Goal: Task Accomplishment & Management: Use online tool/utility

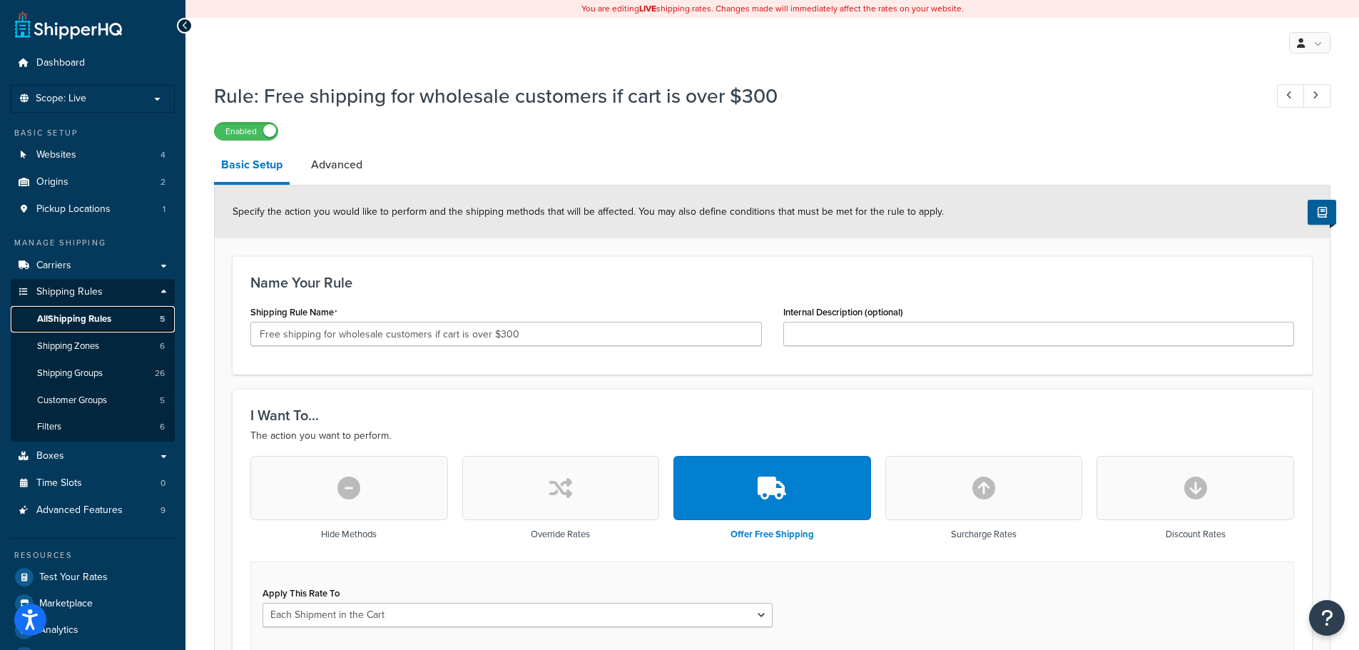
click at [88, 318] on span "All Shipping Rules" at bounding box center [74, 319] width 74 height 12
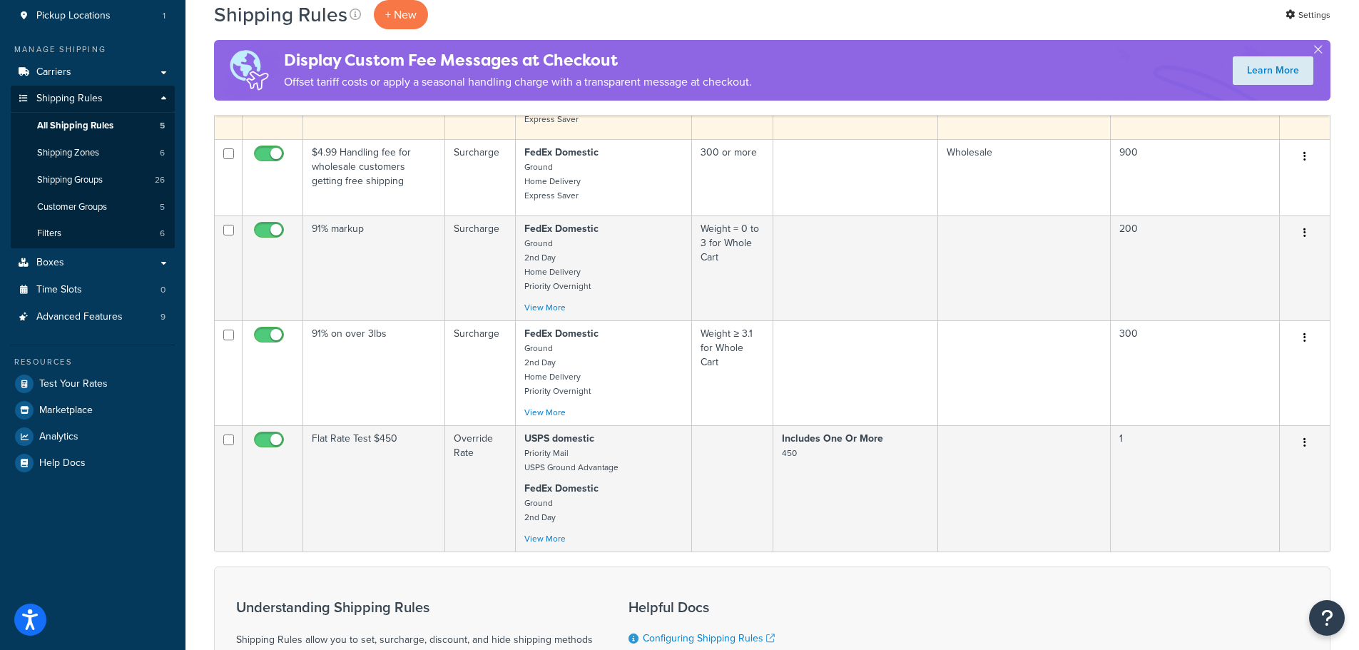
scroll to position [214, 0]
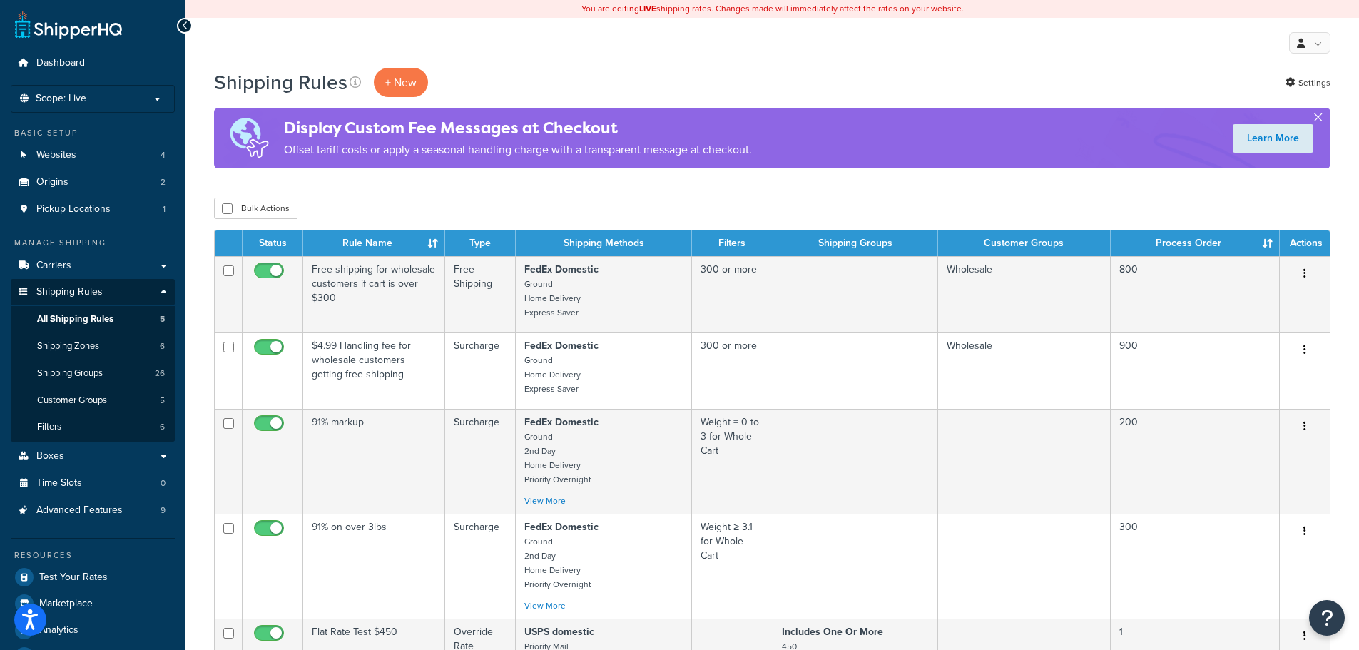
click at [1320, 118] on button "button" at bounding box center [1318, 120] width 4 height 4
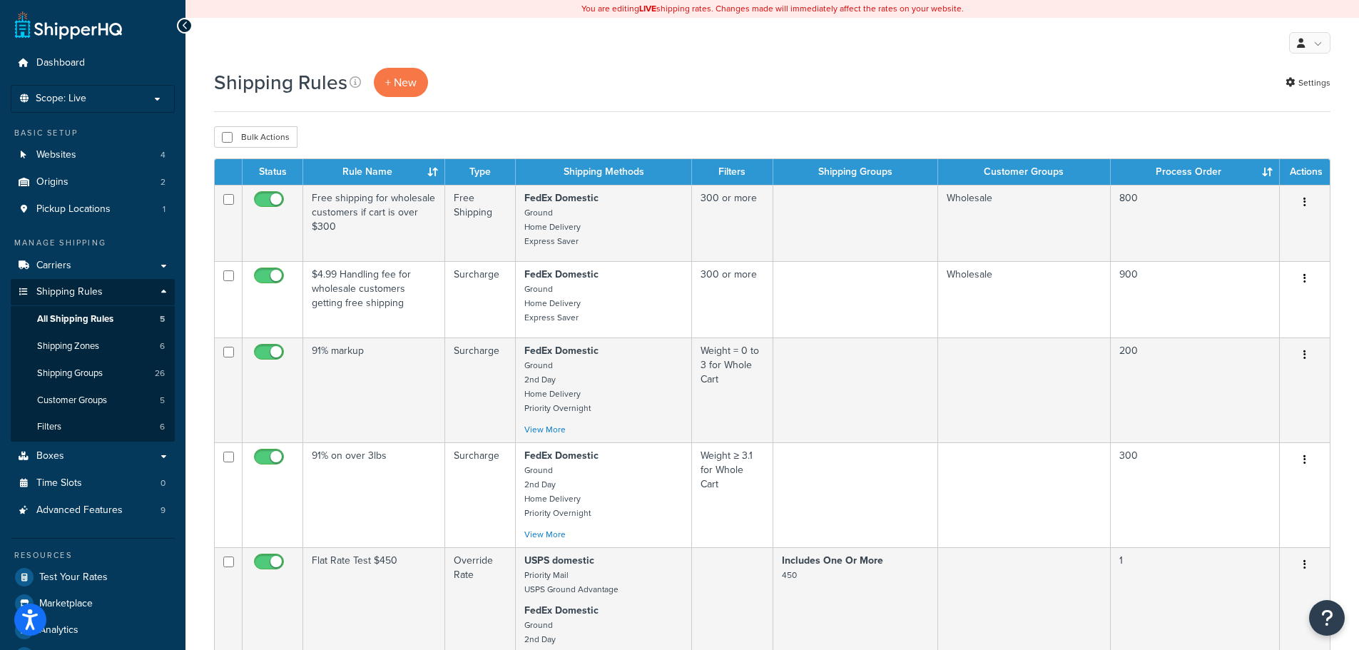
click at [1263, 169] on th "Process Order" at bounding box center [1195, 172] width 169 height 26
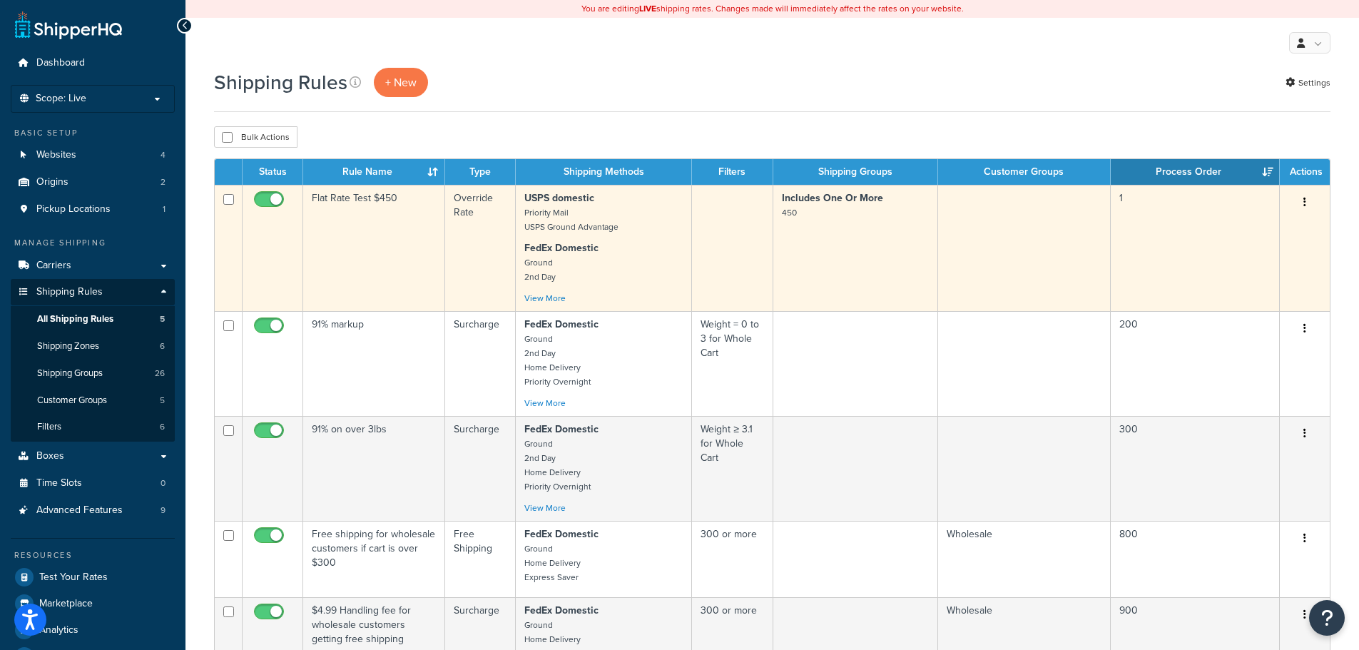
scroll to position [71, 0]
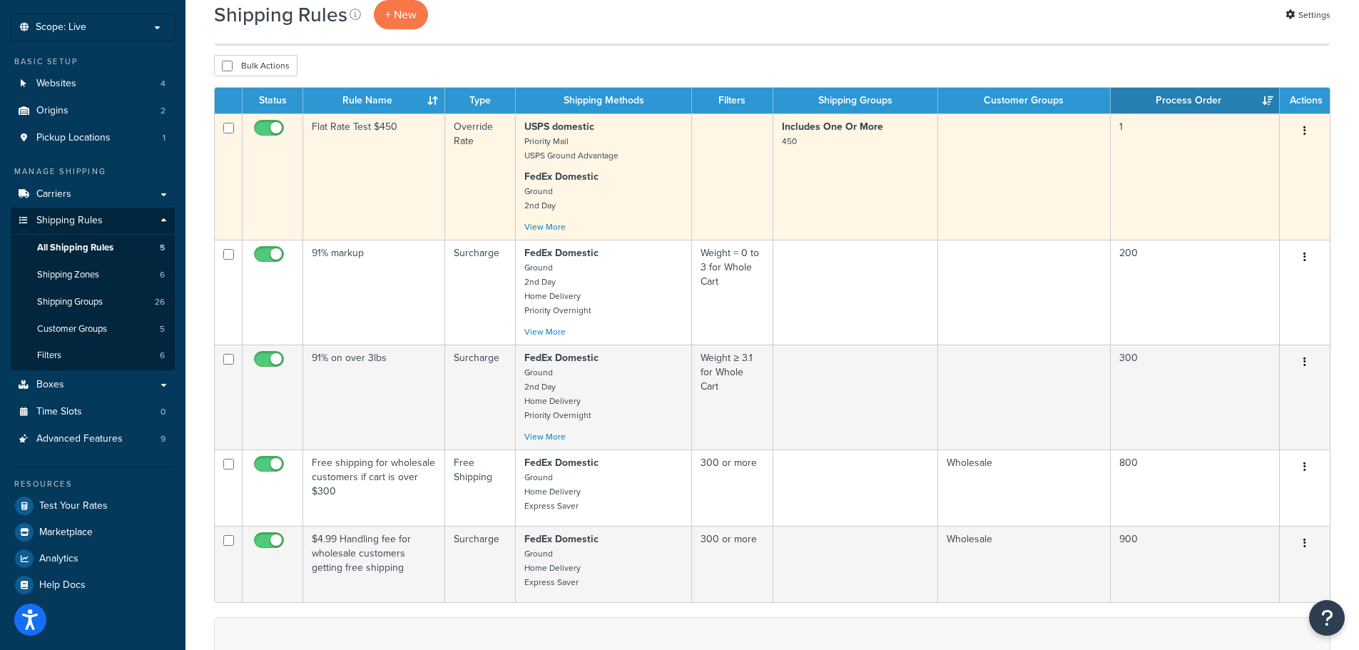
click at [394, 132] on td "Flat Rate Test $450" at bounding box center [374, 176] width 142 height 126
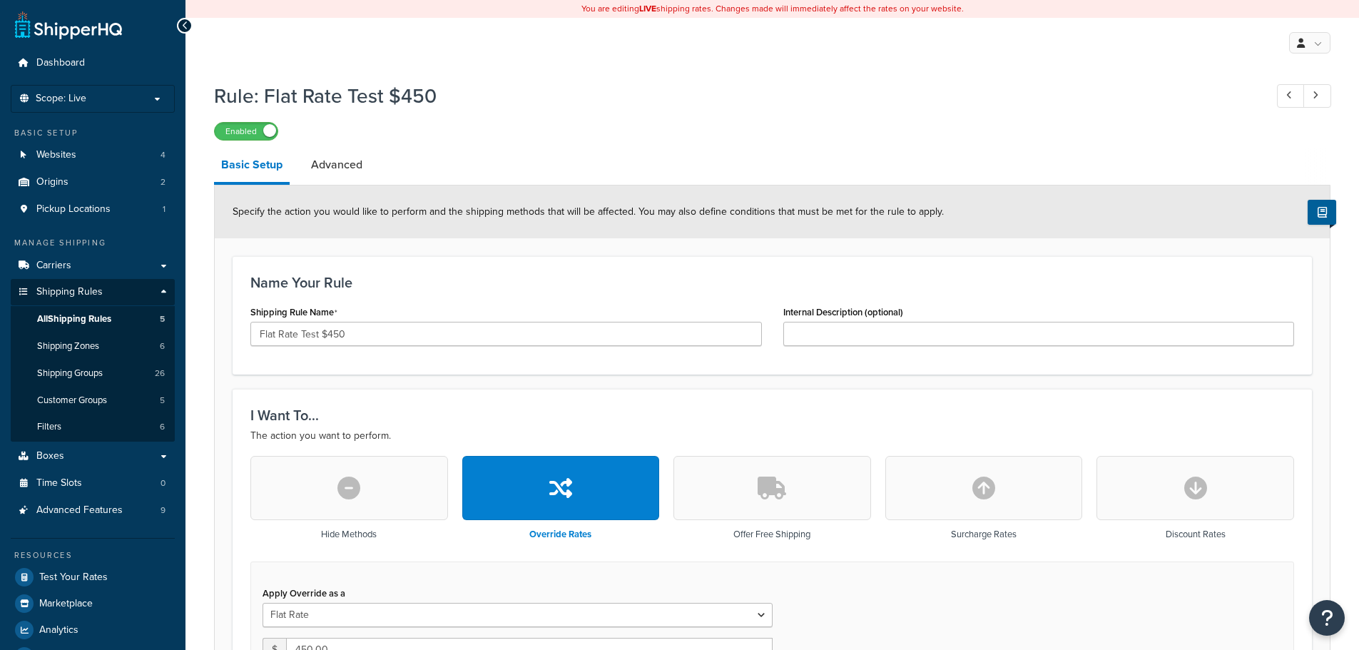
select select "ITEM"
click at [345, 159] on link "Advanced" at bounding box center [337, 165] width 66 height 34
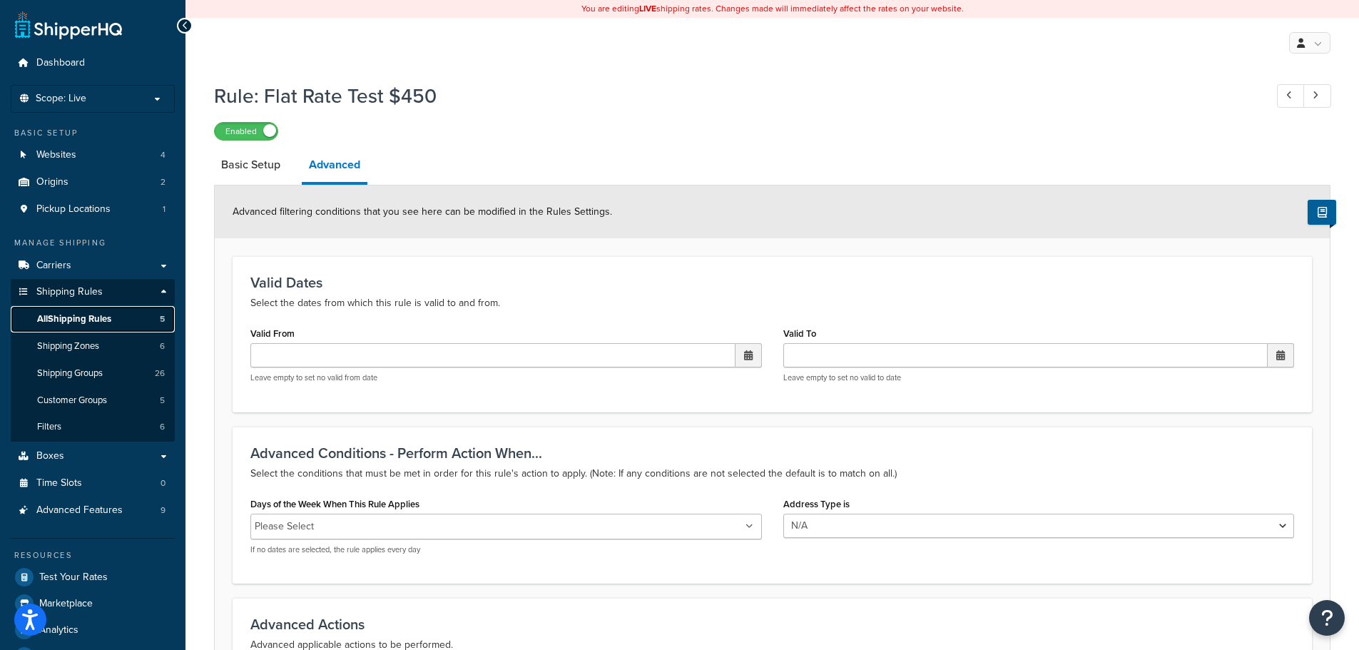
click at [98, 319] on span "All Shipping Rules" at bounding box center [74, 319] width 74 height 12
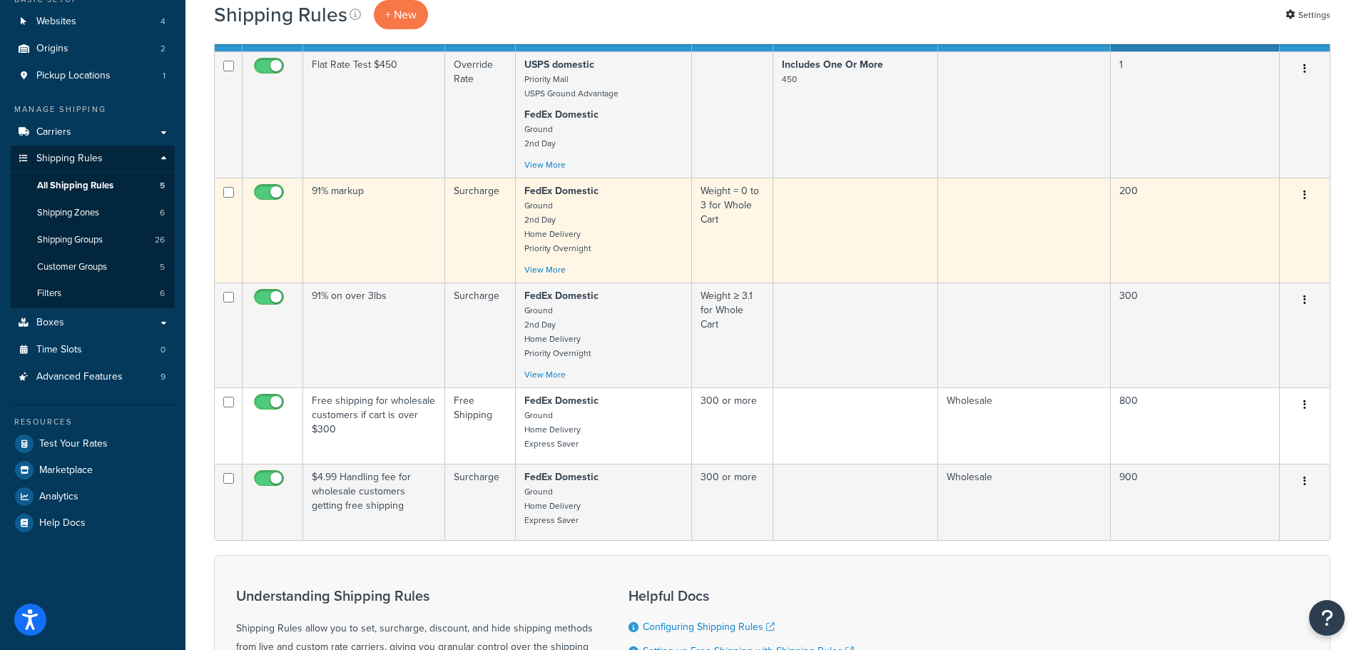
scroll to position [71, 0]
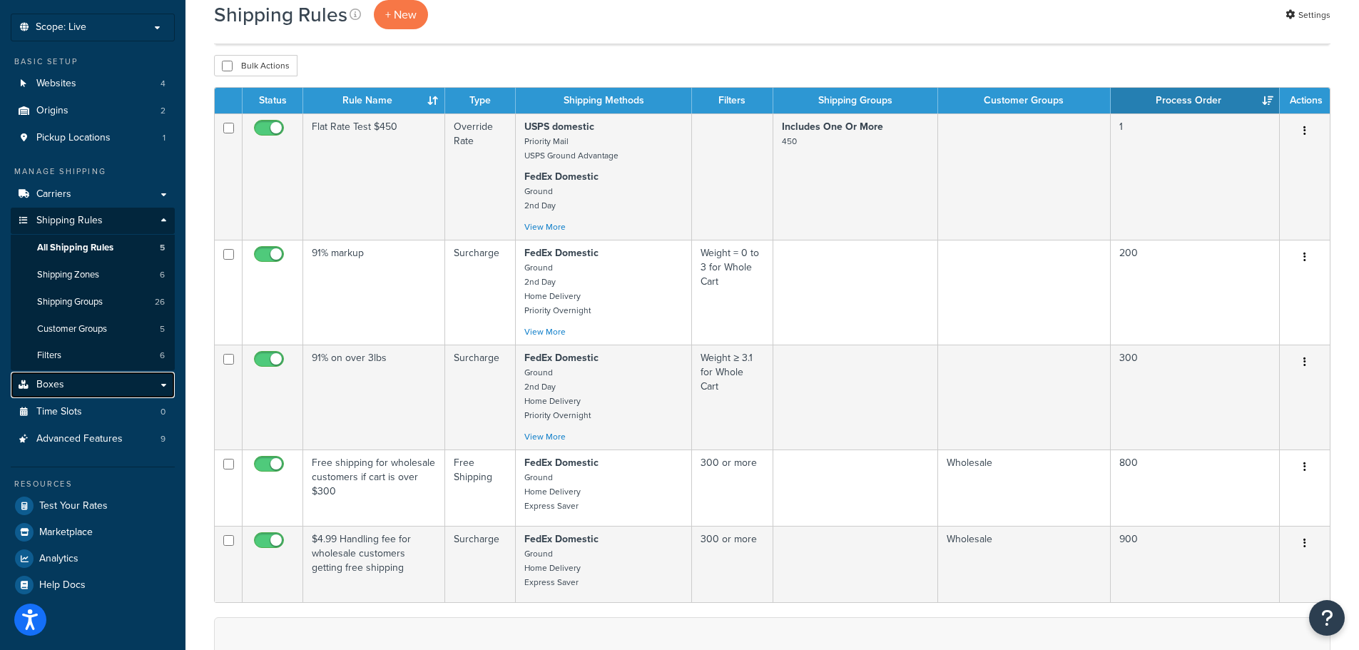
click at [91, 385] on link "Boxes" at bounding box center [93, 385] width 164 height 26
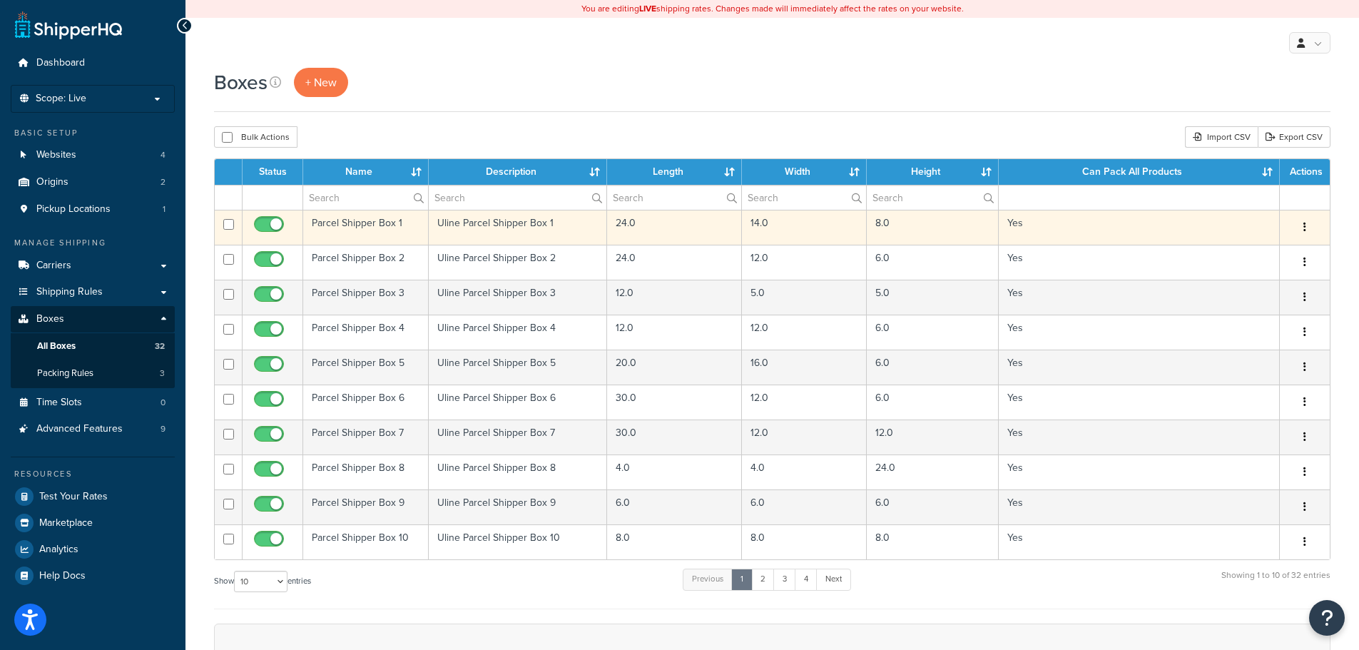
click at [367, 220] on td "Parcel Shipper Box 1" at bounding box center [366, 227] width 126 height 35
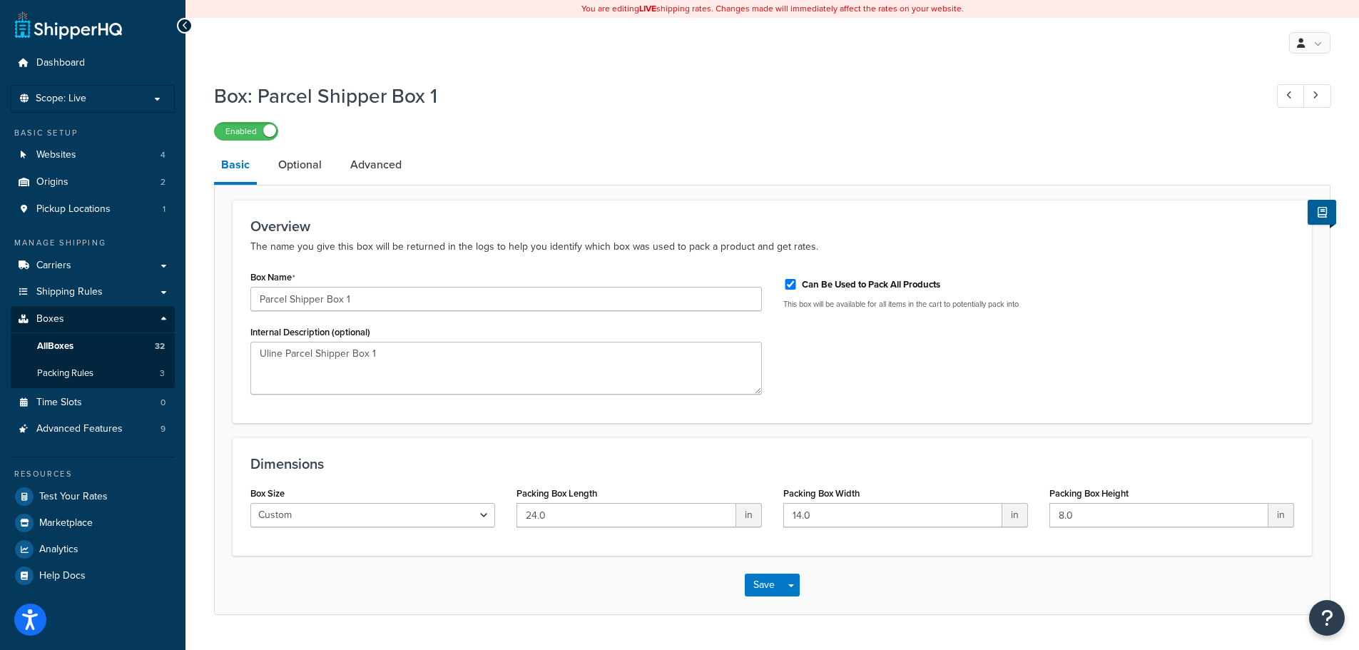
scroll to position [36, 0]
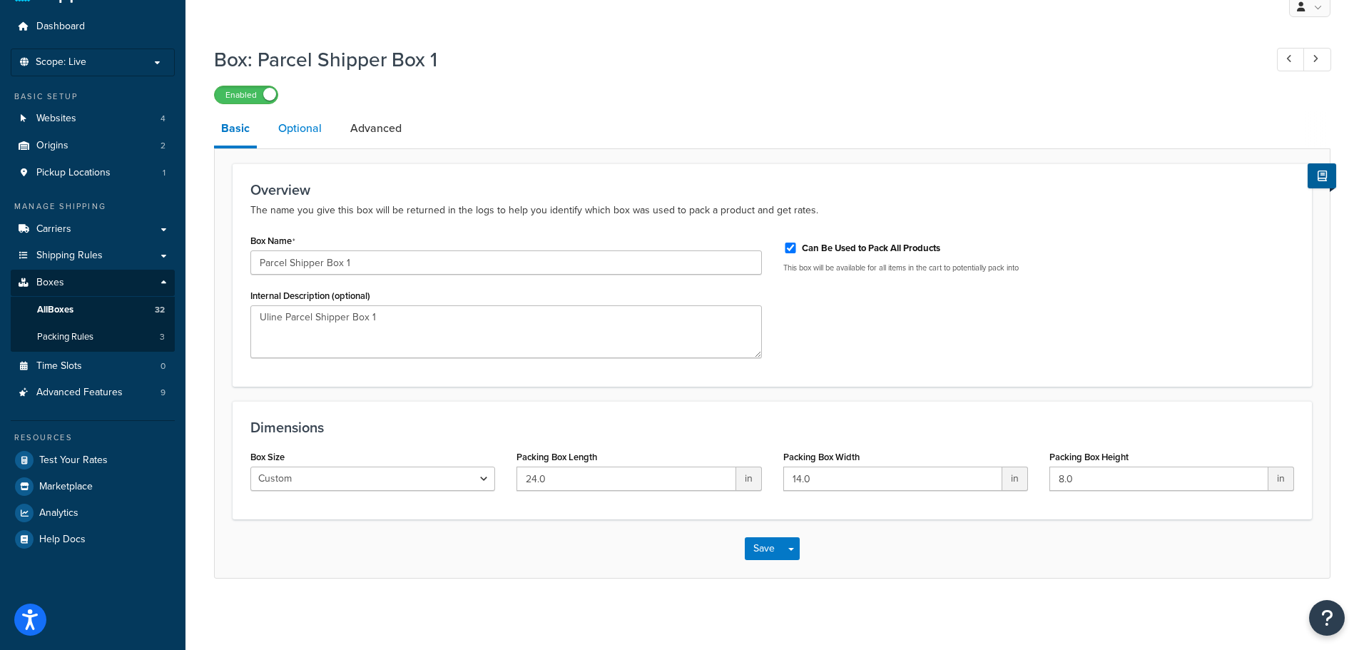
click at [288, 116] on link "Optional" at bounding box center [300, 128] width 58 height 34
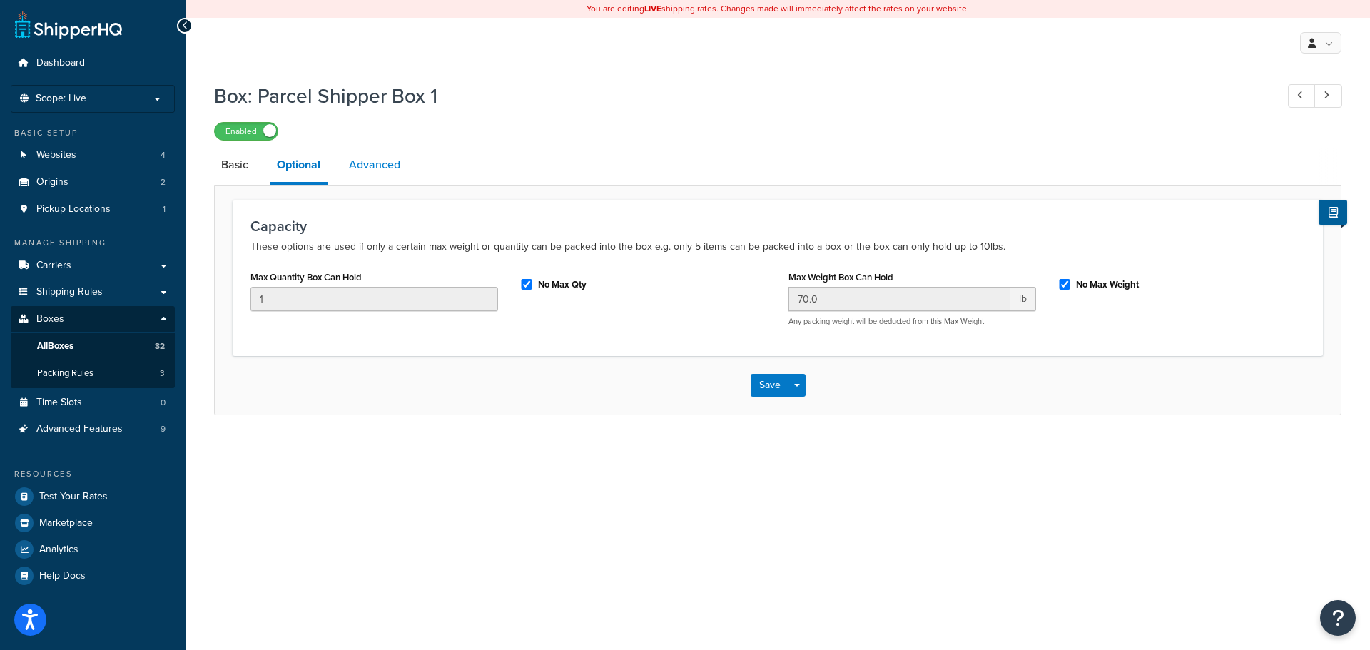
click at [376, 158] on link "Advanced" at bounding box center [375, 165] width 66 height 34
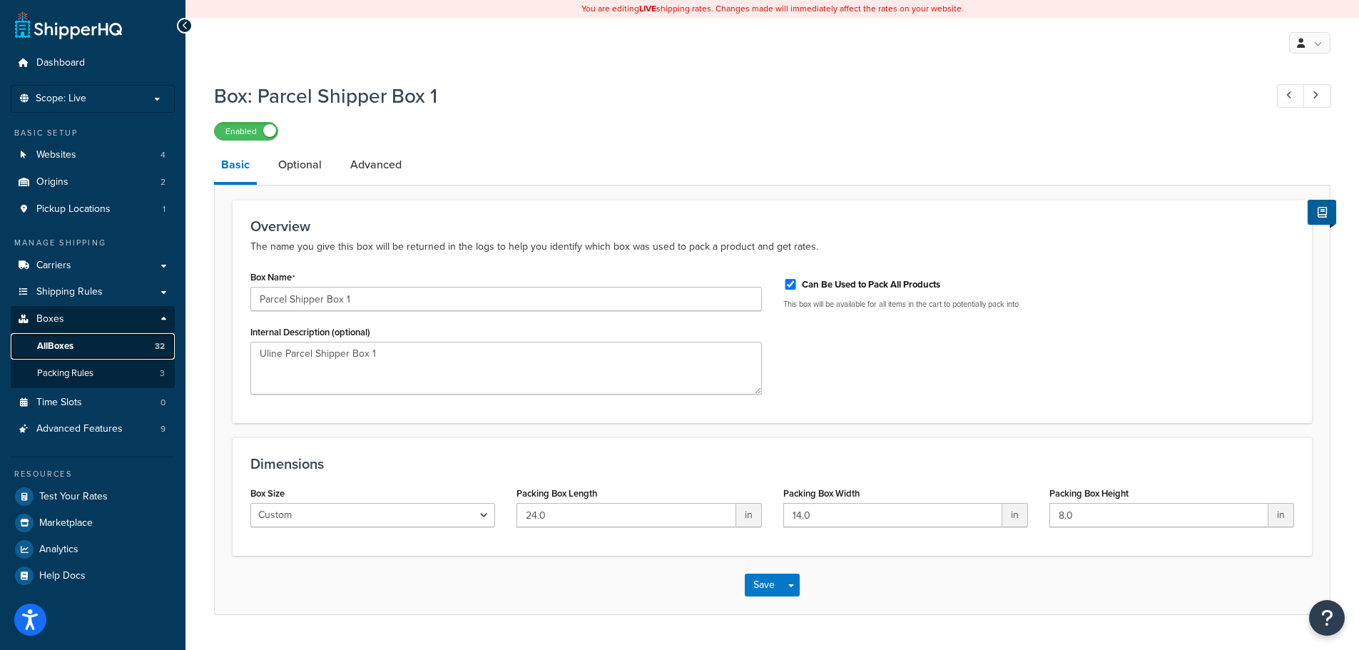
click at [80, 344] on link "All Boxes 32" at bounding box center [93, 346] width 164 height 26
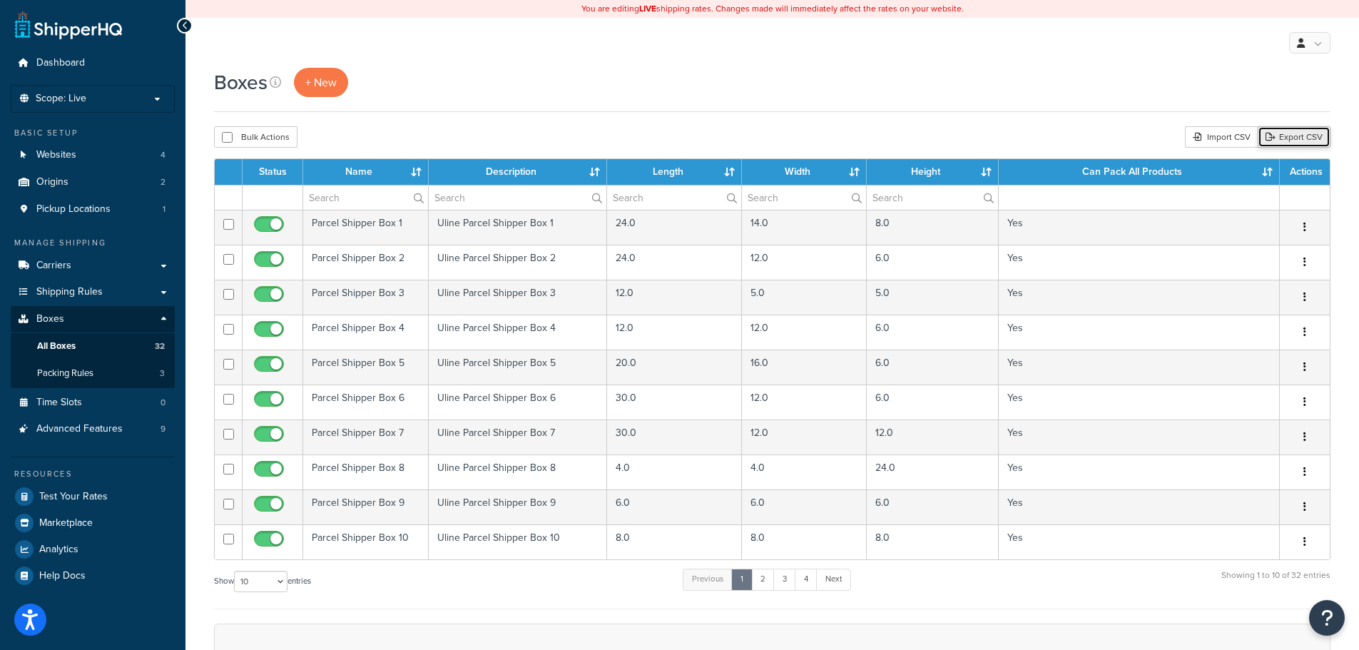
click at [1307, 141] on link "Export CSV" at bounding box center [1294, 136] width 73 height 21
click at [283, 171] on th "Status" at bounding box center [273, 172] width 61 height 26
click at [275, 583] on select "10 15 25 50 100 1000" at bounding box center [261, 581] width 54 height 21
select select "1000"
click at [235, 571] on select "10 15 25 50 100 1000" at bounding box center [261, 581] width 54 height 21
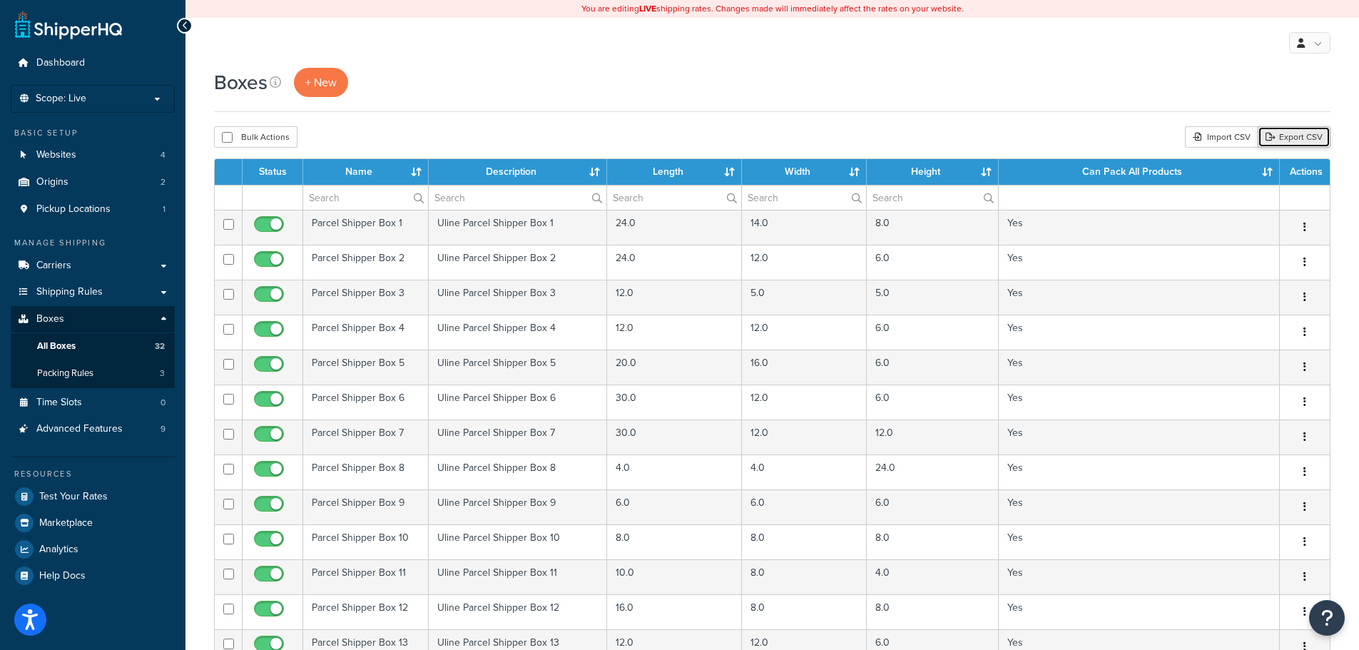
click at [1292, 134] on link "Export CSV" at bounding box center [1294, 136] width 73 height 21
click at [74, 292] on span "Shipping Rules" at bounding box center [69, 292] width 66 height 12
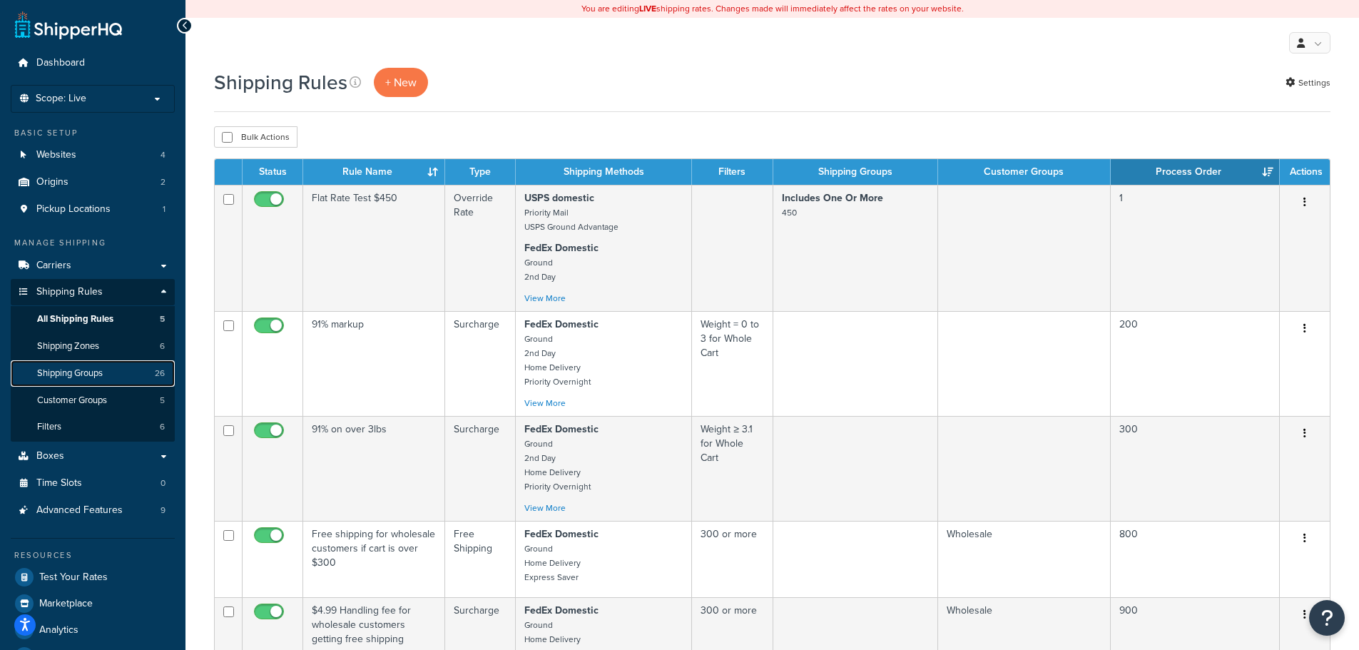
click at [84, 377] on span "Shipping Groups" at bounding box center [70, 373] width 66 height 12
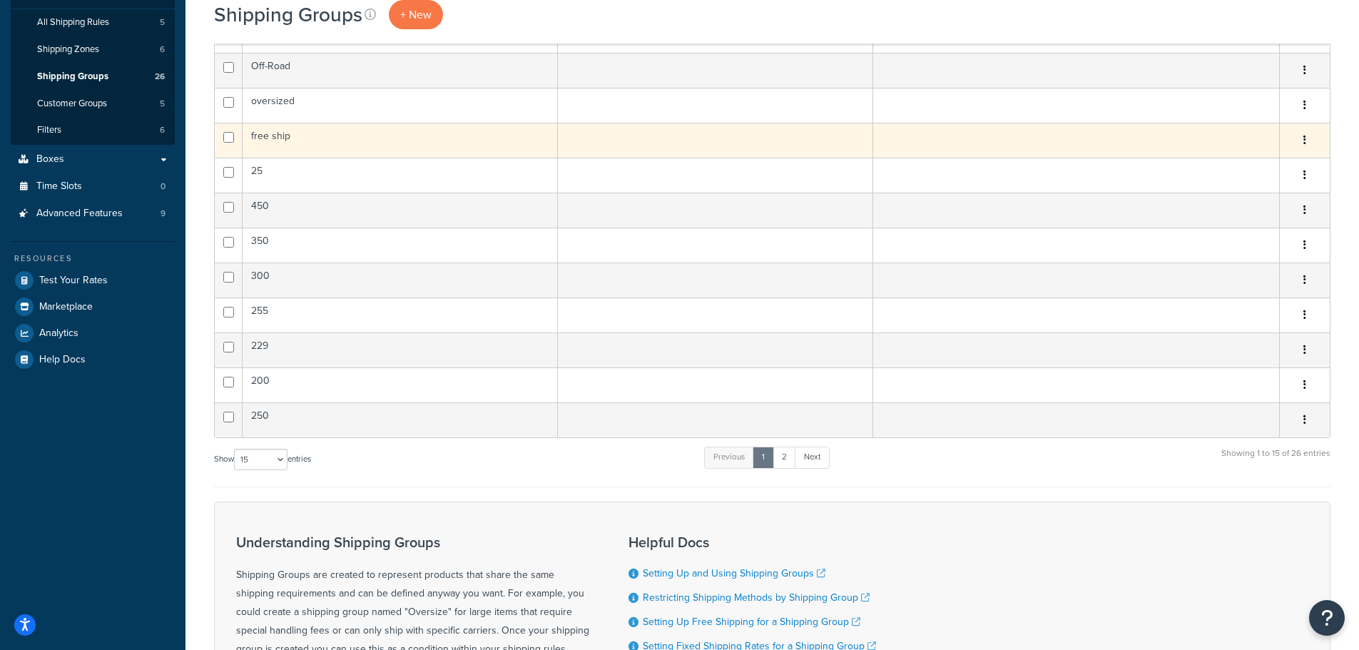
scroll to position [214, 0]
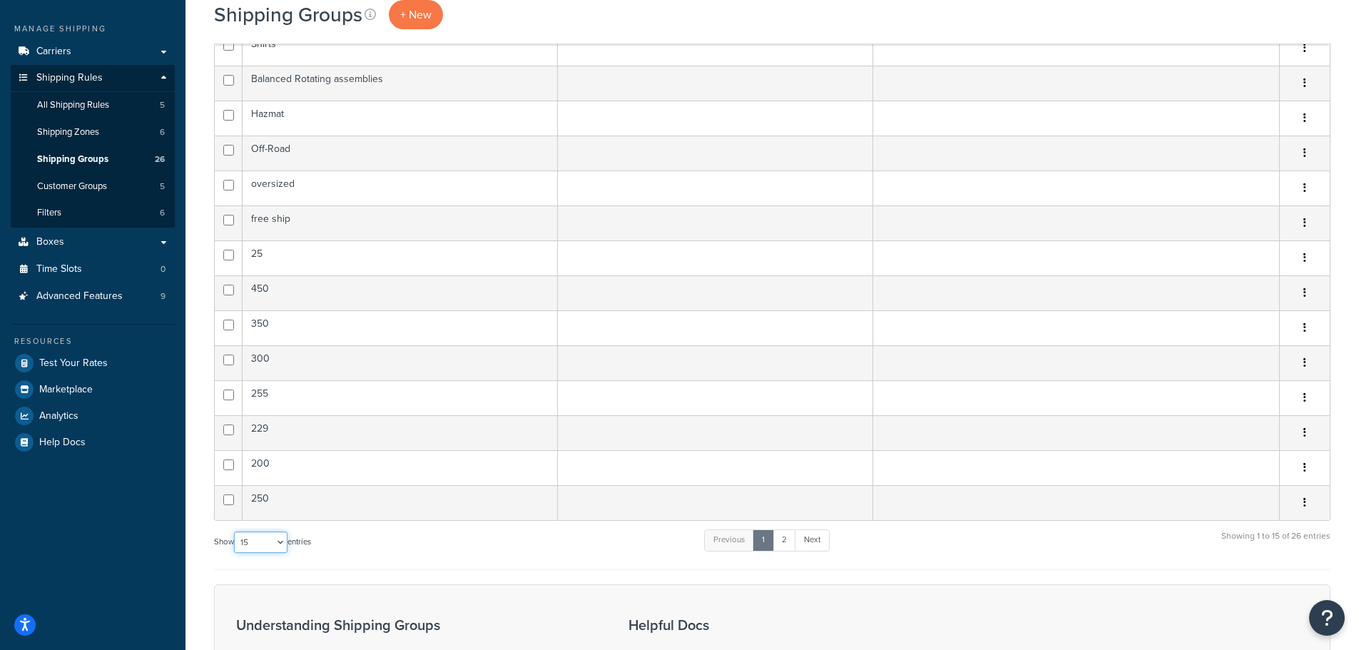
click at [285, 547] on select "10 15 25 50 100" at bounding box center [261, 541] width 54 height 21
select select "100"
click at [235, 553] on select "10 15 25 50 100" at bounding box center [261, 541] width 54 height 21
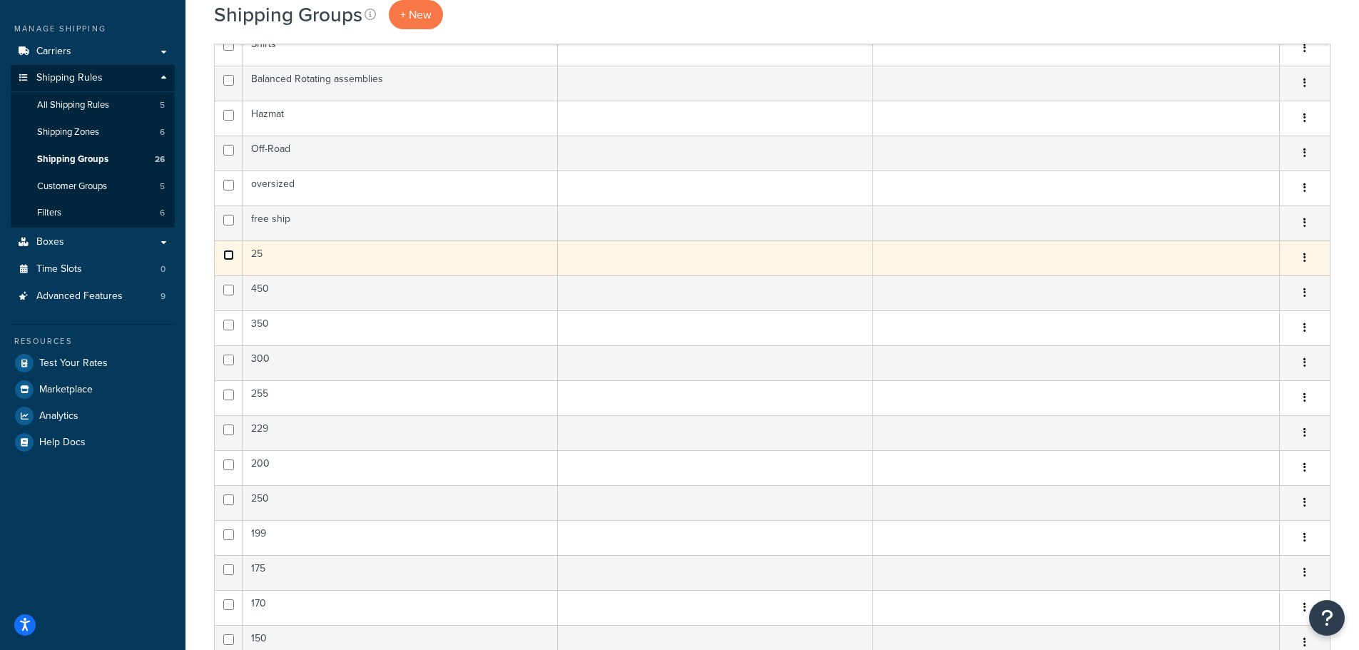
click at [229, 254] on input "checkbox" at bounding box center [228, 255] width 11 height 11
checkbox input "true"
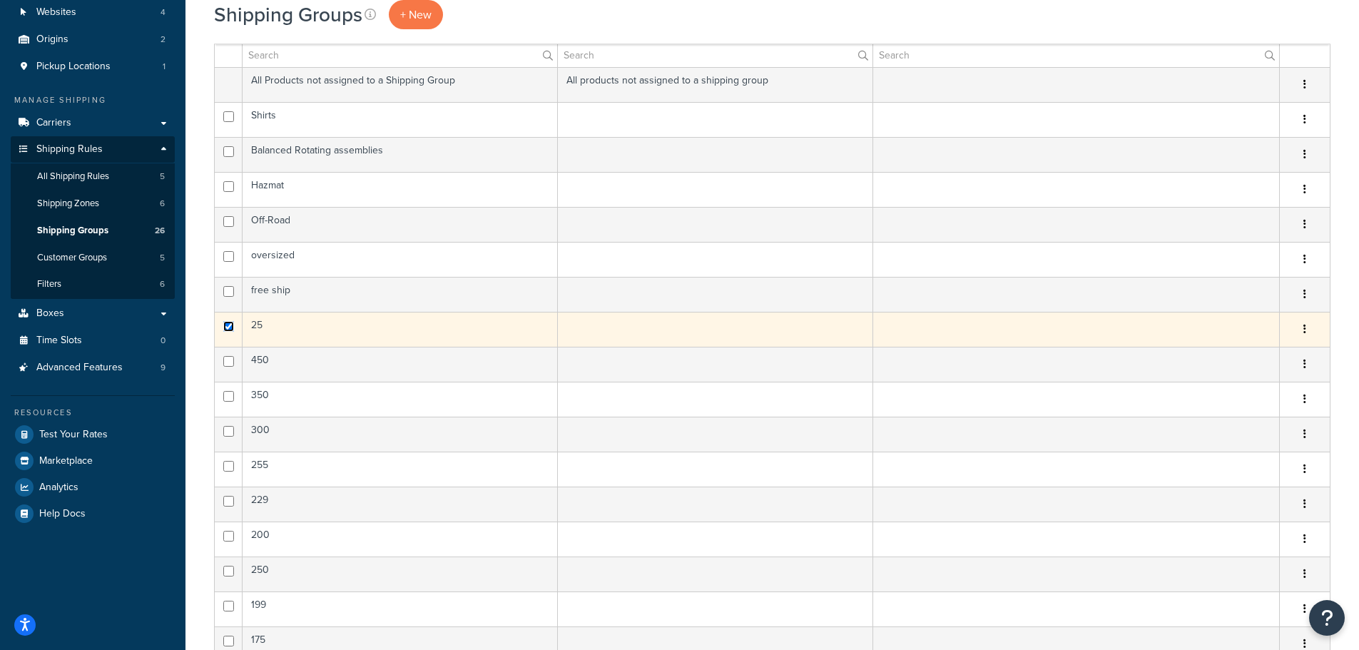
scroll to position [0, 0]
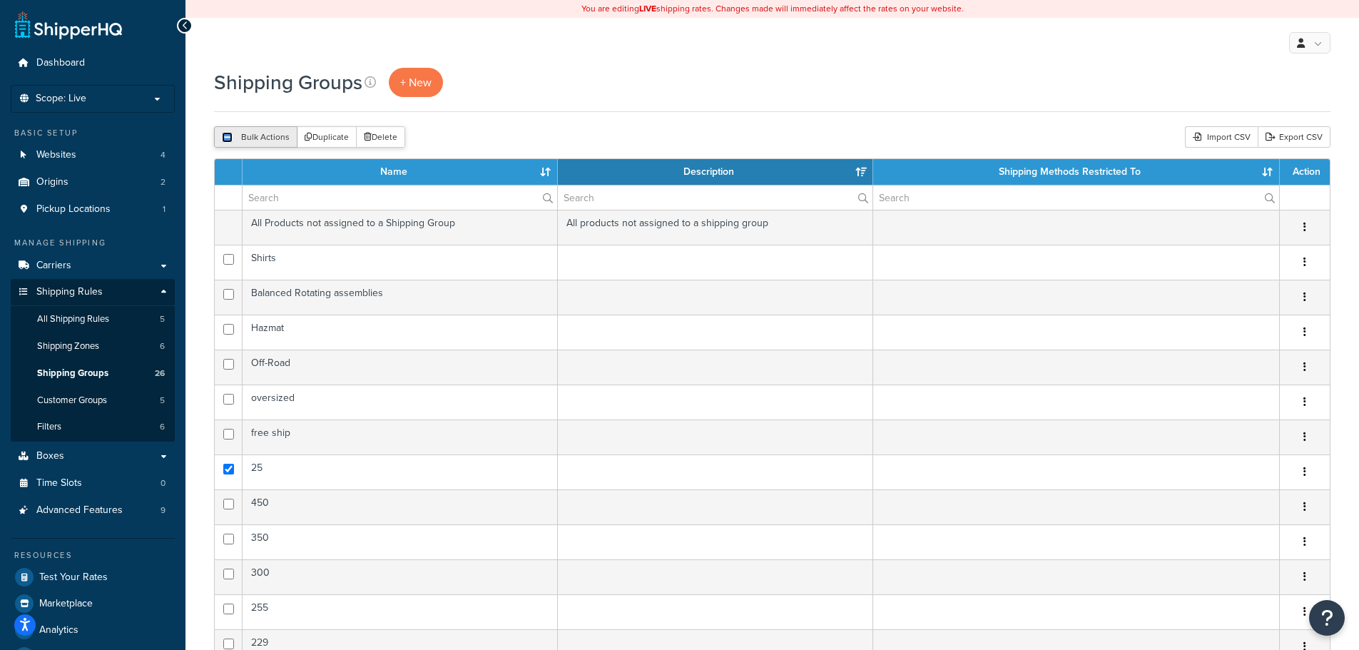
click at [228, 138] on input "checkbox" at bounding box center [227, 137] width 11 height 11
checkbox input "true"
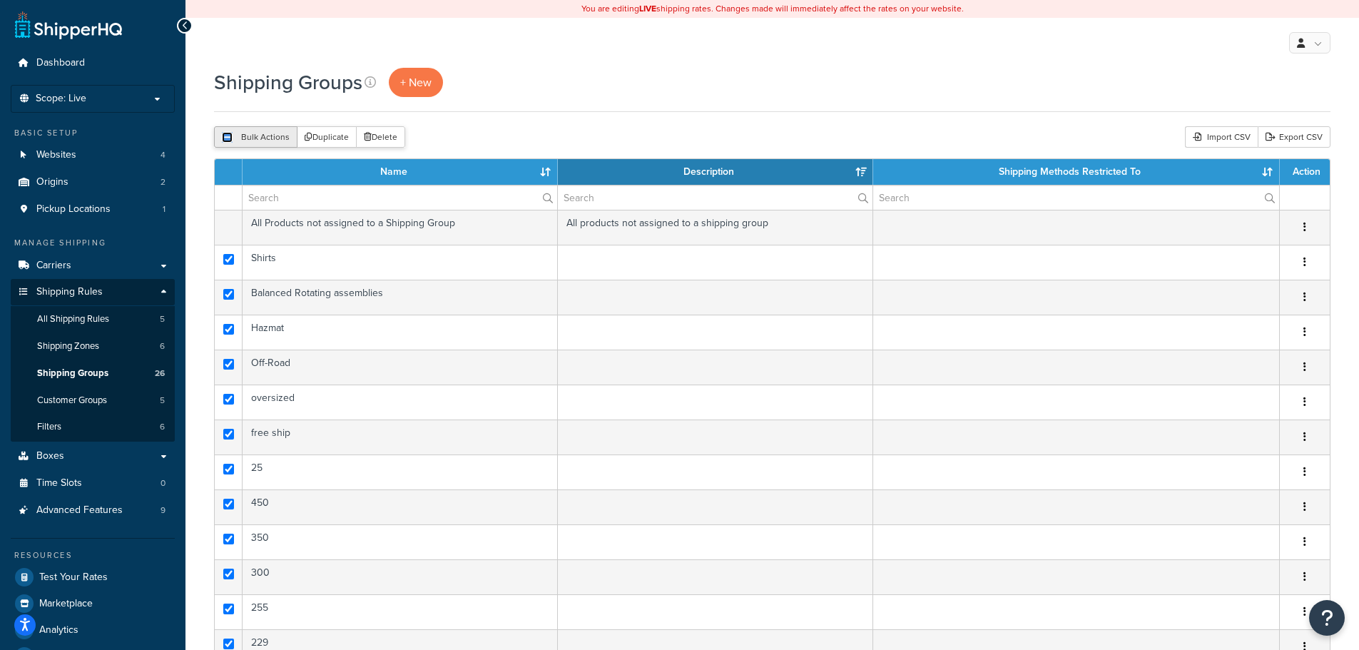
checkbox input "true"
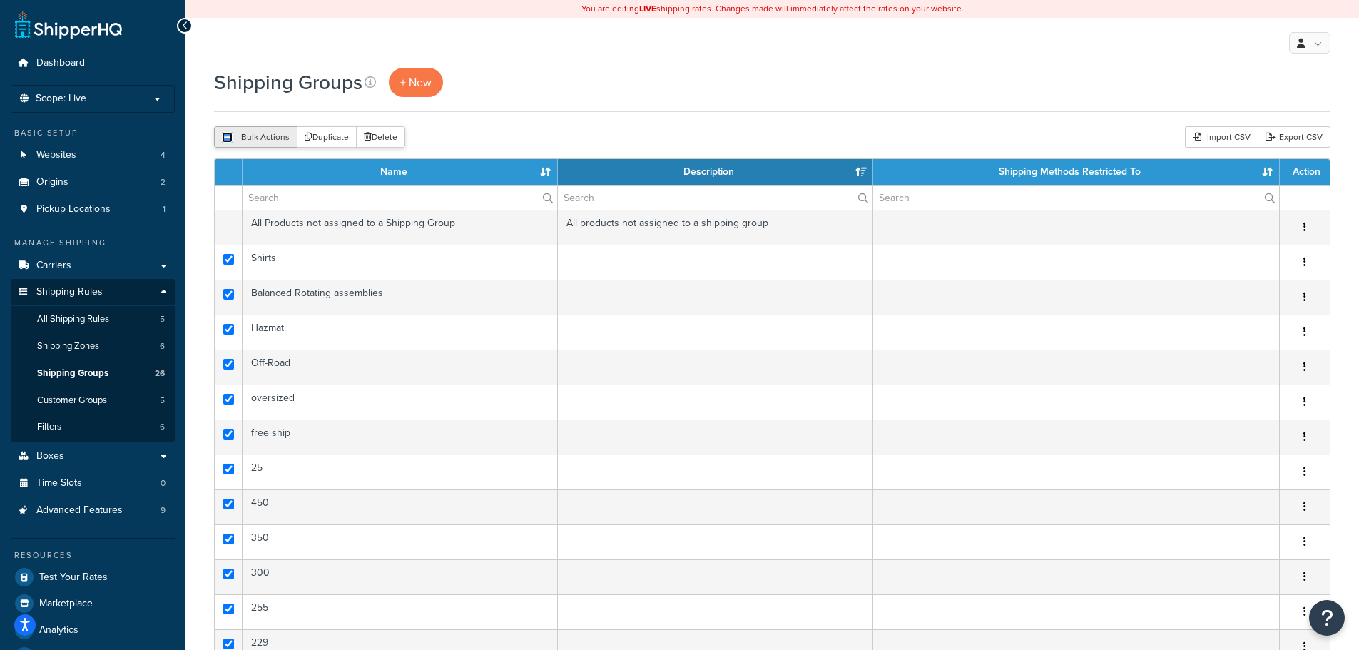
checkbox input "true"
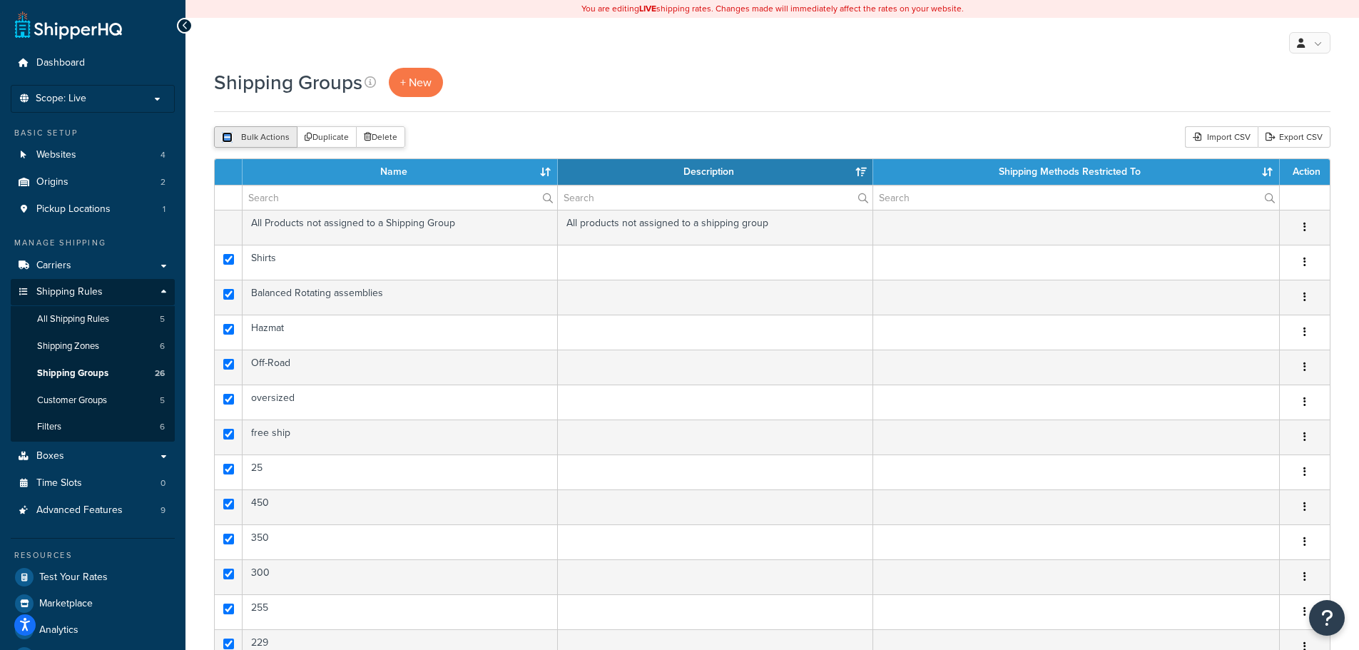
checkbox input "true"
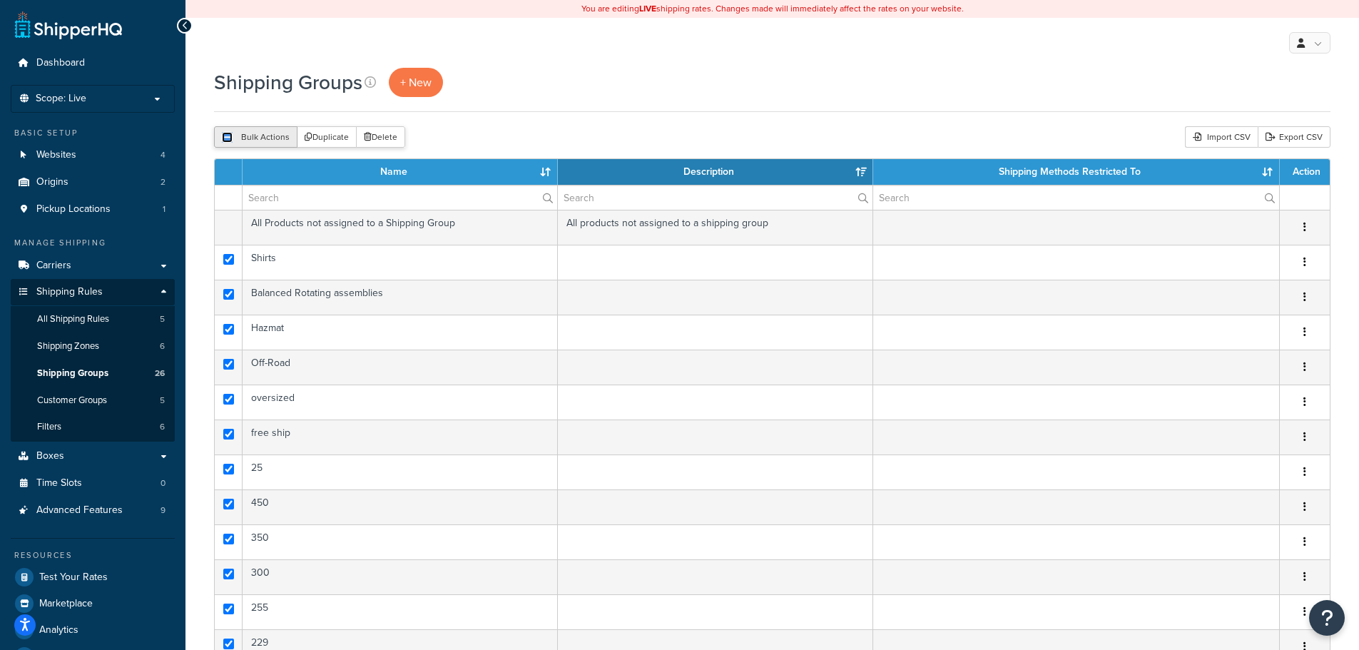
checkbox input "true"
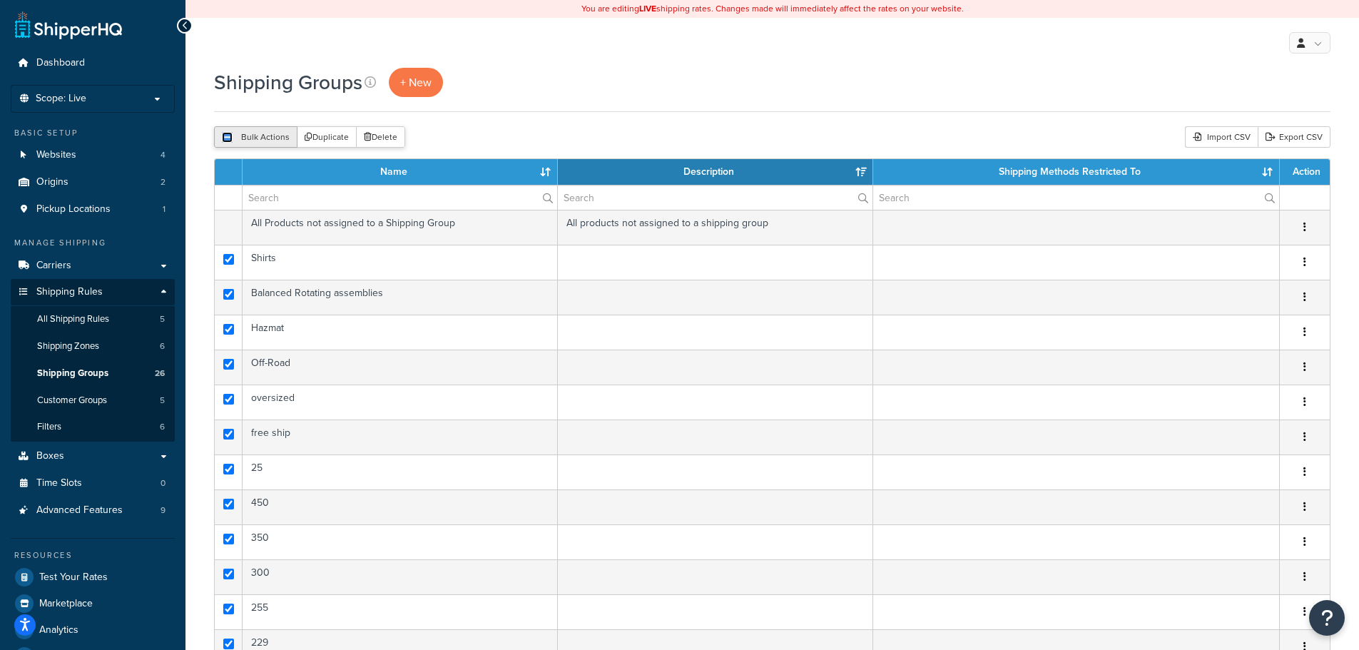
checkbox input "true"
click at [227, 135] on input "checkbox" at bounding box center [227, 137] width 11 height 11
checkbox input "false"
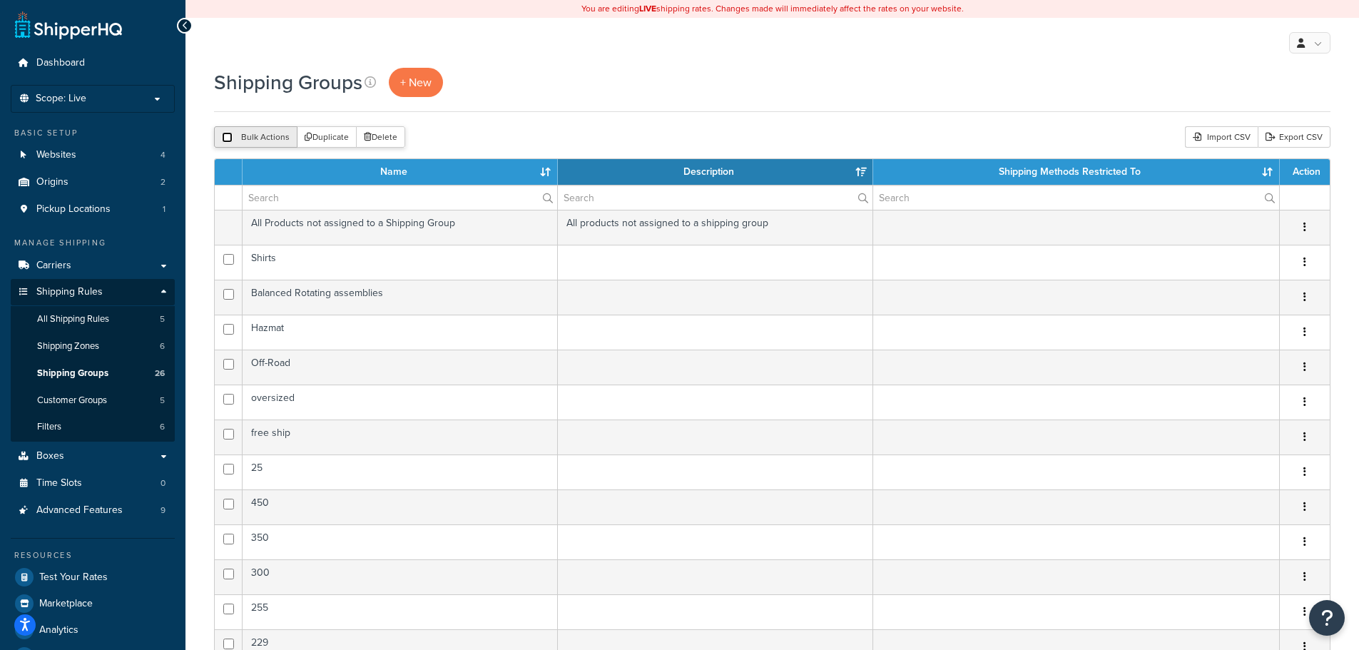
checkbox input "false"
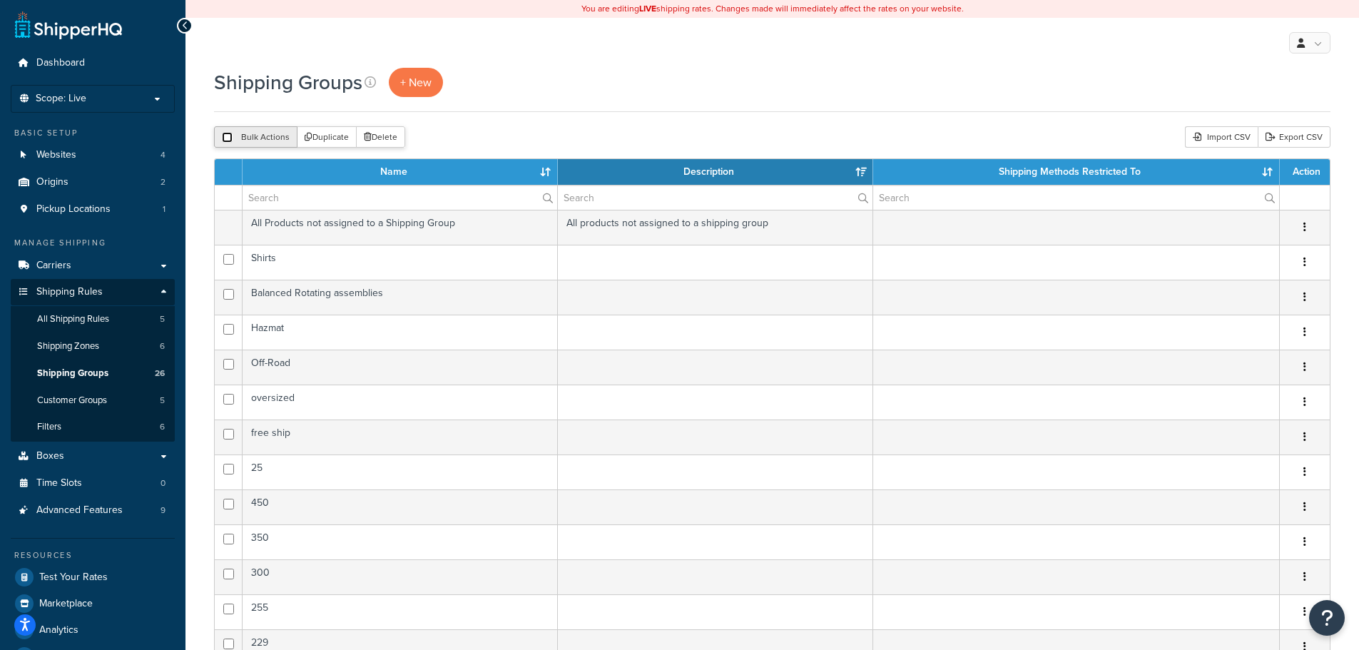
checkbox input "false"
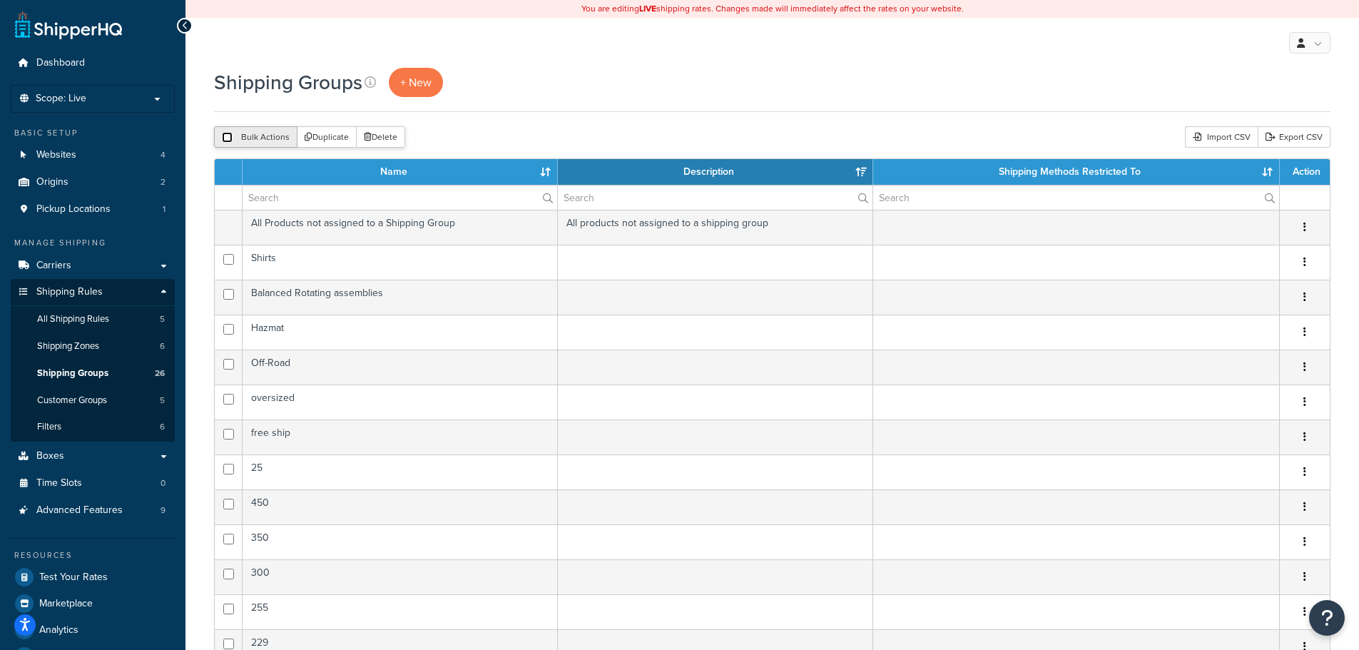
checkbox input "false"
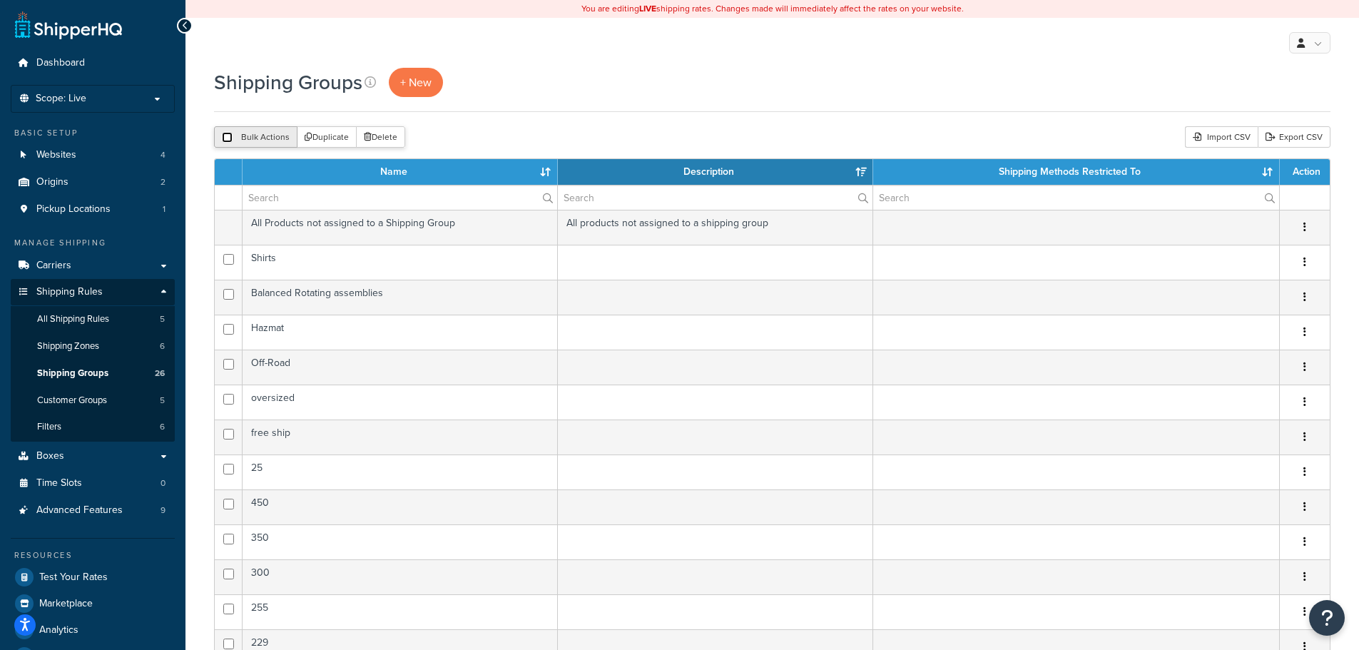
checkbox input "false"
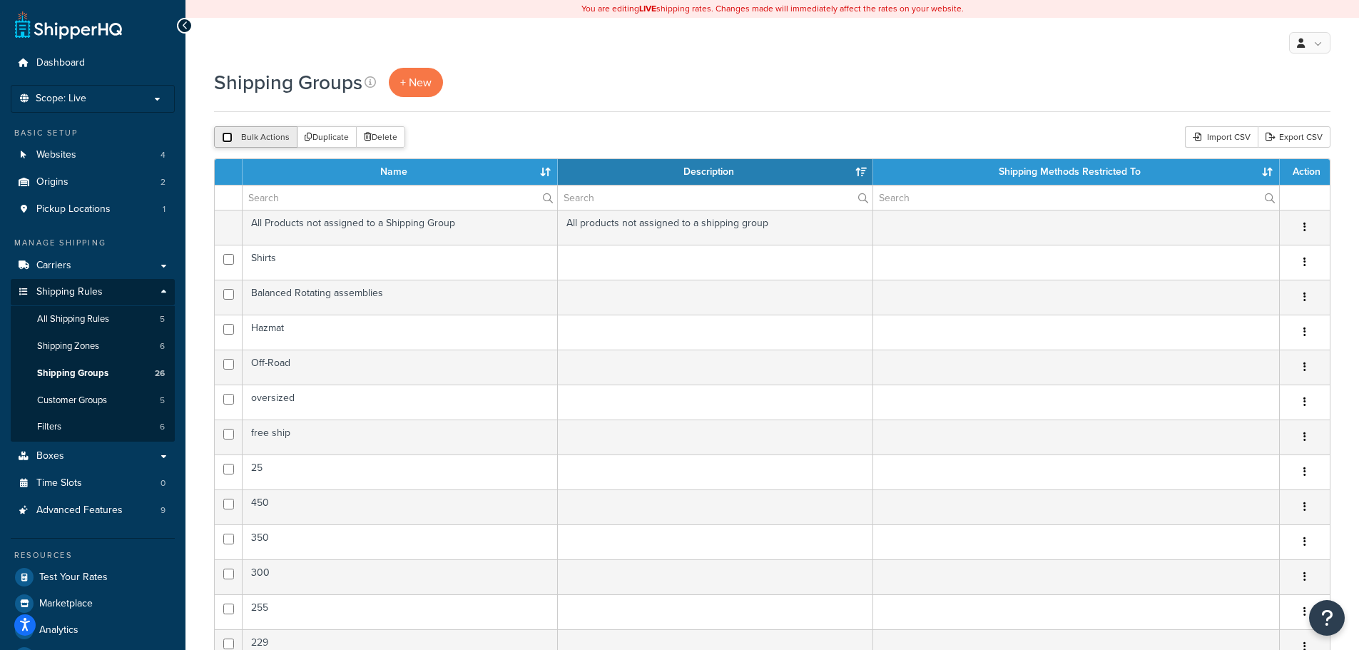
checkbox input "false"
click at [227, 138] on input "checkbox" at bounding box center [227, 137] width 11 height 11
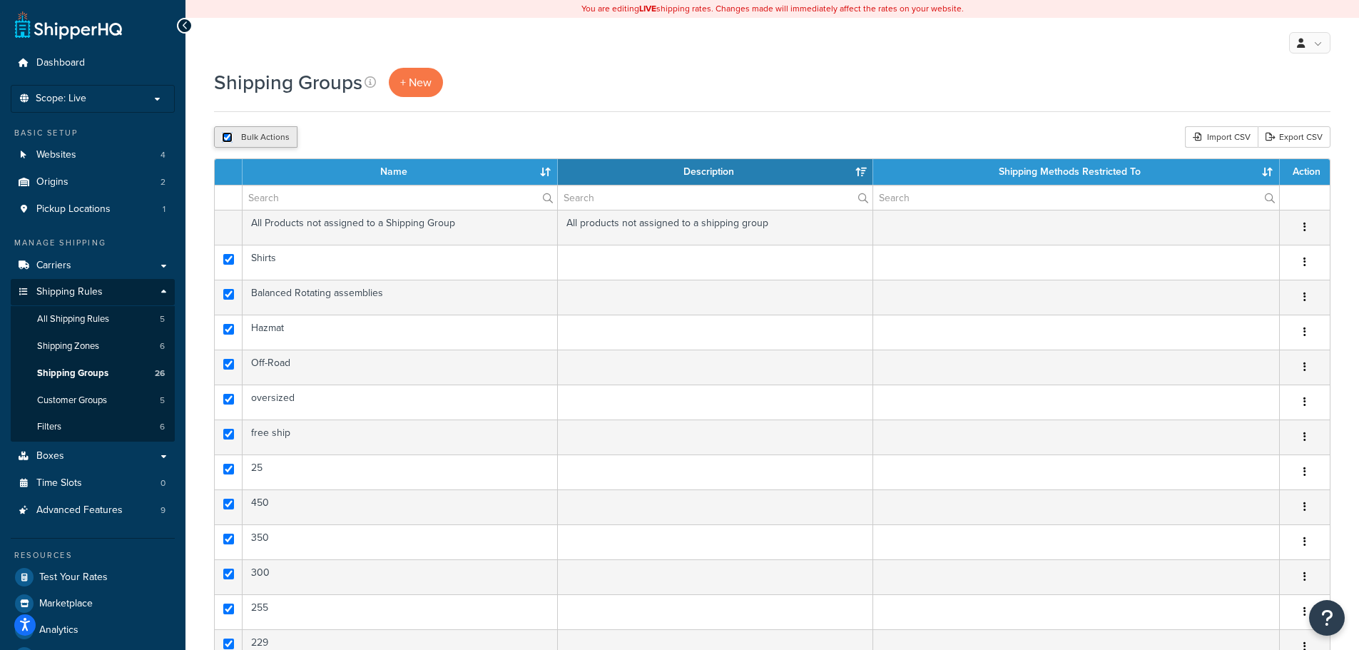
checkbox input "true"
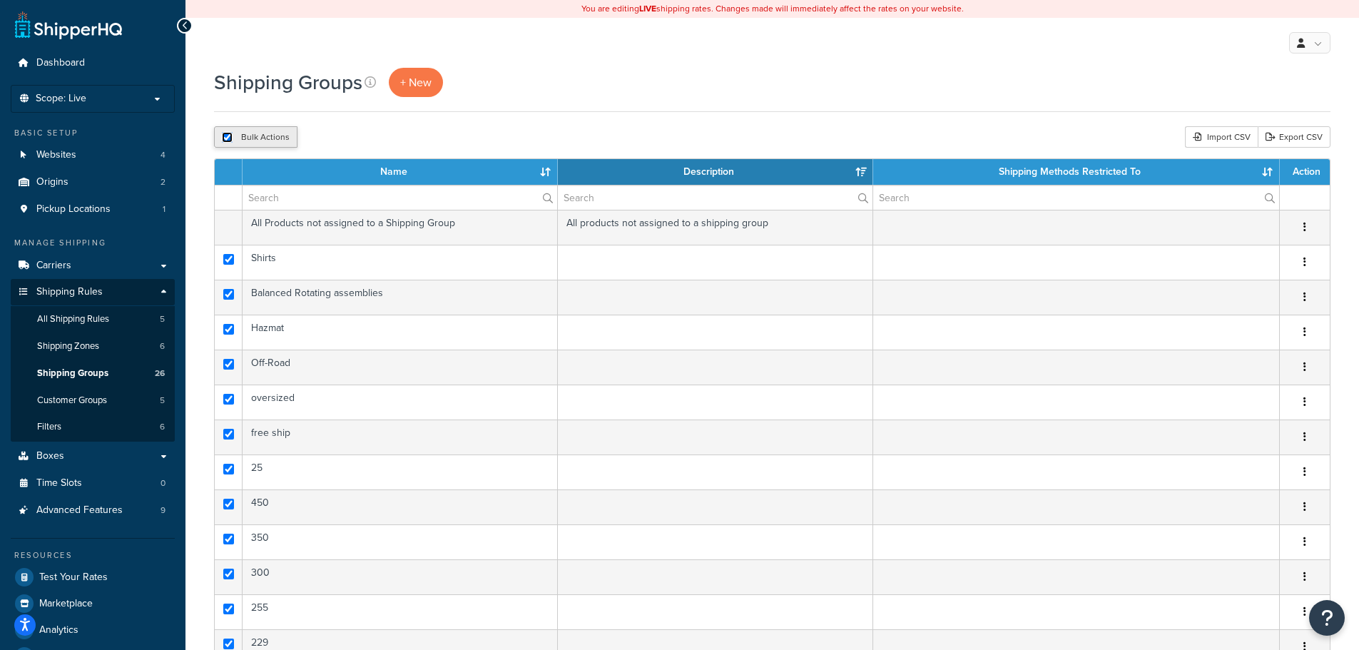
checkbox input "true"
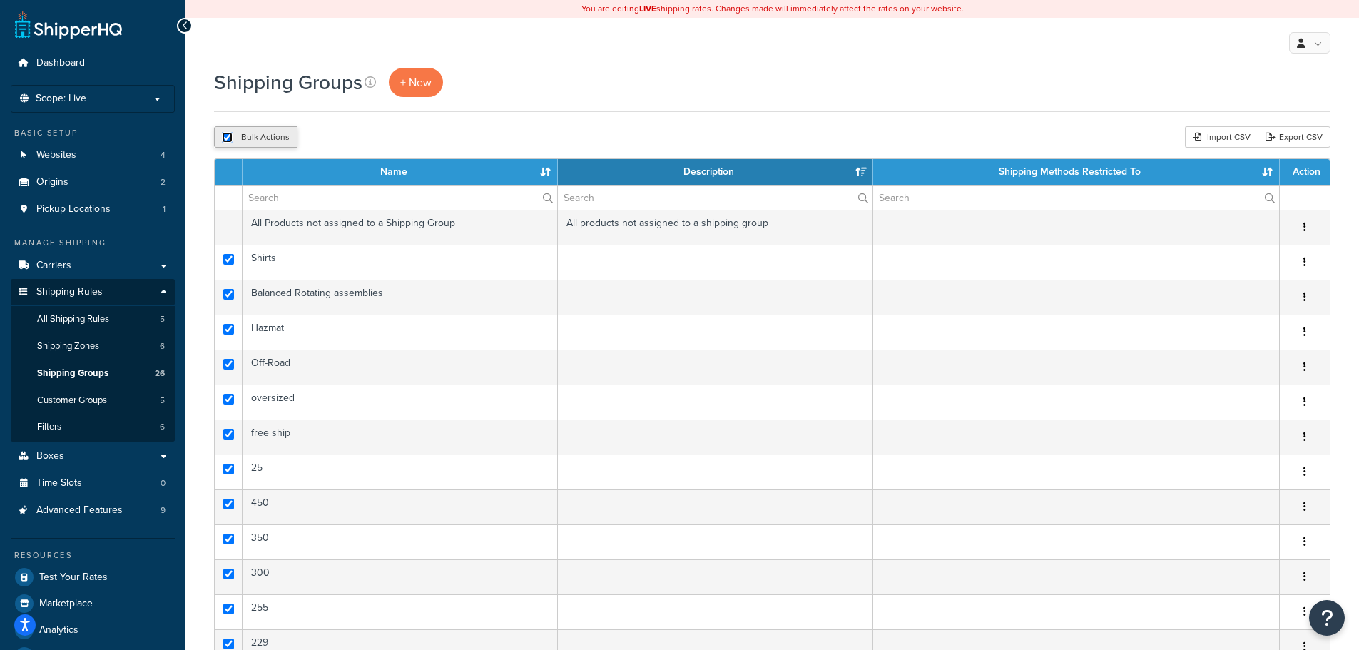
checkbox input "true"
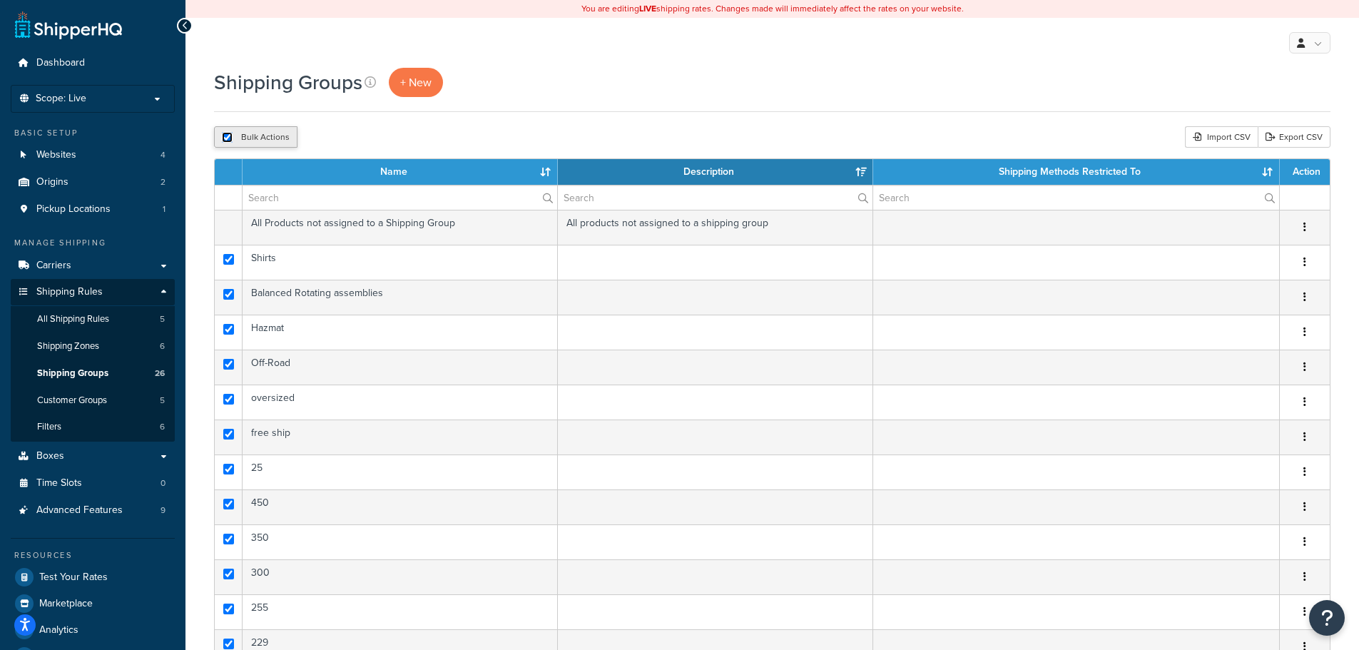
checkbox input "true"
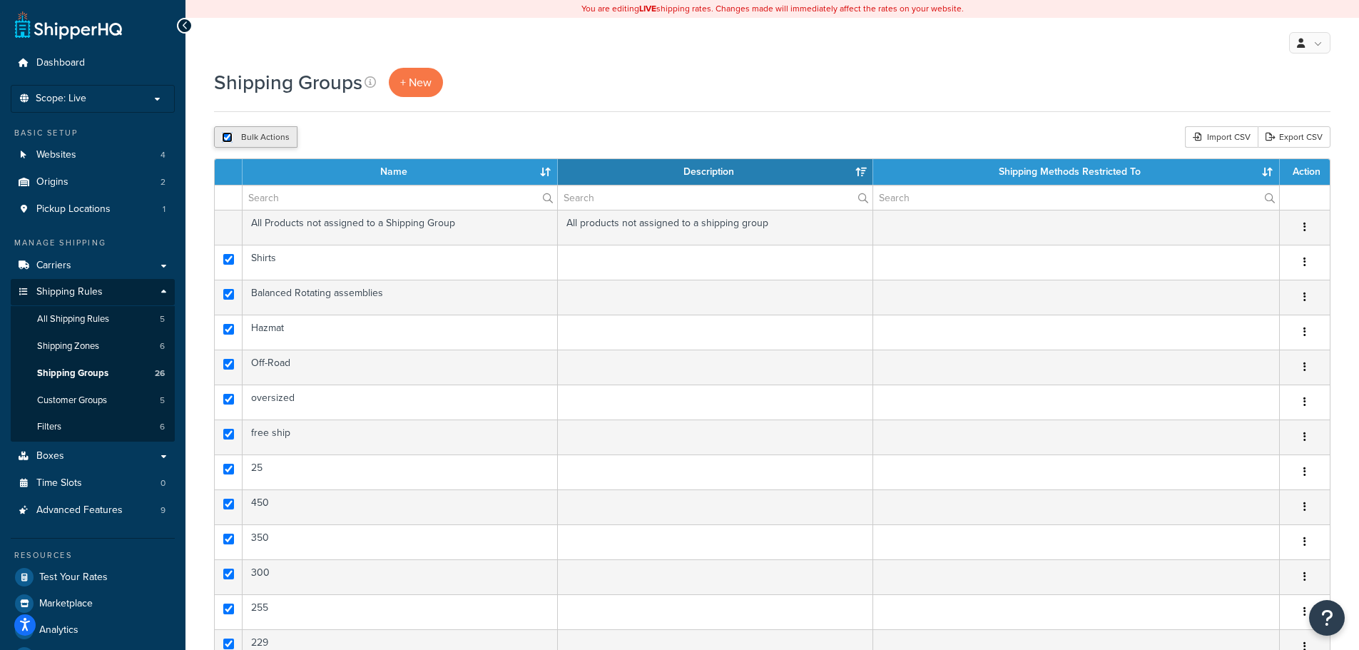
checkbox input "true"
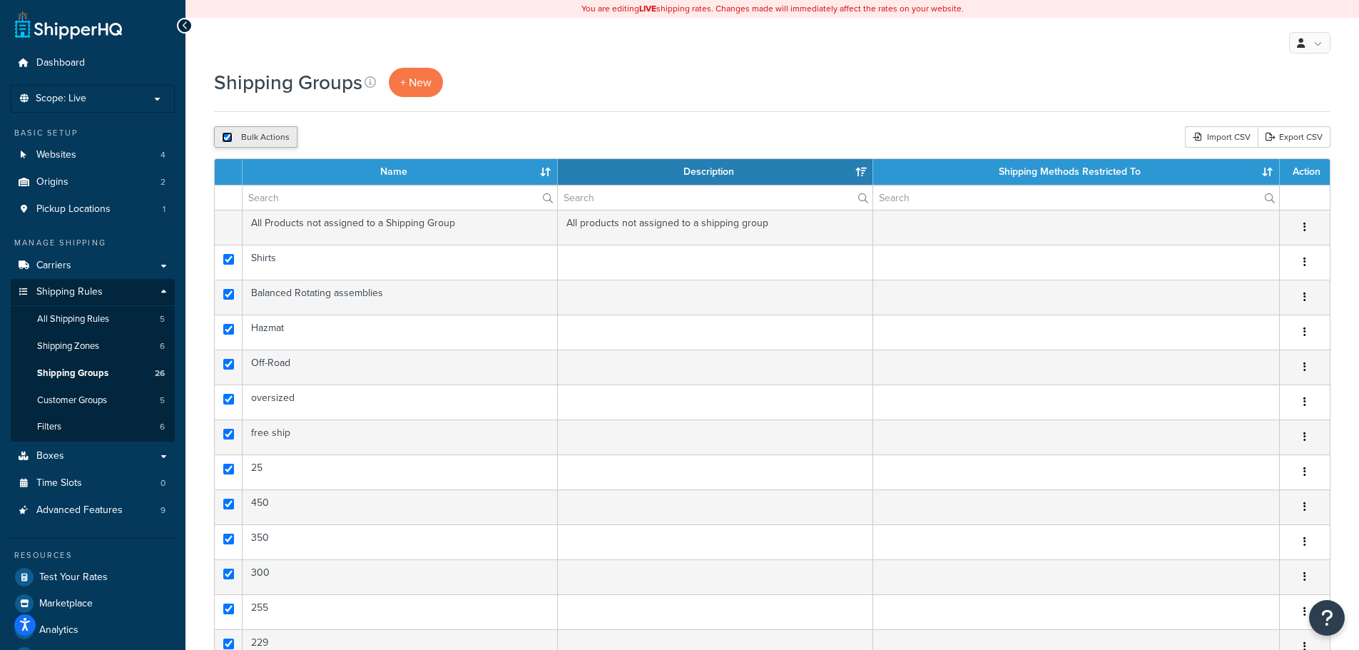
checkbox input "true"
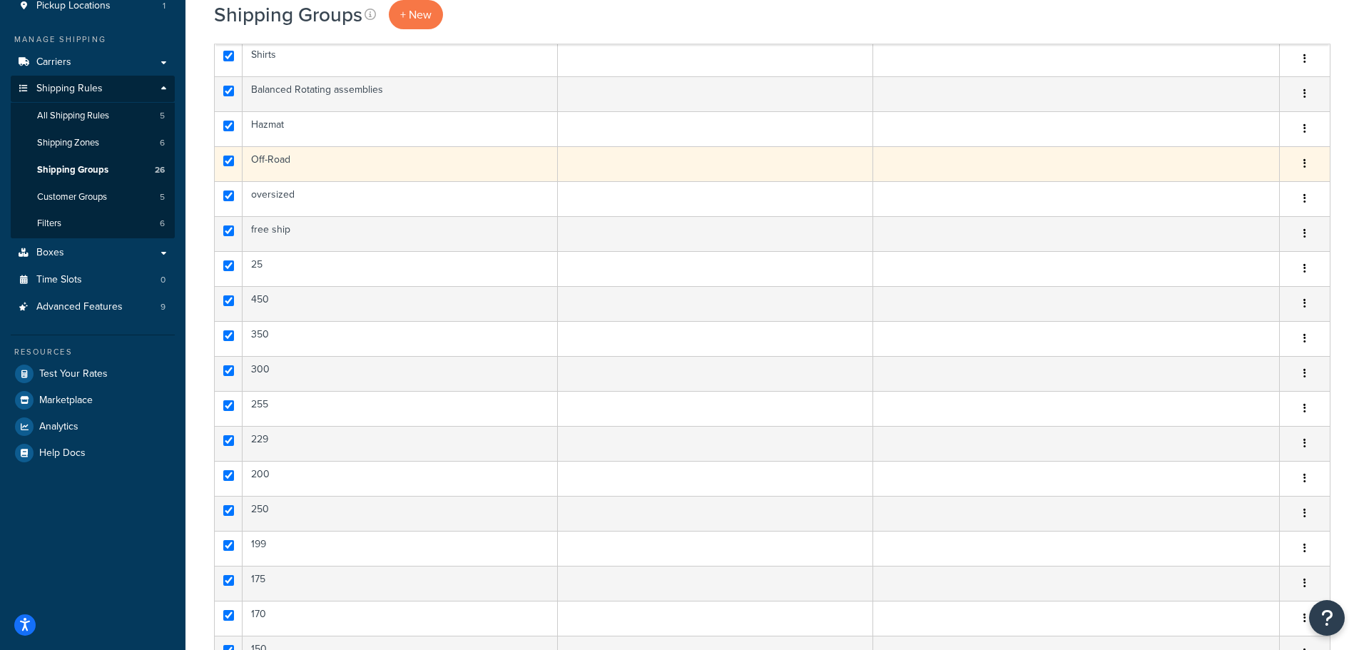
scroll to position [214, 0]
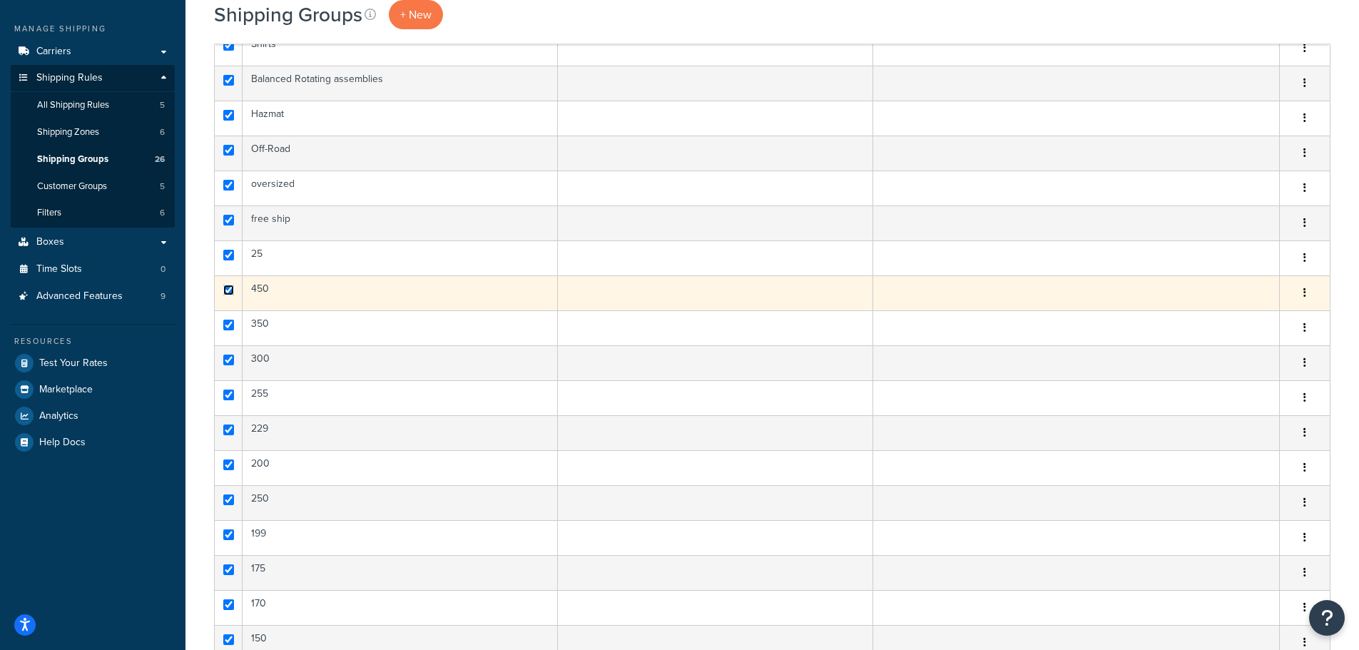
click at [229, 293] on input "checkbox" at bounding box center [228, 290] width 11 height 11
checkbox input "false"
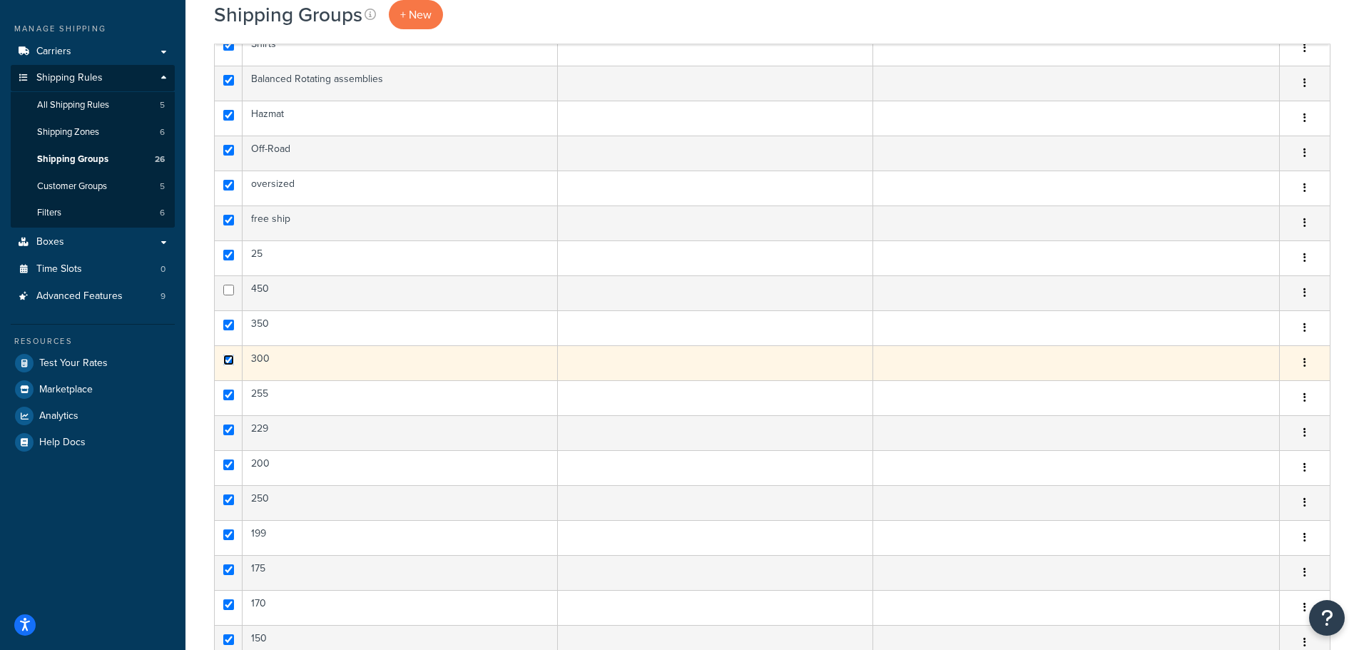
click at [231, 357] on input "checkbox" at bounding box center [228, 360] width 11 height 11
checkbox input "false"
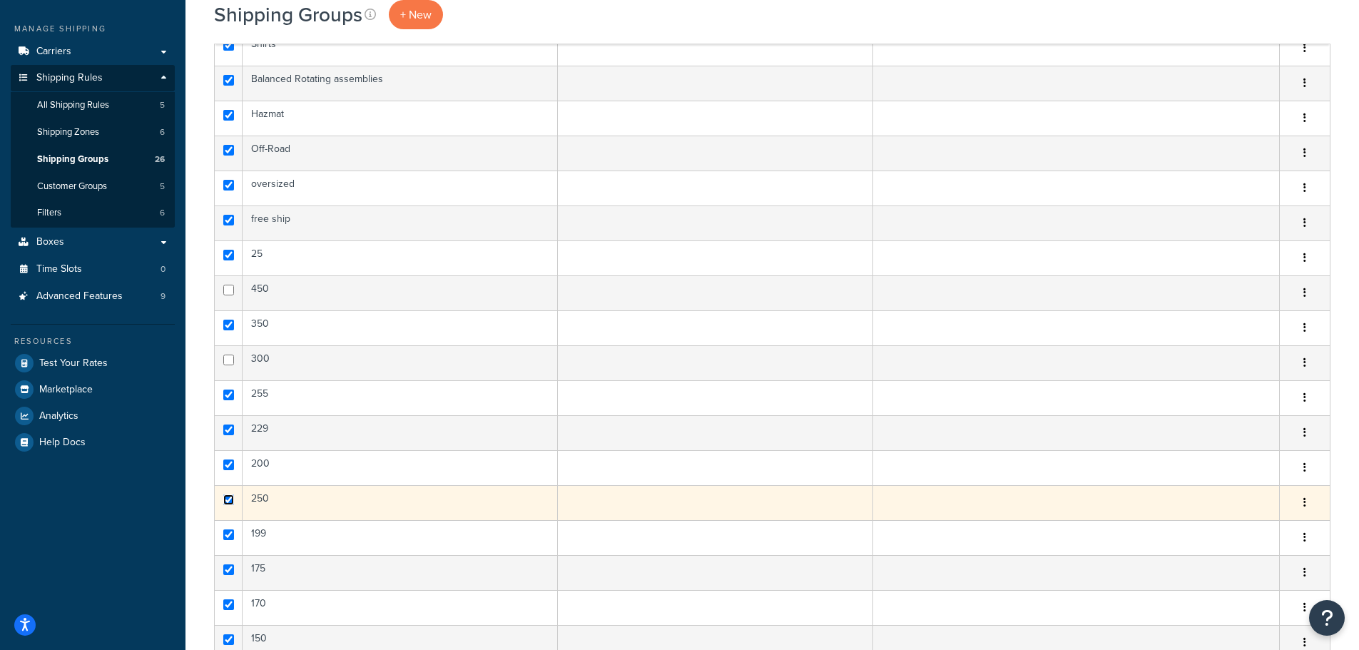
click at [231, 501] on input "checkbox" at bounding box center [228, 499] width 11 height 11
checkbox input "false"
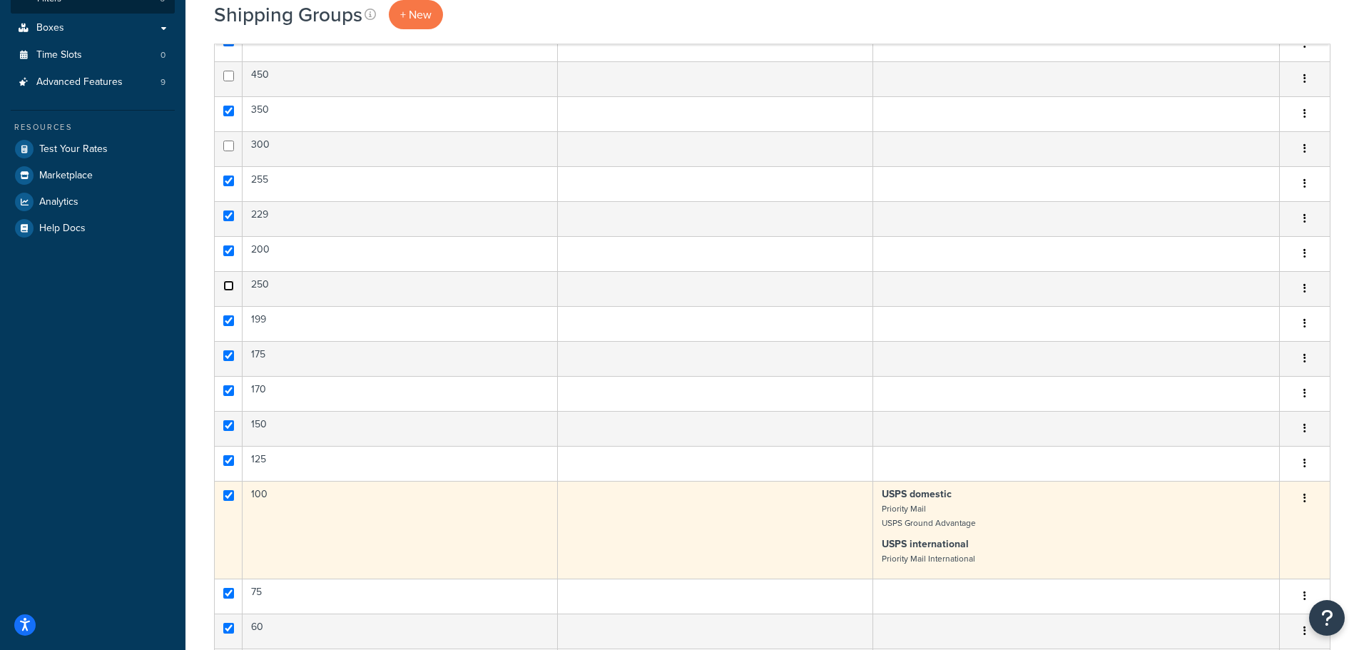
scroll to position [357, 0]
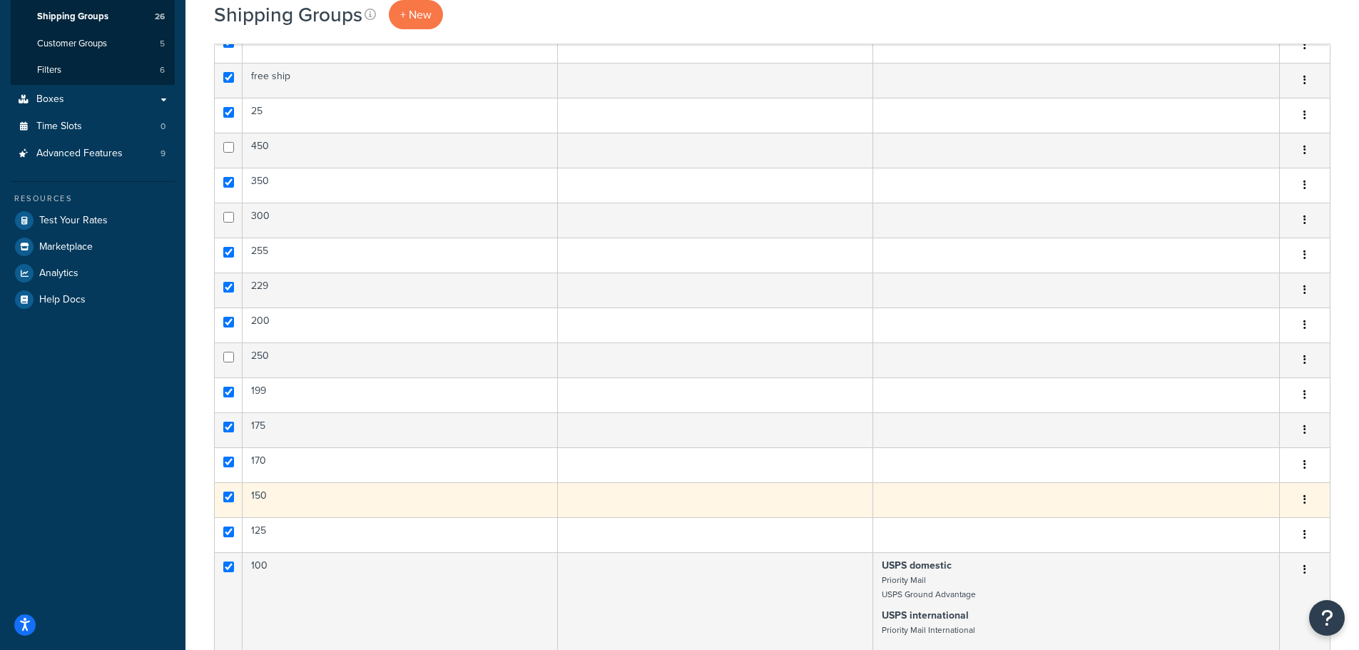
click at [222, 494] on td at bounding box center [229, 499] width 28 height 35
checkbox input "false"
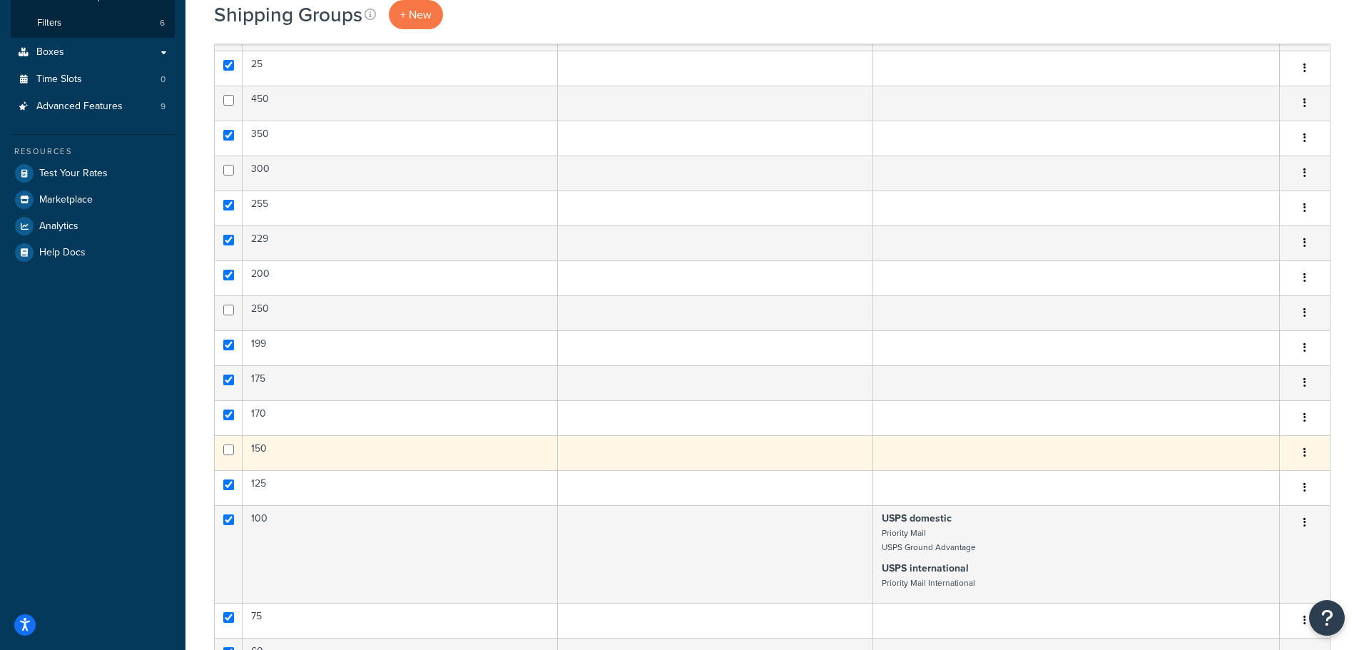
scroll to position [428, 0]
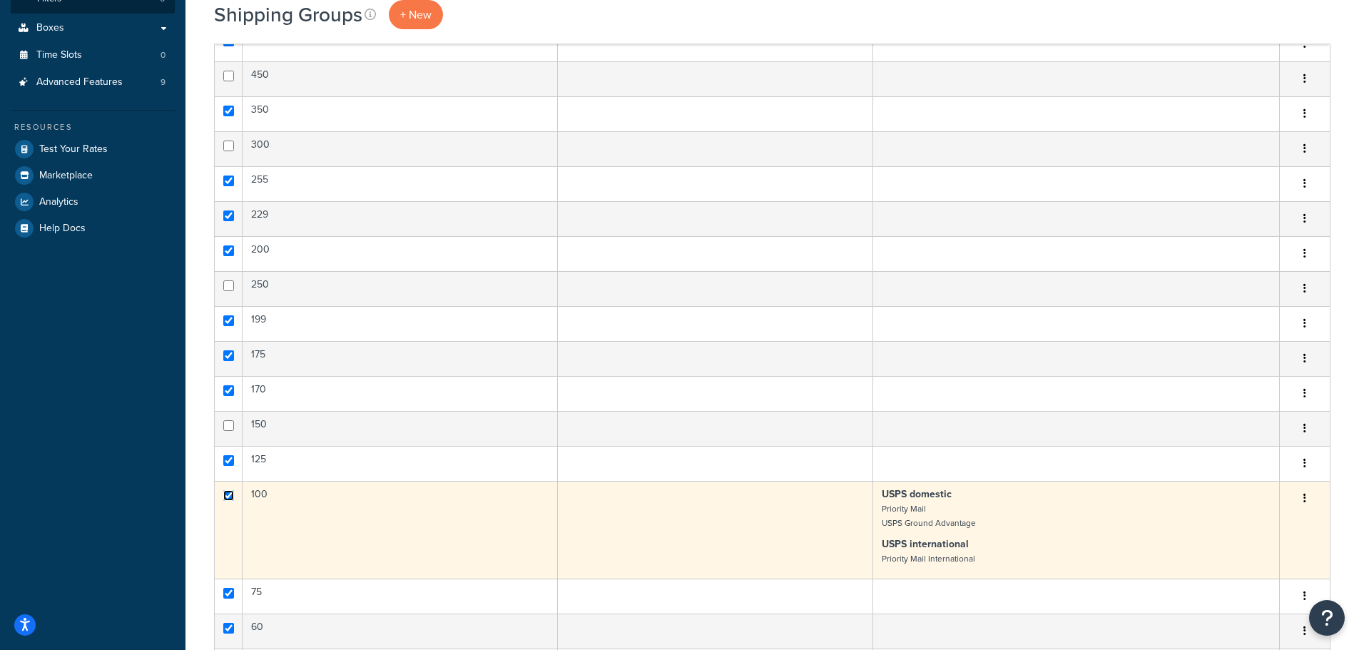
click at [229, 497] on input "checkbox" at bounding box center [228, 495] width 11 height 11
checkbox input "false"
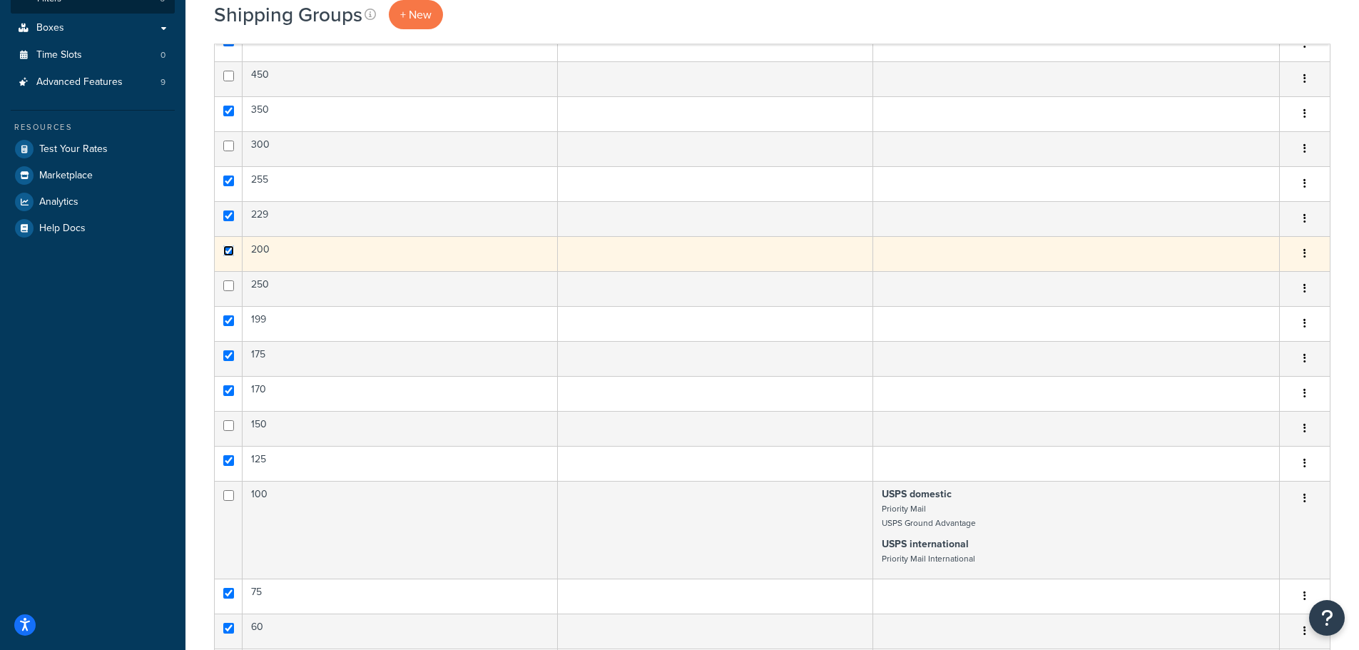
click at [232, 250] on input "checkbox" at bounding box center [228, 250] width 11 height 11
checkbox input "false"
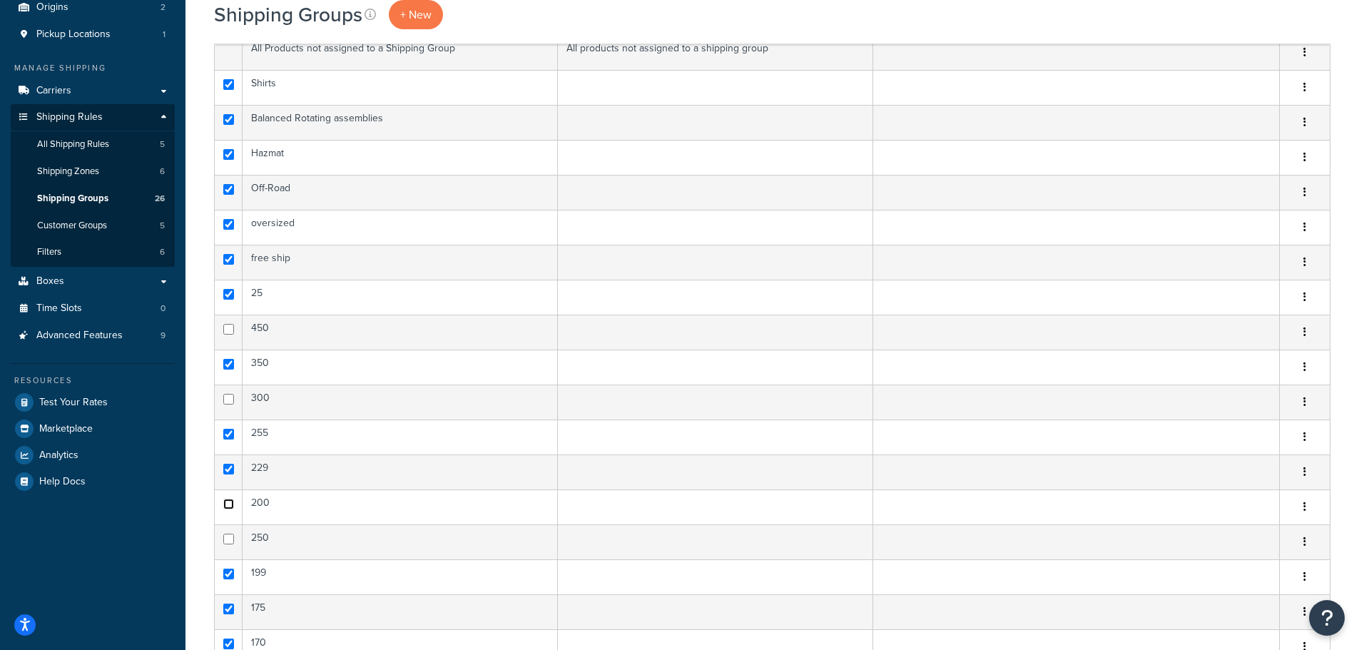
scroll to position [0, 0]
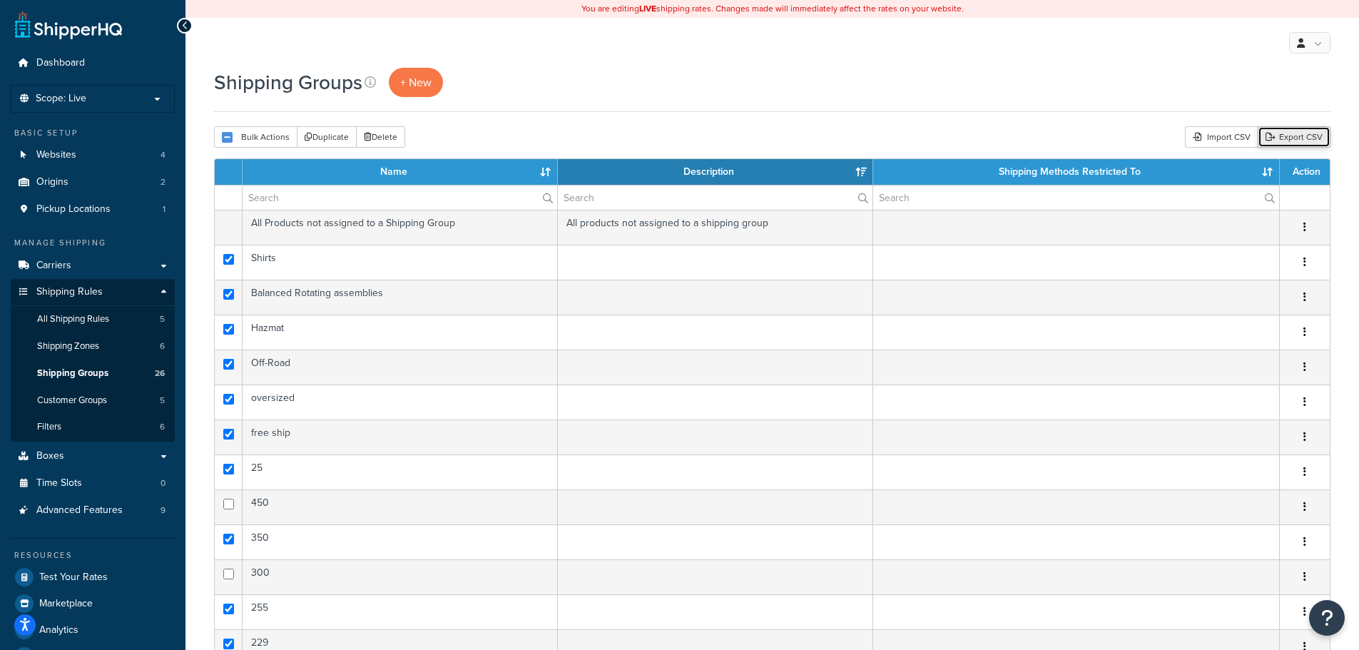
click at [1303, 133] on link "Export CSV" at bounding box center [1294, 136] width 73 height 21
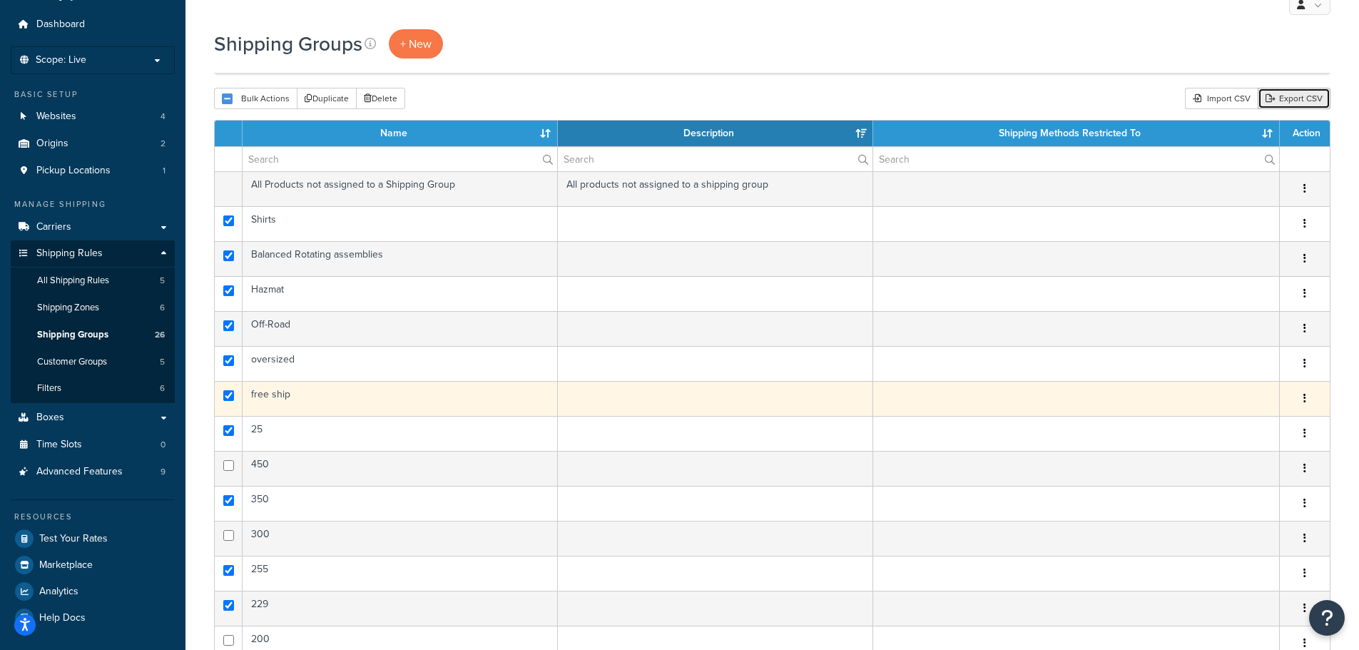
scroll to position [71, 0]
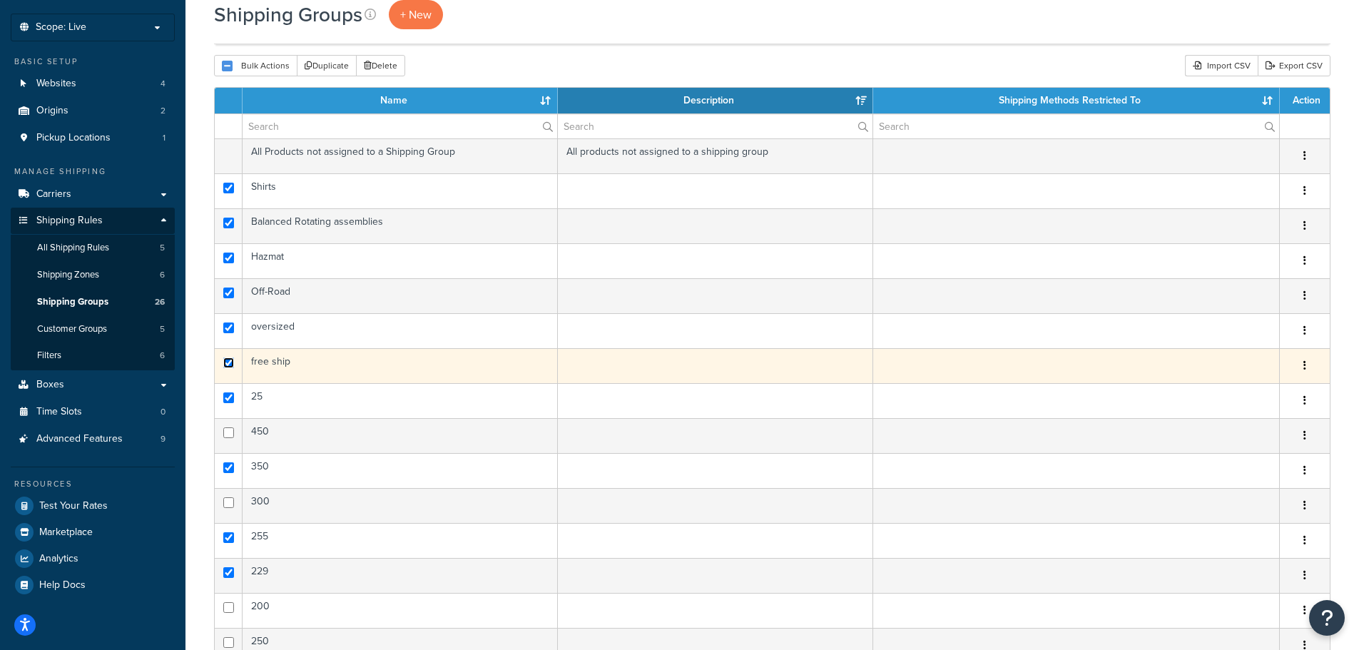
click at [230, 360] on input "checkbox" at bounding box center [228, 362] width 11 height 11
checkbox input "false"
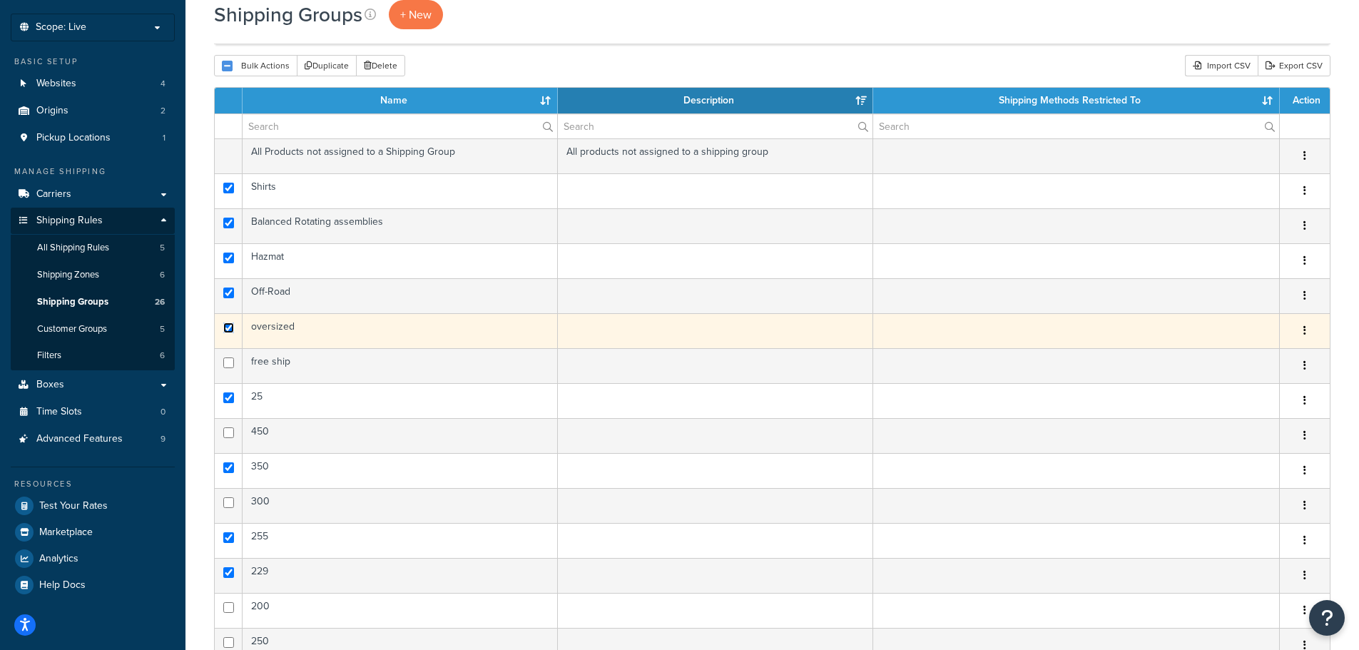
click at [225, 330] on input "checkbox" at bounding box center [228, 327] width 11 height 11
checkbox input "false"
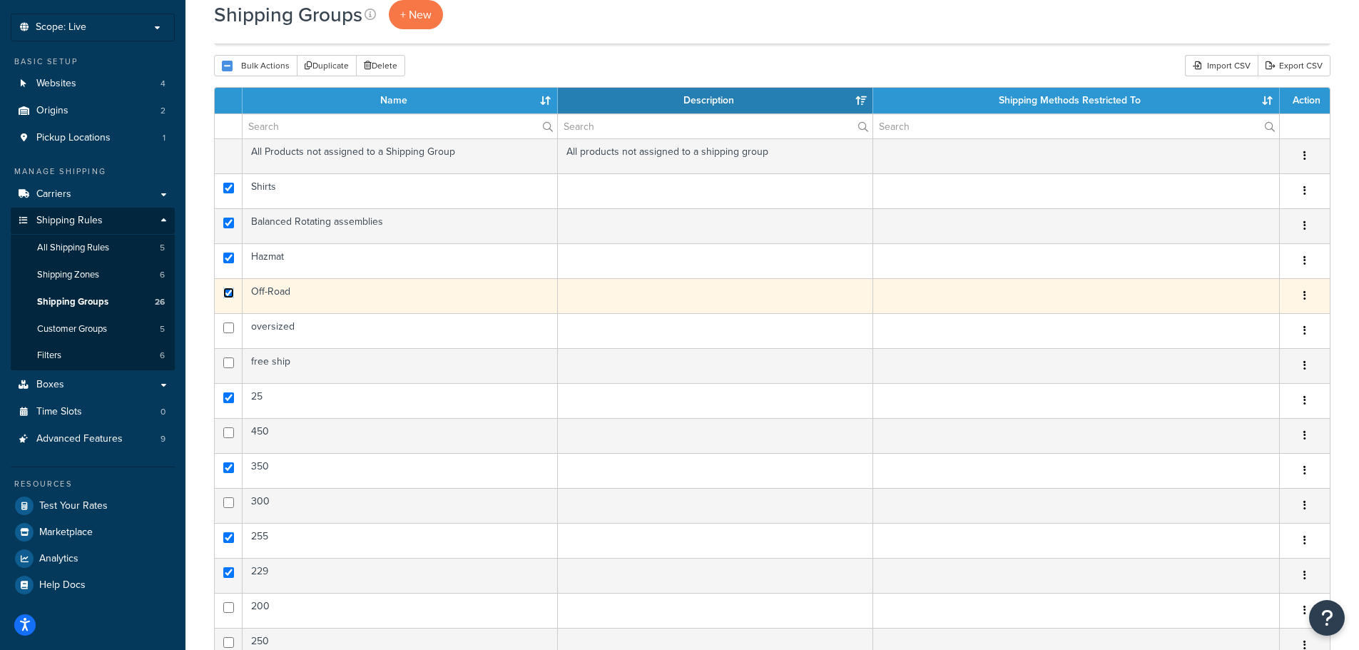
click at [228, 292] on input "checkbox" at bounding box center [228, 292] width 11 height 11
checkbox input "false"
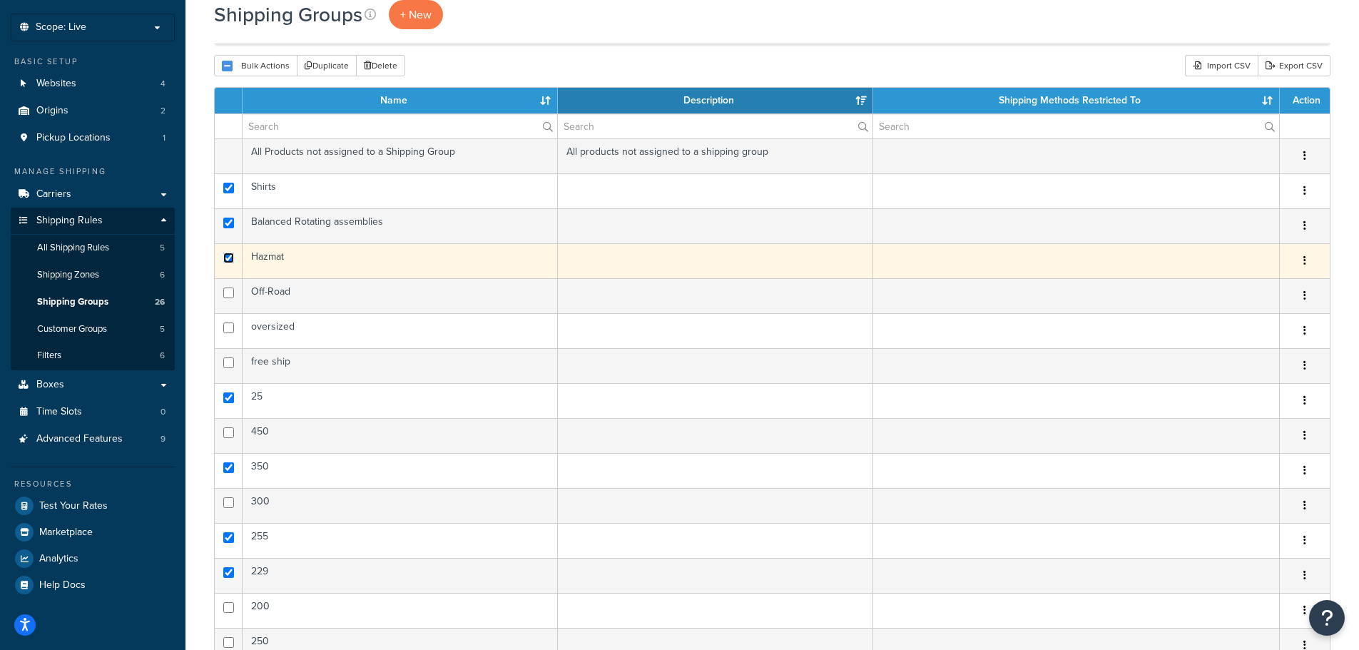
click at [225, 258] on input "checkbox" at bounding box center [228, 258] width 11 height 11
checkbox input "false"
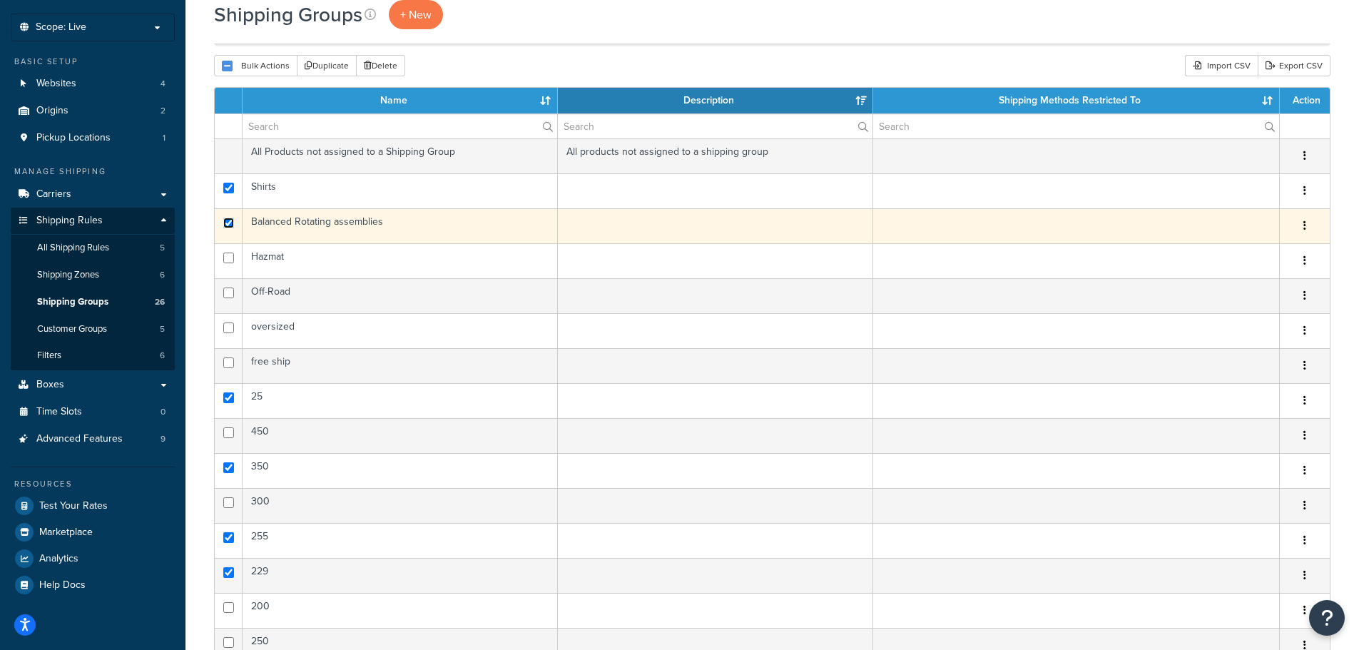
click at [228, 225] on input "checkbox" at bounding box center [228, 223] width 11 height 11
click at [238, 228] on td at bounding box center [229, 225] width 28 height 35
click at [228, 221] on input "checkbox" at bounding box center [228, 223] width 11 height 11
checkbox input "true"
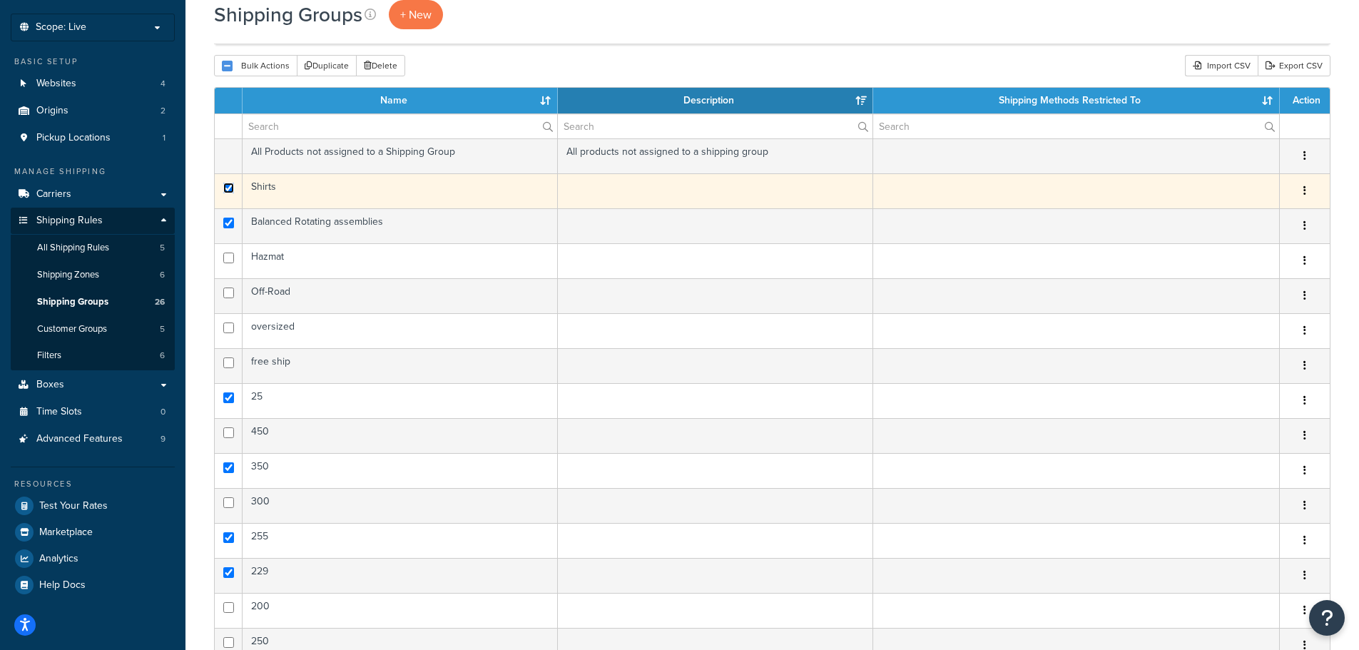
click at [225, 192] on input "checkbox" at bounding box center [228, 188] width 11 height 11
checkbox input "false"
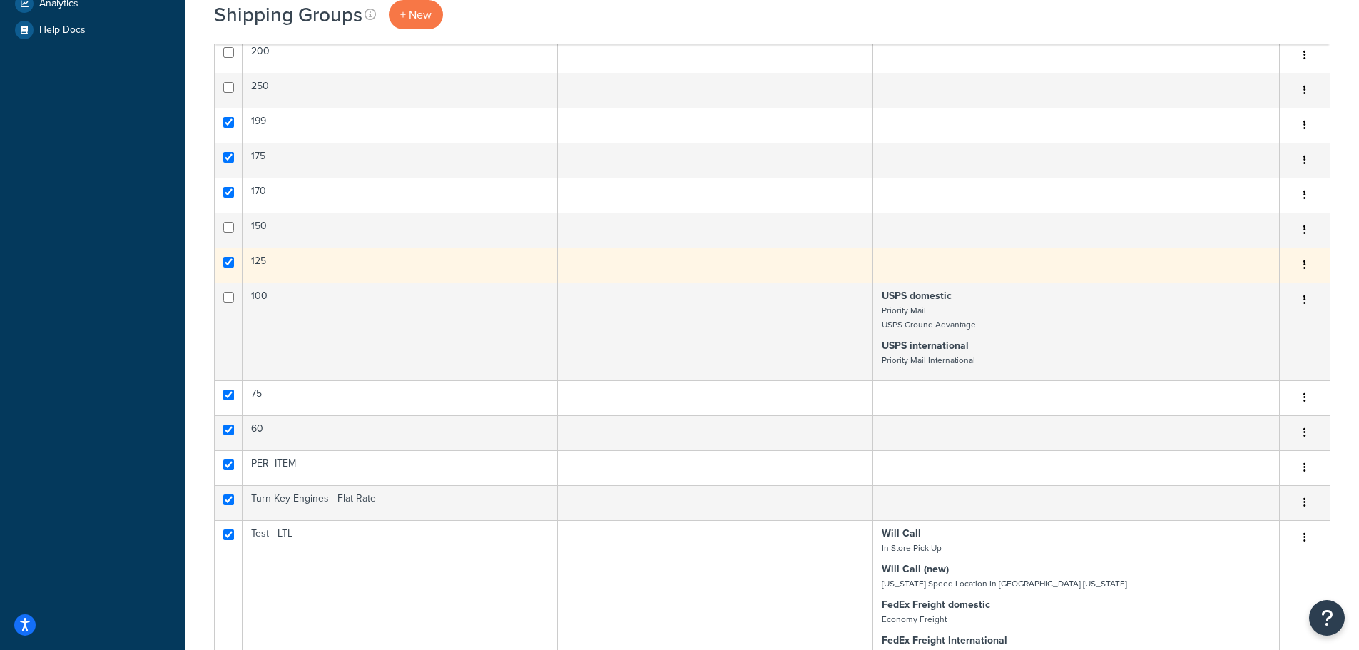
scroll to position [713, 0]
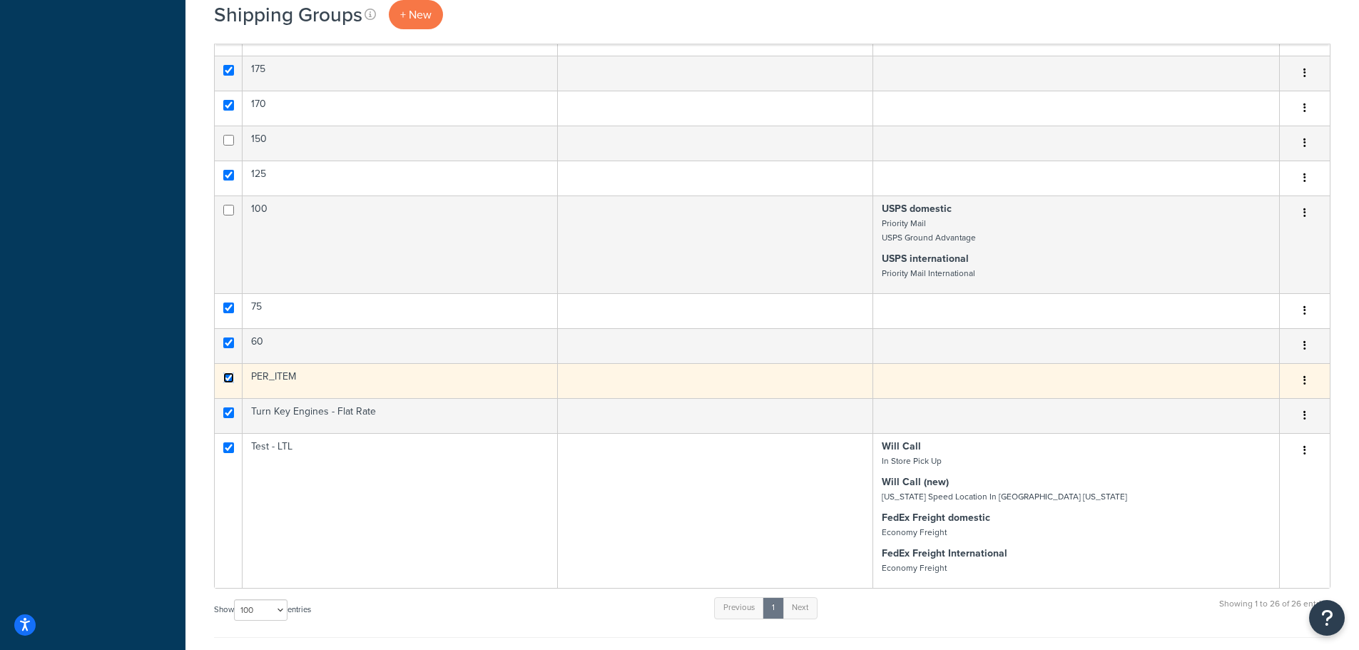
click at [224, 377] on input "checkbox" at bounding box center [228, 377] width 11 height 11
checkbox input "false"
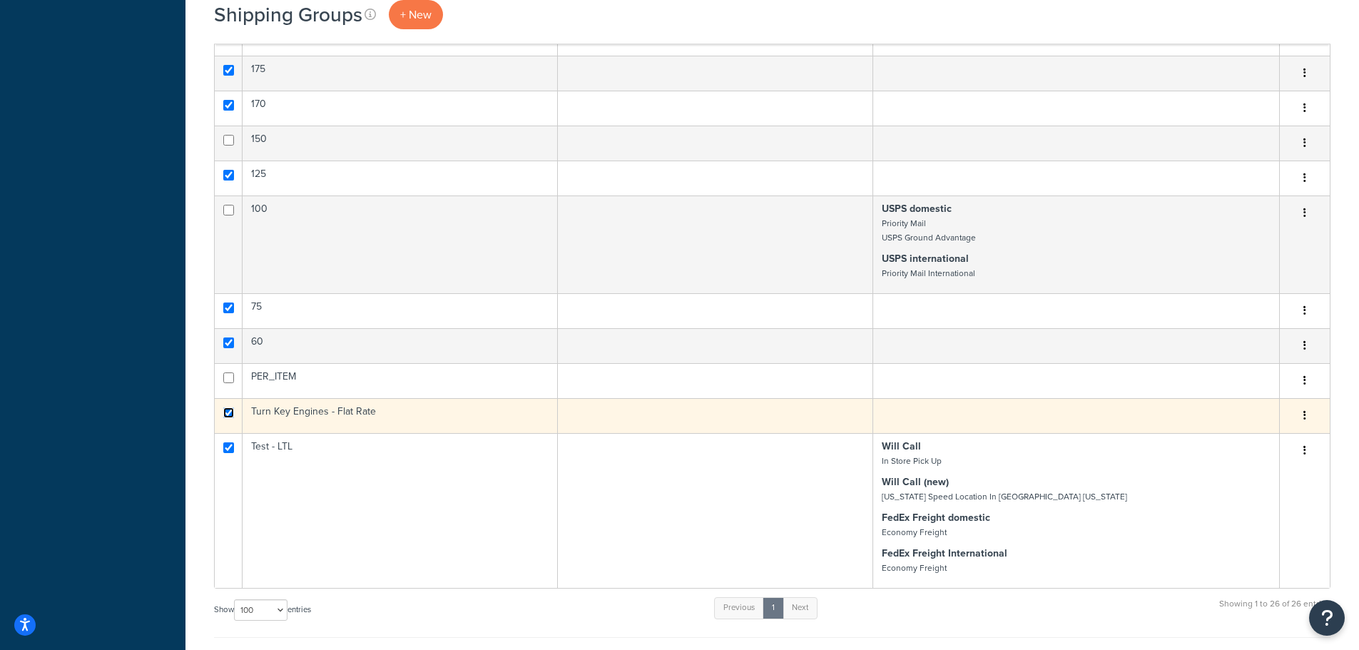
click at [228, 413] on input "checkbox" at bounding box center [228, 412] width 11 height 11
checkbox input "false"
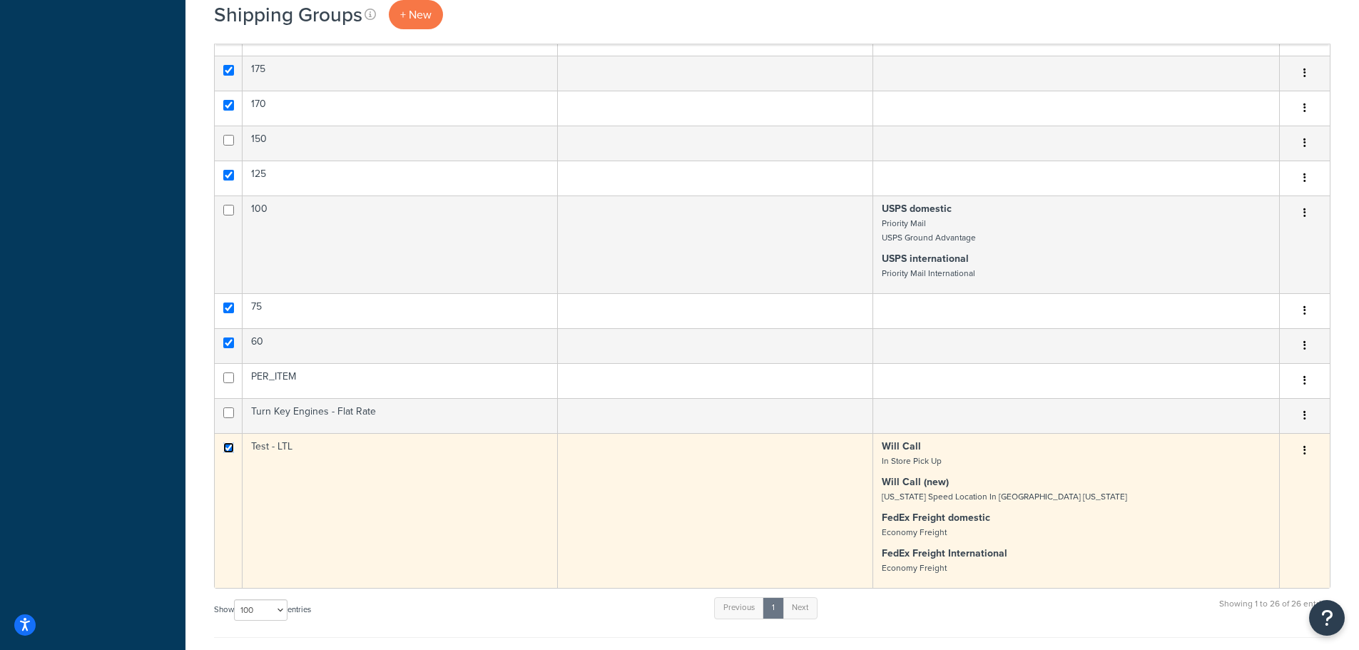
click at [232, 449] on input "checkbox" at bounding box center [228, 447] width 11 height 11
checkbox input "false"
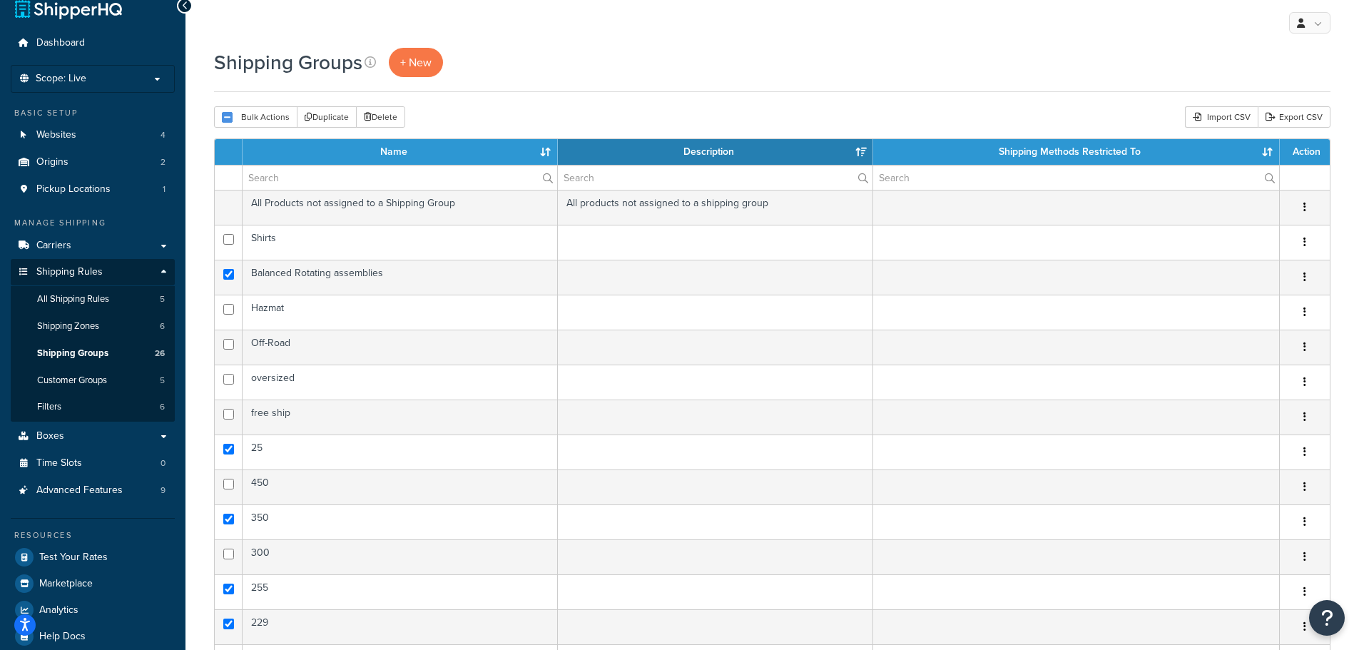
scroll to position [0, 0]
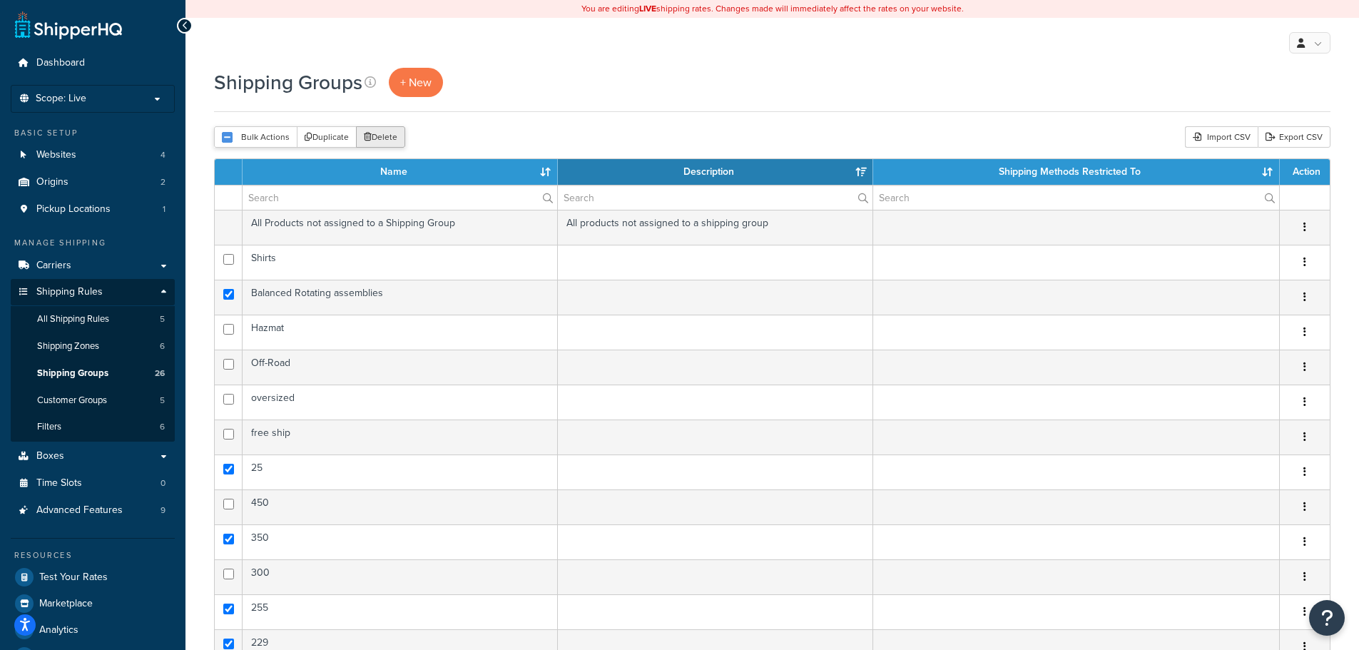
click at [367, 138] on icon "submit" at bounding box center [368, 137] width 8 height 9
drag, startPoint x: 395, startPoint y: 135, endPoint x: 756, endPoint y: 49, distance: 371.1
click at [395, 136] on button "Delete" at bounding box center [380, 136] width 49 height 21
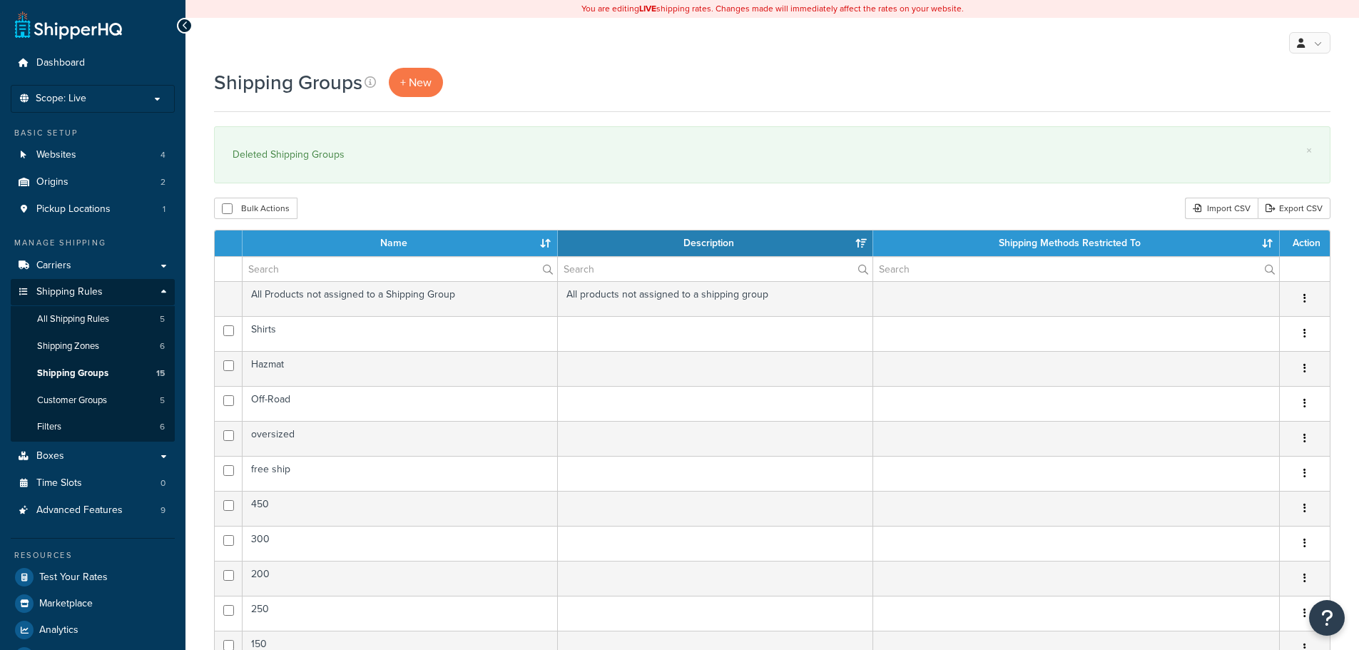
select select "15"
click at [542, 243] on th "Name" at bounding box center [400, 243] width 315 height 26
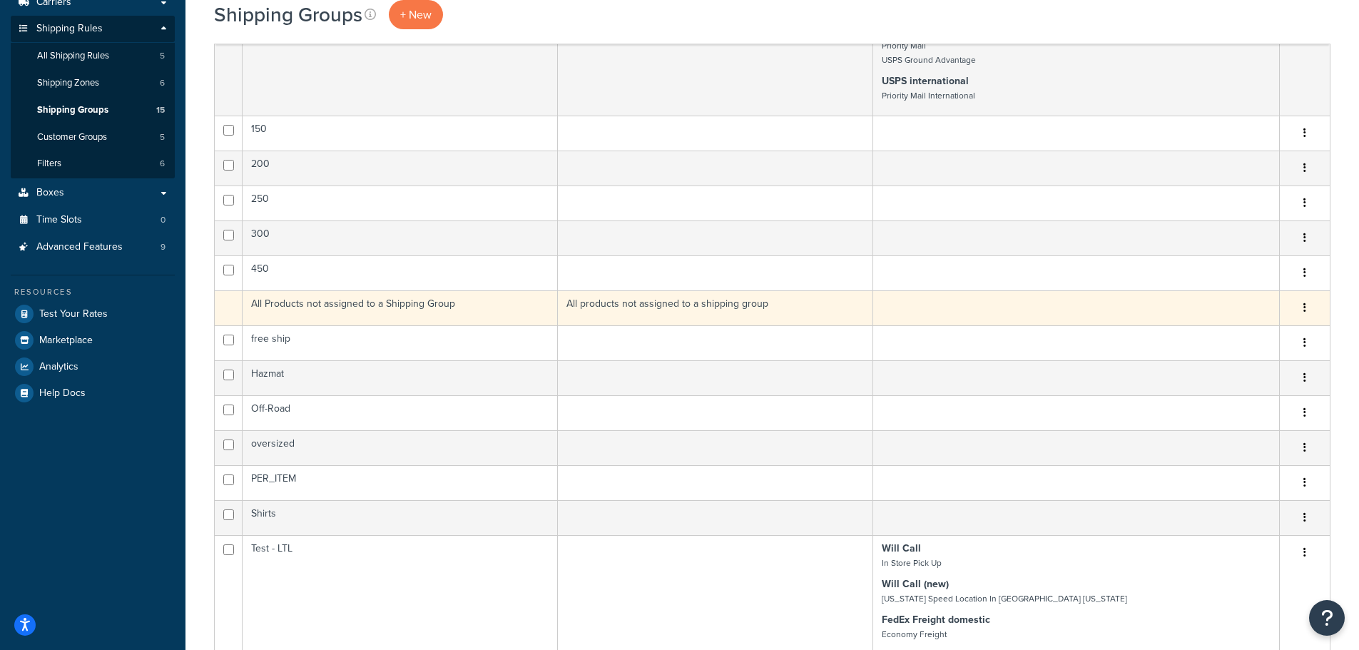
scroll to position [285, 0]
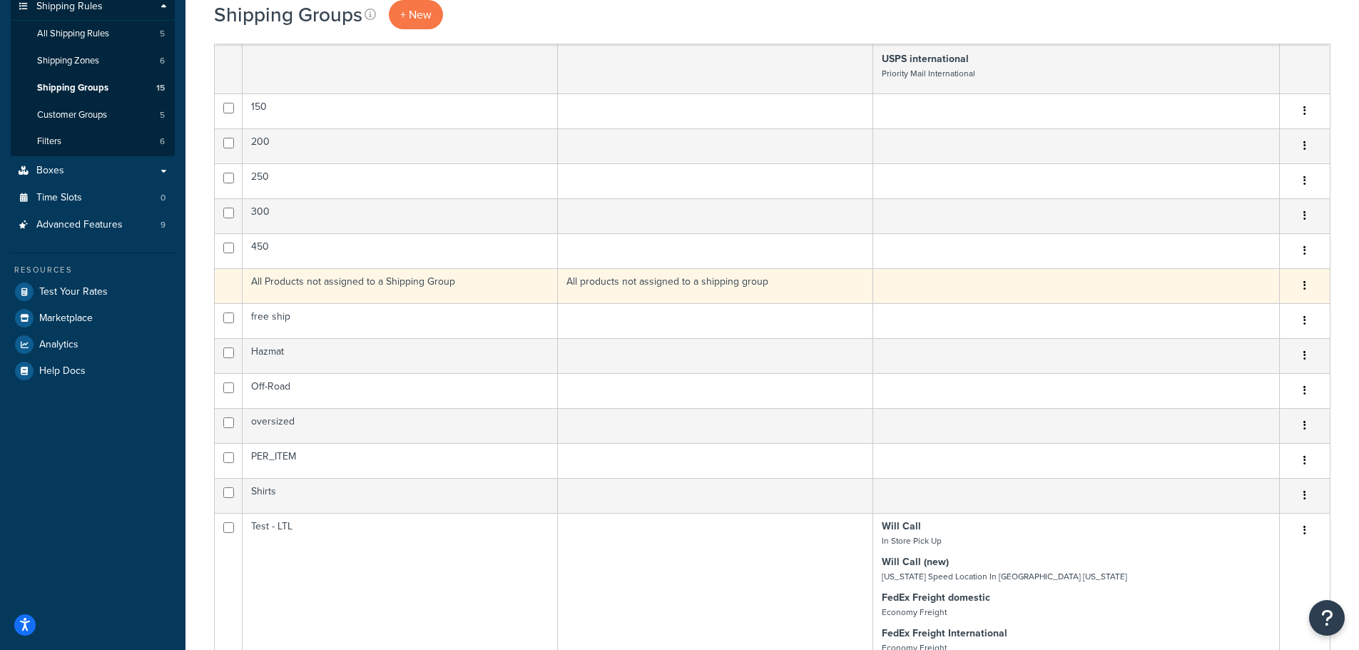
click at [317, 286] on td "All Products not assigned to a Shipping Group" at bounding box center [400, 285] width 315 height 35
click at [1305, 285] on icon "button" at bounding box center [1304, 285] width 3 height 10
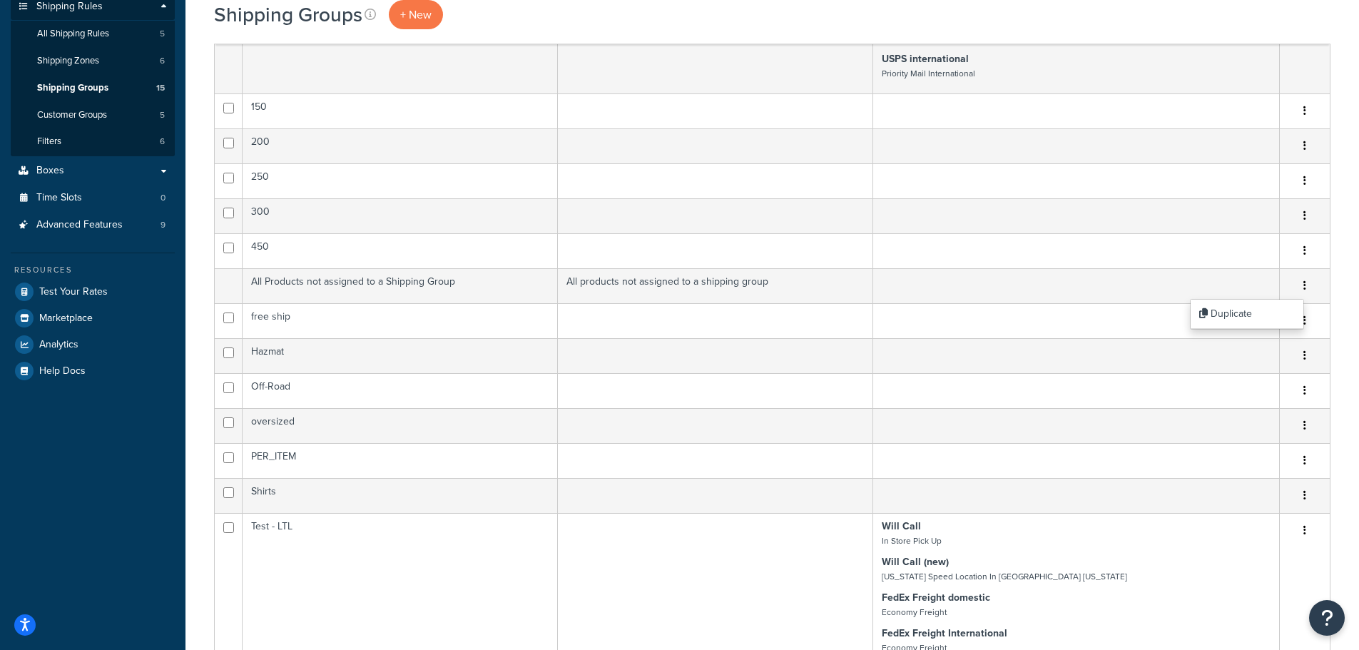
click at [683, 24] on div "Shipping Groups + New" at bounding box center [772, 14] width 1116 height 29
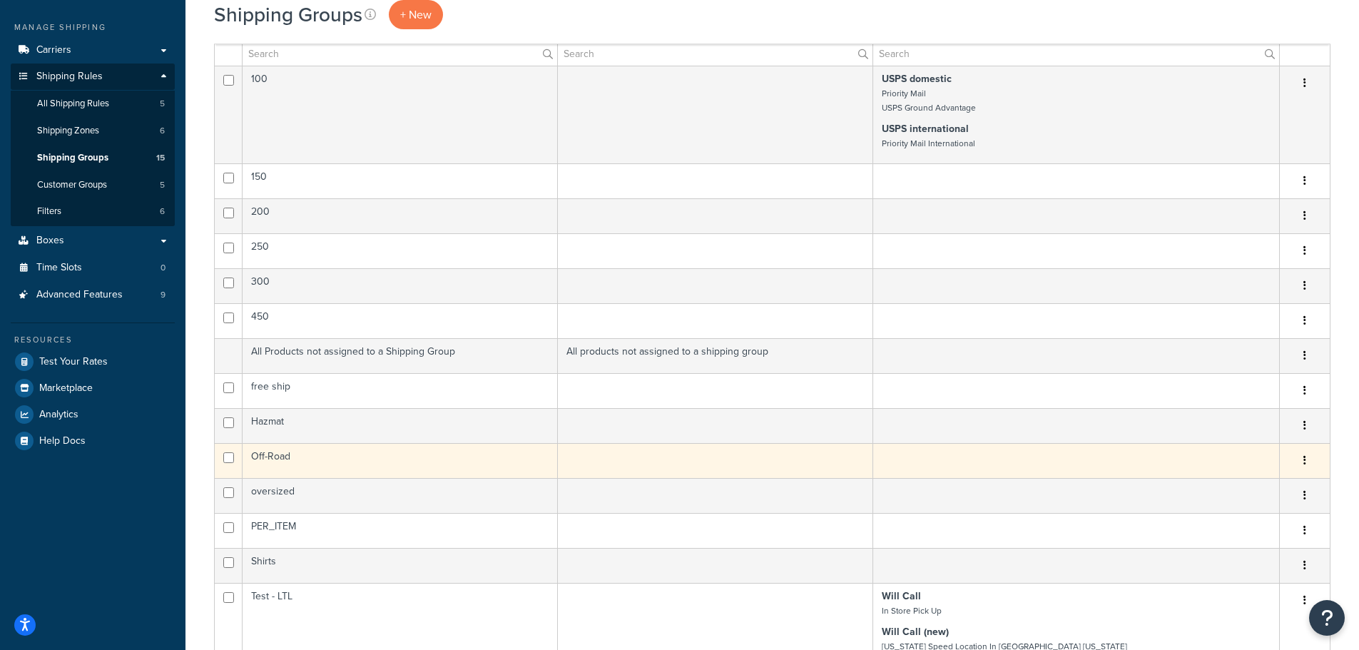
scroll to position [214, 0]
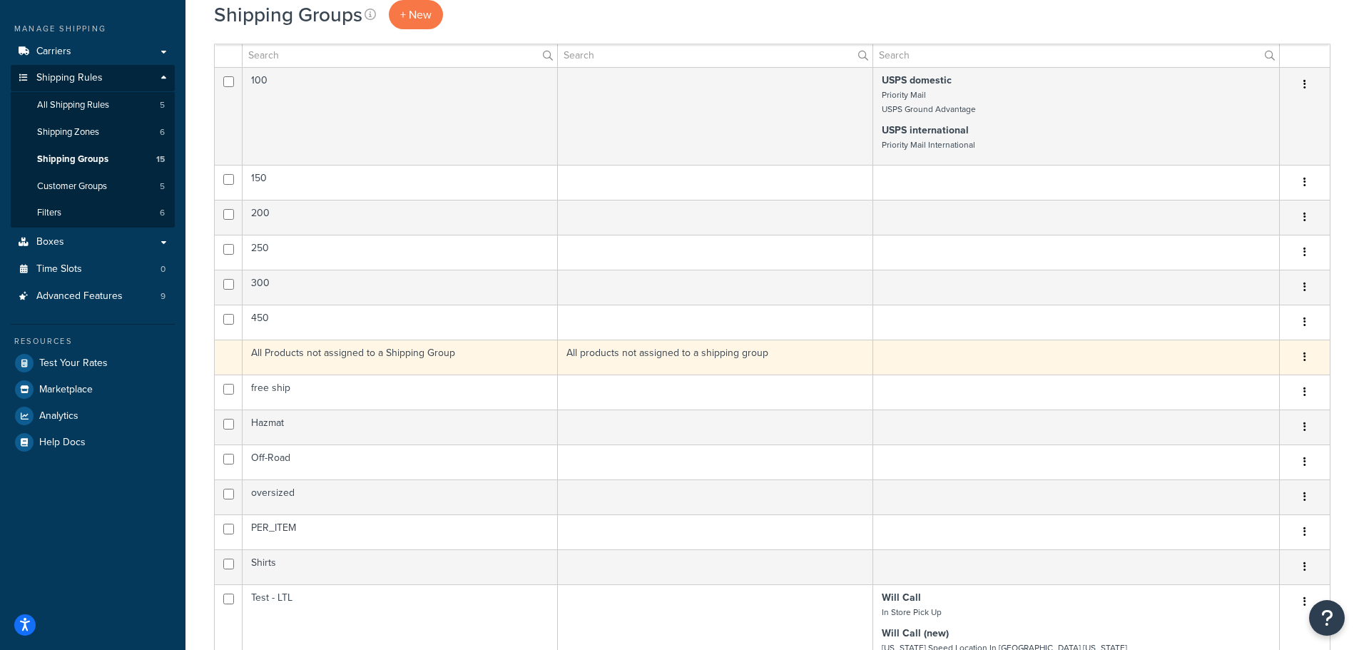
click at [494, 355] on td "All Products not assigned to a Shipping Group" at bounding box center [400, 357] width 315 height 35
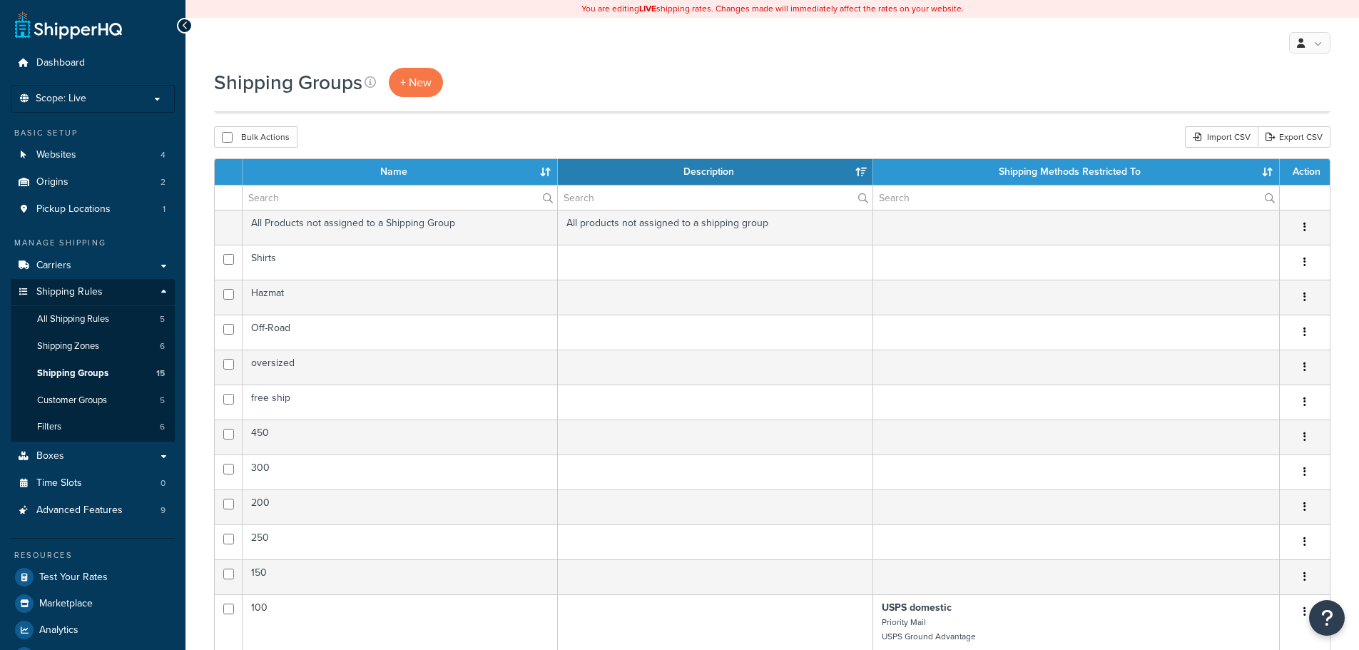
select select "15"
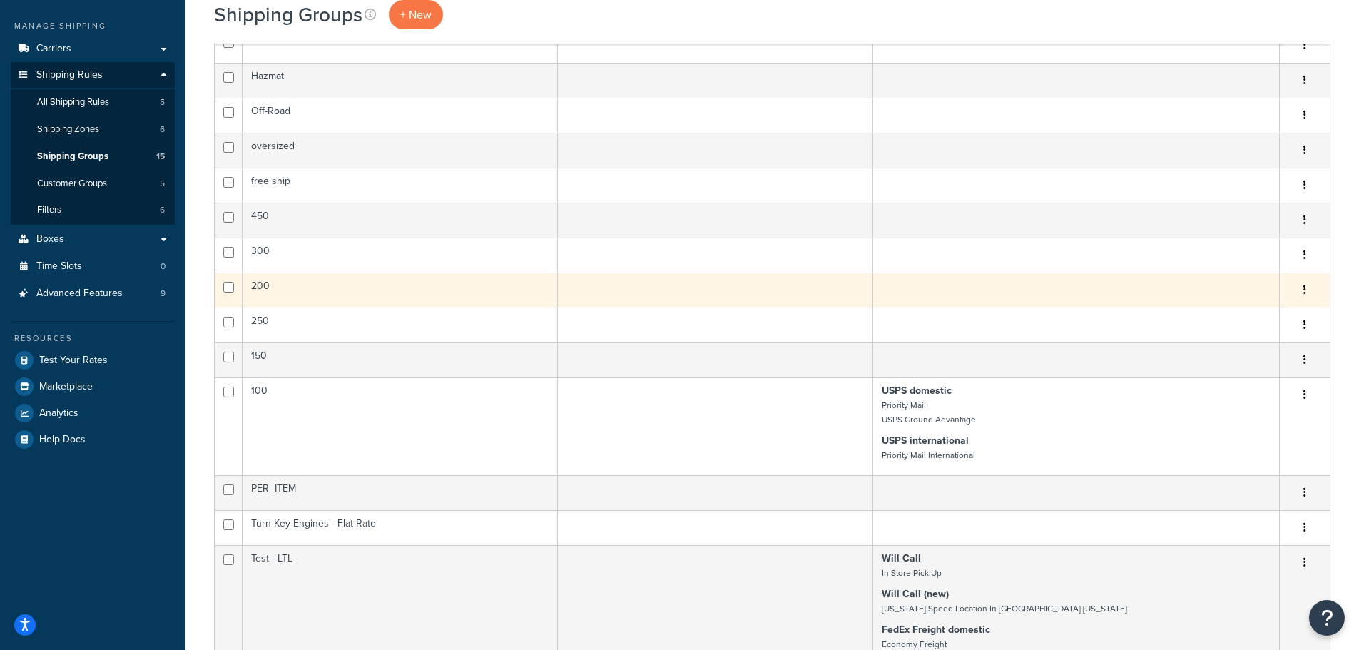
scroll to position [214, 0]
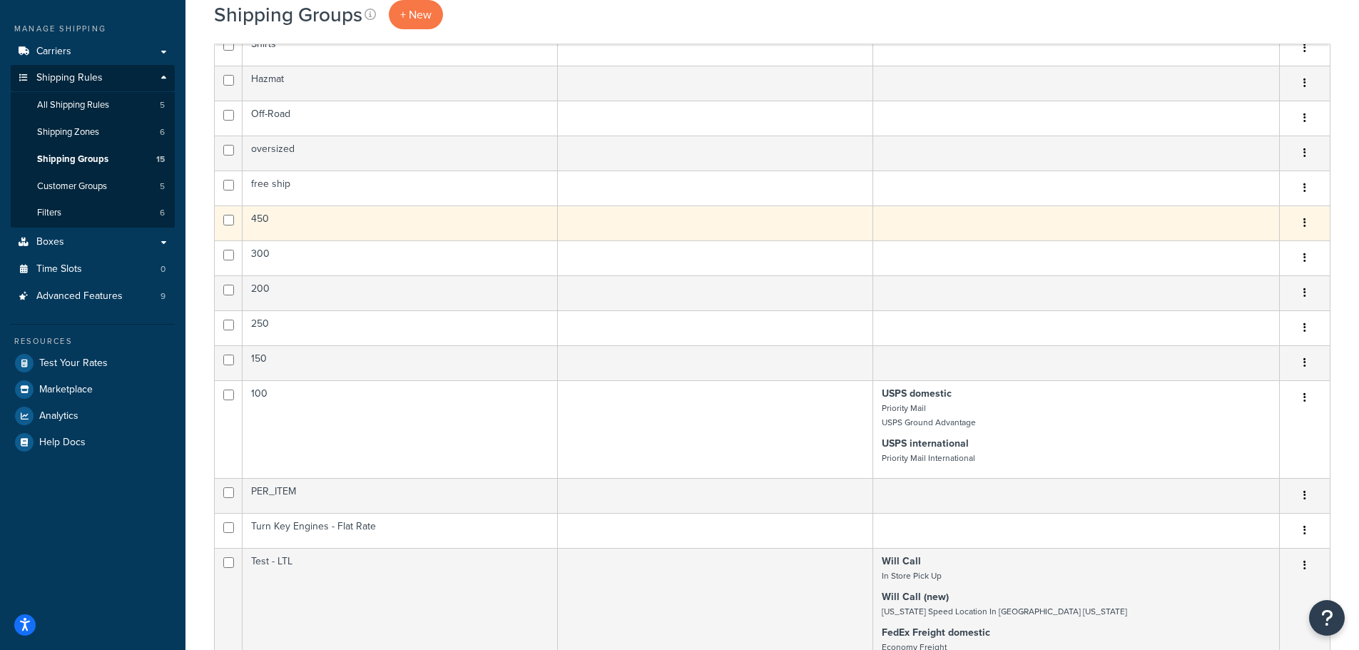
click at [368, 216] on td "450" at bounding box center [400, 222] width 315 height 35
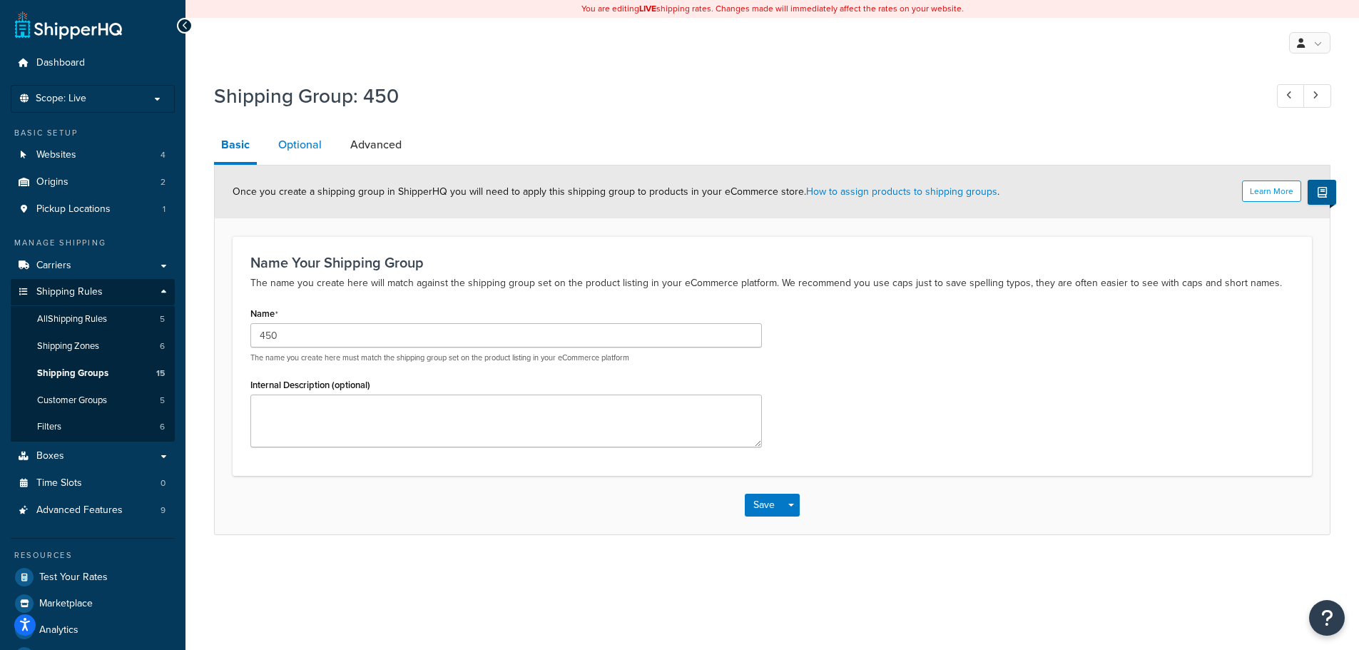
click at [309, 138] on link "Optional" at bounding box center [300, 145] width 58 height 34
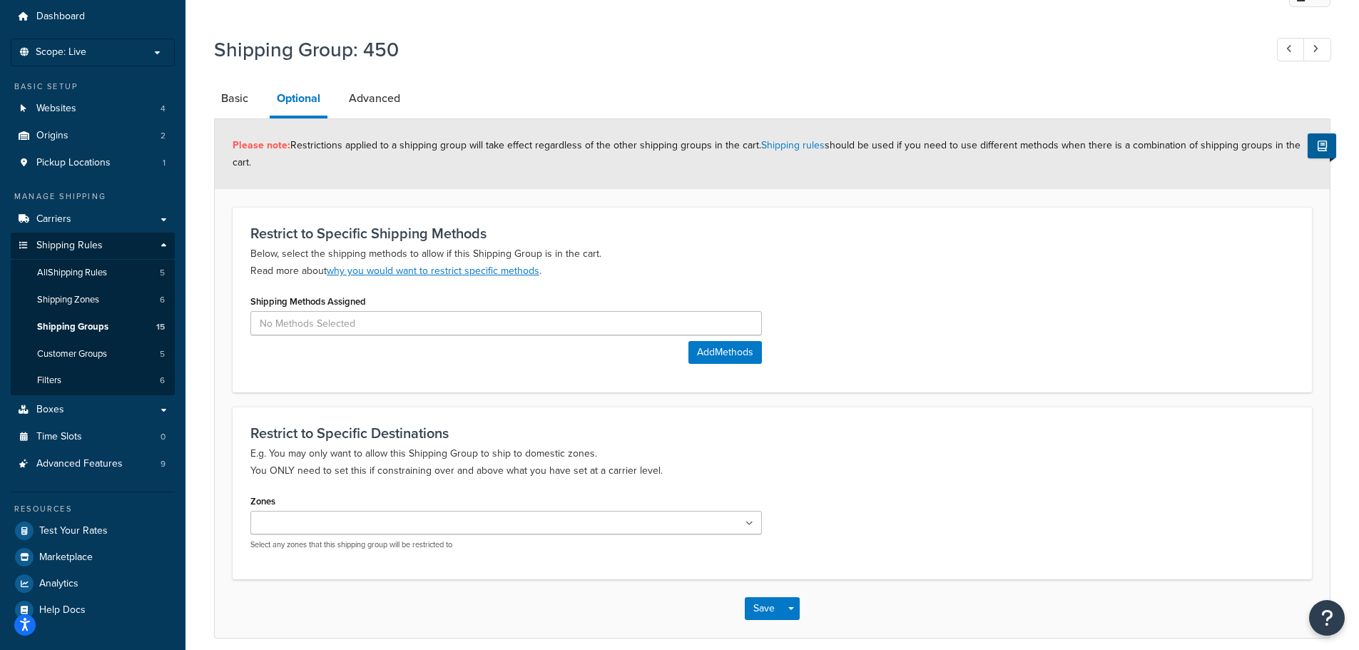
scroll to position [106, 0]
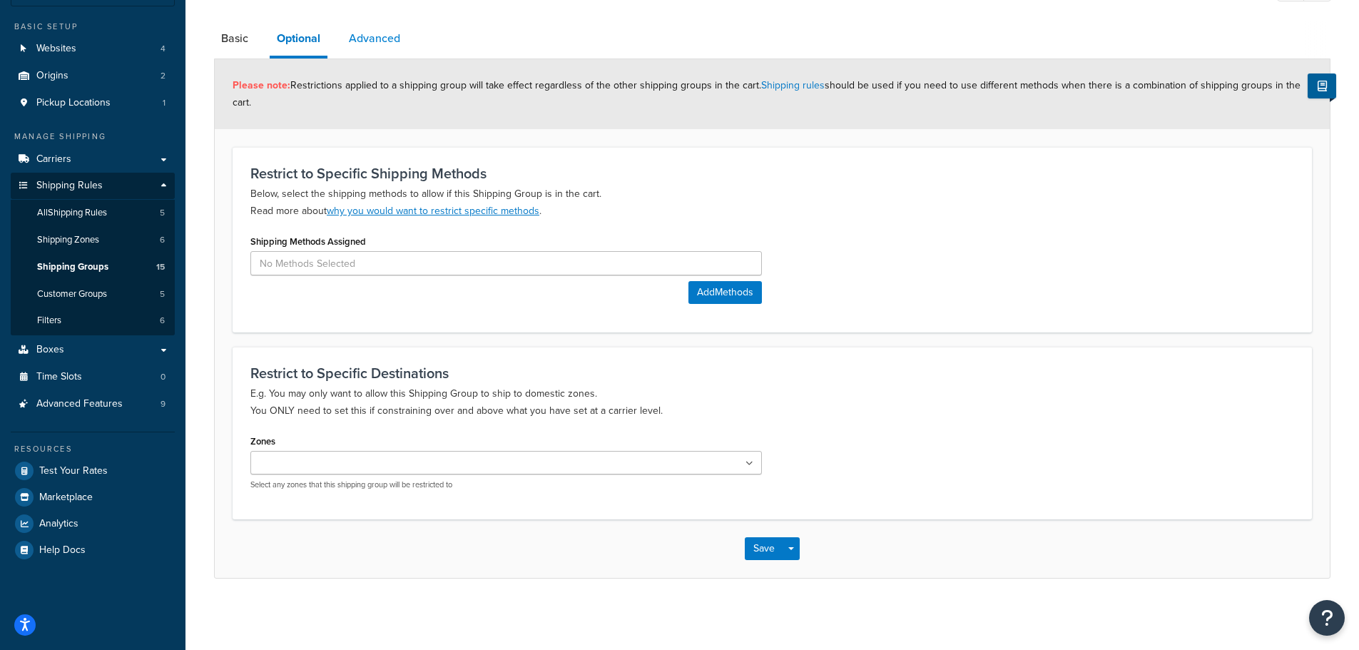
click at [376, 32] on link "Advanced" at bounding box center [375, 38] width 66 height 34
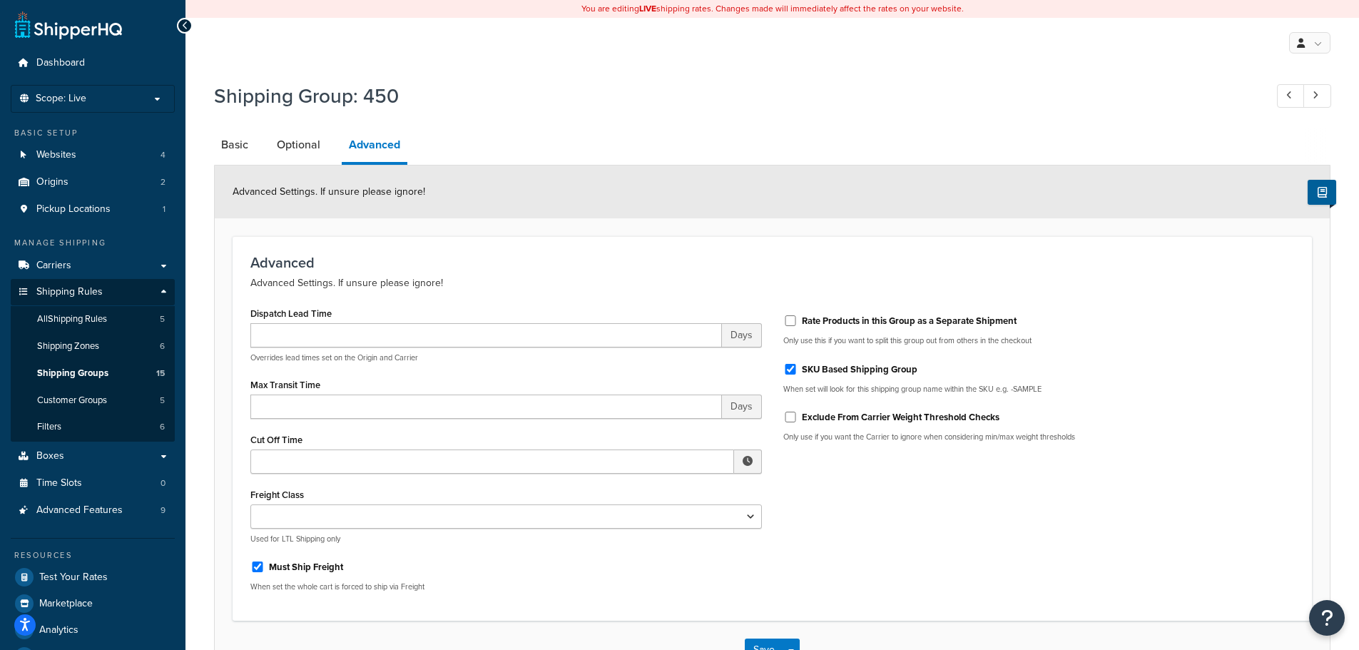
scroll to position [71, 0]
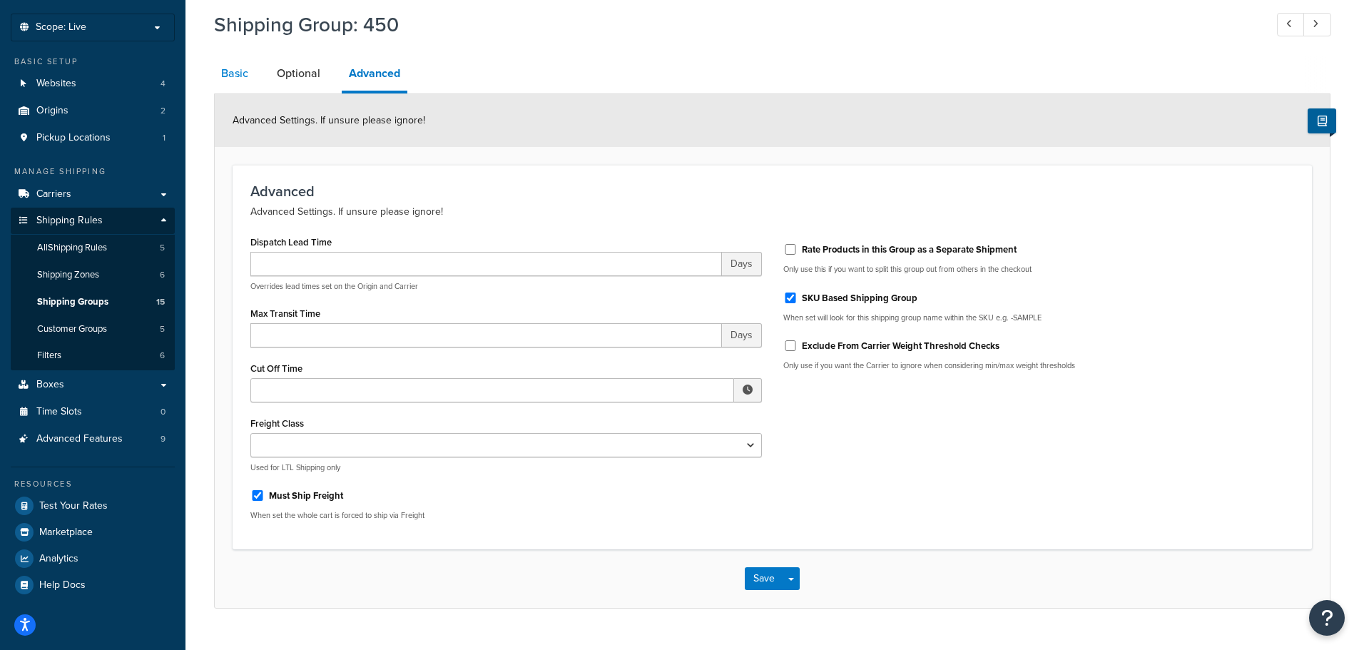
click at [239, 76] on link "Basic" at bounding box center [234, 73] width 41 height 34
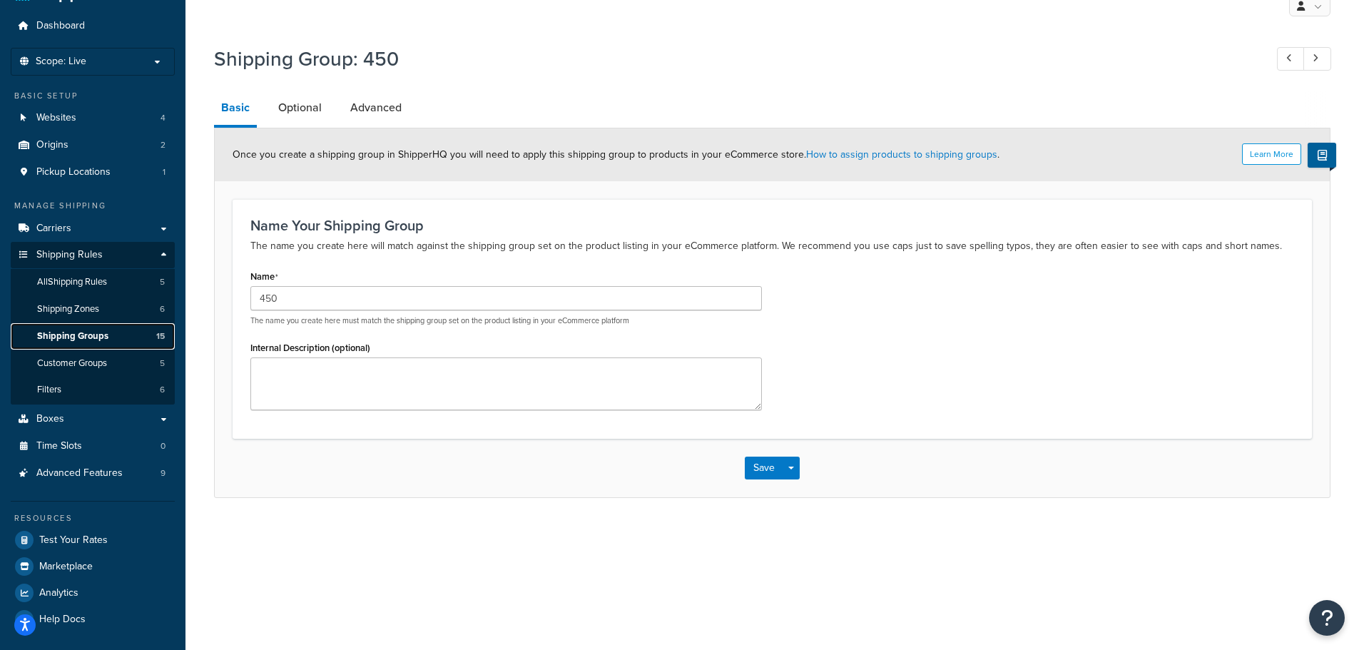
click at [85, 337] on span "Shipping Groups" at bounding box center [72, 336] width 71 height 12
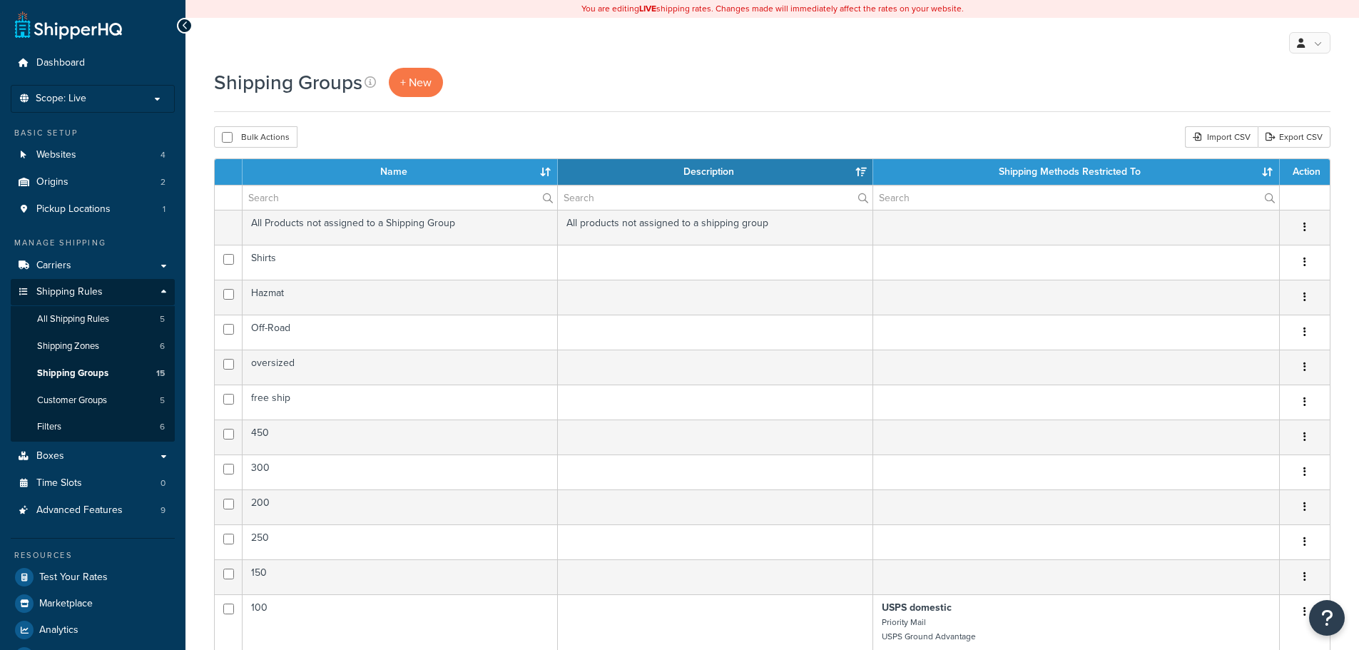
select select "15"
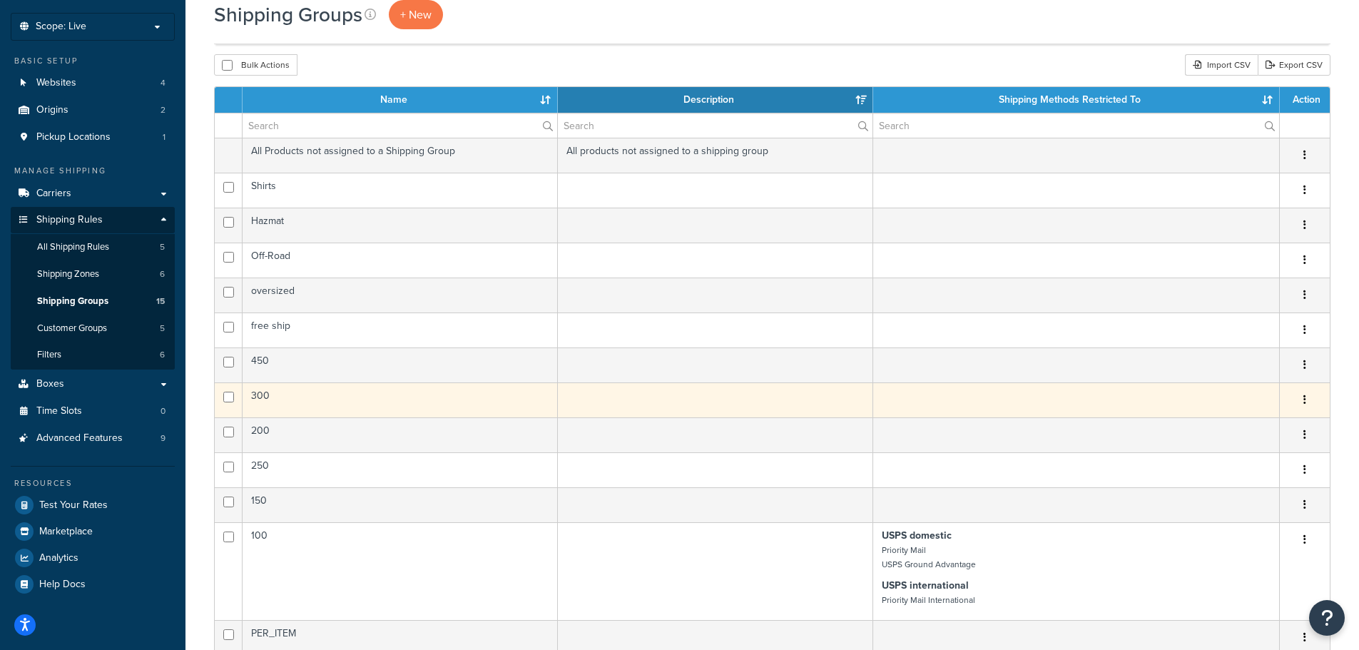
scroll to position [71, 0]
drag, startPoint x: 345, startPoint y: 401, endPoint x: 271, endPoint y: 402, distance: 74.2
click at [271, 402] on td "300" at bounding box center [400, 400] width 315 height 35
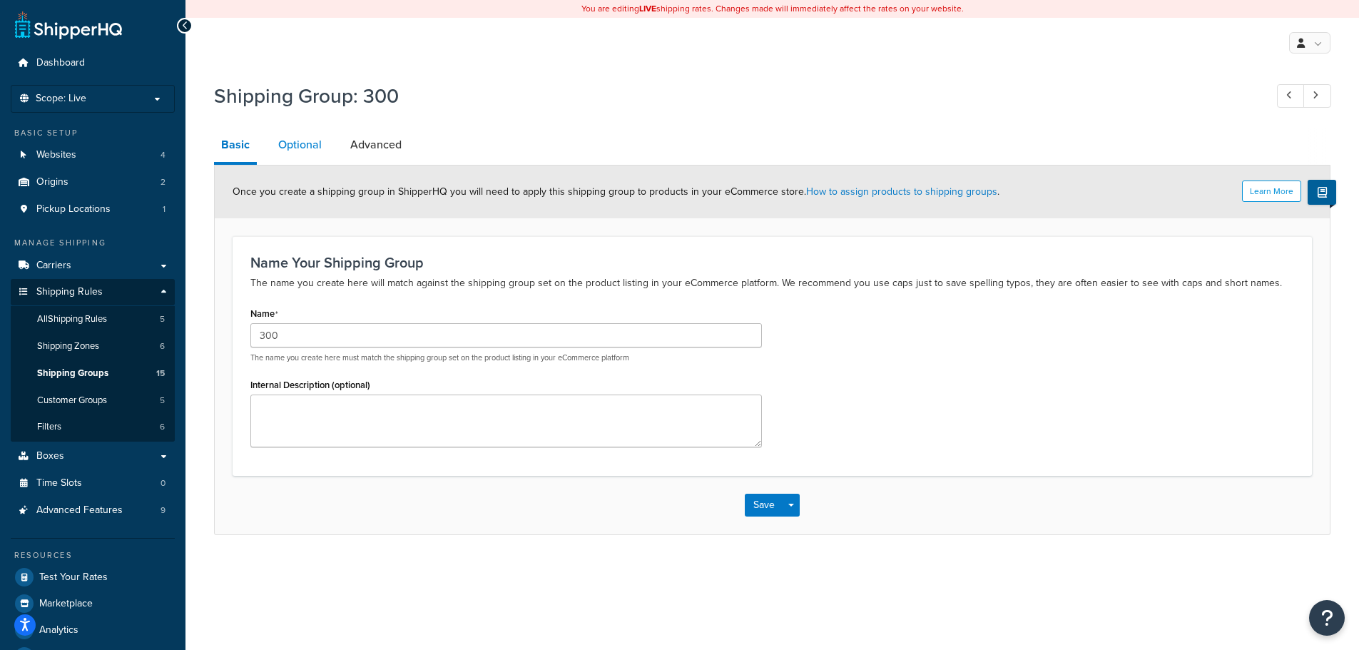
click at [311, 156] on link "Optional" at bounding box center [300, 145] width 58 height 34
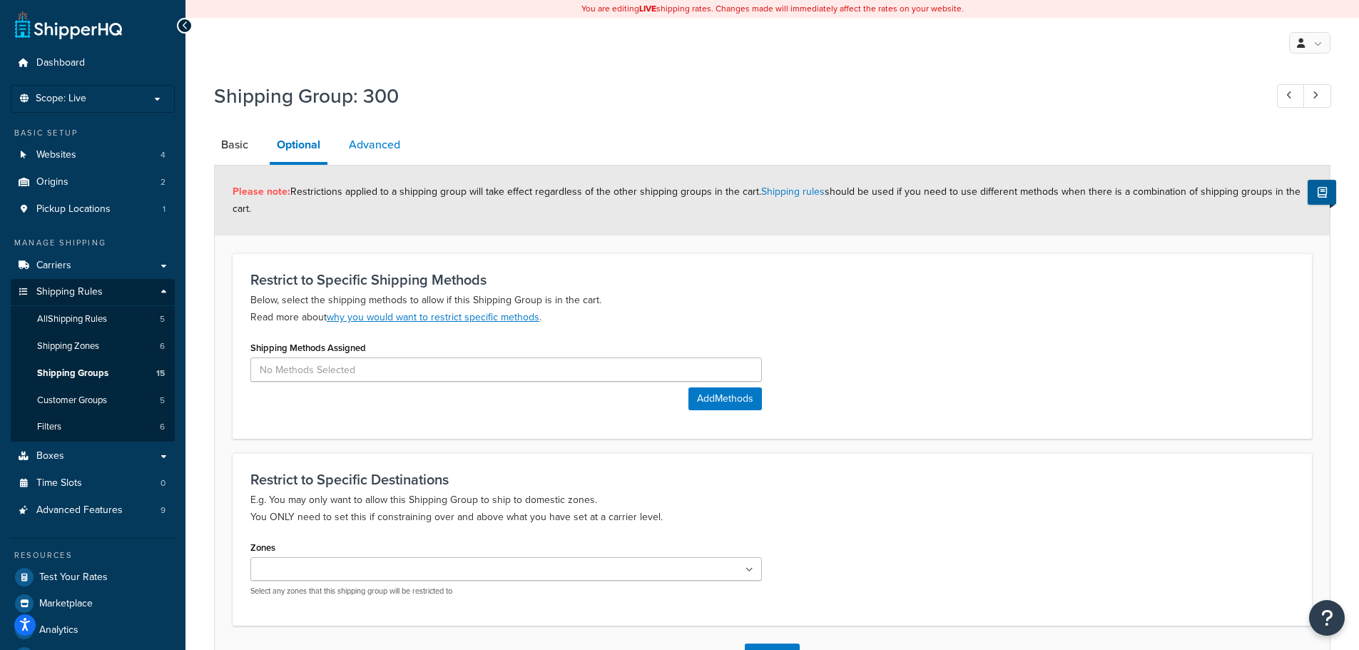
click at [373, 140] on link "Advanced" at bounding box center [375, 145] width 66 height 34
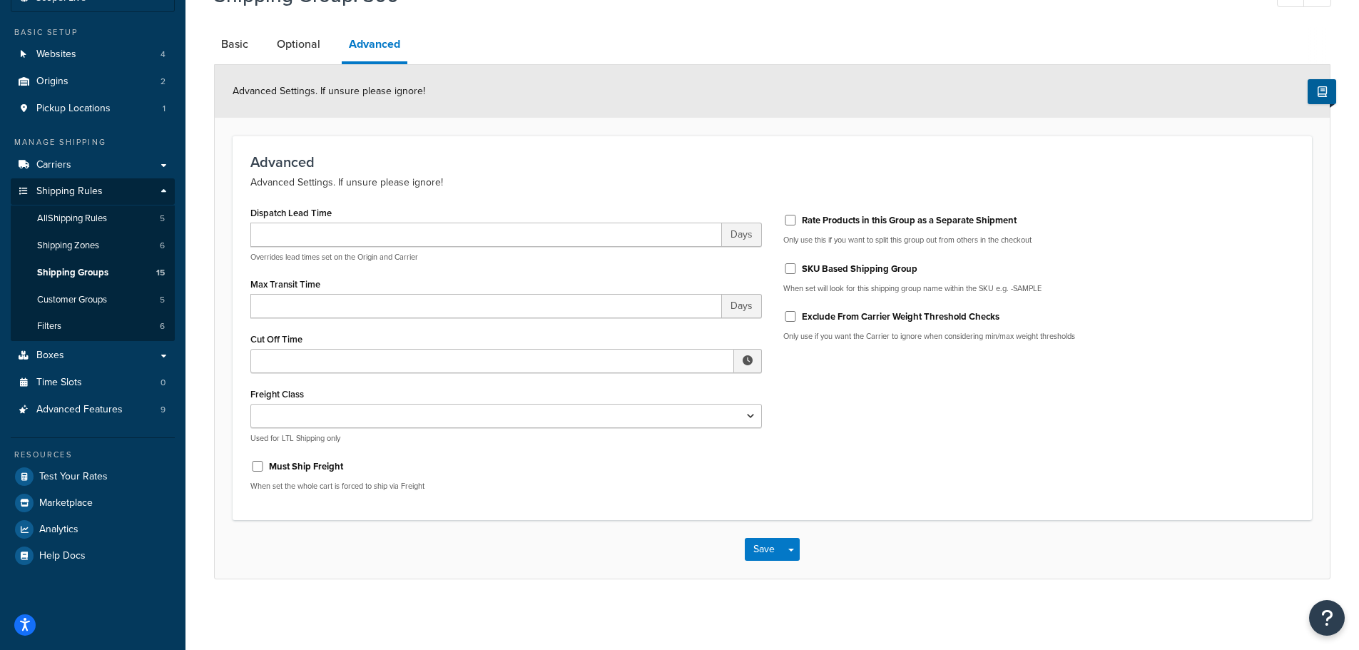
scroll to position [101, 0]
click at [788, 268] on input "SKU Based Shipping Group" at bounding box center [790, 268] width 14 height 11
checkbox input "true"
click at [257, 469] on input "Must Ship Freight" at bounding box center [257, 465] width 14 height 11
checkbox input "true"
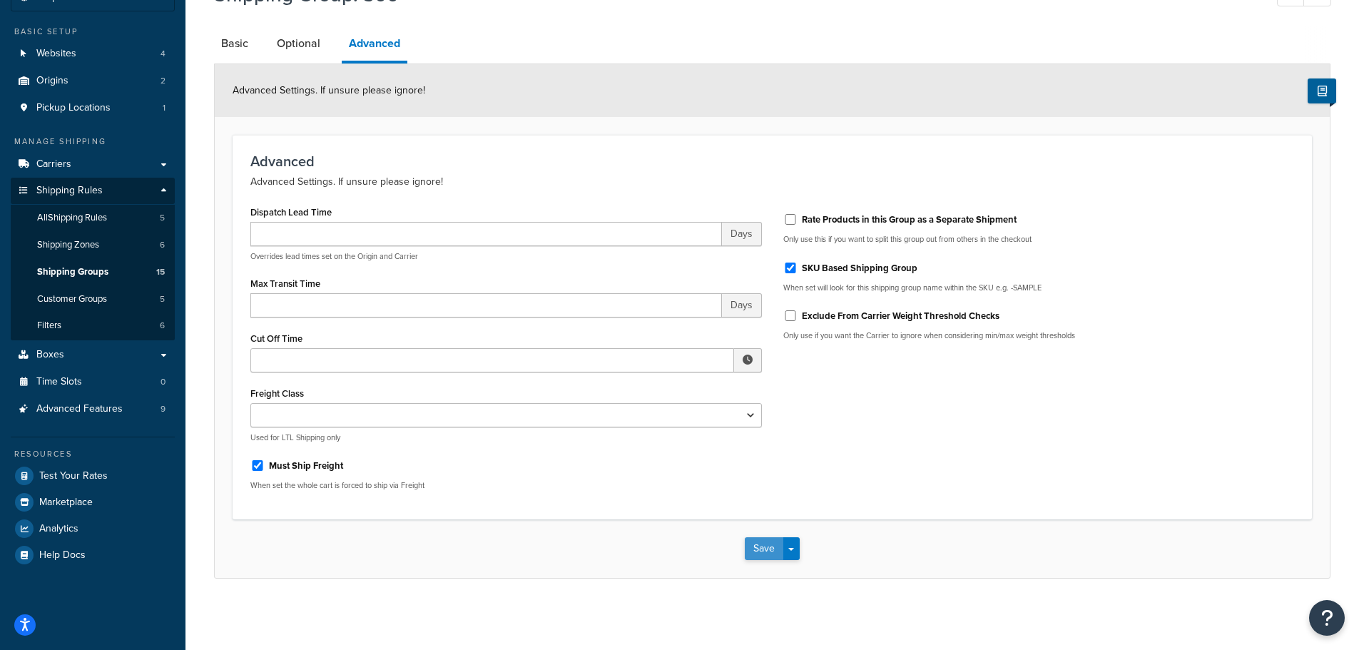
click at [761, 554] on button "Save" at bounding box center [764, 548] width 39 height 23
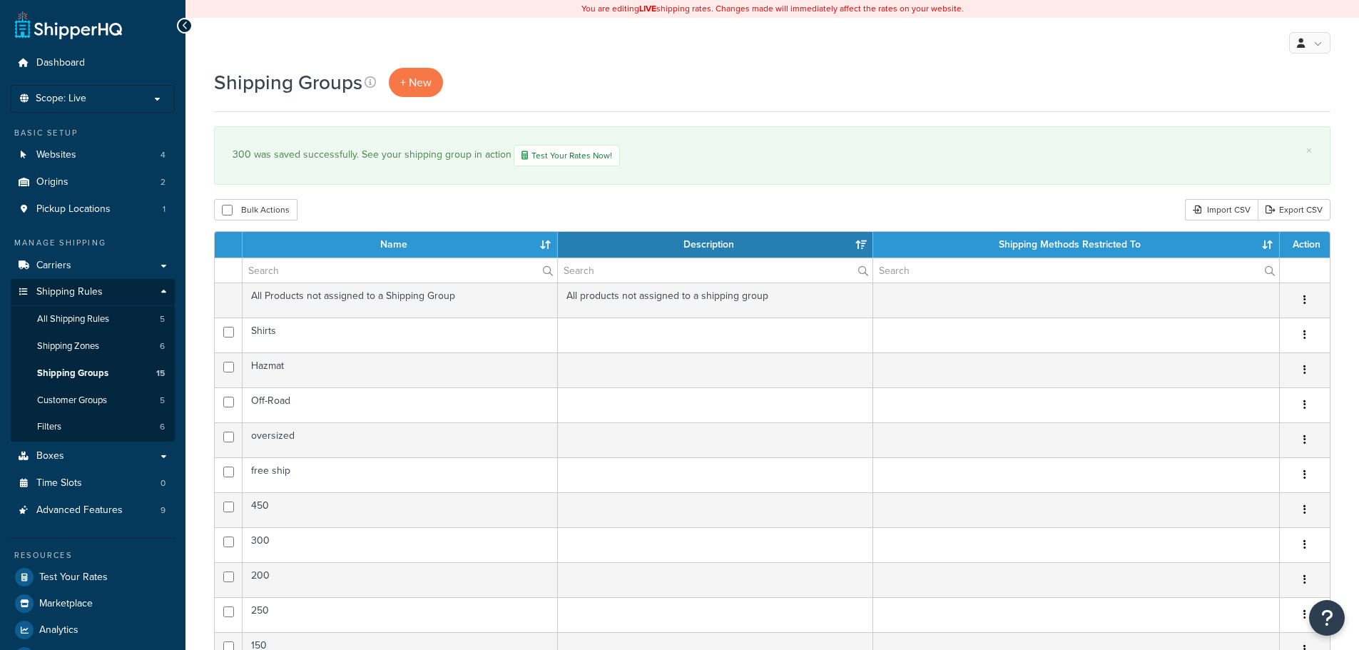
select select "15"
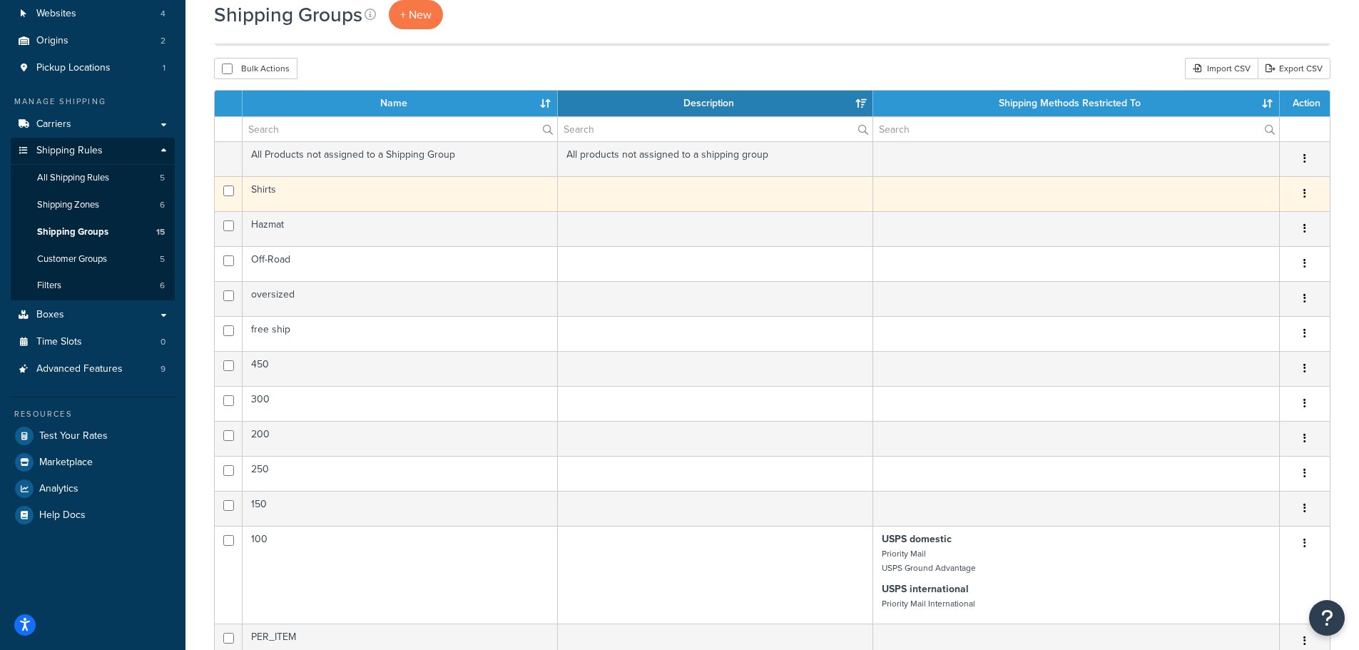
scroll to position [143, 0]
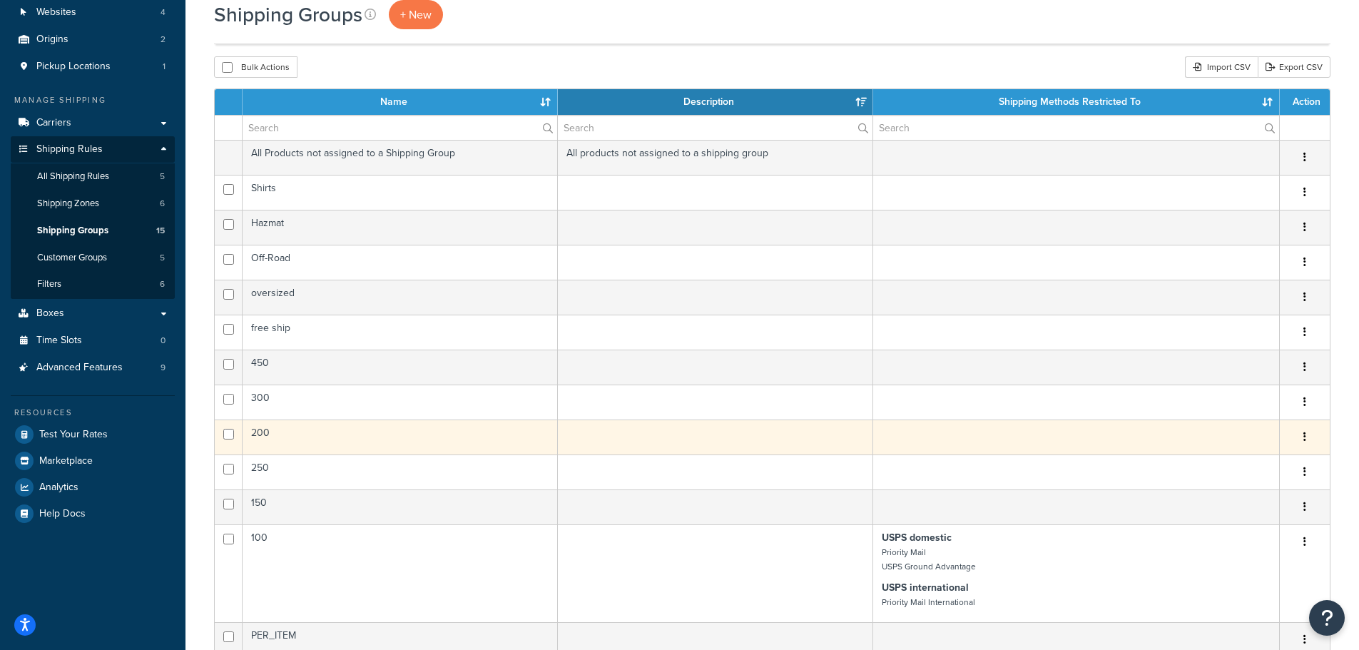
click at [298, 439] on td "200" at bounding box center [400, 436] width 315 height 35
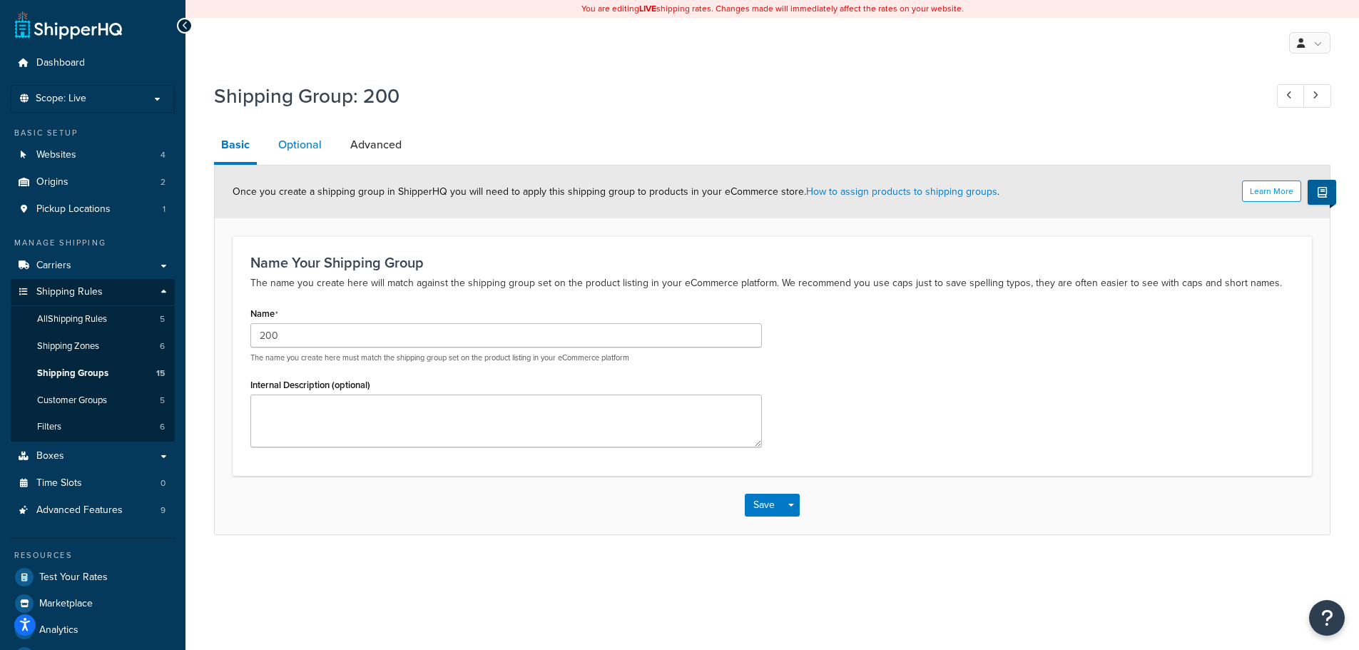
click at [310, 148] on link "Optional" at bounding box center [300, 145] width 58 height 34
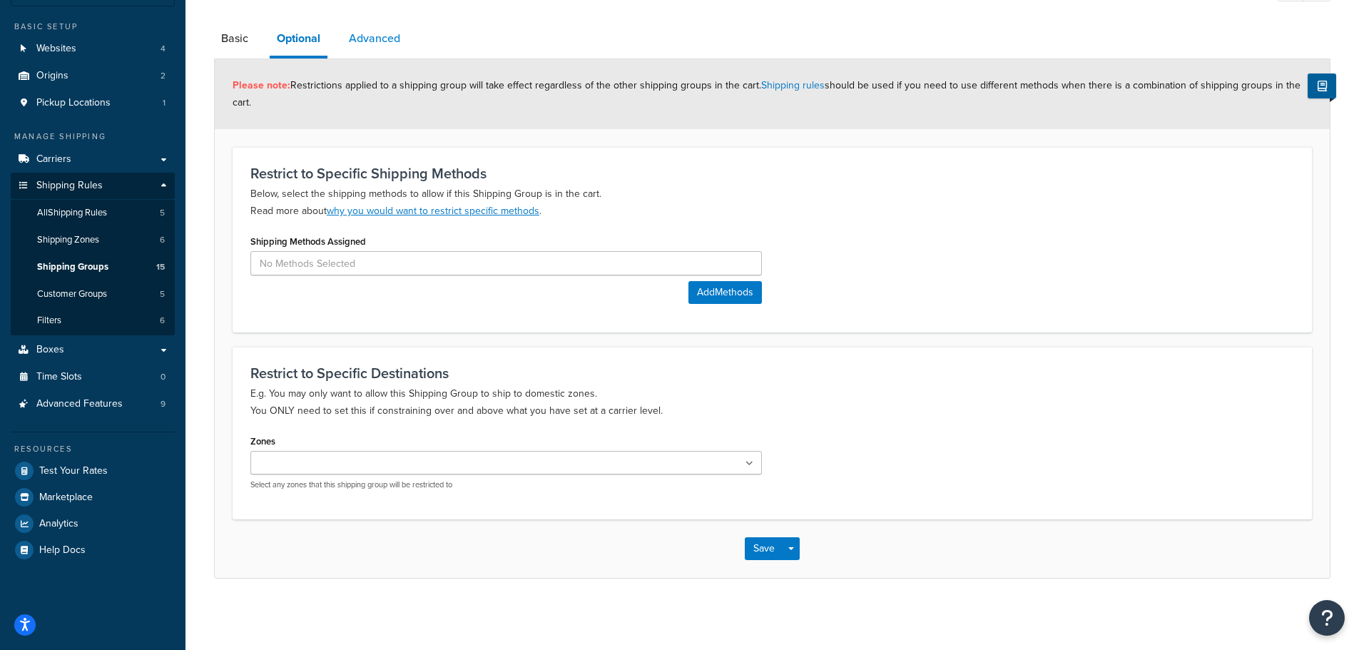
click at [391, 42] on link "Advanced" at bounding box center [375, 38] width 66 height 34
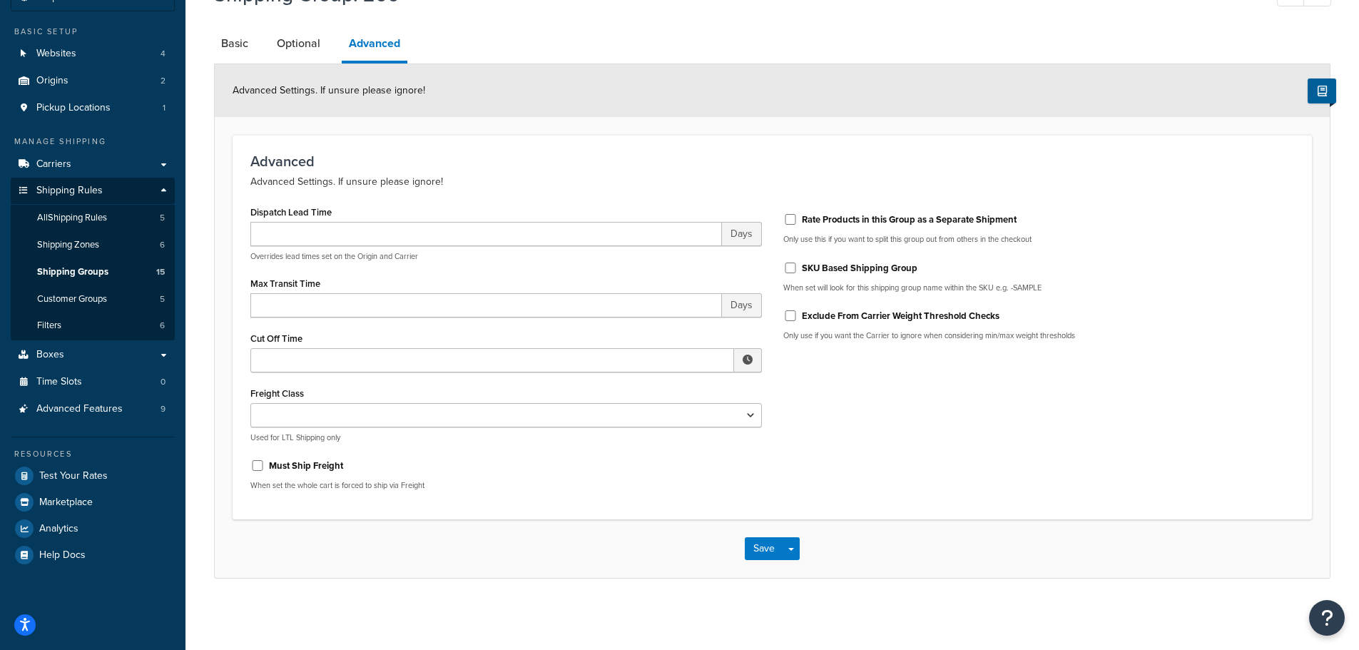
scroll to position [101, 0]
click at [792, 267] on input "SKU Based Shipping Group" at bounding box center [790, 268] width 14 height 11
checkbox input "true"
click at [262, 469] on input "Must Ship Freight" at bounding box center [257, 465] width 14 height 11
checkbox input "true"
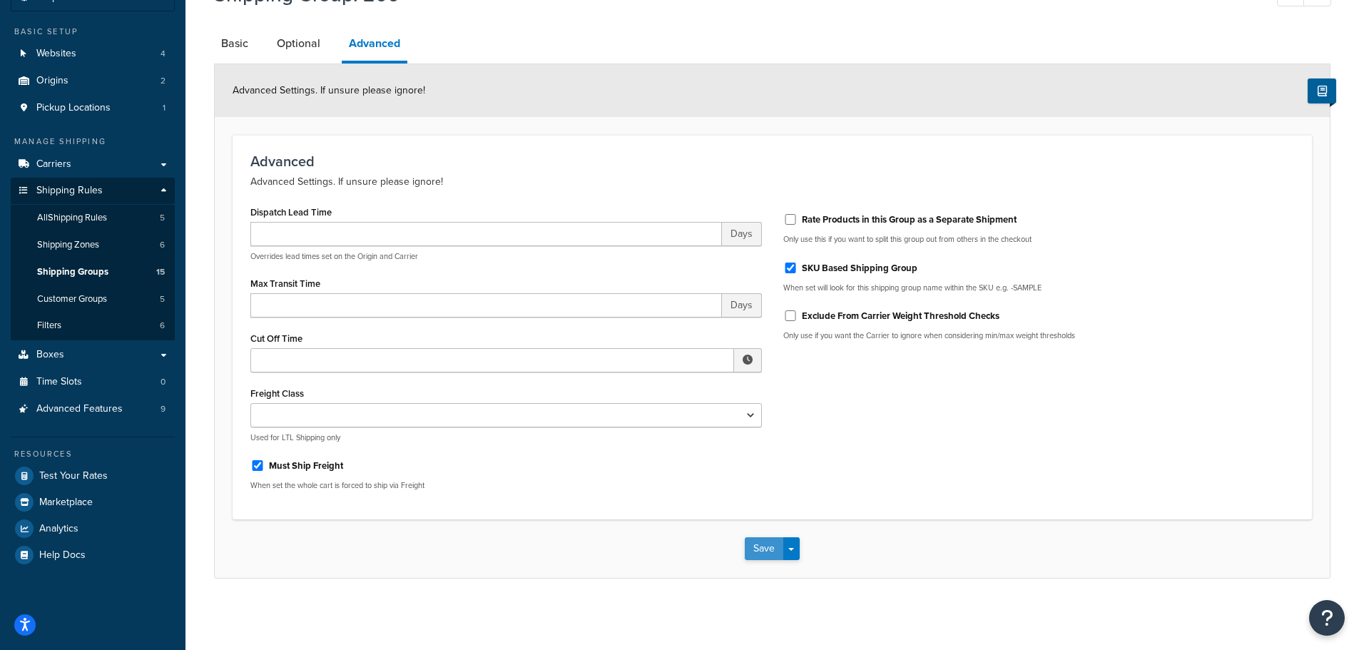
click at [777, 553] on button "Save" at bounding box center [764, 548] width 39 height 23
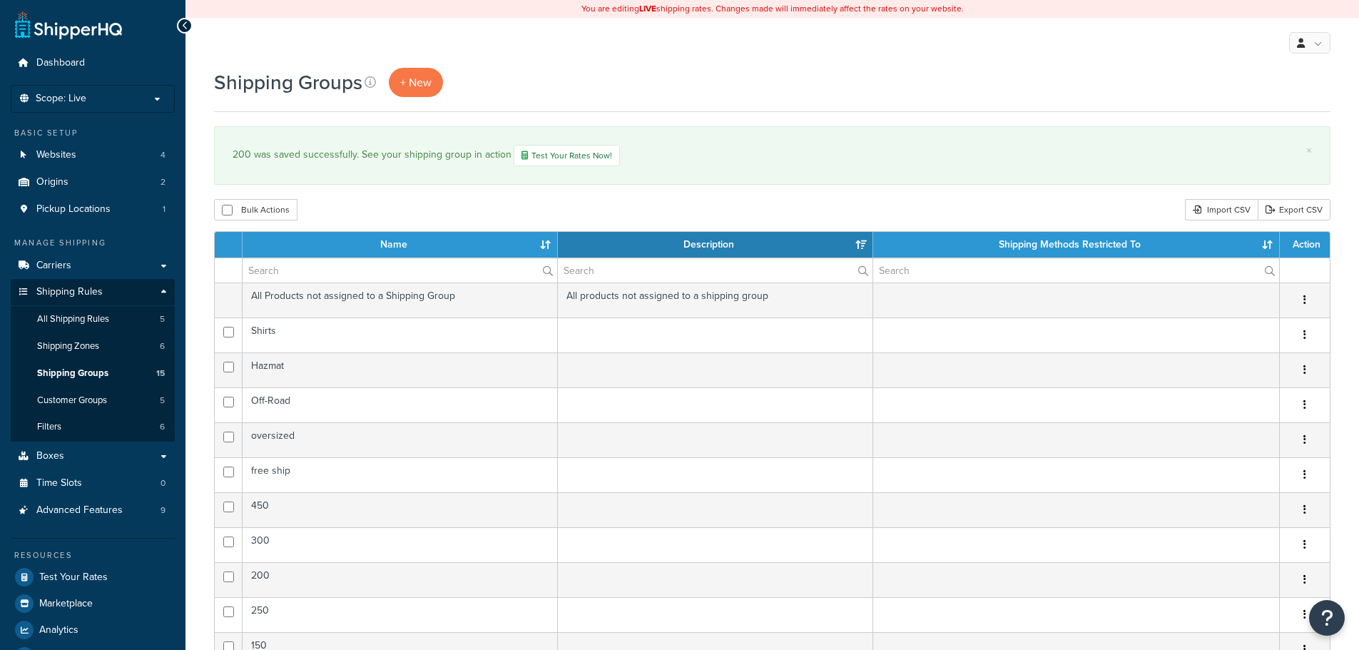
select select "15"
click at [103, 377] on span "Shipping Groups" at bounding box center [72, 373] width 71 height 12
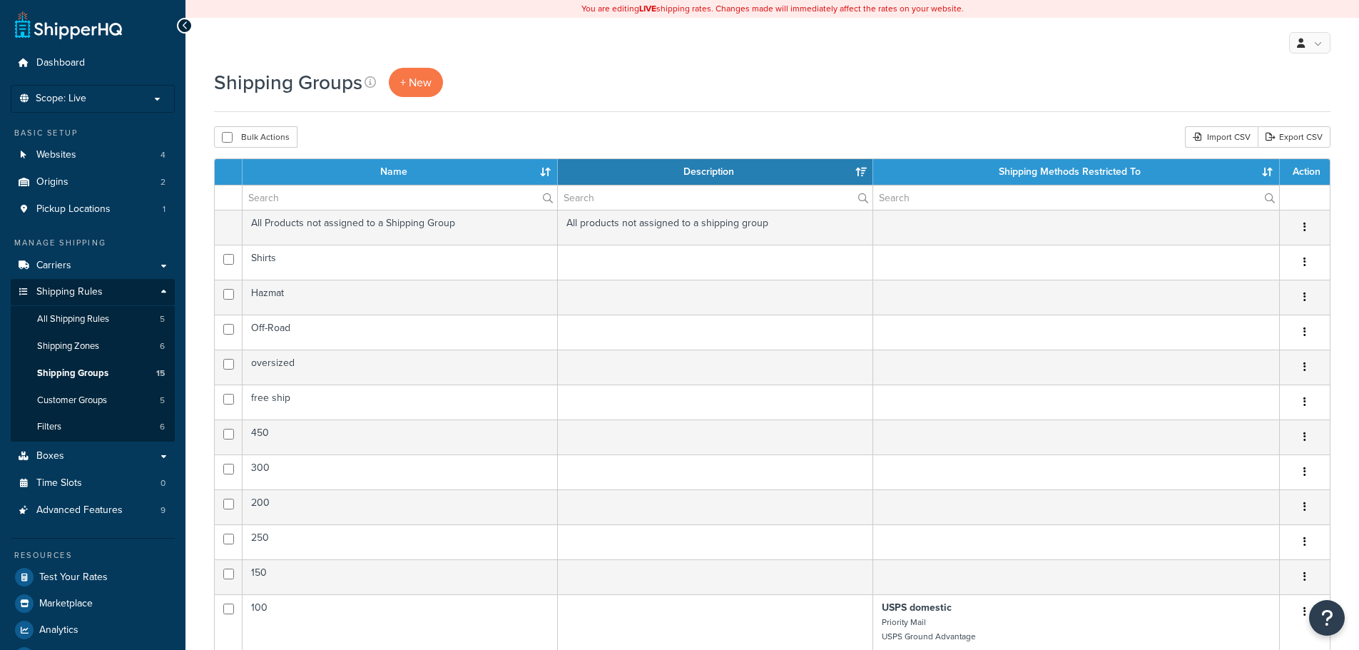
select select "15"
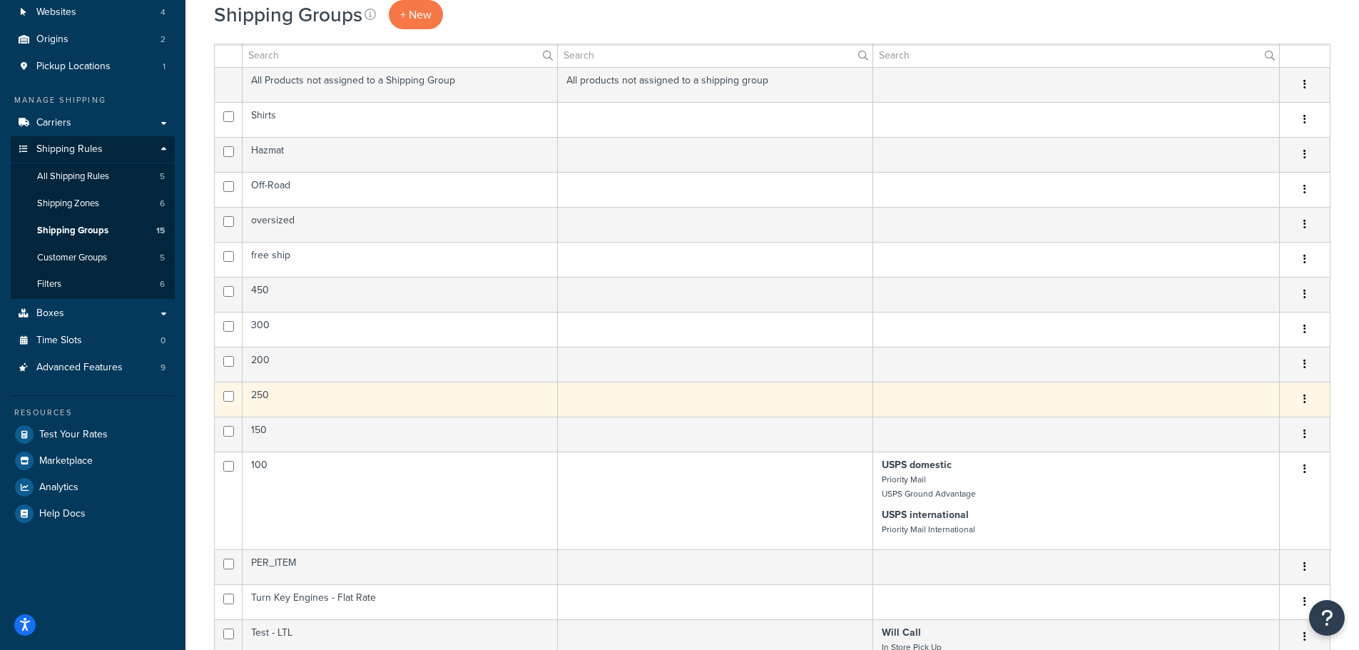
click at [273, 397] on td "250" at bounding box center [400, 399] width 315 height 35
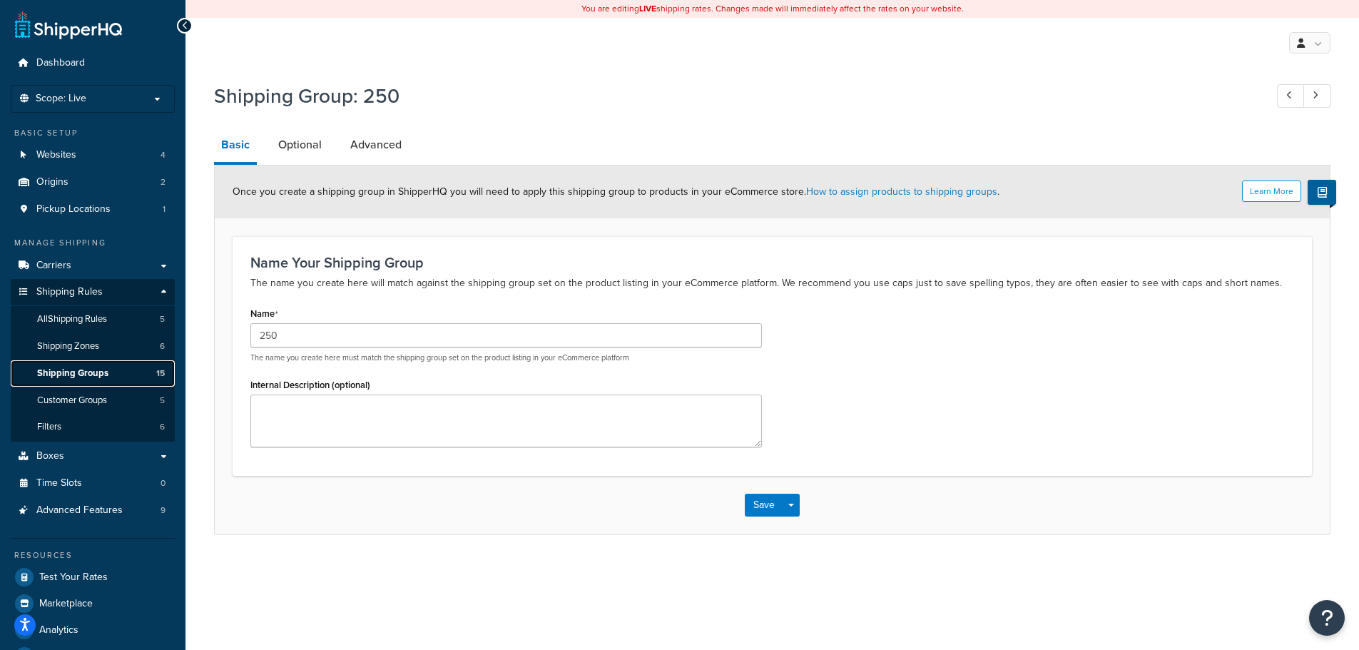
click at [95, 377] on span "Shipping Groups" at bounding box center [72, 373] width 71 height 12
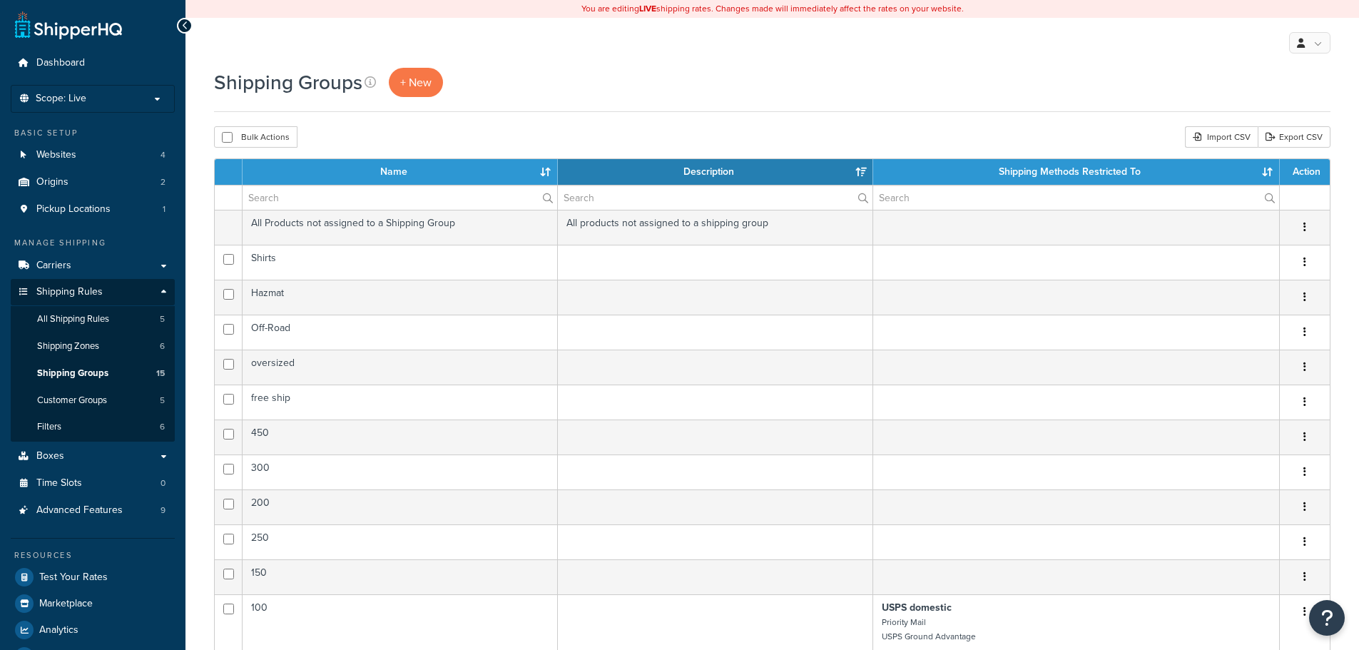
select select "15"
click at [306, 169] on th "Name" at bounding box center [400, 172] width 315 height 26
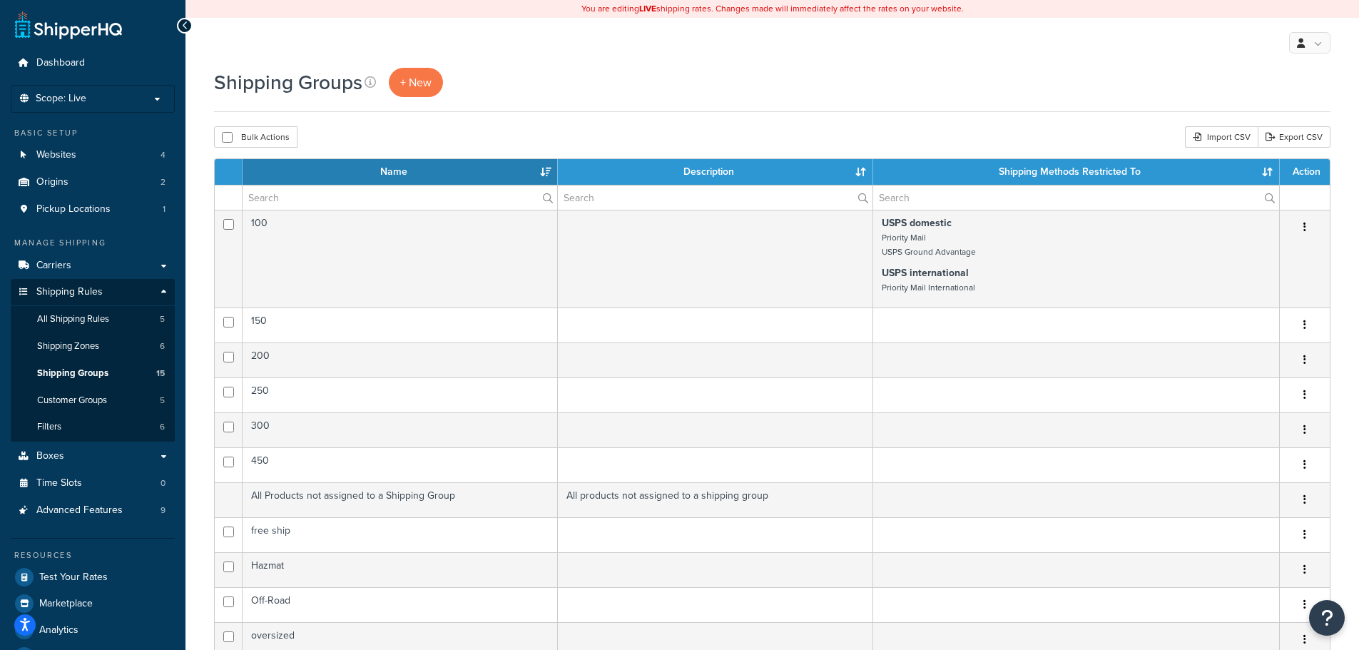
click at [306, 169] on th "Name" at bounding box center [400, 172] width 315 height 26
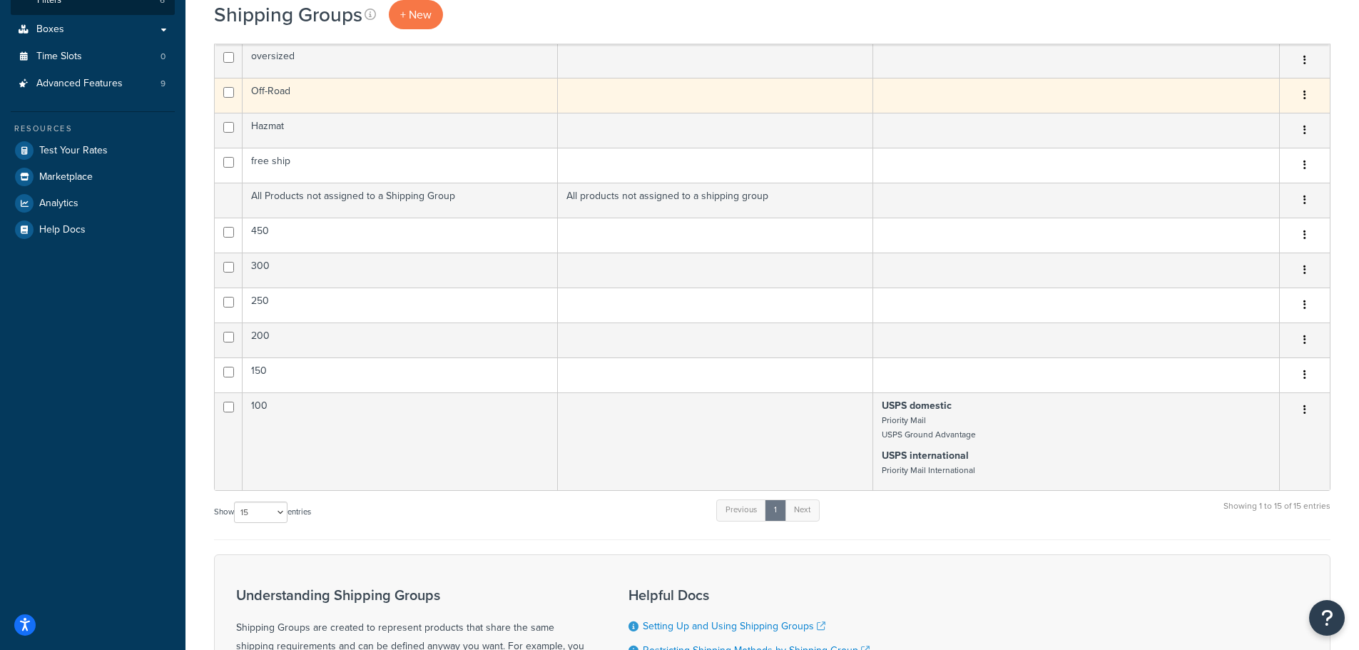
scroll to position [428, 0]
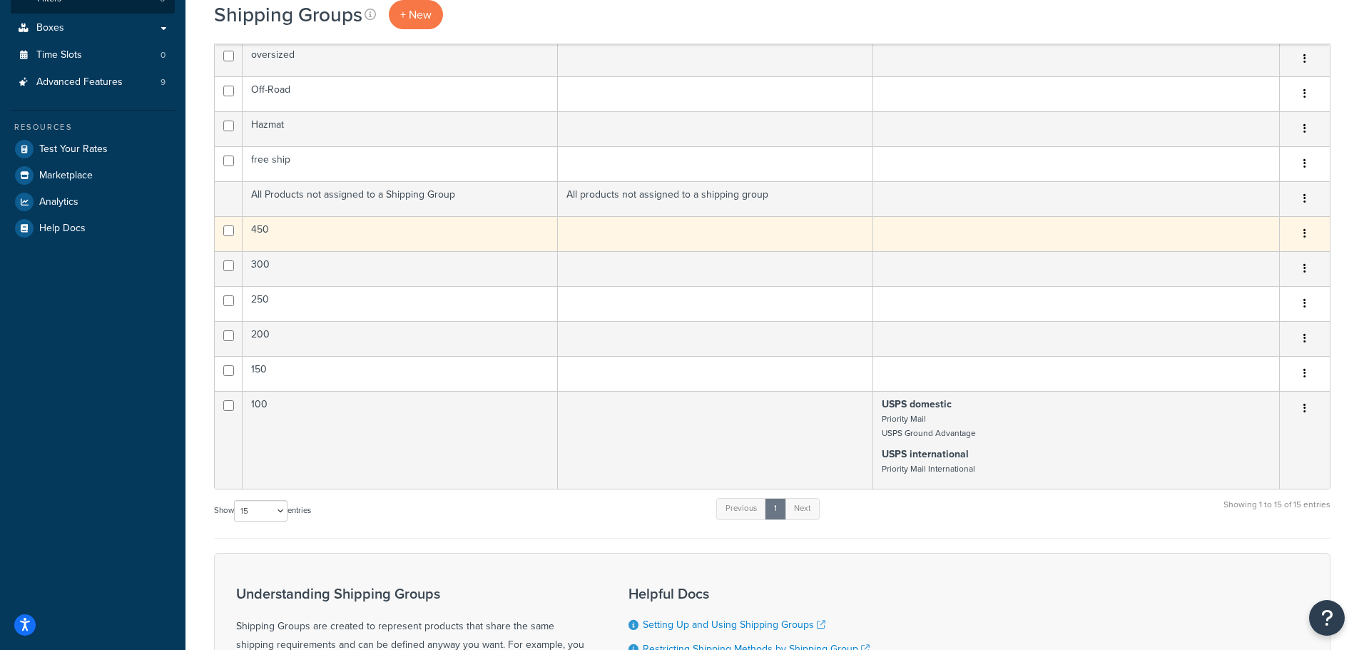
click at [337, 230] on td "450" at bounding box center [400, 233] width 315 height 35
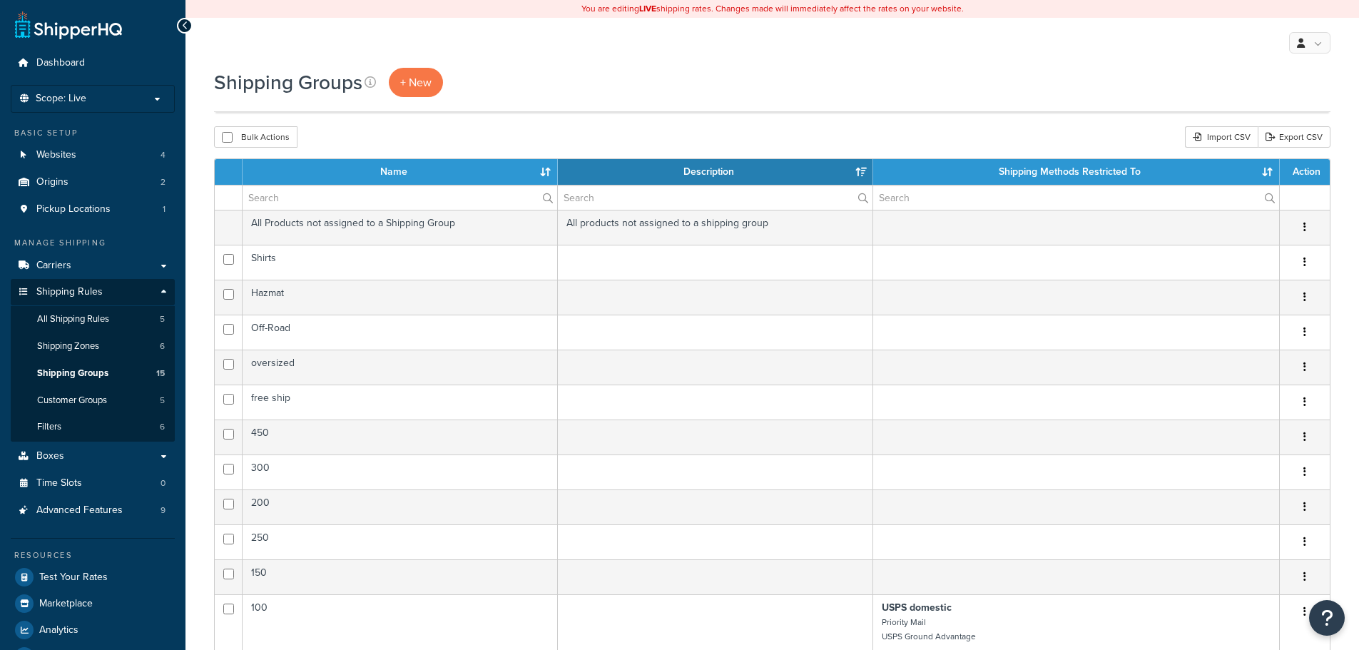
select select "15"
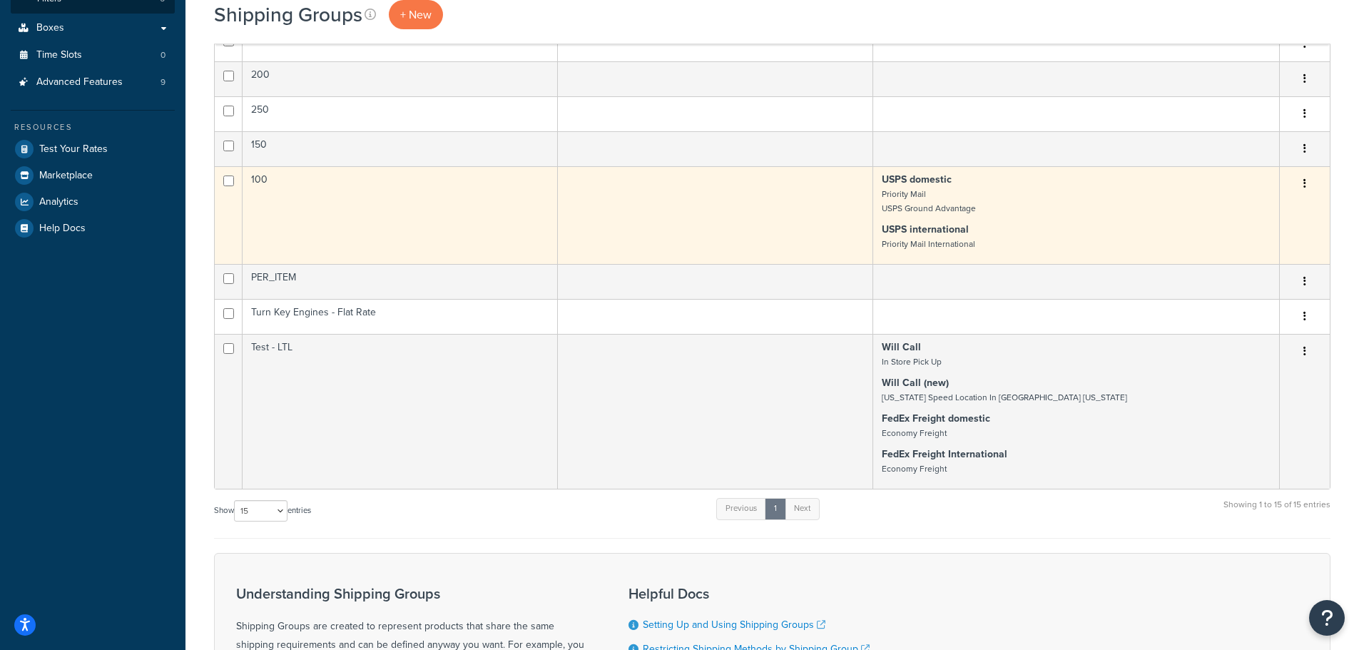
scroll to position [214, 0]
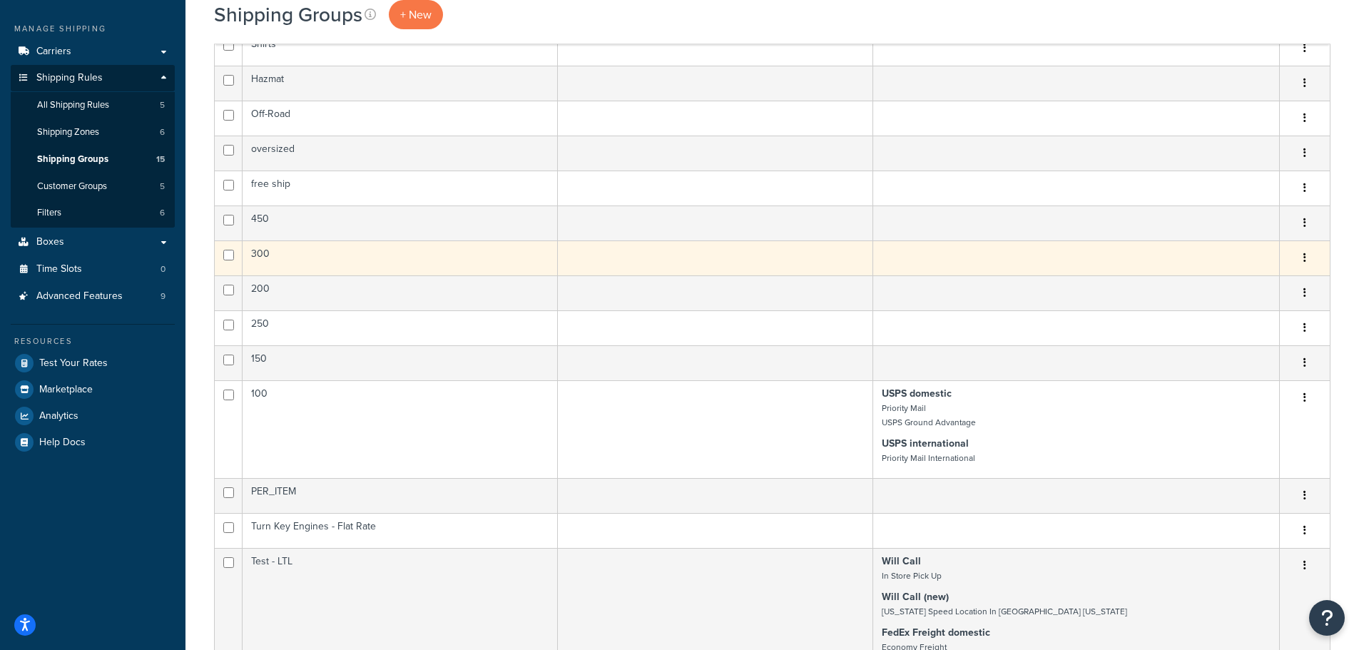
click at [297, 249] on td "300" at bounding box center [400, 257] width 315 height 35
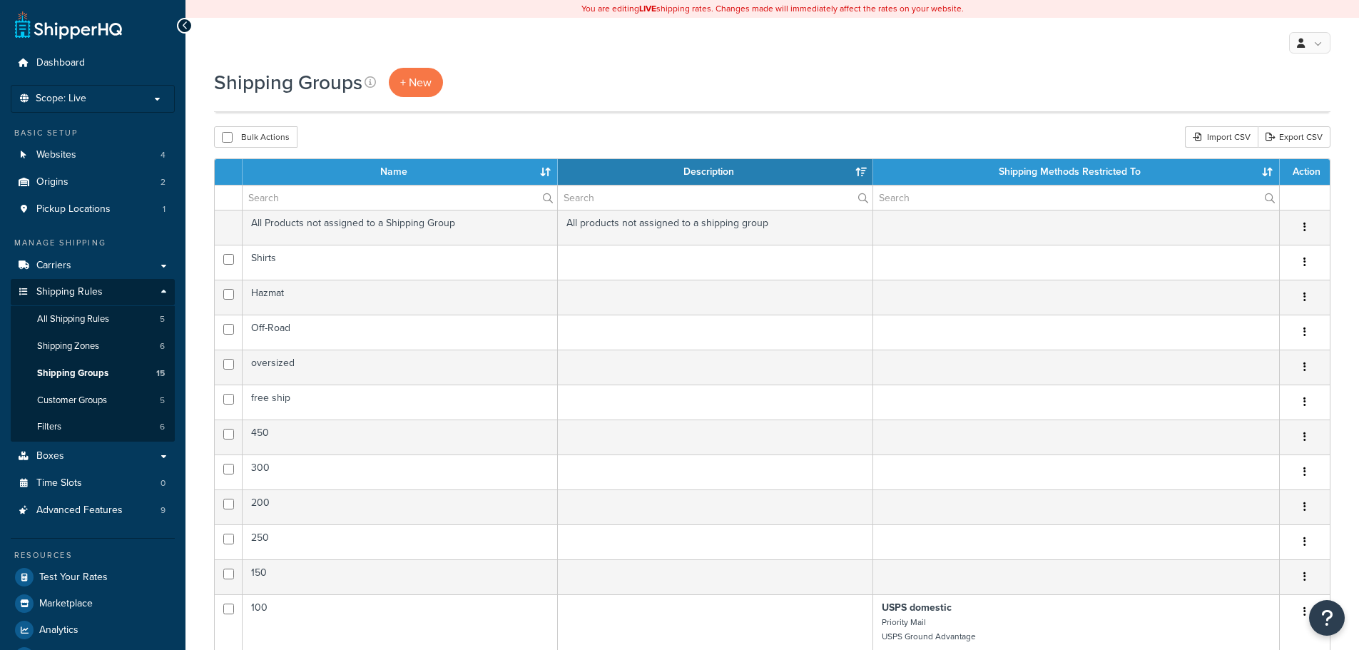
select select "15"
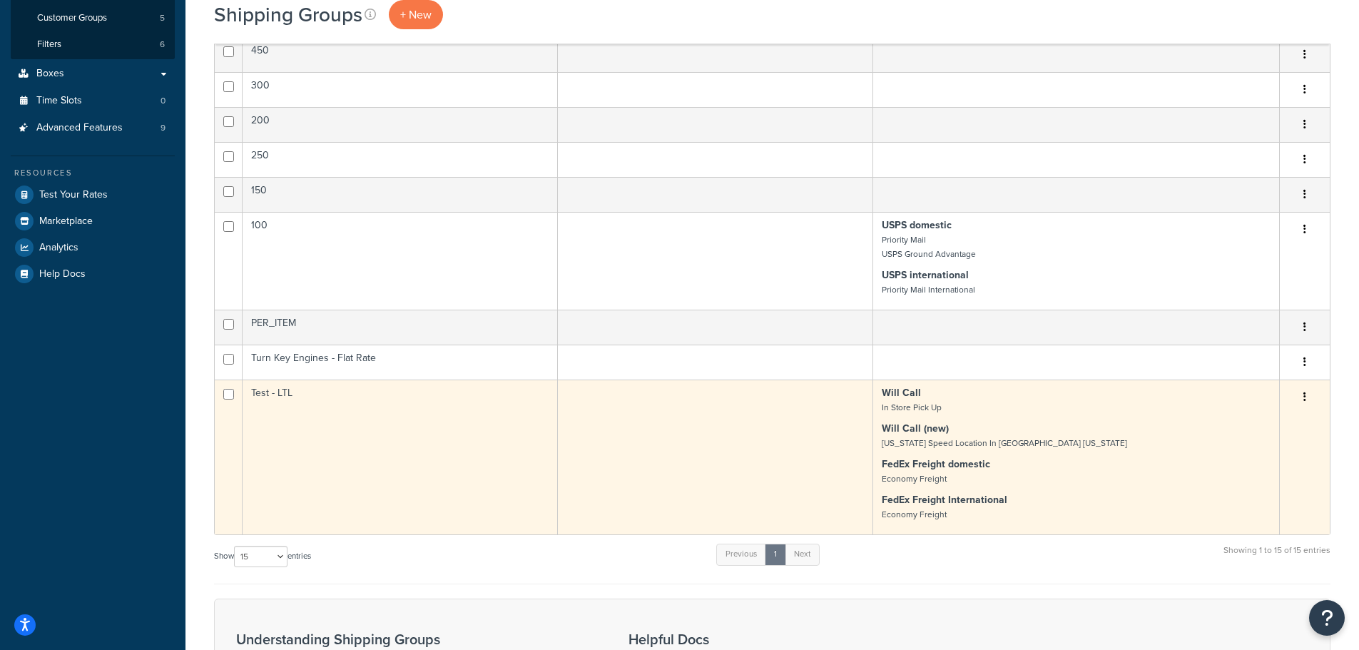
scroll to position [357, 0]
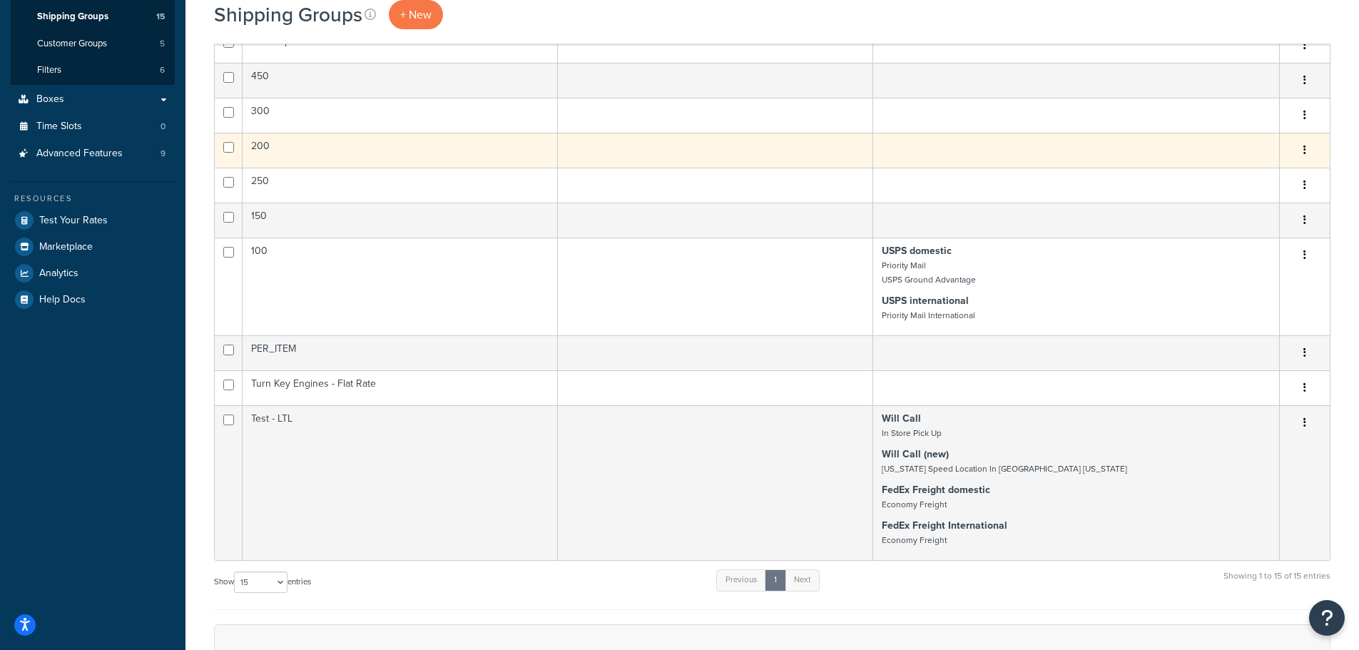
click at [280, 151] on td "200" at bounding box center [400, 150] width 315 height 35
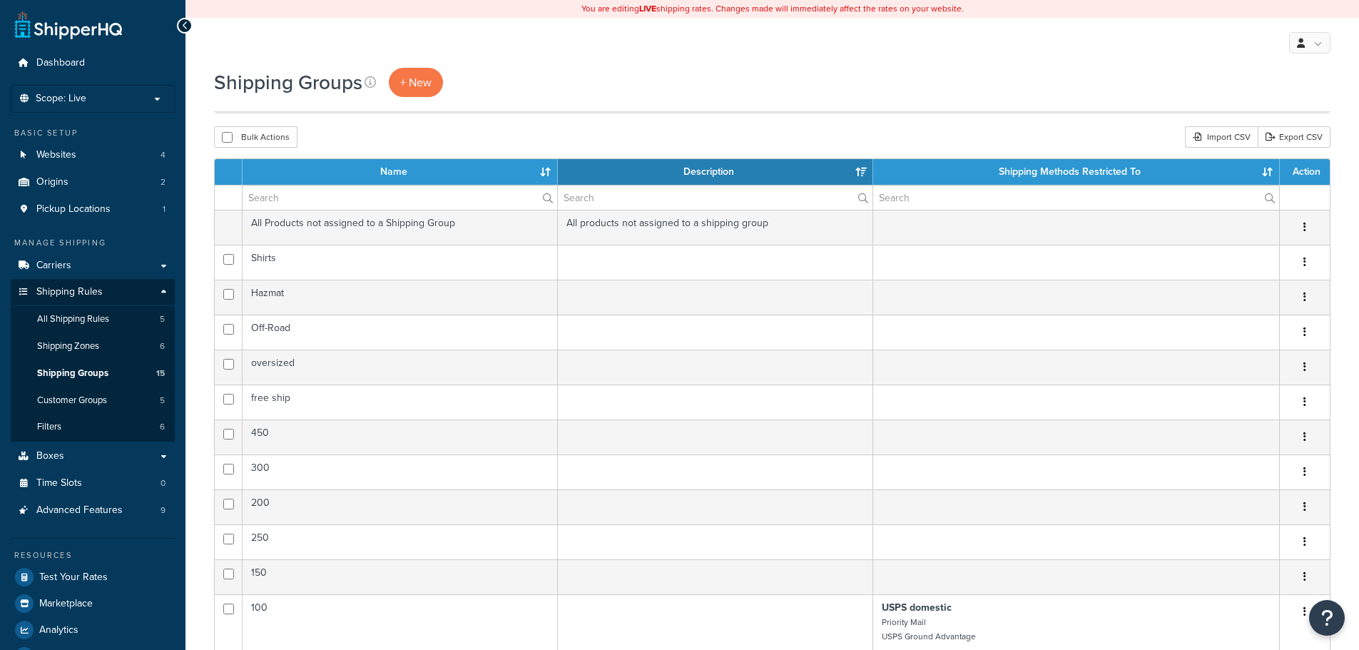
select select "15"
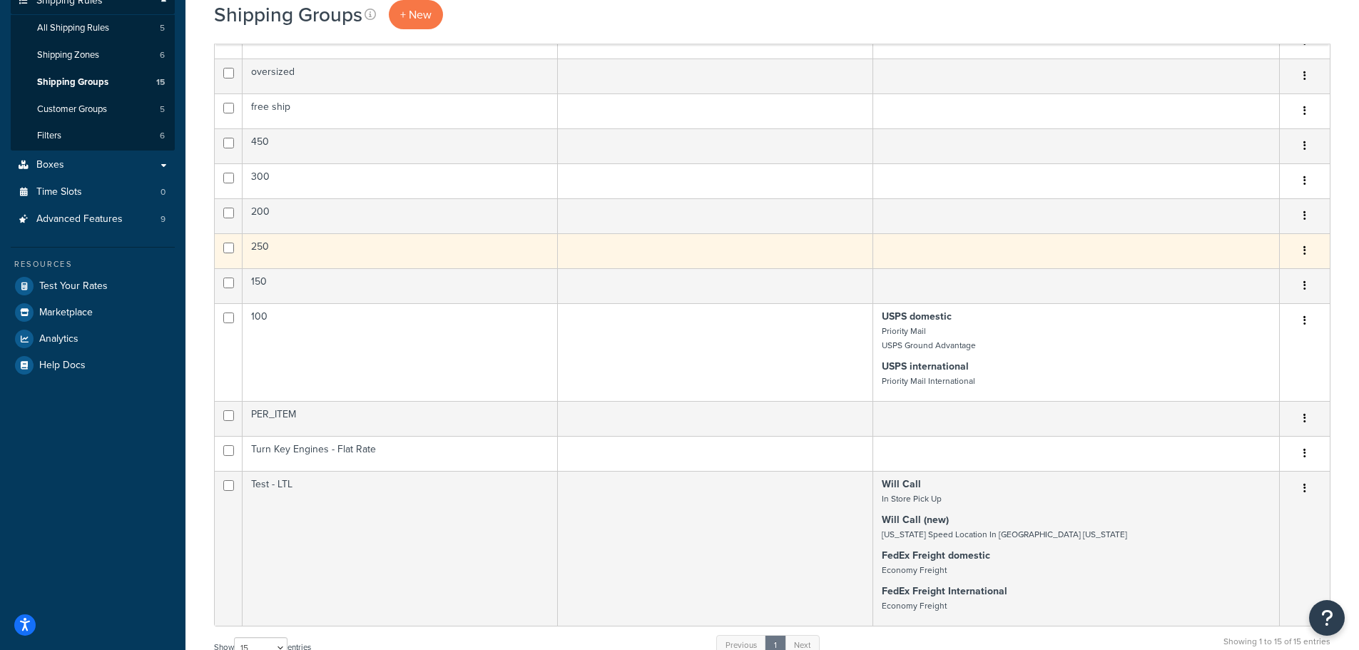
scroll to position [285, 0]
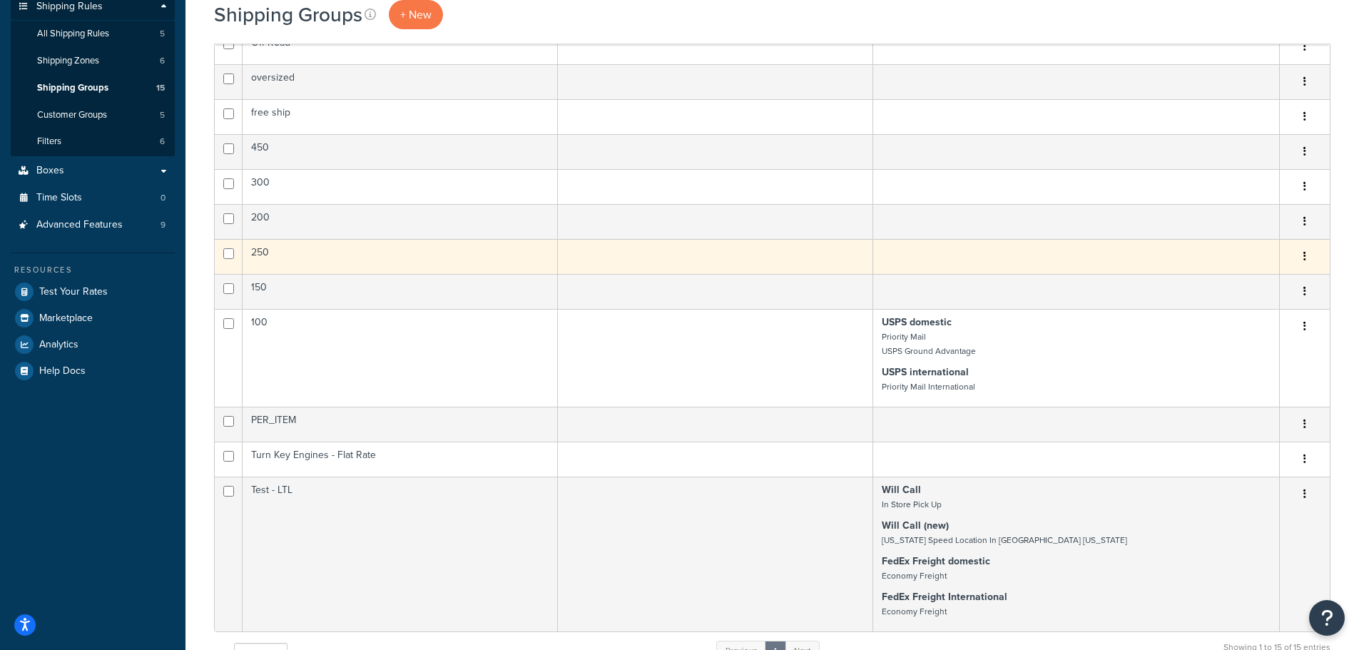
click at [313, 261] on td "250" at bounding box center [400, 256] width 315 height 35
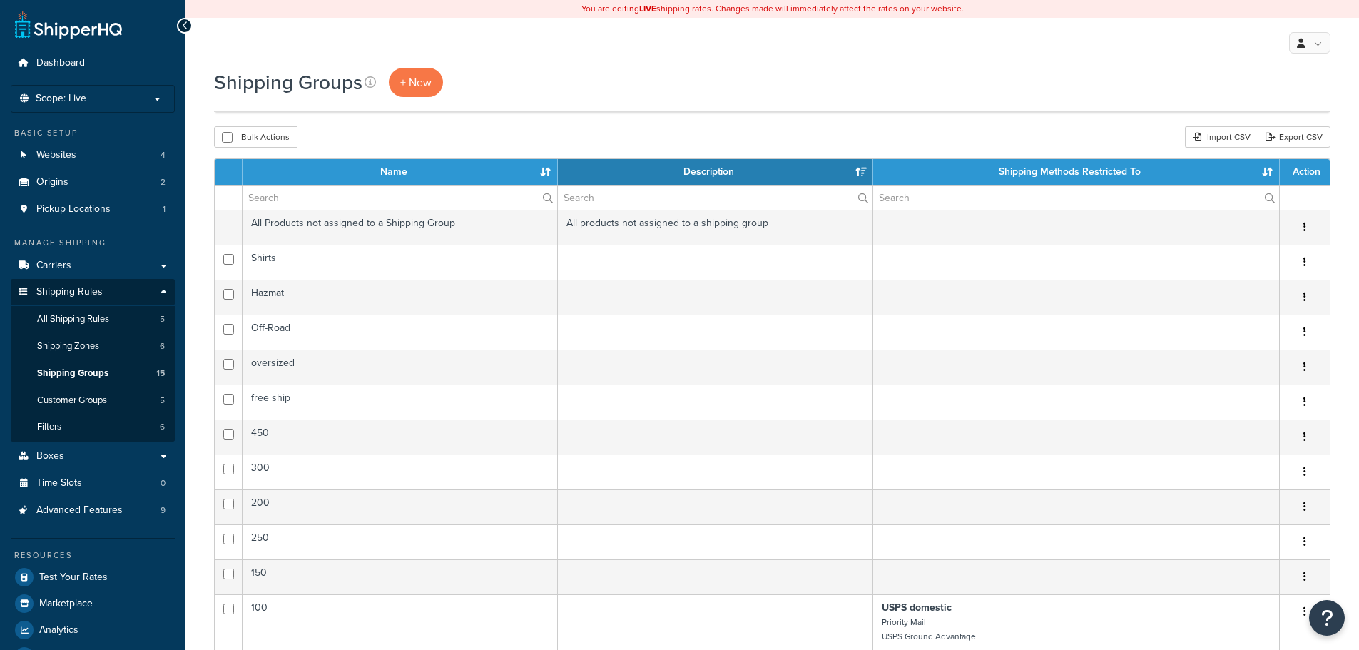
select select "15"
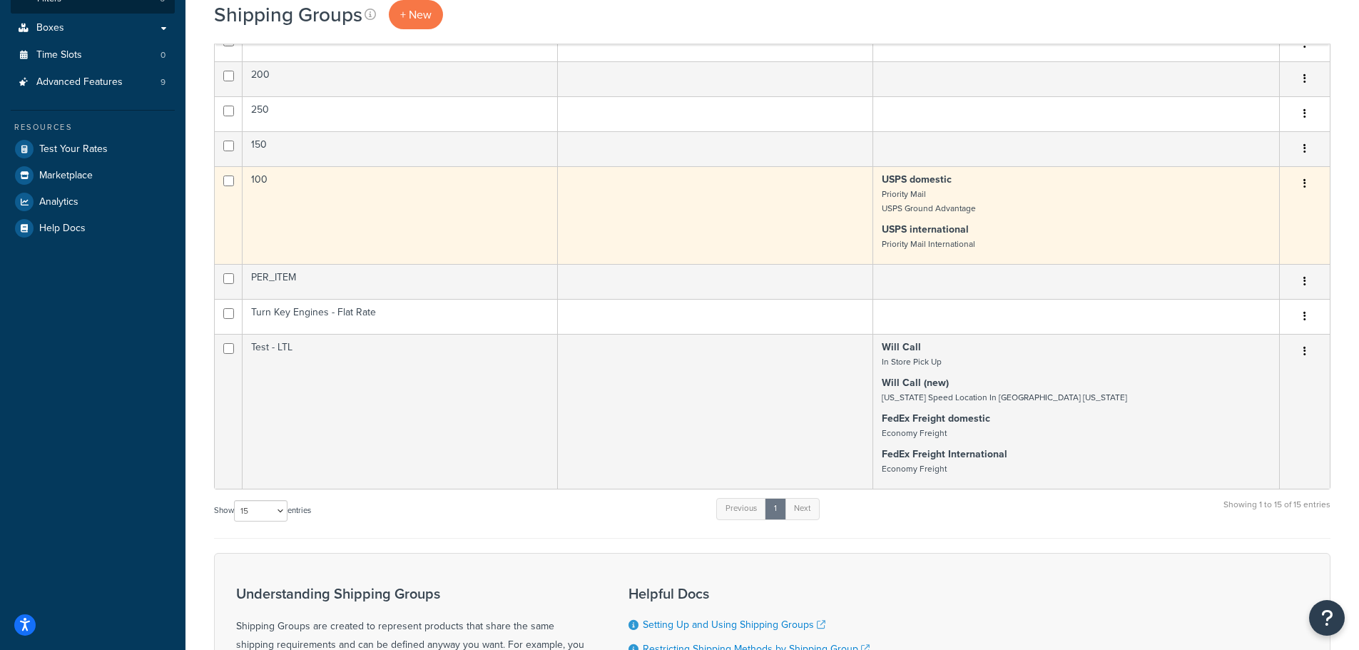
scroll to position [285, 0]
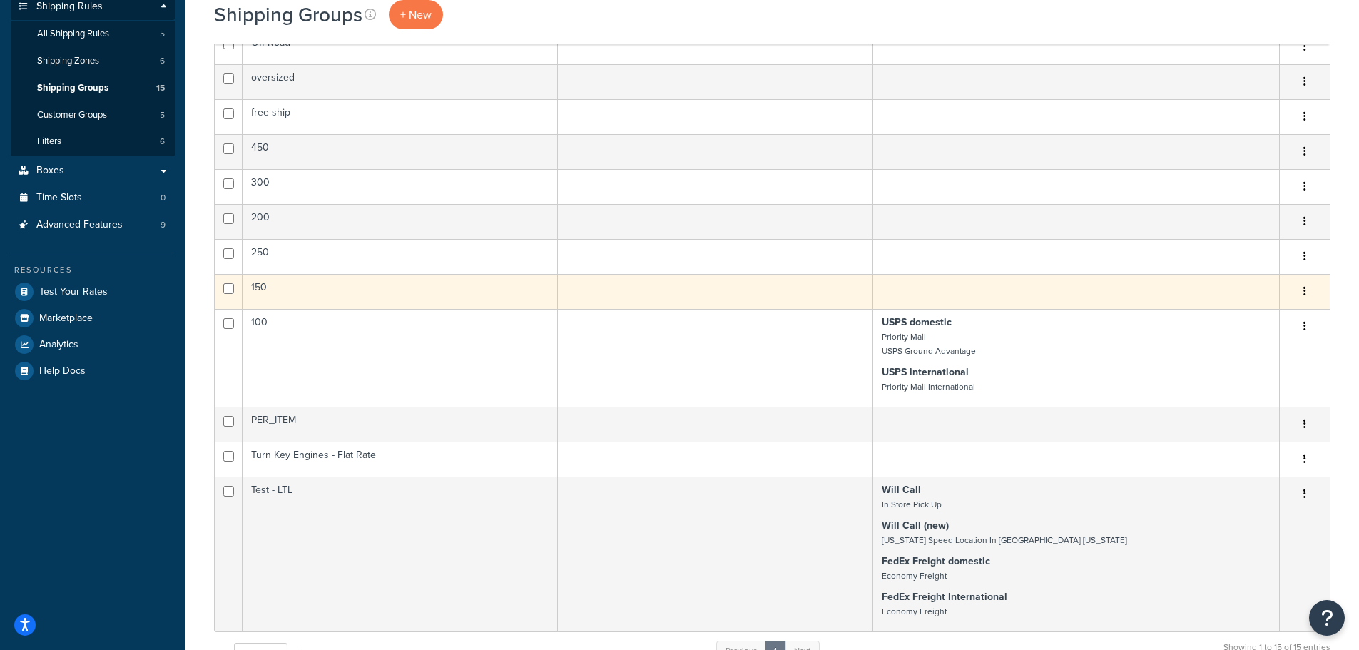
click at [298, 292] on td "150" at bounding box center [400, 291] width 315 height 35
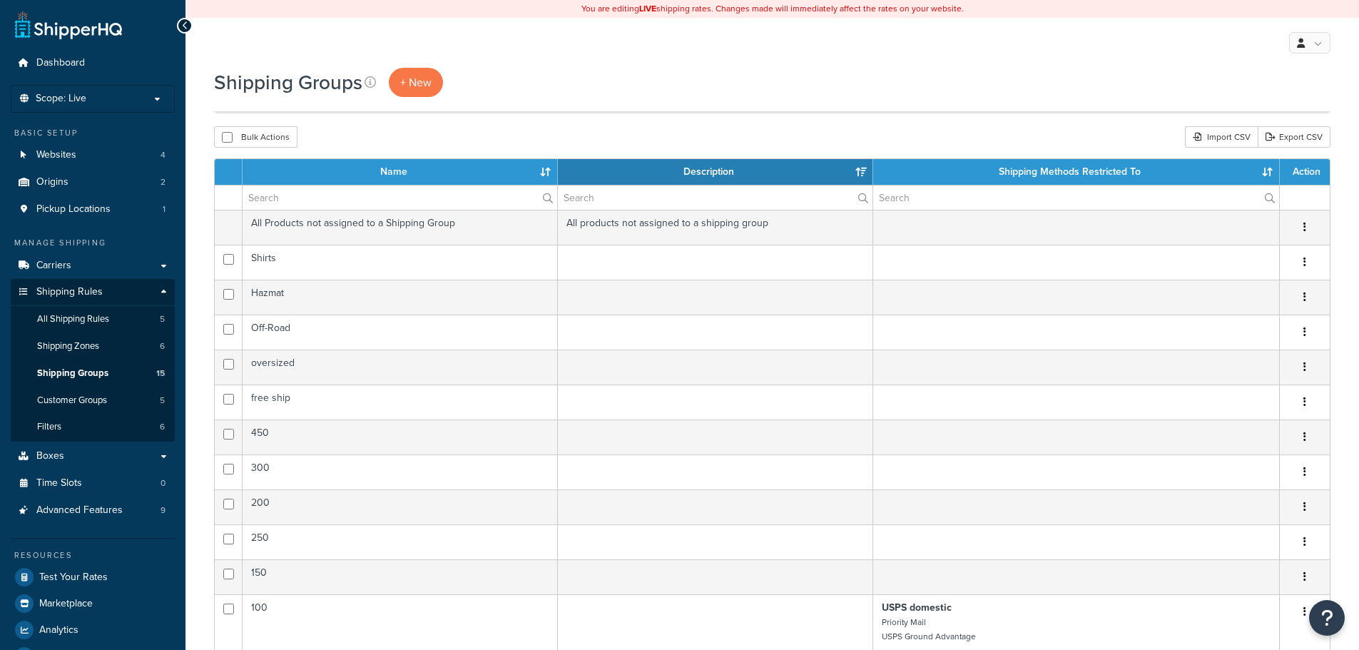
select select "15"
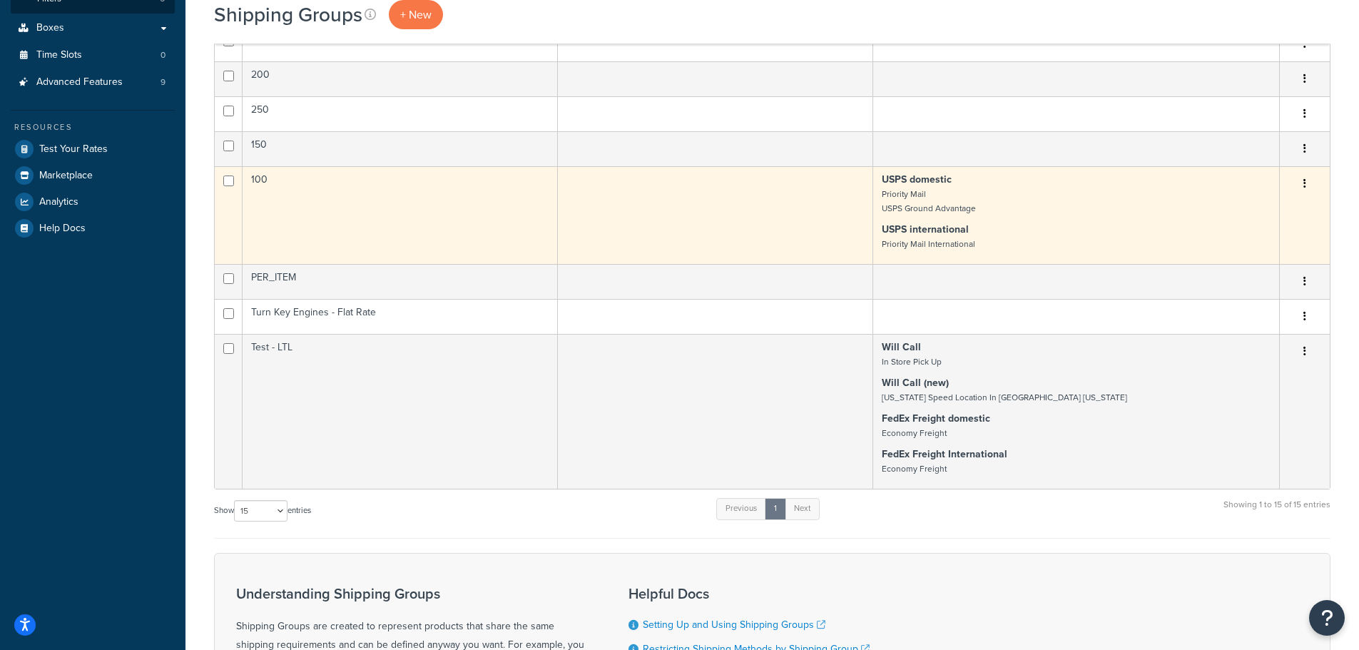
click at [318, 202] on td "100" at bounding box center [400, 215] width 315 height 98
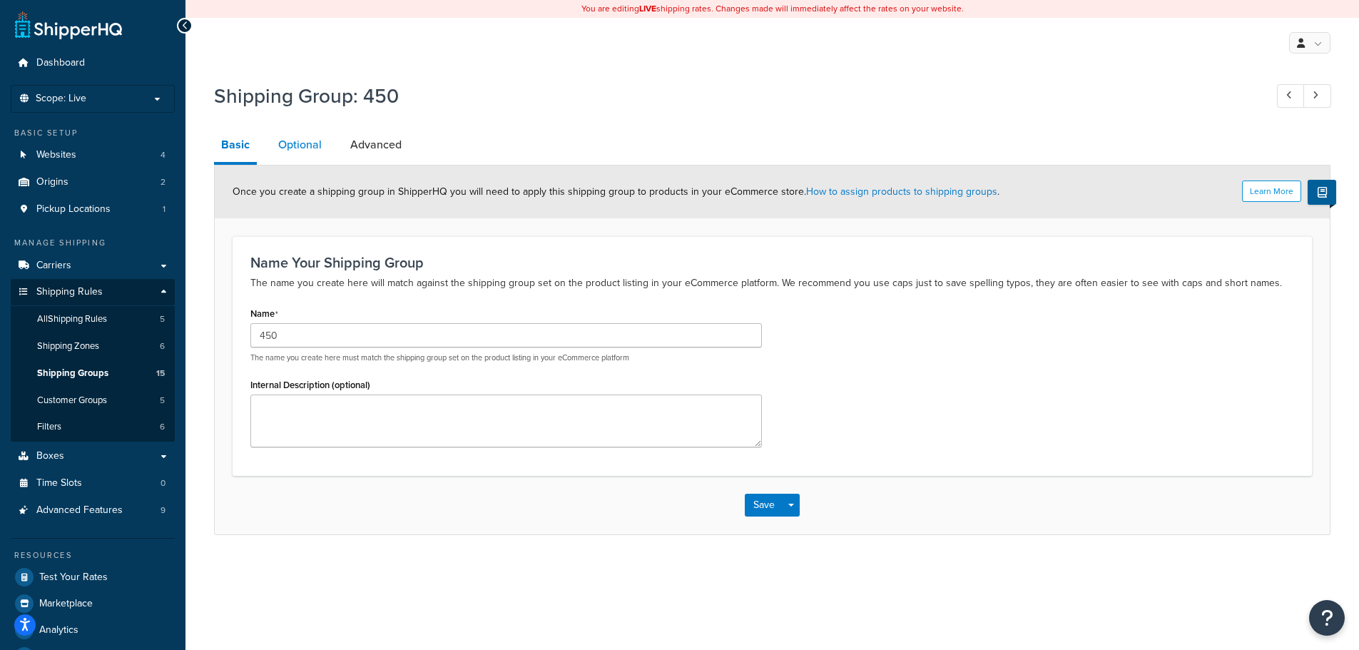
click at [327, 154] on link "Optional" at bounding box center [300, 145] width 58 height 34
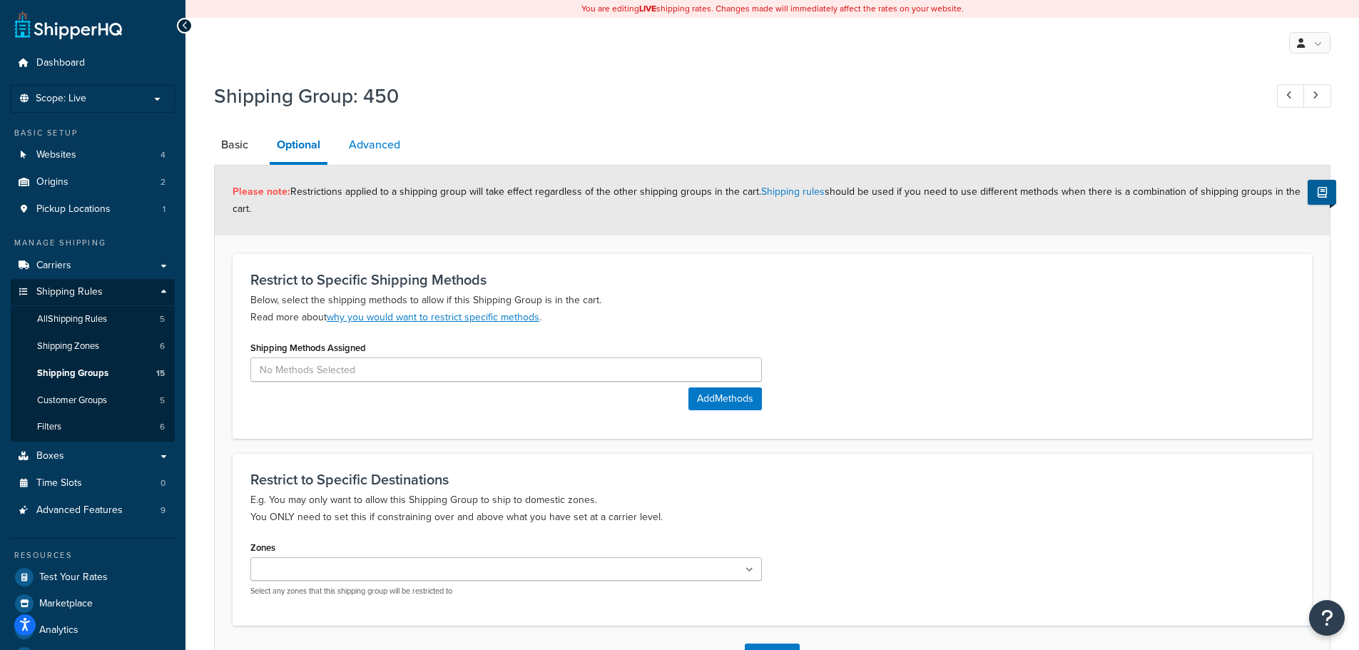
click at [392, 153] on link "Advanced" at bounding box center [375, 145] width 66 height 34
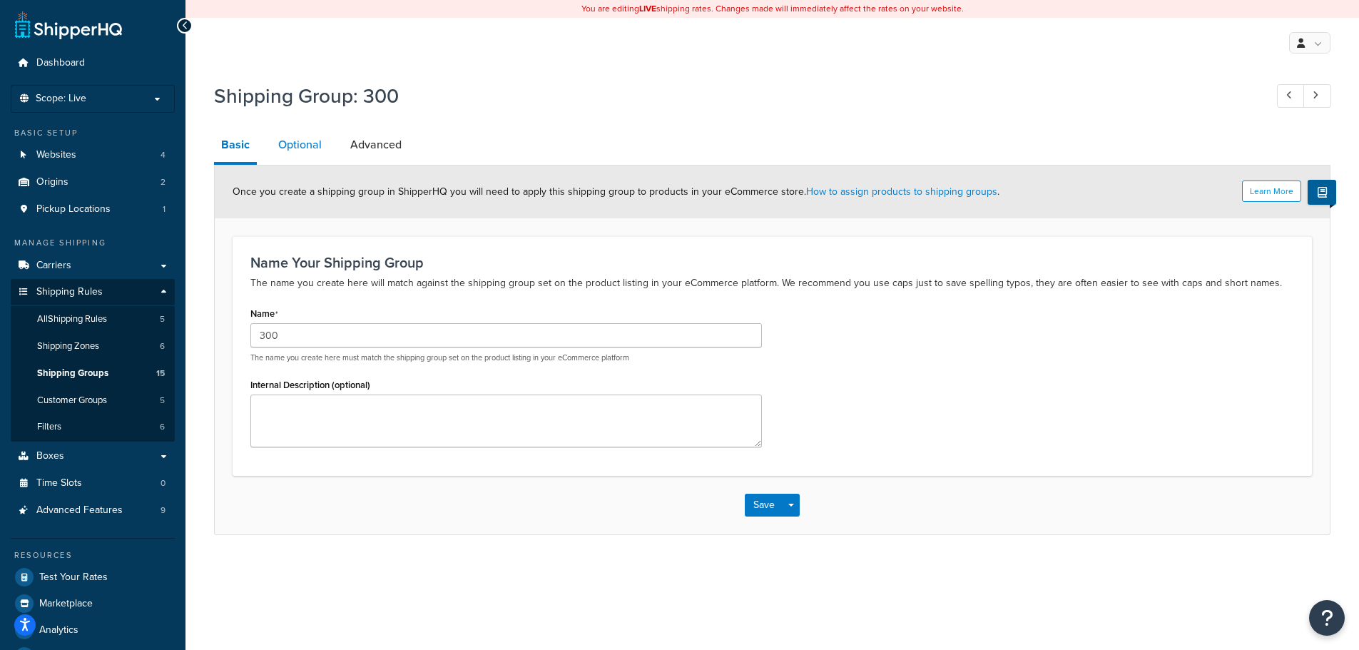
click at [299, 145] on link "Optional" at bounding box center [300, 145] width 58 height 34
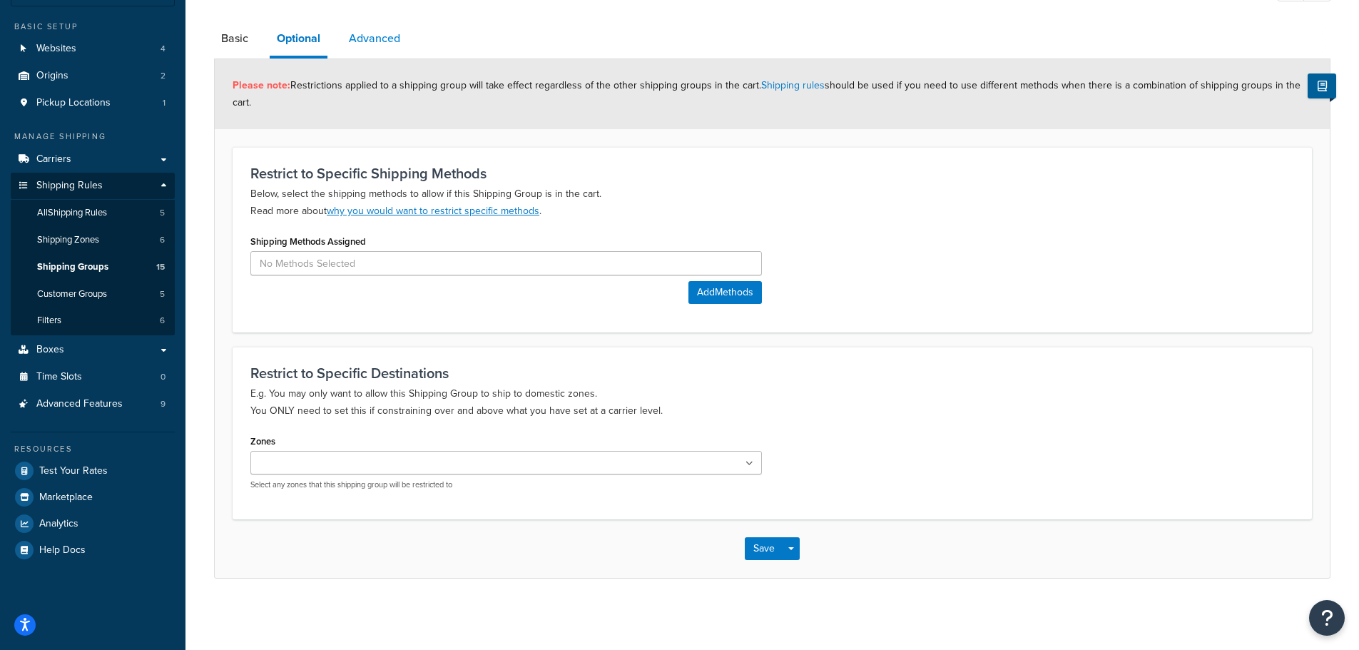
click at [381, 47] on link "Advanced" at bounding box center [375, 38] width 66 height 34
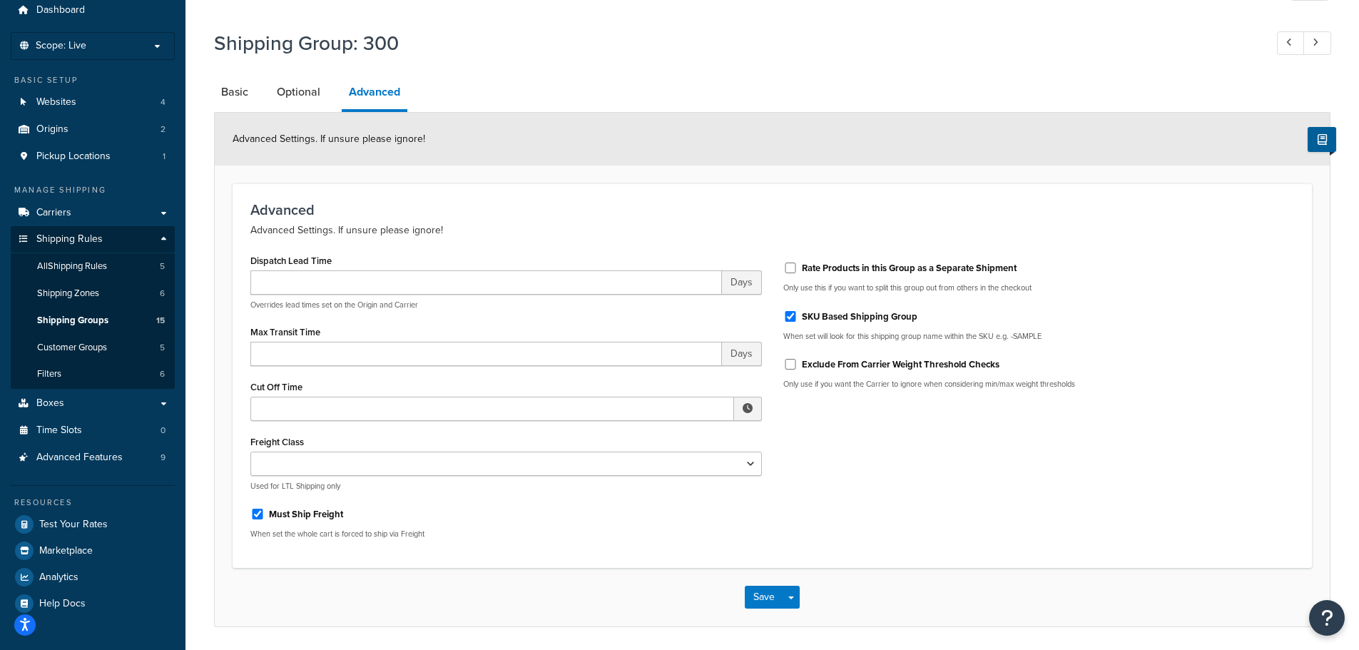
scroll to position [30, 0]
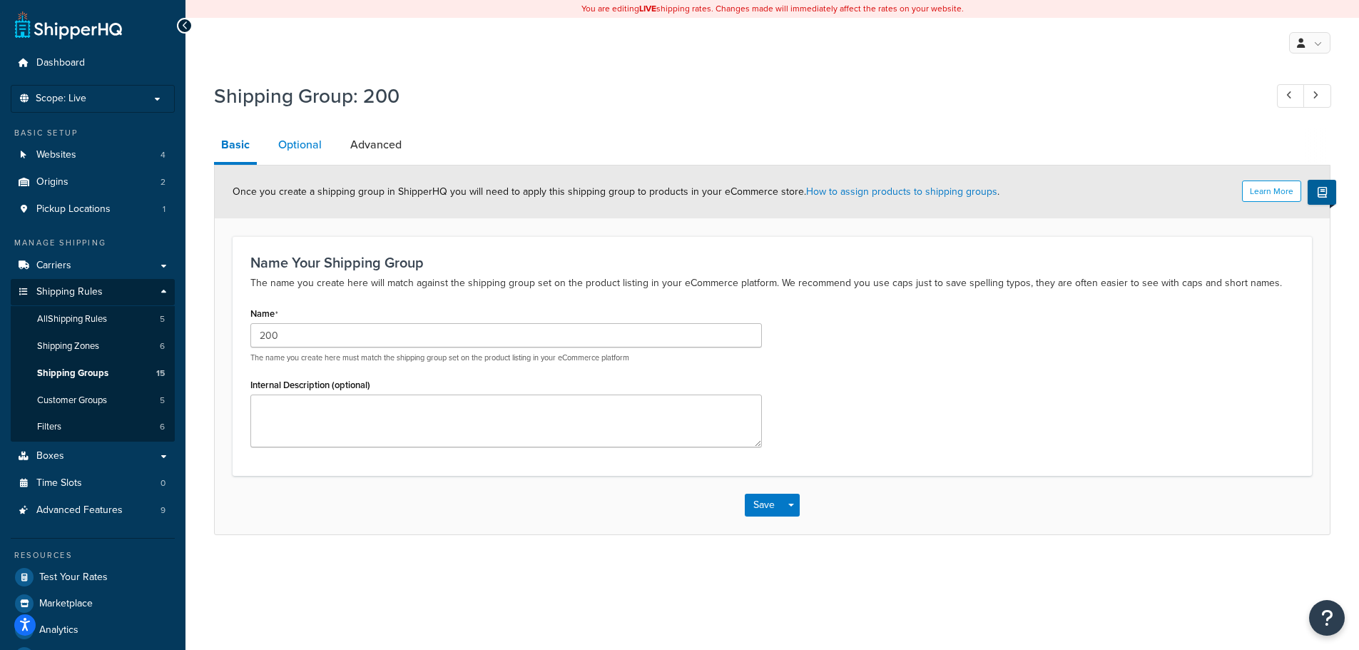
click at [319, 141] on link "Optional" at bounding box center [300, 145] width 58 height 34
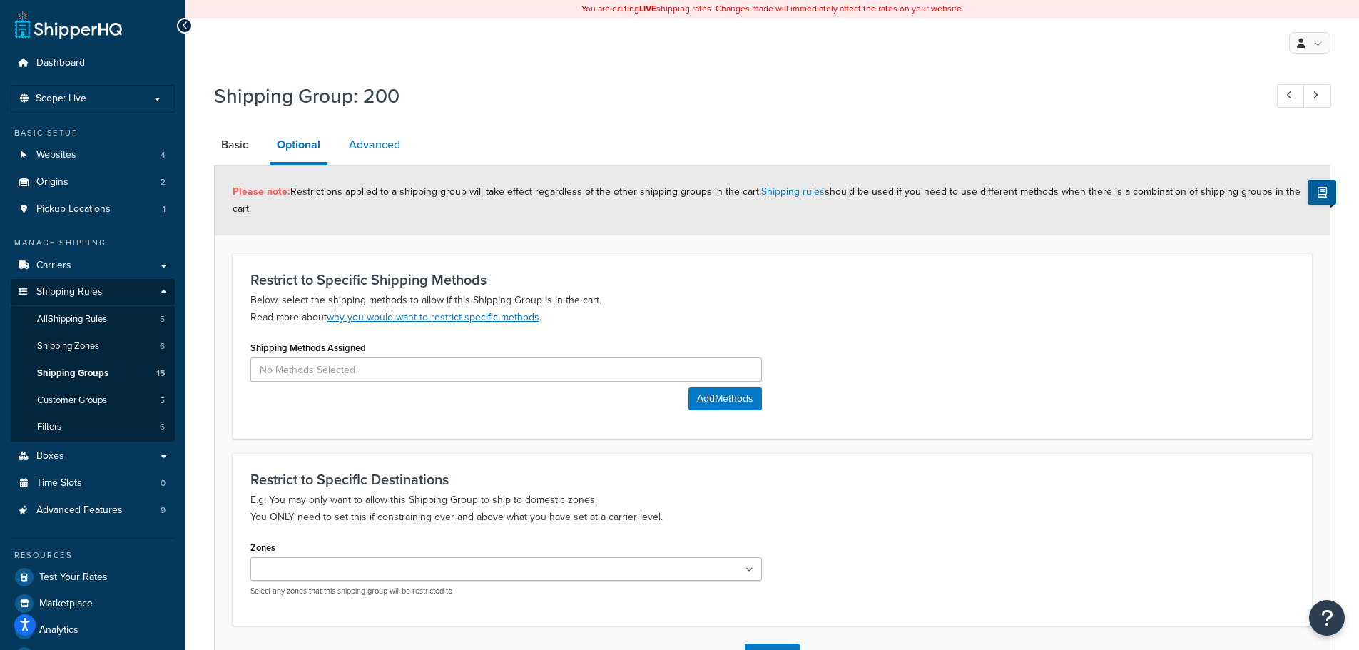
click at [375, 141] on link "Advanced" at bounding box center [375, 145] width 66 height 34
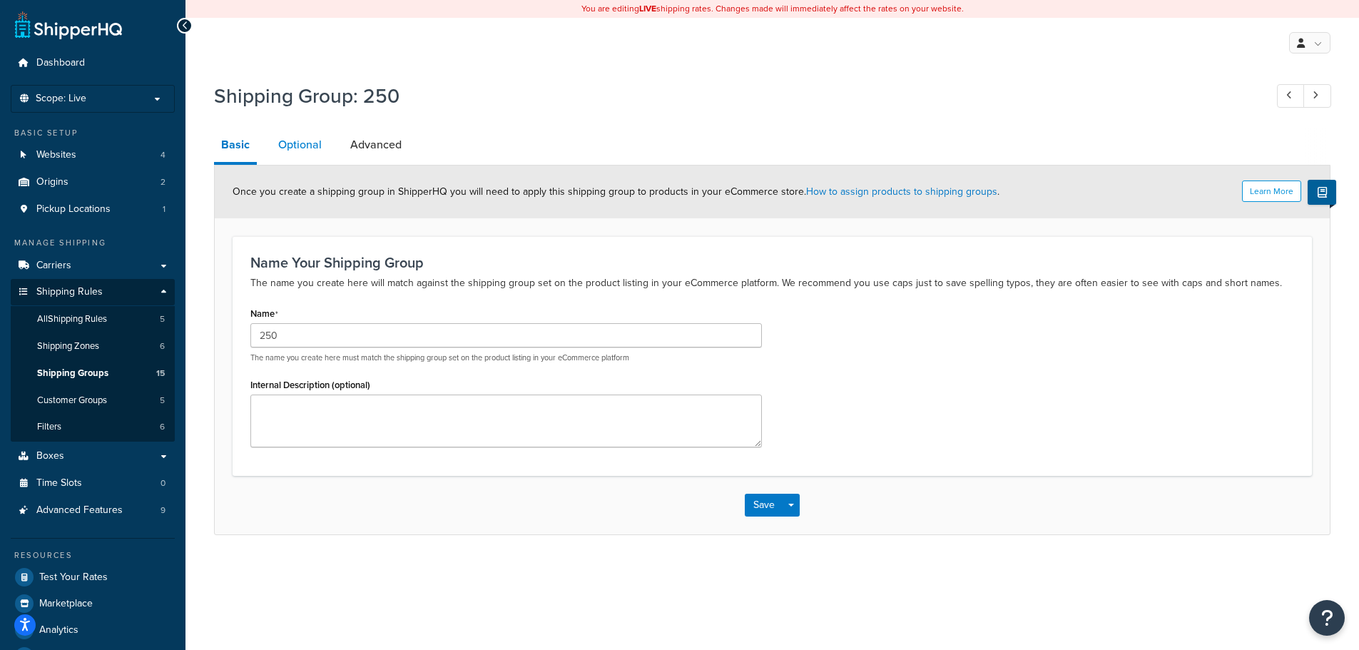
click at [305, 149] on link "Optional" at bounding box center [300, 145] width 58 height 34
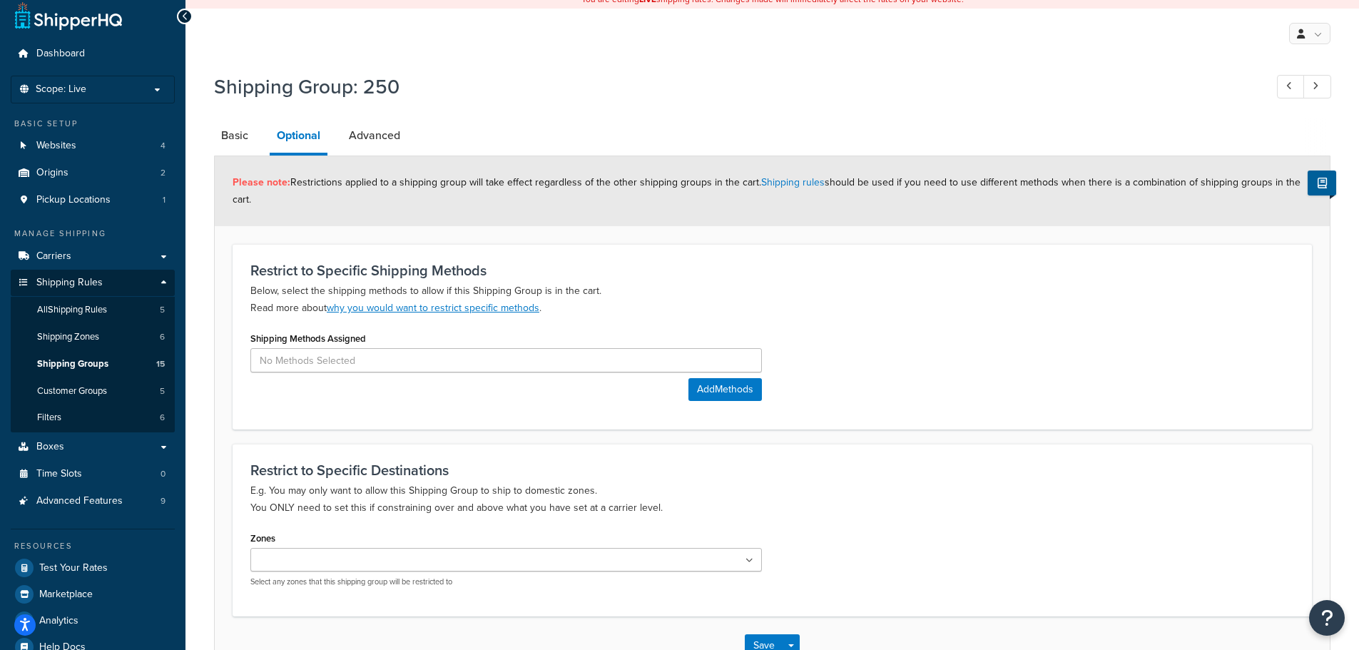
scroll to position [106, 0]
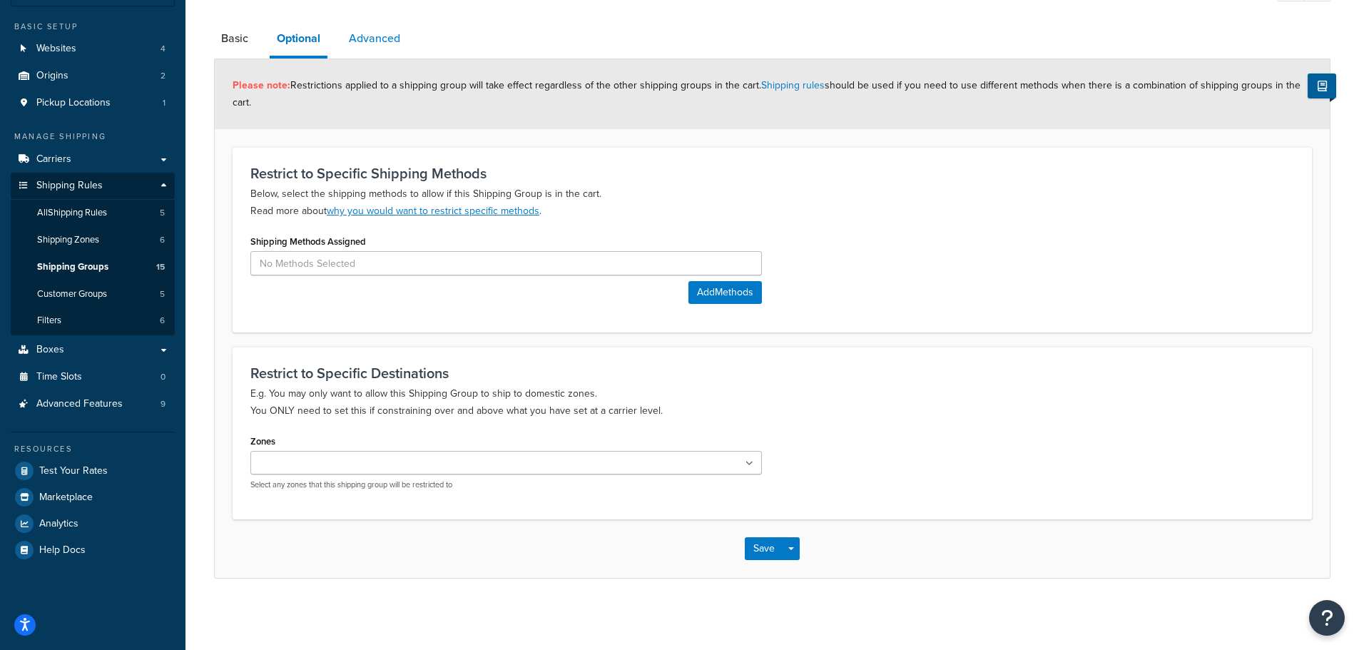
click at [382, 42] on link "Advanced" at bounding box center [375, 38] width 66 height 34
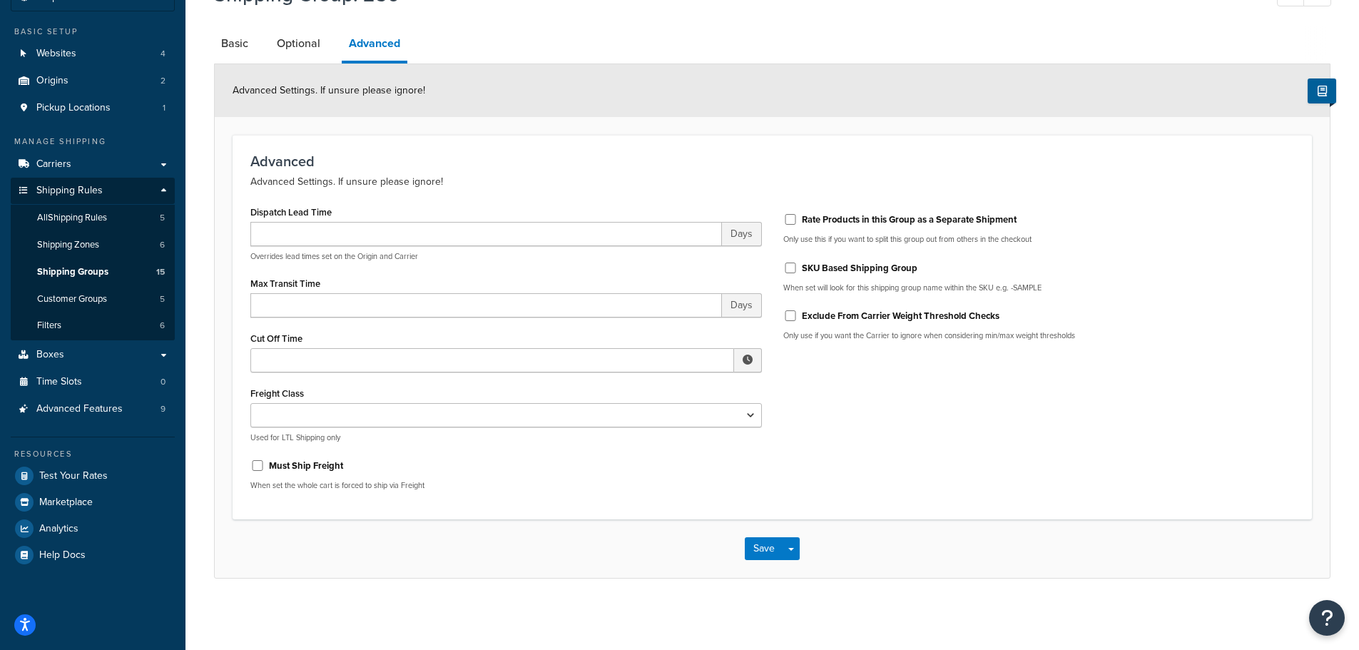
click at [816, 264] on label "SKU Based Shipping Group" at bounding box center [860, 268] width 116 height 13
click at [798, 264] on input "SKU Based Shipping Group" at bounding box center [790, 268] width 14 height 11
checkbox input "true"
click at [255, 464] on input "Must Ship Freight" at bounding box center [257, 465] width 14 height 11
checkbox input "true"
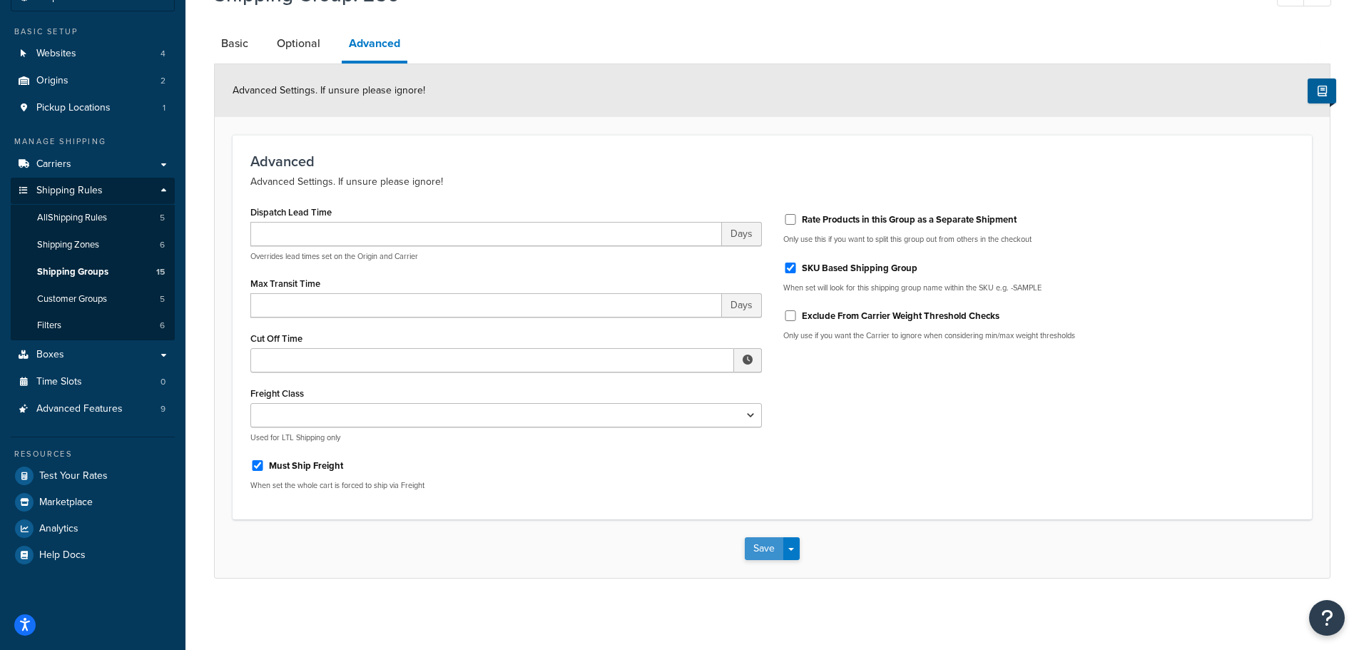
click at [761, 548] on button "Save" at bounding box center [764, 548] width 39 height 23
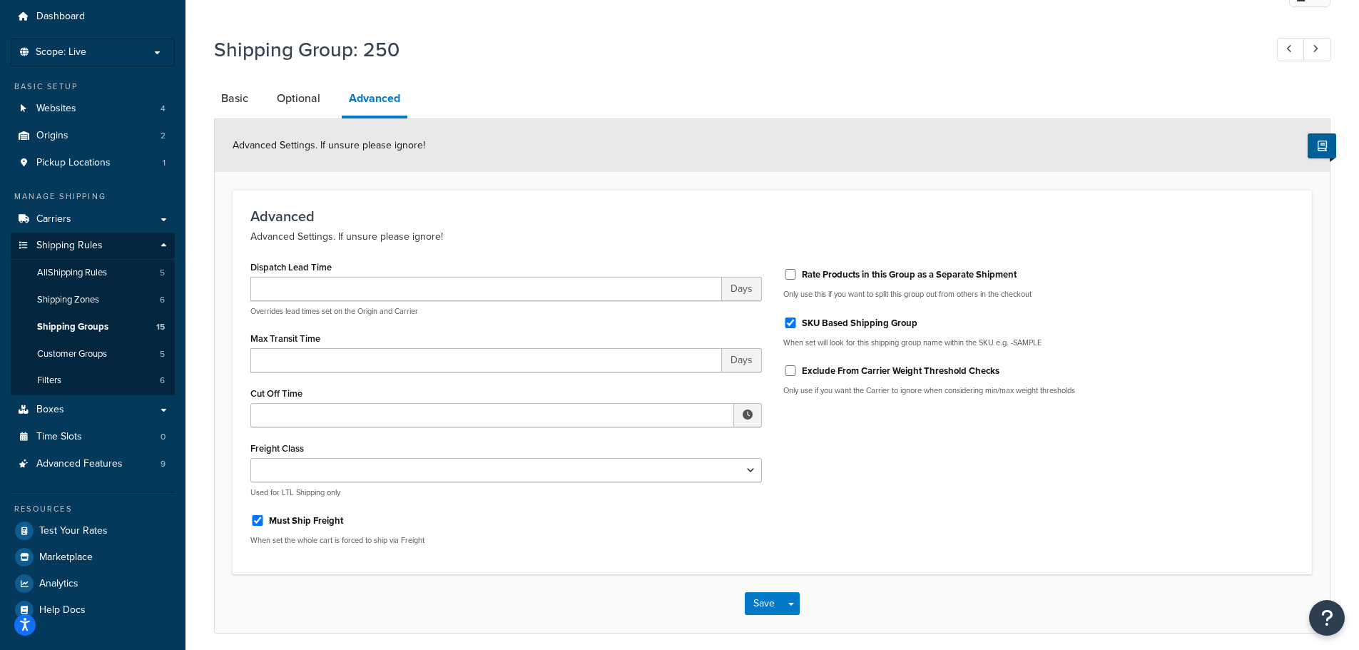
scroll to position [98, 0]
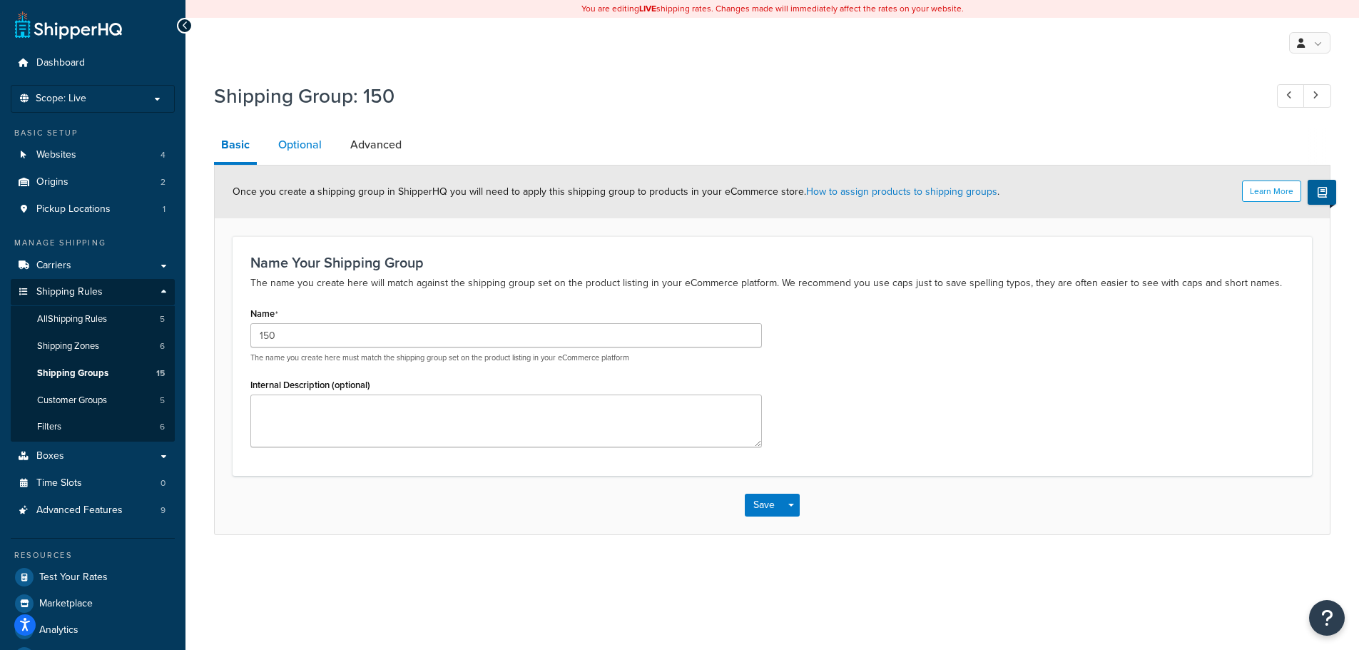
click at [297, 148] on link "Optional" at bounding box center [300, 145] width 58 height 34
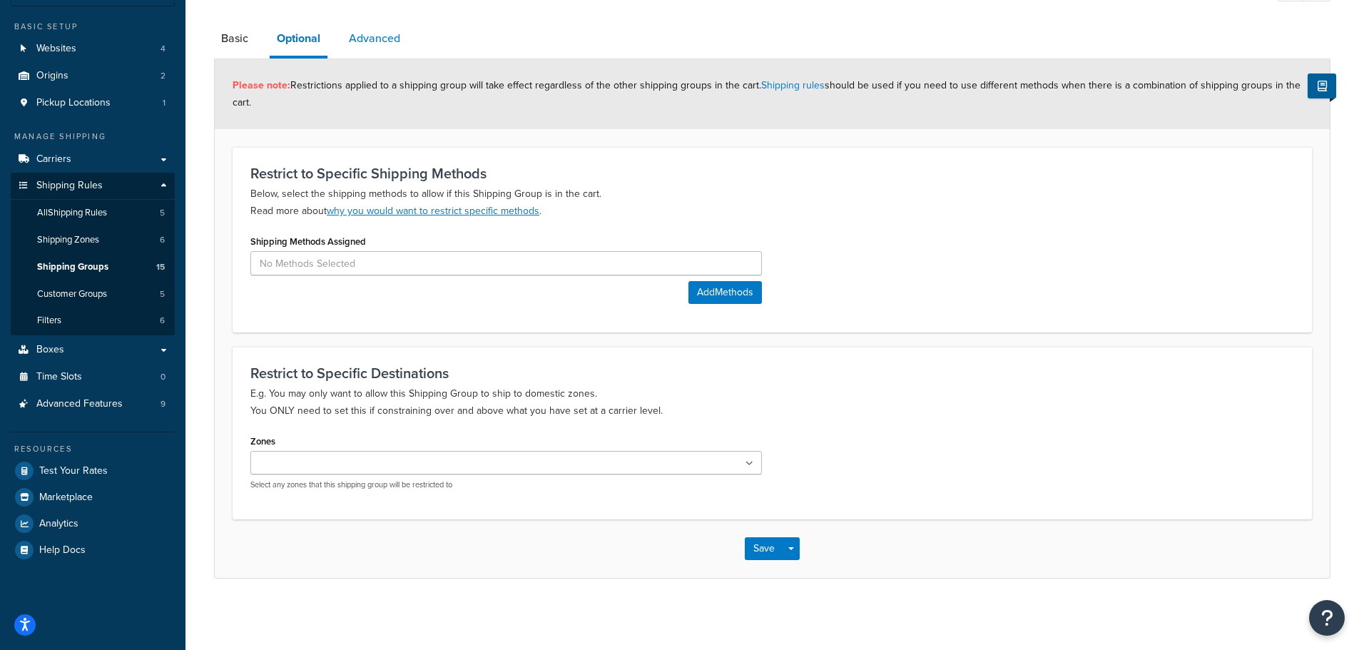
click at [367, 39] on link "Advanced" at bounding box center [375, 38] width 66 height 34
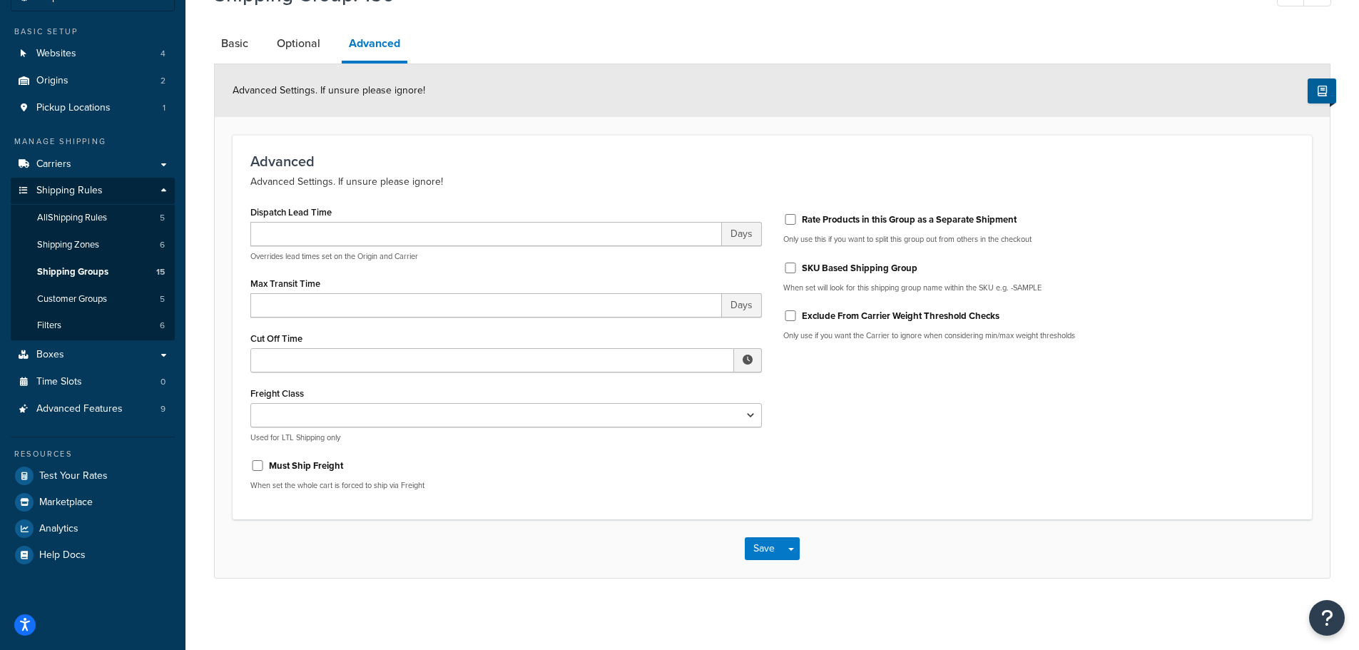
scroll to position [101, 0]
click at [795, 269] on input "SKU Based Shipping Group" at bounding box center [790, 268] width 14 height 11
checkbox input "true"
click at [261, 468] on input "Must Ship Freight" at bounding box center [257, 465] width 14 height 11
checkbox input "true"
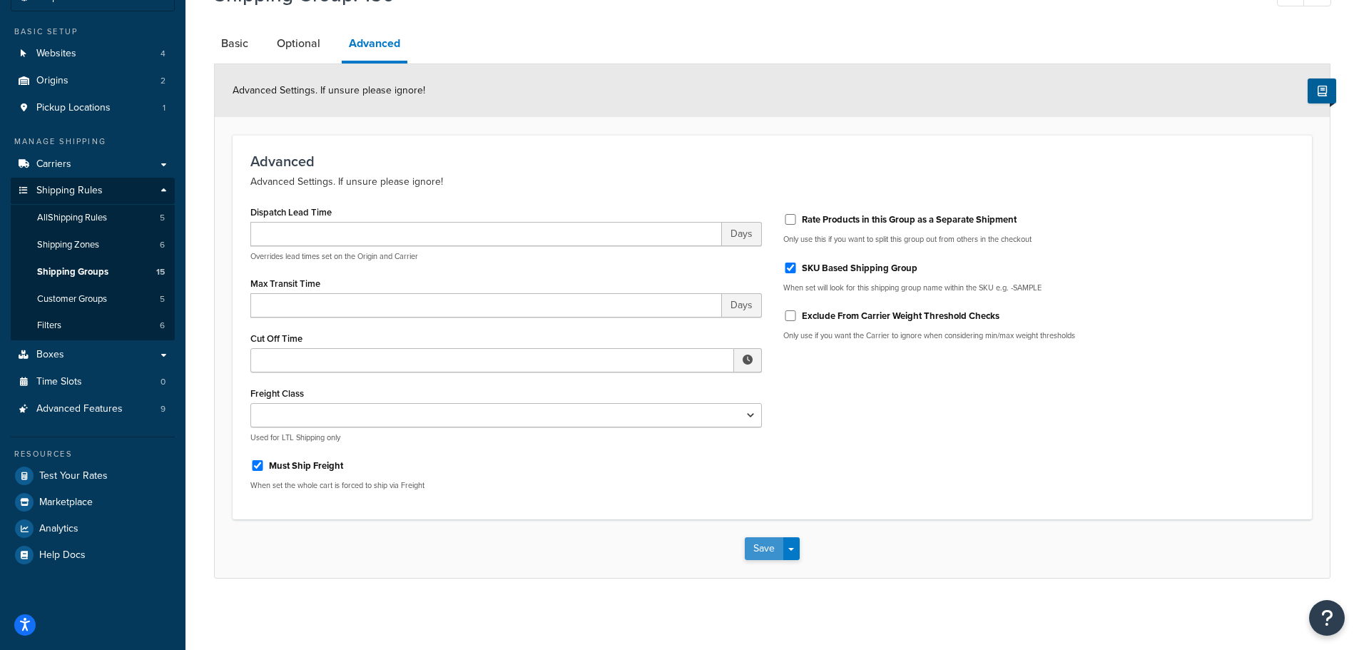
click at [765, 549] on button "Save" at bounding box center [764, 548] width 39 height 23
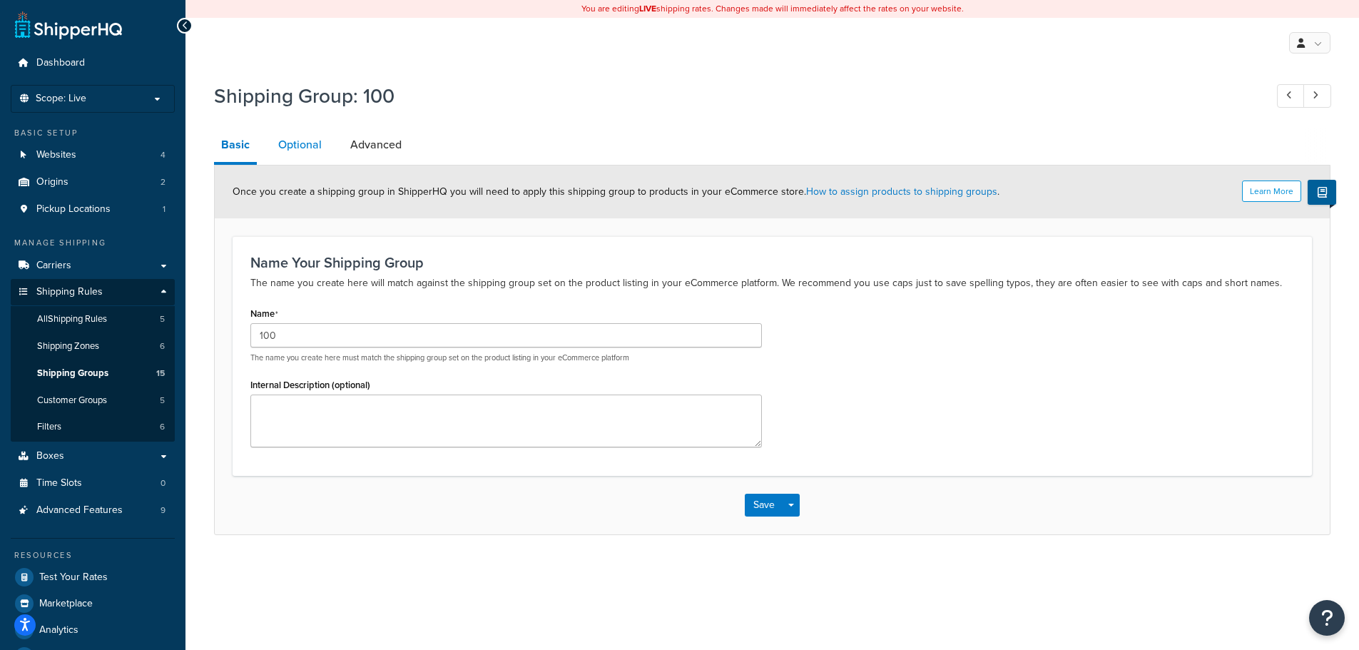
click at [297, 153] on link "Optional" at bounding box center [300, 145] width 58 height 34
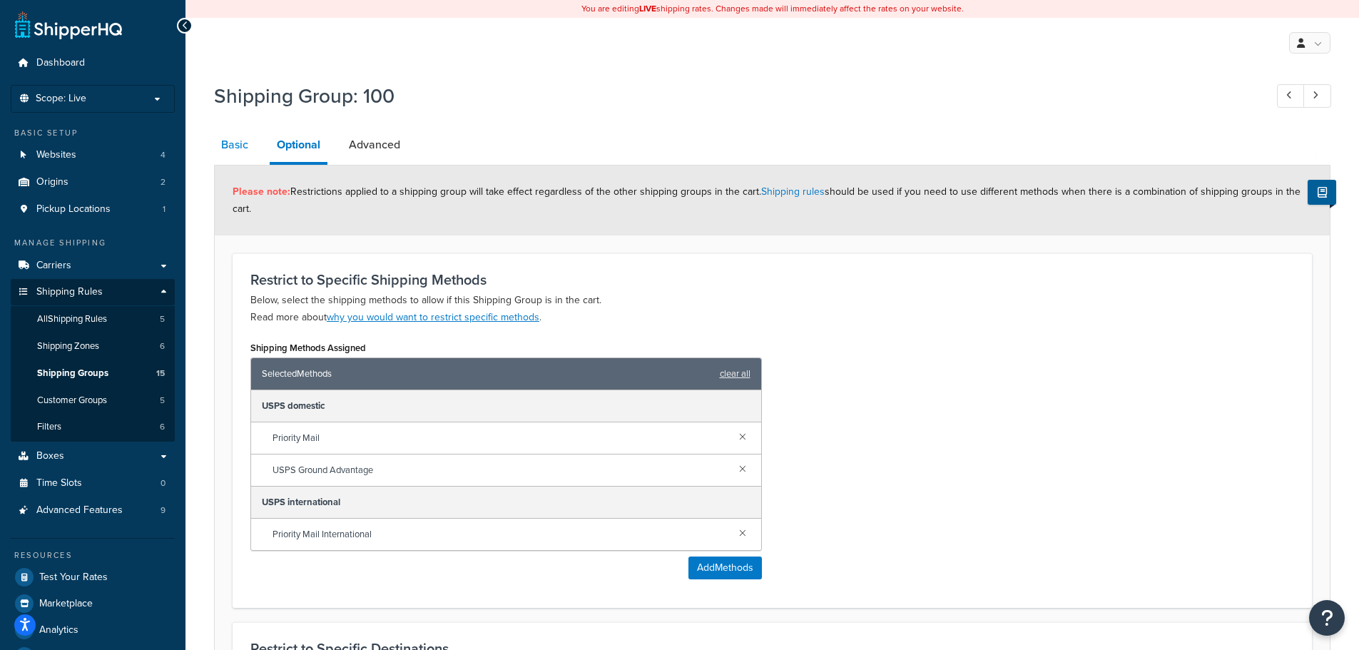
click at [236, 152] on link "Basic" at bounding box center [234, 145] width 41 height 34
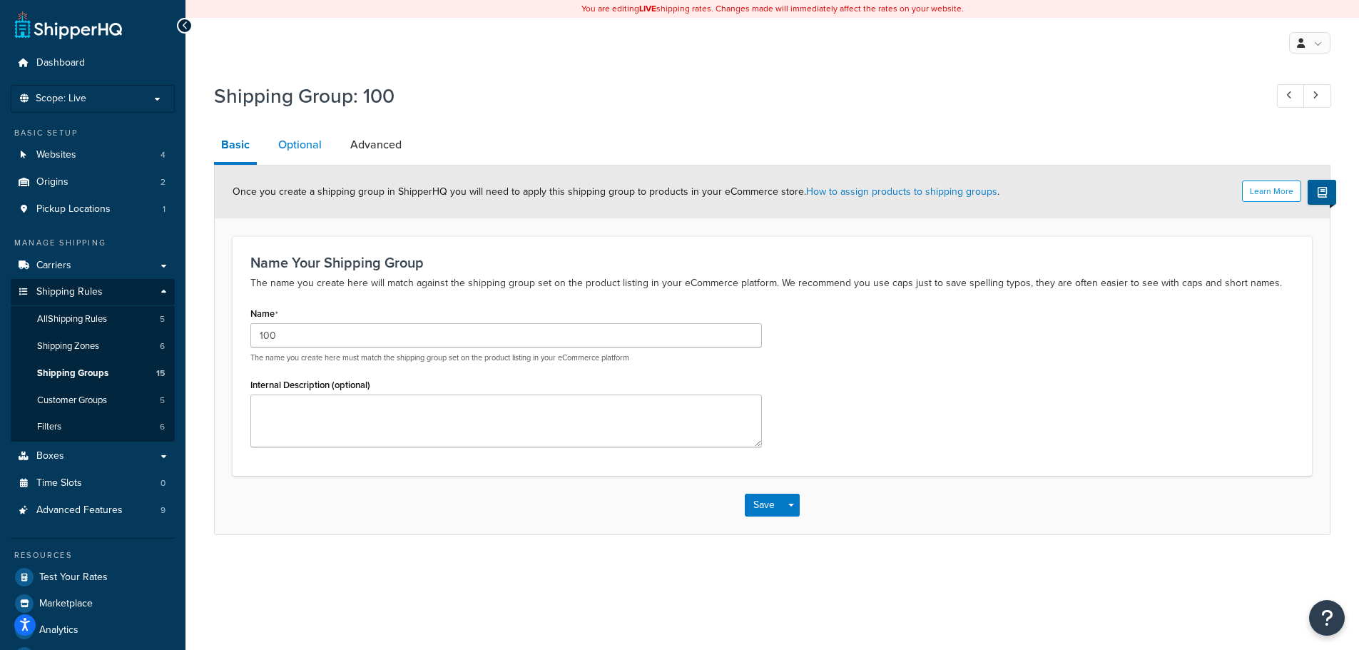
click at [295, 141] on link "Optional" at bounding box center [300, 145] width 58 height 34
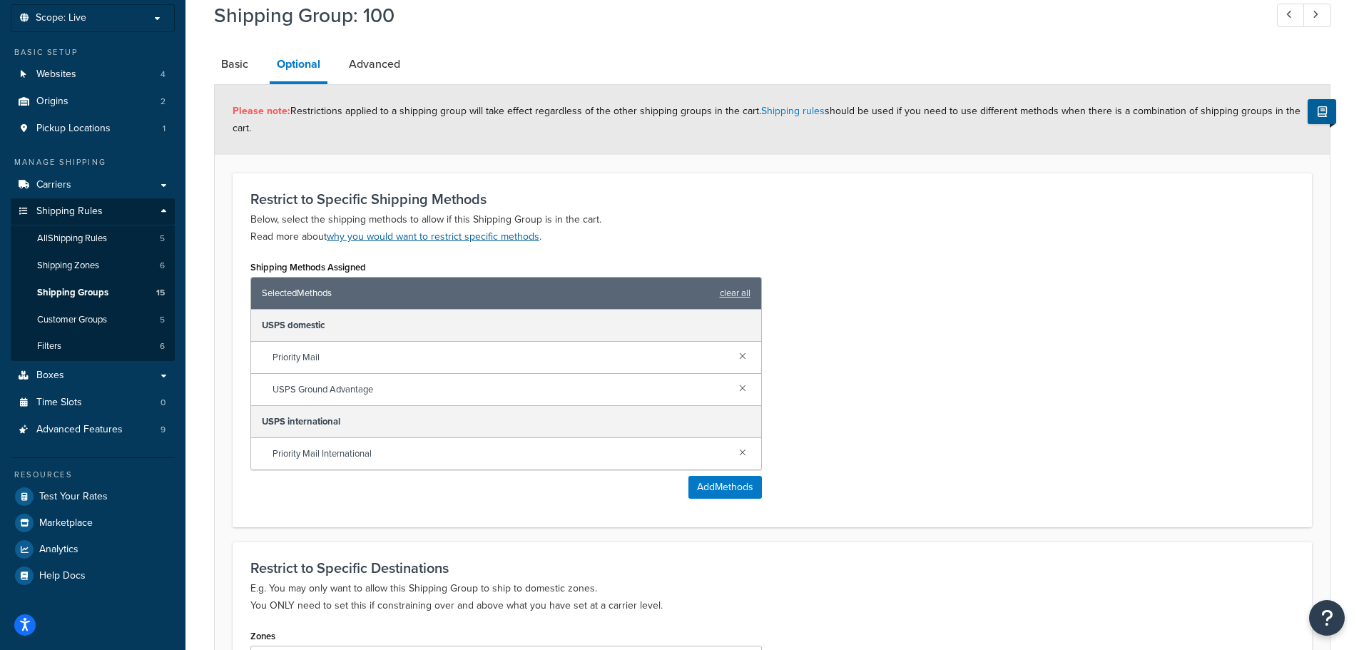
scroll to position [61, 0]
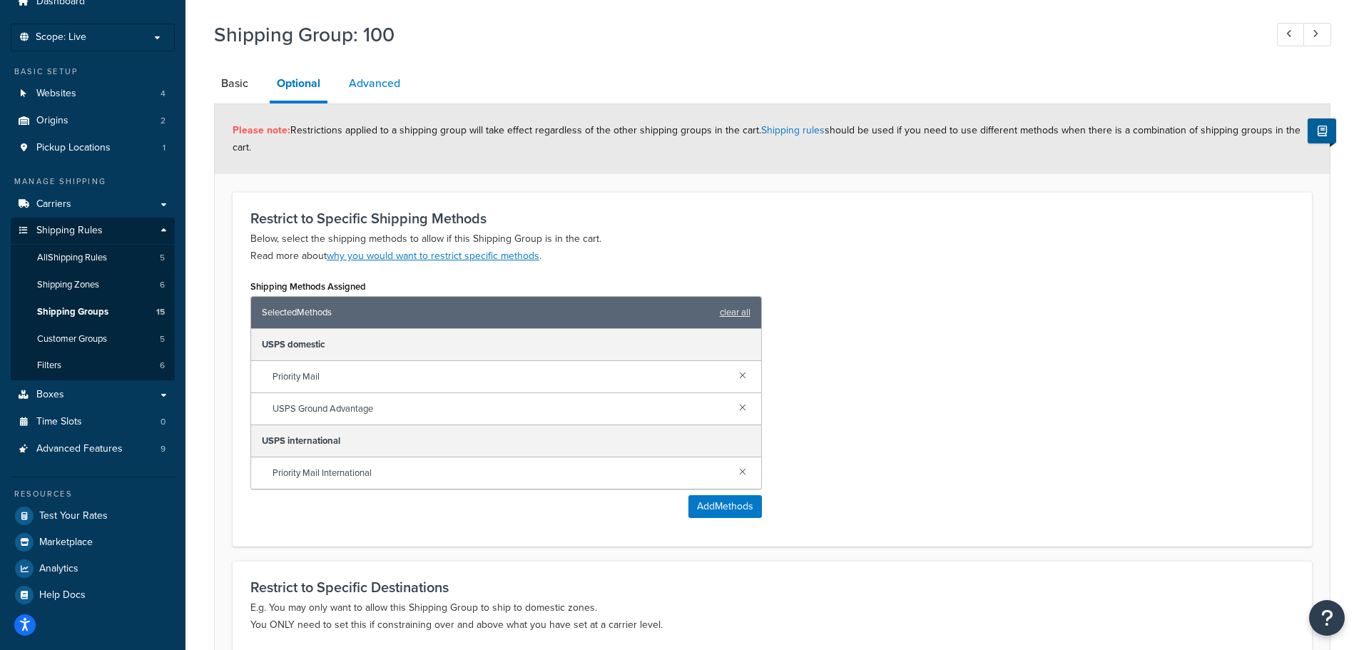
click at [365, 81] on link "Advanced" at bounding box center [375, 83] width 66 height 34
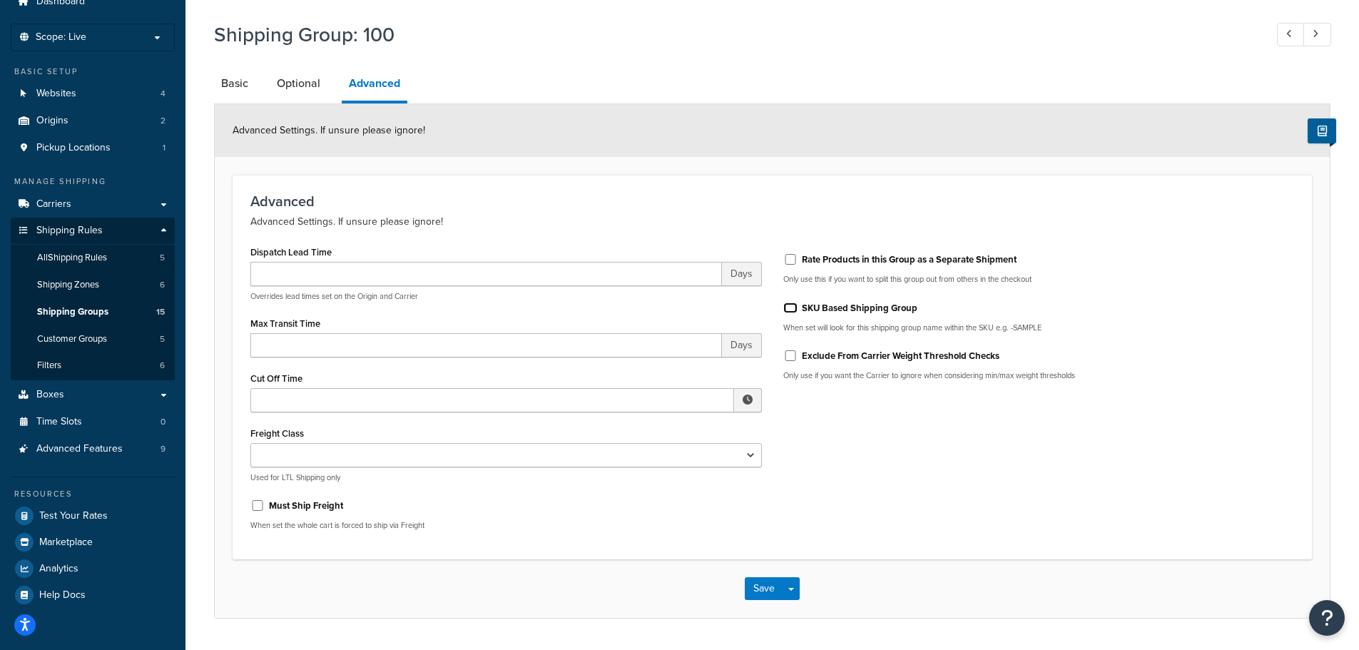
click at [790, 308] on input "SKU Based Shipping Group" at bounding box center [790, 307] width 14 height 11
checkbox input "true"
drag, startPoint x: 935, startPoint y: 303, endPoint x: 798, endPoint y: 305, distance: 137.0
click at [798, 305] on div "SKU Based Shipping Group" at bounding box center [1038, 306] width 511 height 21
click at [88, 310] on span "Shipping Groups" at bounding box center [72, 312] width 71 height 12
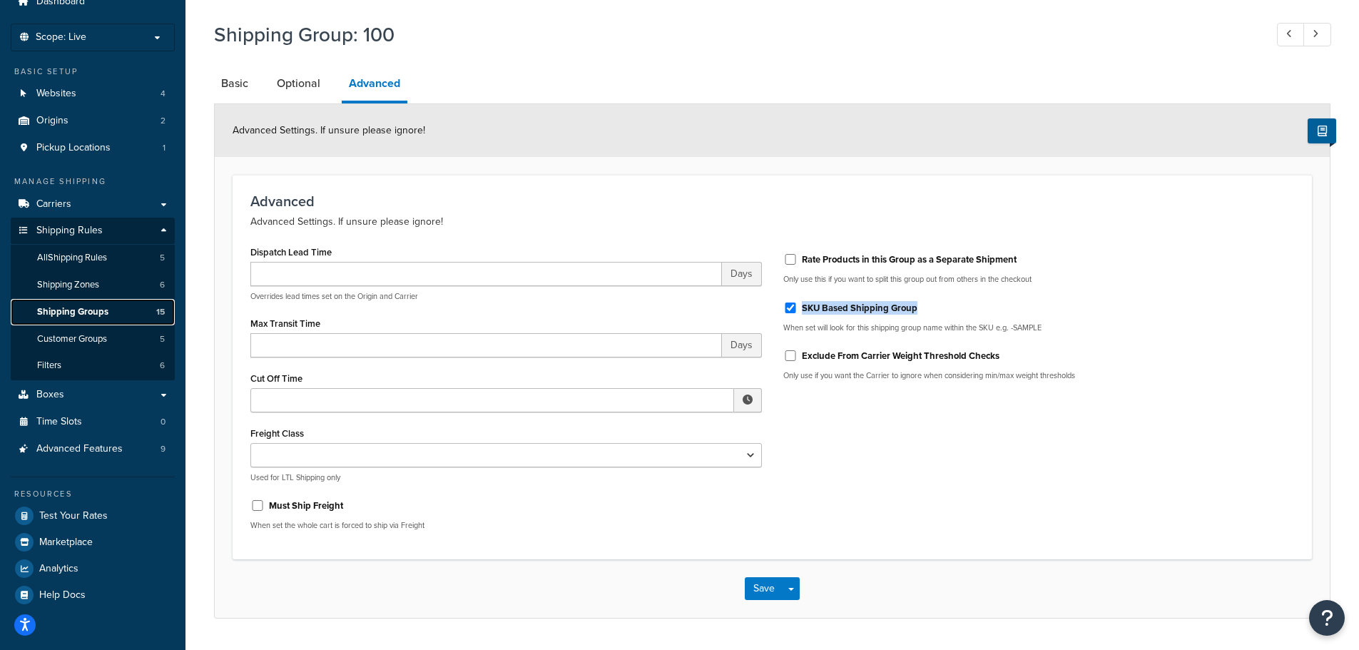
click at [85, 309] on span "Shipping Groups" at bounding box center [72, 312] width 71 height 12
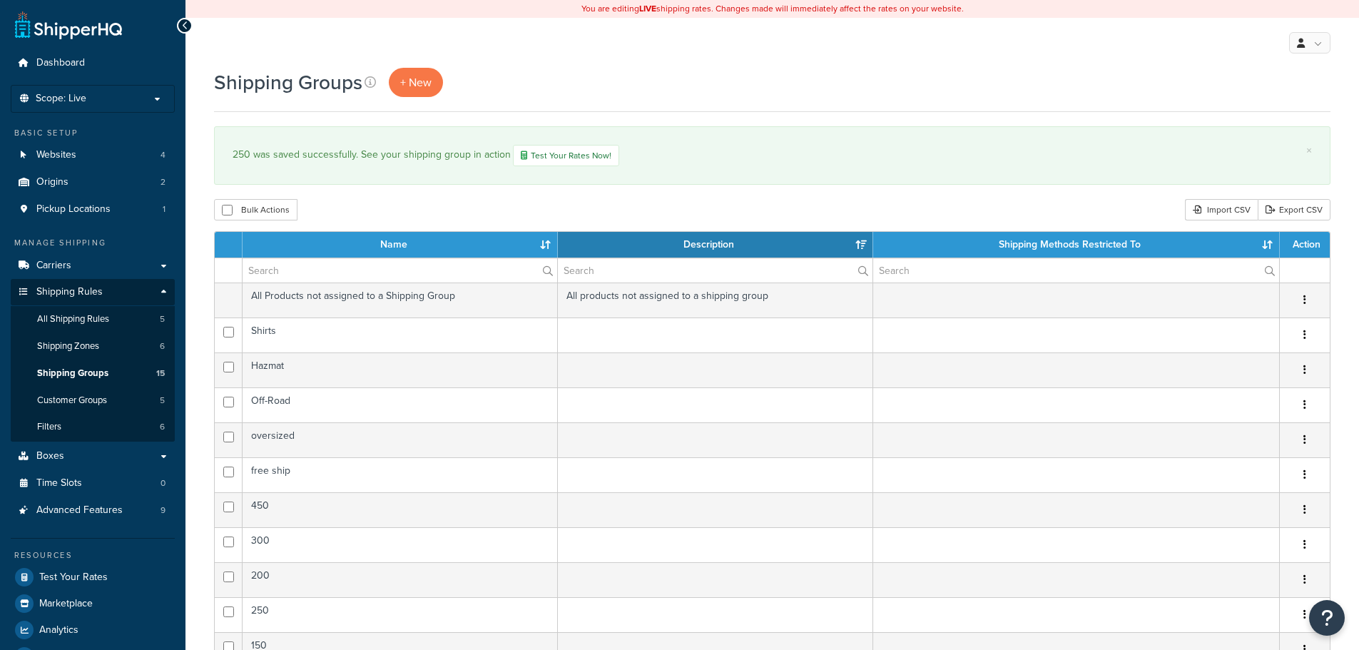
select select "15"
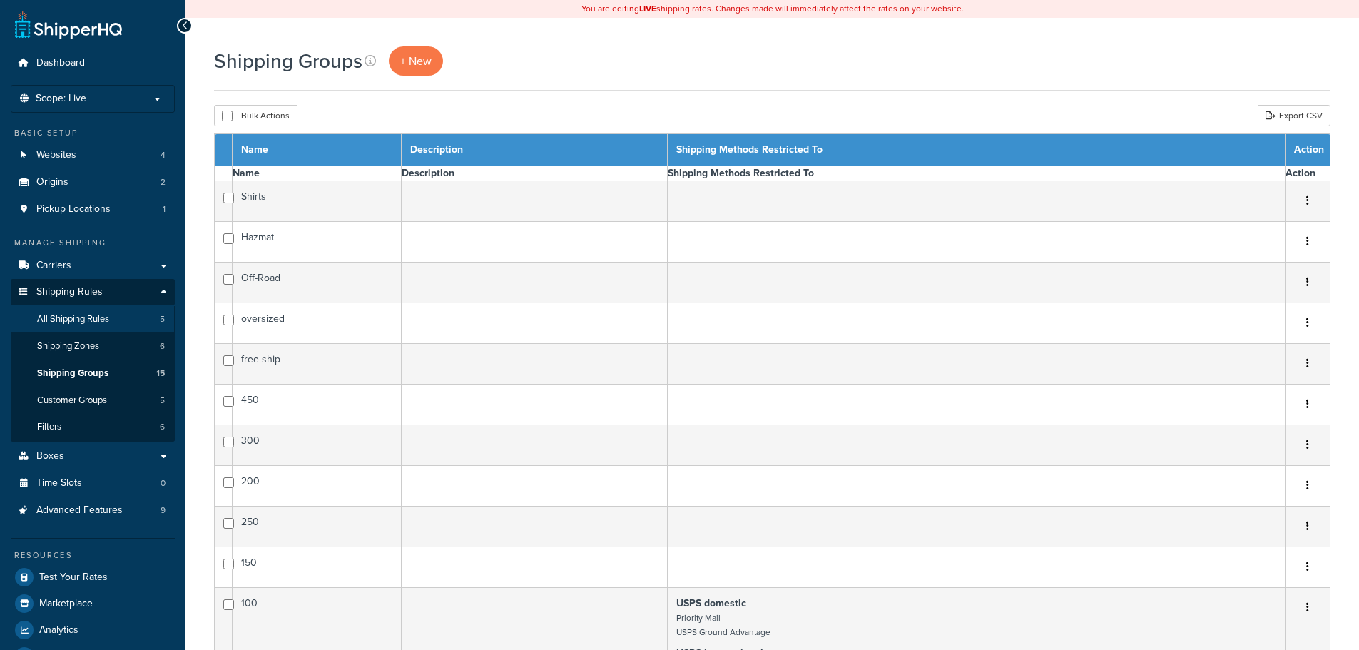
select select "15"
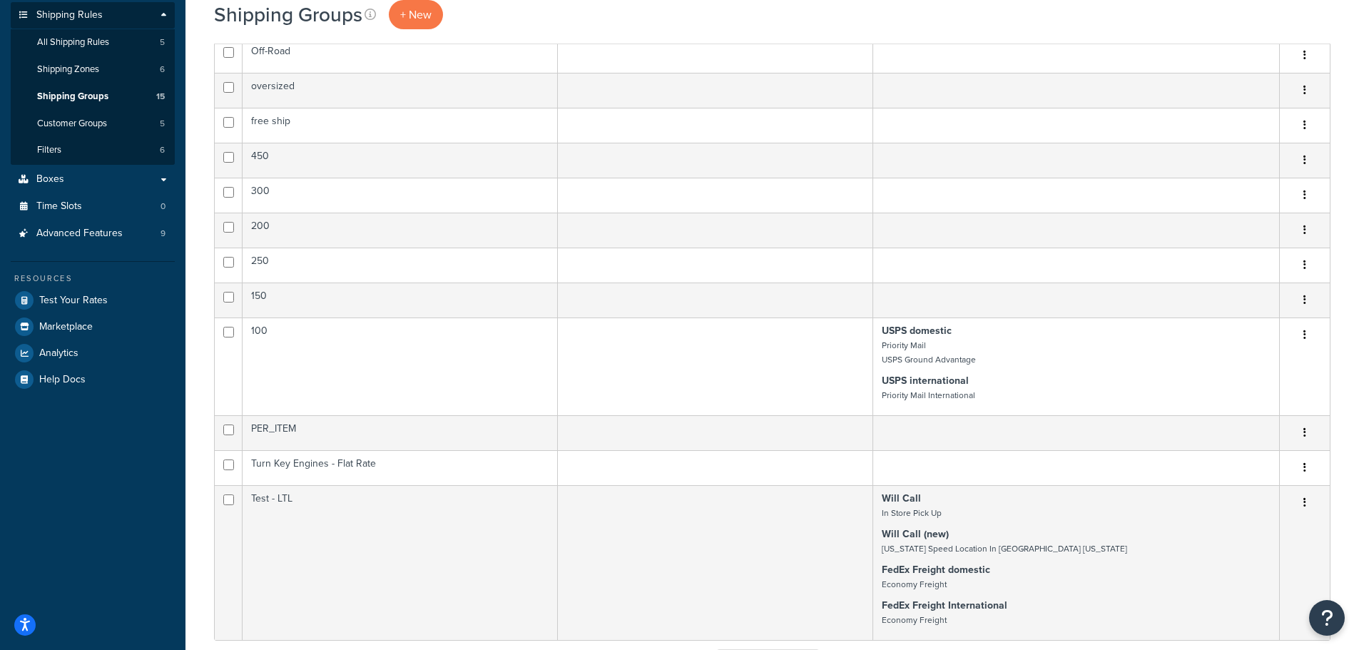
scroll to position [285, 0]
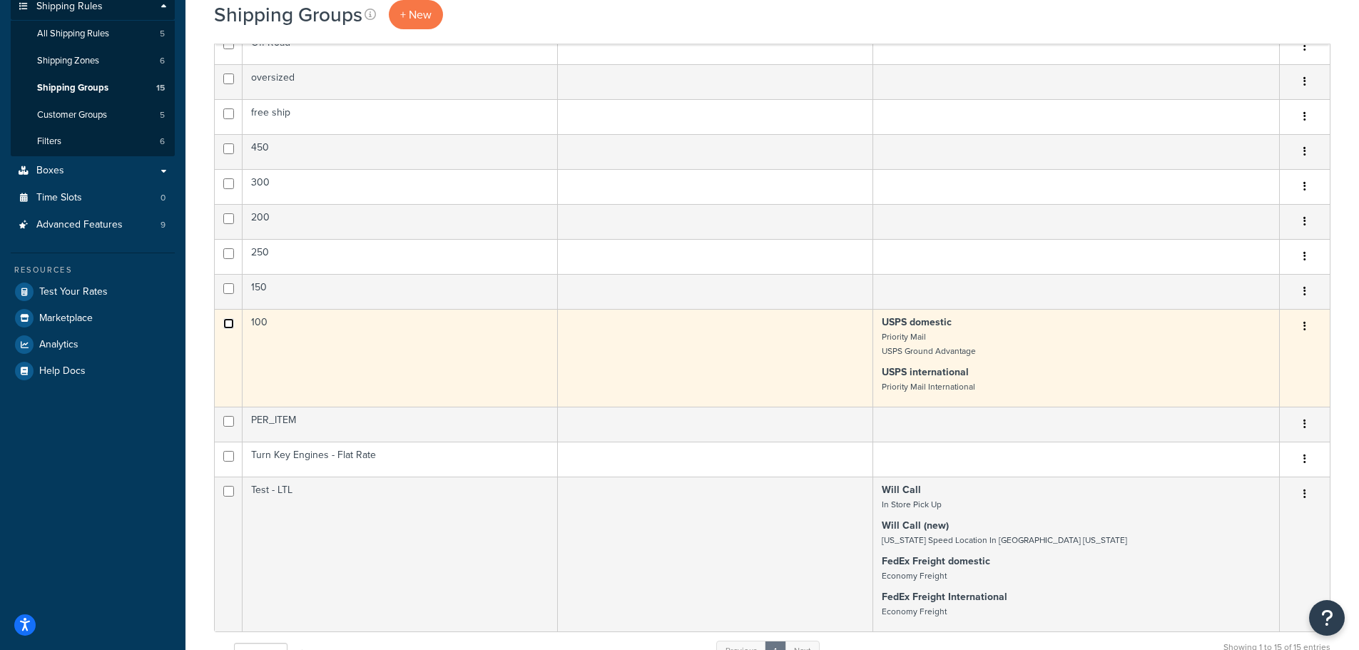
click at [227, 327] on input "checkbox" at bounding box center [228, 323] width 11 height 11
click at [230, 323] on input "checkbox" at bounding box center [228, 323] width 11 height 11
checkbox input "false"
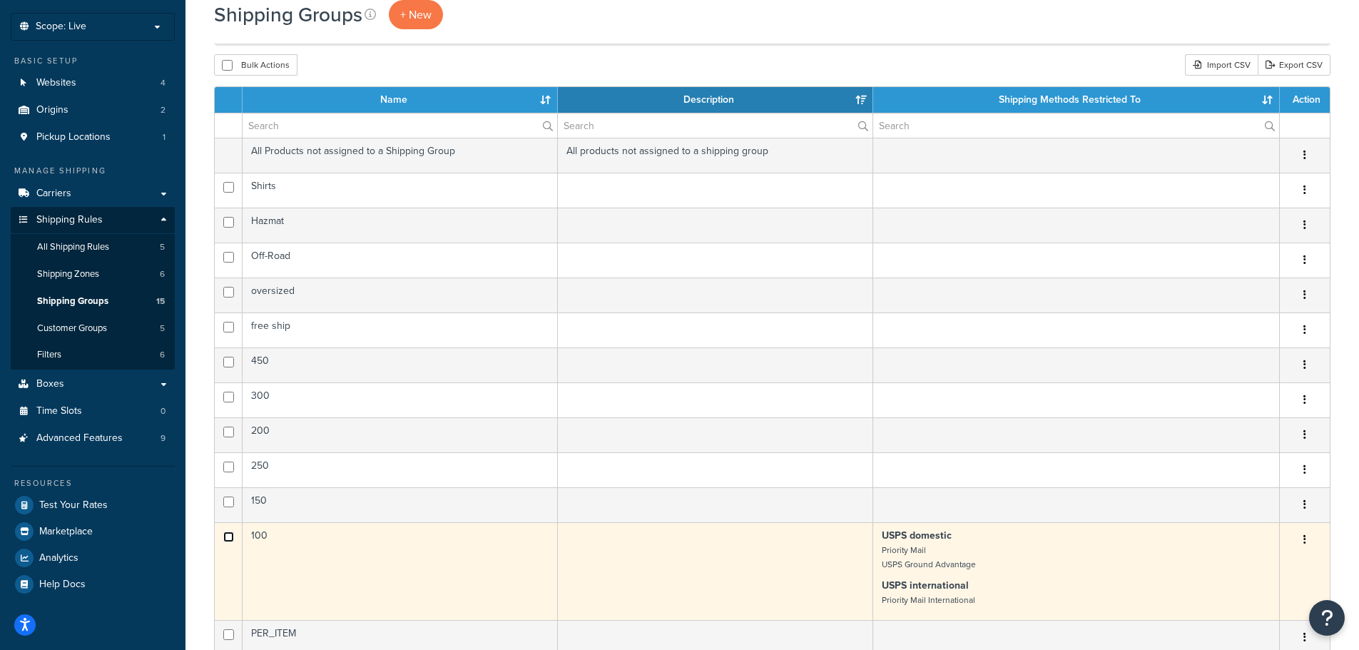
scroll to position [143, 0]
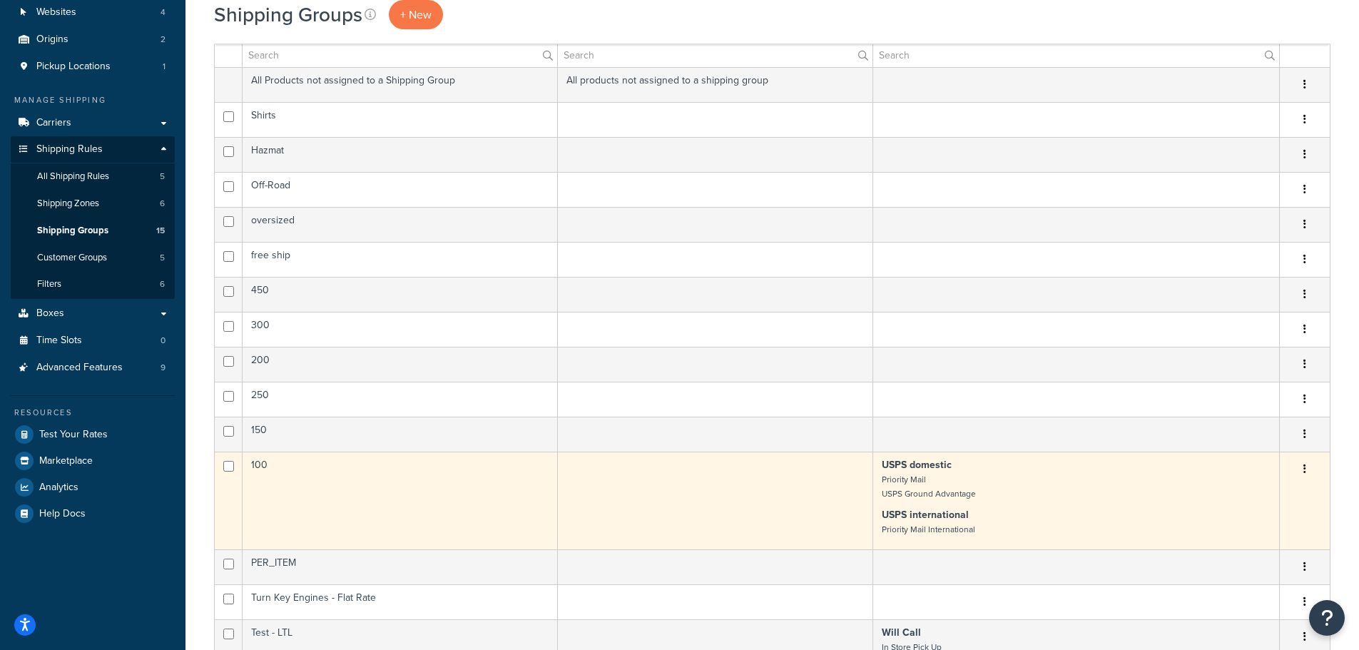
click at [371, 473] on td "100" at bounding box center [400, 501] width 315 height 98
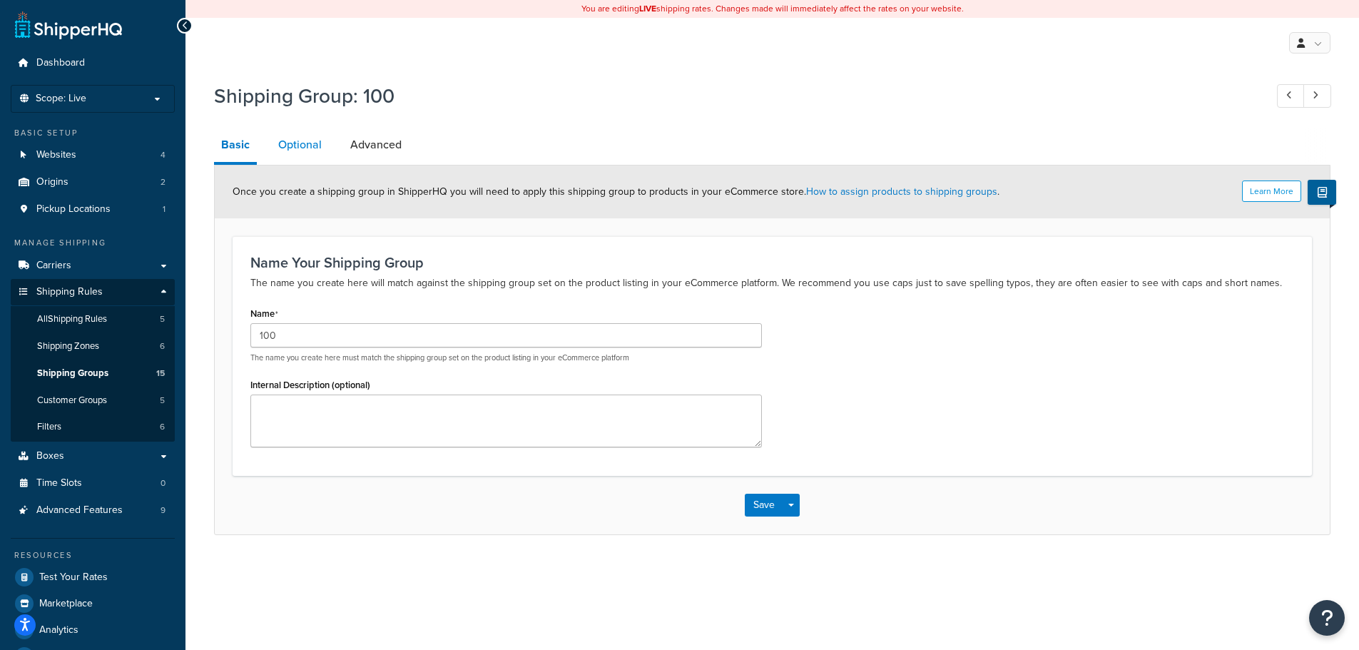
click at [304, 146] on link "Optional" at bounding box center [300, 145] width 58 height 34
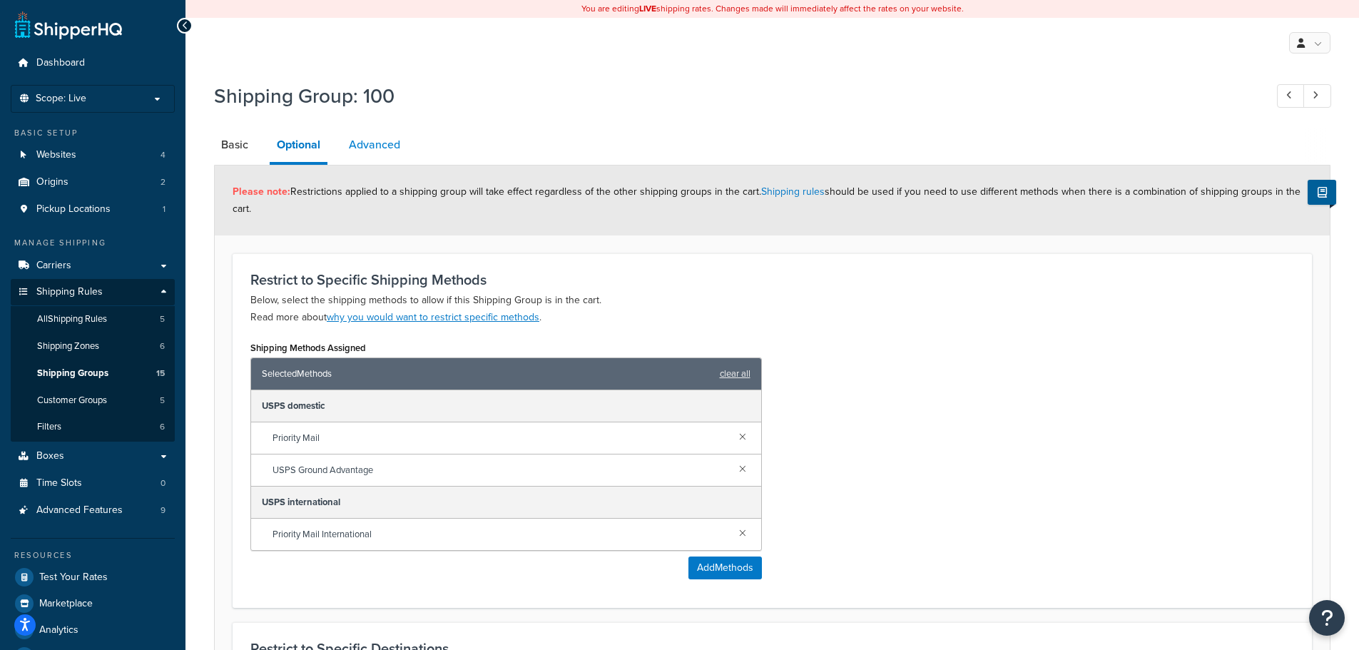
click at [400, 142] on link "Advanced" at bounding box center [375, 145] width 66 height 34
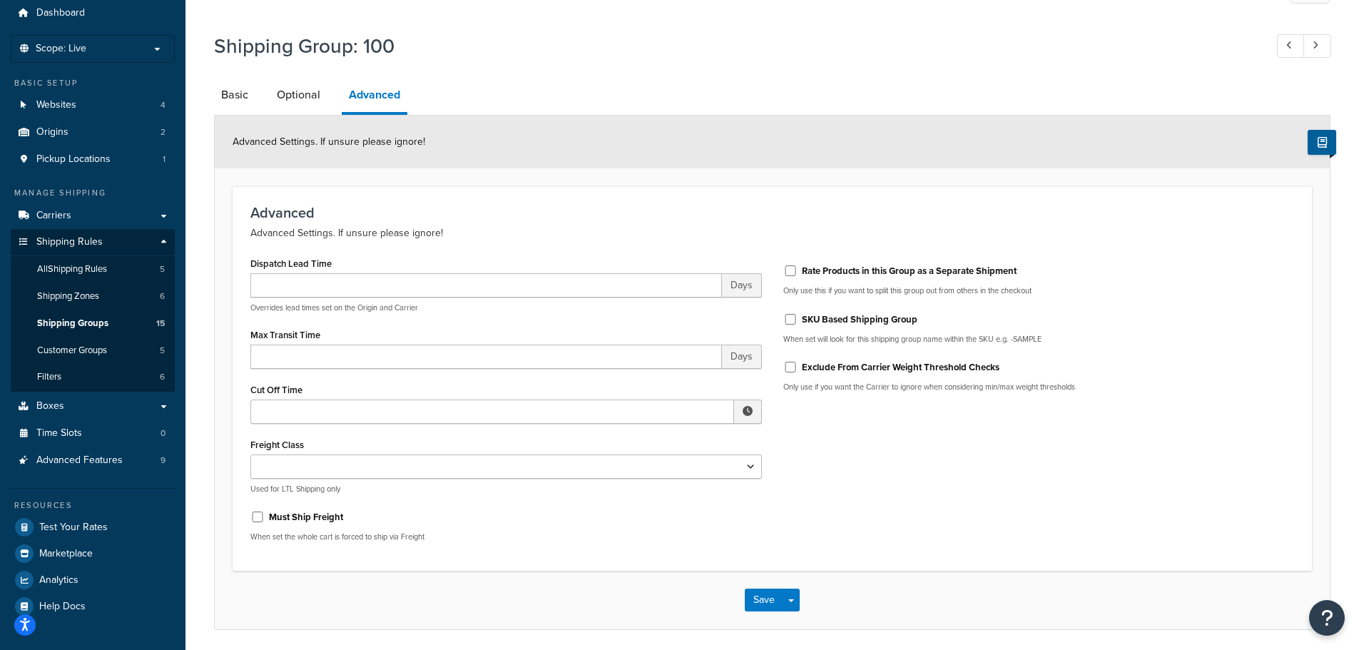
scroll to position [101, 0]
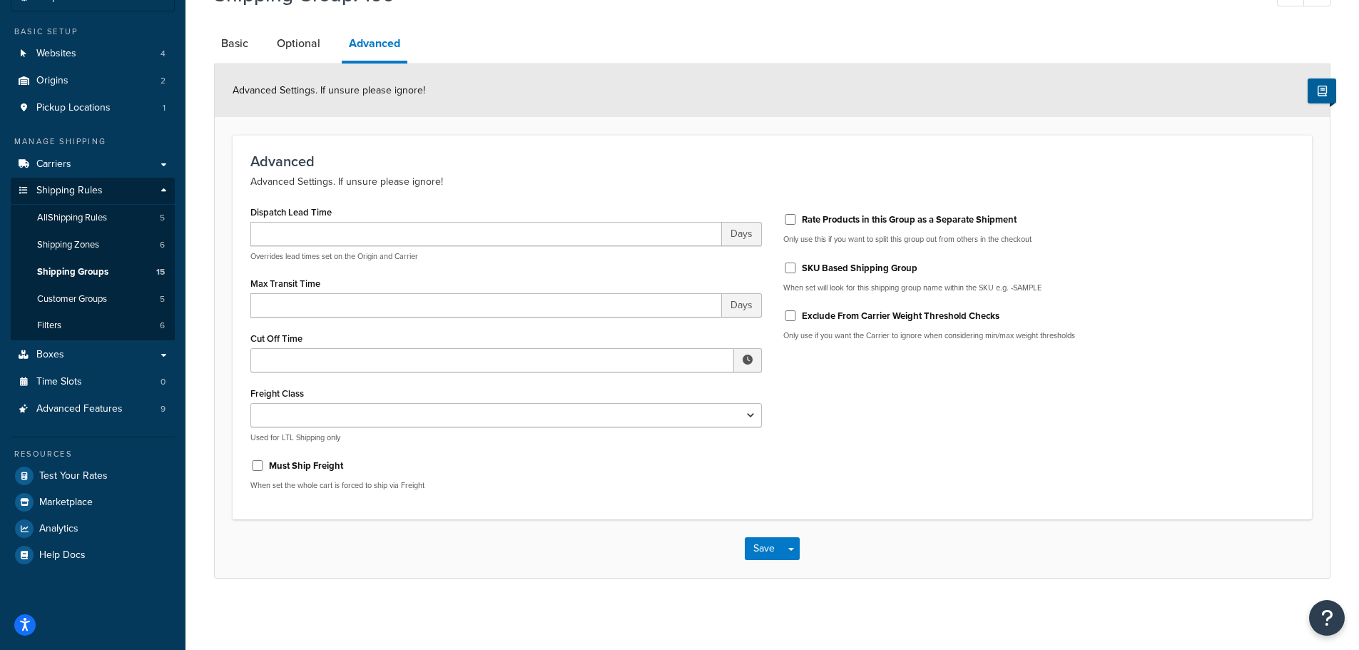
click at [781, 264] on div "Rate Products in this Group as a Separate Shipment Only use this if you want to…" at bounding box center [1039, 277] width 533 height 150
click at [794, 267] on input "SKU Based Shipping Group" at bounding box center [790, 268] width 14 height 11
checkbox input "true"
click at [297, 467] on label "Must Ship Freight" at bounding box center [306, 465] width 74 height 13
click at [265, 467] on input "Must Ship Freight" at bounding box center [257, 465] width 14 height 11
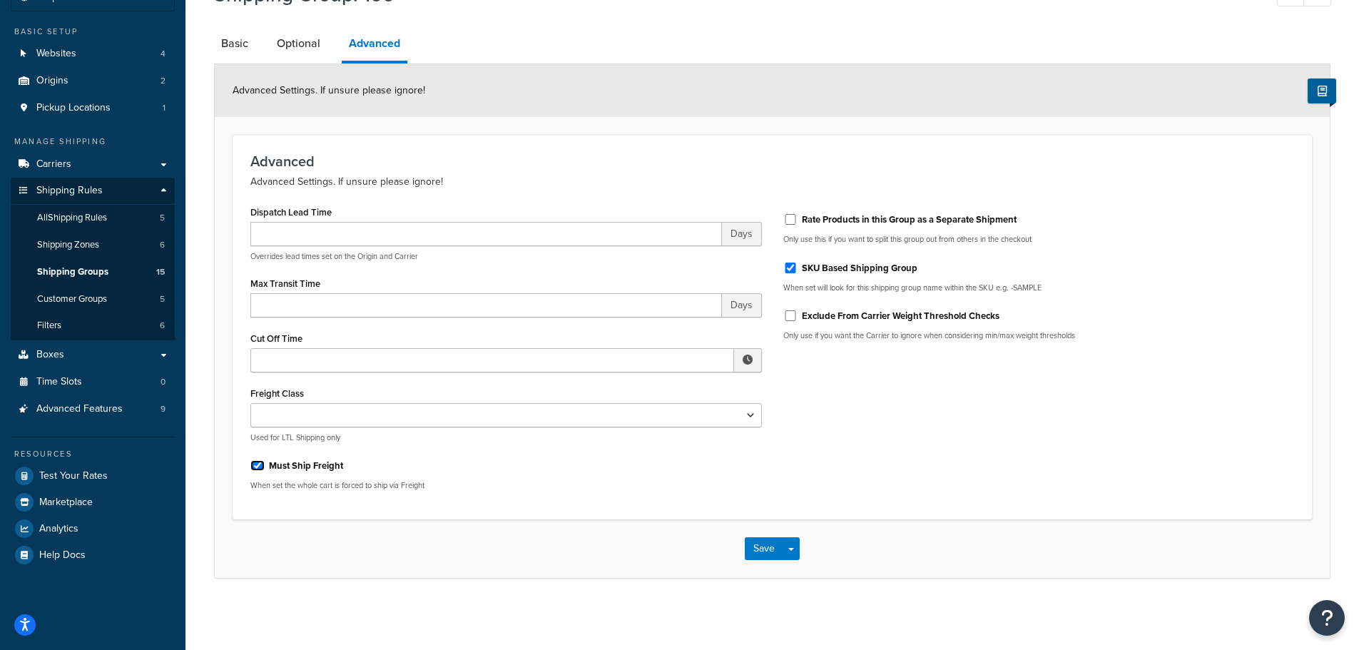
checkbox input "true"
click at [753, 546] on button "Save" at bounding box center [764, 548] width 39 height 23
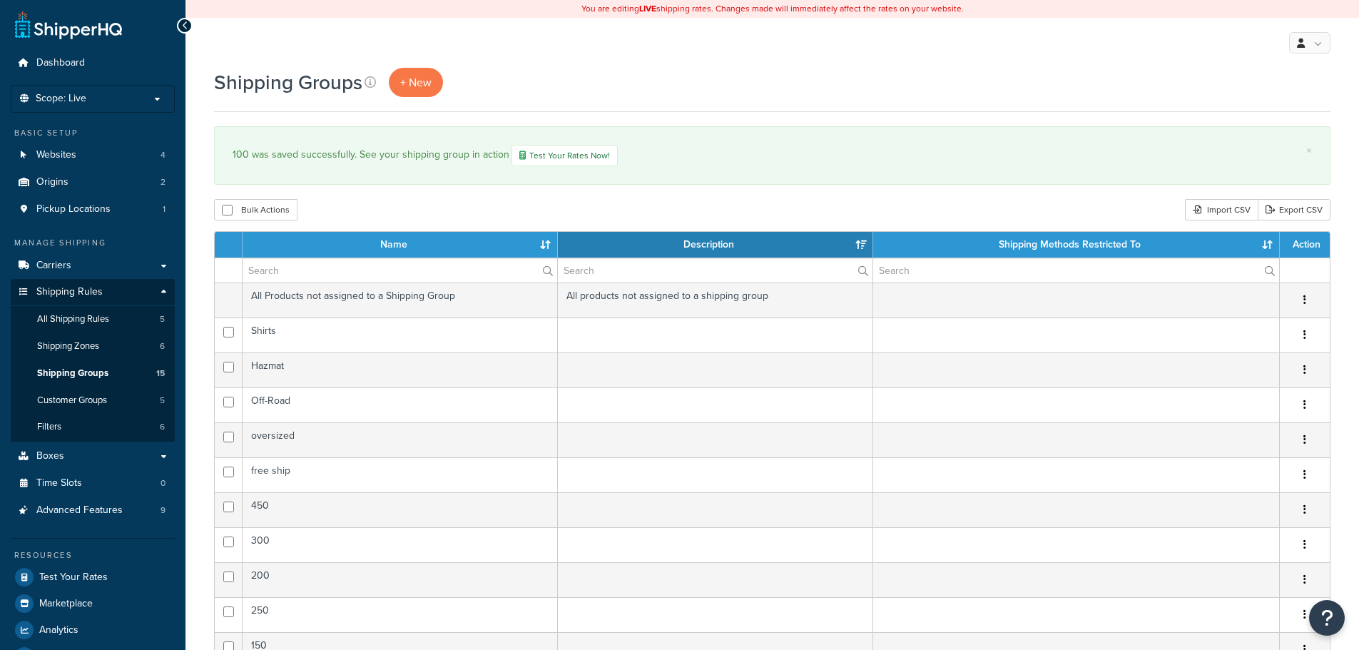
select select "15"
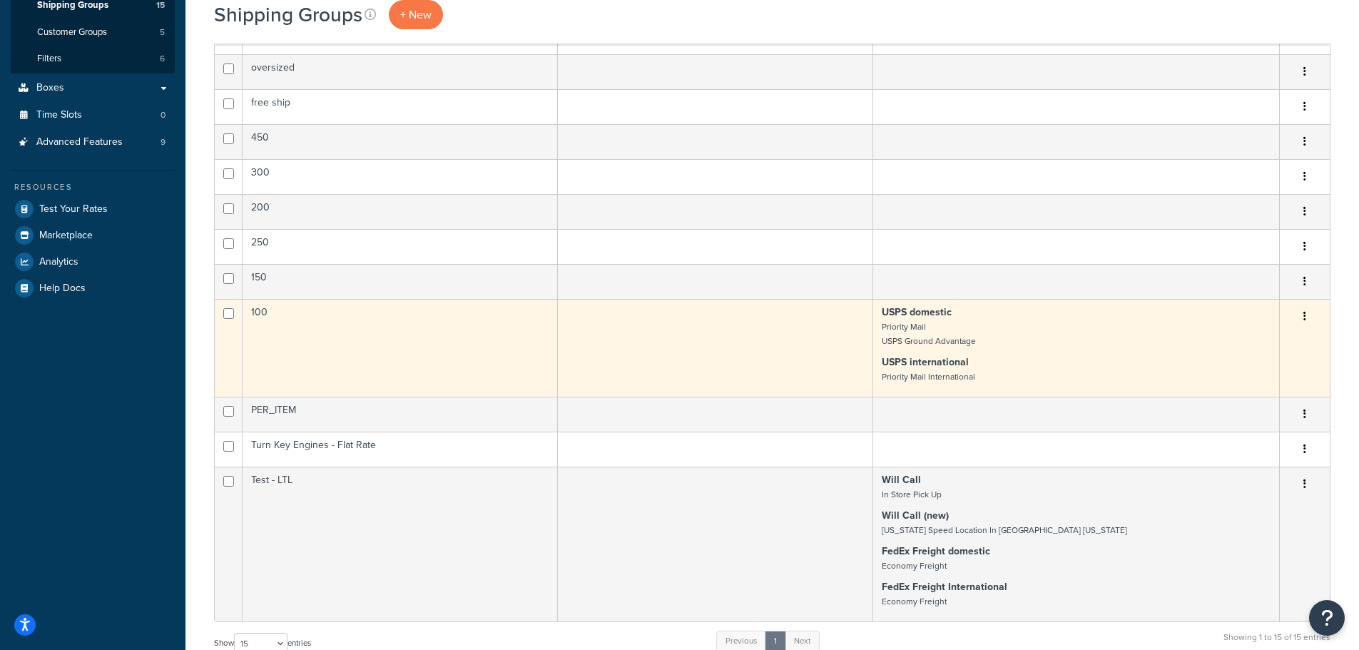
scroll to position [357, 0]
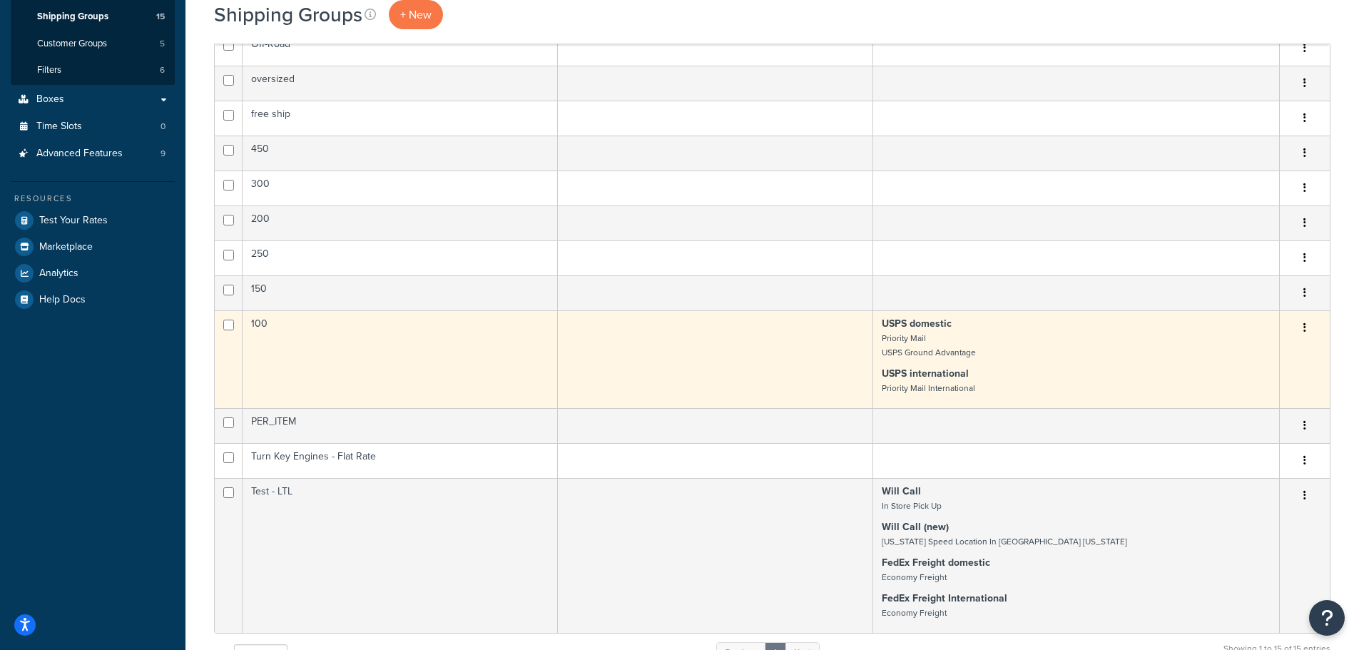
click at [970, 349] on small "Priority Mail USPS Ground Advantage" at bounding box center [929, 345] width 94 height 27
click at [942, 350] on small "Priority Mail USPS Ground Advantage" at bounding box center [929, 345] width 94 height 27
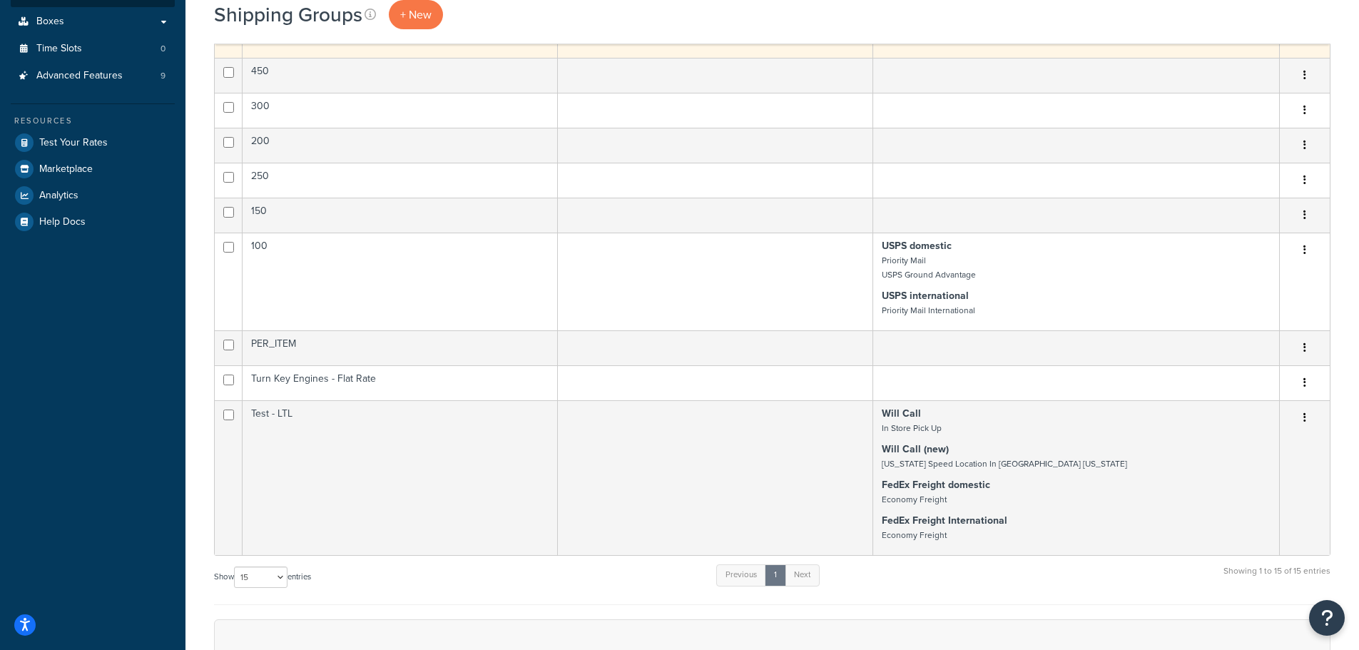
scroll to position [499, 0]
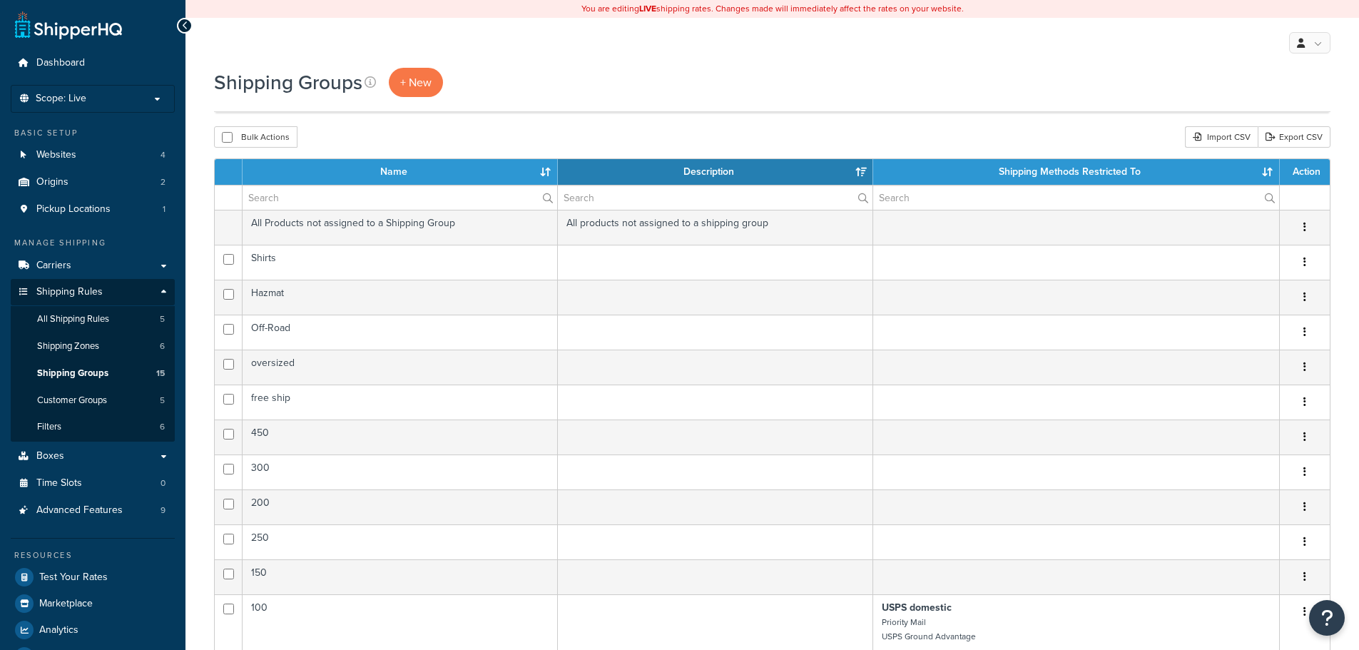
select select "15"
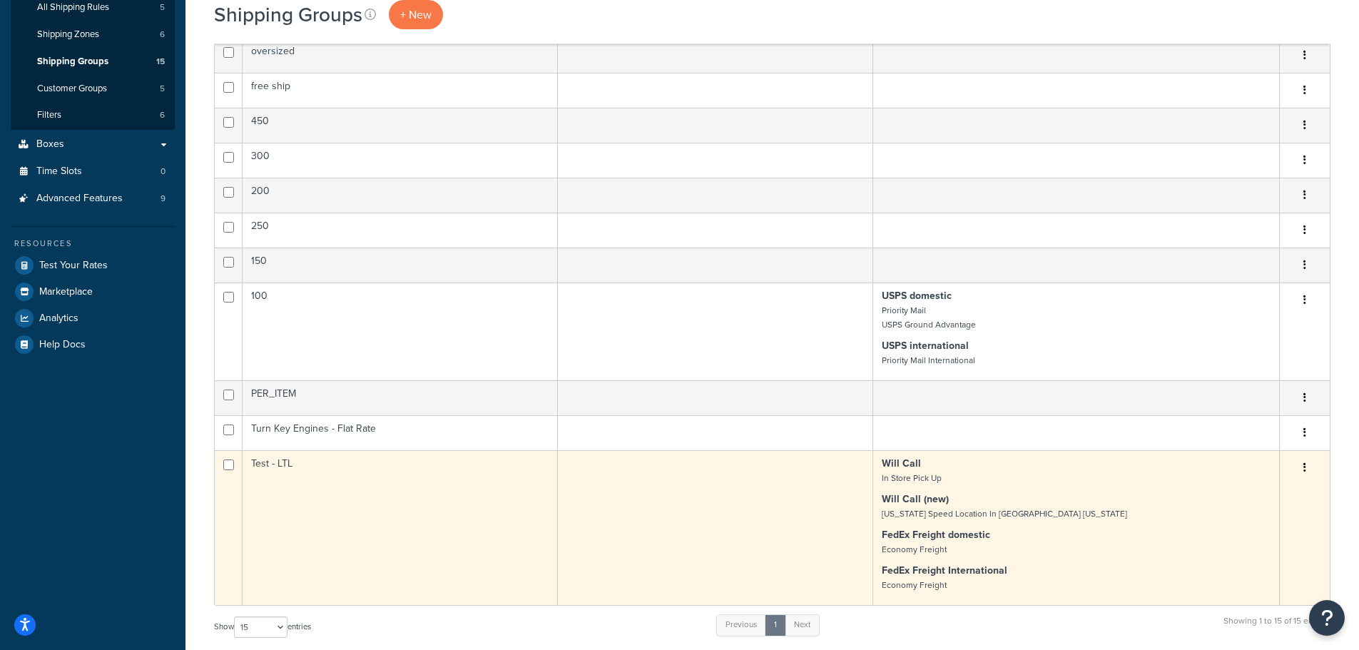
scroll to position [285, 0]
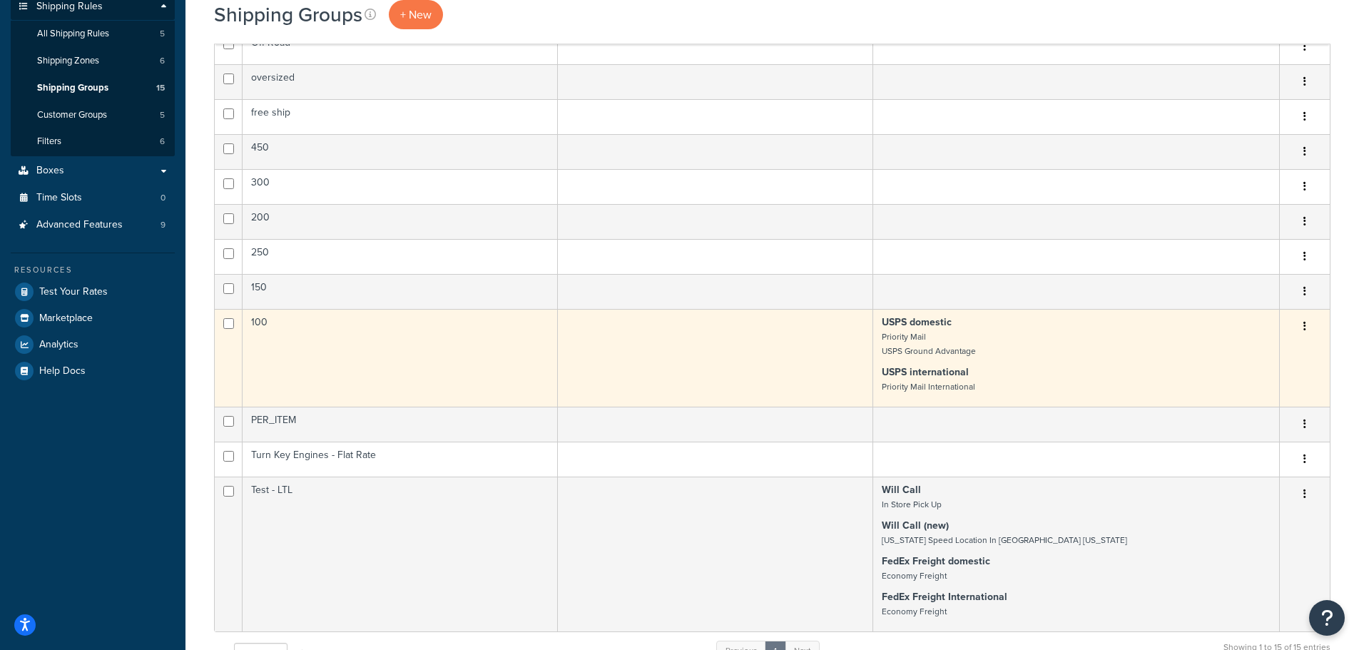
click at [931, 355] on small "Priority Mail USPS Ground Advantage" at bounding box center [929, 343] width 94 height 27
click at [1308, 324] on button "button" at bounding box center [1305, 326] width 20 height 23
click at [1258, 348] on link "Edit" at bounding box center [1247, 354] width 113 height 29
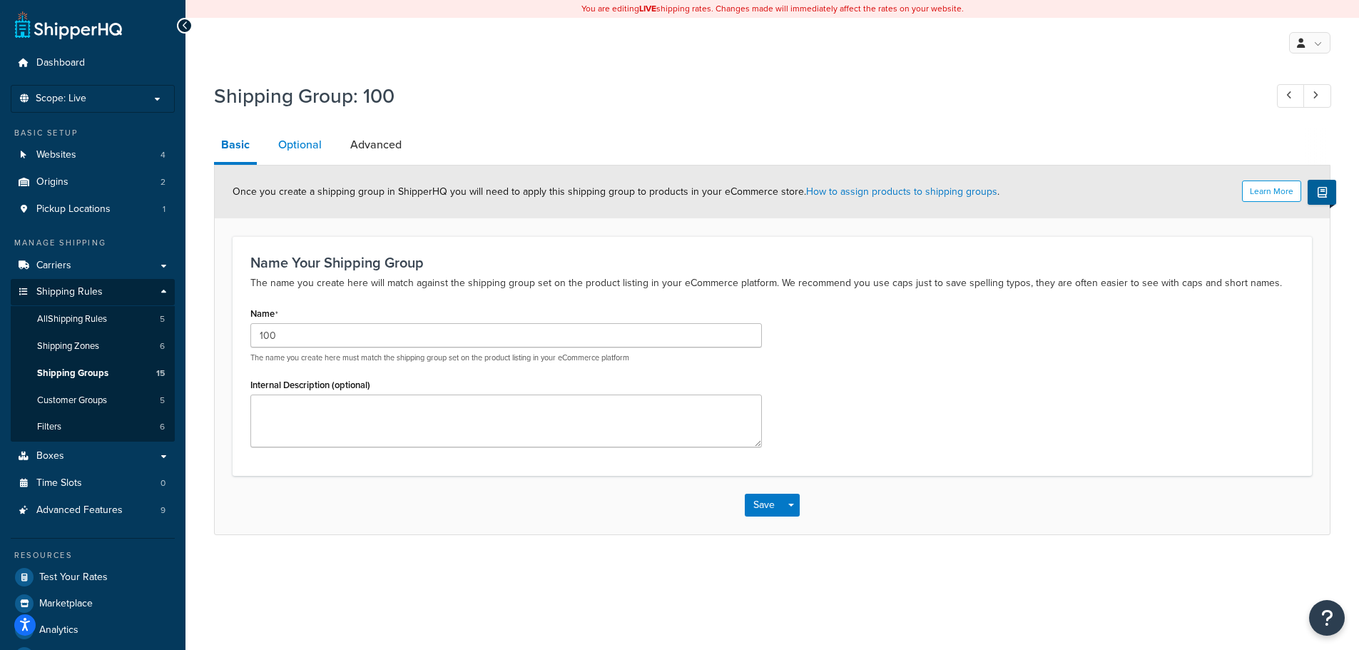
click at [316, 151] on link "Optional" at bounding box center [300, 145] width 58 height 34
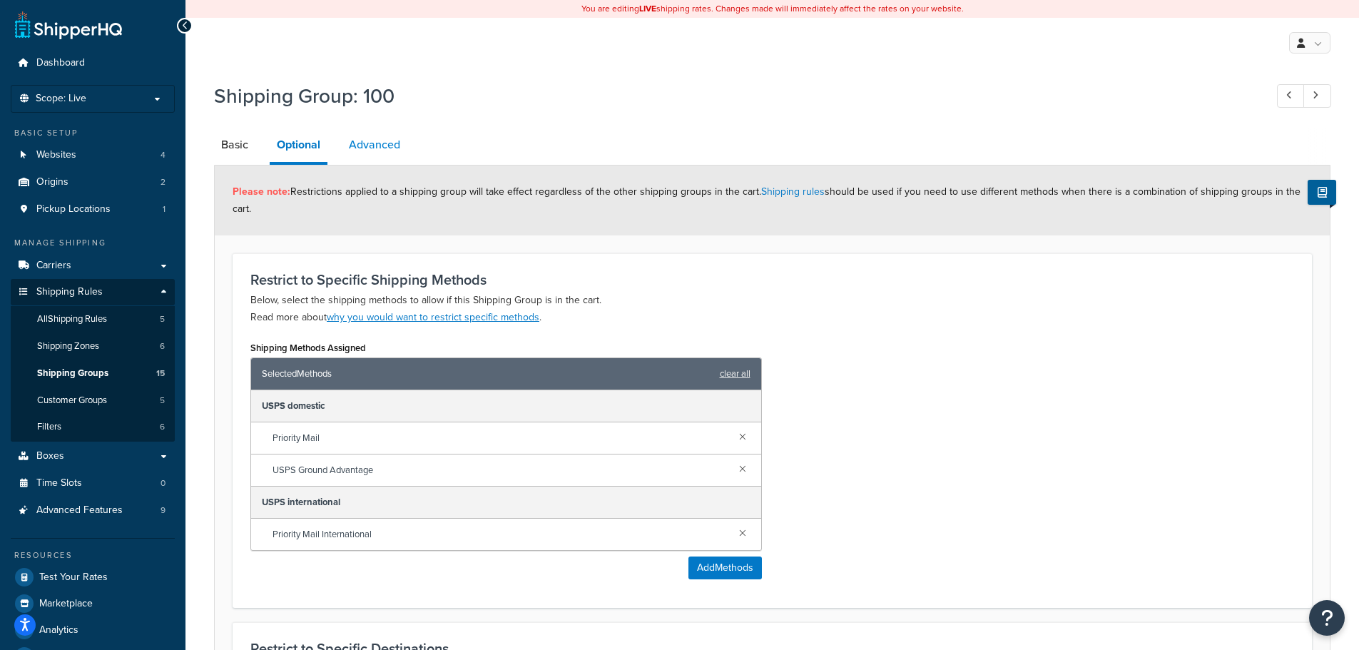
click at [366, 138] on link "Advanced" at bounding box center [375, 145] width 66 height 34
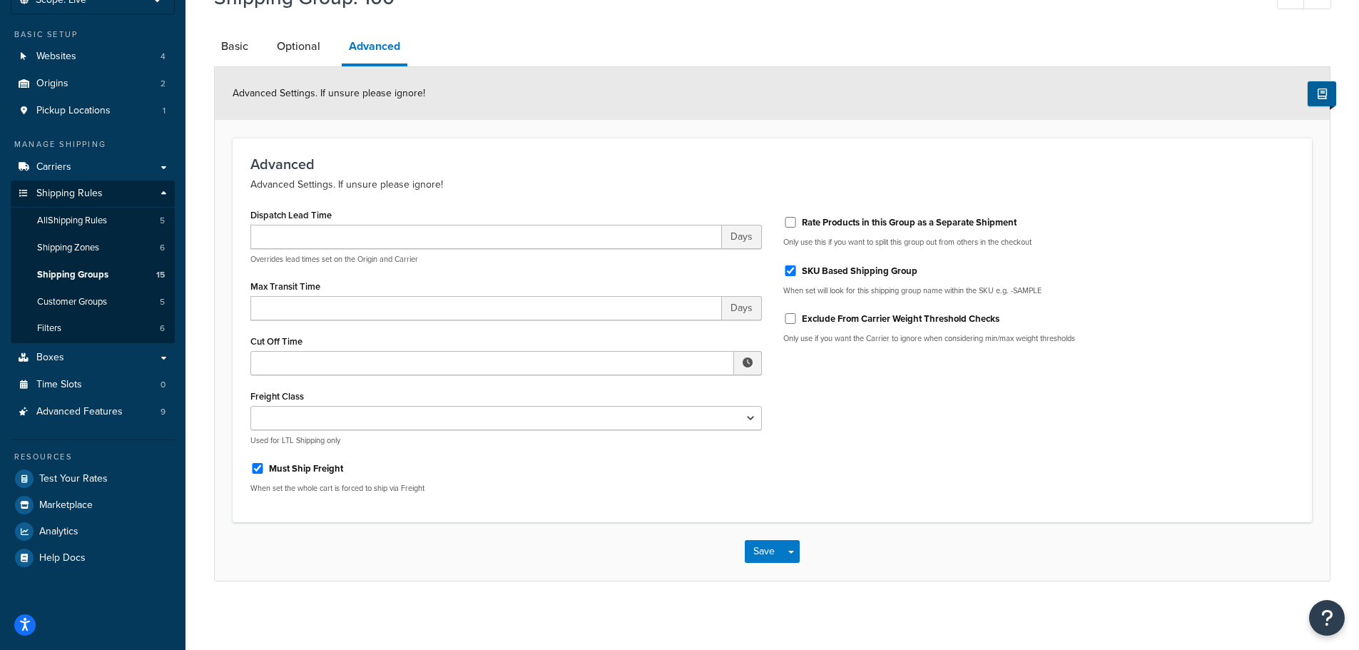
scroll to position [101, 0]
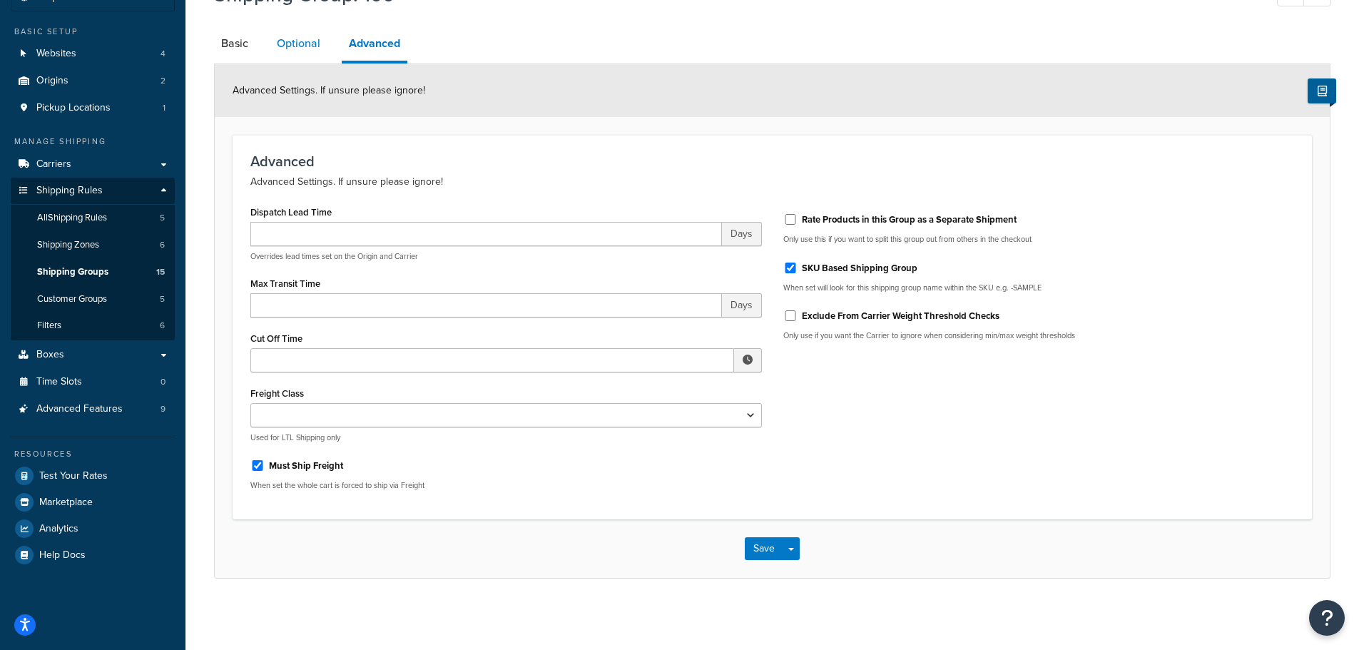
click at [298, 39] on link "Optional" at bounding box center [299, 43] width 58 height 34
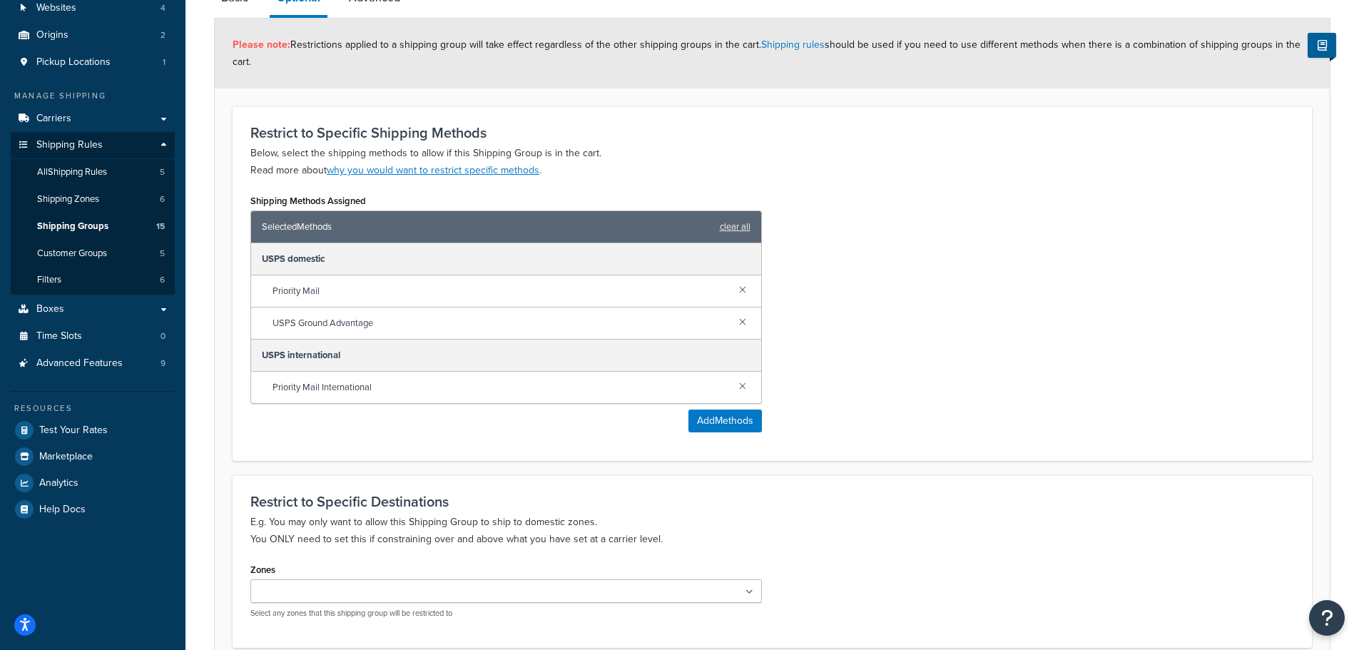
scroll to position [133, 0]
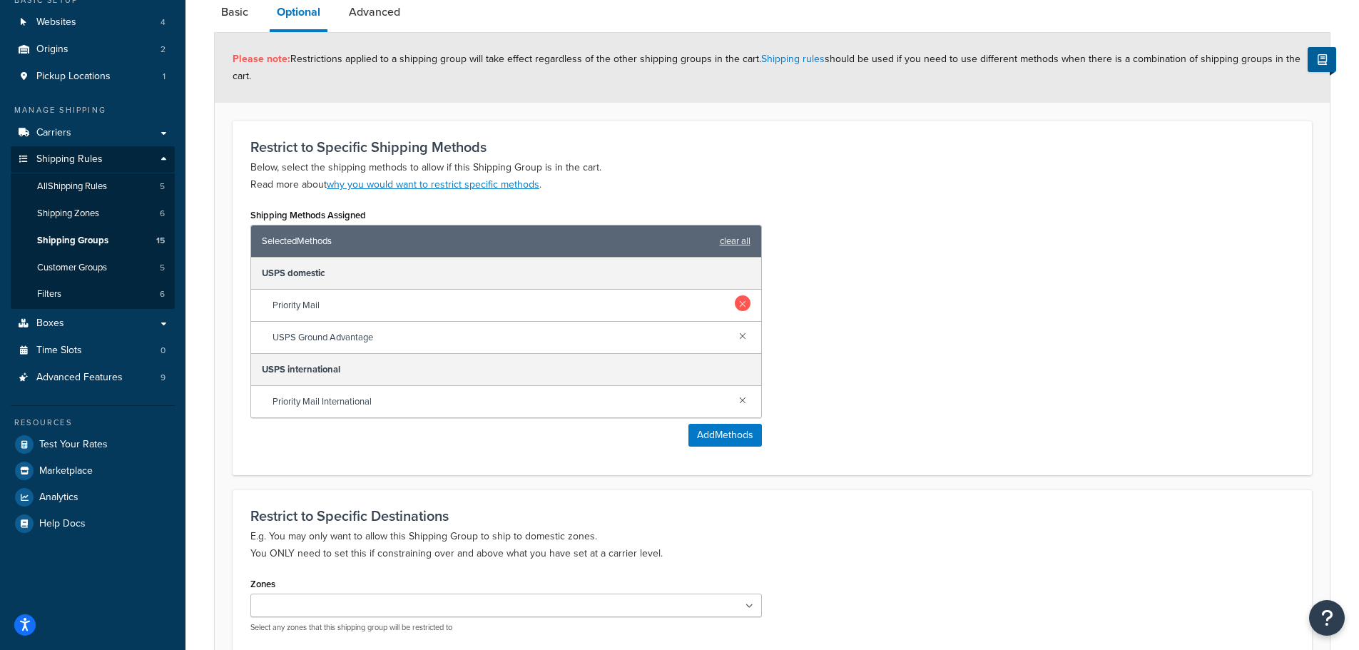
click at [740, 300] on link at bounding box center [743, 303] width 16 height 16
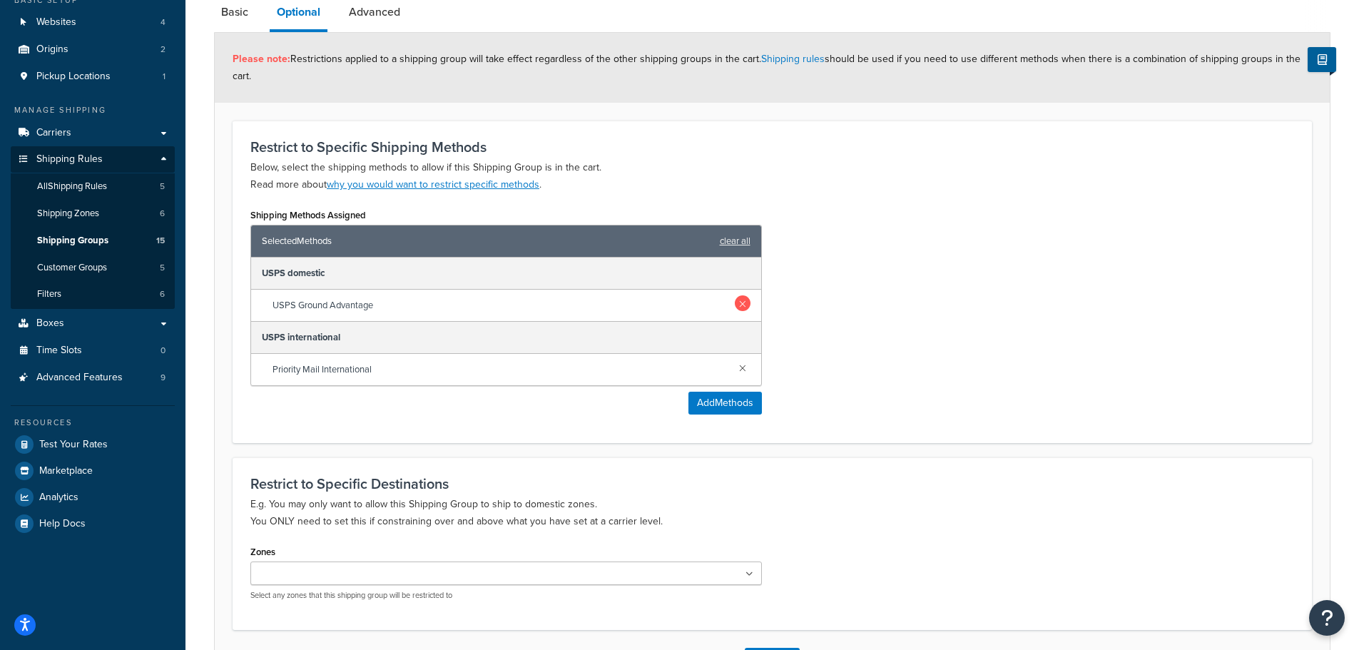
click at [745, 302] on link at bounding box center [743, 303] width 16 height 16
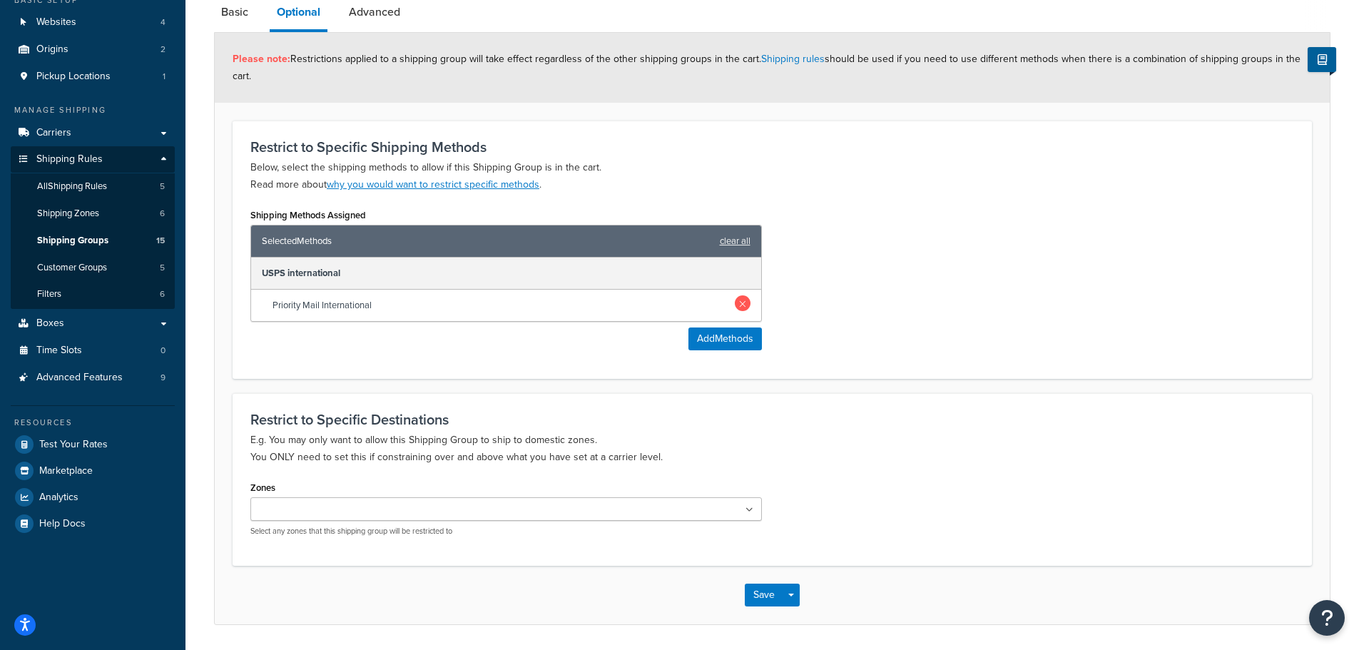
click at [745, 305] on link at bounding box center [743, 303] width 16 height 16
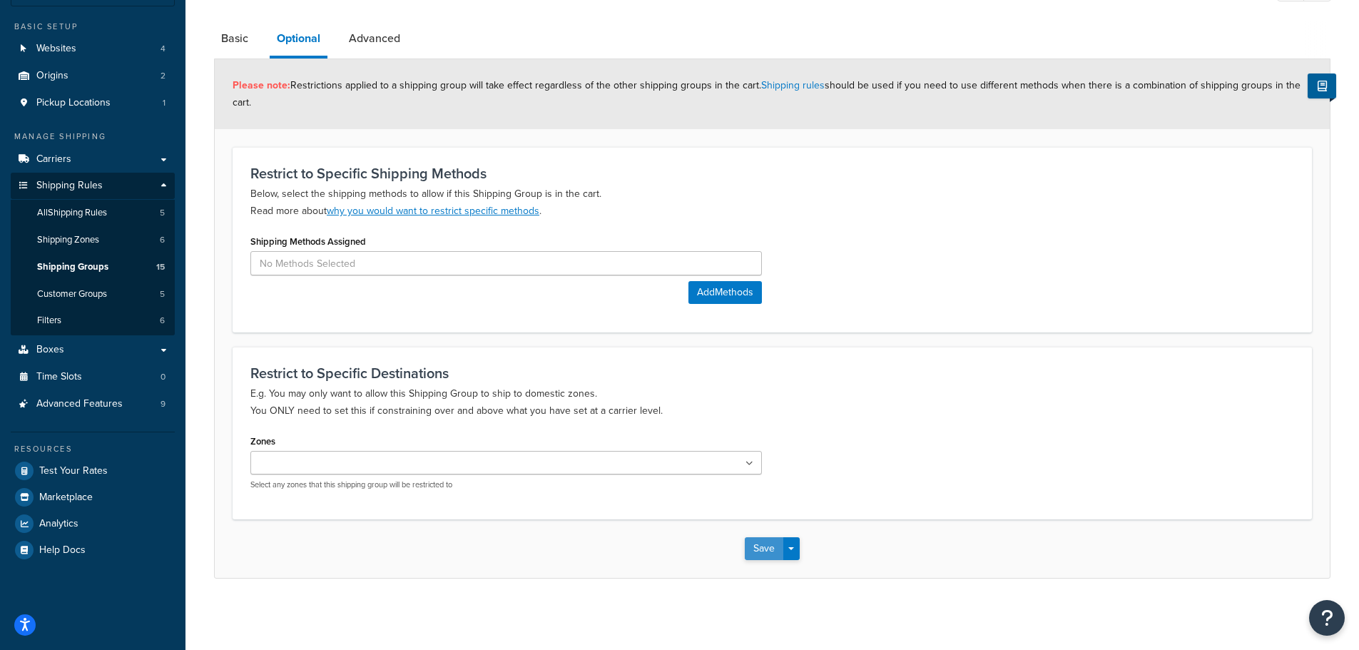
click at [774, 555] on button "Save" at bounding box center [764, 548] width 39 height 23
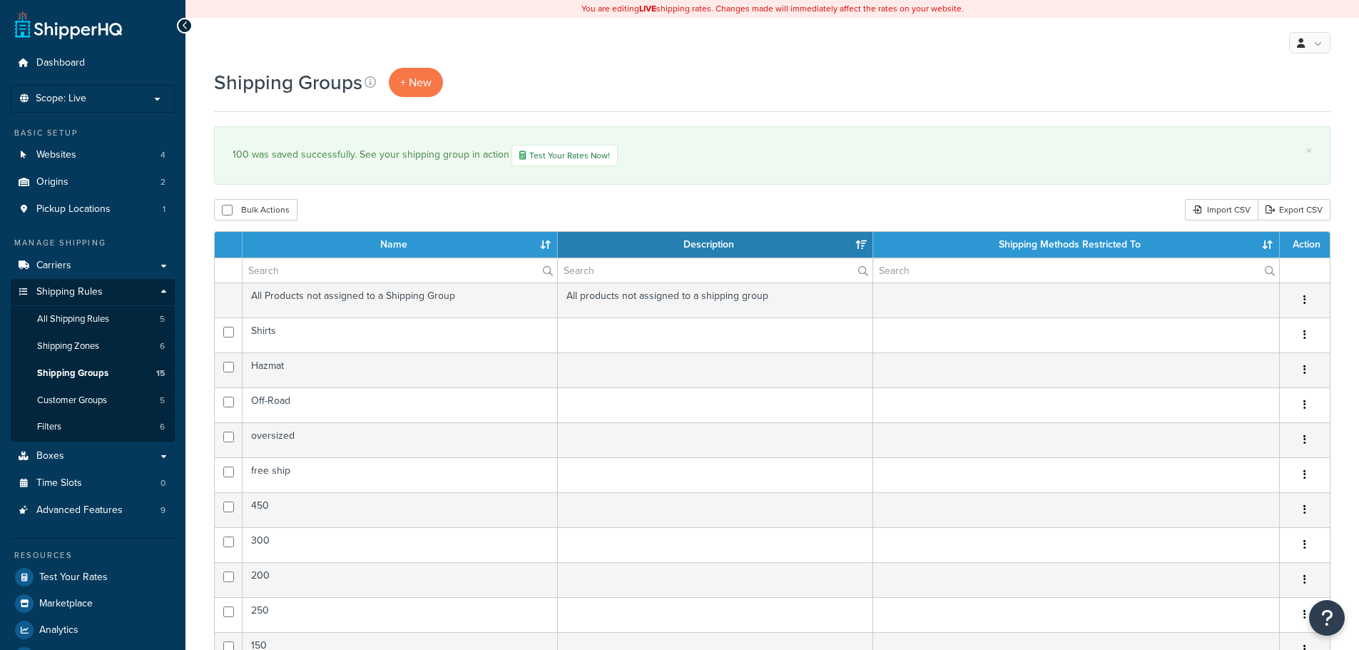
select select "15"
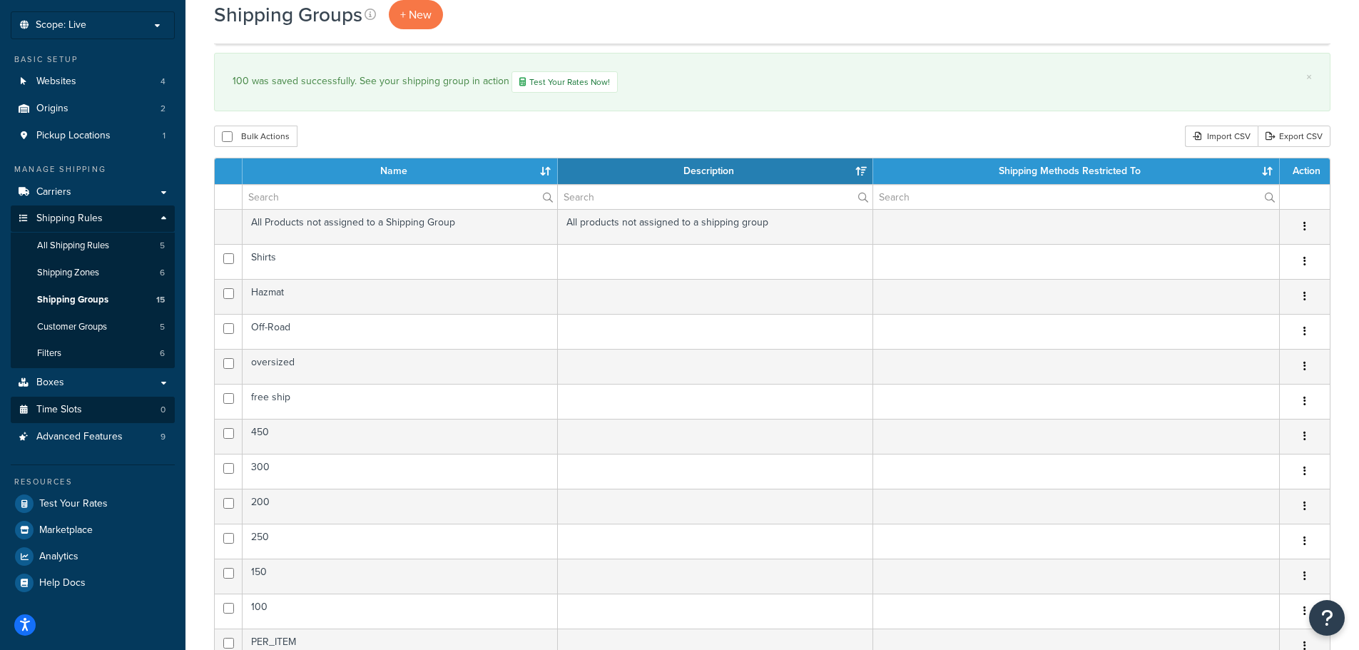
scroll to position [71, 0]
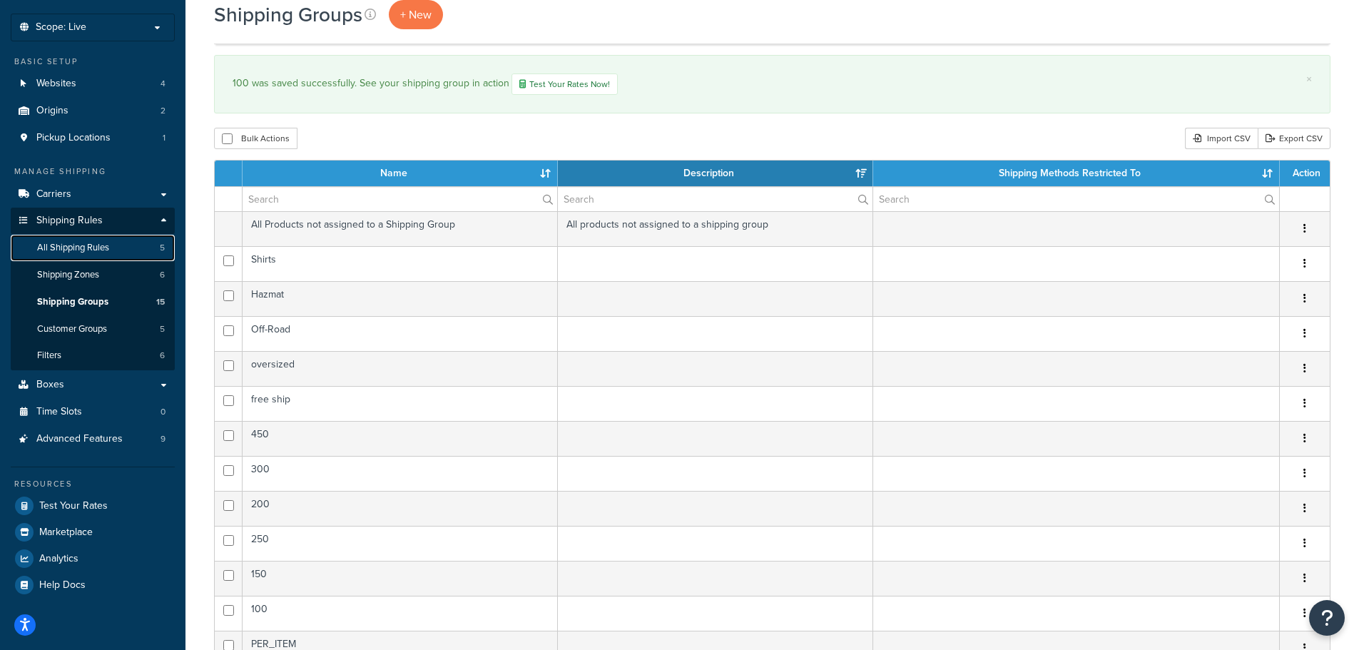
click at [78, 244] on span "All Shipping Rules" at bounding box center [73, 248] width 72 height 12
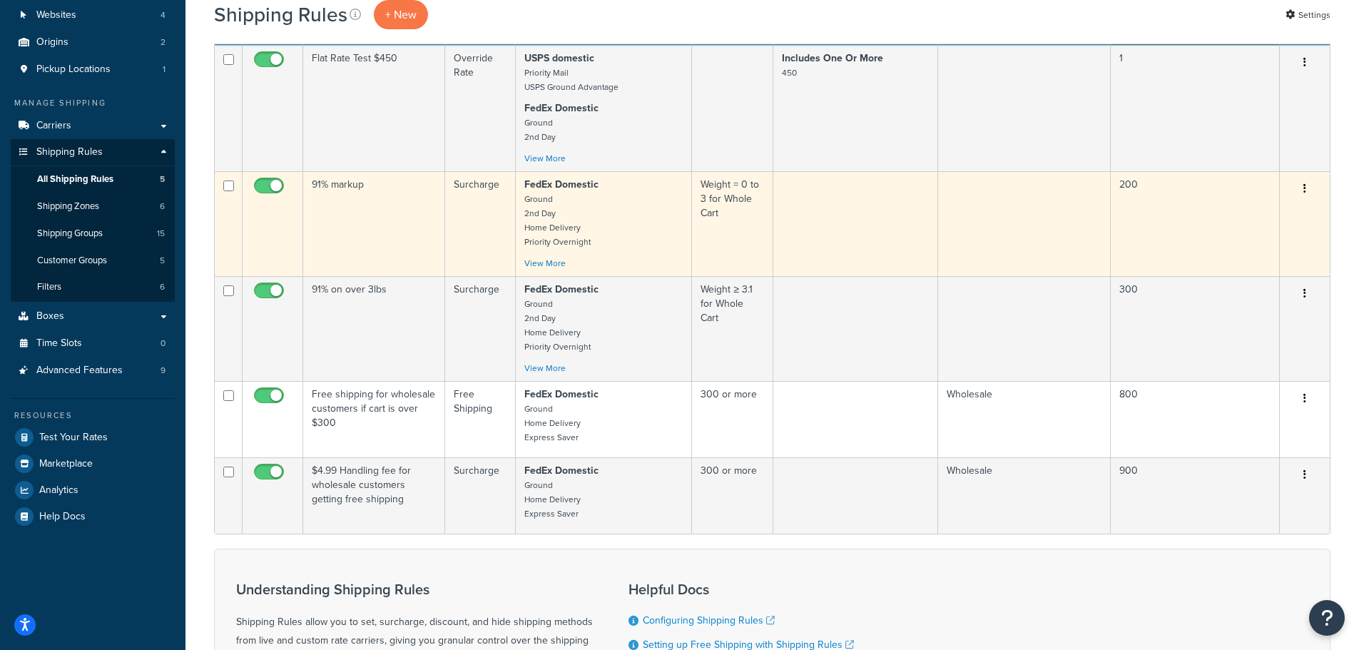
scroll to position [71, 0]
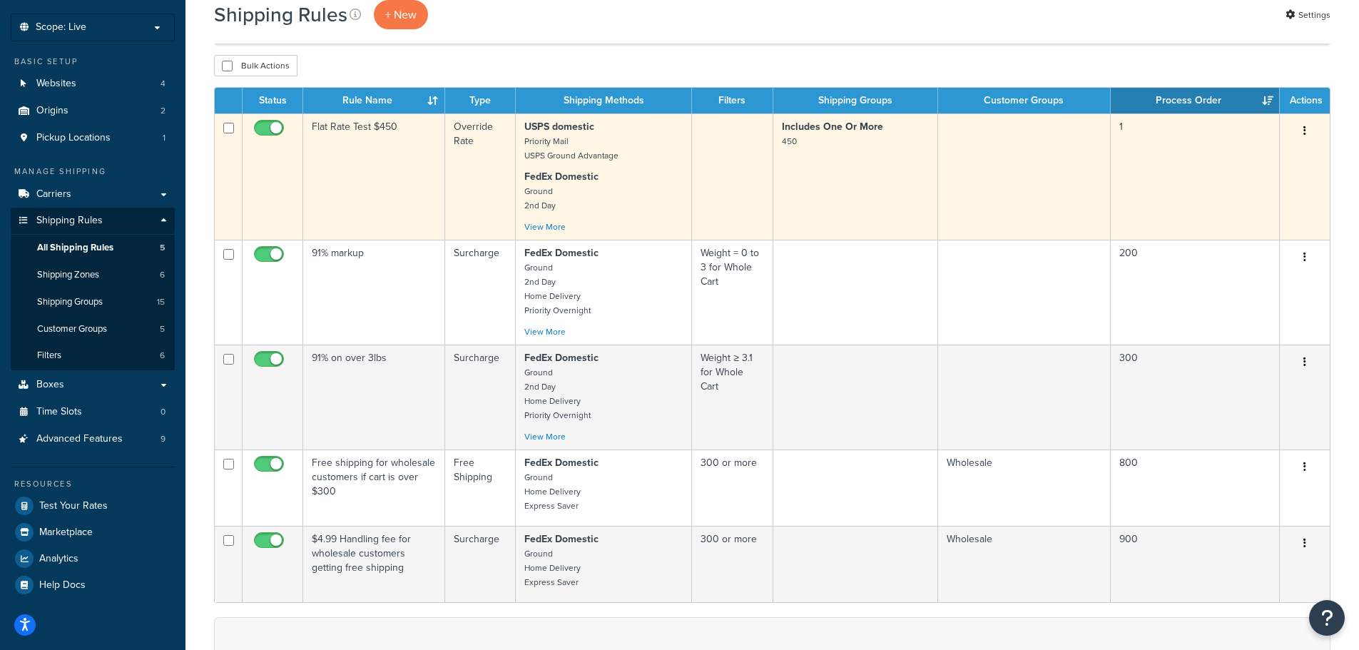
click at [1305, 126] on icon "button" at bounding box center [1304, 131] width 3 height 10
click at [1231, 160] on link "Edit" at bounding box center [1257, 157] width 113 height 29
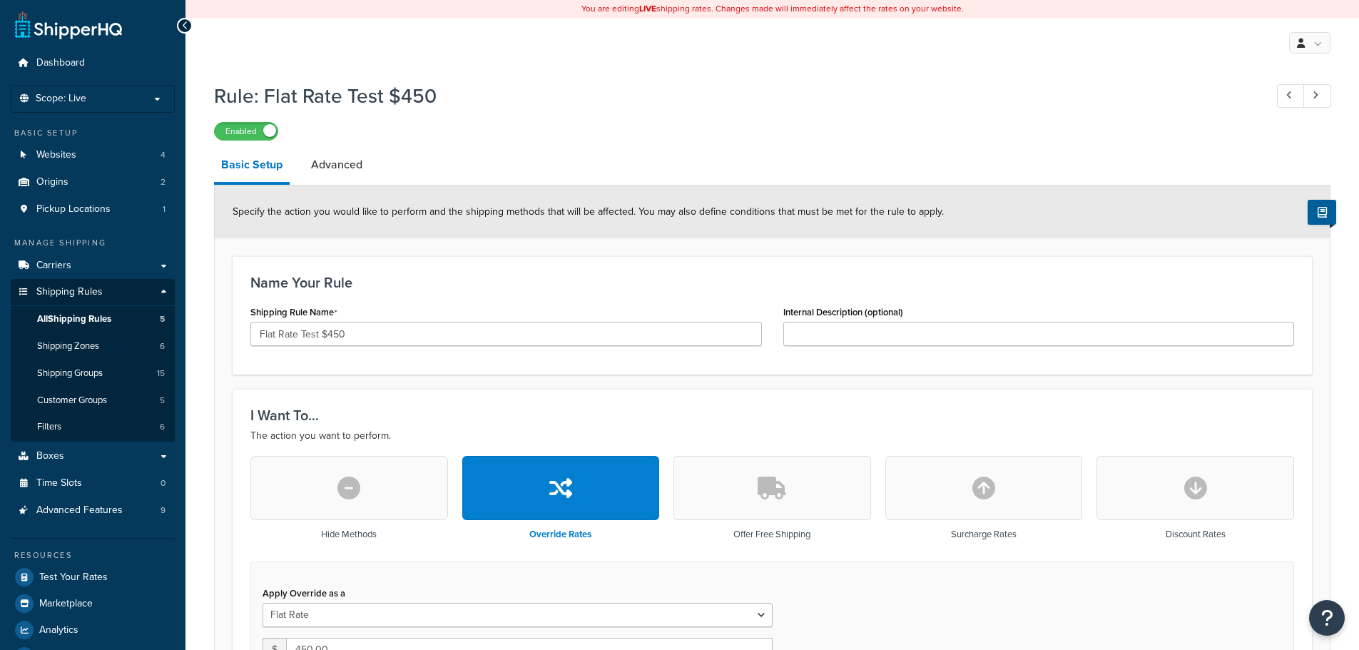
select select "ITEM"
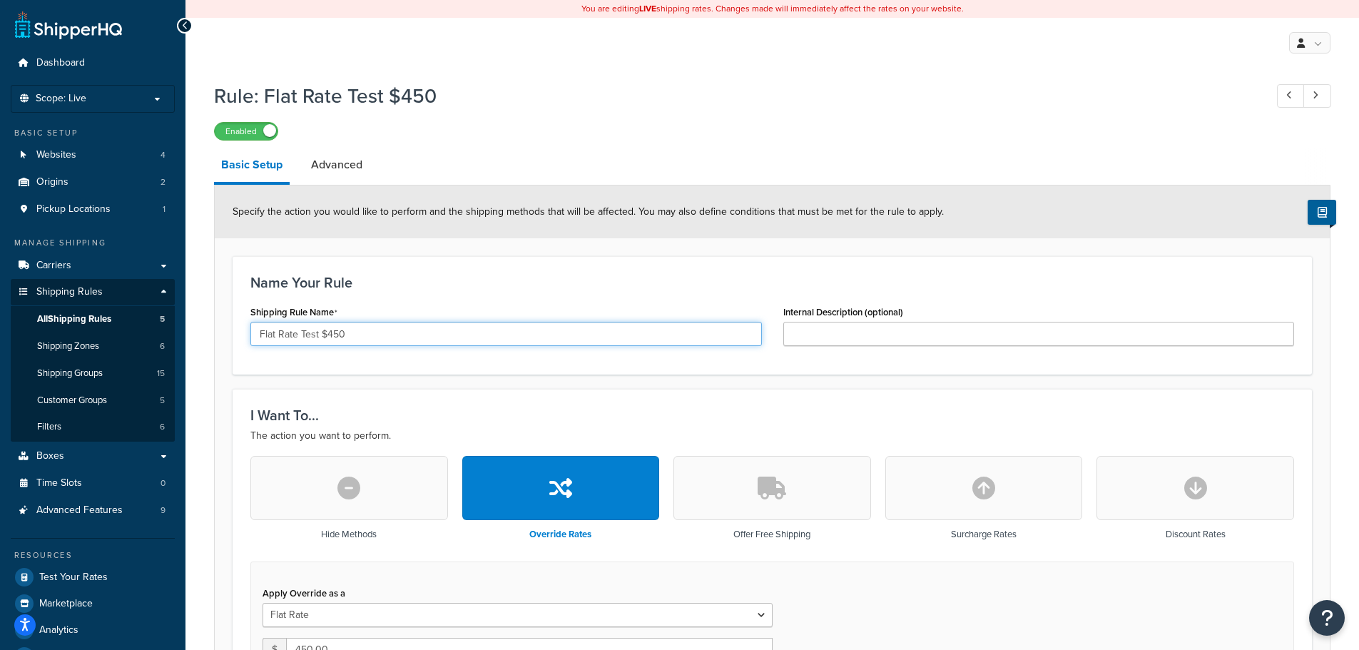
click at [365, 335] on input "Flat Rate Test $450" at bounding box center [505, 334] width 511 height 24
drag, startPoint x: 366, startPoint y: 334, endPoint x: 248, endPoint y: 337, distance: 118.5
click at [248, 337] on div "Shipping Rule Name Flat Rate Test $450" at bounding box center [506, 329] width 533 height 55
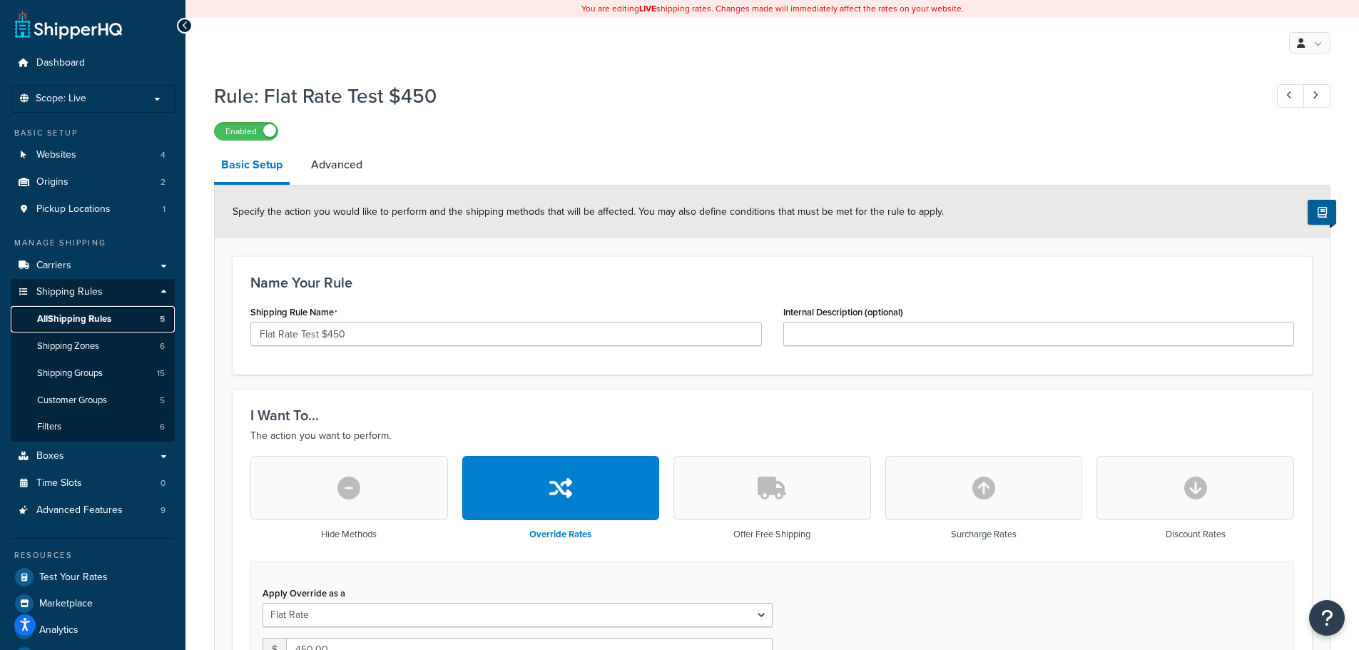
click at [73, 322] on span "All Shipping Rules" at bounding box center [74, 319] width 74 height 12
select select "ITEM"
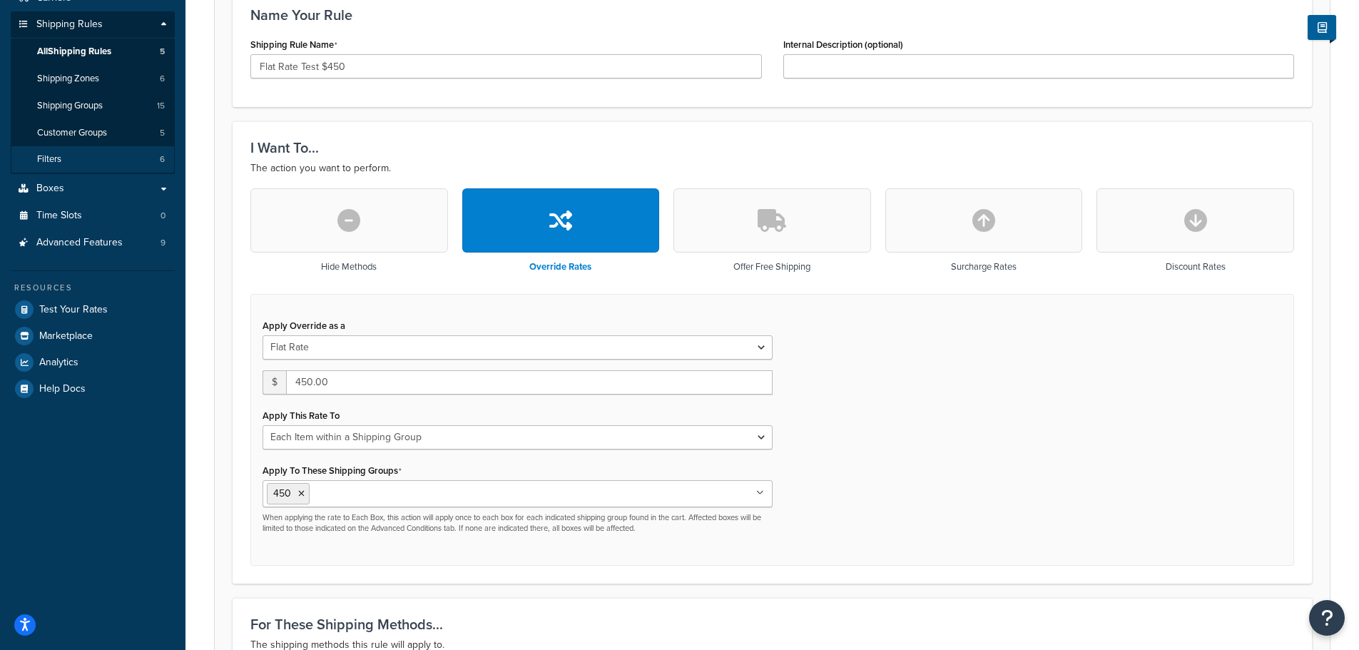
scroll to position [71, 0]
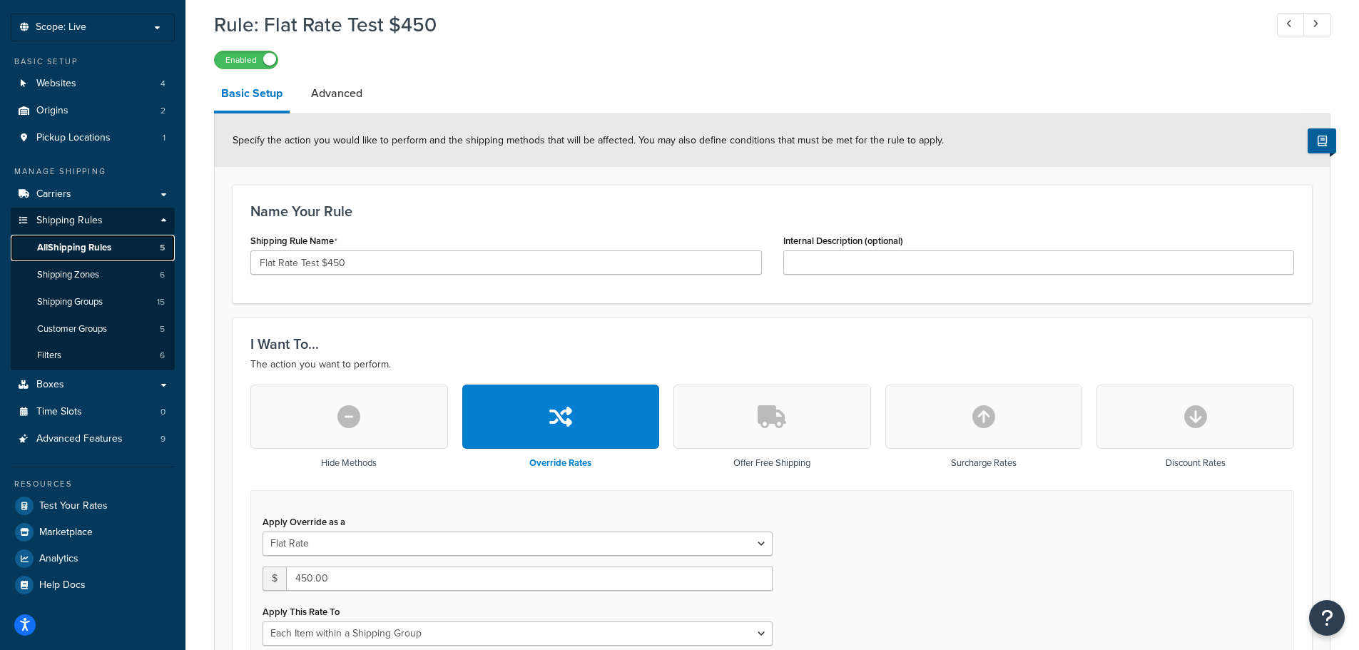
click at [97, 247] on span "All Shipping Rules" at bounding box center [74, 248] width 74 height 12
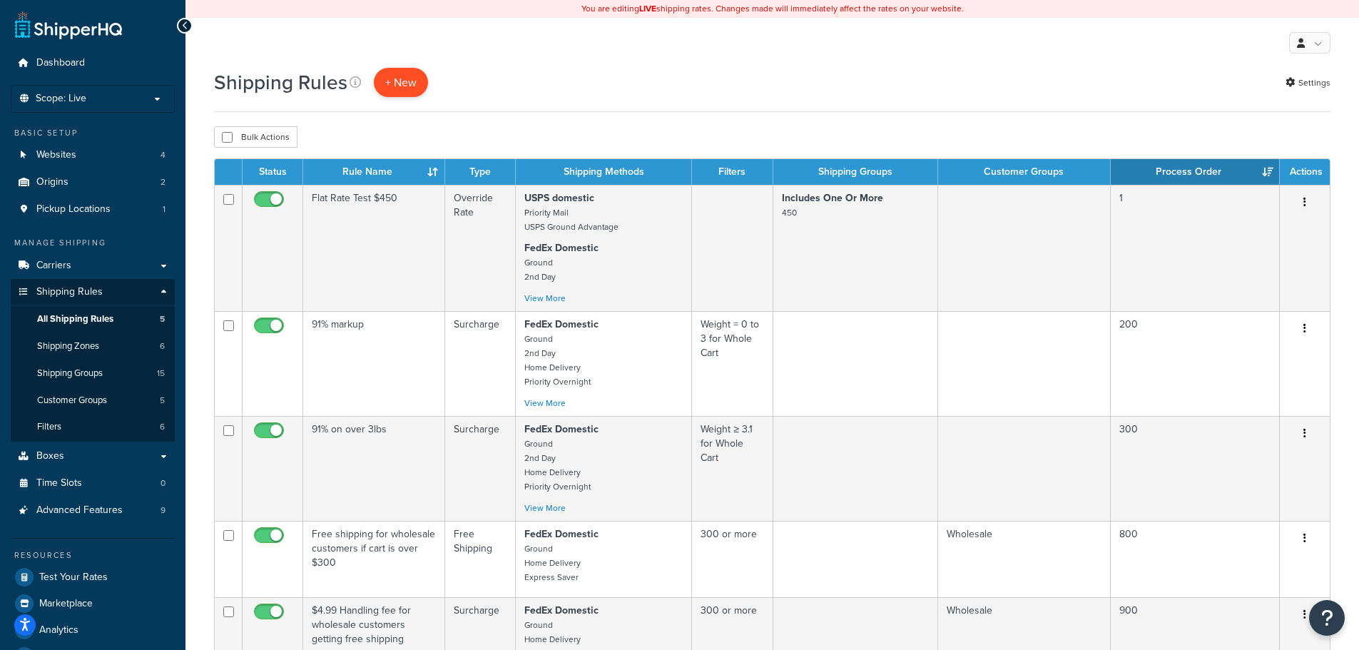
click at [398, 88] on p "+ New" at bounding box center [401, 82] width 54 height 29
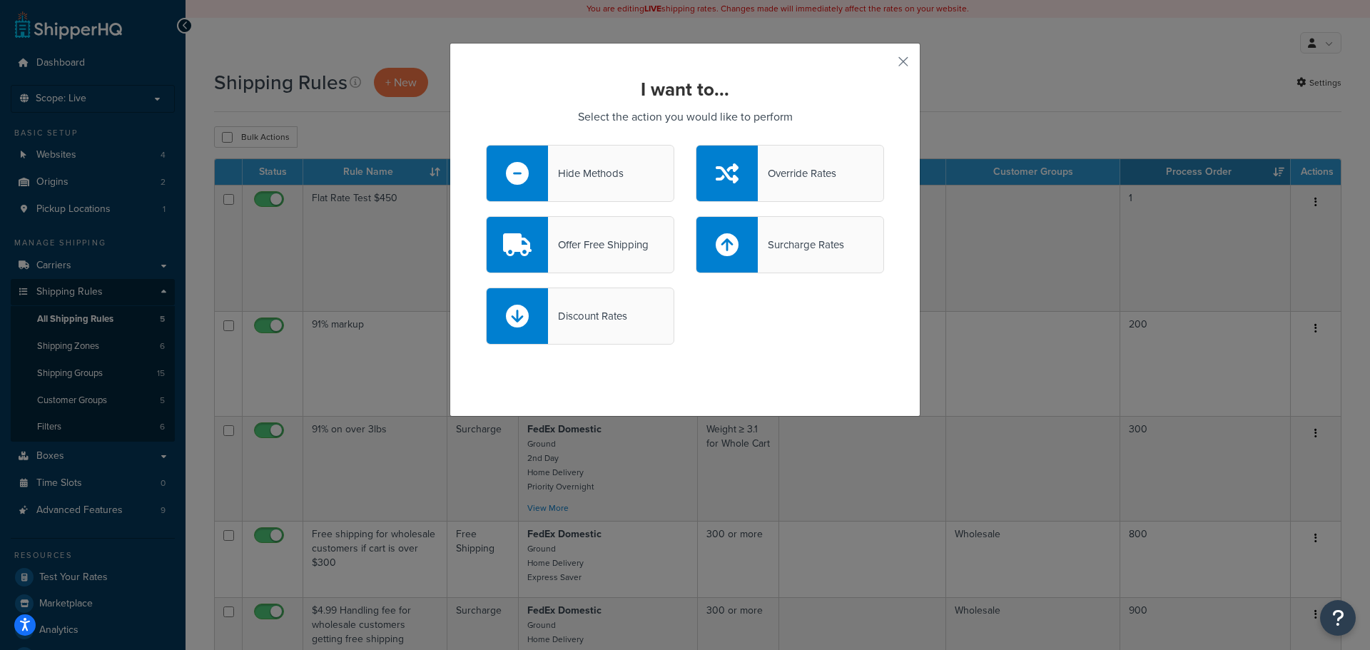
click at [801, 180] on div "Override Rates" at bounding box center [797, 173] width 78 height 20
click at [0, 0] on input "Override Rates" at bounding box center [0, 0] width 0 height 0
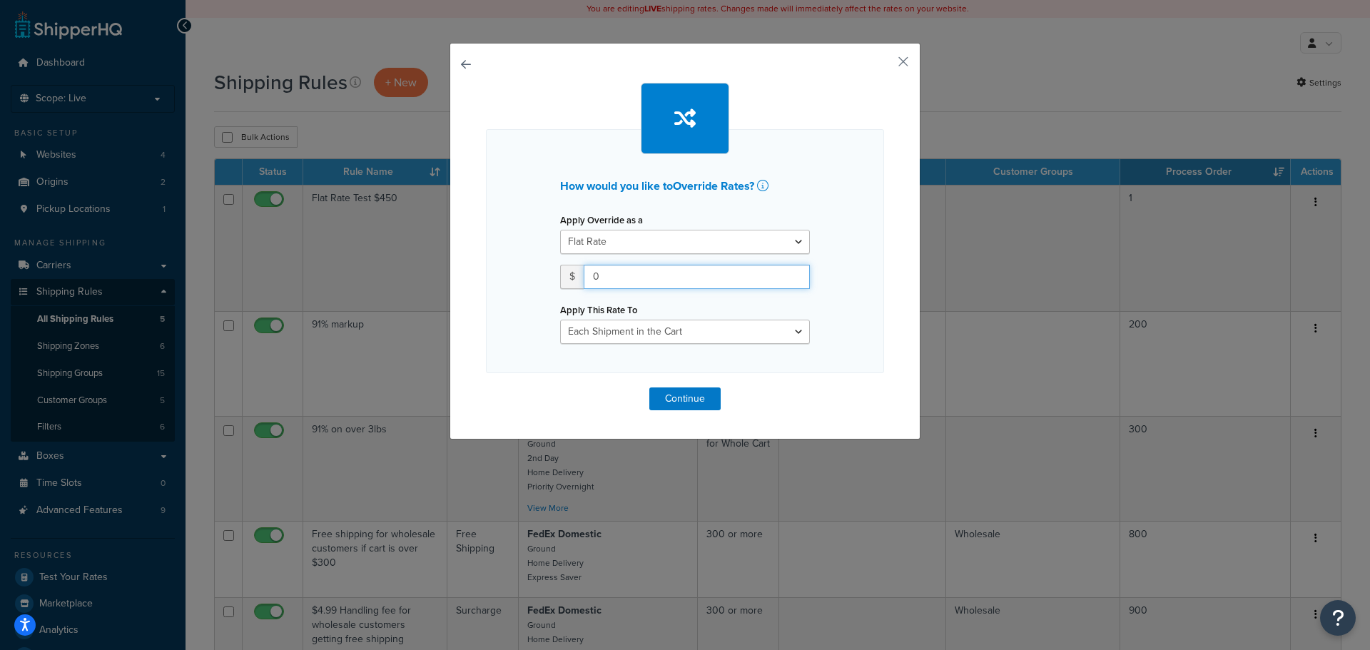
click at [651, 281] on input "0" at bounding box center [697, 277] width 226 height 24
type input "350"
click at [688, 339] on select "Each Shipment in the Cart Each Origin in the Cart Each Shipping Group in the Ca…" at bounding box center [685, 332] width 250 height 24
select select "ITEM"
click at [560, 320] on select "Each Shipment in the Cart Each Origin in the Cart Each Shipping Group in the Ca…" at bounding box center [685, 332] width 250 height 24
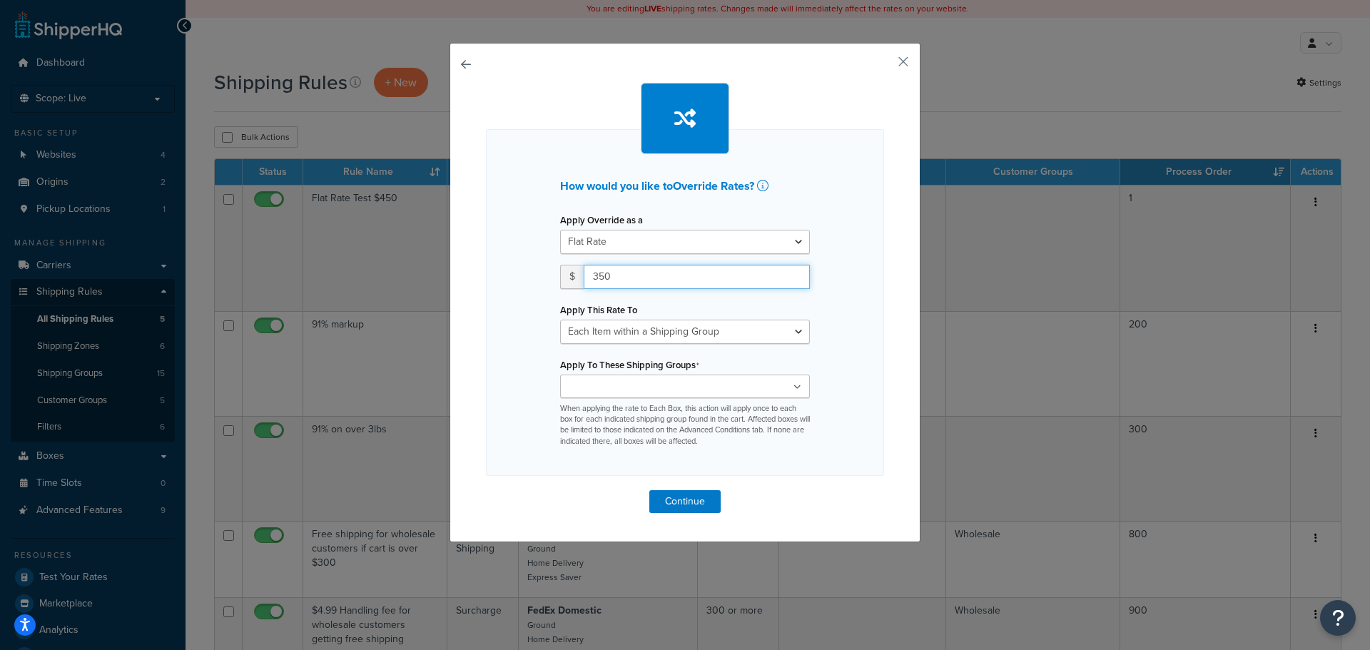
click at [644, 280] on input "350" at bounding box center [697, 277] width 226 height 24
type input "300"
click at [691, 333] on select "Each Shipment in the Cart Each Origin in the Cart Each Shipping Group in the Ca…" at bounding box center [685, 332] width 250 height 24
click at [639, 387] on input "Apply To These Shipping Groups" at bounding box center [627, 388] width 126 height 16
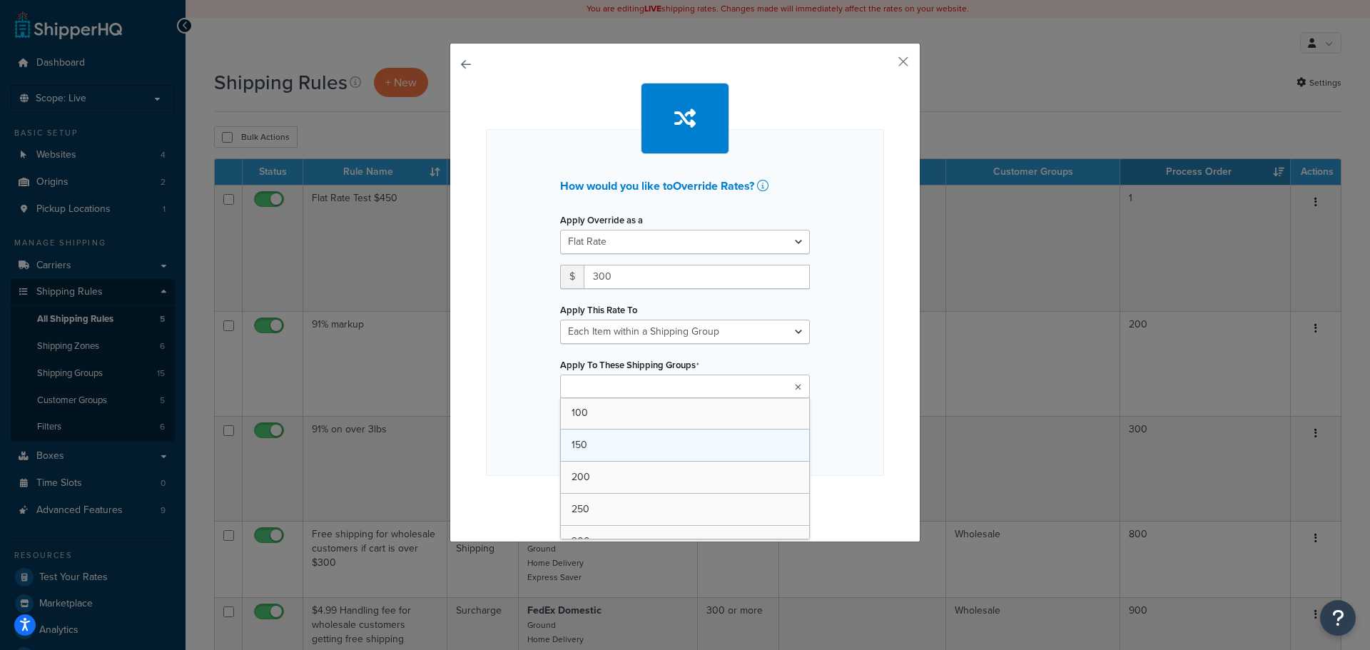
scroll to position [71, 0]
click at [843, 359] on div "How would you like to Override Rates ? Apply Override as a Flat Rate Percentage…" at bounding box center [685, 304] width 398 height 350
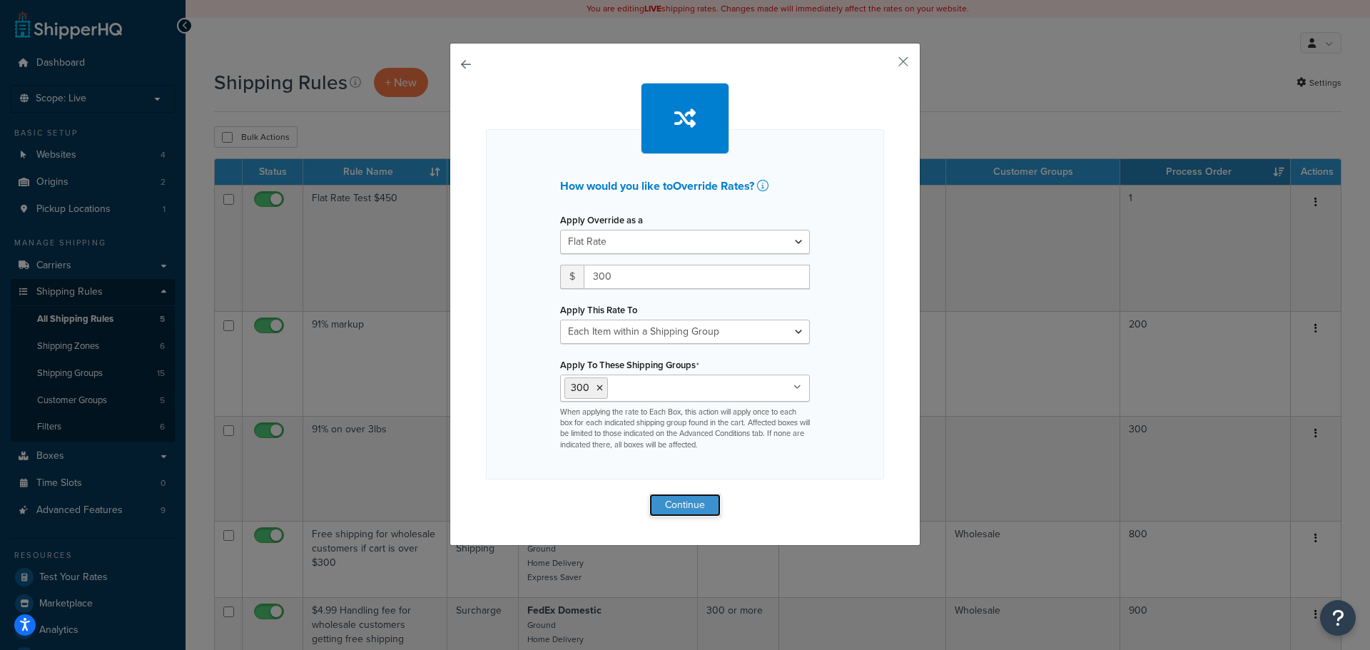
click at [693, 499] on button "Continue" at bounding box center [684, 505] width 71 height 23
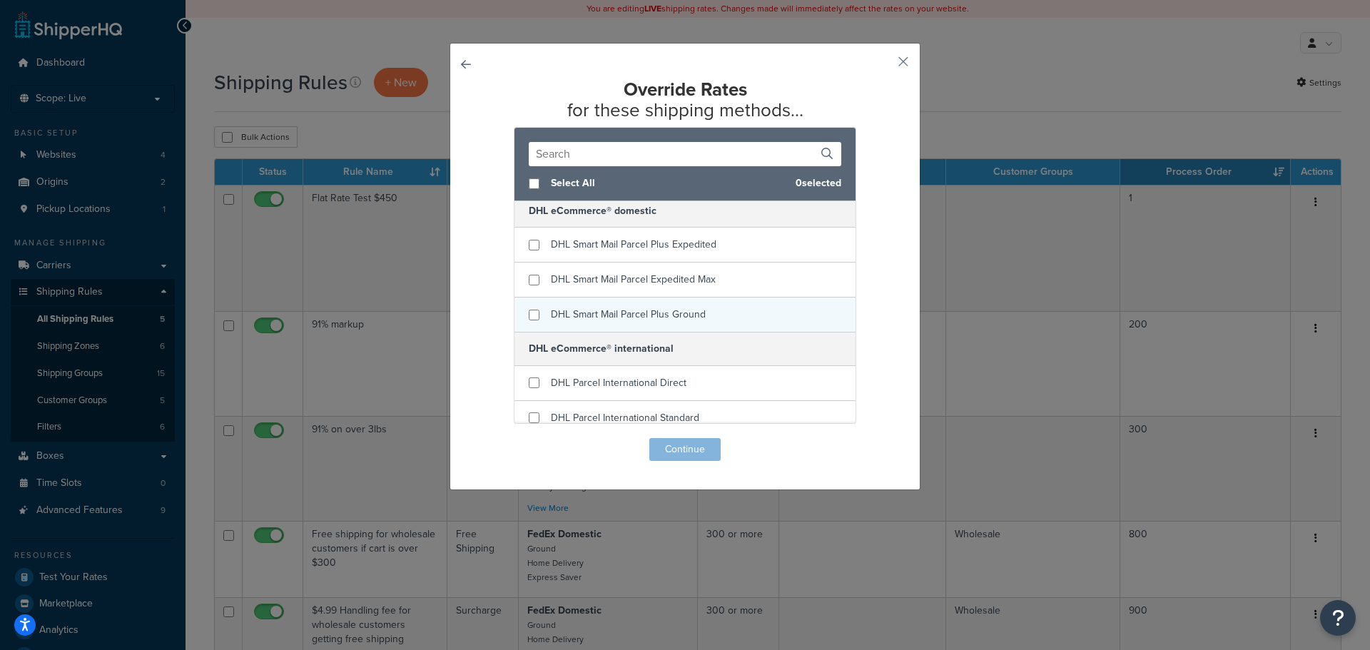
scroll to position [0, 0]
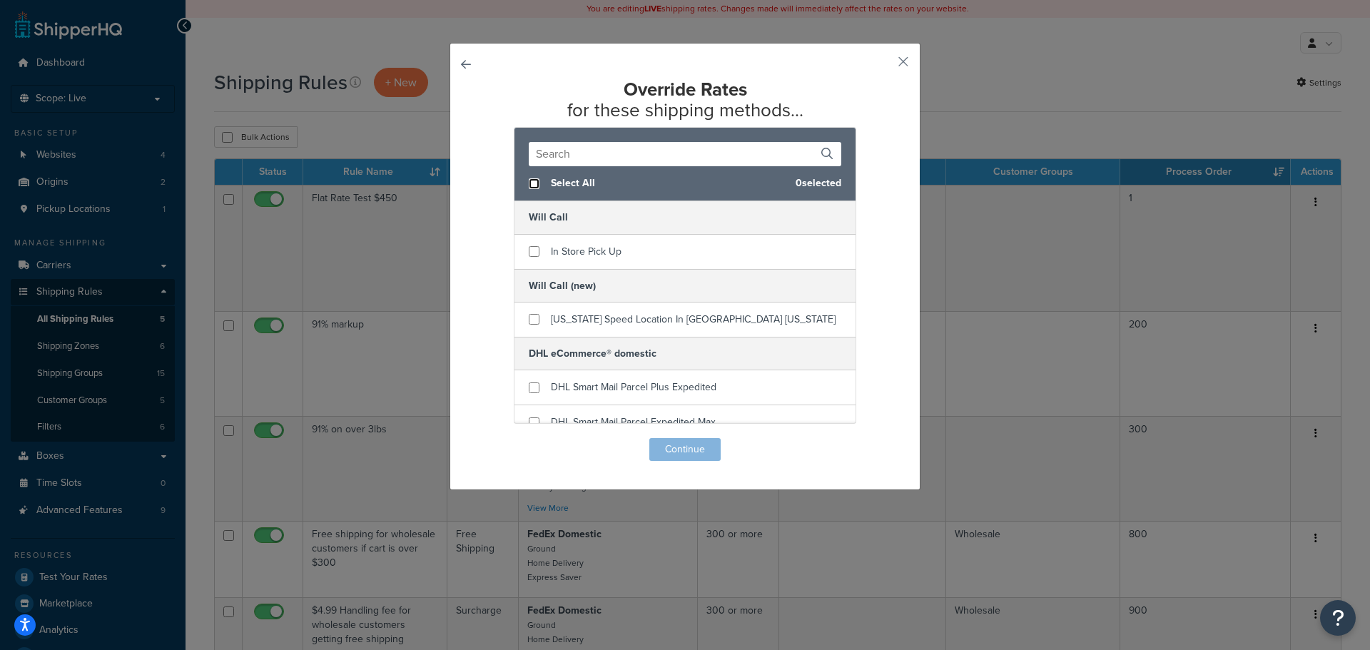
click at [529, 181] on input "checkbox" at bounding box center [534, 183] width 11 height 11
checkbox input "true"
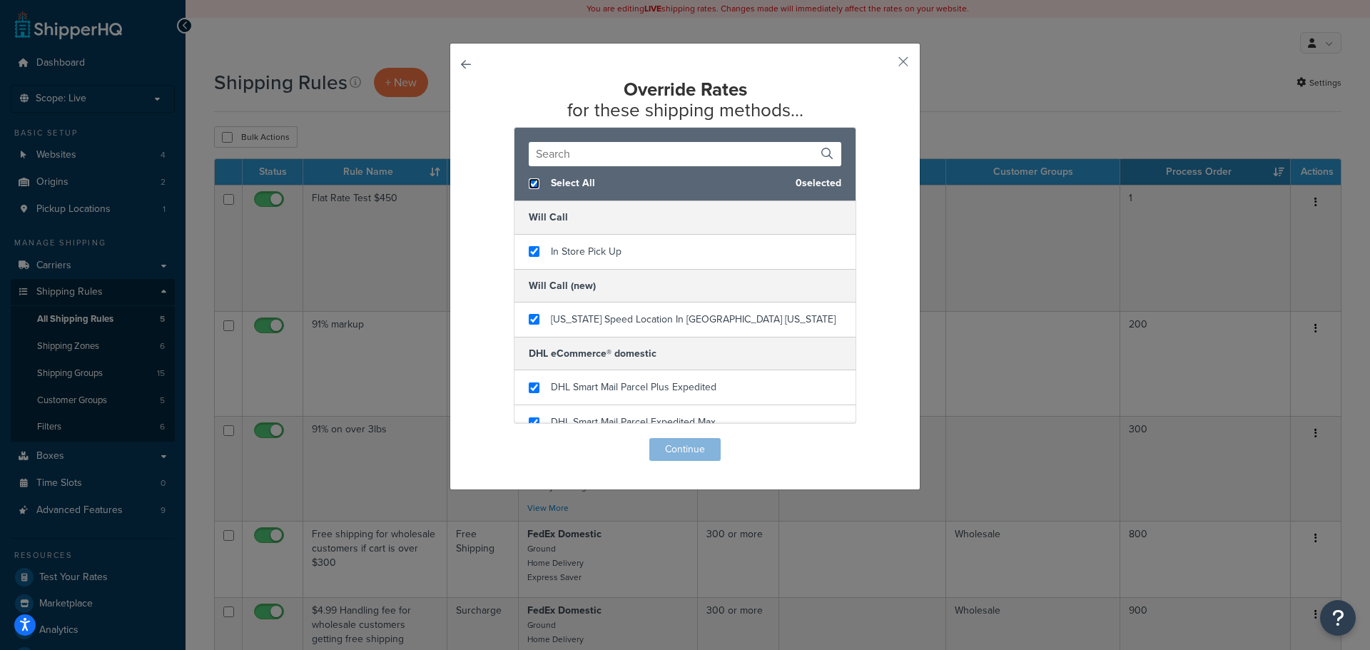
checkbox input "true"
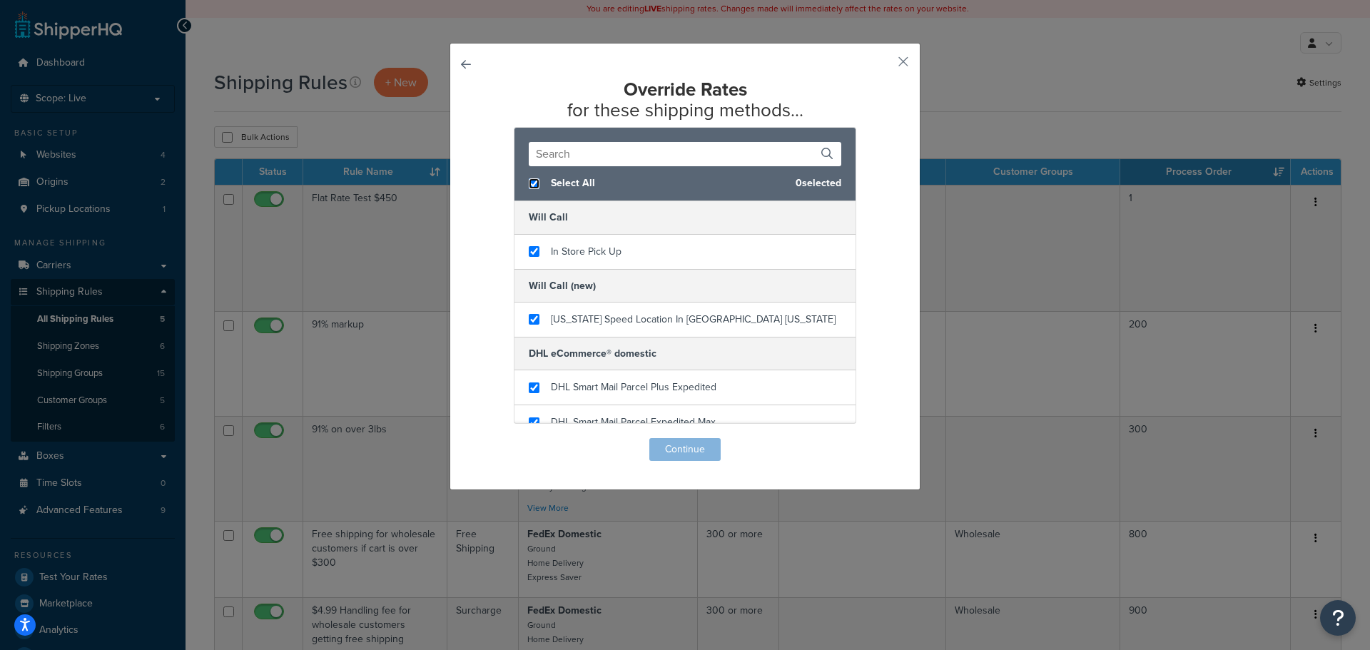
checkbox input "true"
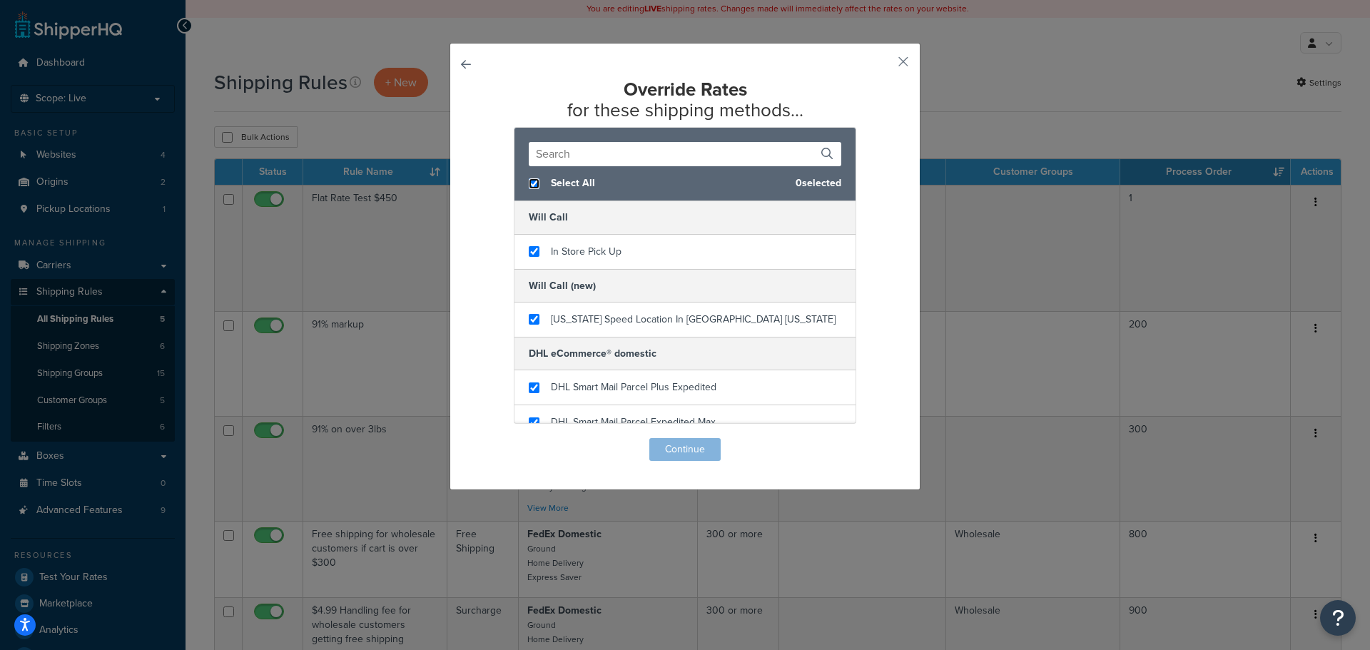
checkbox input "true"
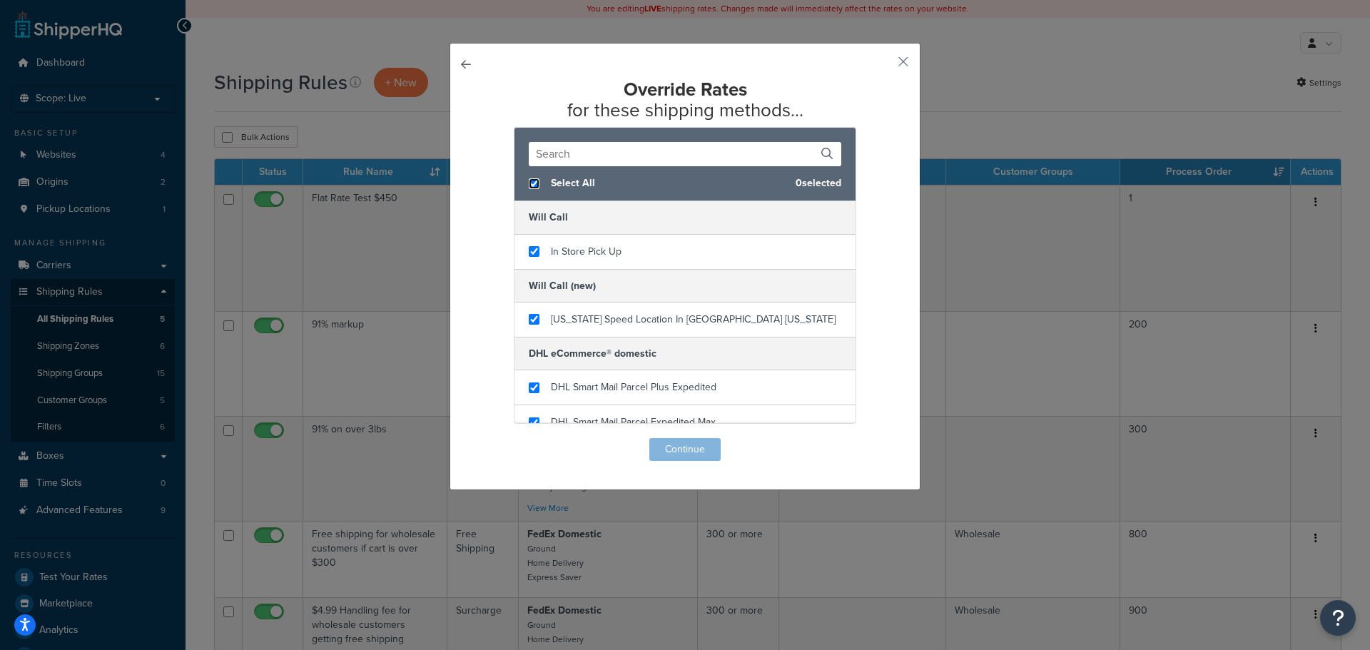
checkbox input "true"
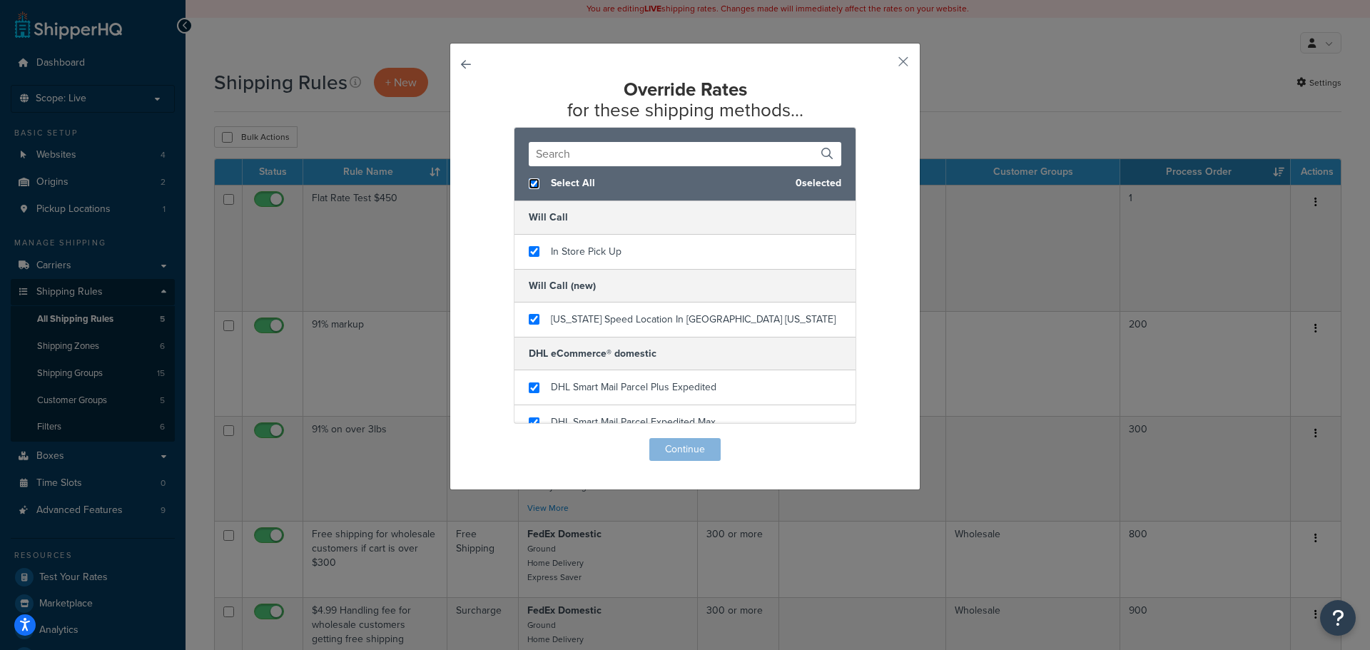
checkbox input "true"
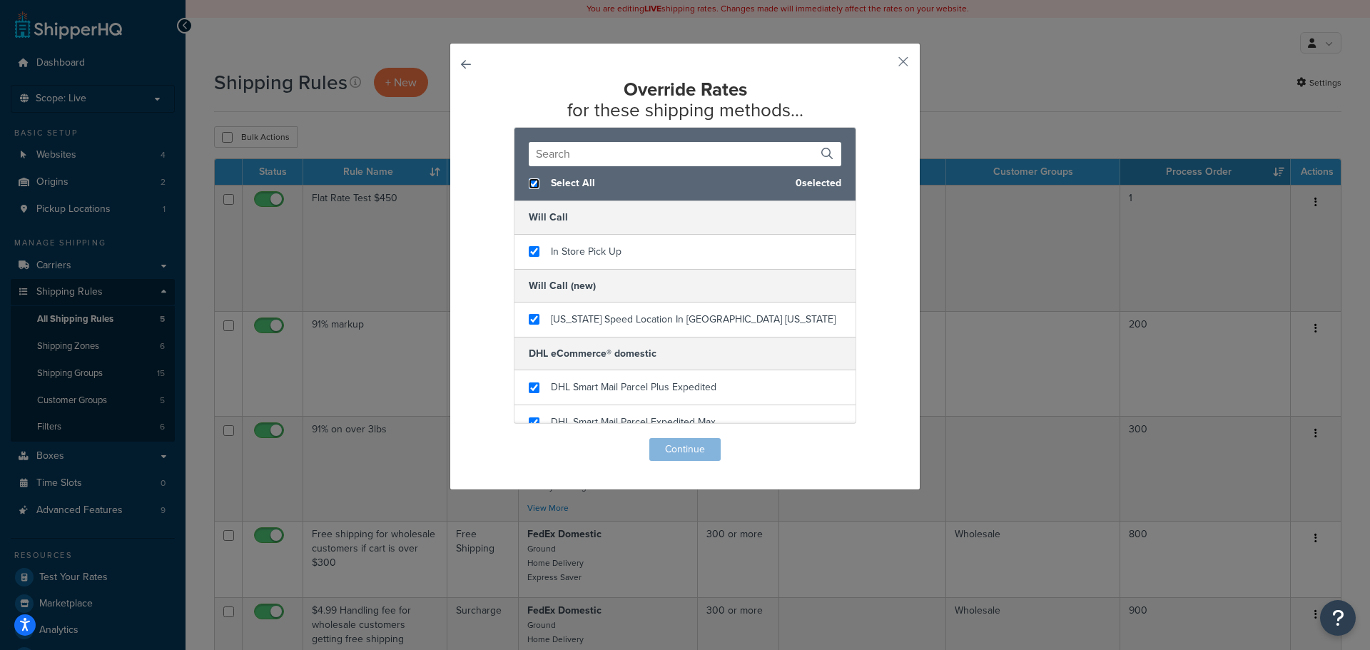
checkbox input "true"
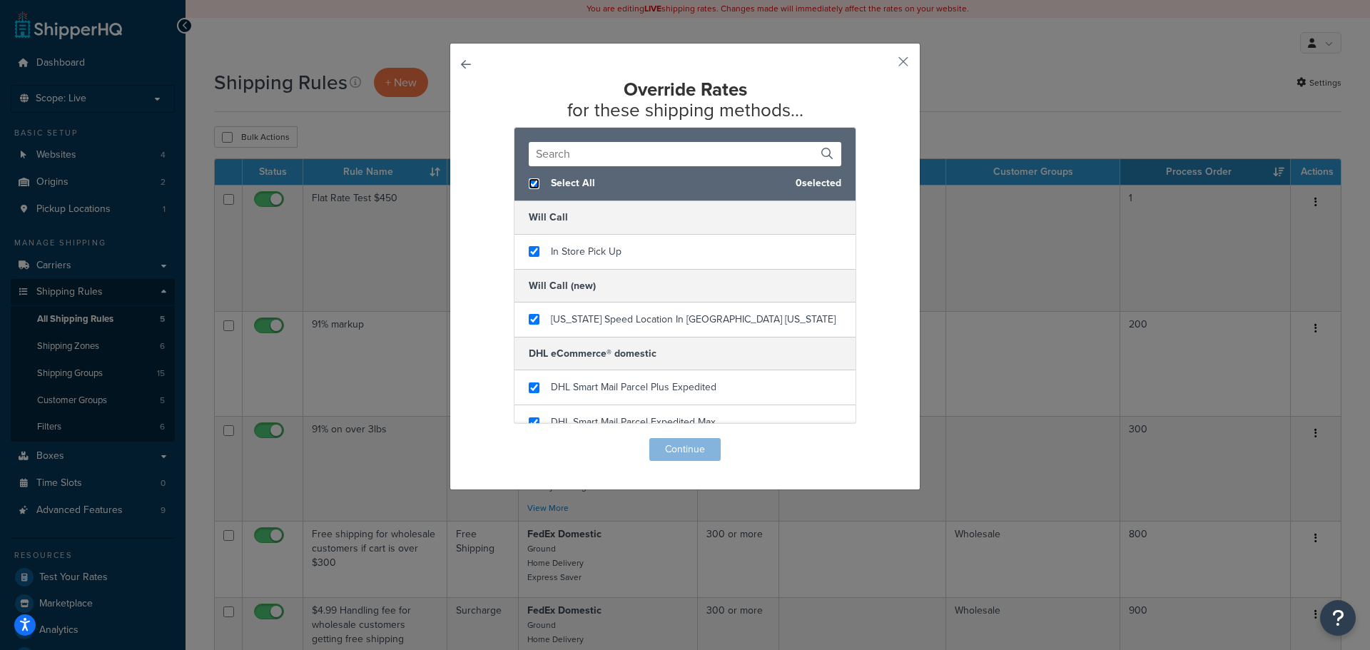
checkbox input "true"
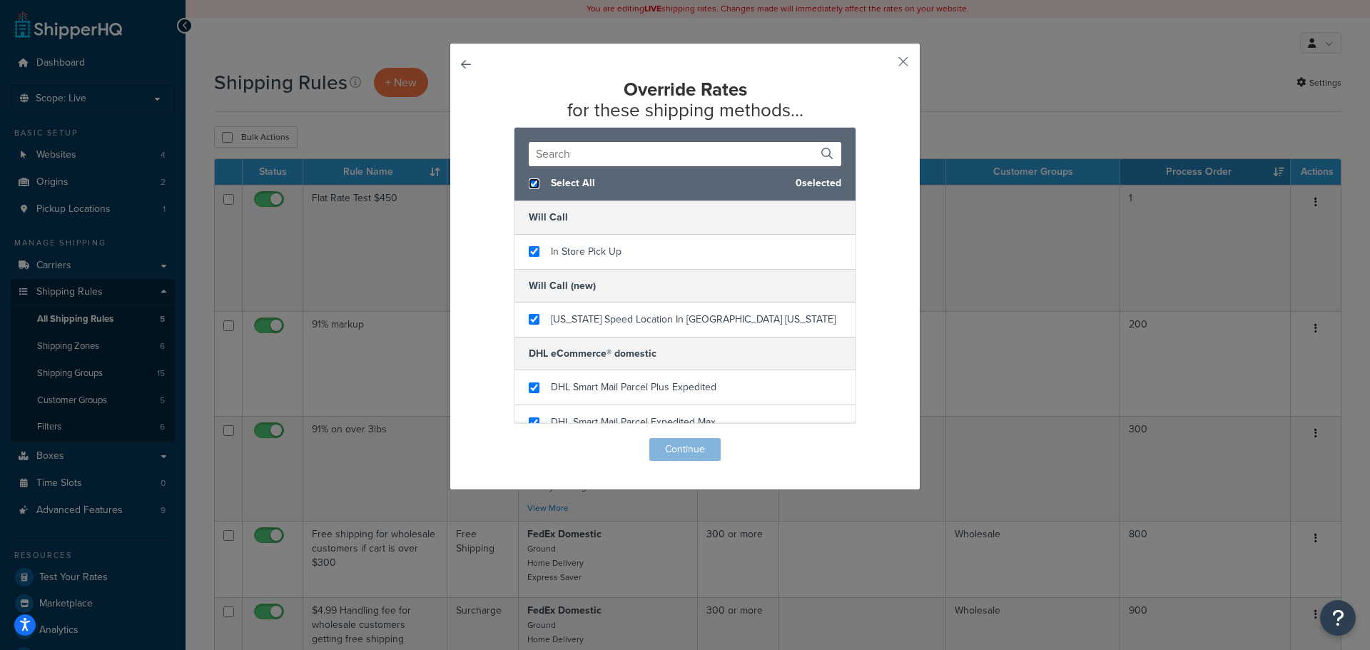
checkbox input "true"
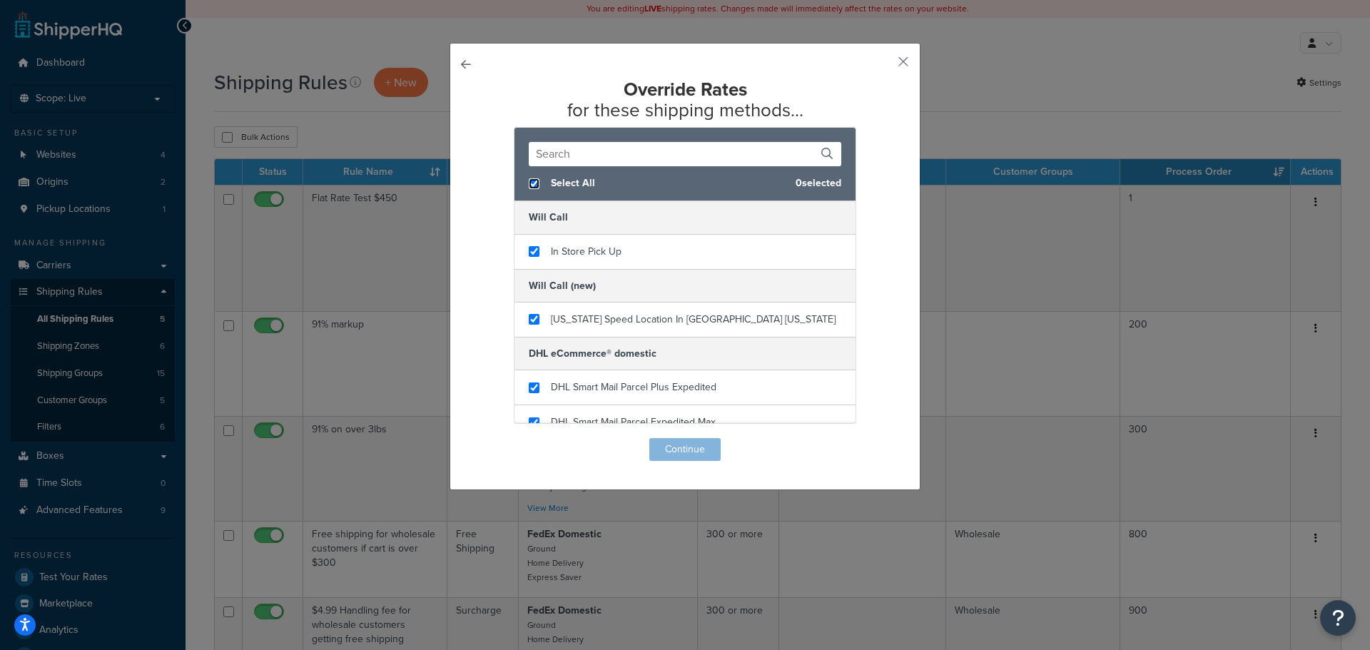
checkbox input "true"
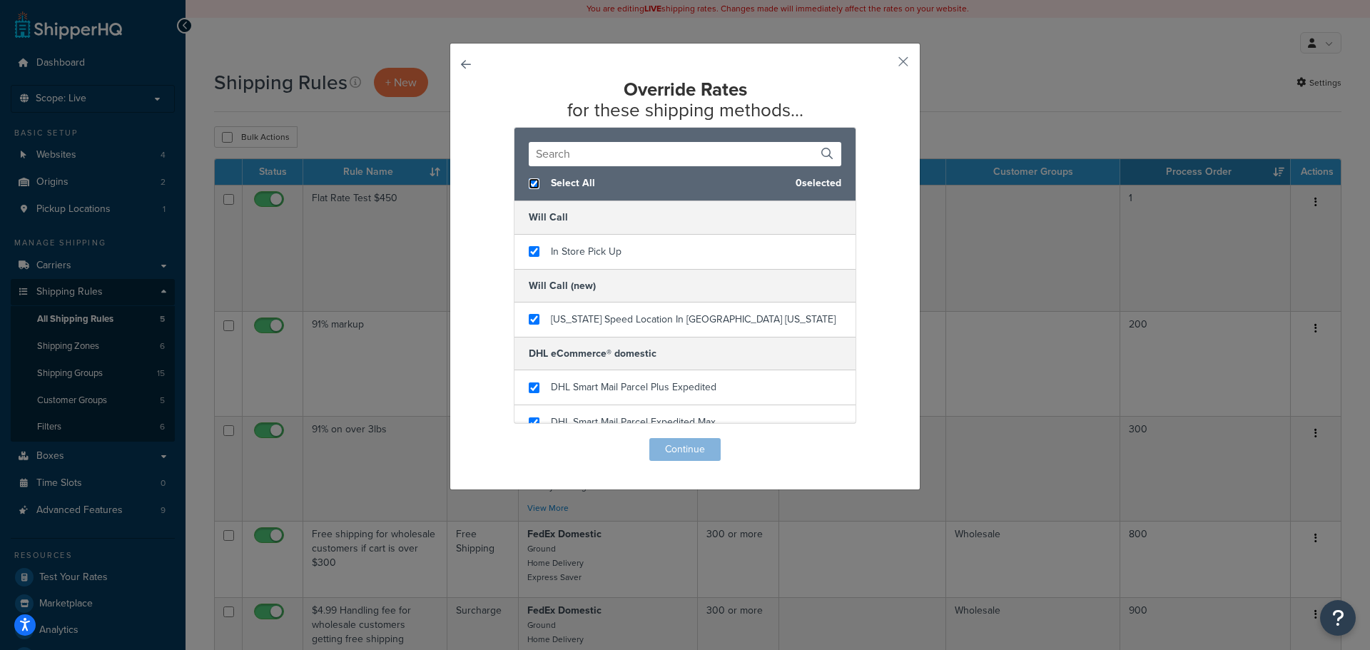
checkbox input "true"
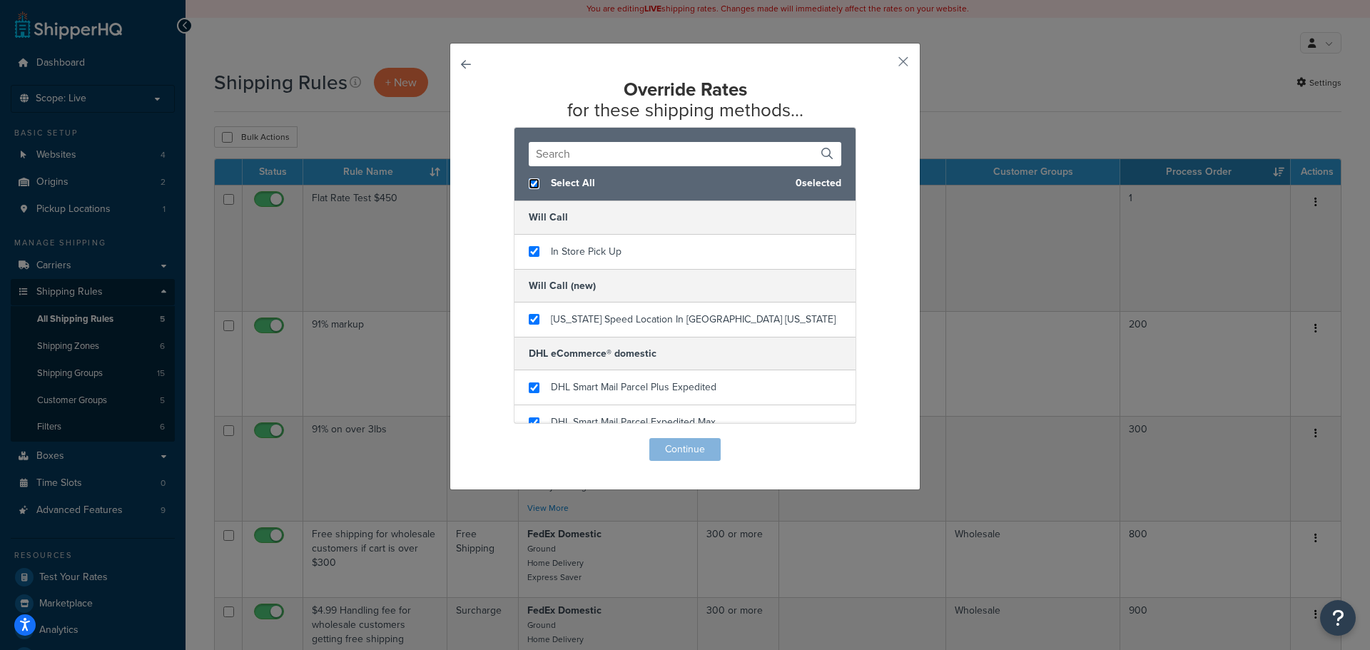
checkbox input "true"
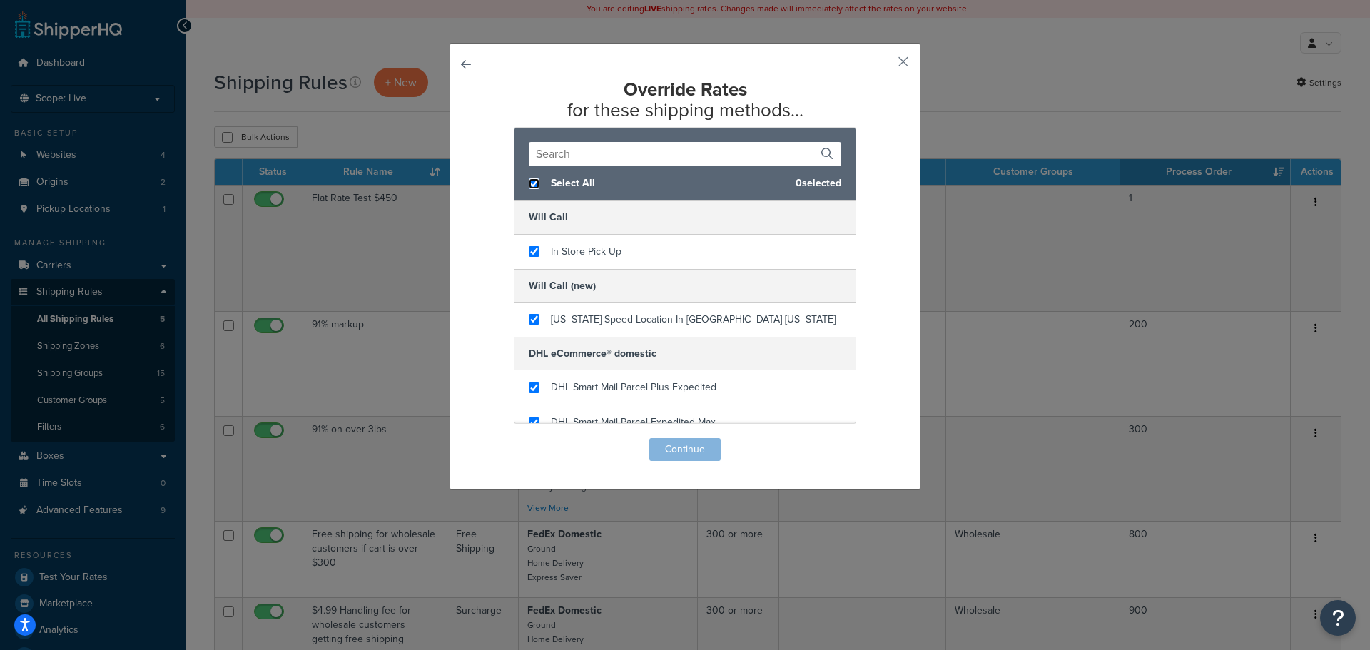
checkbox input "true"
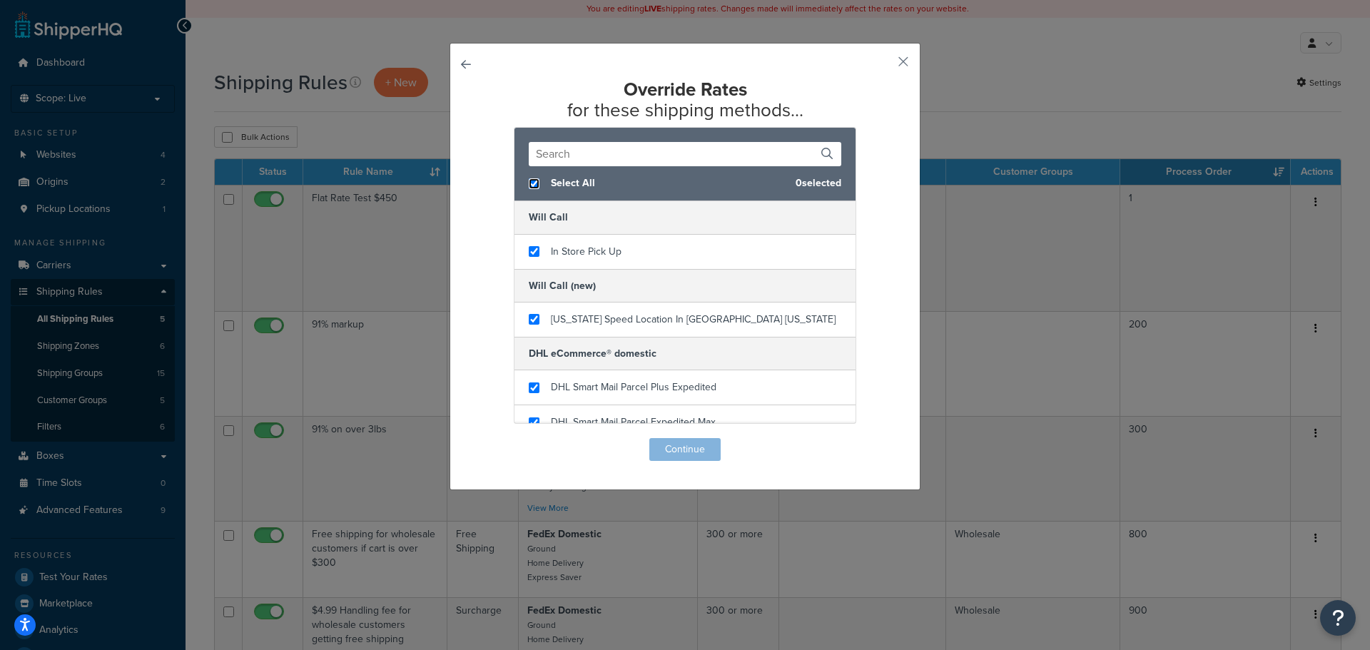
checkbox input "true"
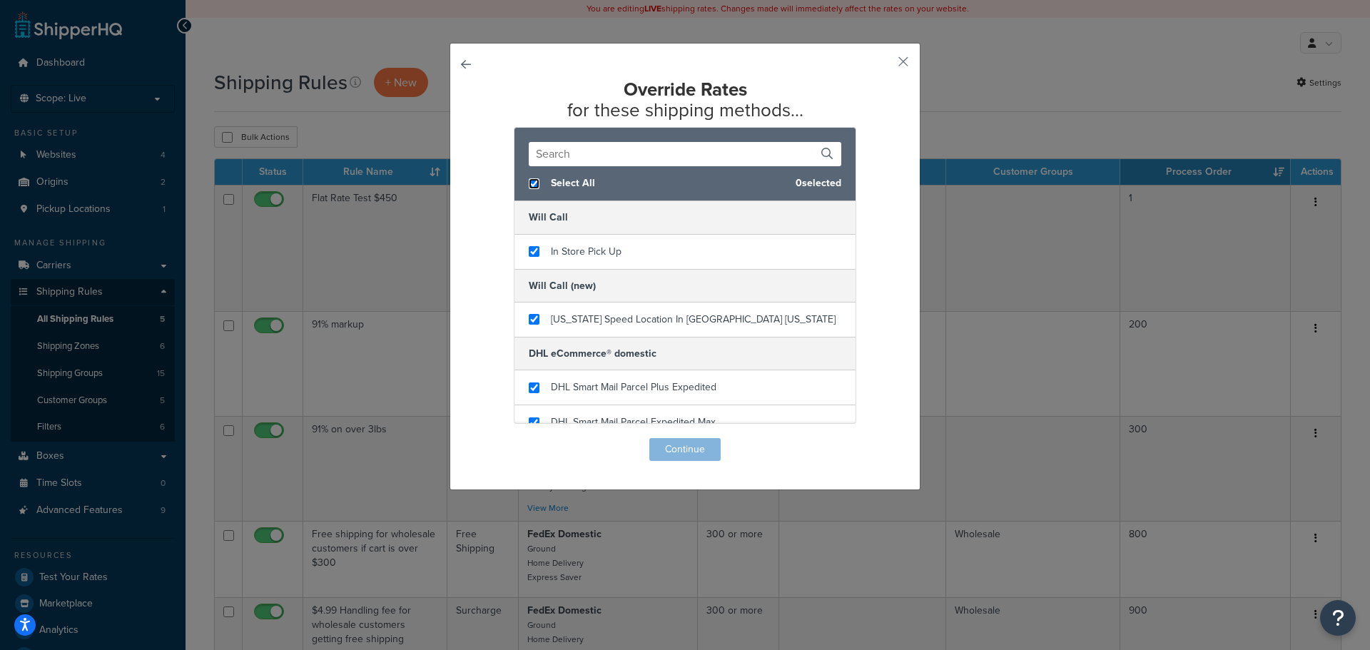
checkbox input "true"
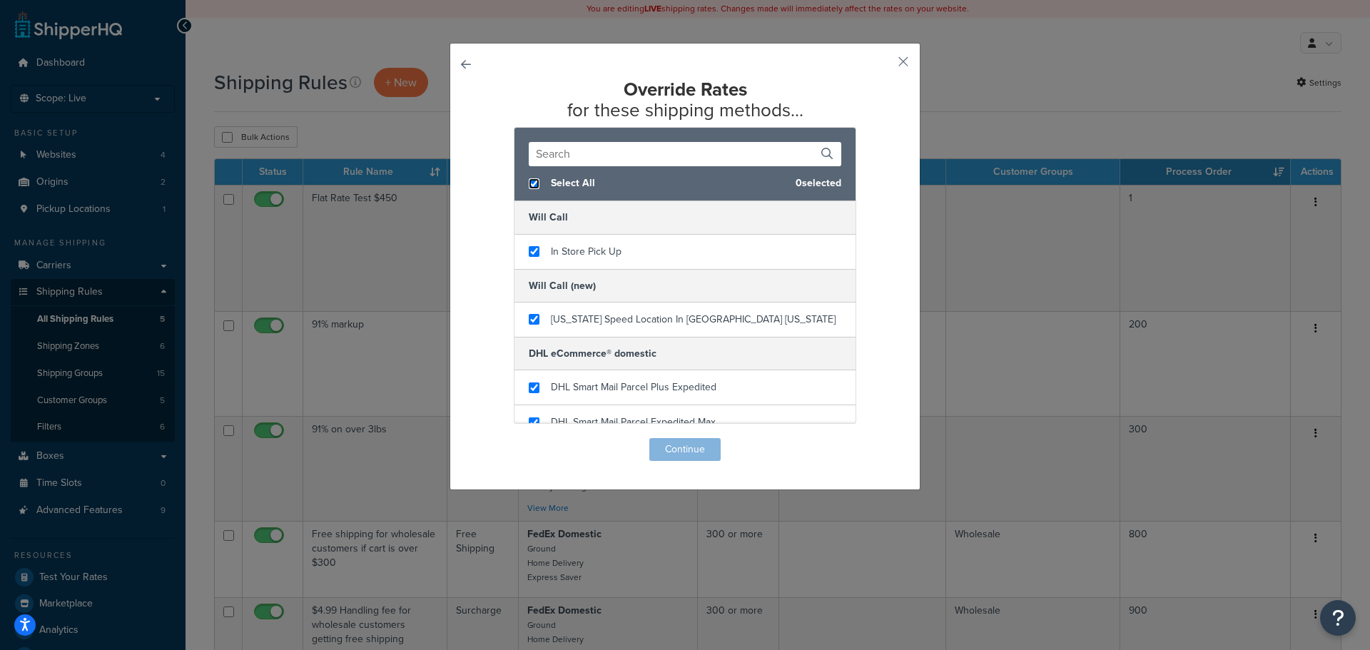
checkbox input "true"
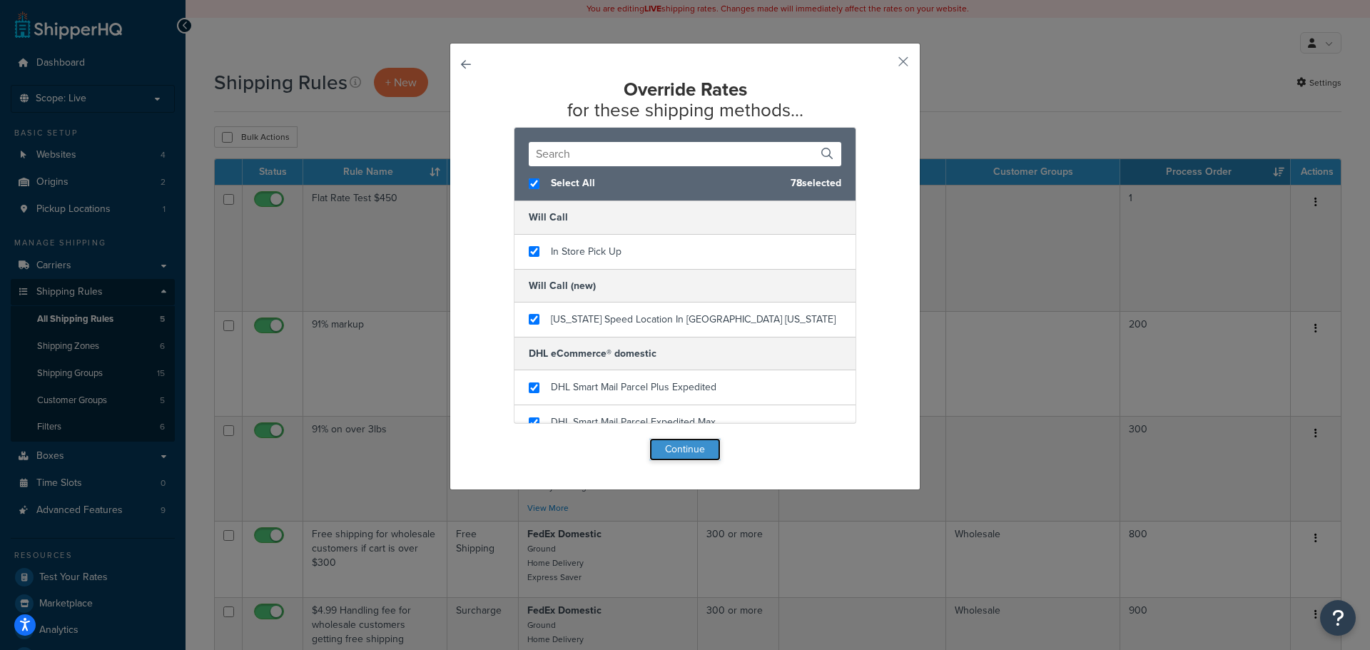
click at [681, 445] on button "Continue" at bounding box center [684, 449] width 71 height 23
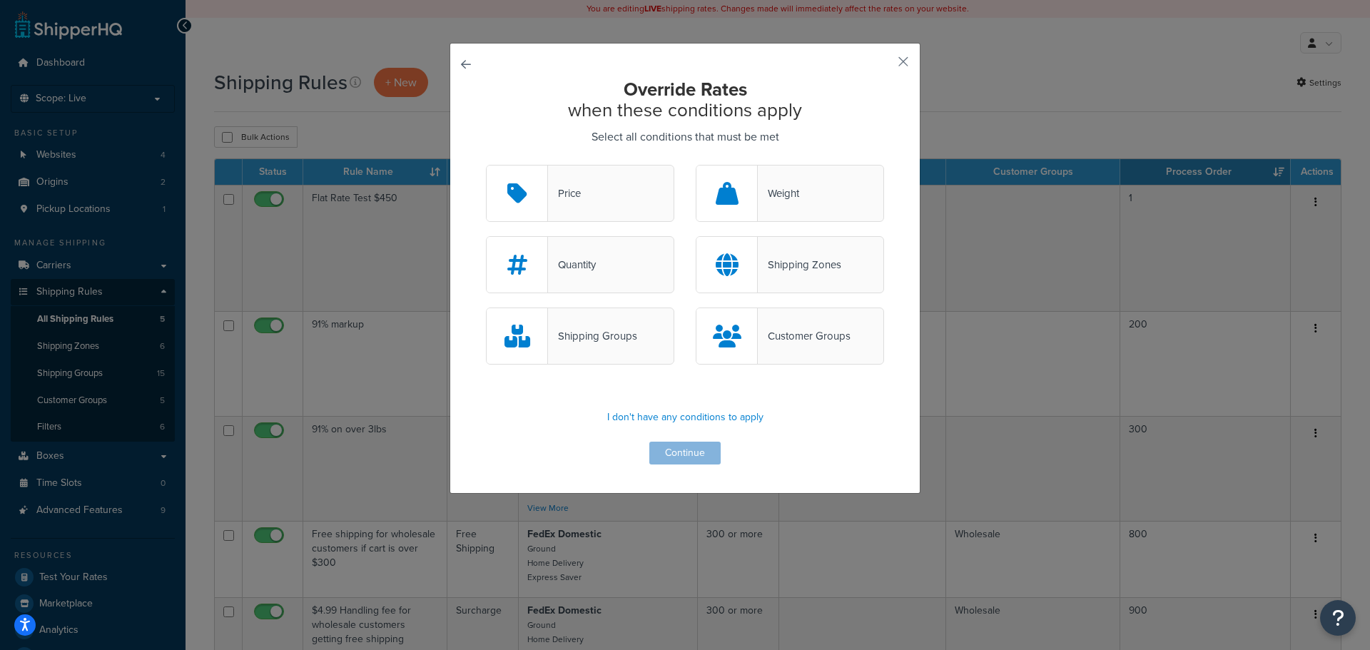
click at [575, 333] on div "Shipping Groups" at bounding box center [592, 336] width 89 height 20
click at [0, 0] on input "Shipping Groups" at bounding box center [0, 0] width 0 height 0
click at [684, 454] on button "Continue" at bounding box center [684, 453] width 71 height 23
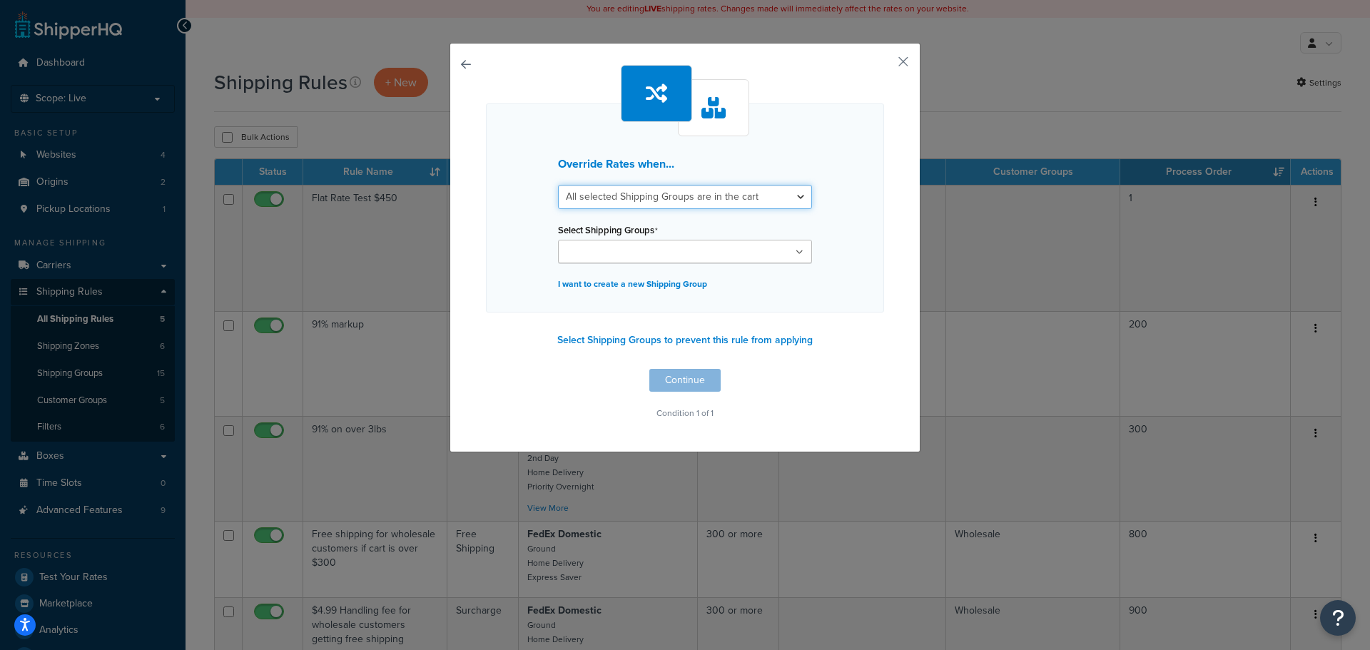
click at [701, 196] on select "All selected Shipping Groups are in the cart Any selected Shipping Groups are i…" at bounding box center [685, 197] width 254 height 24
click at [678, 189] on select "All selected Shipping Groups are in the cart Any selected Shipping Groups are i…" at bounding box center [685, 197] width 254 height 24
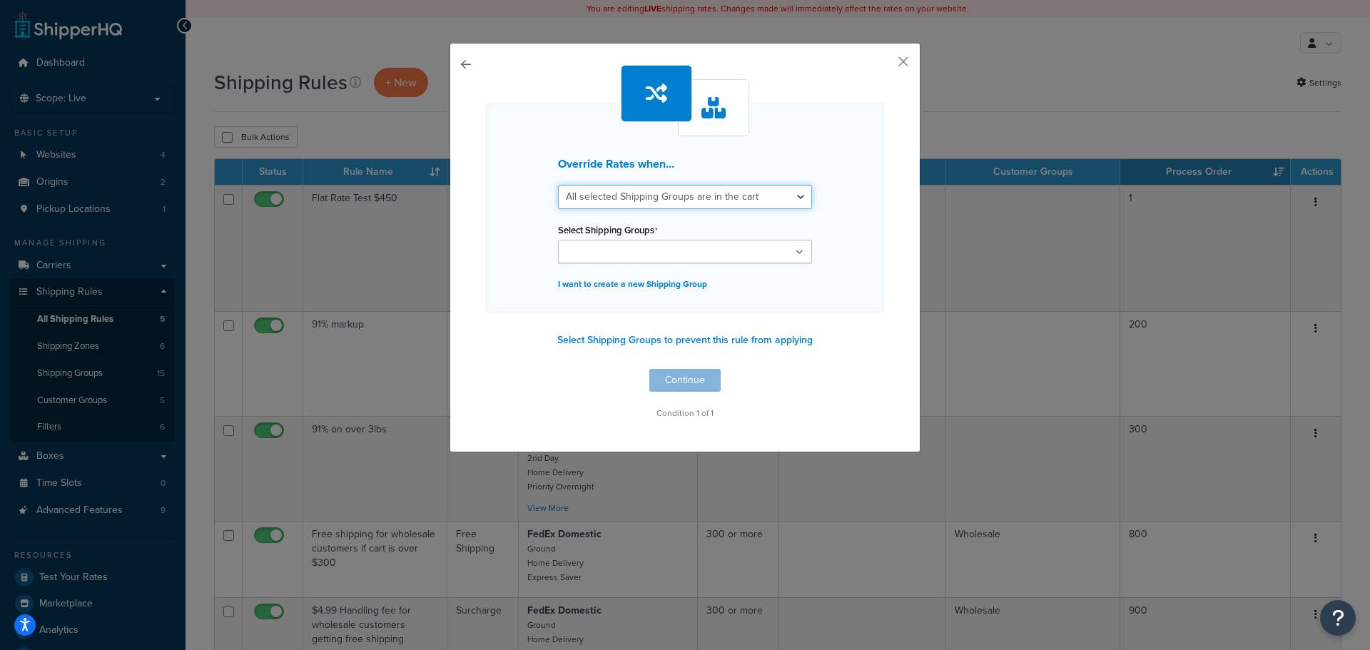
select select "any"
click at [558, 185] on select "All selected Shipping Groups are in the cart Any selected Shipping Groups are i…" at bounding box center [685, 197] width 254 height 24
click at [636, 260] on ul at bounding box center [685, 252] width 254 height 24
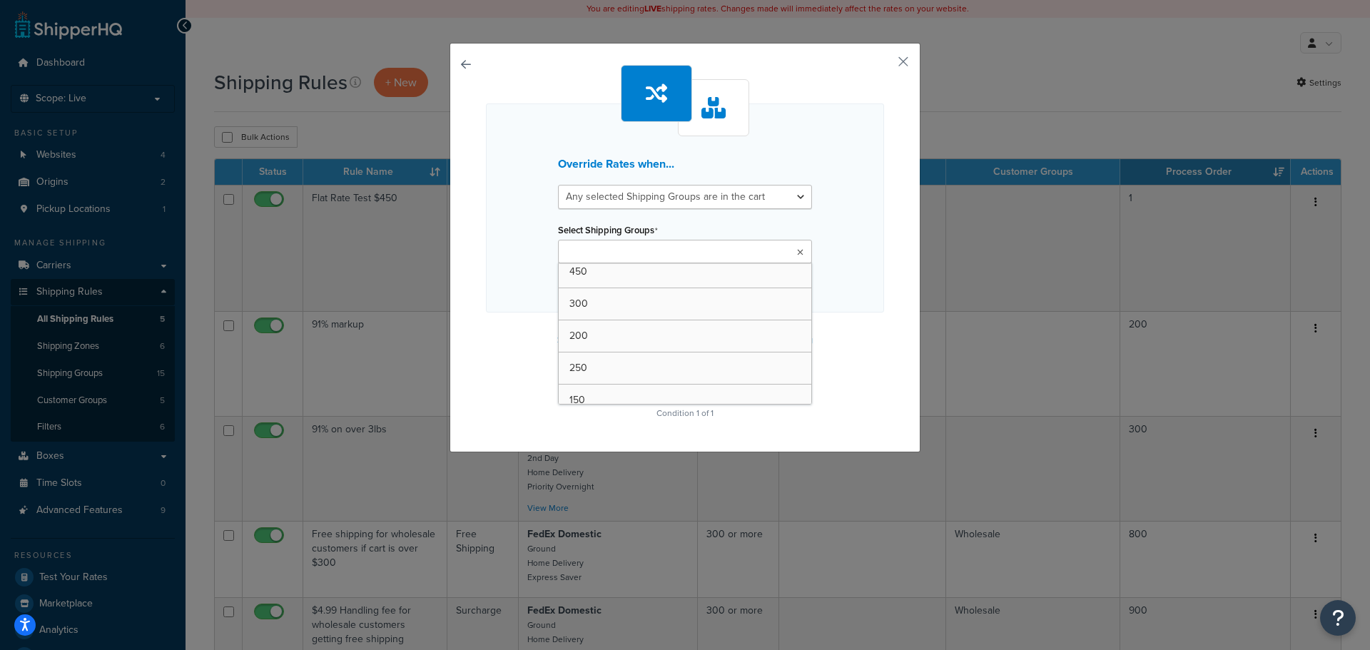
scroll to position [143, 0]
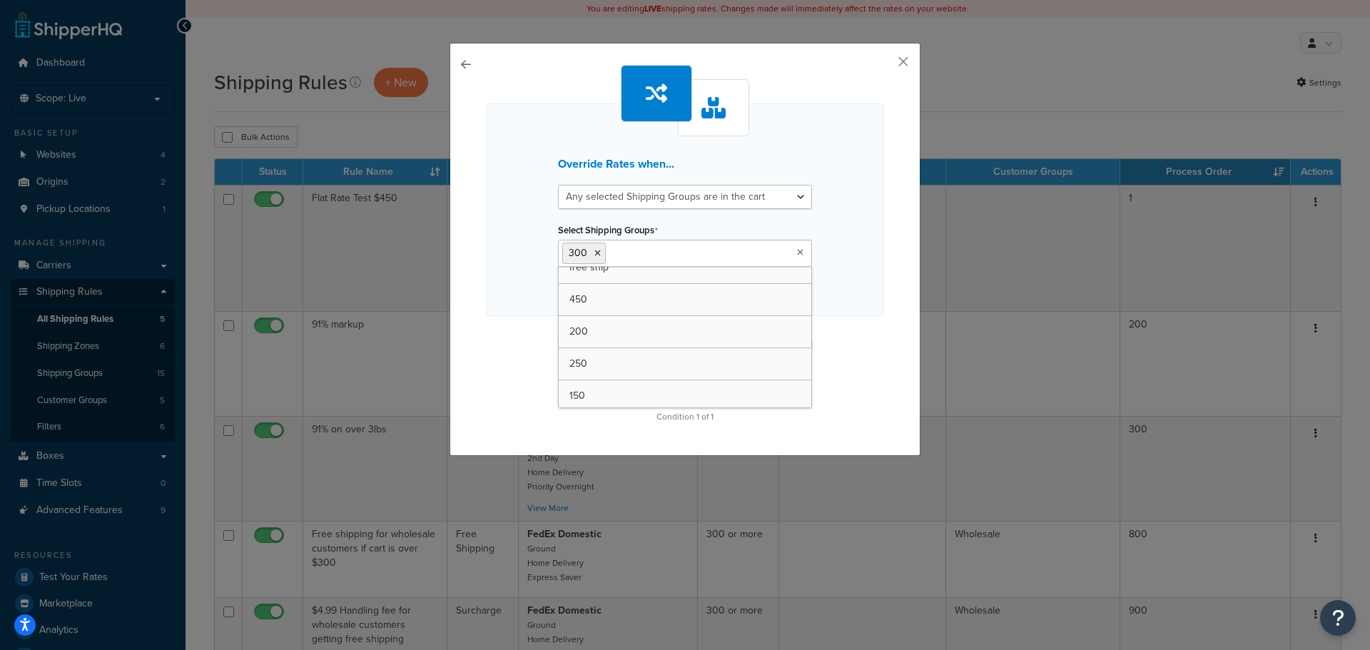
click at [854, 287] on div "Override Rates when... All selected Shipping Groups are in the cart Any selecte…" at bounding box center [685, 209] width 398 height 213
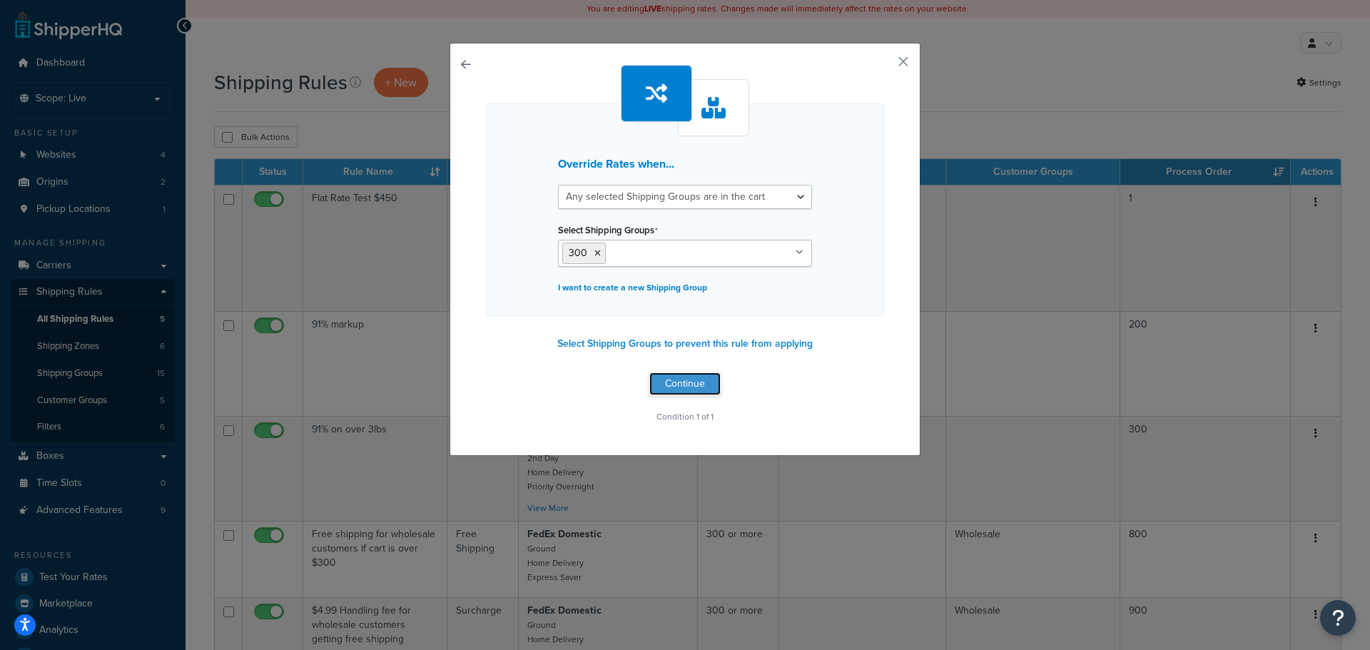
click at [683, 380] on button "Continue" at bounding box center [684, 383] width 71 height 23
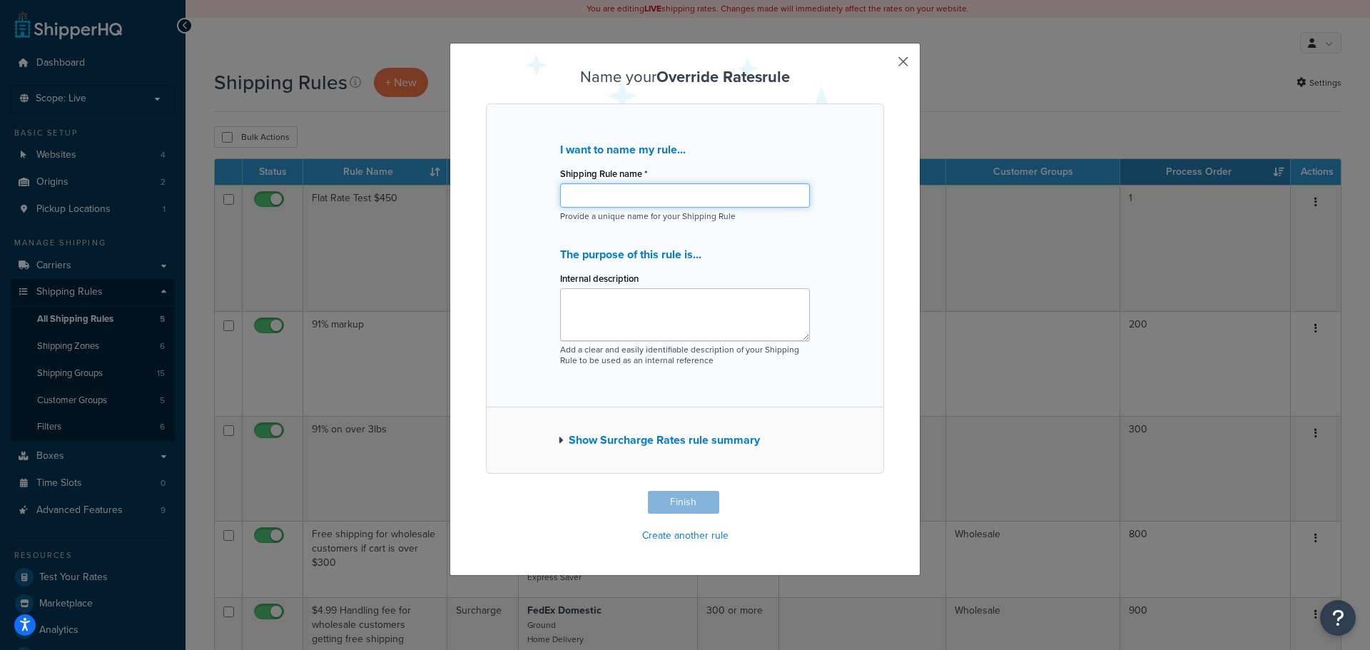
paste input "Flat Rate Test $450"
click at [613, 193] on input "Flat Rate Test $450" at bounding box center [685, 195] width 250 height 24
type input "Flat Rate $300"
click at [621, 298] on textarea "Internal description" at bounding box center [685, 314] width 250 height 53
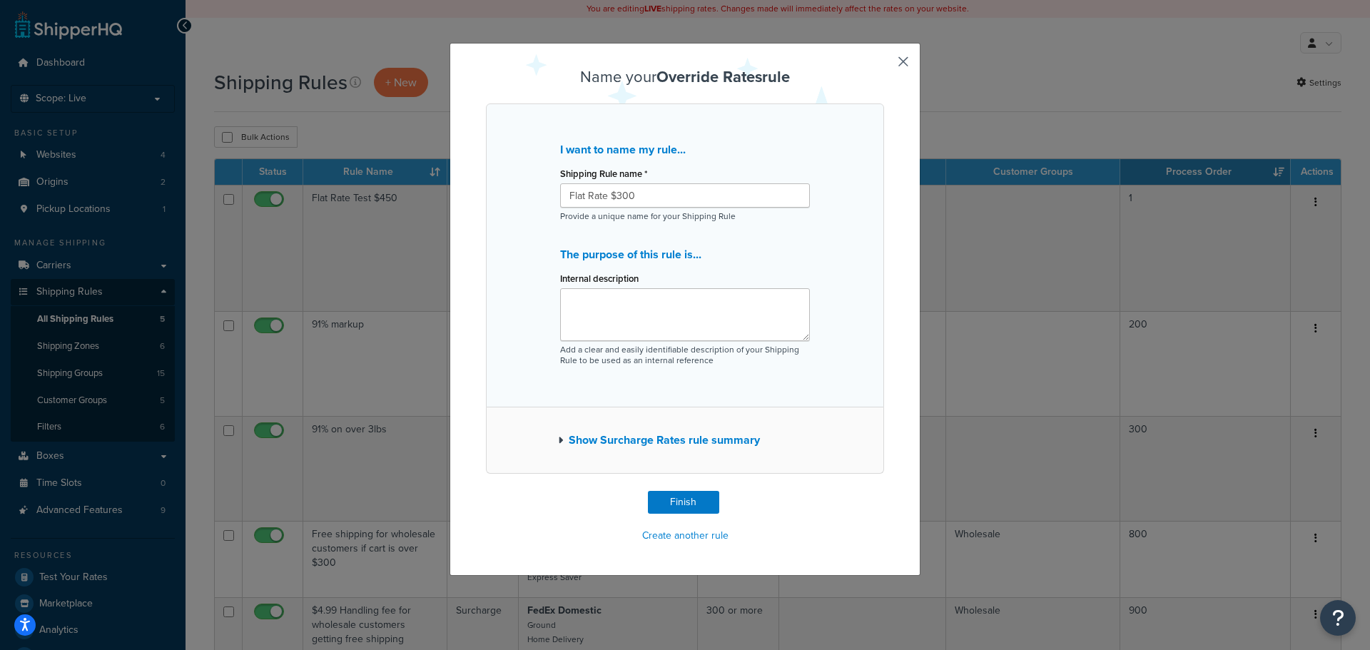
click at [558, 441] on icon "button" at bounding box center [560, 440] width 5 height 10
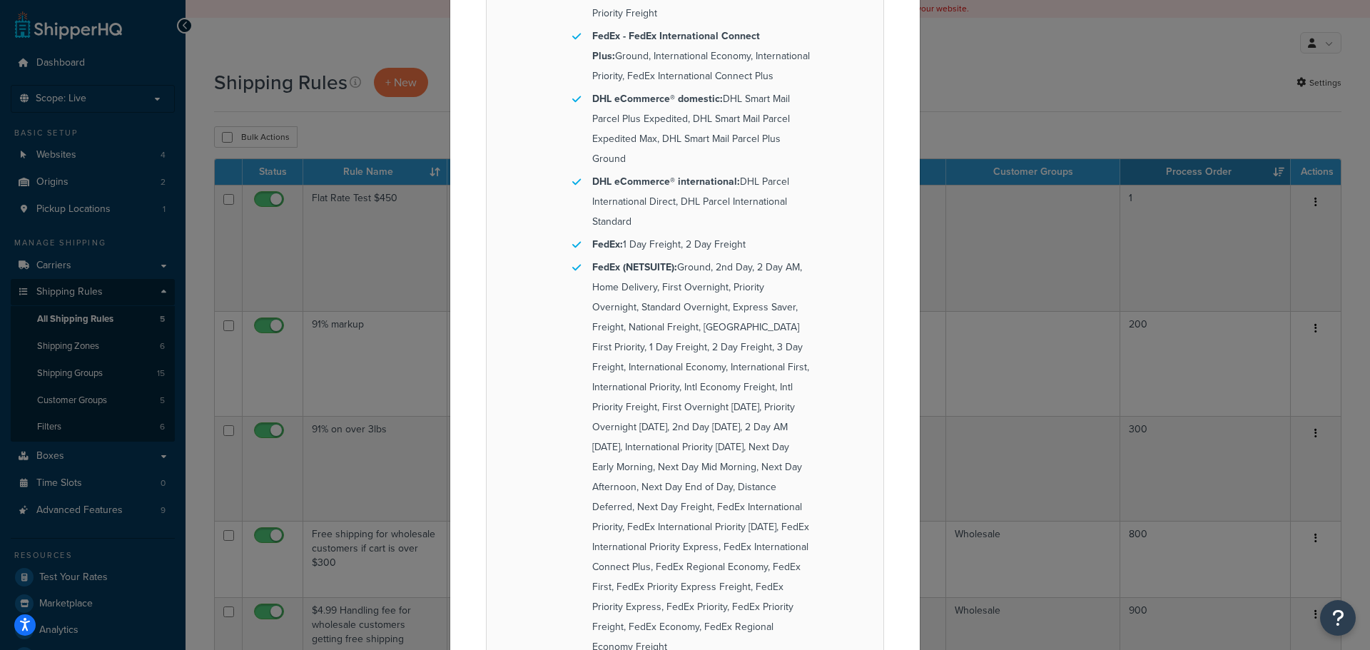
scroll to position [1167, 0]
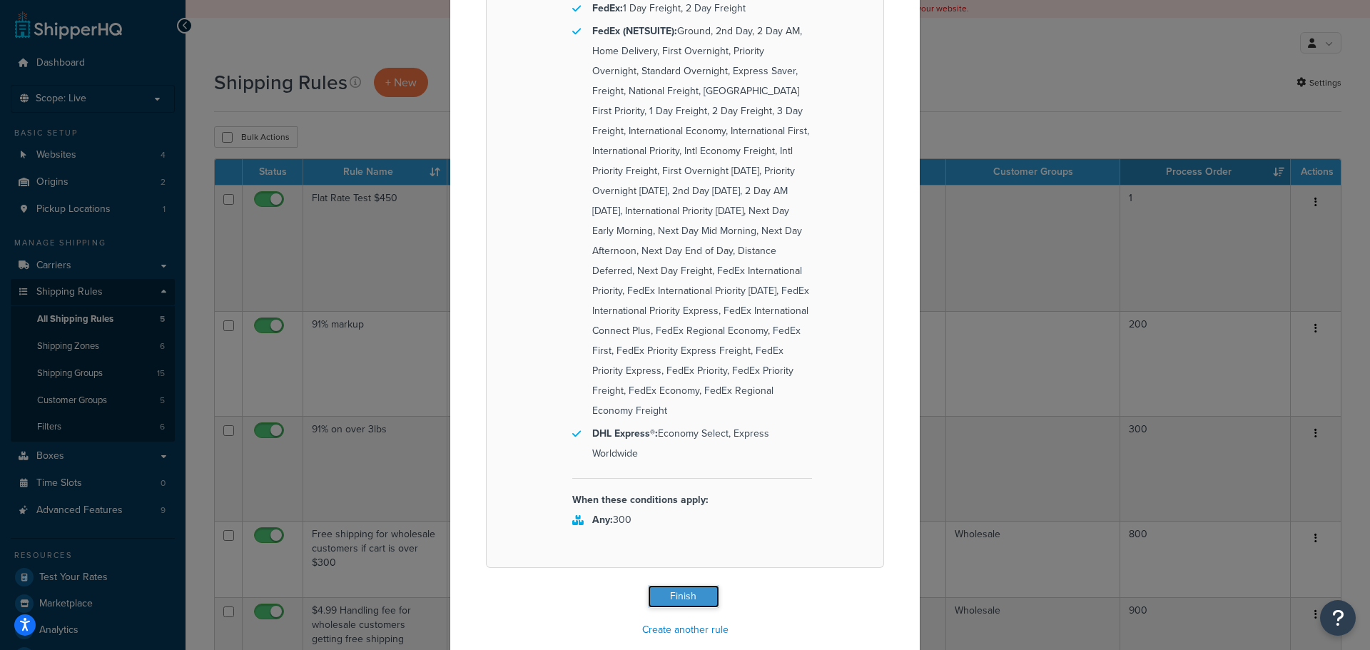
click at [677, 585] on button "Finish" at bounding box center [683, 596] width 71 height 23
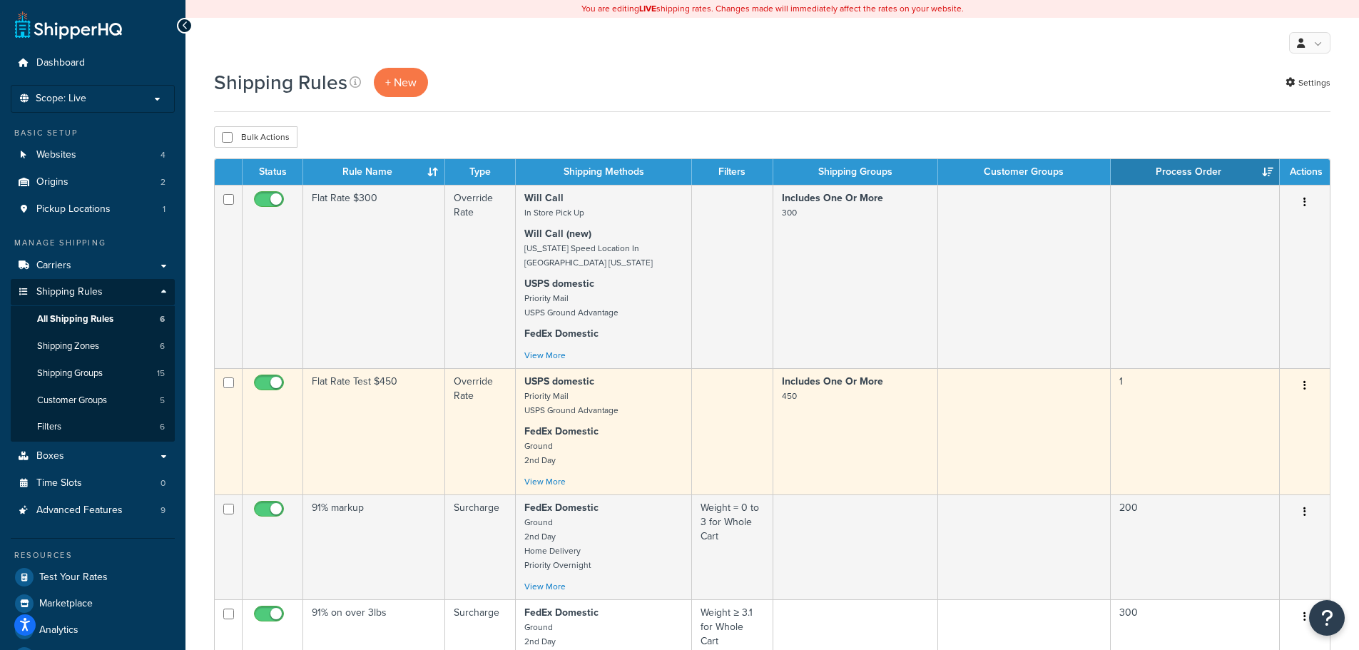
click at [1308, 385] on button "button" at bounding box center [1305, 386] width 20 height 23
click at [1261, 412] on link "Edit" at bounding box center [1257, 412] width 113 height 29
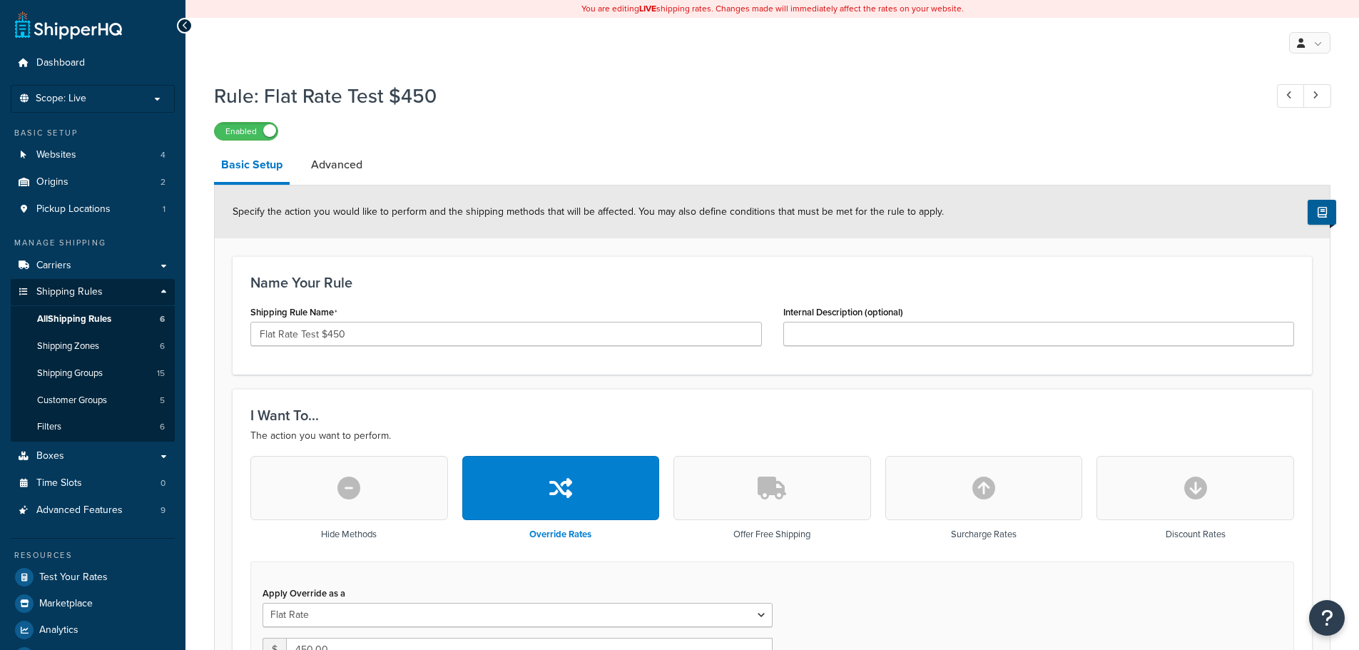
select select "ITEM"
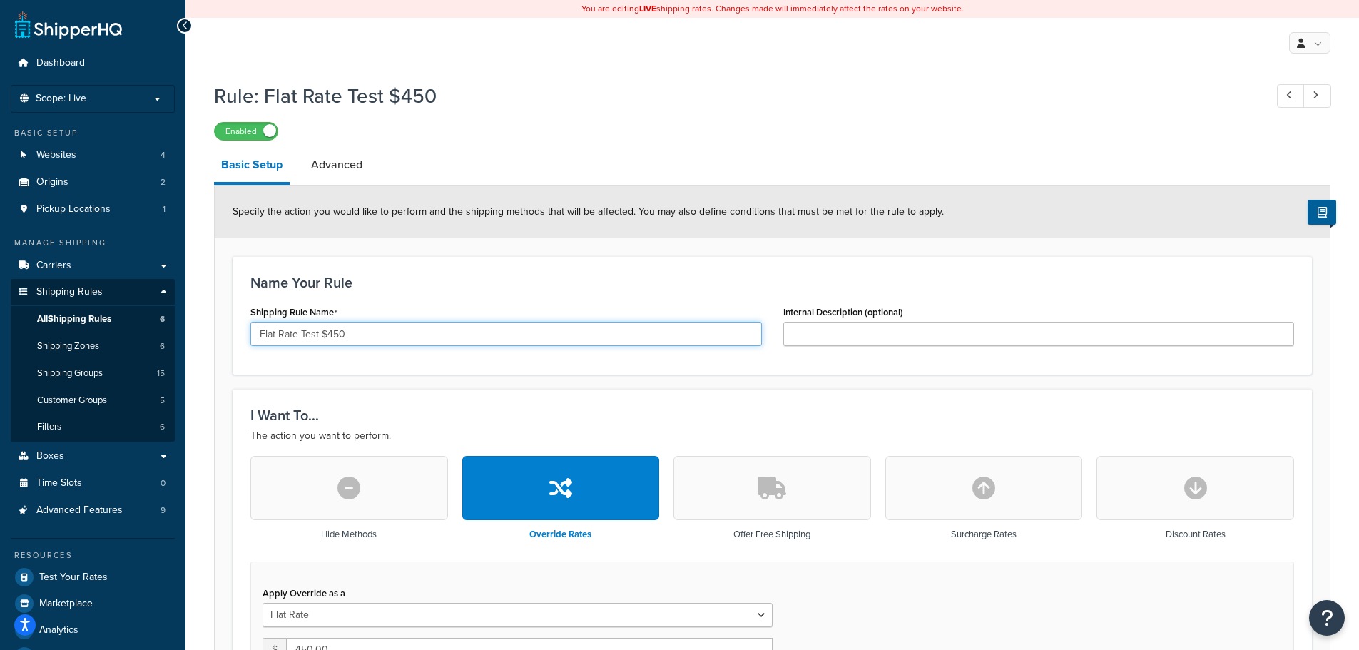
click at [309, 334] on input "Flat Rate Test $450" at bounding box center [505, 334] width 511 height 24
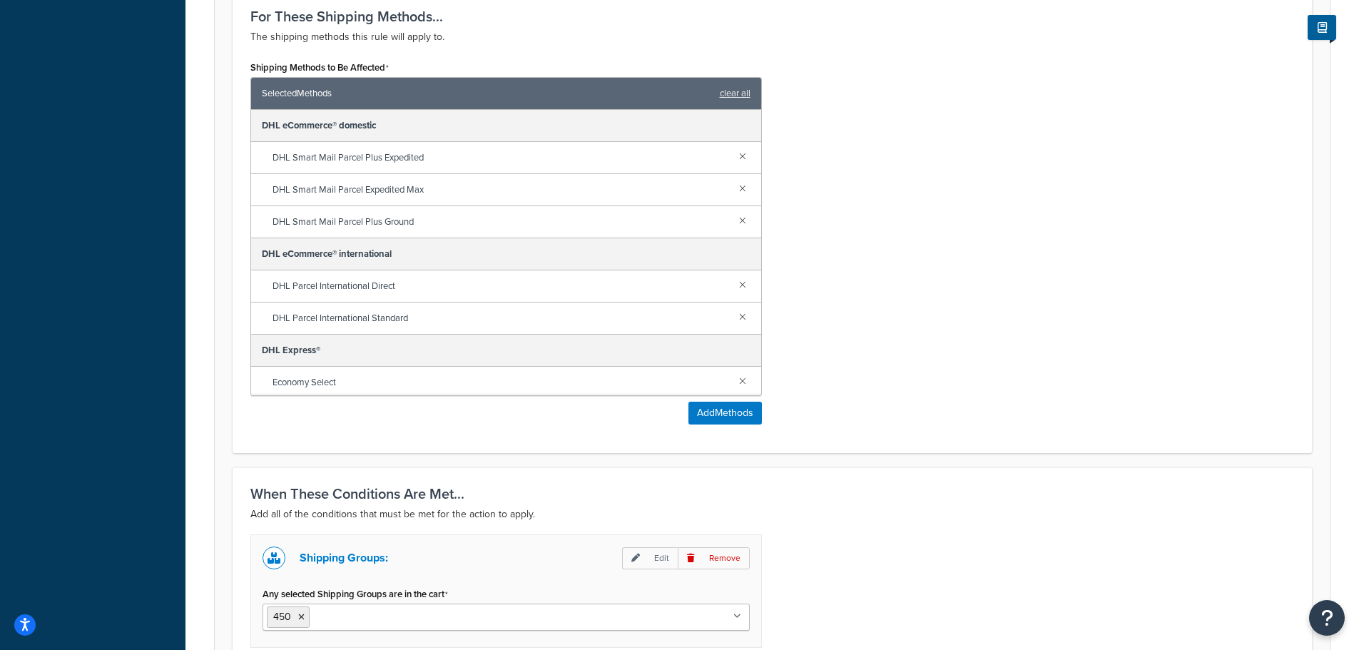
scroll to position [1059, 0]
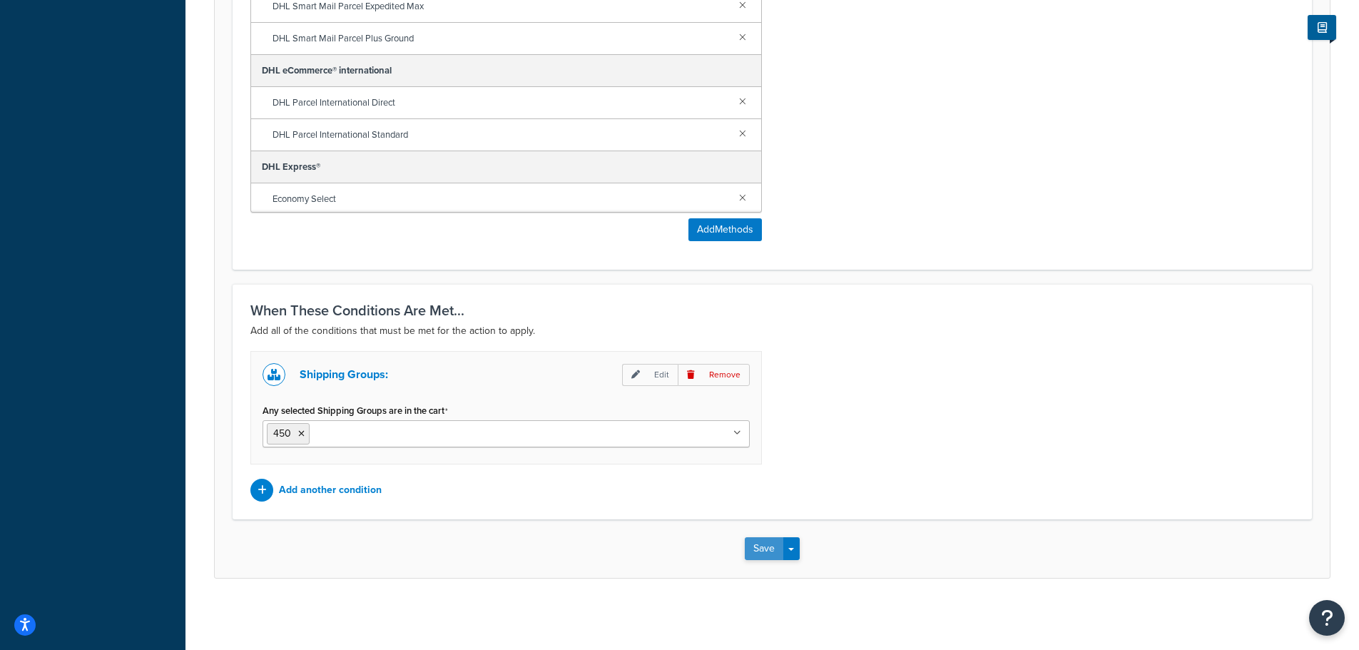
type input "Flat Rate $450"
click at [757, 554] on button "Save" at bounding box center [764, 548] width 39 height 23
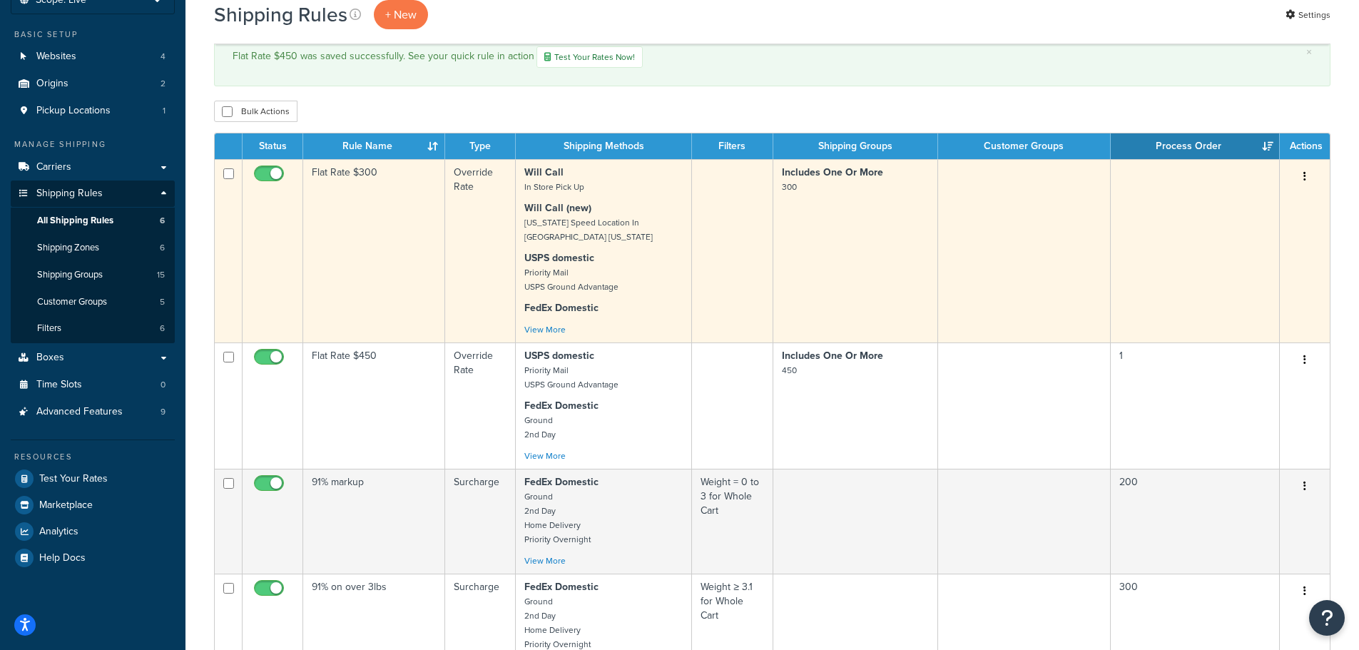
scroll to position [143, 0]
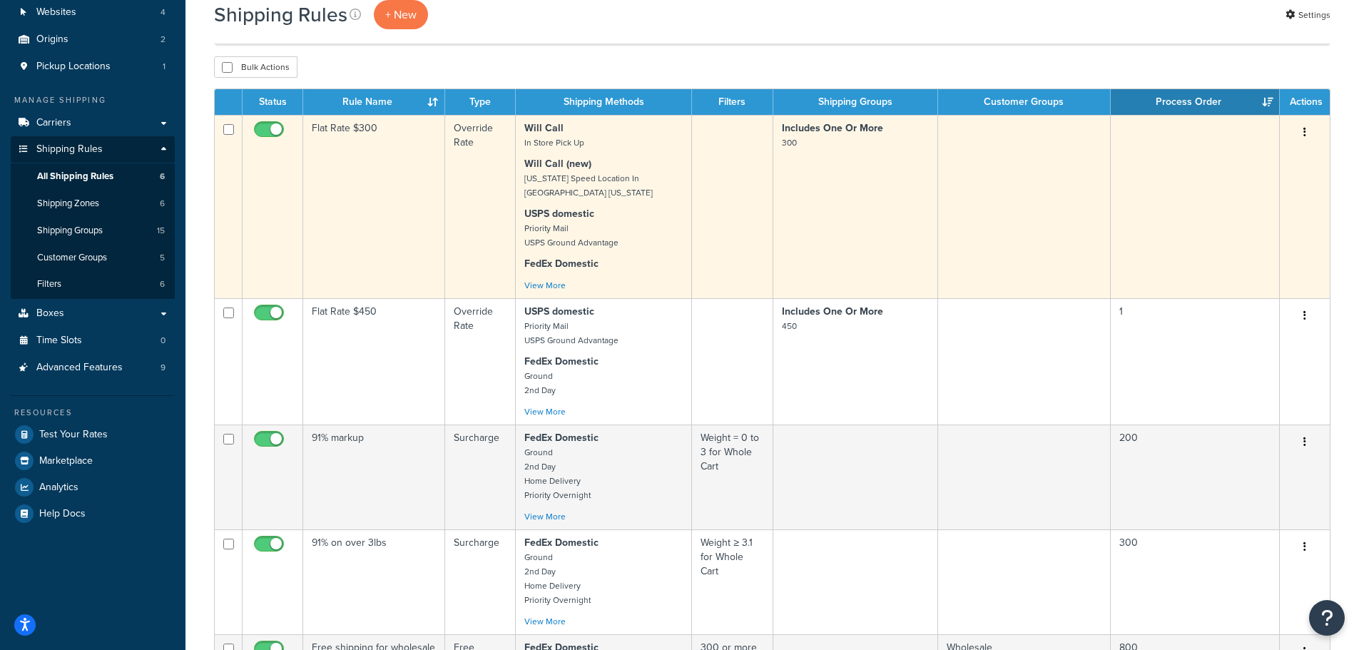
click at [1171, 170] on td at bounding box center [1195, 206] width 169 height 183
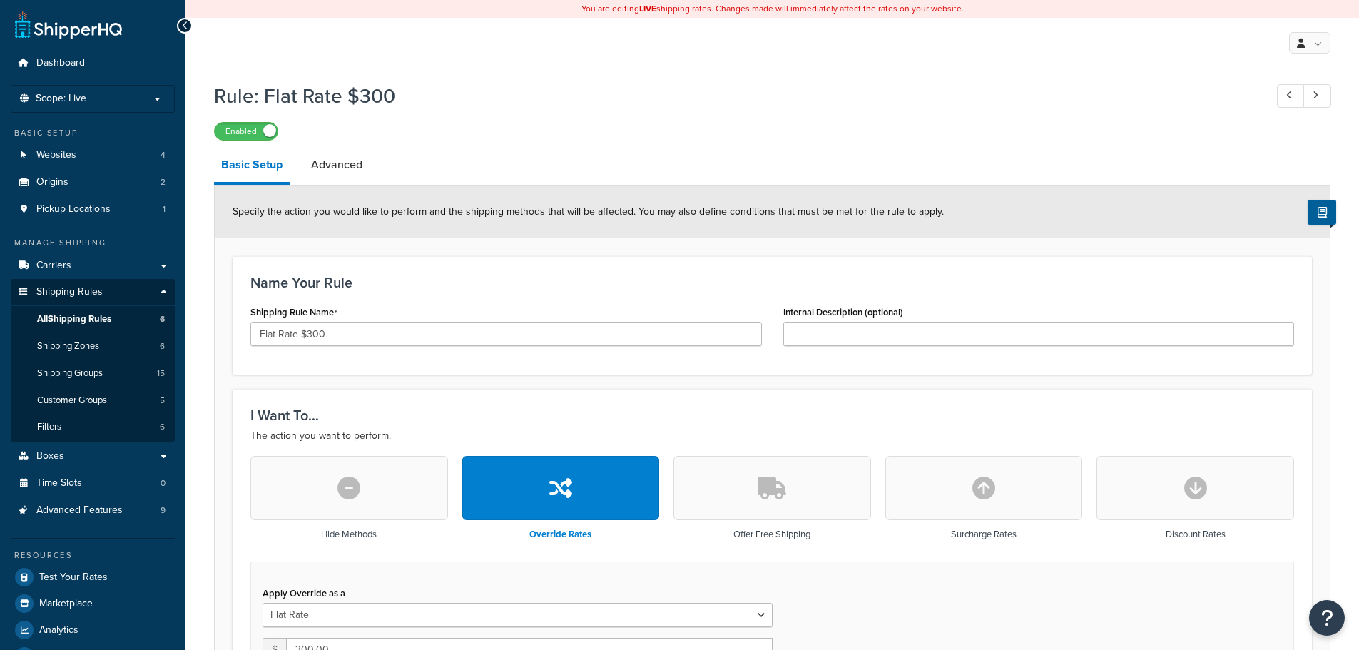
select select "ITEM"
drag, startPoint x: 347, startPoint y: 164, endPoint x: 383, endPoint y: 166, distance: 36.4
click at [347, 164] on link "Advanced" at bounding box center [337, 165] width 66 height 34
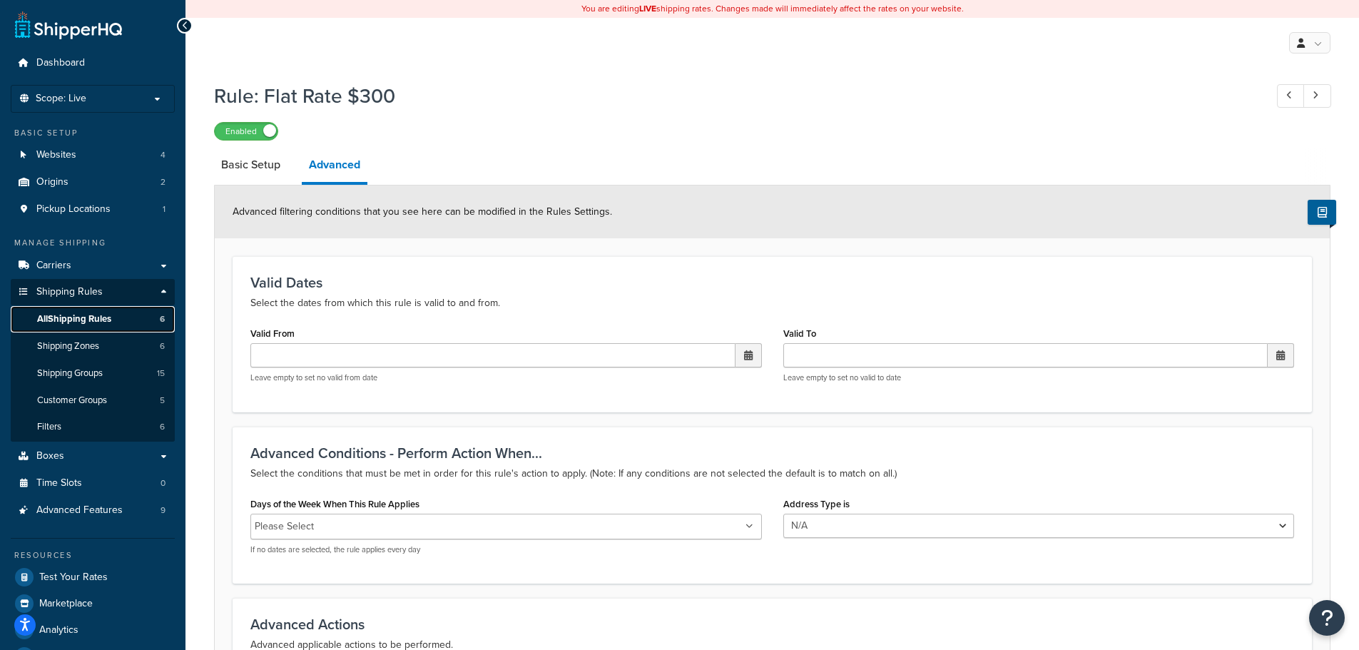
click at [101, 317] on span "All Shipping Rules" at bounding box center [74, 319] width 74 height 12
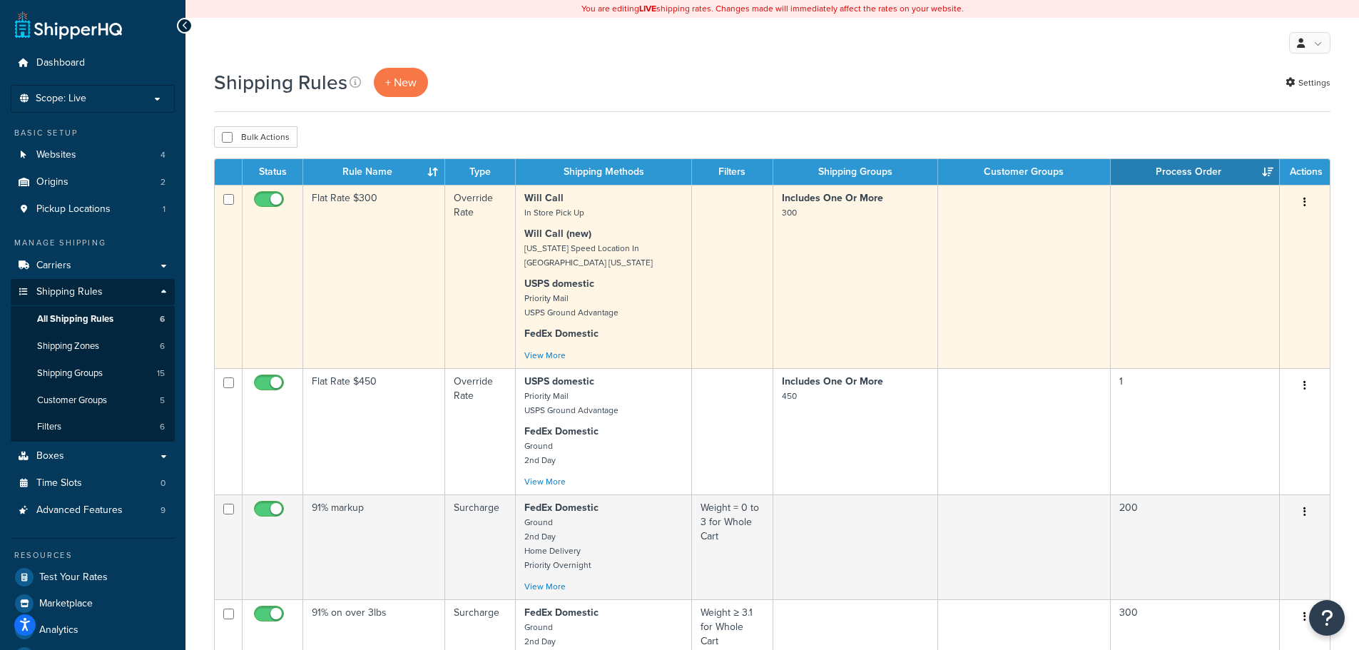
click at [1019, 276] on td at bounding box center [1024, 276] width 173 height 183
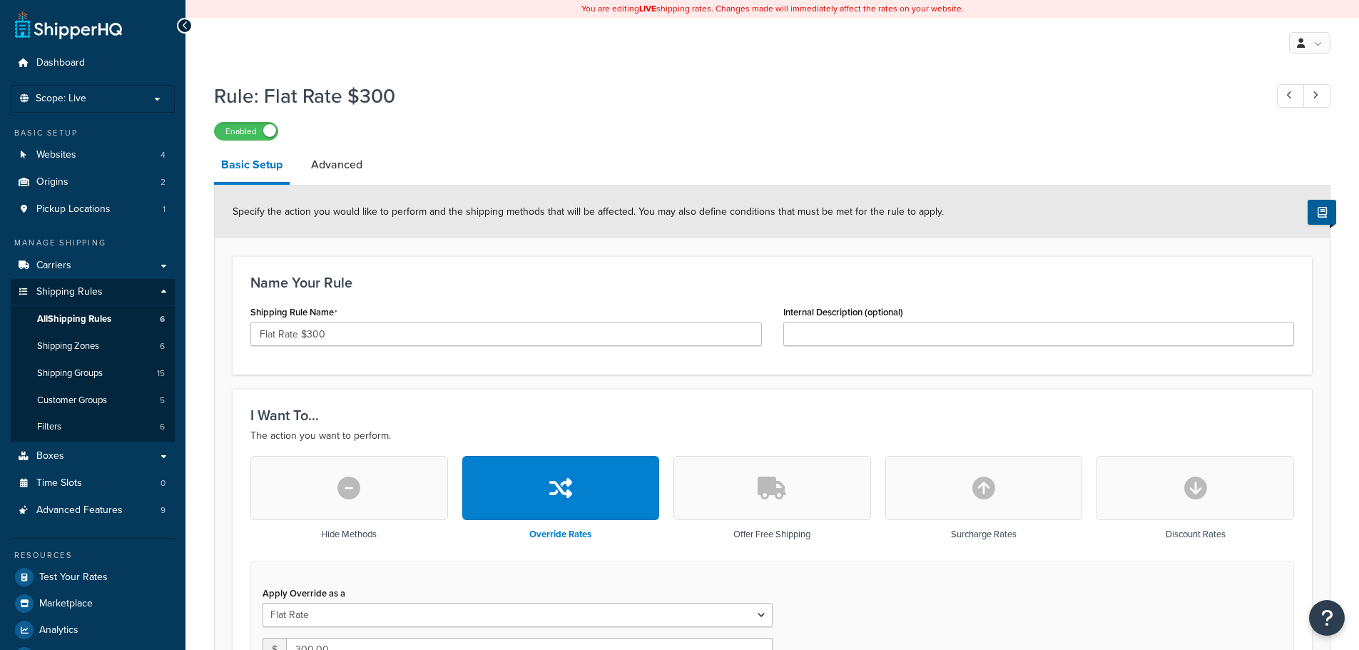
select select "ITEM"
click at [357, 167] on link "Advanced" at bounding box center [337, 165] width 66 height 34
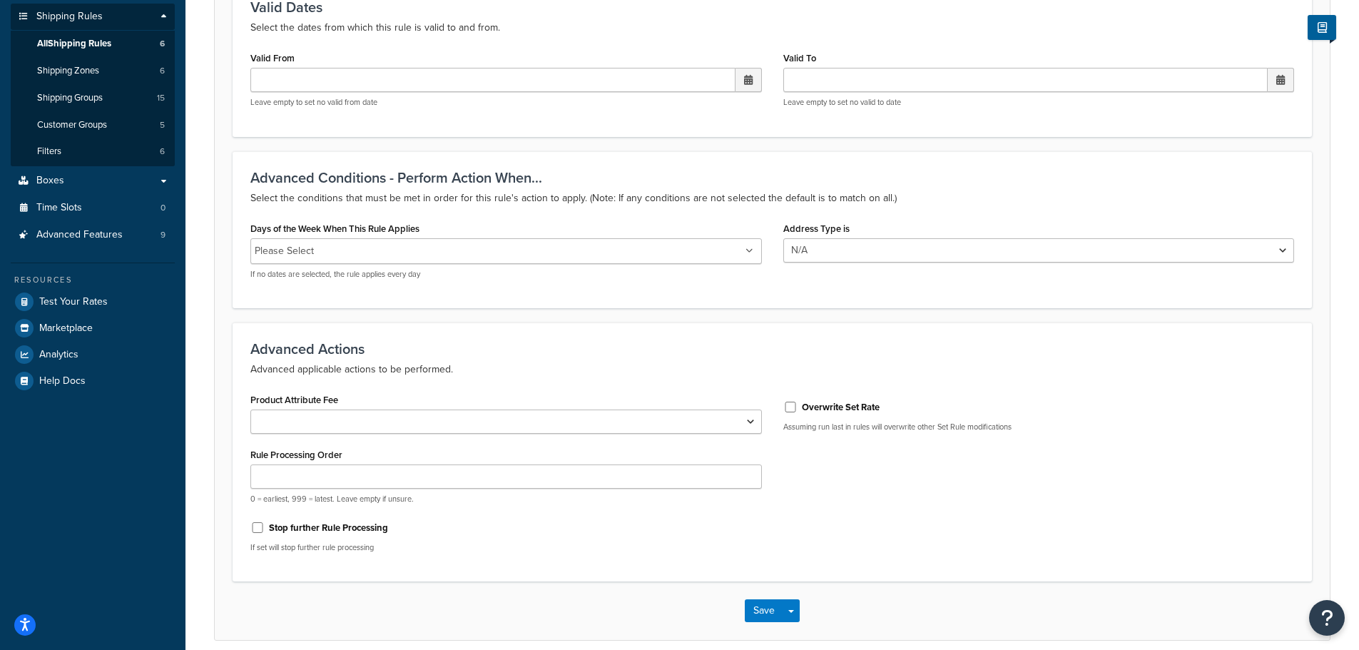
scroll to position [337, 0]
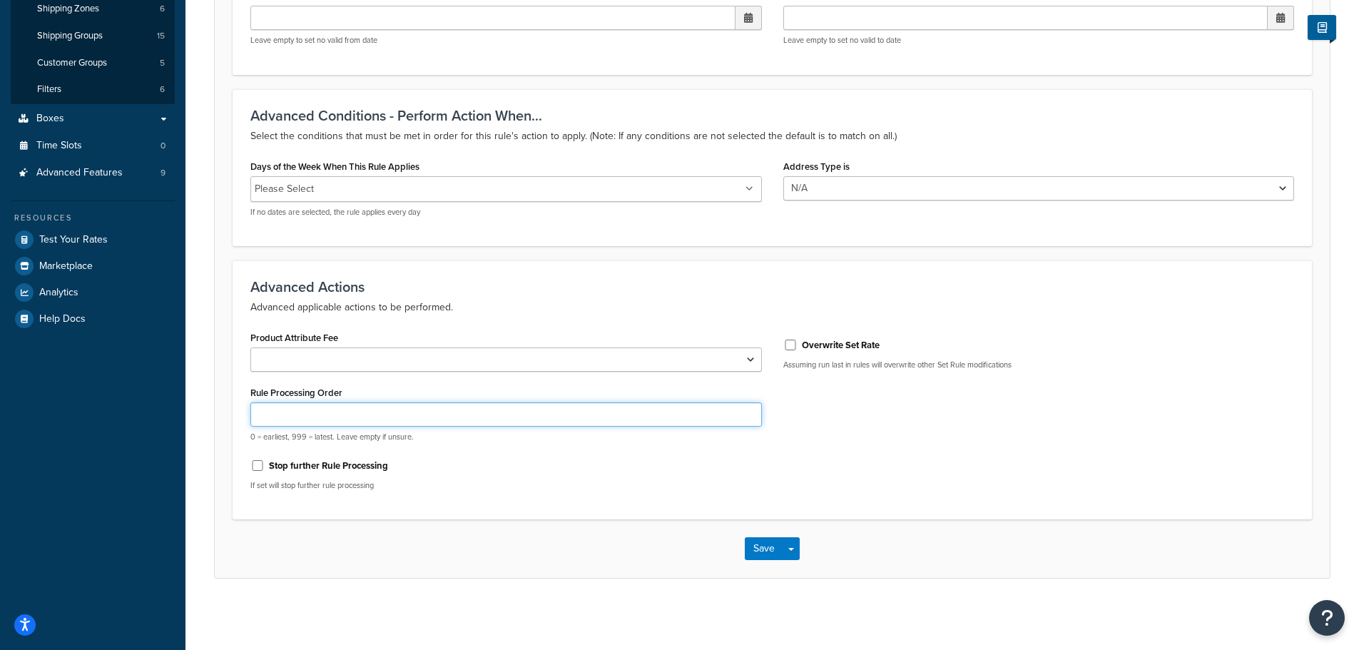
click at [317, 409] on input "Rule Processing Order" at bounding box center [505, 414] width 511 height 24
click at [333, 412] on input "Rule Processing Order" at bounding box center [505, 414] width 511 height 24
type input "1"
type input "2"
click at [623, 495] on div "Product Attribute Fee Shipping Price Handling Fee Rule Processing Order 2 0 = e…" at bounding box center [506, 414] width 533 height 174
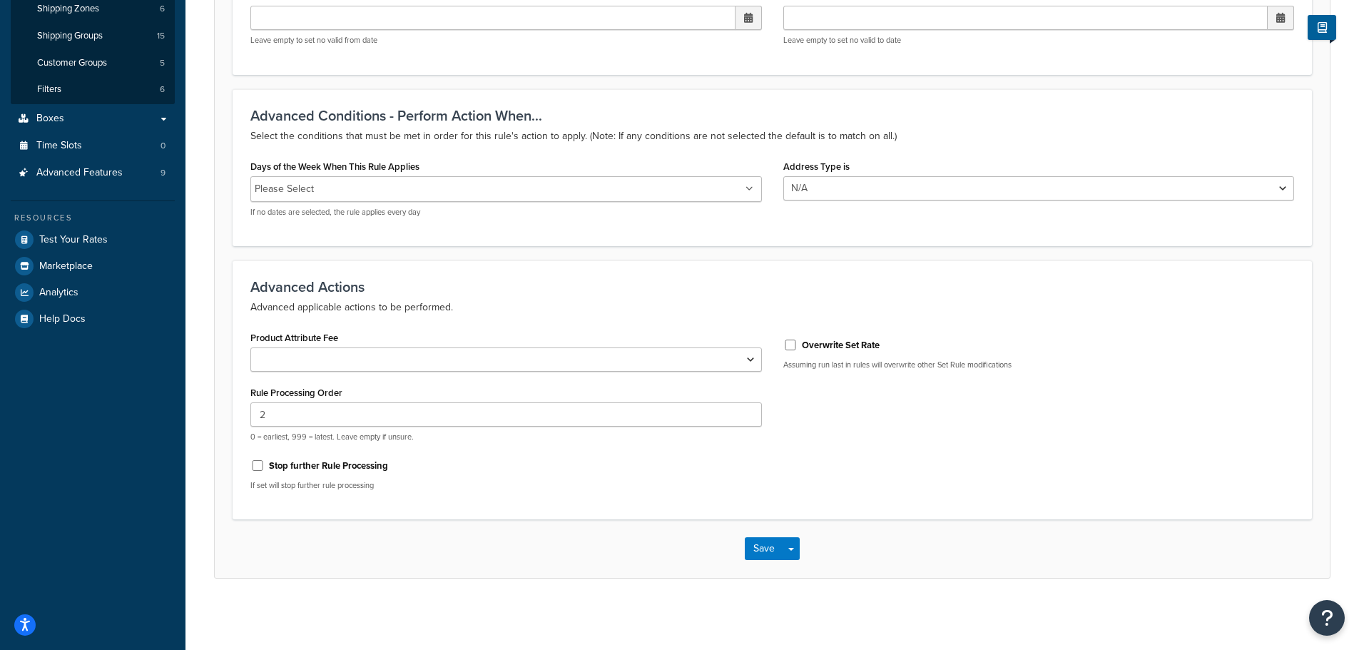
click at [313, 463] on label "Stop further Rule Processing" at bounding box center [328, 465] width 119 height 13
click at [265, 463] on input "Stop further Rule Processing" at bounding box center [257, 465] width 14 height 11
checkbox input "true"
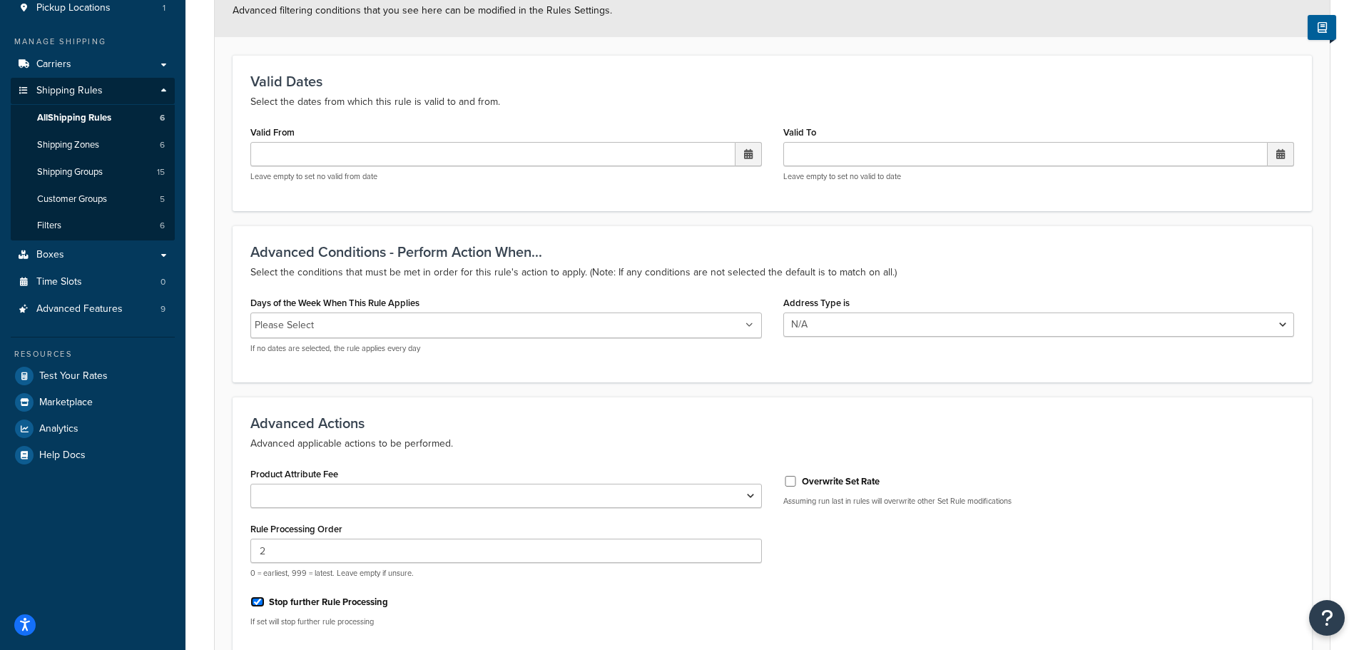
scroll to position [0, 0]
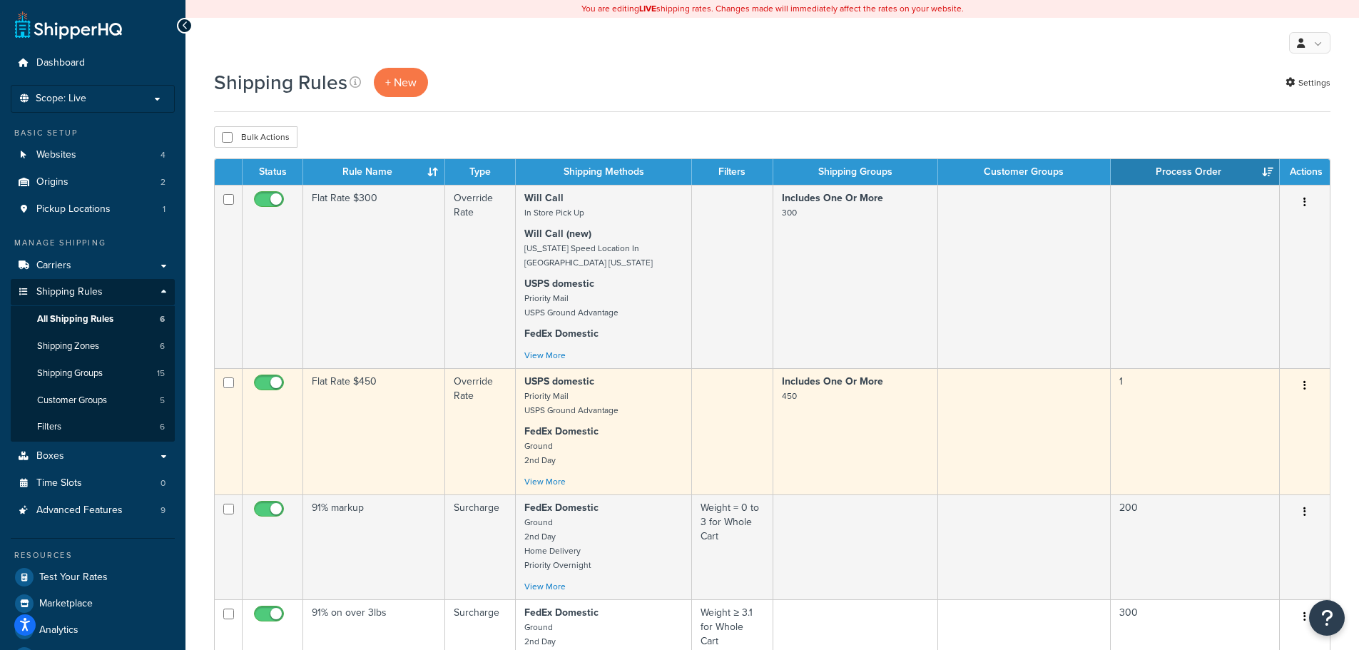
click at [1309, 388] on button "button" at bounding box center [1305, 386] width 20 height 23
click at [1241, 402] on link "Edit" at bounding box center [1257, 412] width 113 height 29
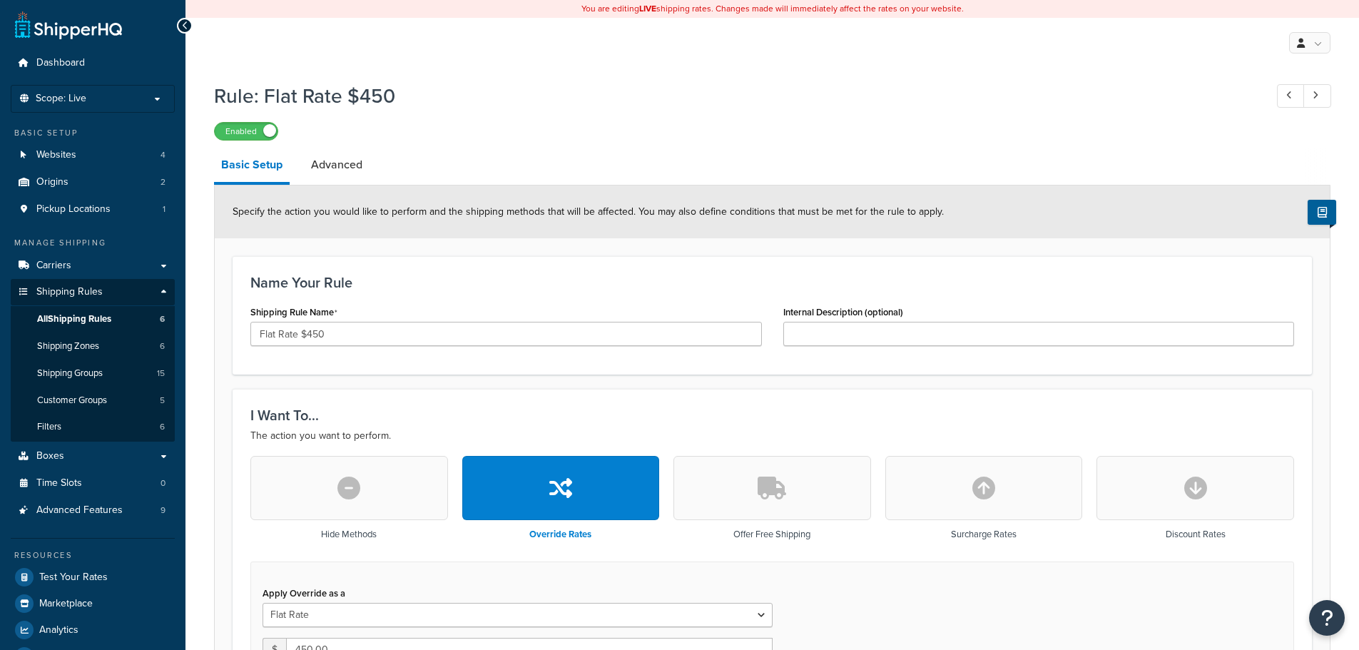
select select "ITEM"
click at [90, 330] on link "All Shipping Rules 5" at bounding box center [93, 319] width 164 height 26
click at [73, 314] on span "All Shipping Rules" at bounding box center [74, 319] width 74 height 12
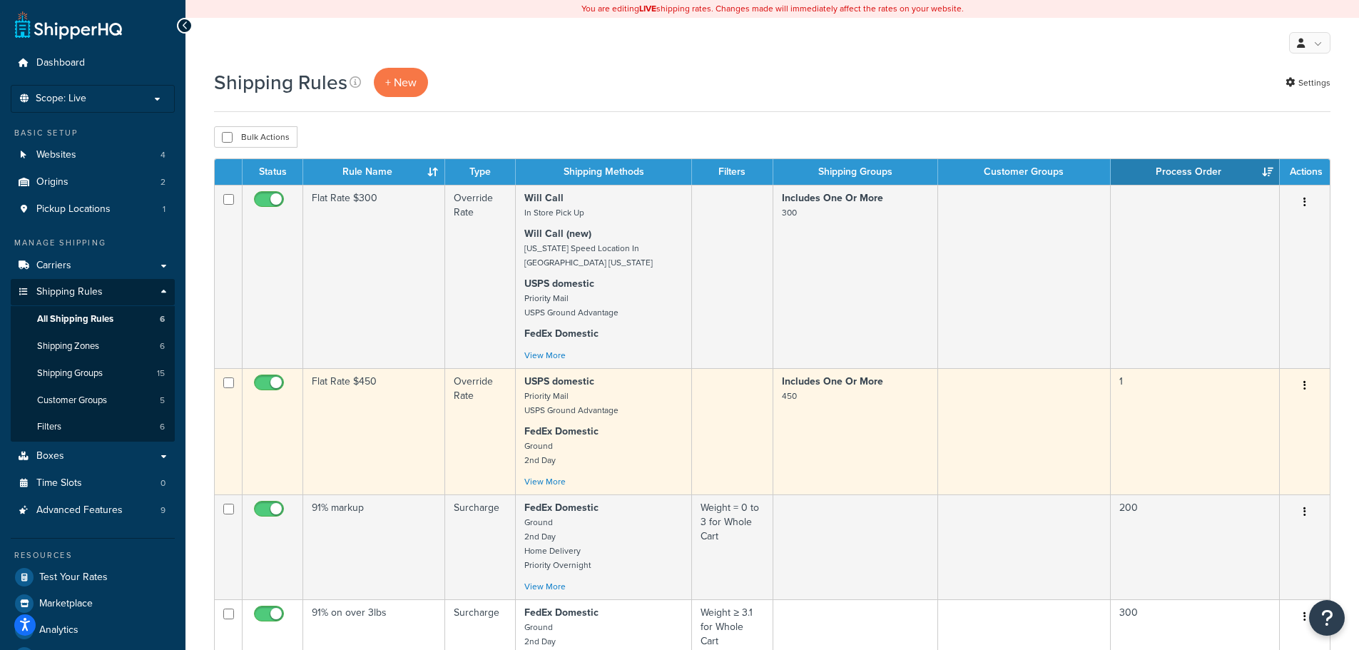
click at [1305, 384] on icon "button" at bounding box center [1304, 385] width 3 height 10
click at [1267, 437] on link "Duplicate" at bounding box center [1257, 441] width 113 height 29
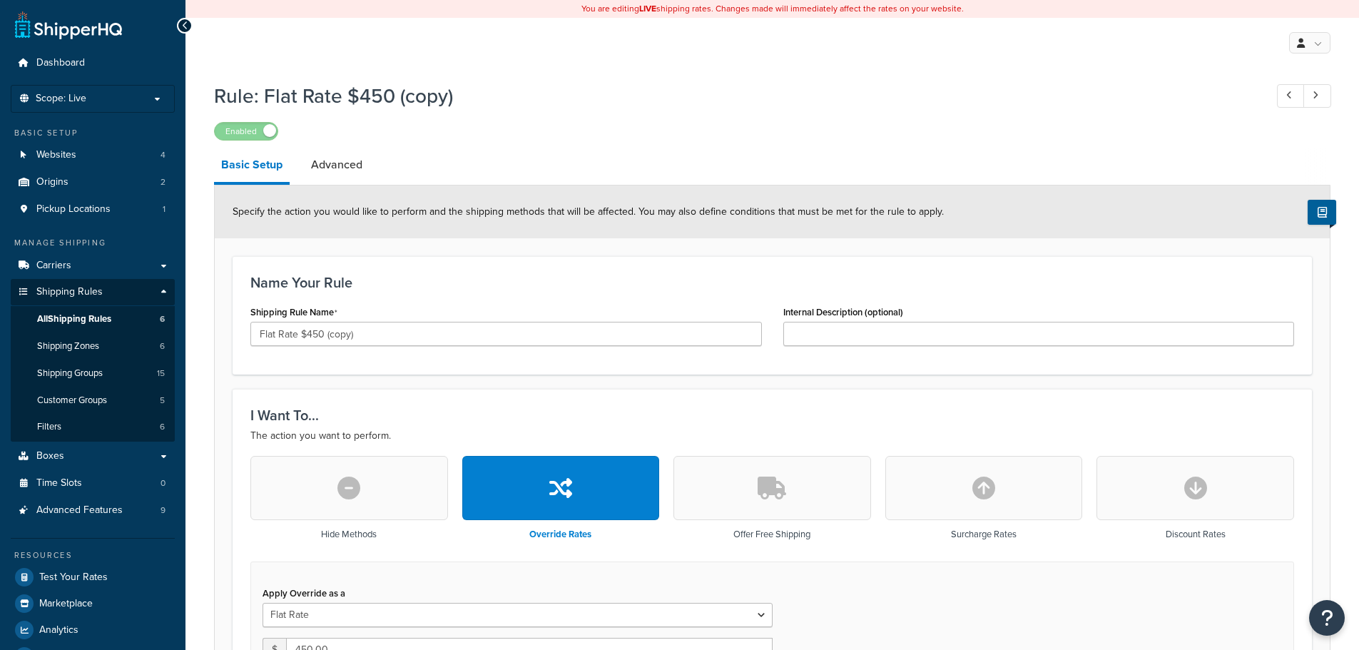
select select "ITEM"
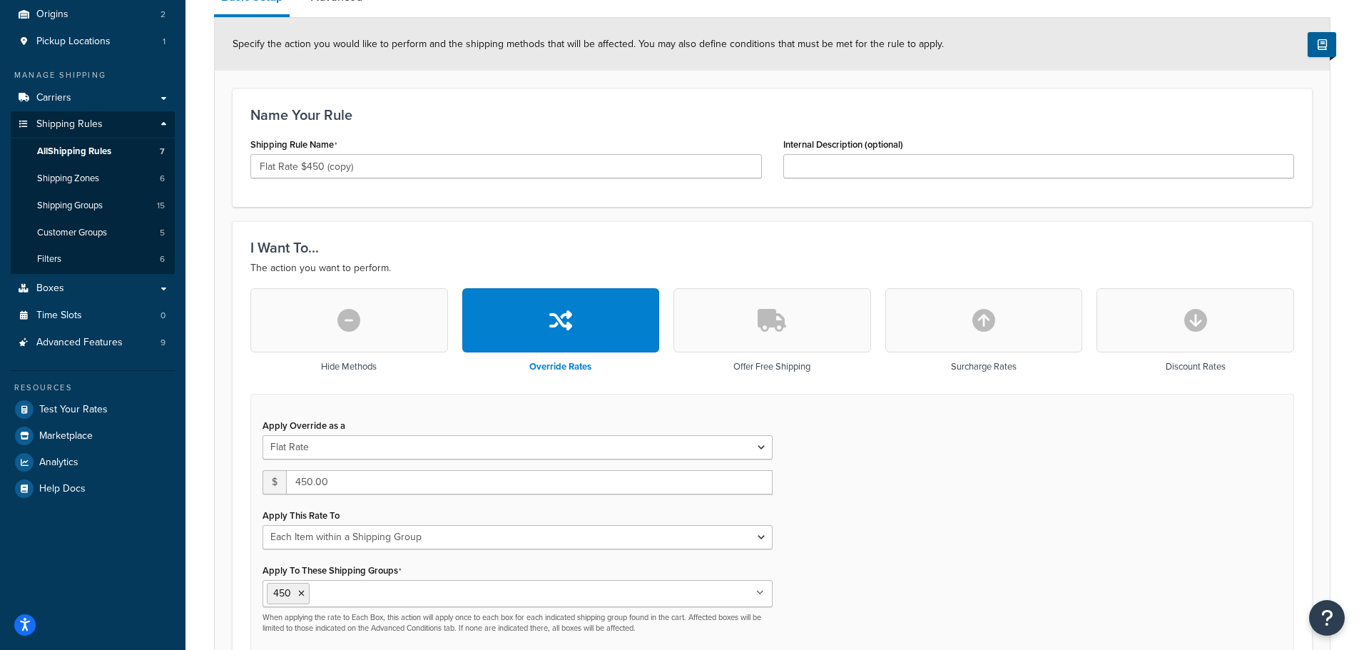
scroll to position [143, 0]
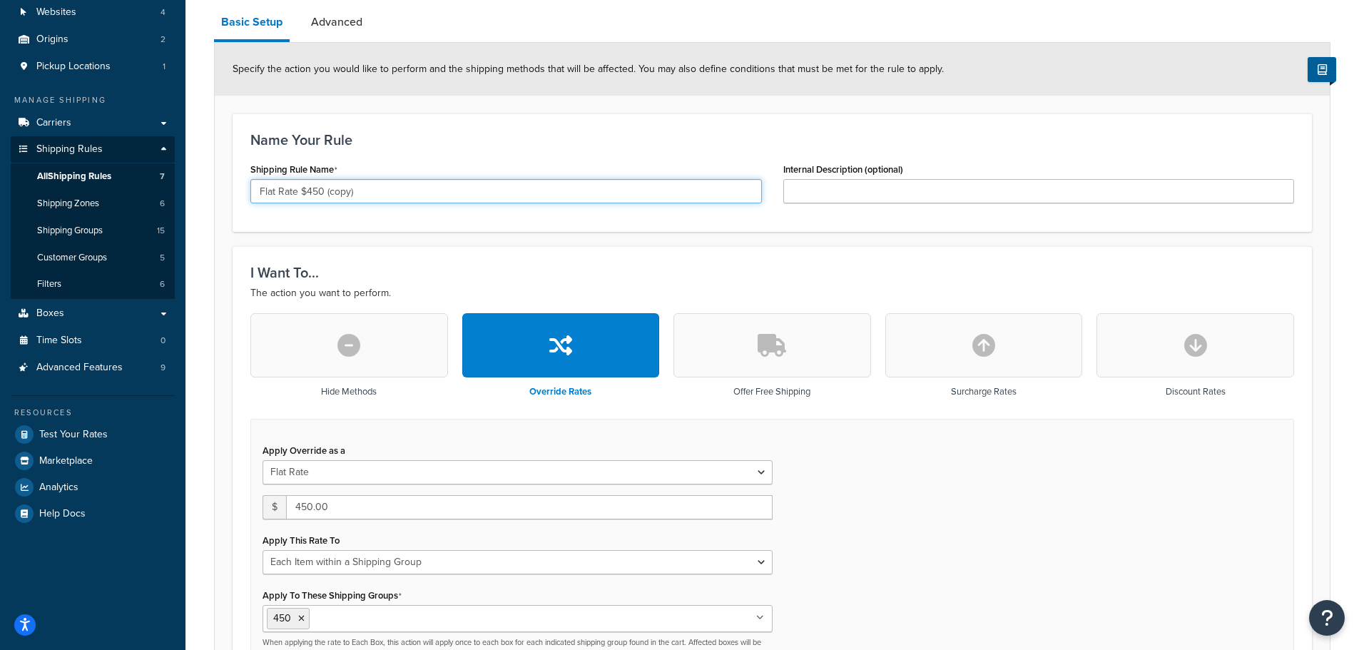
click at [364, 190] on input "Flat Rate $450 (copy)" at bounding box center [505, 191] width 511 height 24
type input "Flat Rate $250"
click at [474, 131] on div "Name Your Rule Shipping Rule Name Flat Rate $250 Internal Description (optional)" at bounding box center [772, 172] width 1079 height 118
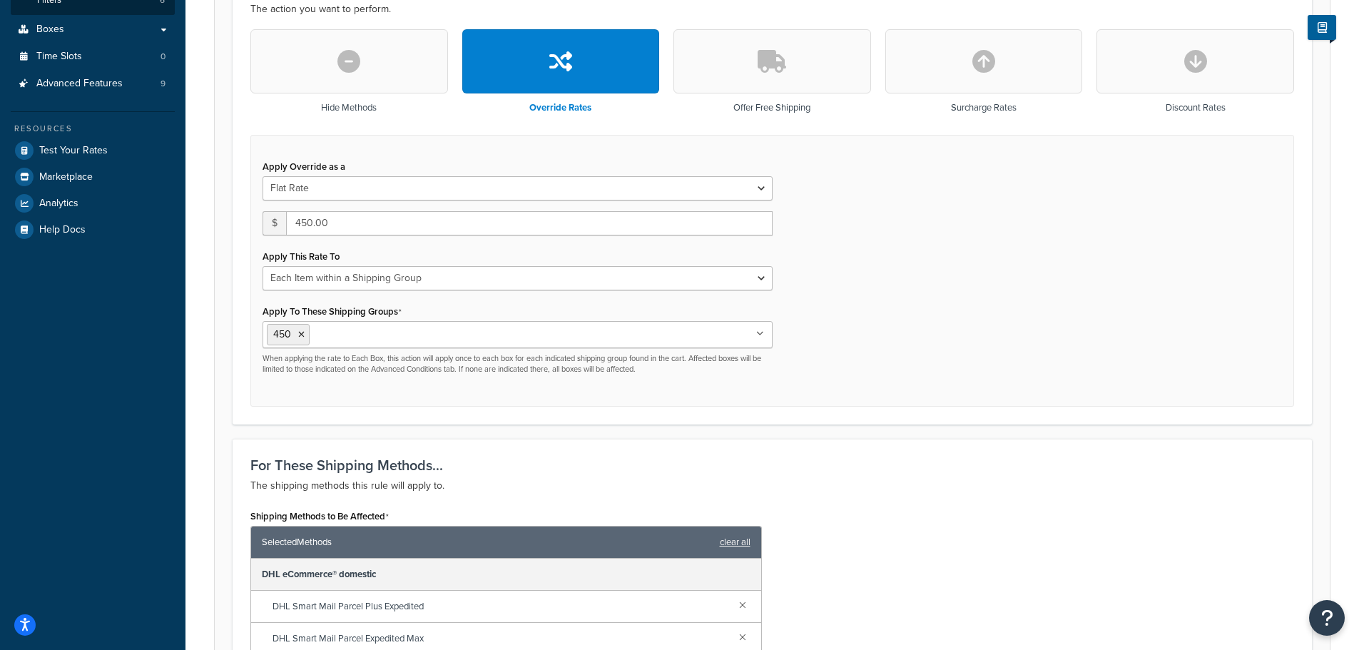
scroll to position [428, 0]
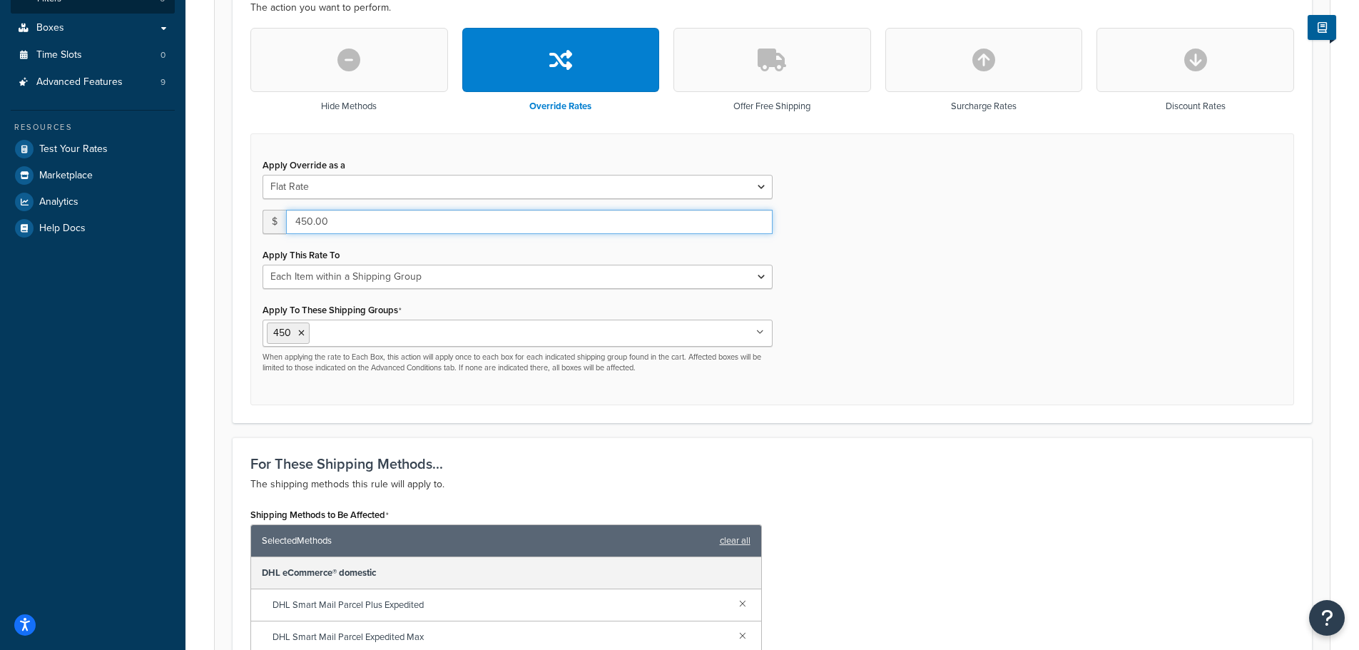
click at [300, 219] on input "450.00" at bounding box center [529, 222] width 487 height 24
type input "250.00"
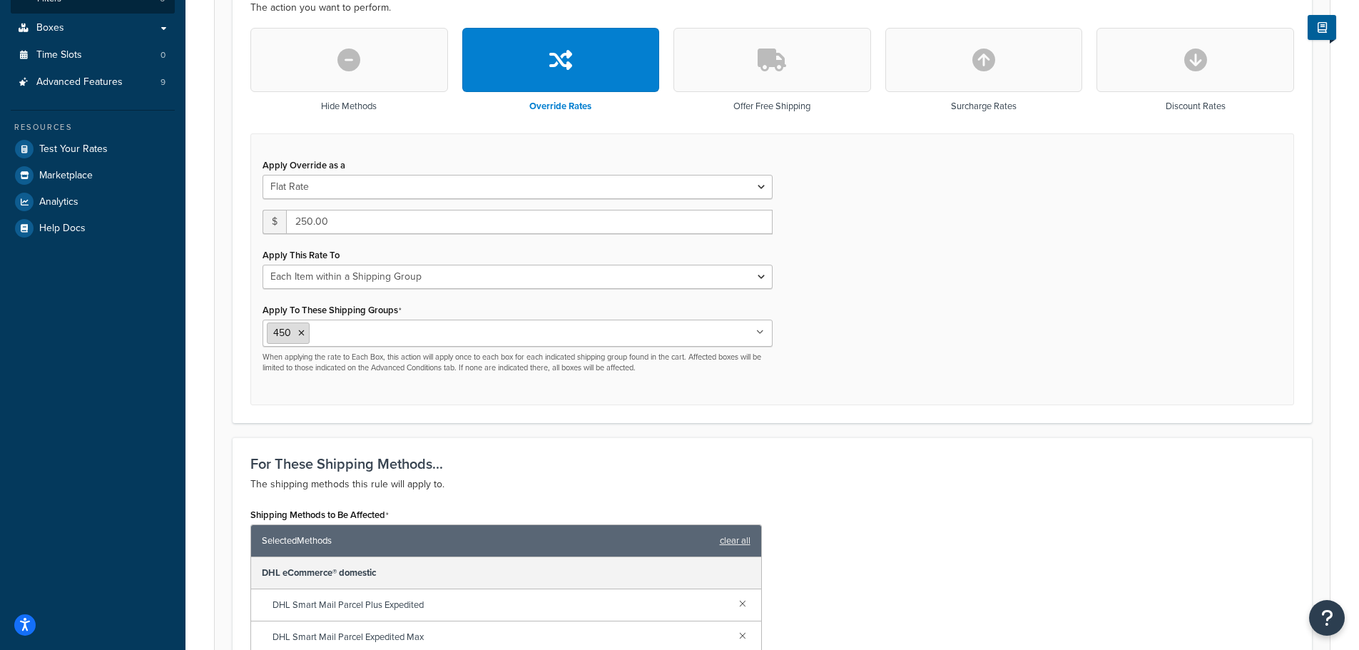
click at [303, 332] on icon at bounding box center [301, 333] width 6 height 9
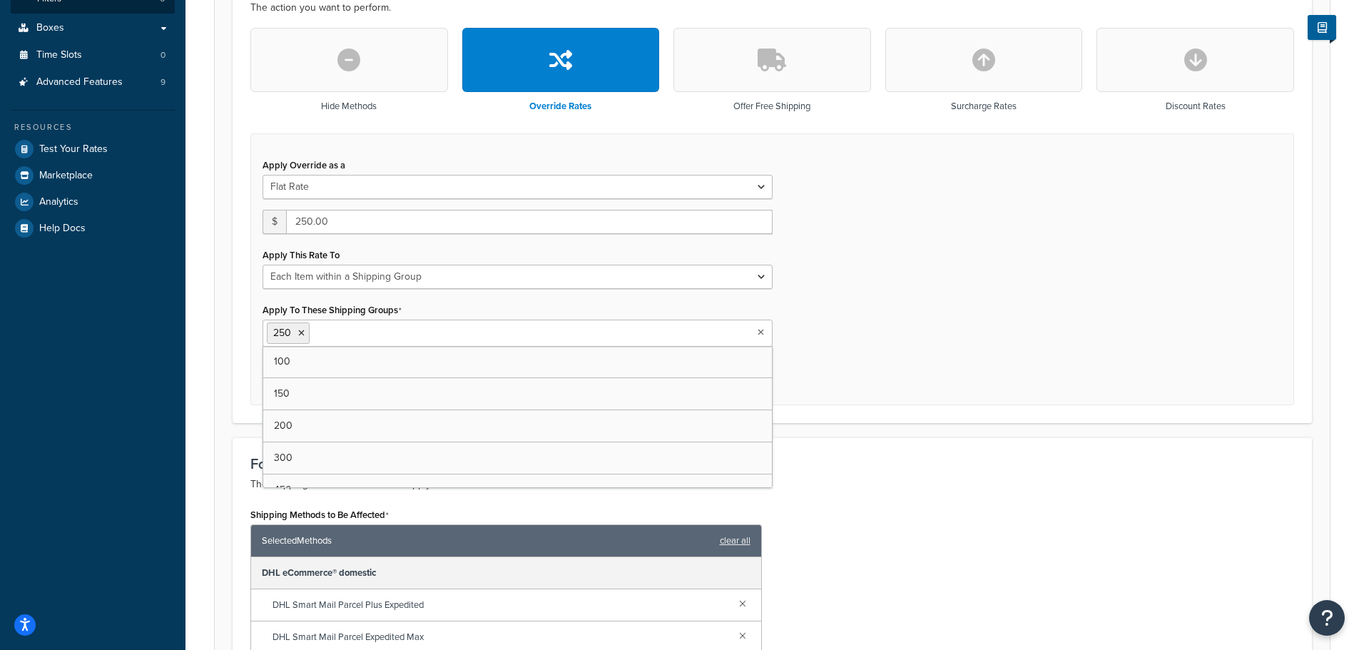
click at [853, 318] on div "Apply Override as a Flat Rate Percentage Flat Rate & Percentage $ 250.00 Apply …" at bounding box center [772, 269] width 1044 height 273
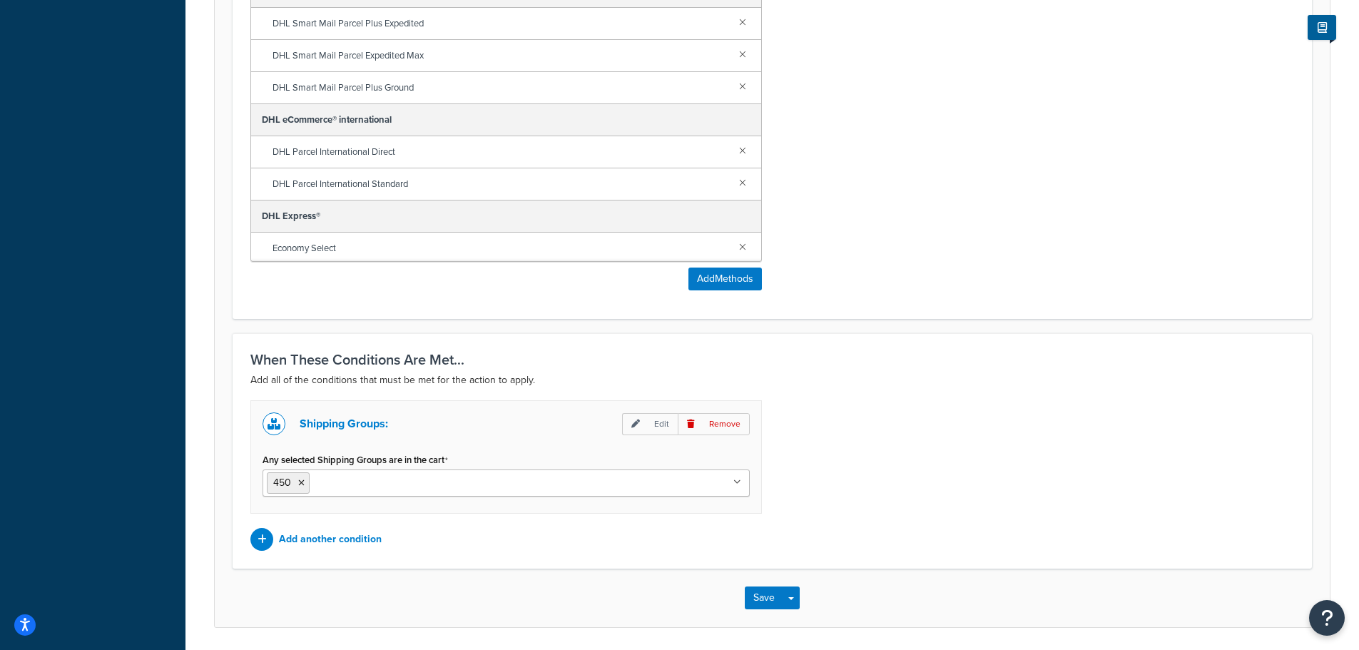
scroll to position [1059, 0]
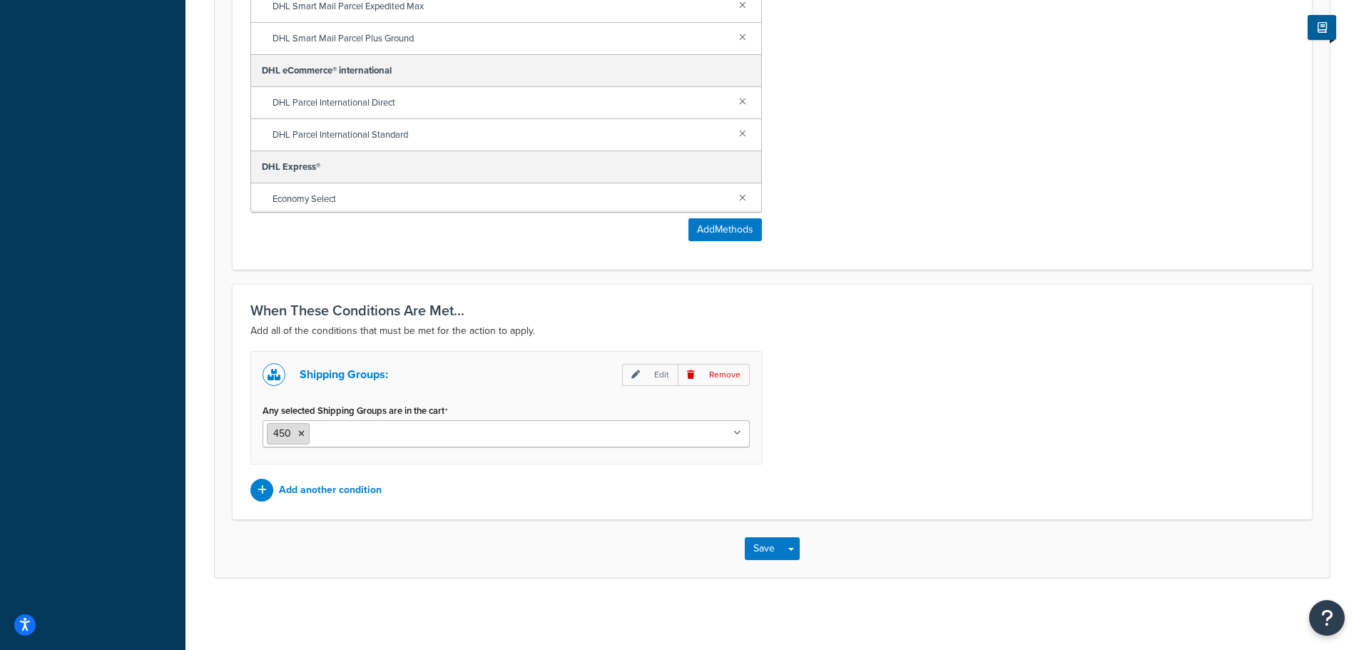
click at [302, 437] on icon at bounding box center [301, 433] width 6 height 9
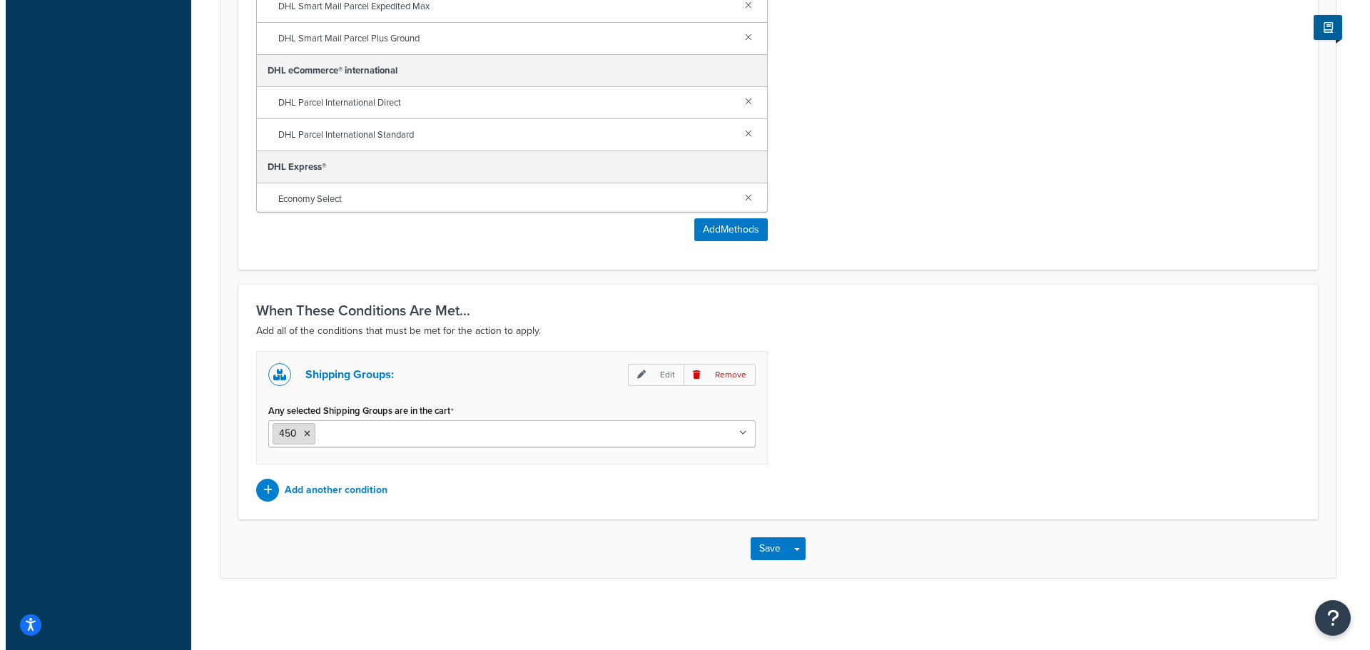
scroll to position [931, 0]
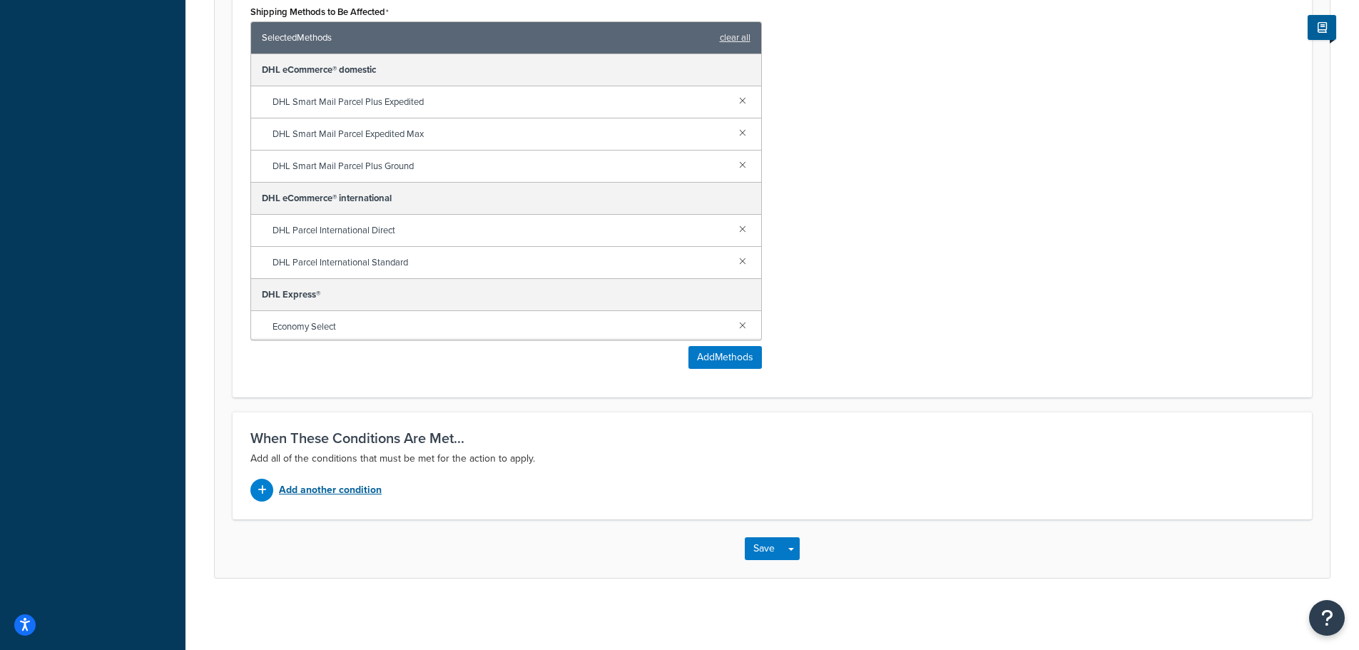
click at [346, 494] on p "Add another condition" at bounding box center [330, 490] width 103 height 20
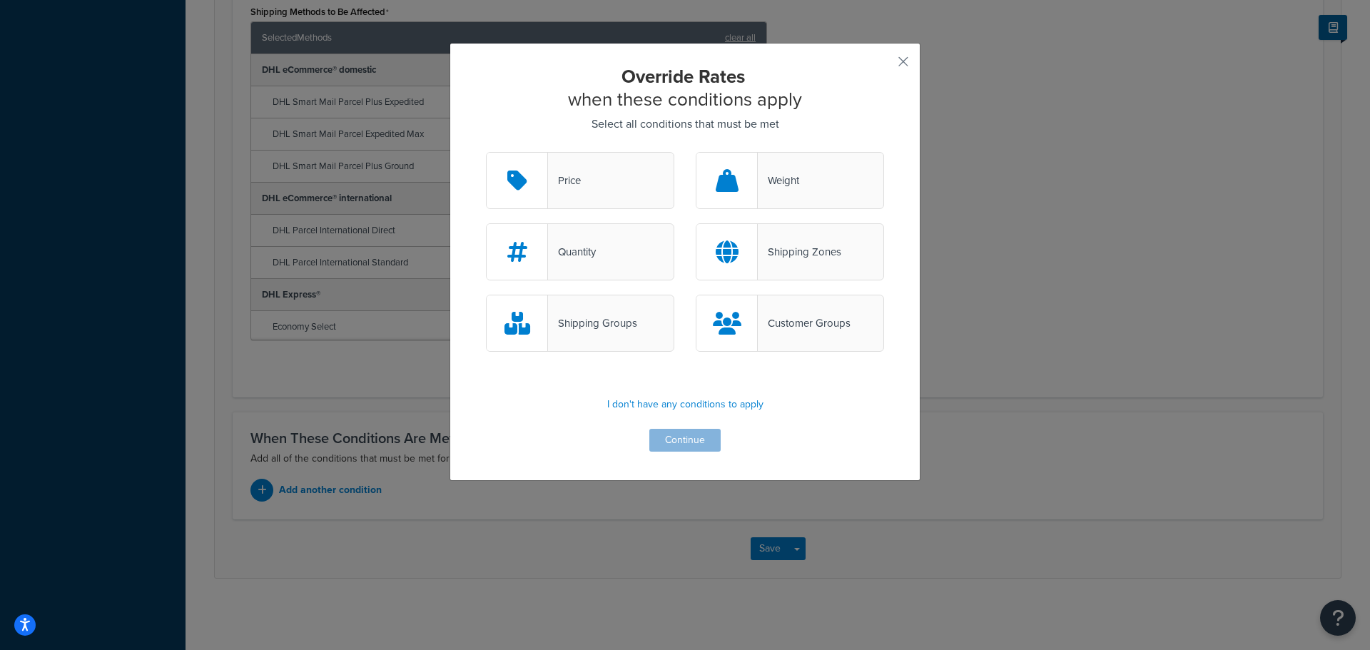
click at [602, 332] on div "Shipping Groups" at bounding box center [592, 323] width 89 height 20
click at [0, 0] on input "Shipping Groups" at bounding box center [0, 0] width 0 height 0
click at [681, 438] on button "Continue" at bounding box center [684, 440] width 71 height 23
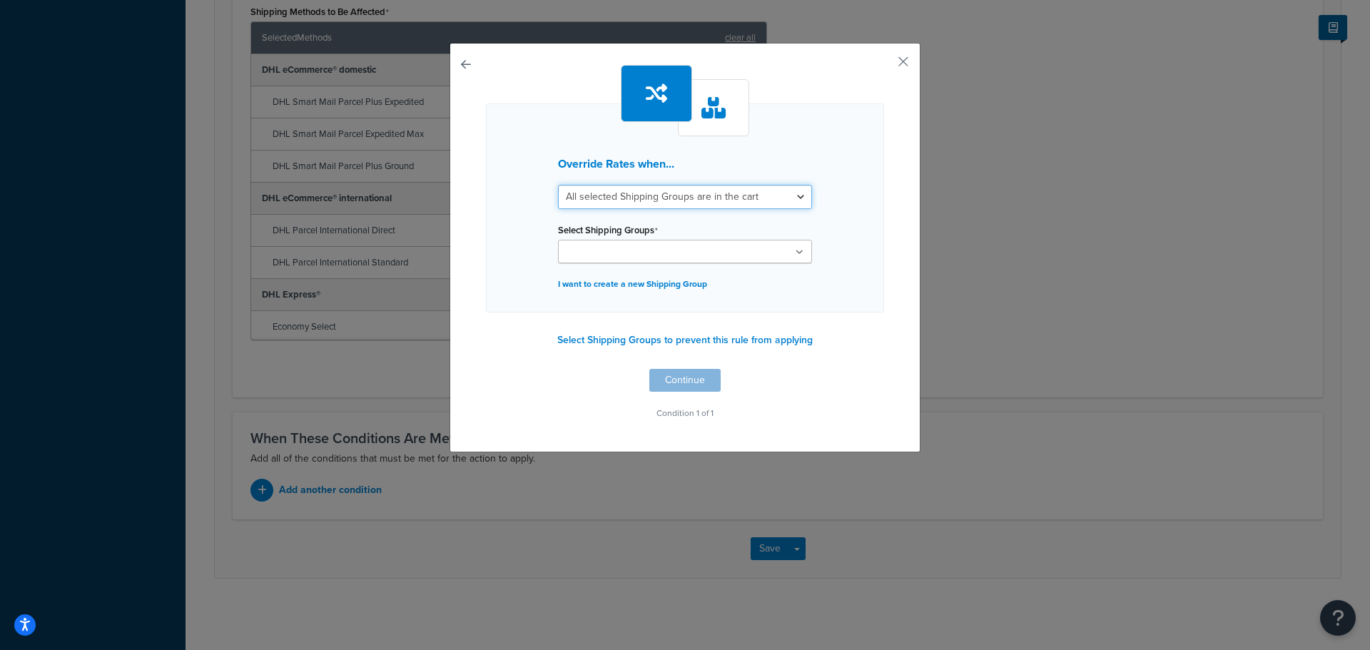
click at [678, 201] on select "All selected Shipping Groups are in the cart Any selected Shipping Groups are i…" at bounding box center [685, 197] width 254 height 24
select select "any"
click at [558, 185] on select "All selected Shipping Groups are in the cart Any selected Shipping Groups are i…" at bounding box center [685, 197] width 254 height 24
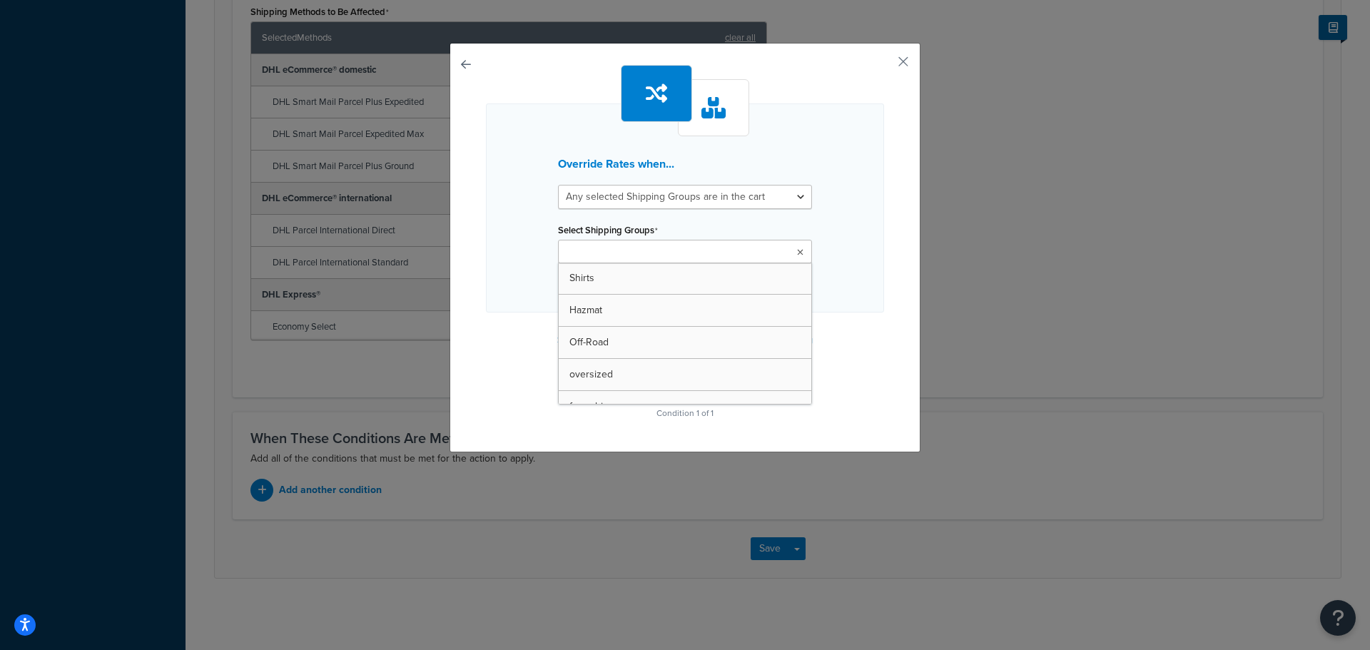
click at [658, 254] on input "Select Shipping Groups" at bounding box center [625, 253] width 126 height 16
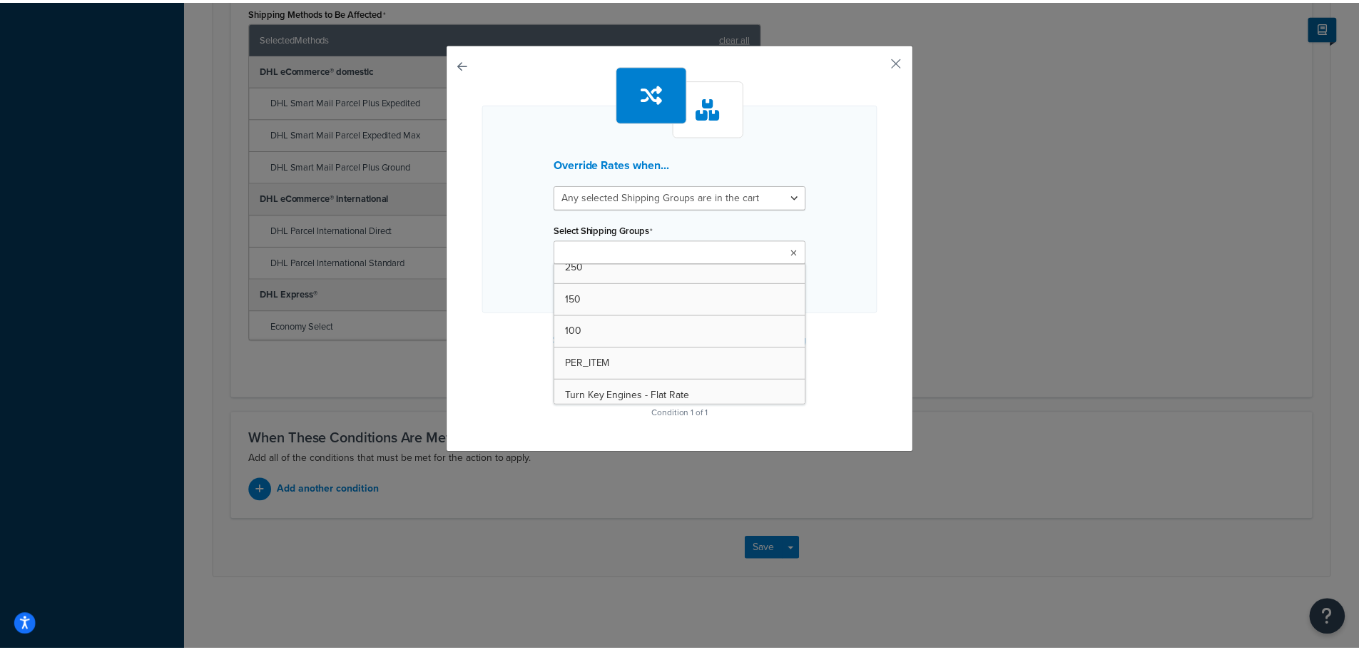
scroll to position [197, 0]
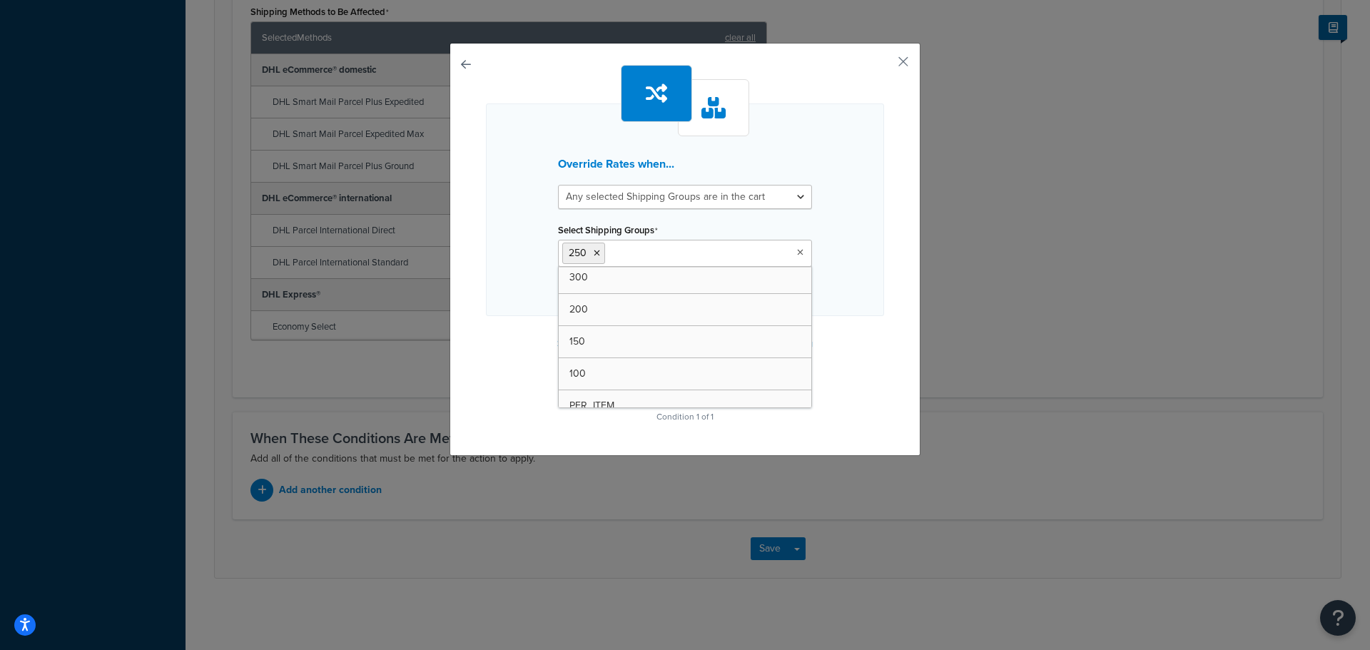
click at [871, 383] on div "Override Rates when... All selected Shipping Groups are in the cart Any selecte…" at bounding box center [685, 246] width 398 height 362
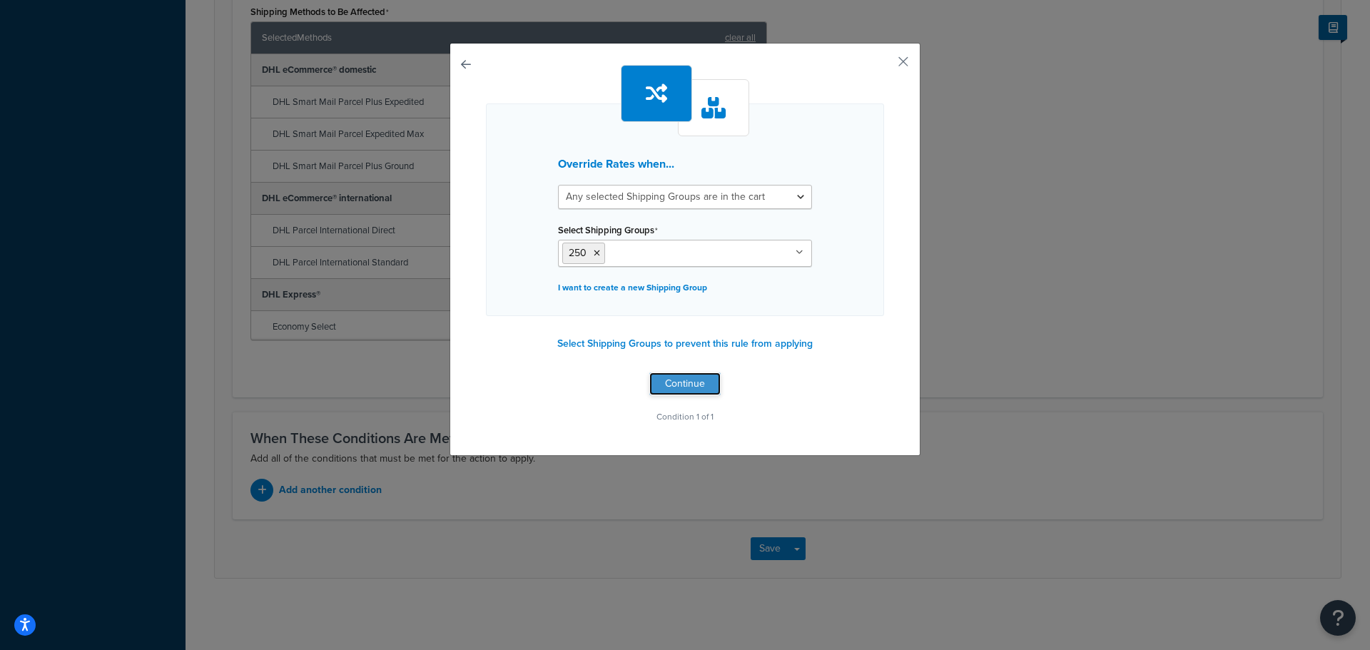
click at [691, 382] on button "Continue" at bounding box center [684, 383] width 71 height 23
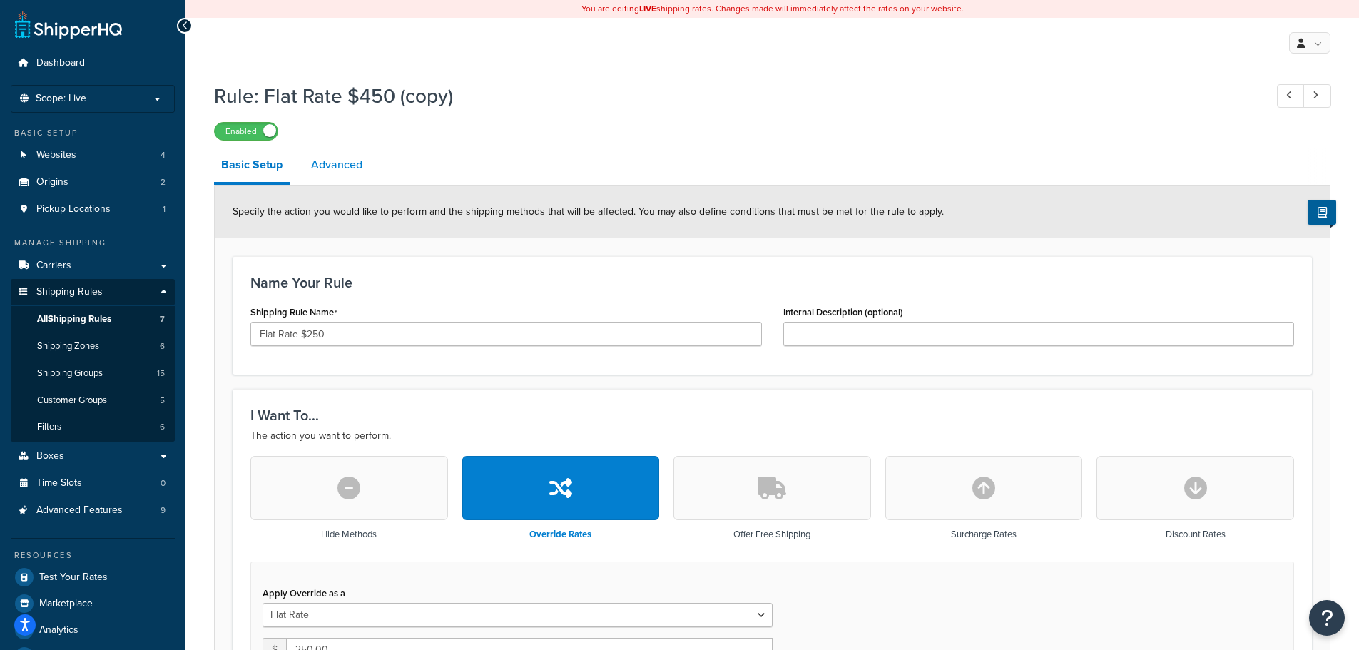
click at [347, 158] on link "Advanced" at bounding box center [337, 165] width 66 height 34
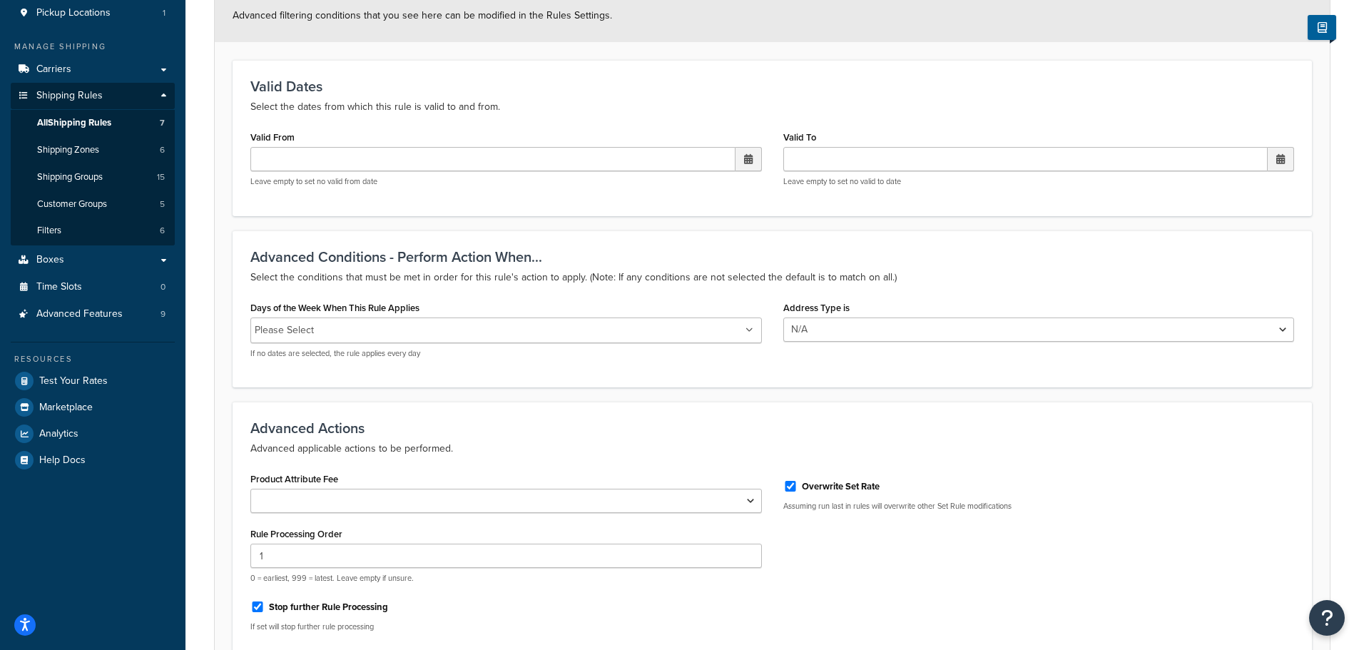
scroll to position [337, 0]
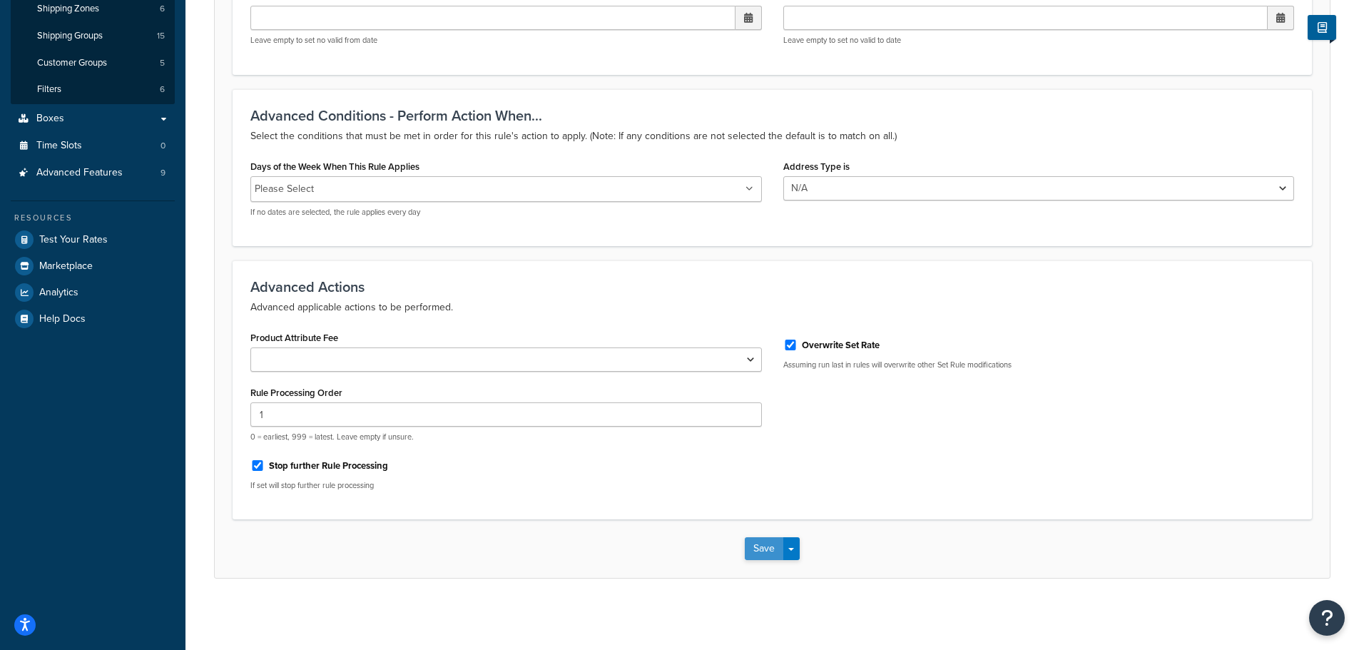
click at [763, 543] on button "Save" at bounding box center [764, 548] width 39 height 23
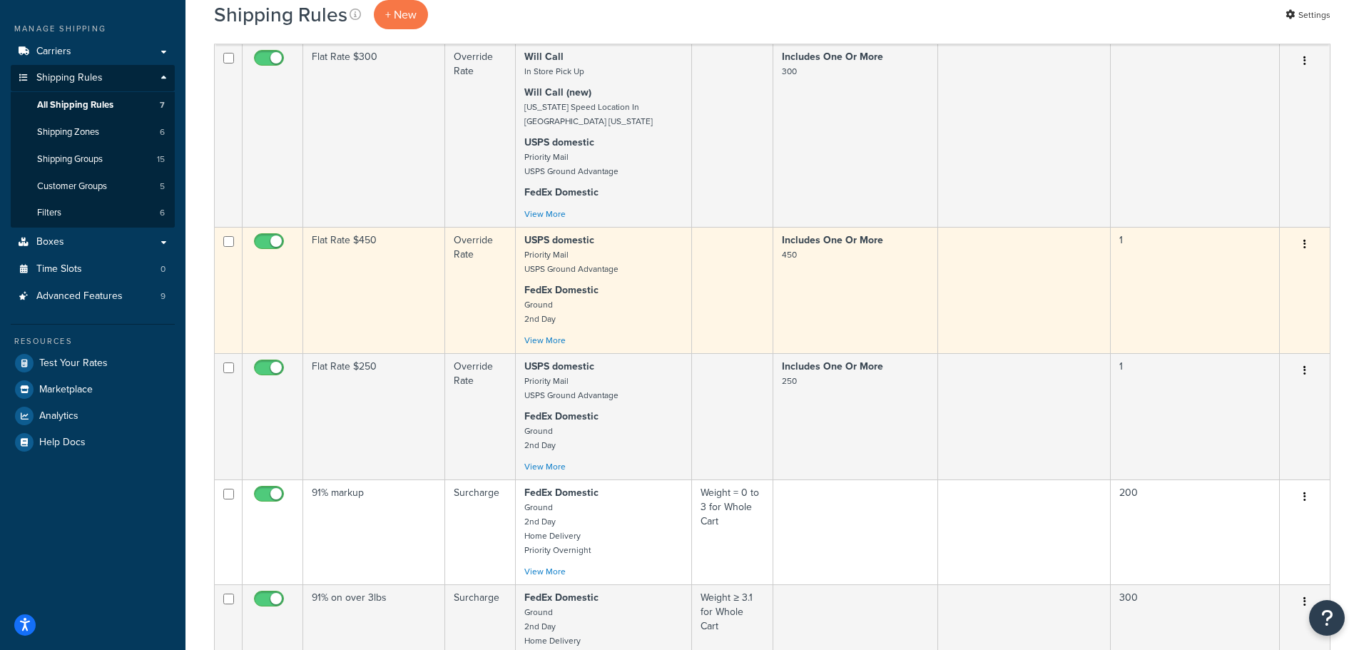
scroll to position [143, 0]
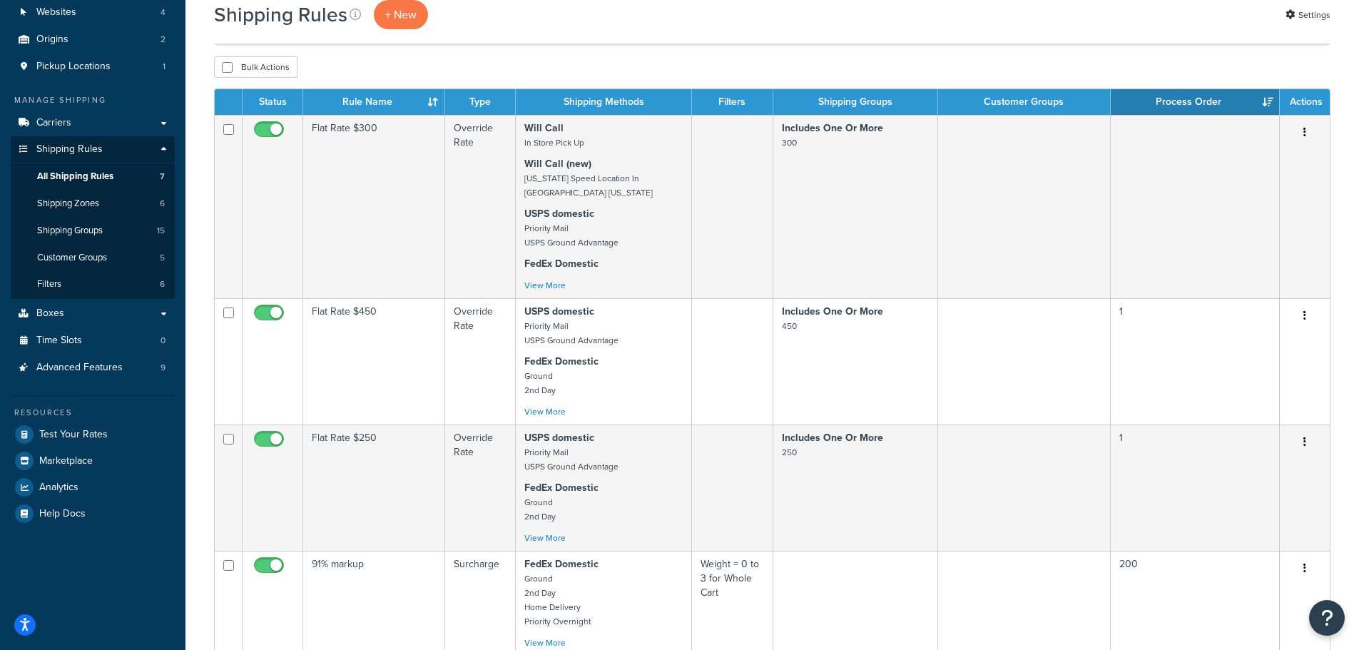
click at [432, 104] on th "Rule Name" at bounding box center [374, 102] width 142 height 26
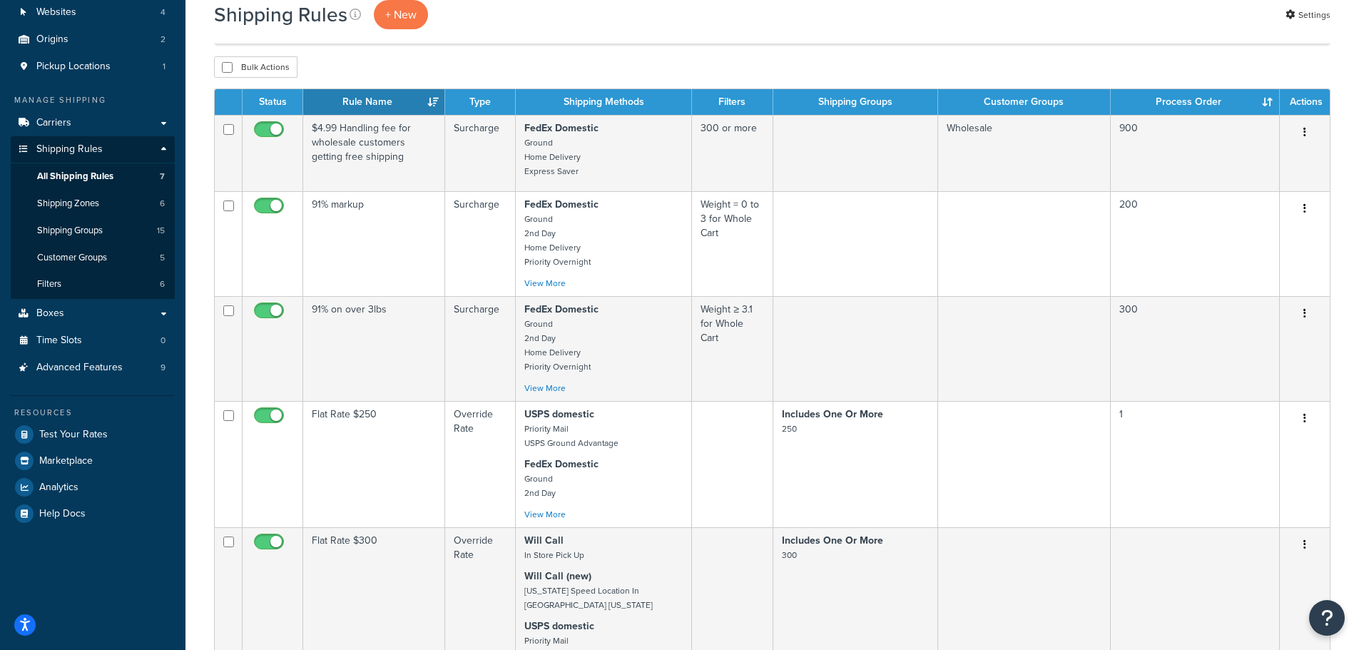
click at [432, 104] on th "Rule Name" at bounding box center [374, 102] width 142 height 26
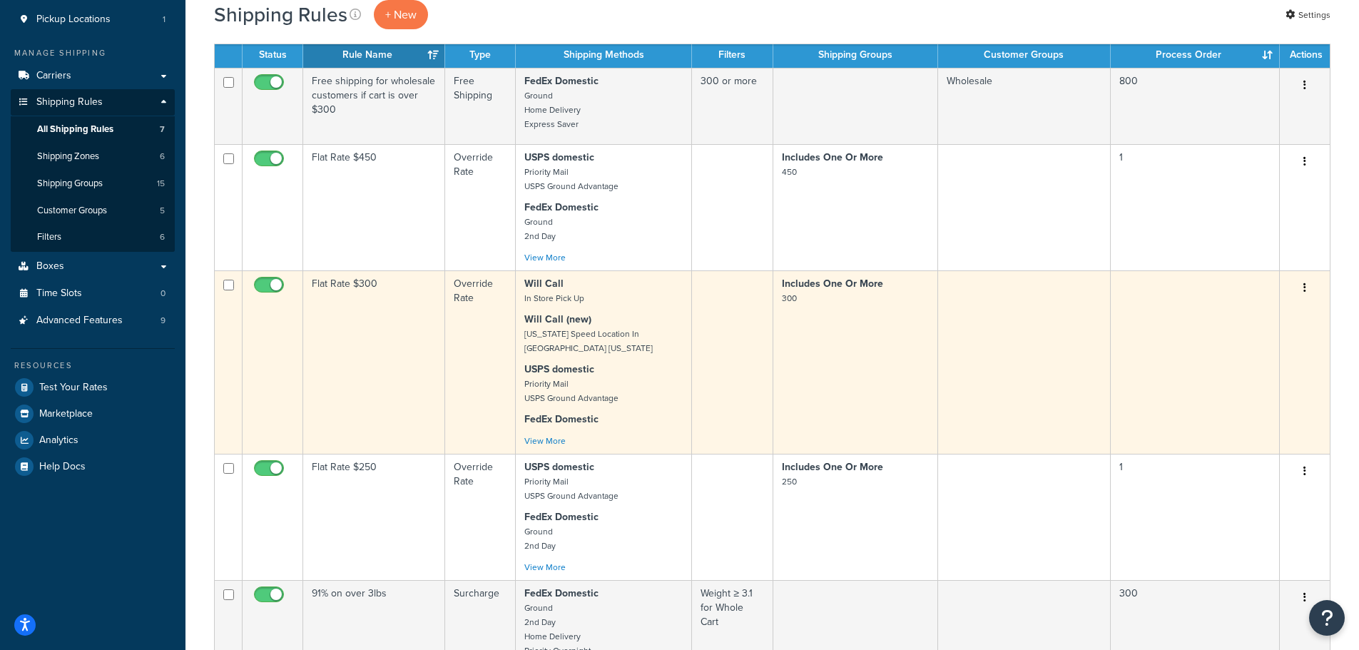
scroll to position [214, 0]
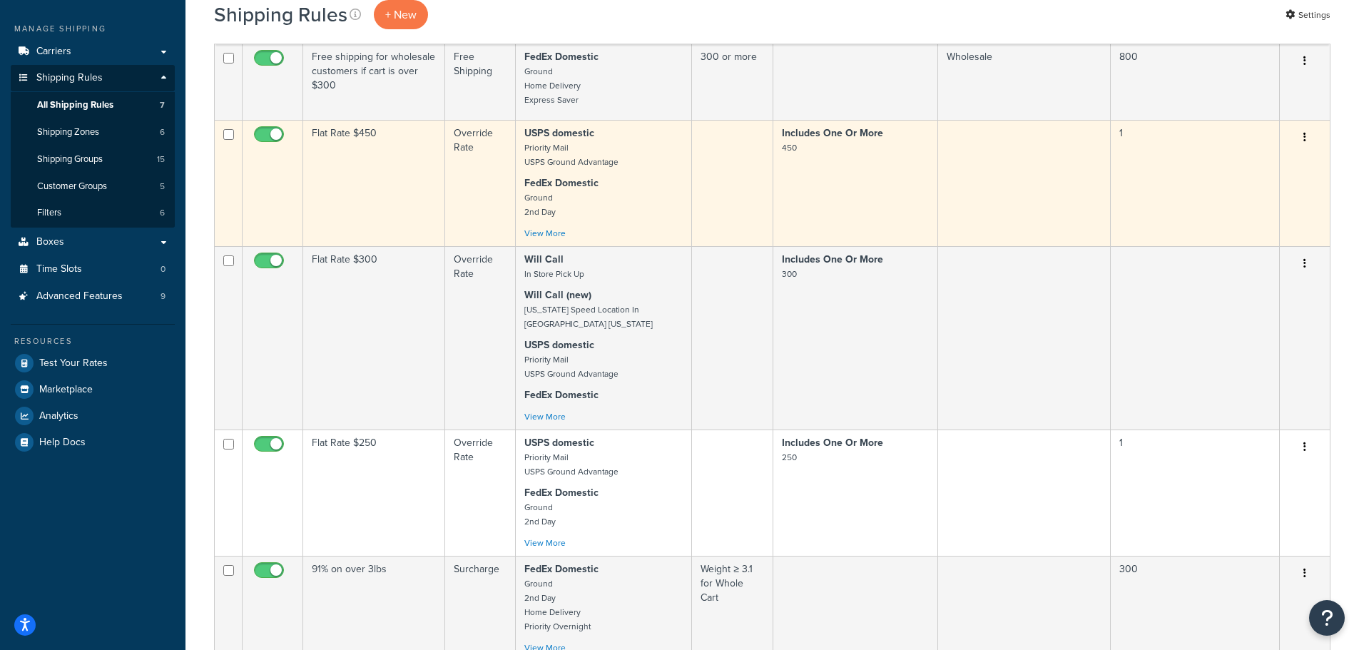
click at [1309, 141] on button "button" at bounding box center [1305, 137] width 20 height 23
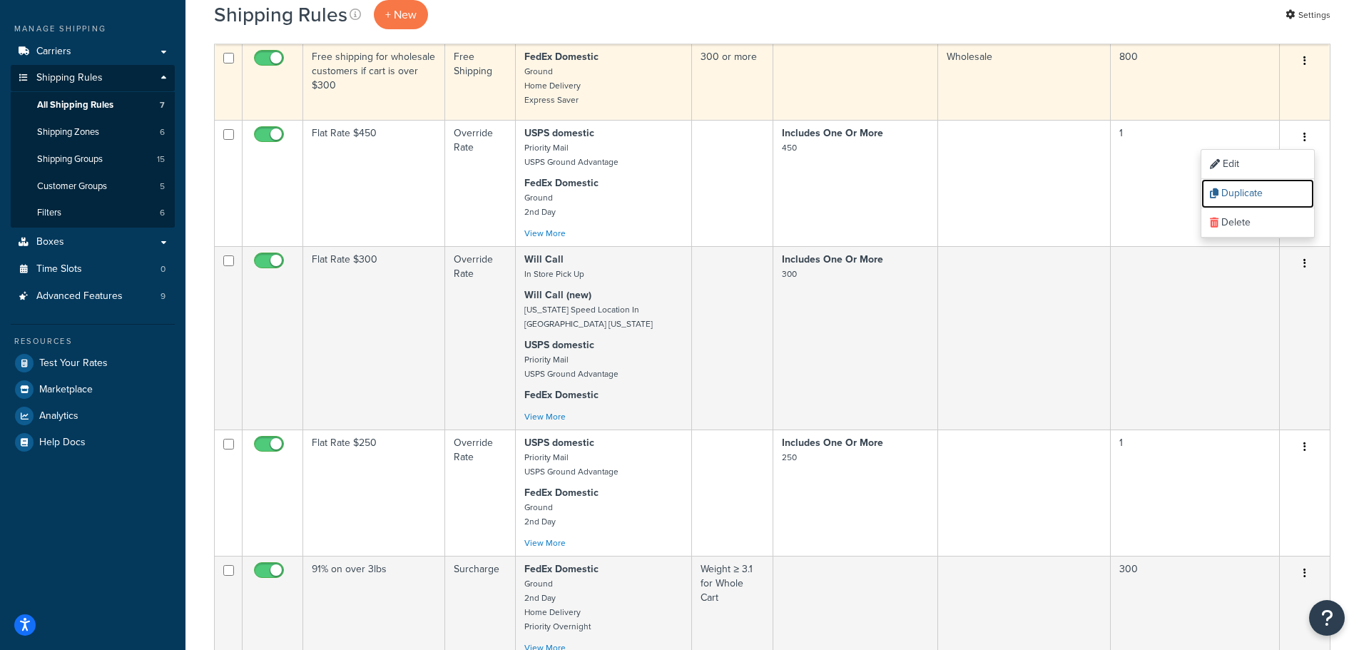
drag, startPoint x: 1248, startPoint y: 187, endPoint x: 749, endPoint y: 51, distance: 517.4
click at [1248, 187] on link "Duplicate" at bounding box center [1257, 193] width 113 height 29
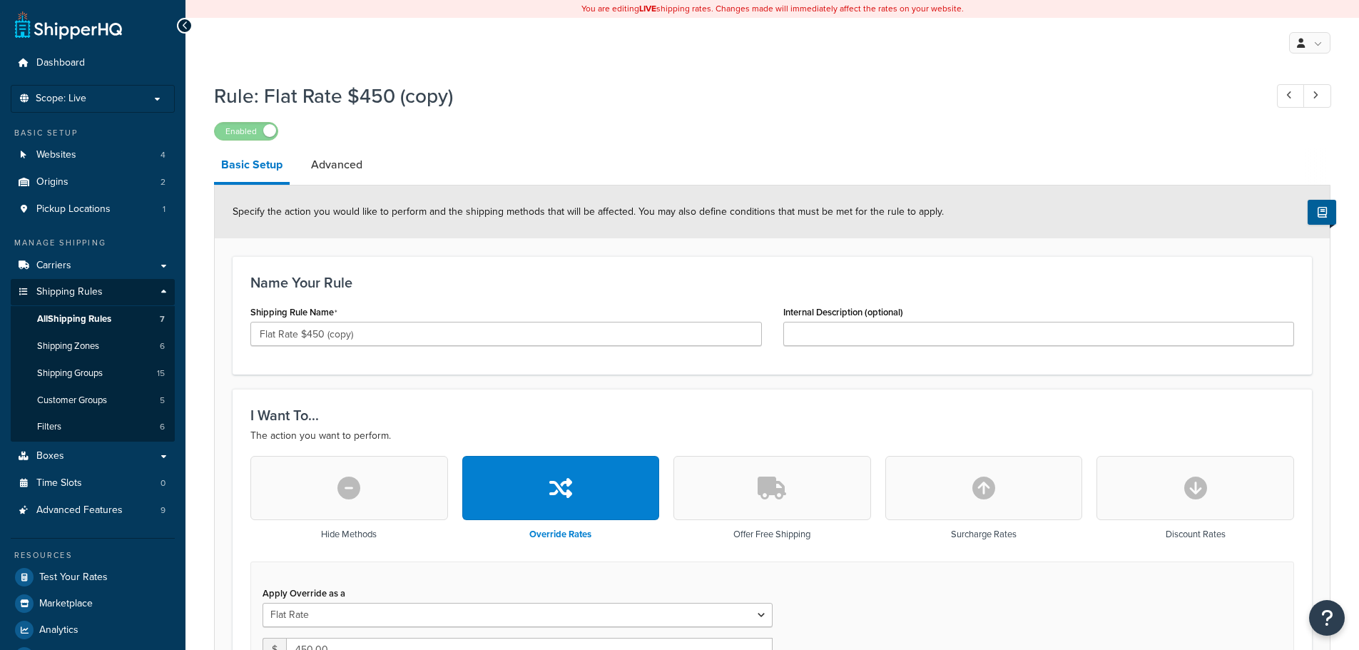
select select "ITEM"
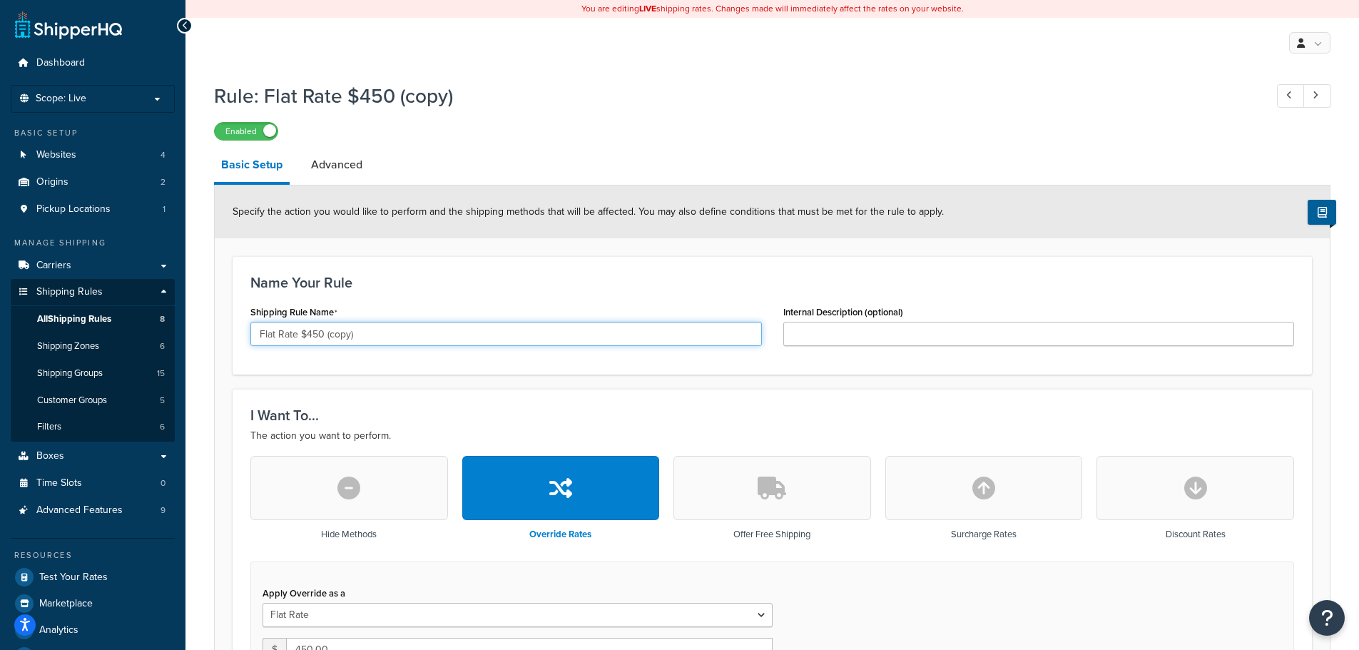
click at [322, 334] on input "Flat Rate $450 (copy)" at bounding box center [505, 334] width 511 height 24
click at [362, 333] on input "Flat Rate $200 (copy)" at bounding box center [505, 334] width 511 height 24
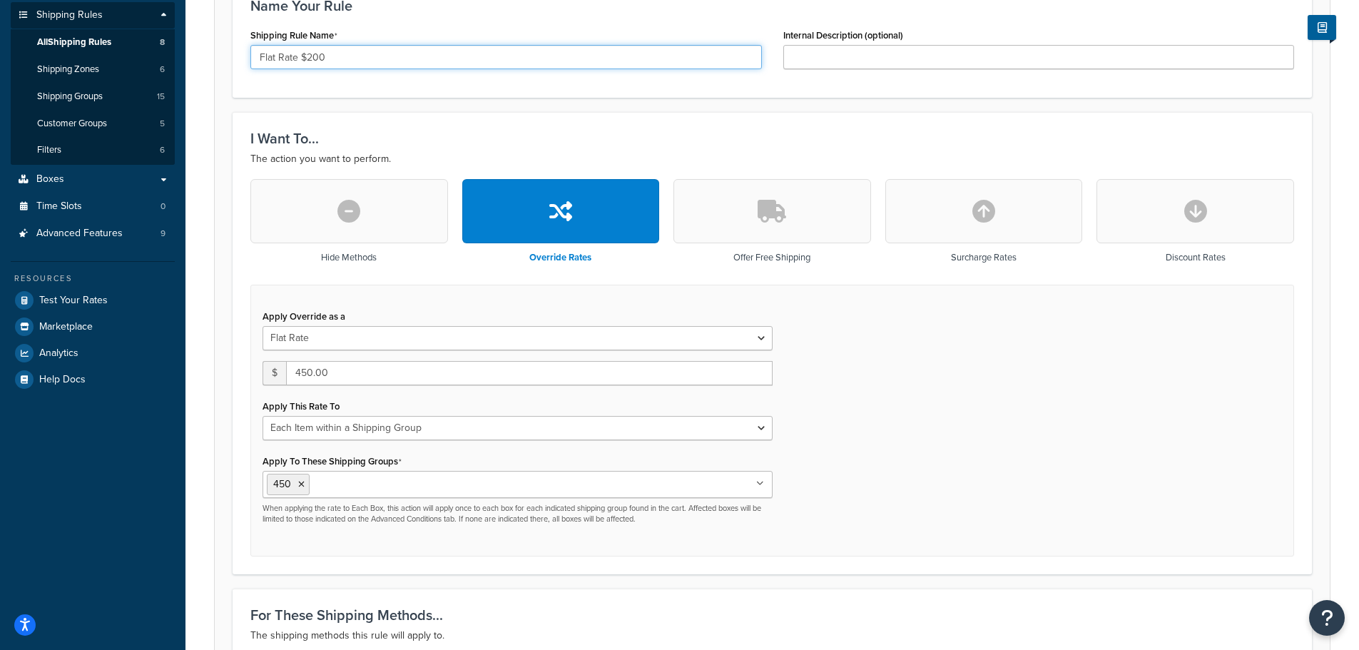
scroll to position [285, 0]
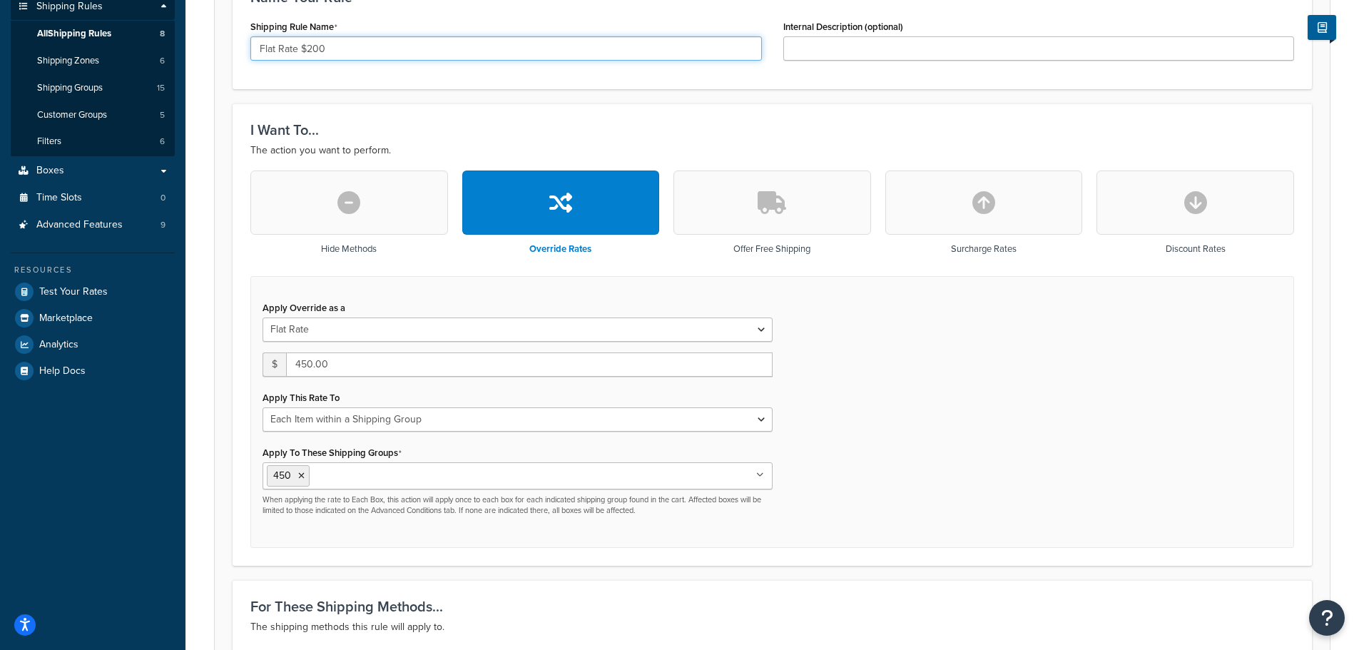
type input "Flat Rate $200"
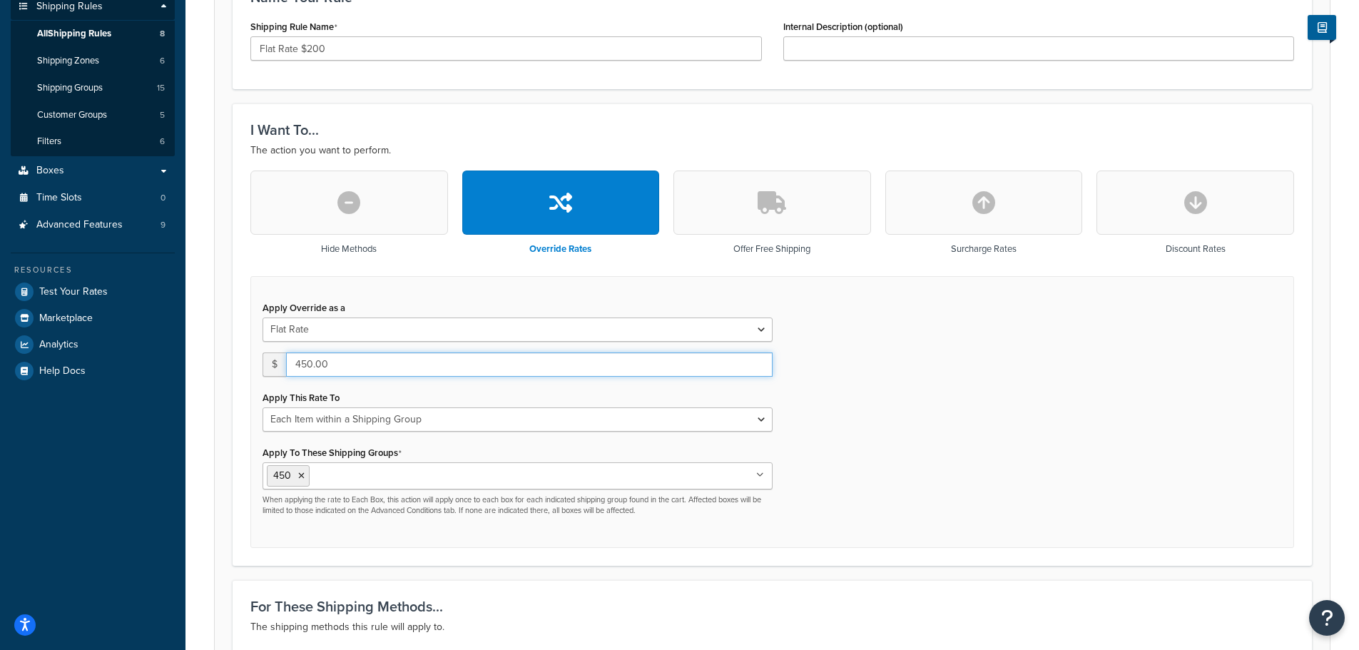
click at [303, 365] on input "450.00" at bounding box center [529, 364] width 487 height 24
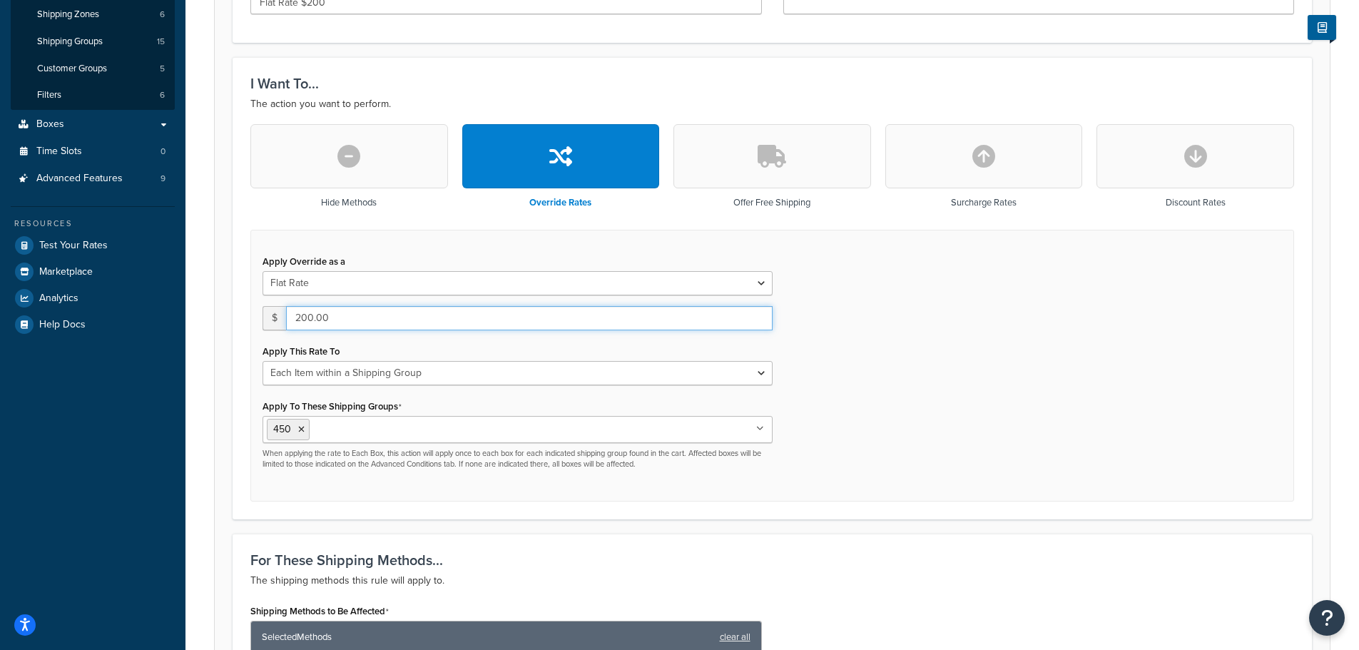
scroll to position [357, 0]
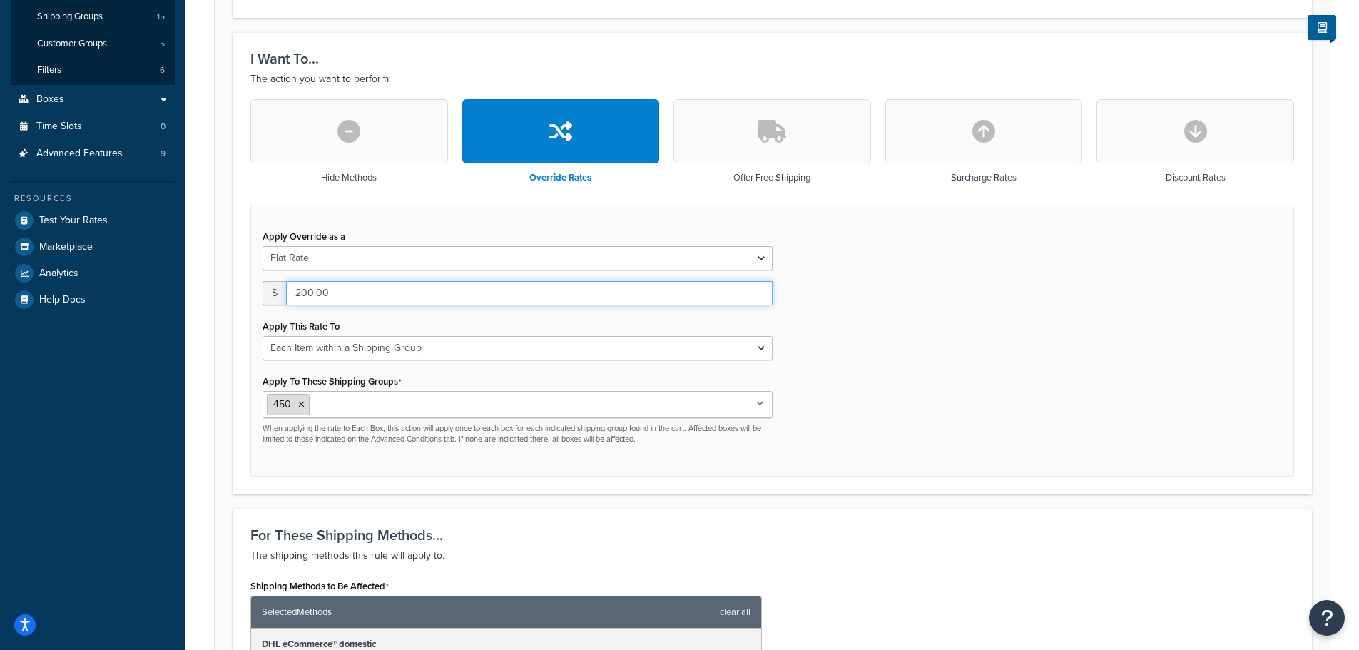
type input "200.00"
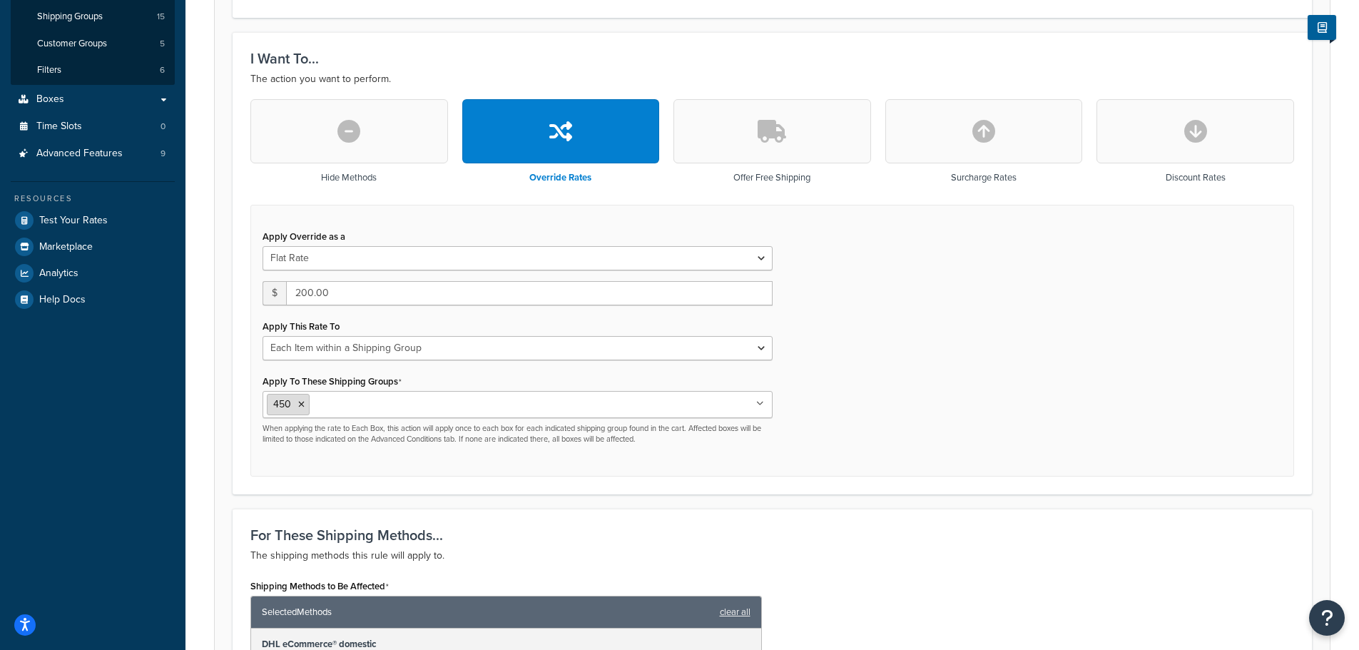
click at [304, 406] on icon at bounding box center [301, 404] width 6 height 9
click at [887, 407] on div "Apply Override as a Flat Rate Percentage Flat Rate & Percentage $ 200.00 Apply …" at bounding box center [772, 341] width 1044 height 273
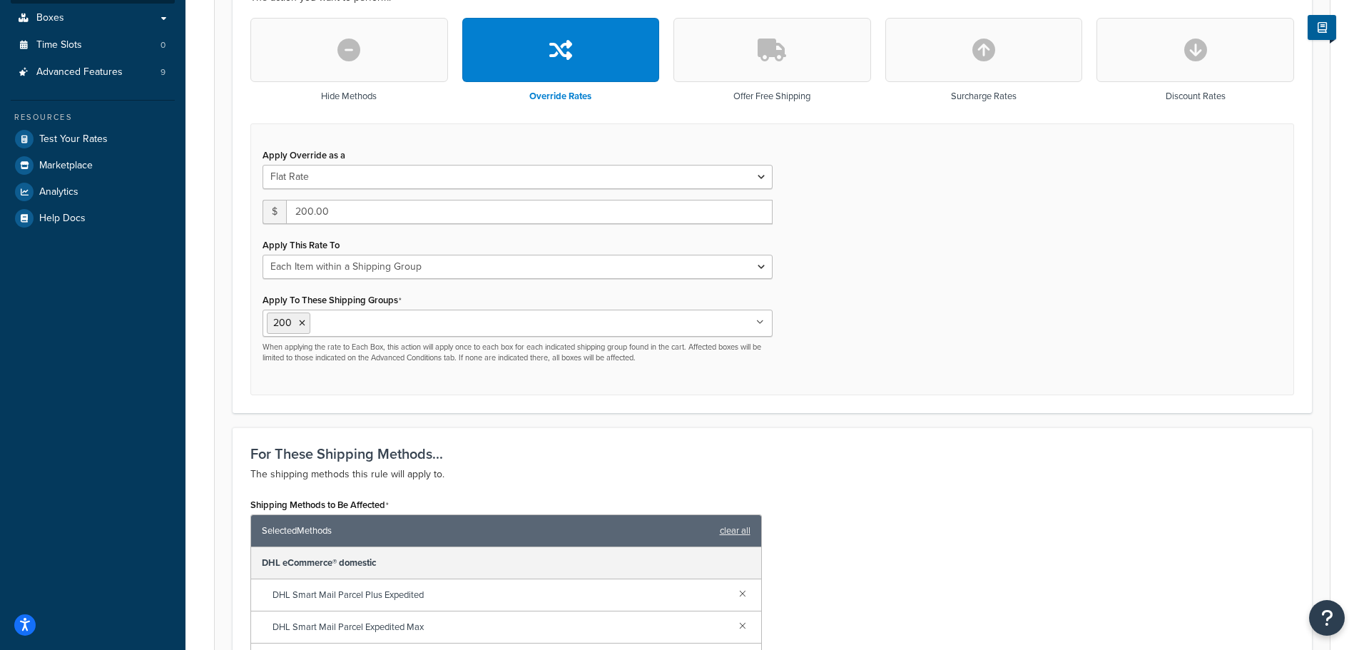
scroll to position [499, 0]
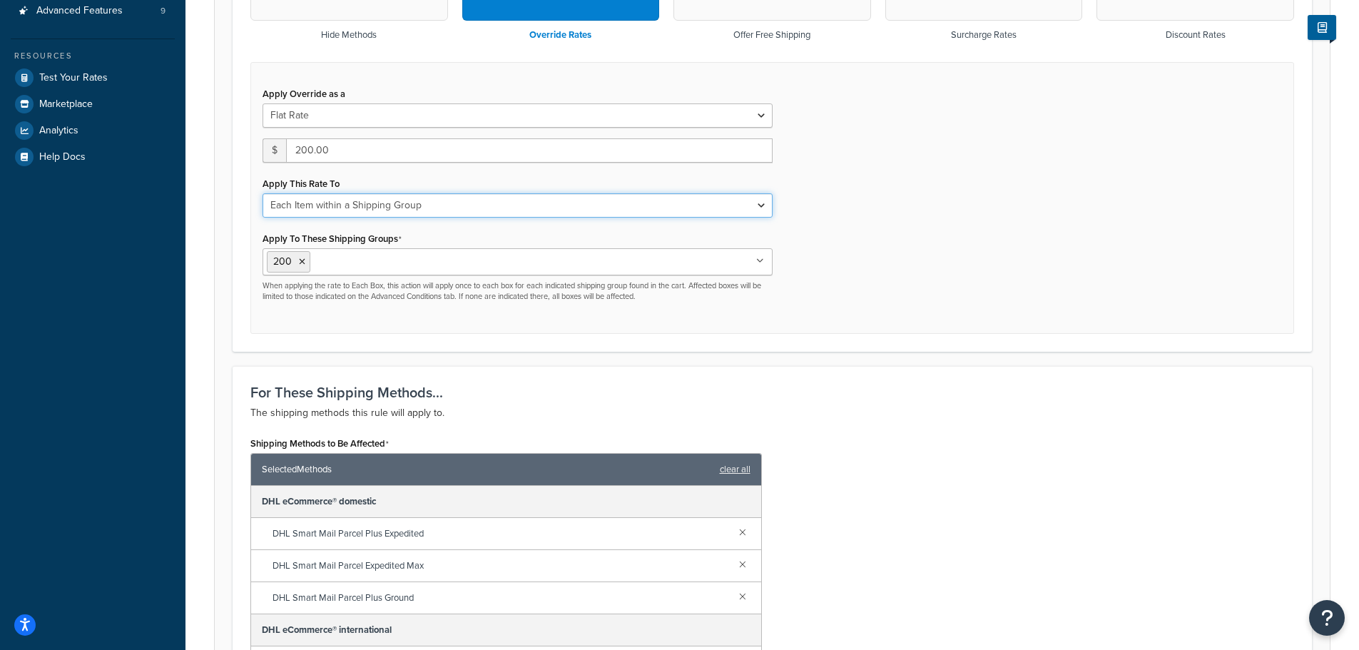
click at [382, 207] on select "Each Shipment in the Cart Each Origin in the Cart Each Shipping Group in the Ca…" at bounding box center [518, 205] width 510 height 24
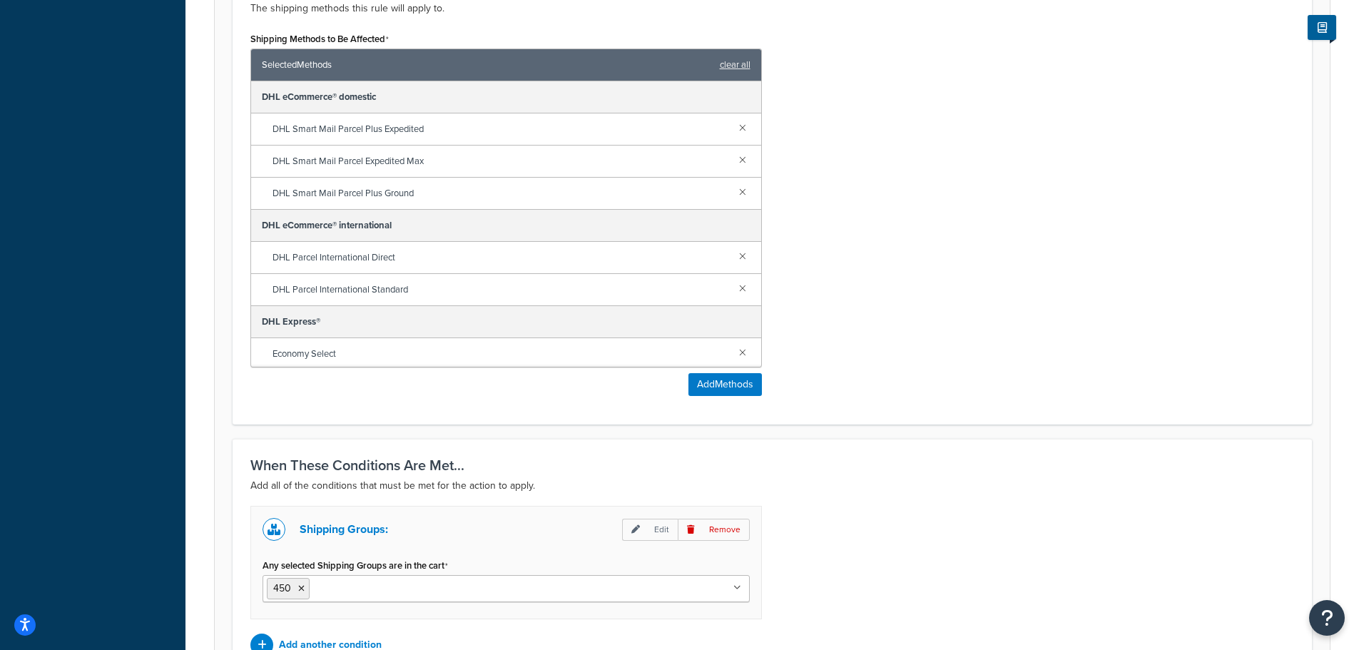
scroll to position [1059, 0]
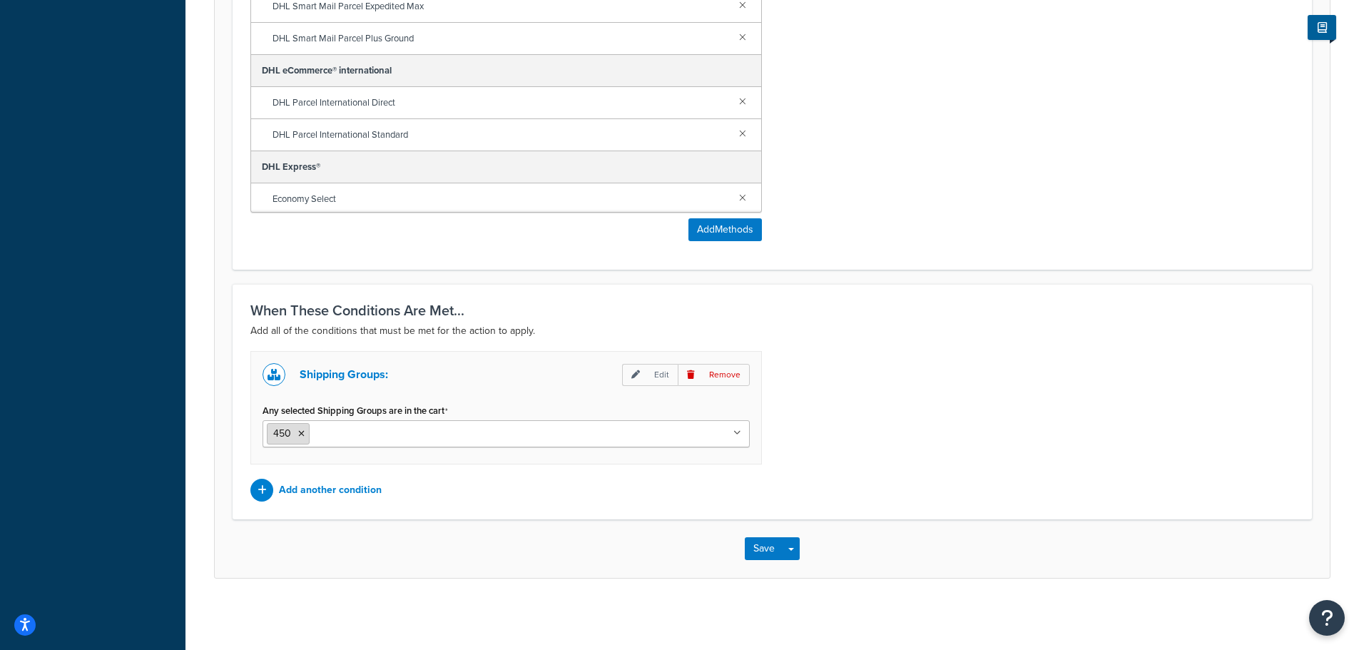
click at [304, 435] on icon at bounding box center [301, 433] width 6 height 9
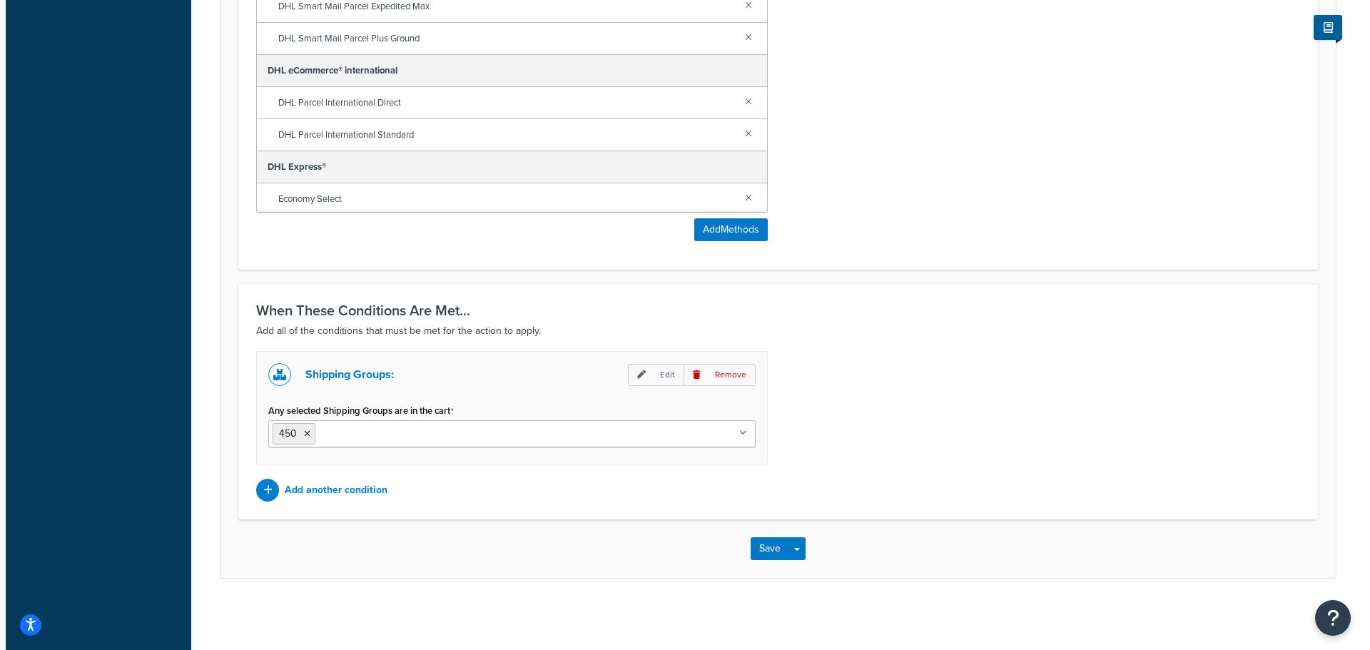
scroll to position [931, 0]
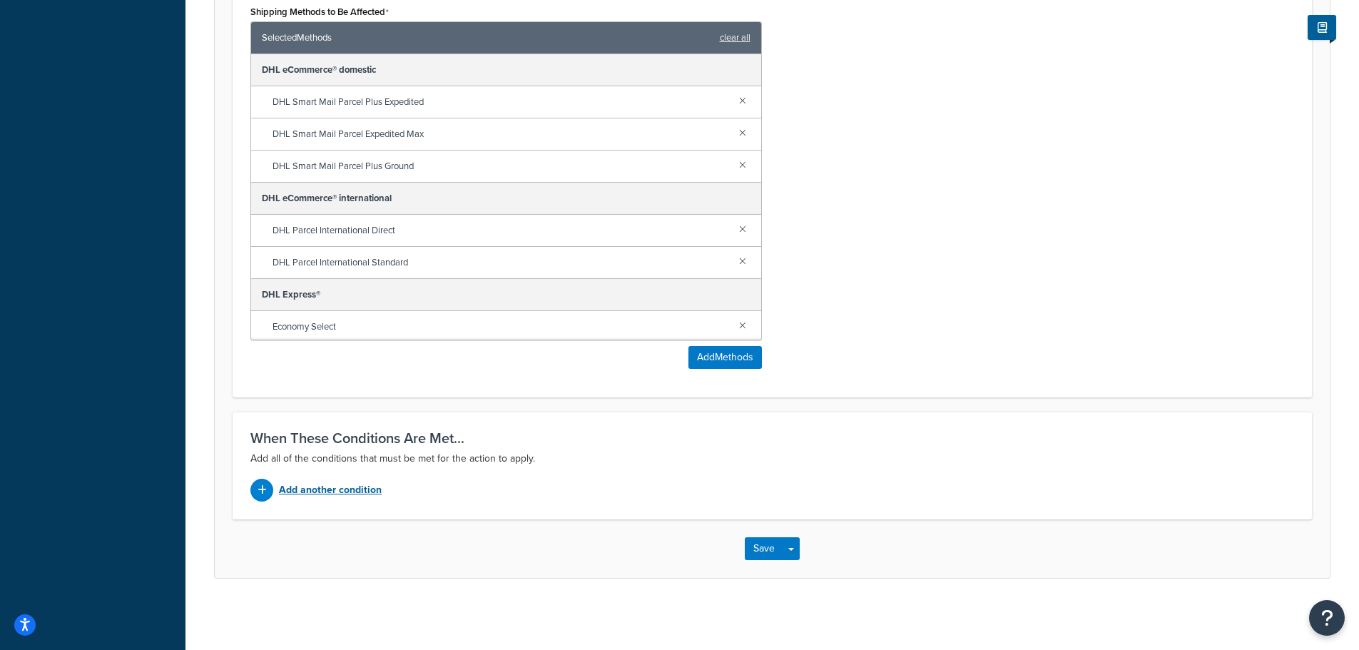
click at [354, 487] on p "Add another condition" at bounding box center [330, 490] width 103 height 20
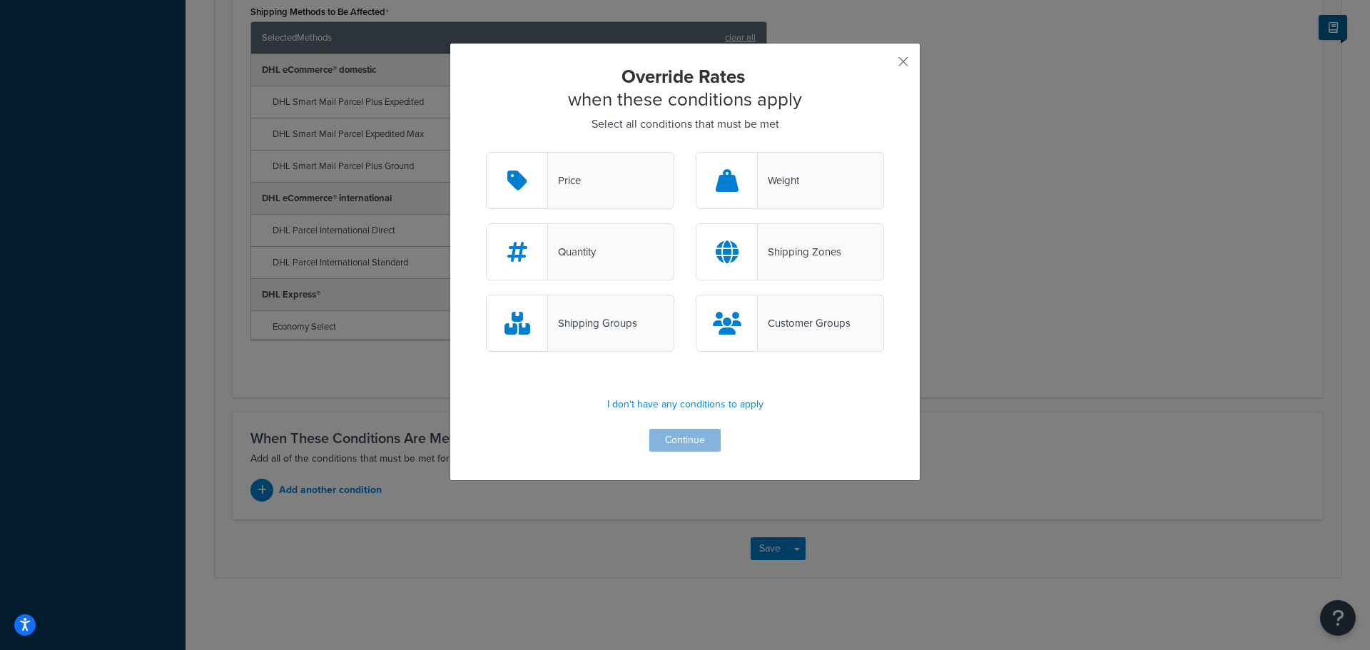
click at [604, 321] on div "Shipping Groups" at bounding box center [592, 323] width 89 height 20
click at [0, 0] on input "Shipping Groups" at bounding box center [0, 0] width 0 height 0
click at [682, 437] on button "Continue" at bounding box center [684, 440] width 71 height 23
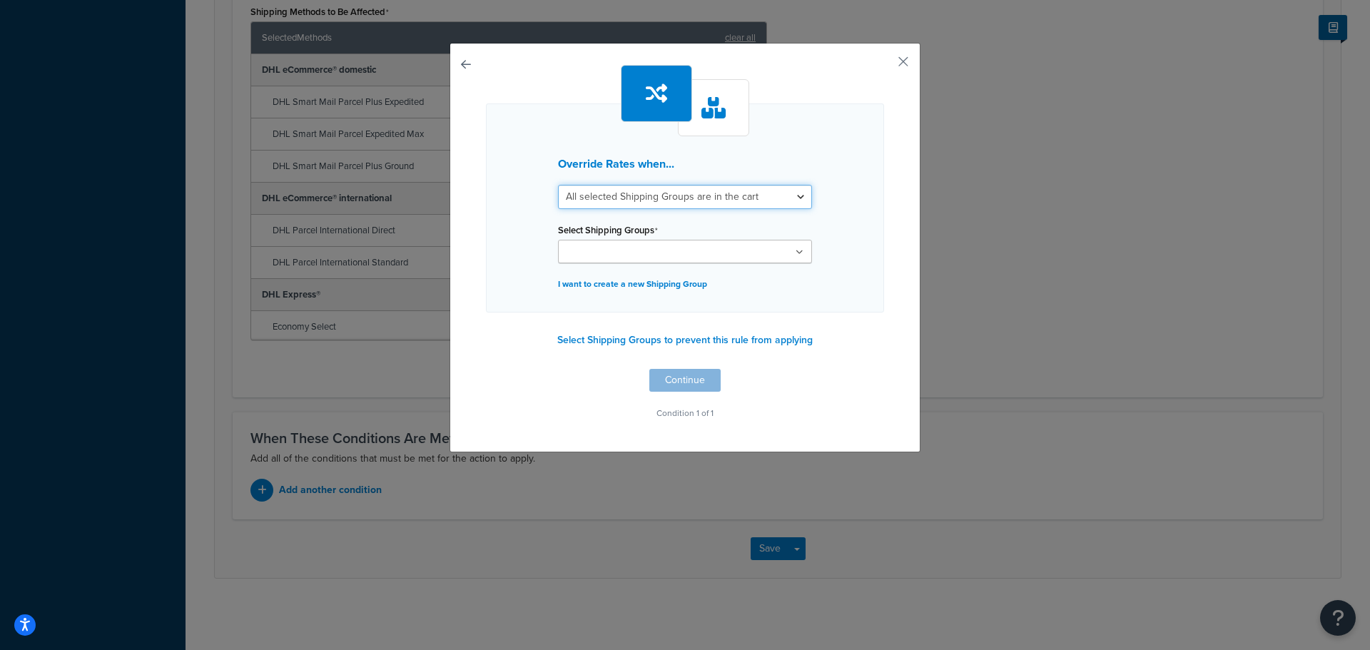
click at [658, 200] on select "All selected Shipping Groups are in the cart Any selected Shipping Groups are i…" at bounding box center [685, 197] width 254 height 24
select select "any"
click at [558, 185] on select "All selected Shipping Groups are in the cart Any selected Shipping Groups are i…" at bounding box center [685, 197] width 254 height 24
click at [661, 243] on ul at bounding box center [685, 252] width 254 height 24
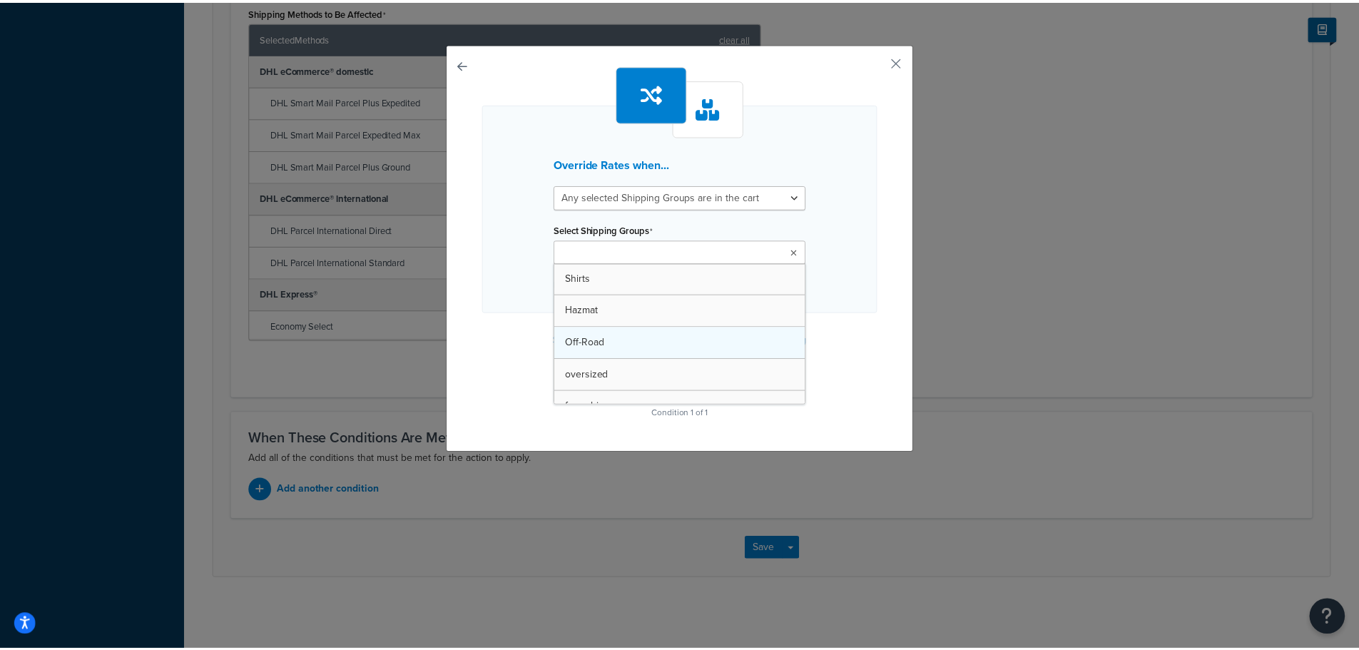
scroll to position [143, 0]
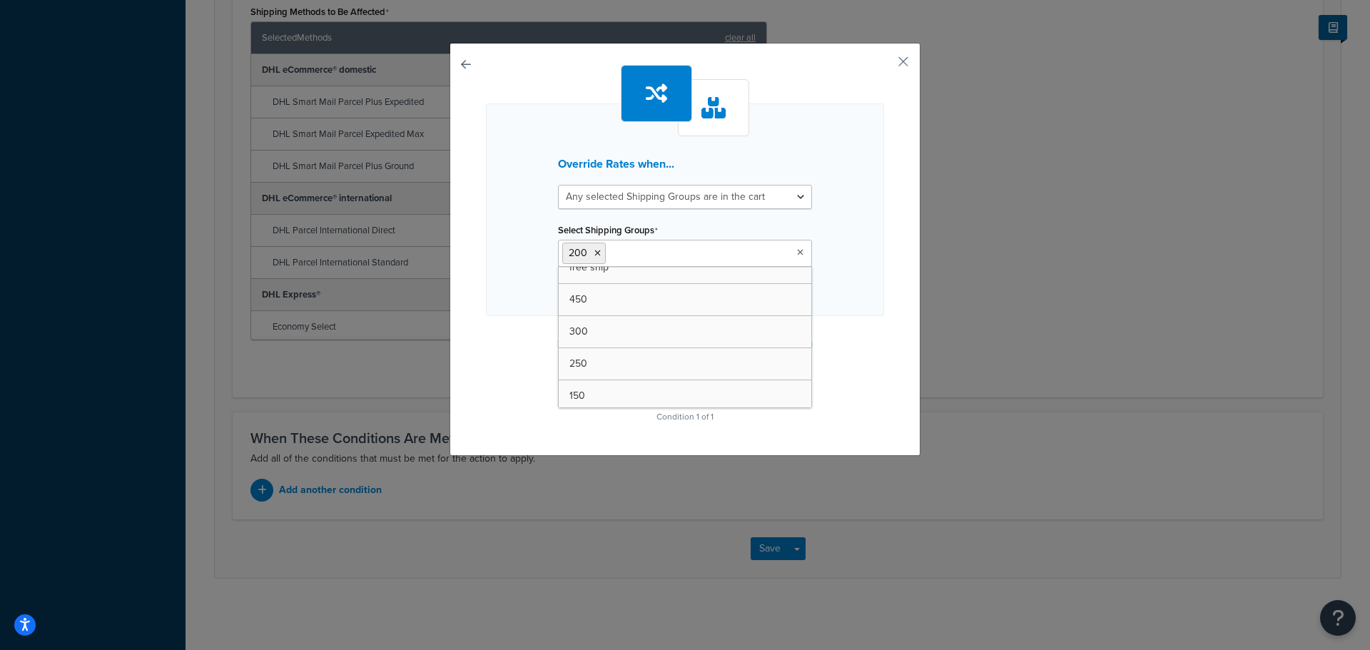
click at [909, 308] on div "Override Rates when... All selected Shipping Groups are in the cart Any selecte…" at bounding box center [684, 249] width 471 height 413
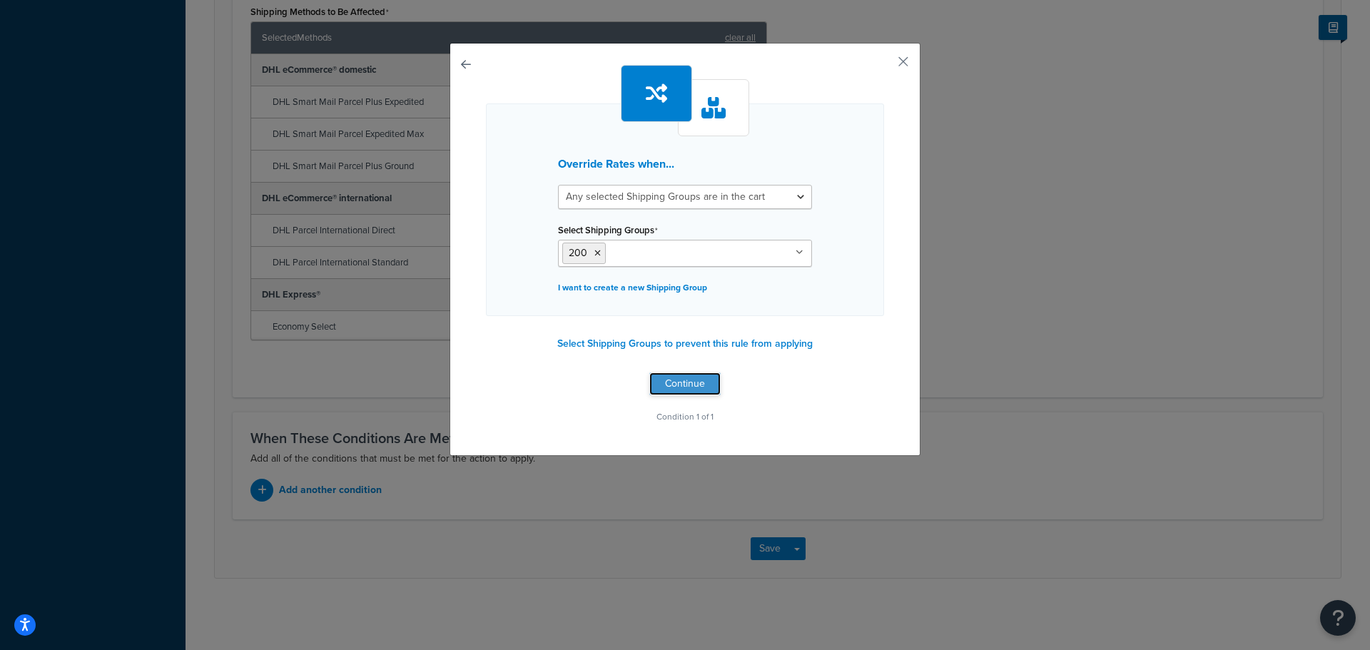
click at [696, 390] on button "Continue" at bounding box center [684, 383] width 71 height 23
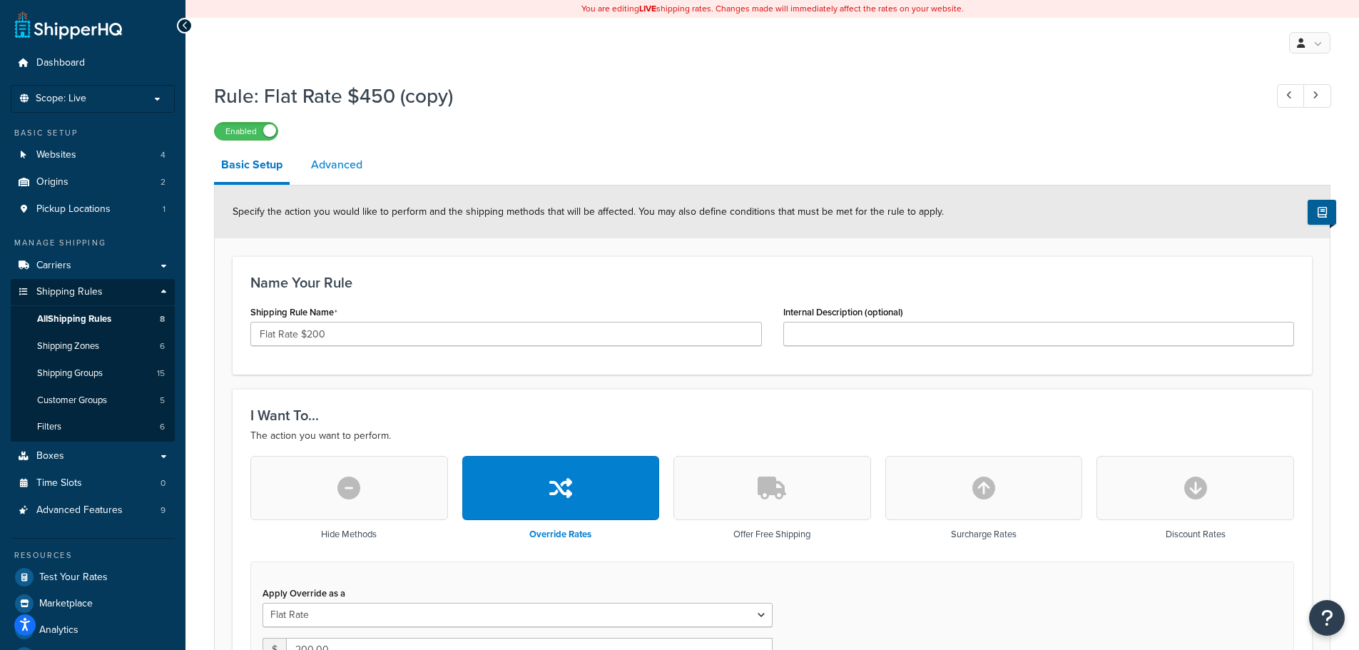
click at [345, 161] on link "Advanced" at bounding box center [337, 165] width 66 height 34
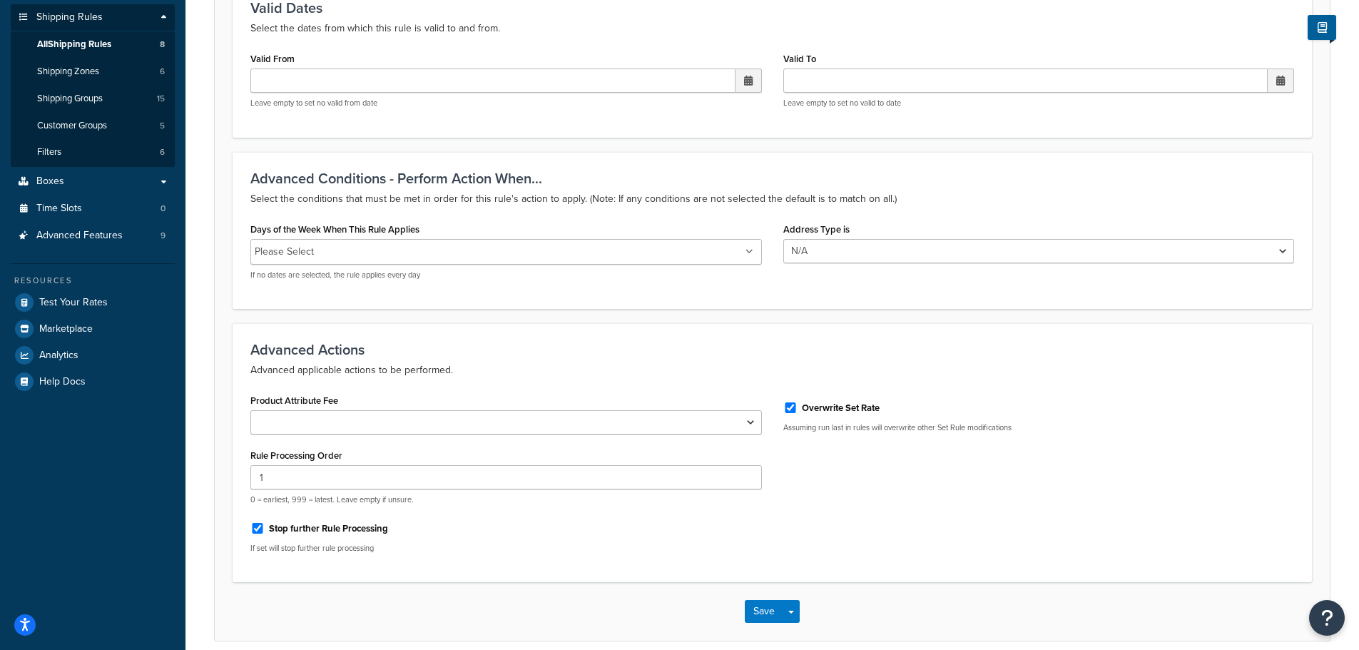
scroll to position [285, 0]
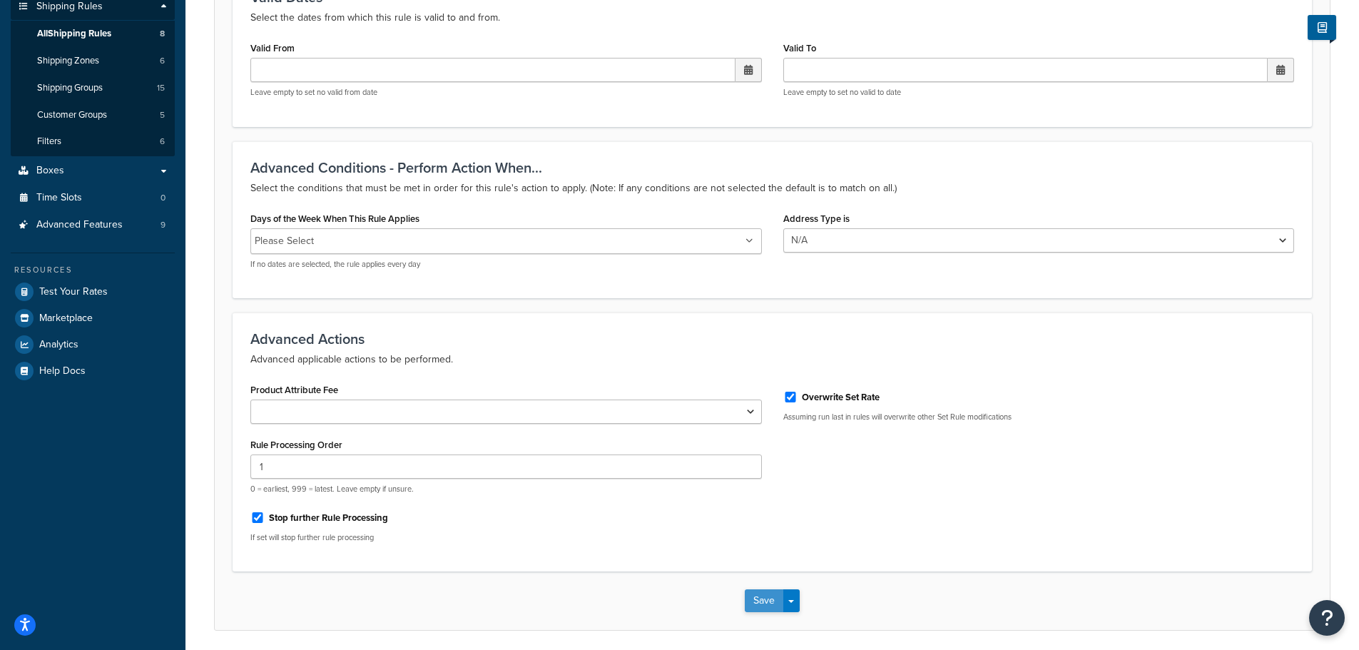
click at [768, 599] on button "Save" at bounding box center [764, 600] width 39 height 23
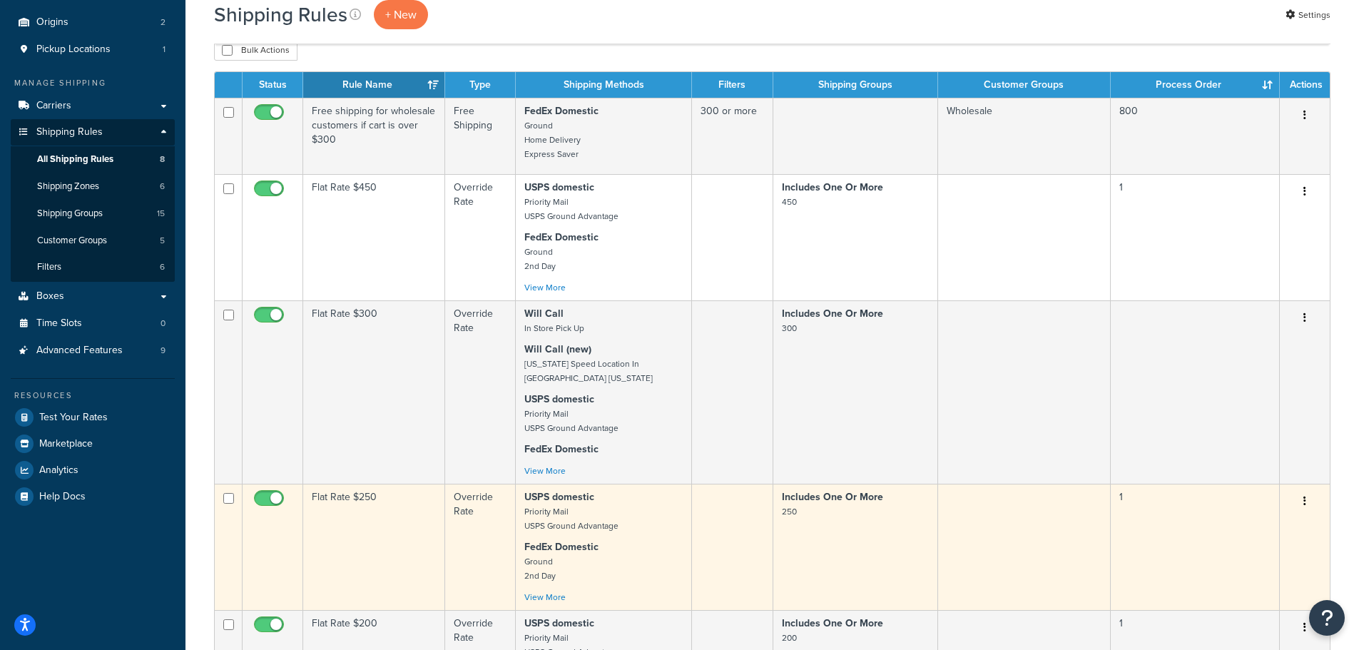
scroll to position [143, 0]
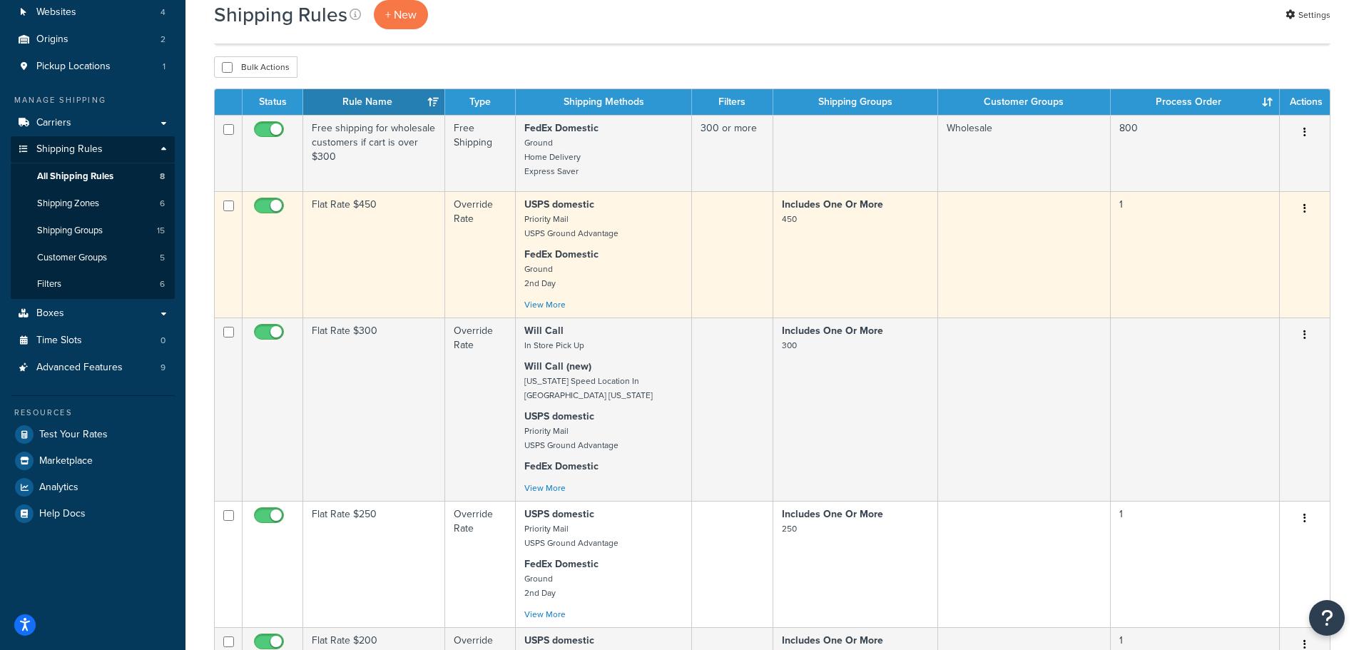
click at [1307, 210] on button "button" at bounding box center [1305, 209] width 20 height 23
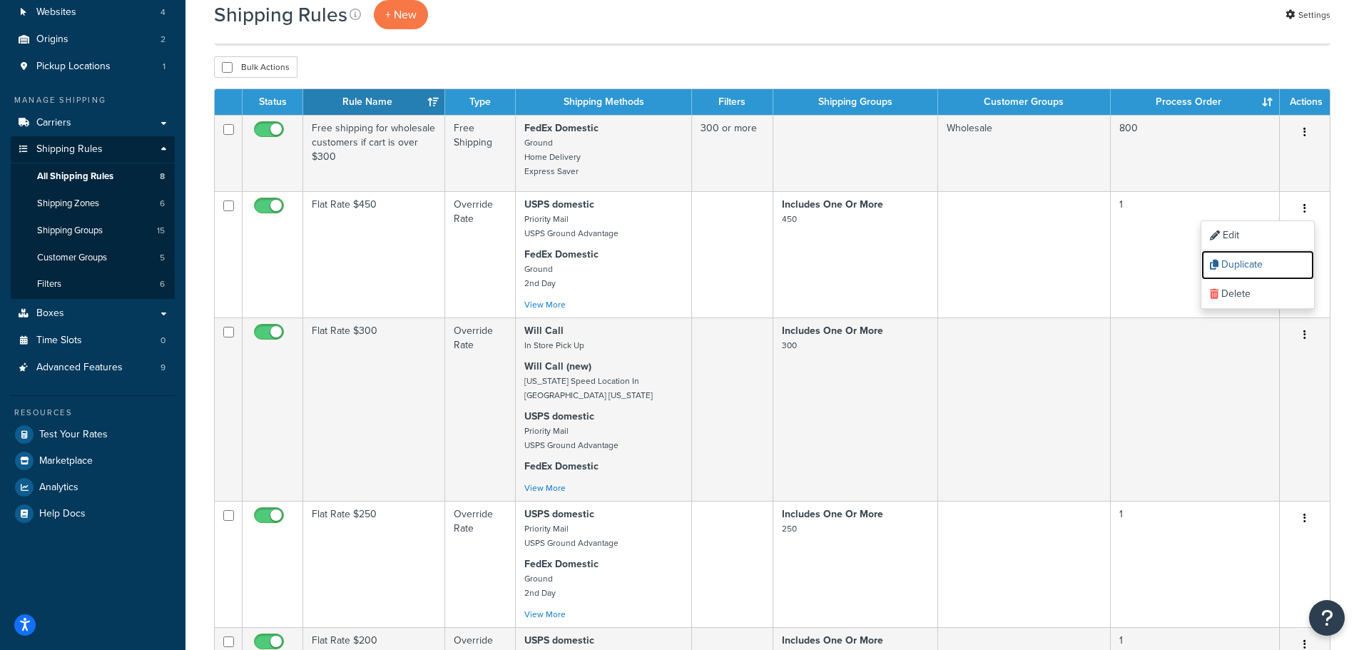
drag, startPoint x: 1266, startPoint y: 262, endPoint x: 741, endPoint y: 54, distance: 564.8
click at [1266, 262] on link "Duplicate" at bounding box center [1257, 264] width 113 height 29
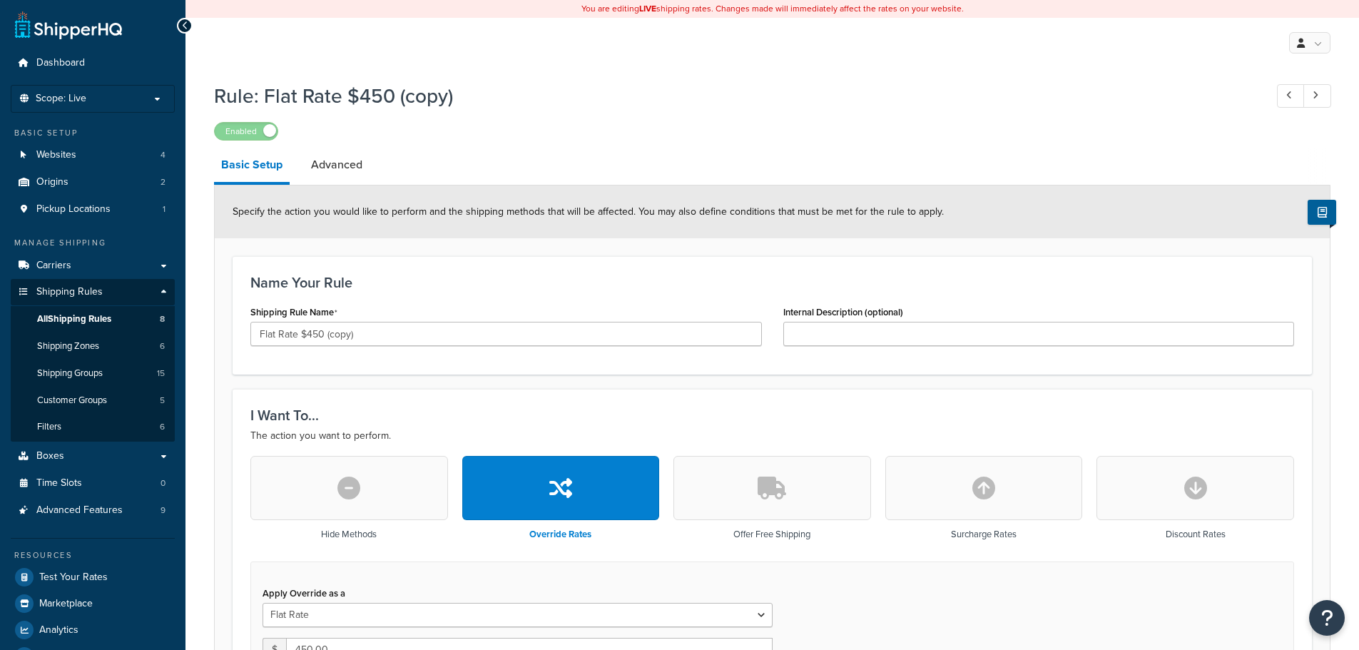
select select "ITEM"
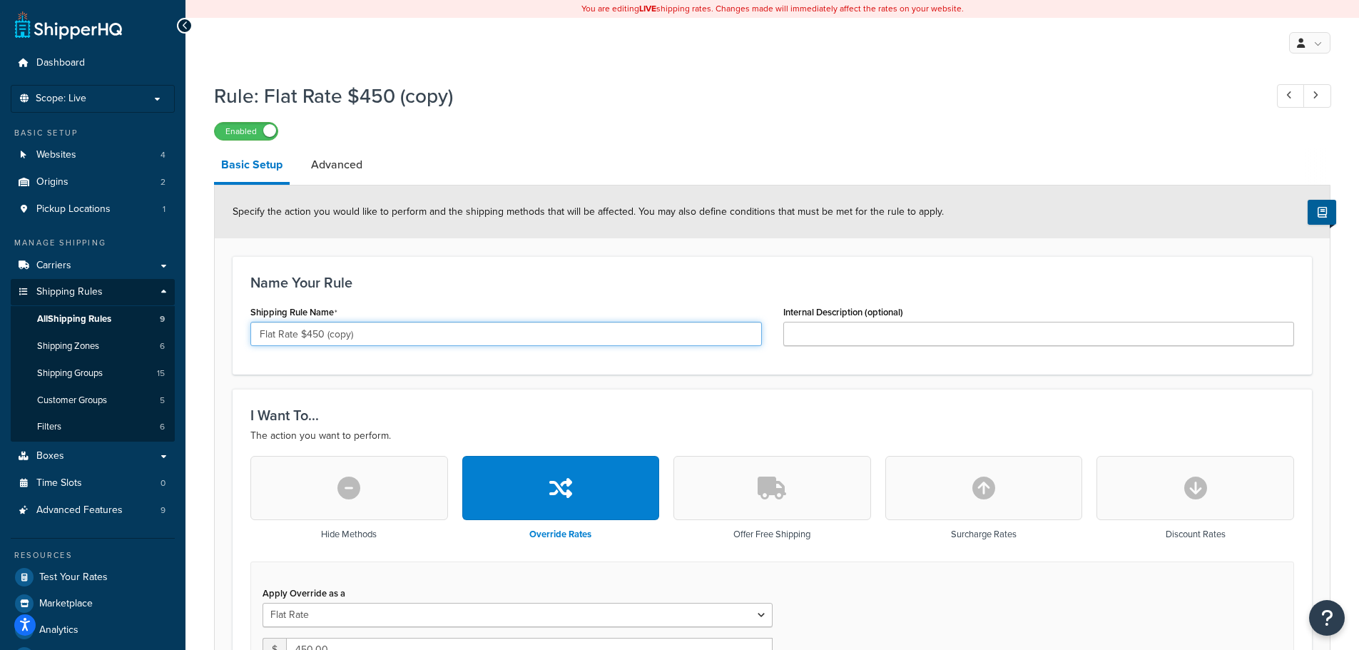
click at [324, 336] on input "Flat Rate $450 (copy)" at bounding box center [505, 334] width 511 height 24
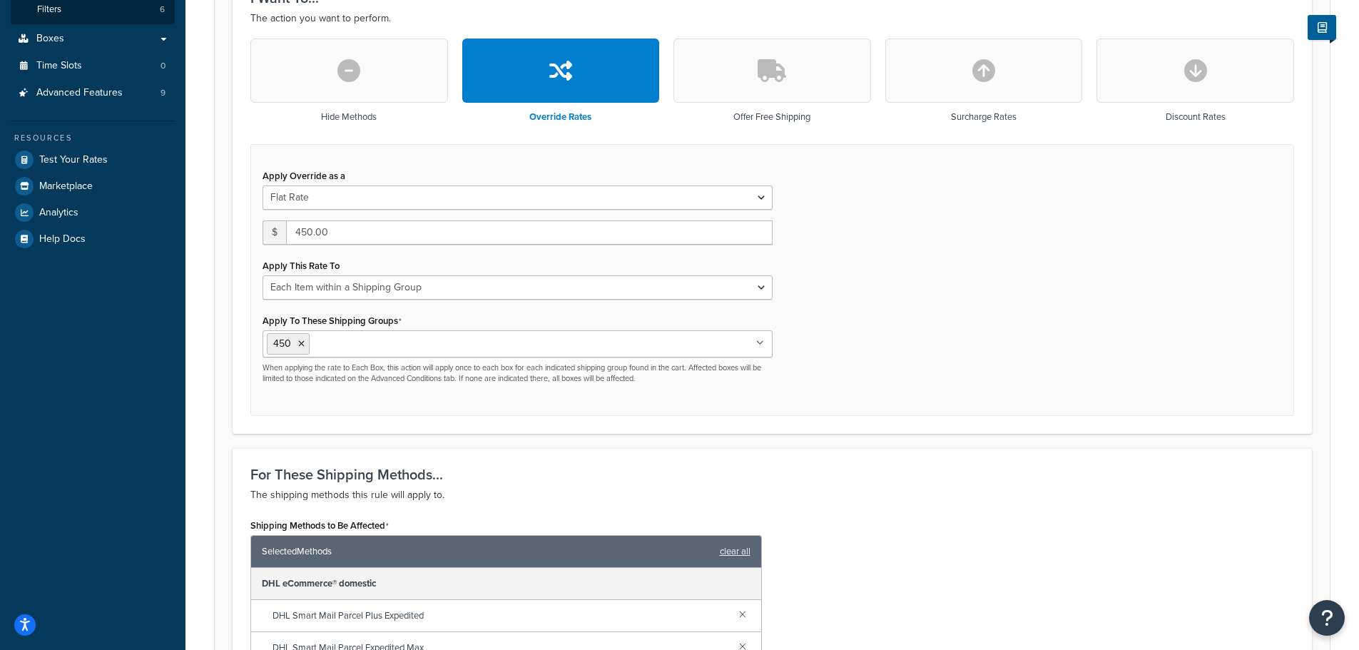
scroll to position [428, 0]
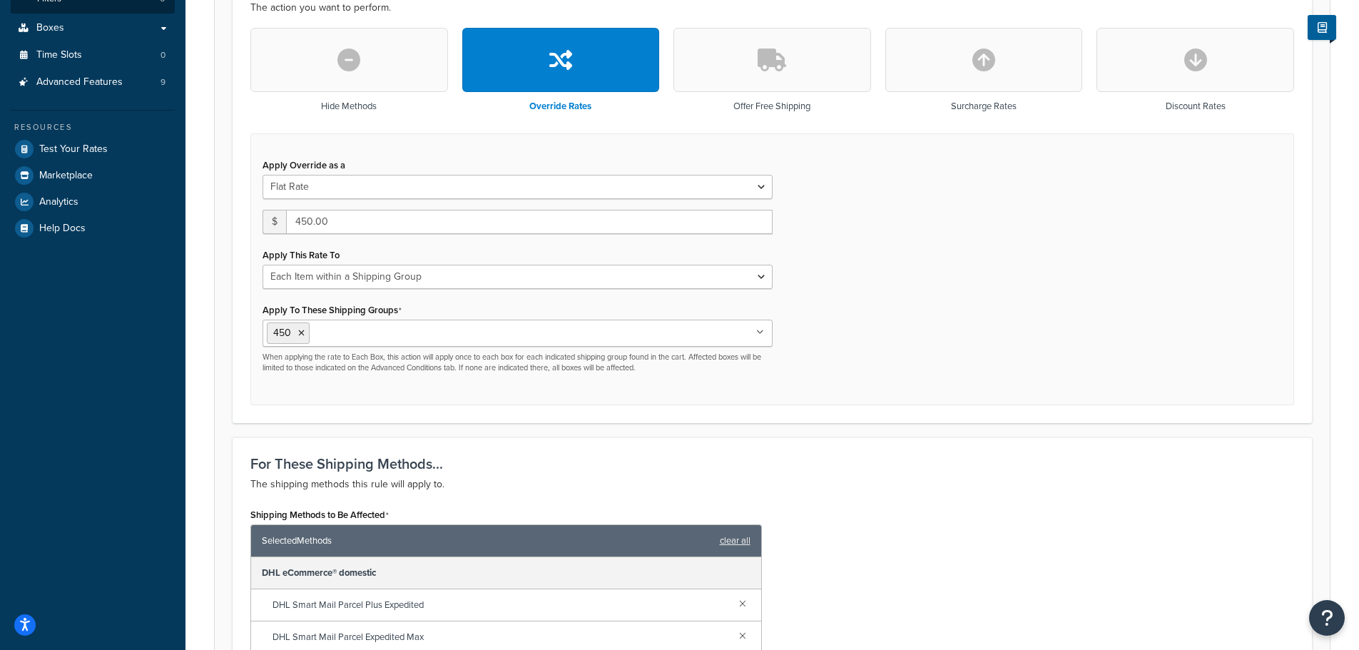
type input "Flat Rate $150"
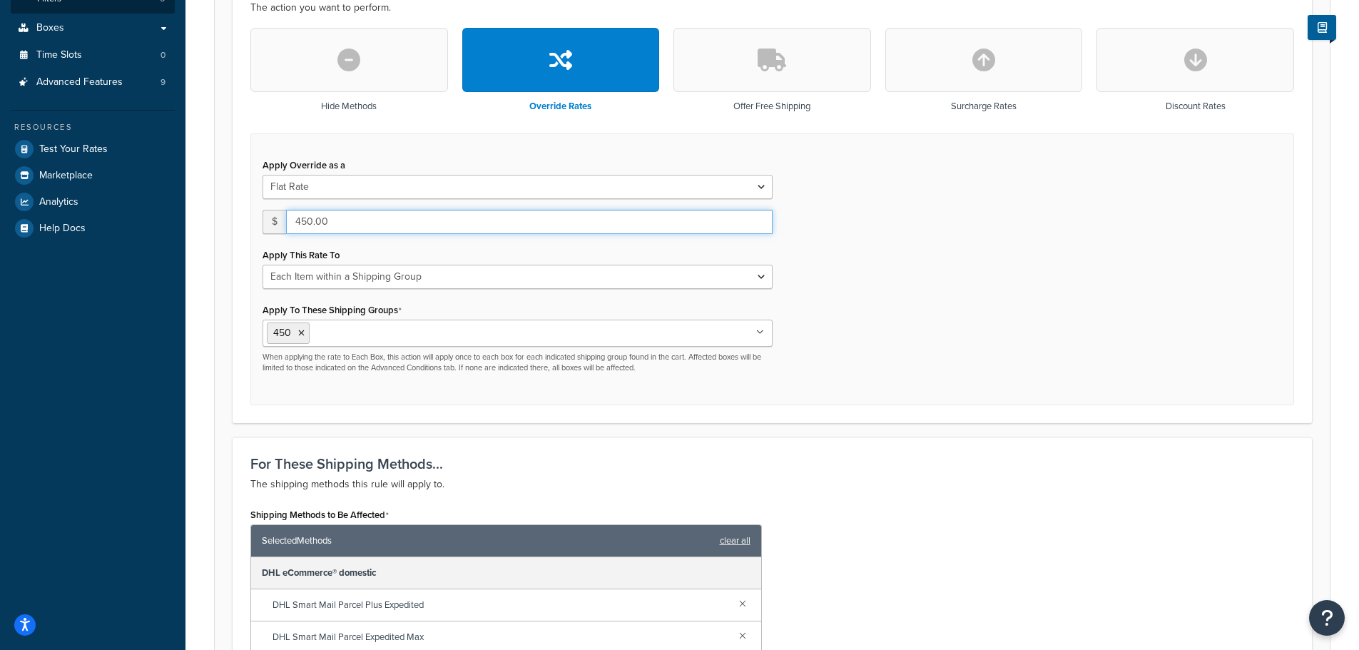
click at [307, 224] on input "450.00" at bounding box center [529, 222] width 487 height 24
type input "150.00"
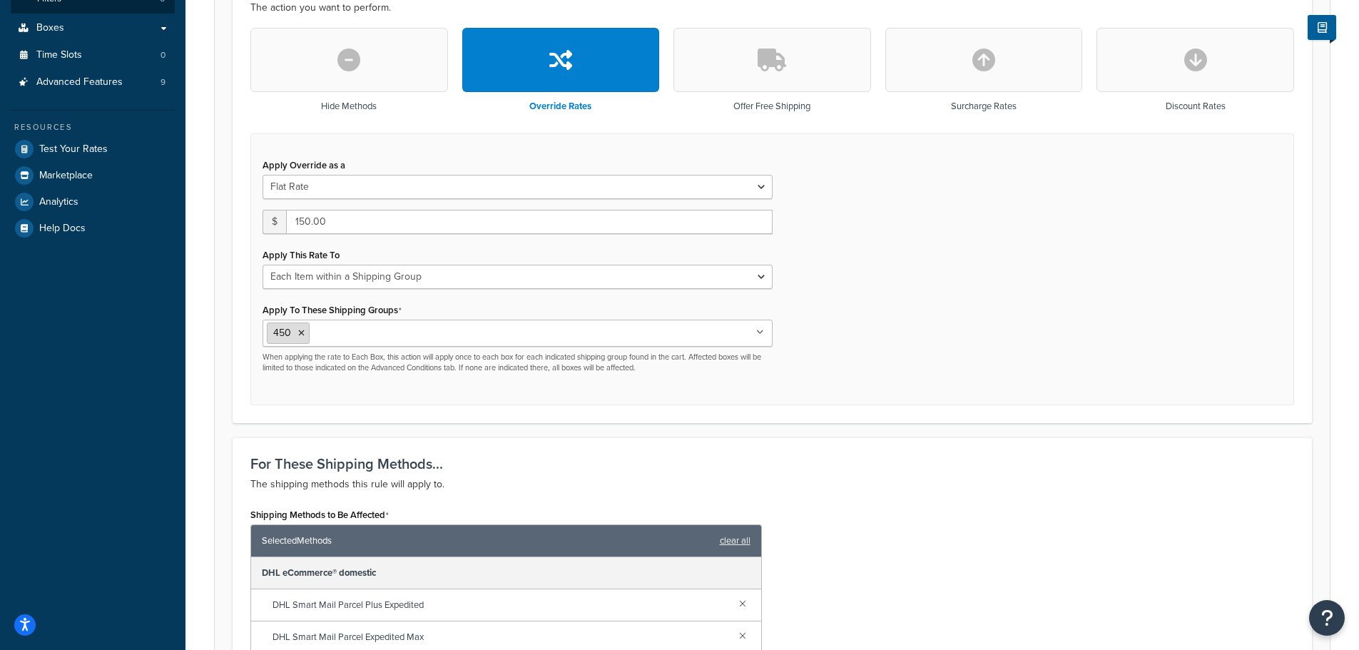
click at [300, 331] on icon at bounding box center [301, 333] width 6 height 9
click at [822, 314] on div "Apply Override as a Flat Rate Percentage Flat Rate & Percentage $ 150.00 Apply …" at bounding box center [772, 269] width 1044 height 273
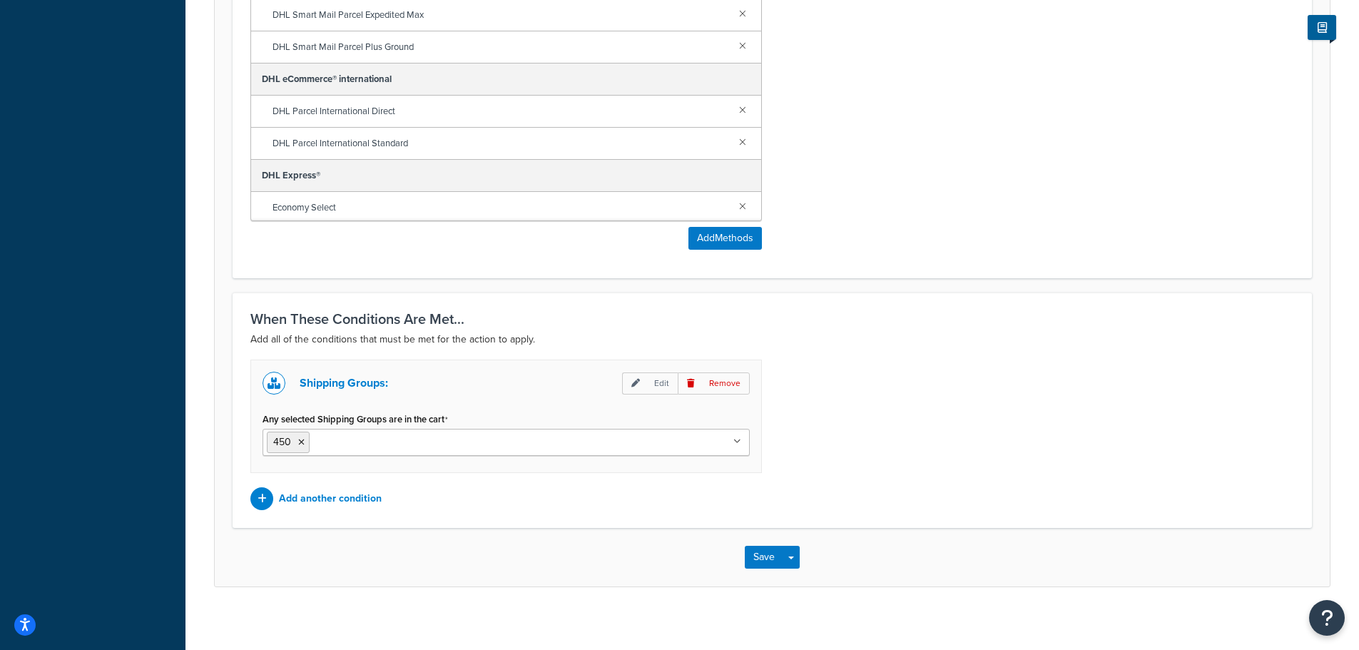
scroll to position [1059, 0]
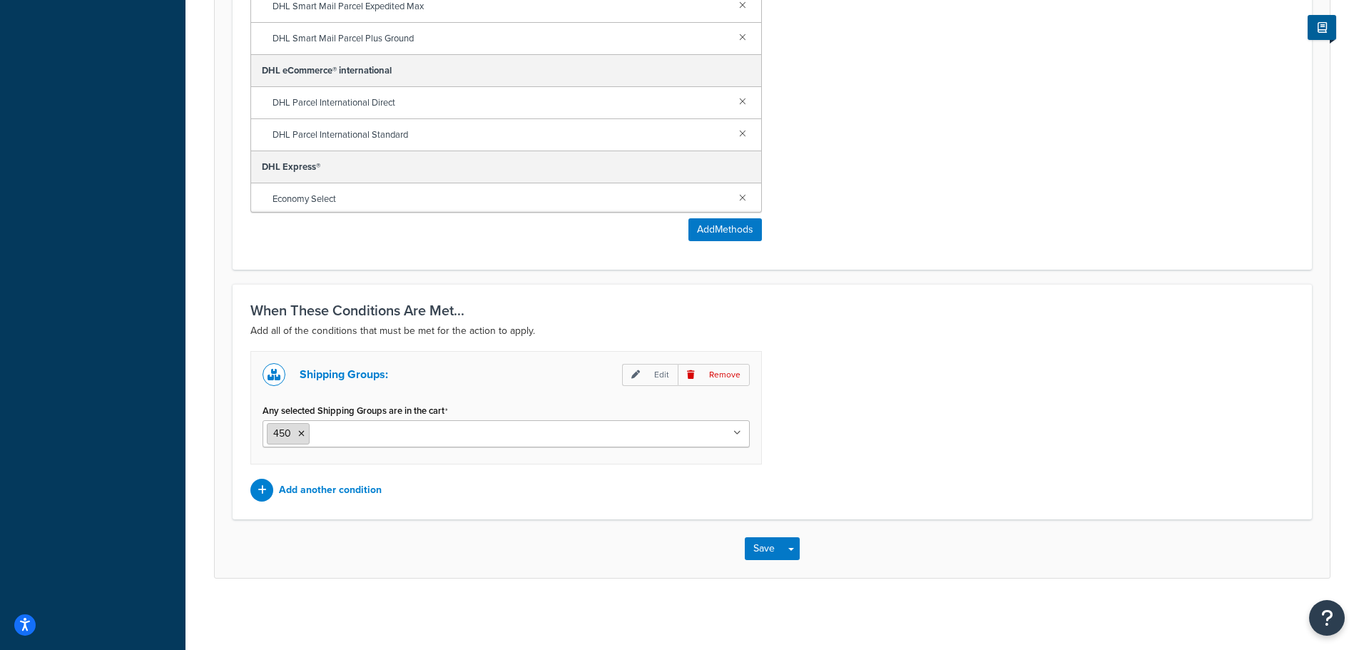
click at [300, 432] on icon at bounding box center [301, 433] width 6 height 9
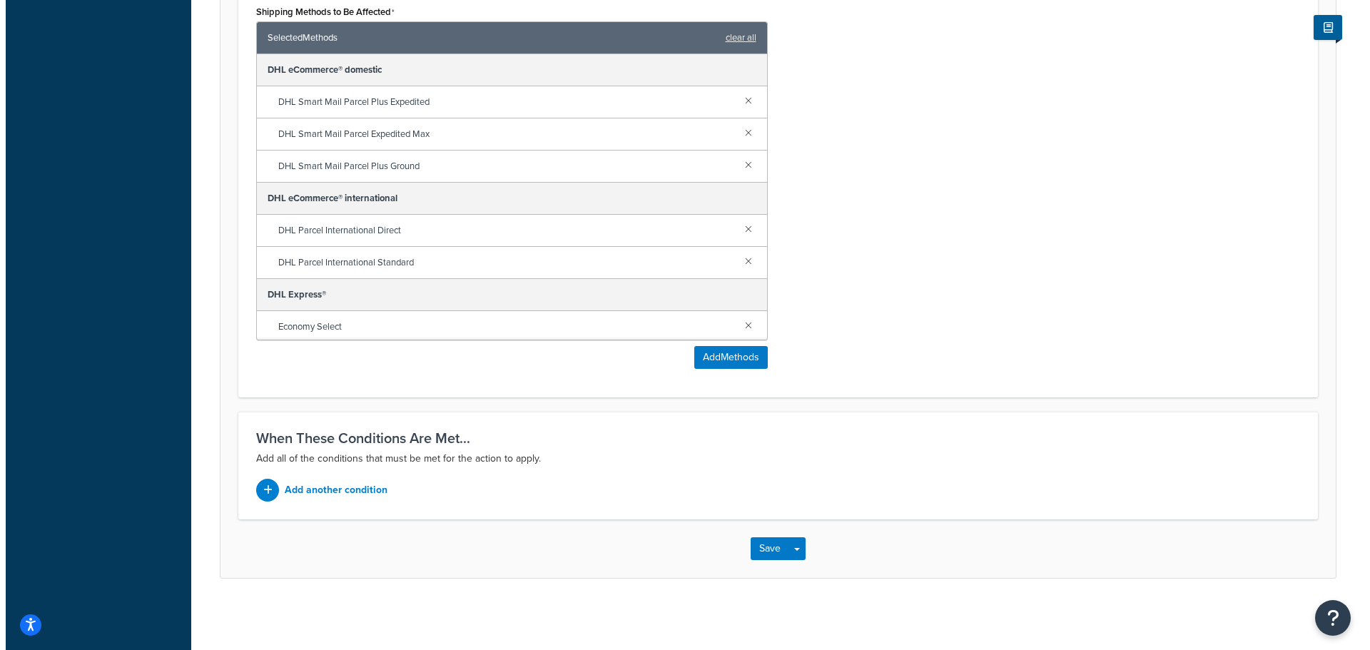
scroll to position [931, 0]
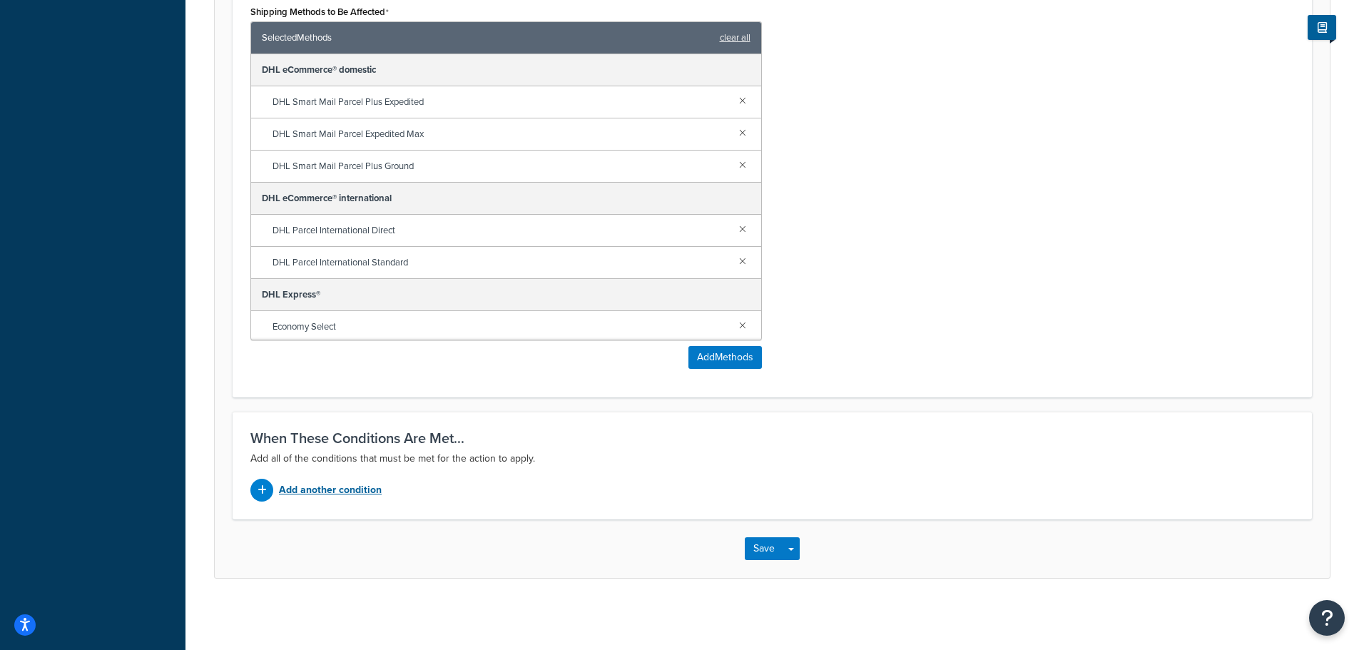
click at [334, 496] on p "Add another condition" at bounding box center [330, 490] width 103 height 20
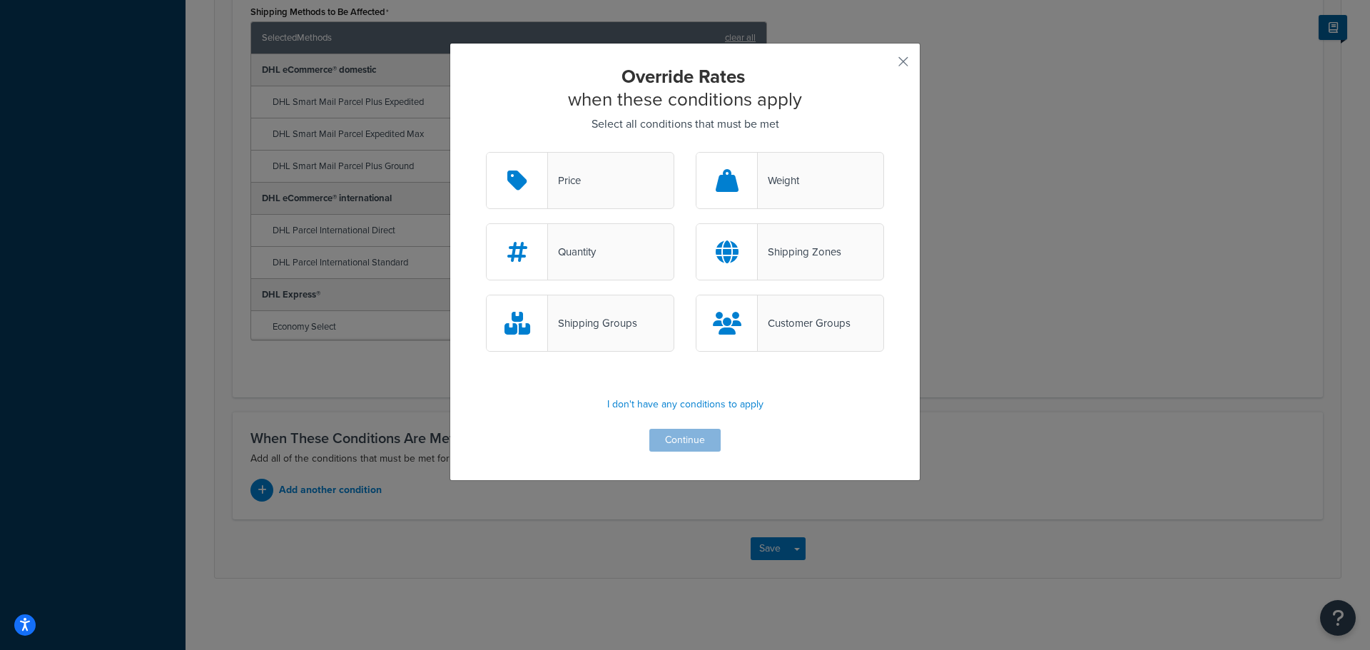
click at [593, 317] on div "Shipping Groups" at bounding box center [592, 323] width 89 height 20
click at [0, 0] on input "Shipping Groups" at bounding box center [0, 0] width 0 height 0
click at [676, 442] on button "Continue" at bounding box center [684, 440] width 71 height 23
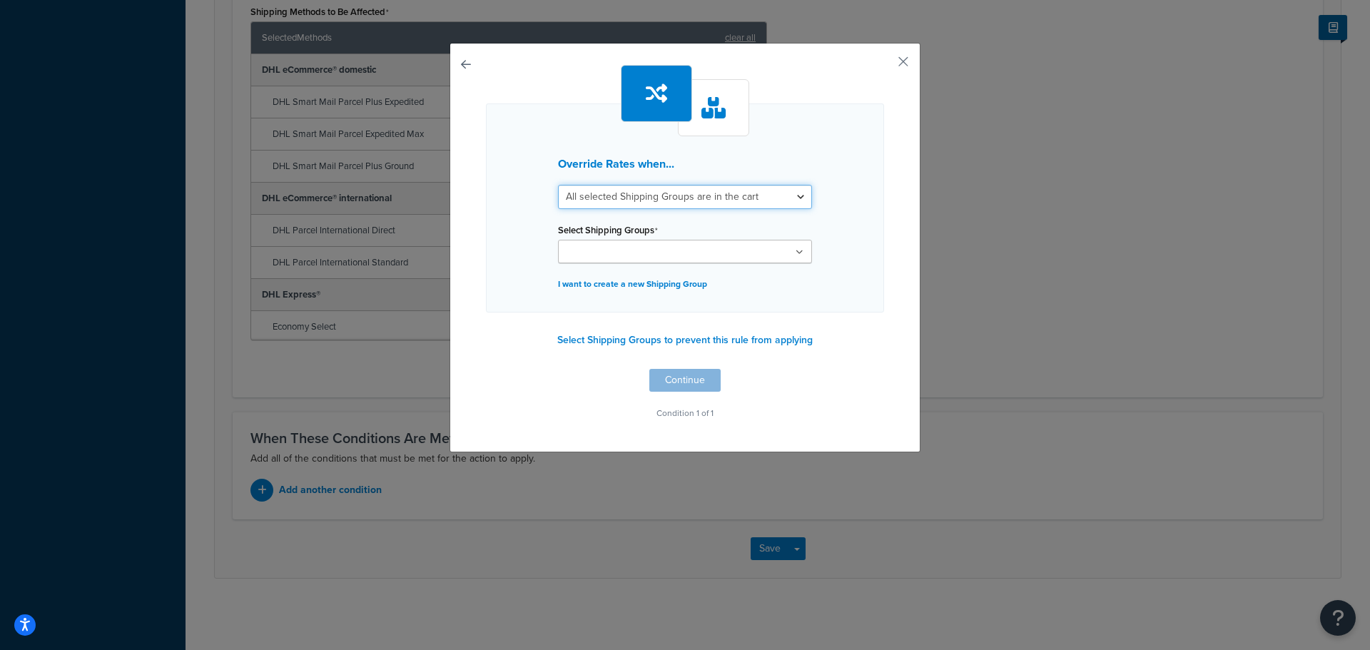
click at [651, 192] on select "All selected Shipping Groups are in the cart Any selected Shipping Groups are i…" at bounding box center [685, 197] width 254 height 24
select select "any"
click at [558, 185] on select "All selected Shipping Groups are in the cart Any selected Shipping Groups are i…" at bounding box center [685, 197] width 254 height 24
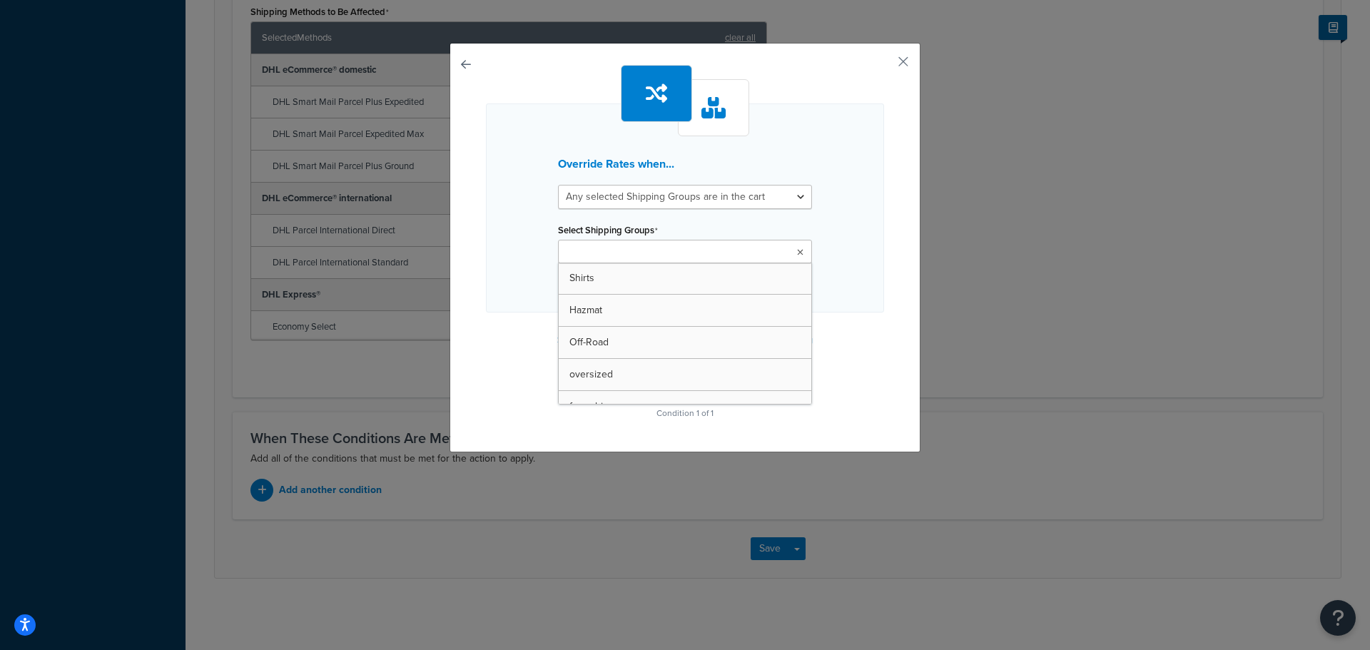
click at [632, 248] on input "Select Shipping Groups" at bounding box center [625, 253] width 126 height 16
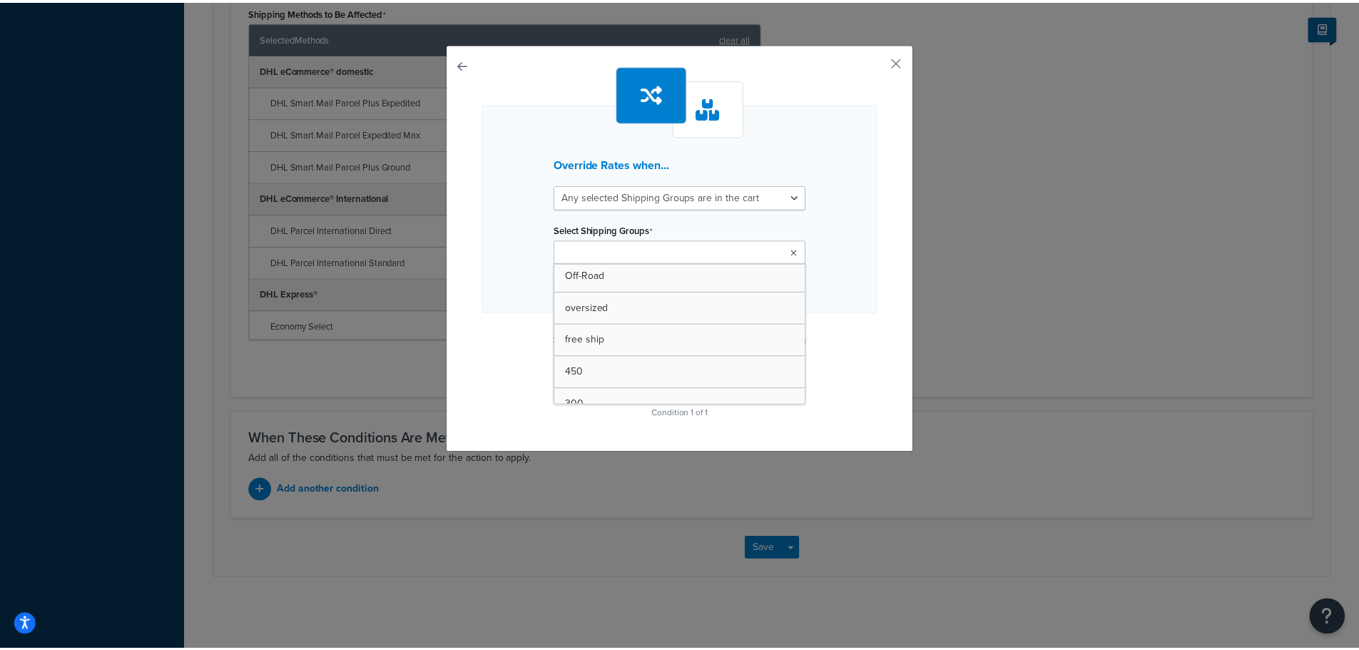
scroll to position [214, 0]
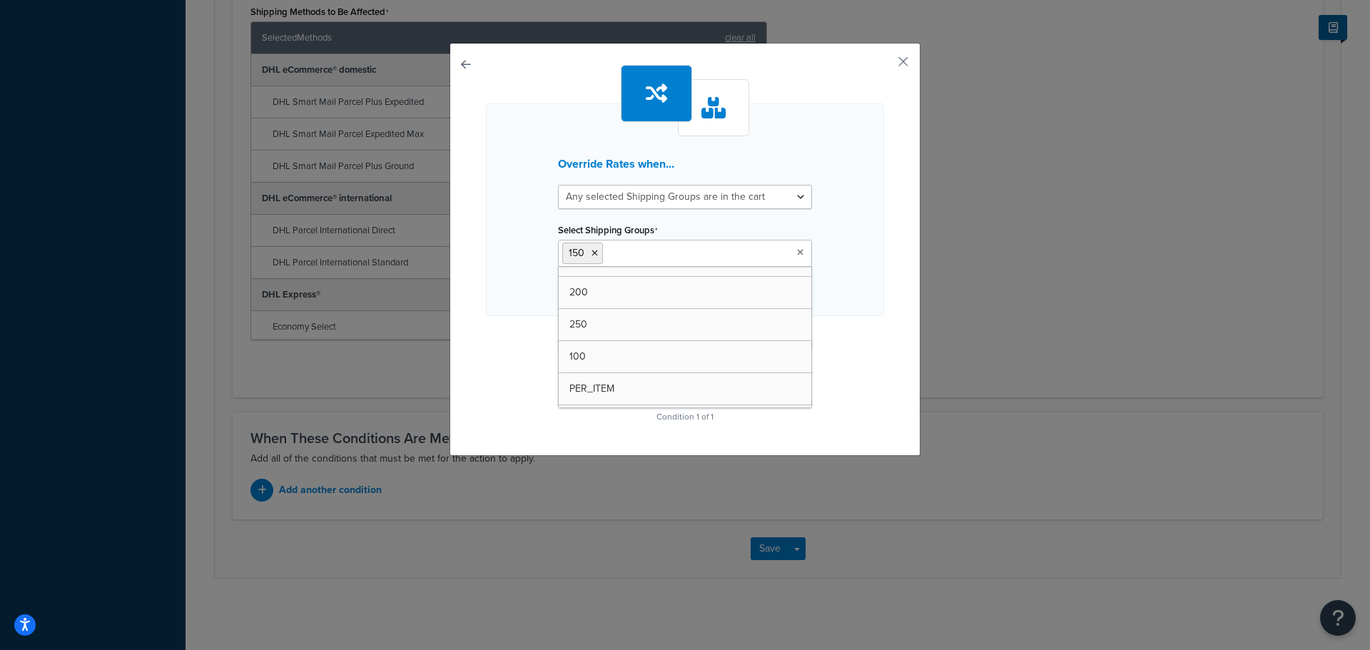
click at [862, 275] on div "Override Rates when... All selected Shipping Groups are in the cart Any selecte…" at bounding box center [685, 209] width 398 height 213
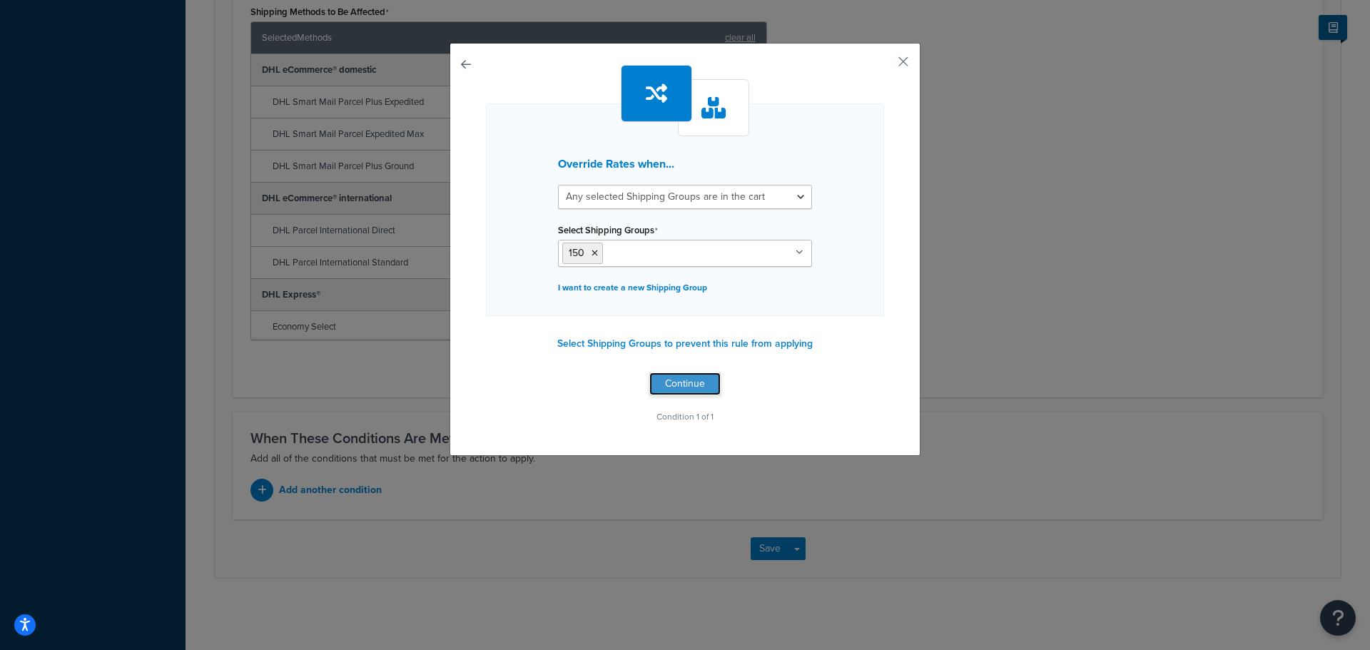
click at [676, 378] on button "Continue" at bounding box center [684, 383] width 71 height 23
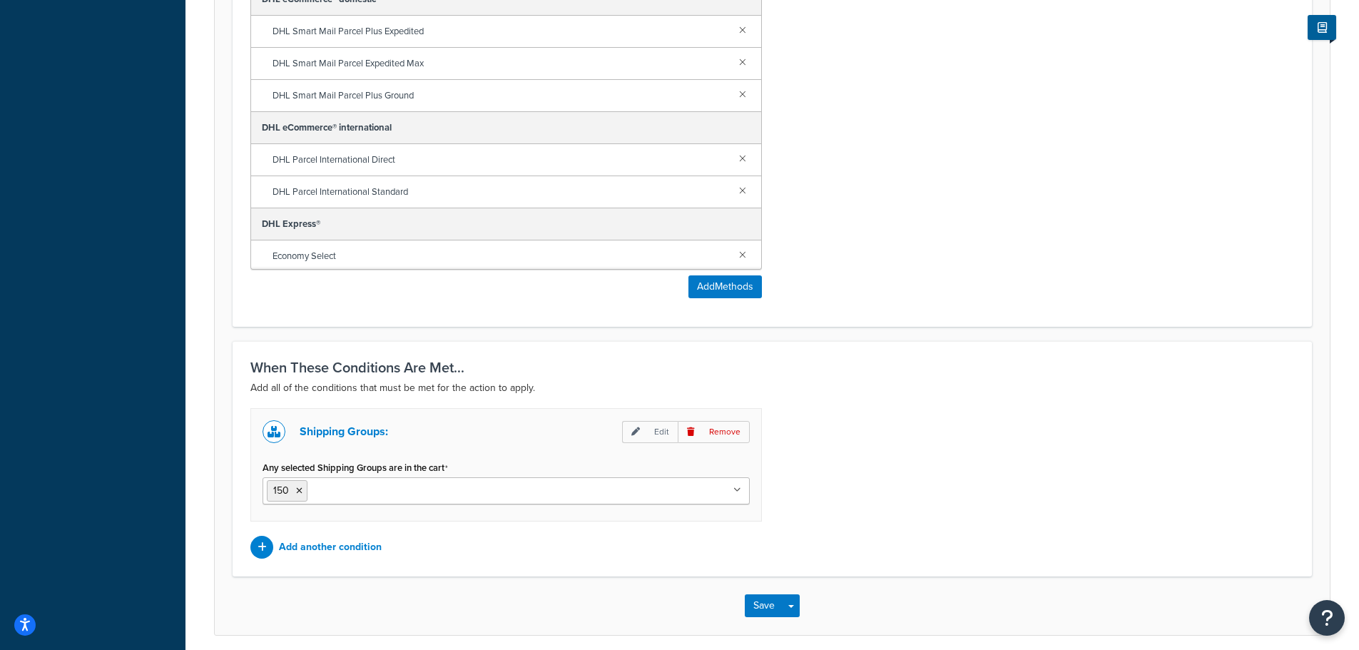
scroll to position [1059, 0]
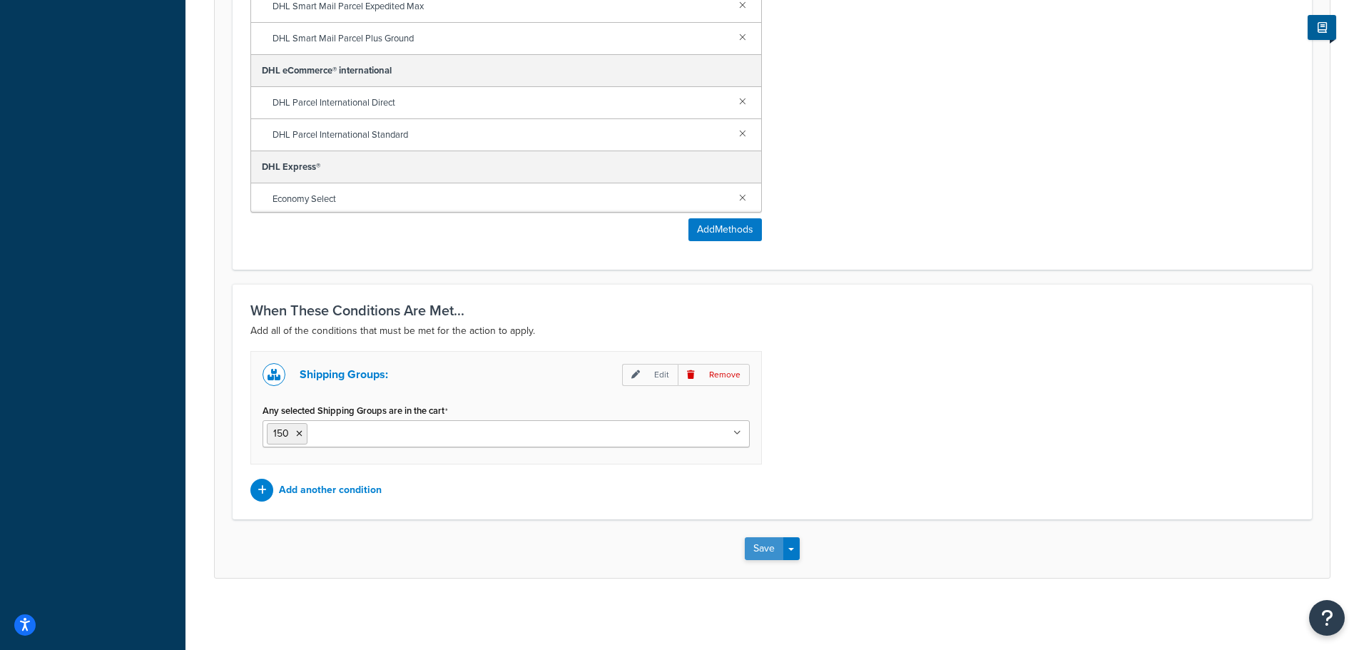
click at [765, 548] on button "Save" at bounding box center [764, 548] width 39 height 23
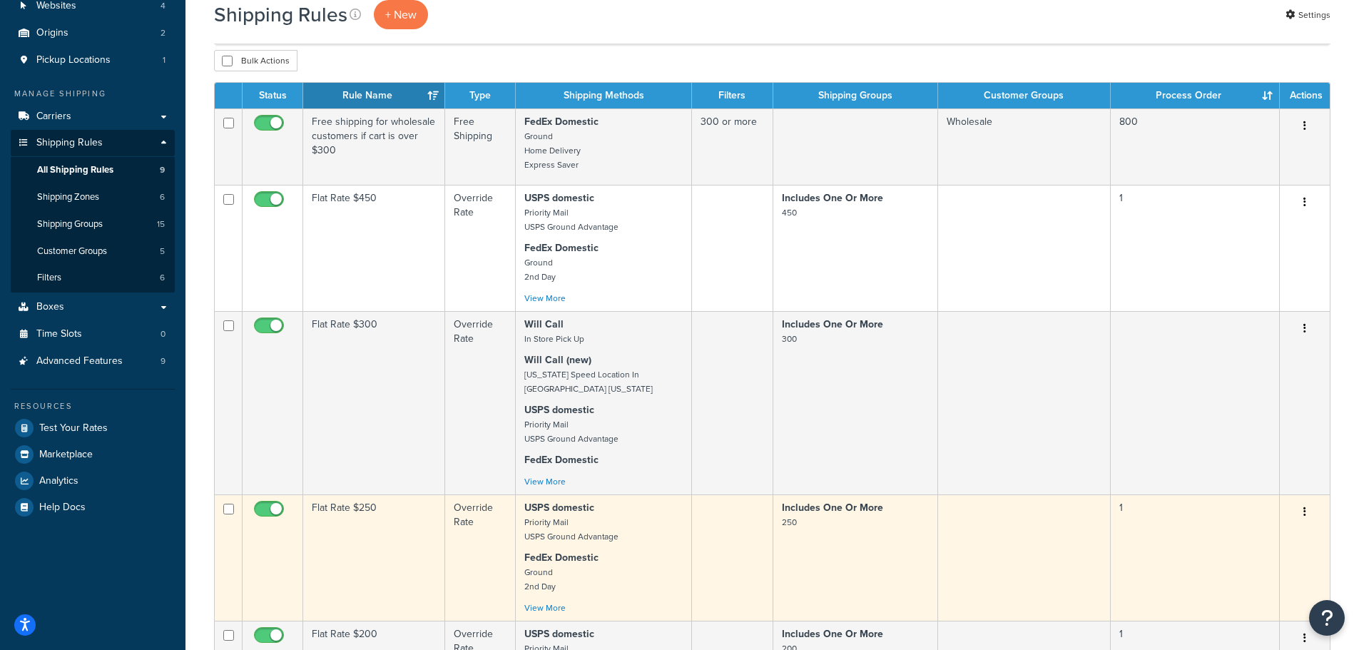
scroll to position [143, 0]
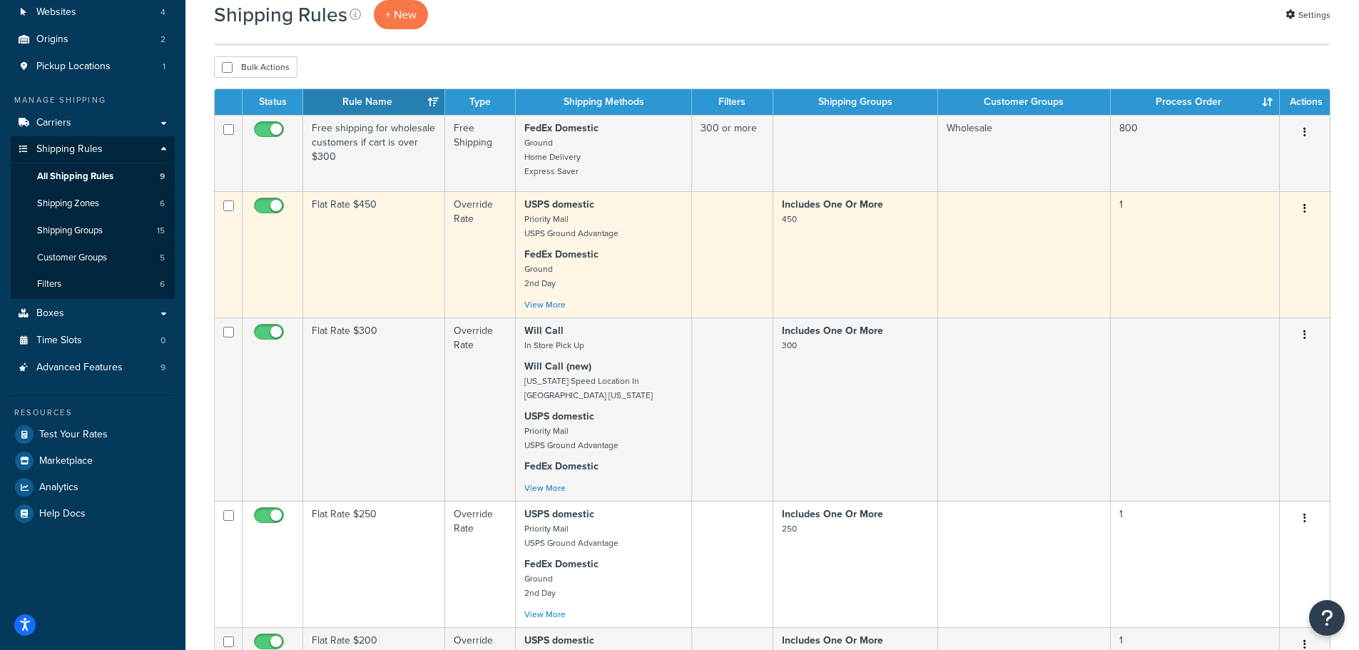
click at [1304, 205] on icon "button" at bounding box center [1304, 208] width 3 height 10
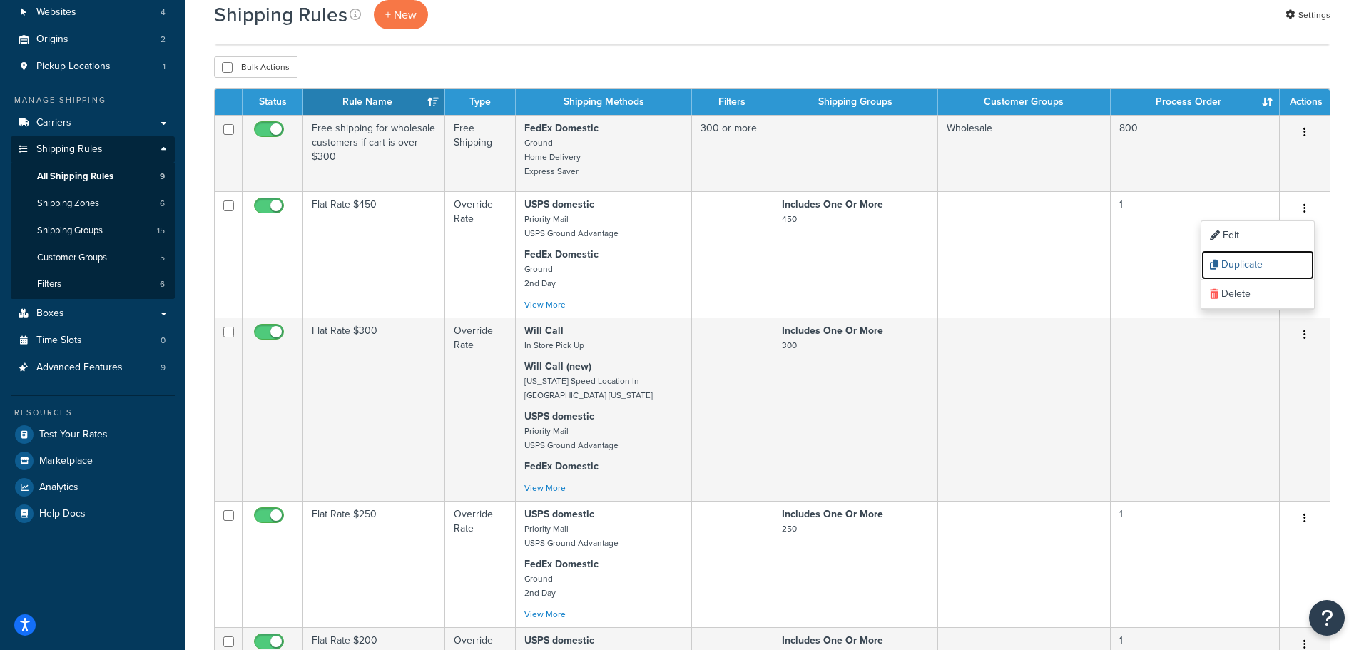
drag, startPoint x: 1239, startPoint y: 262, endPoint x: 751, endPoint y: 44, distance: 534.3
click at [1239, 262] on link "Duplicate" at bounding box center [1257, 264] width 113 height 29
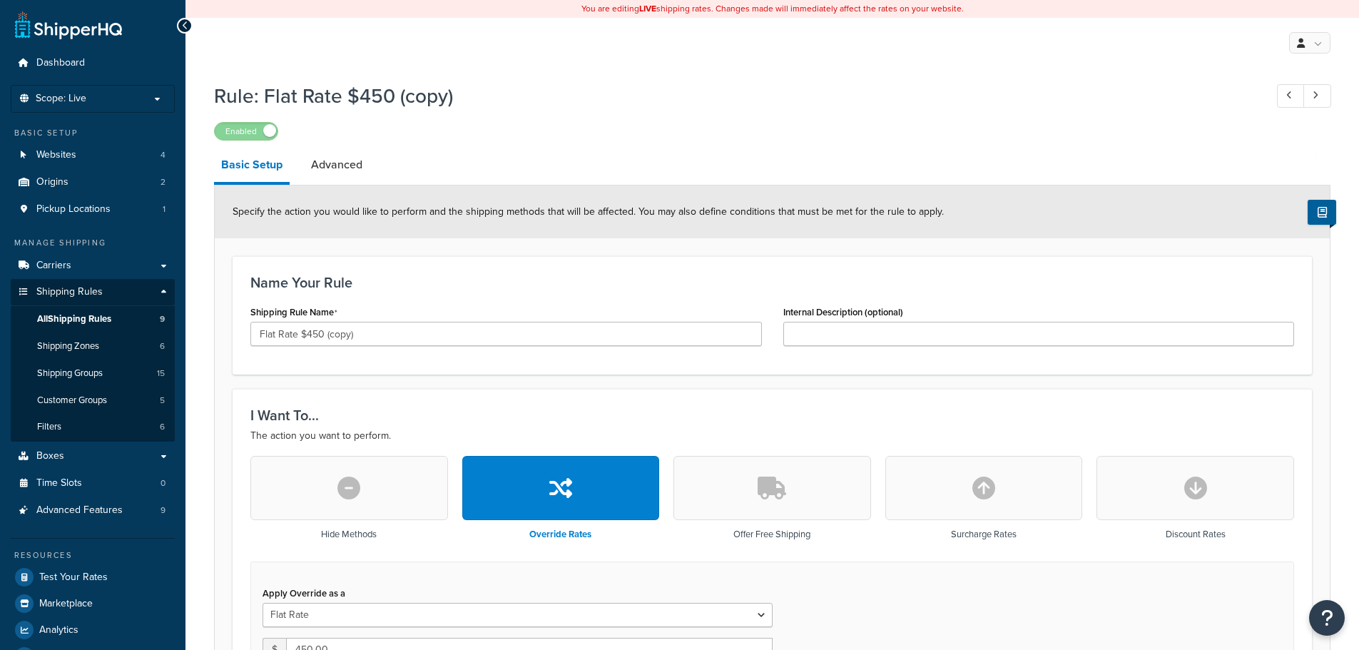
select select "ITEM"
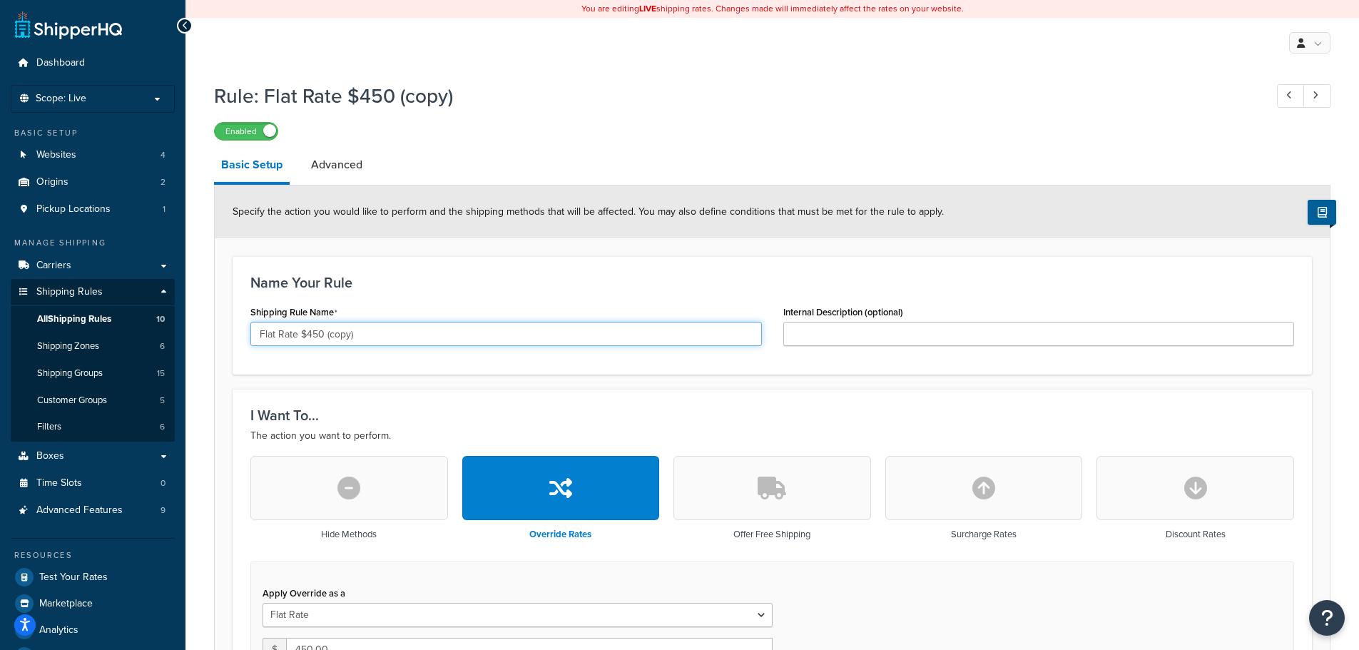
click at [325, 337] on input "Flat Rate $450 (copy)" at bounding box center [505, 334] width 511 height 24
click at [367, 330] on input "Flat Rate $100 (copy)" at bounding box center [505, 334] width 511 height 24
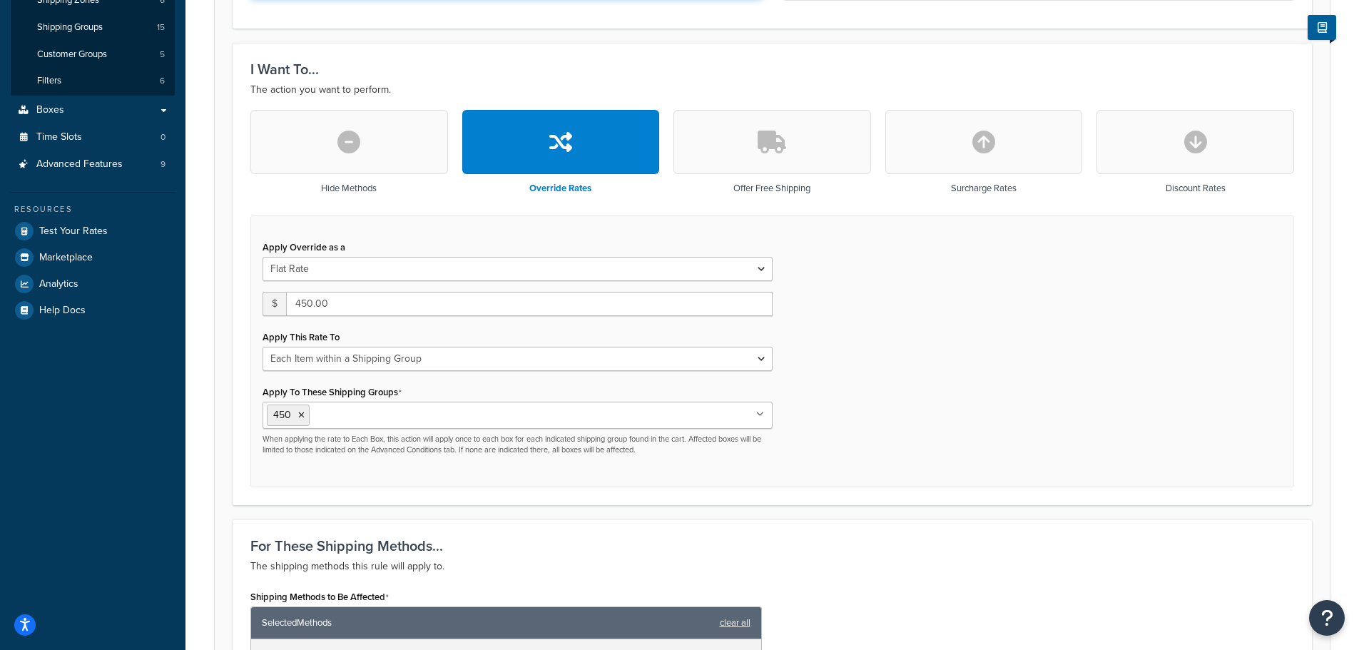
scroll to position [499, 0]
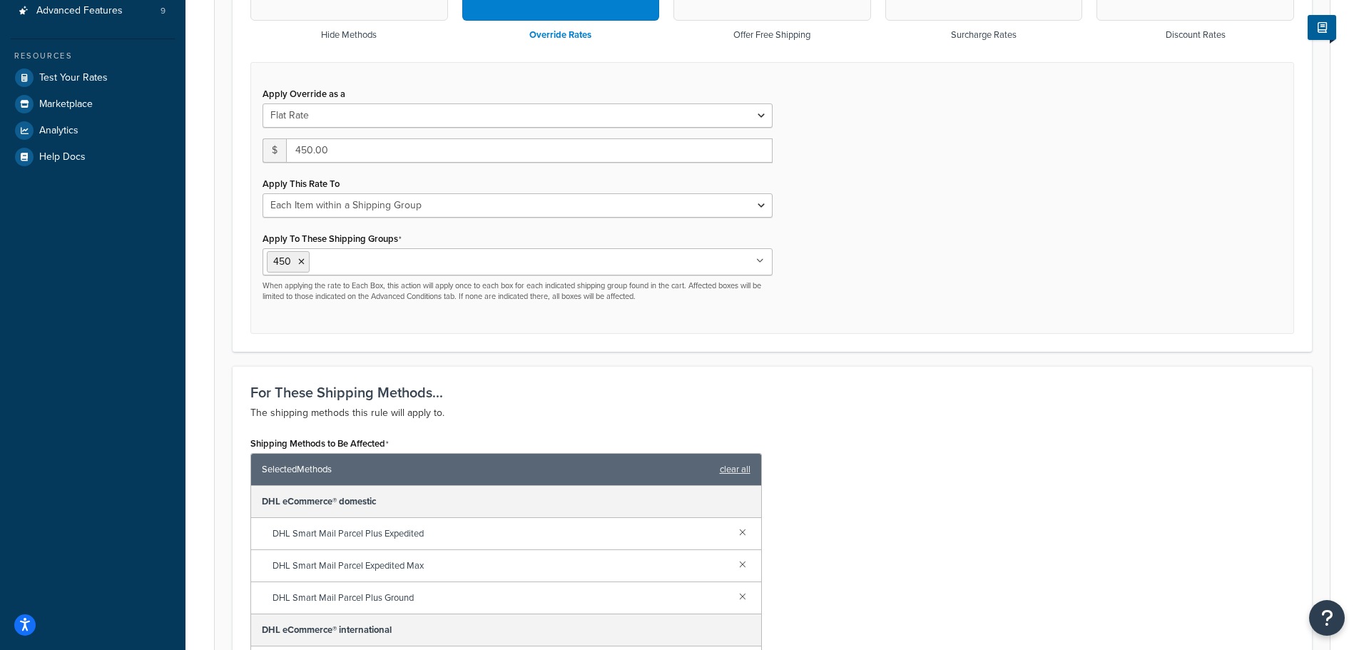
type input "Flat Rate $100"
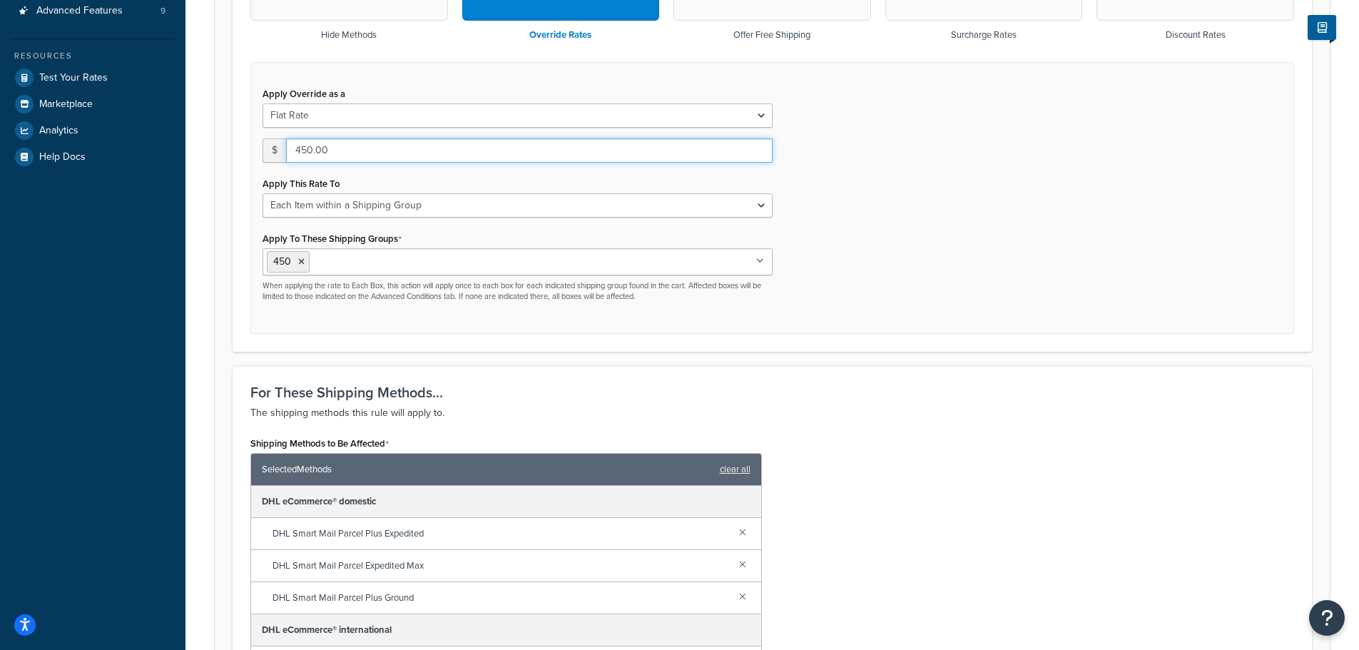
click at [349, 141] on input "450.00" at bounding box center [529, 150] width 487 height 24
click at [307, 153] on input "450.00" at bounding box center [529, 150] width 487 height 24
type input "100.00"
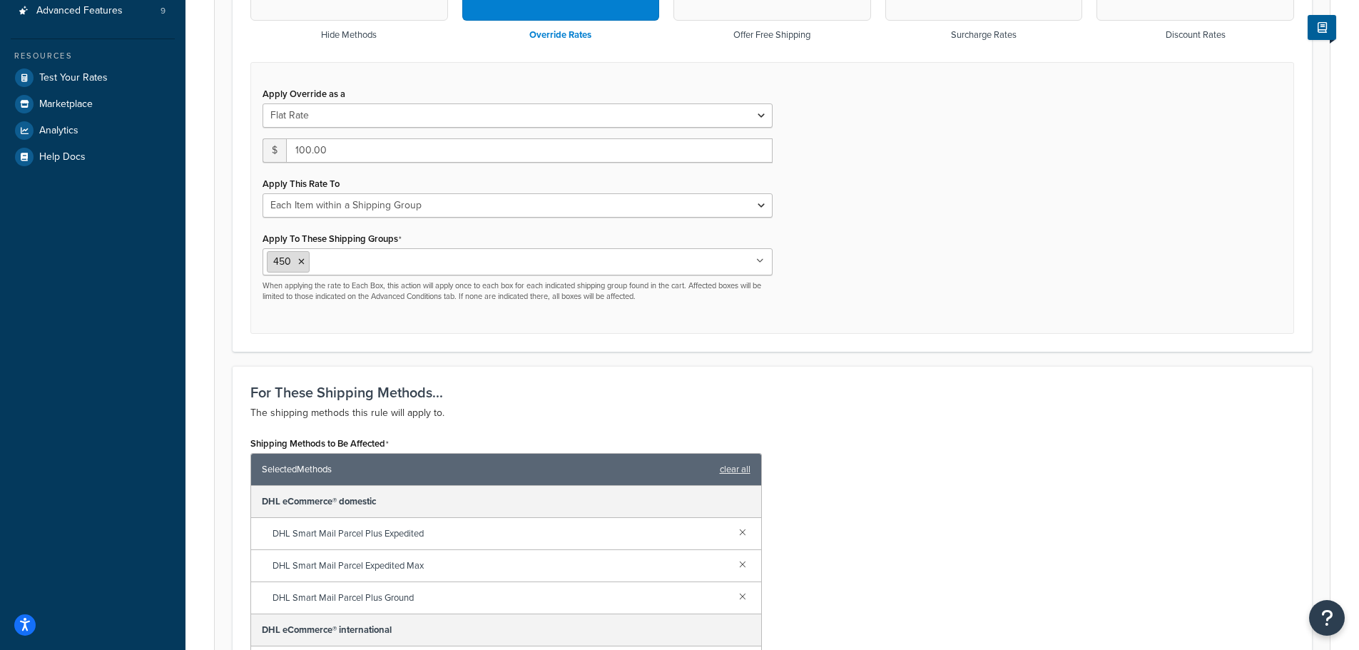
click at [298, 263] on icon at bounding box center [301, 262] width 6 height 9
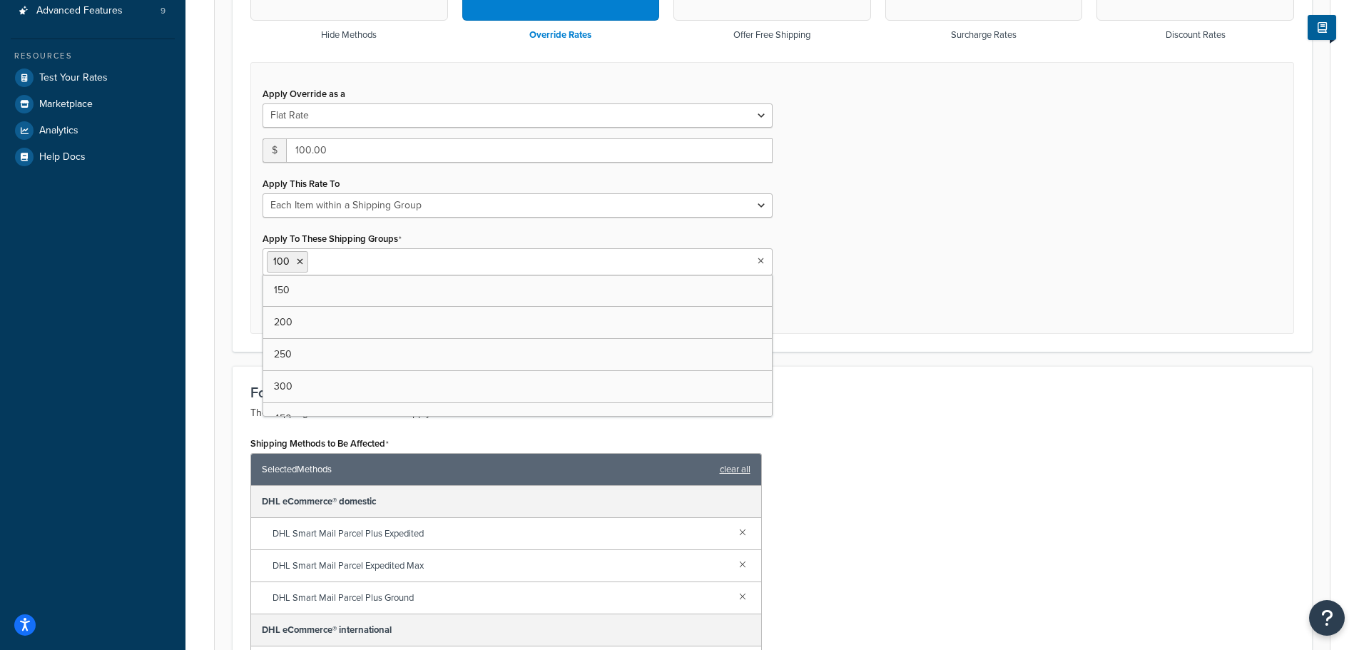
click at [960, 228] on div "Apply Override as a Flat Rate Percentage Flat Rate & Percentage $ 100.00 Apply …" at bounding box center [772, 198] width 1044 height 273
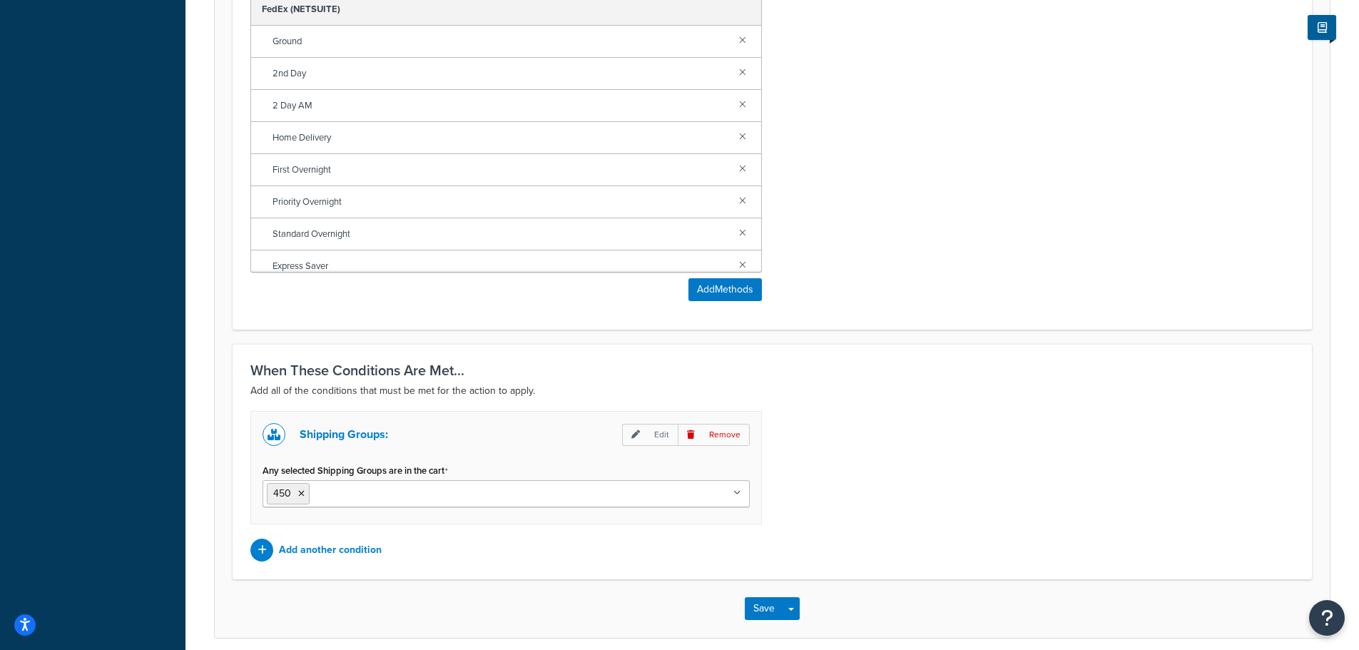
scroll to position [1059, 0]
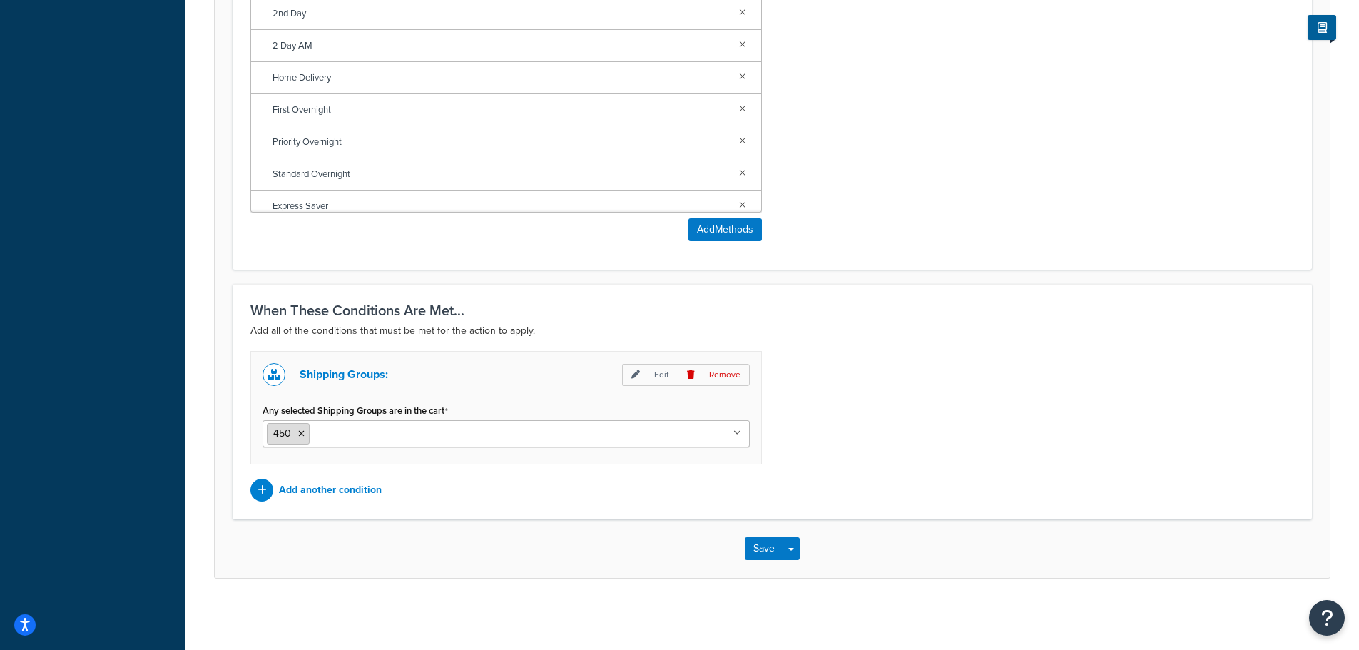
click at [302, 433] on icon at bounding box center [301, 433] width 6 height 9
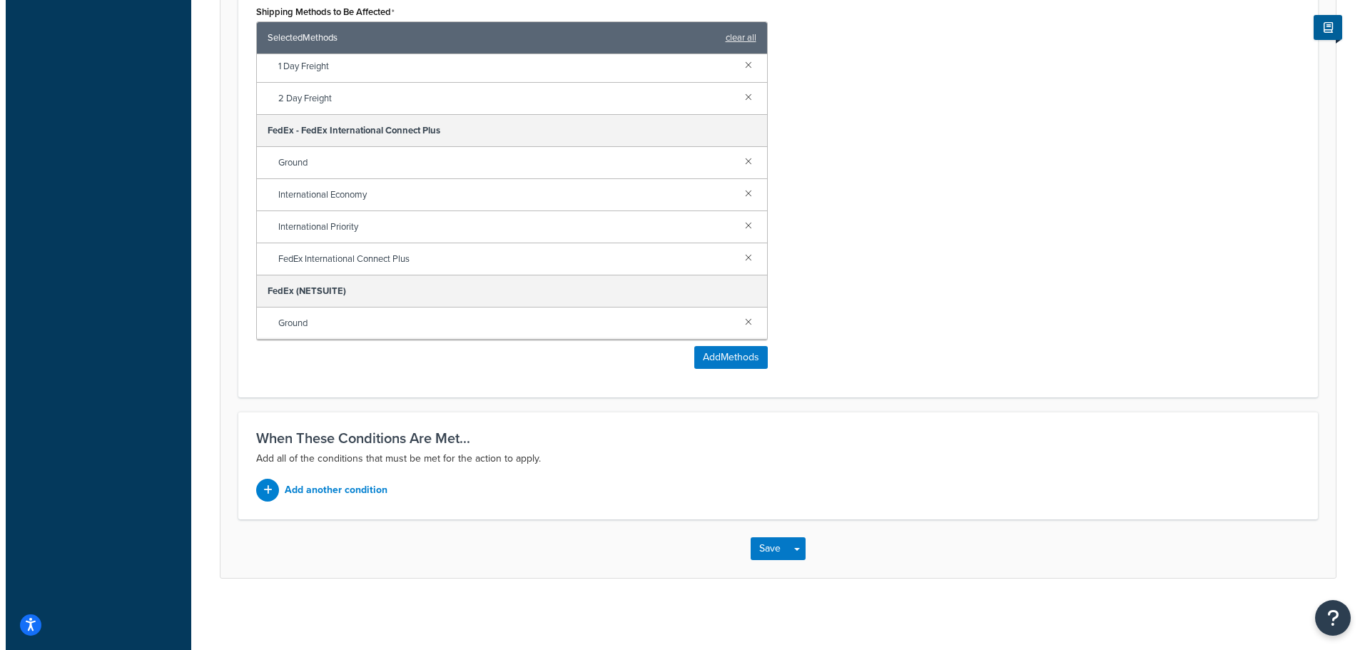
scroll to position [713, 0]
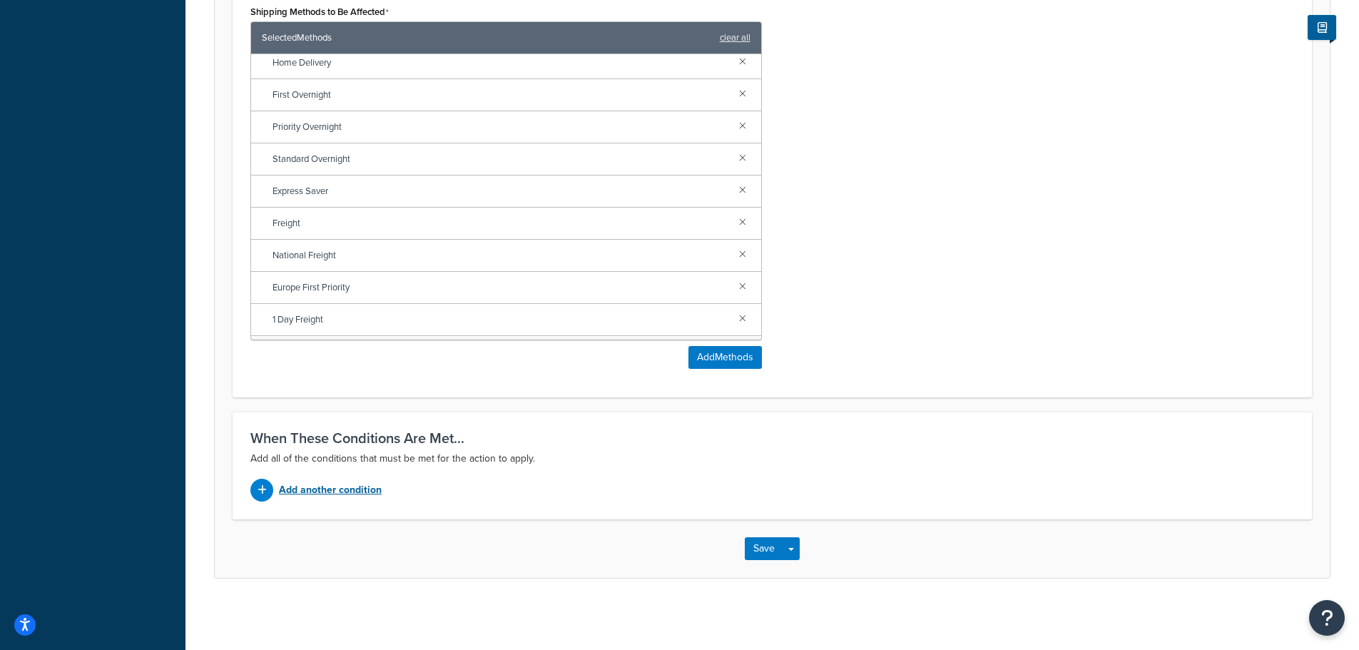
click at [323, 482] on p "Add another condition" at bounding box center [330, 490] width 103 height 20
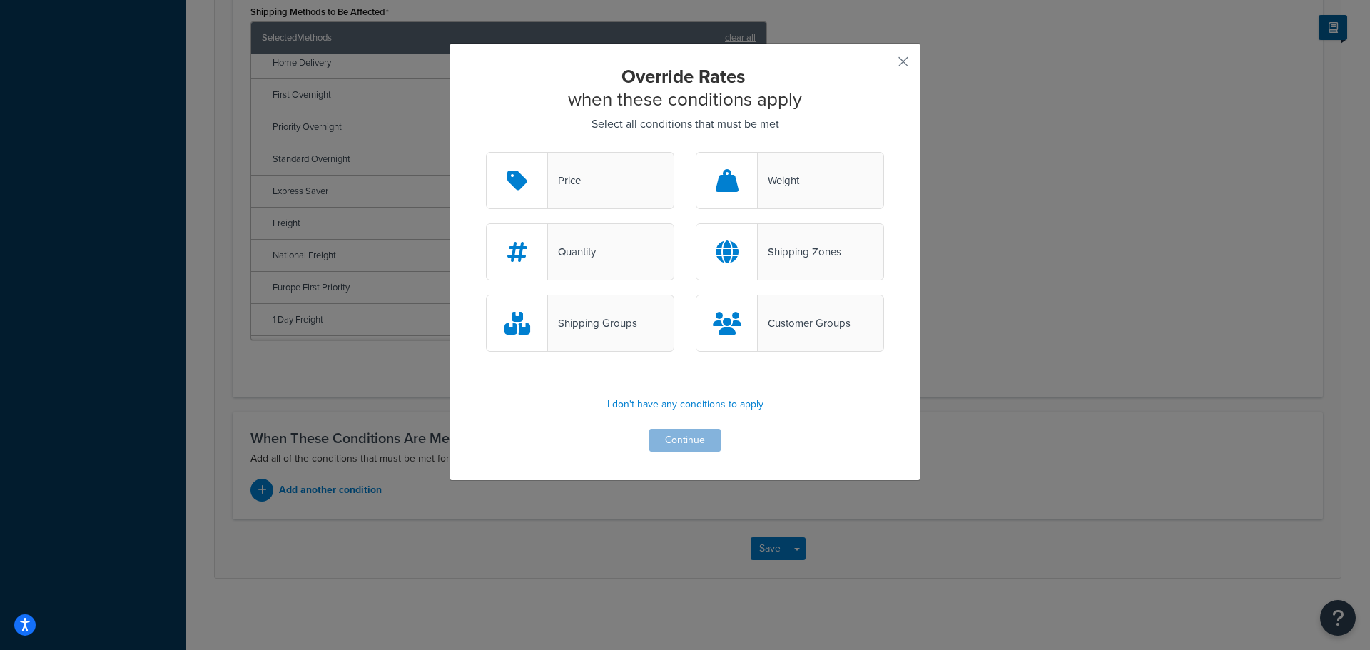
click at [628, 328] on div "Shipping Groups" at bounding box center [592, 323] width 89 height 20
click at [0, 0] on input "Shipping Groups" at bounding box center [0, 0] width 0 height 0
click at [709, 450] on button "Continue" at bounding box center [684, 440] width 71 height 23
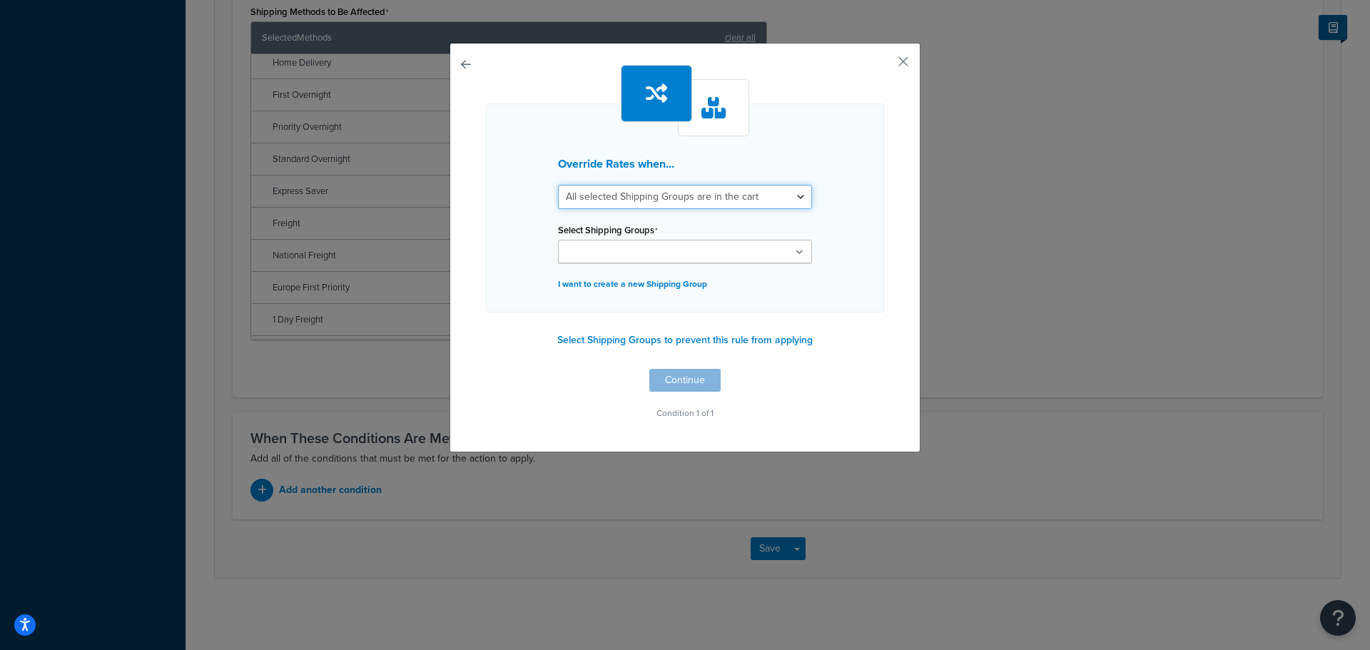
click at [658, 200] on select "All selected Shipping Groups are in the cart Any selected Shipping Groups are i…" at bounding box center [685, 197] width 254 height 24
select select "any"
click at [558, 185] on select "All selected Shipping Groups are in the cart Any selected Shipping Groups are i…" at bounding box center [685, 197] width 254 height 24
click at [636, 248] on input "Select Shipping Groups" at bounding box center [625, 253] width 126 height 16
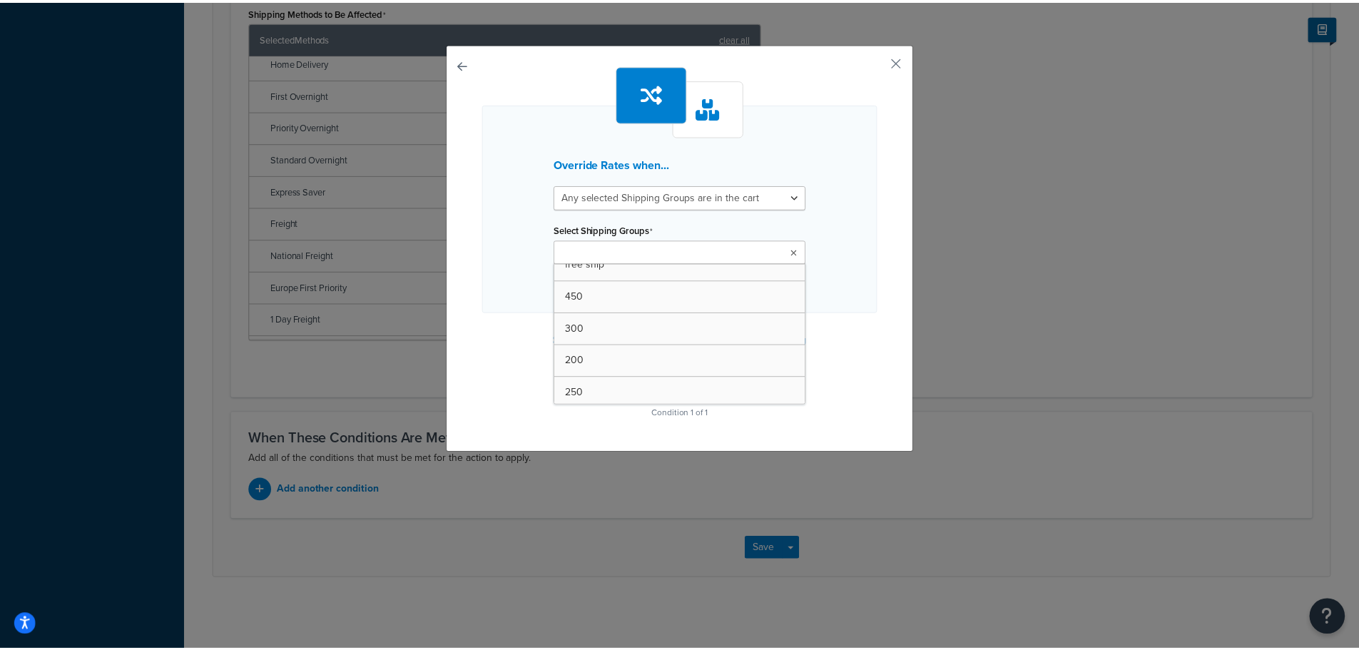
scroll to position [214, 0]
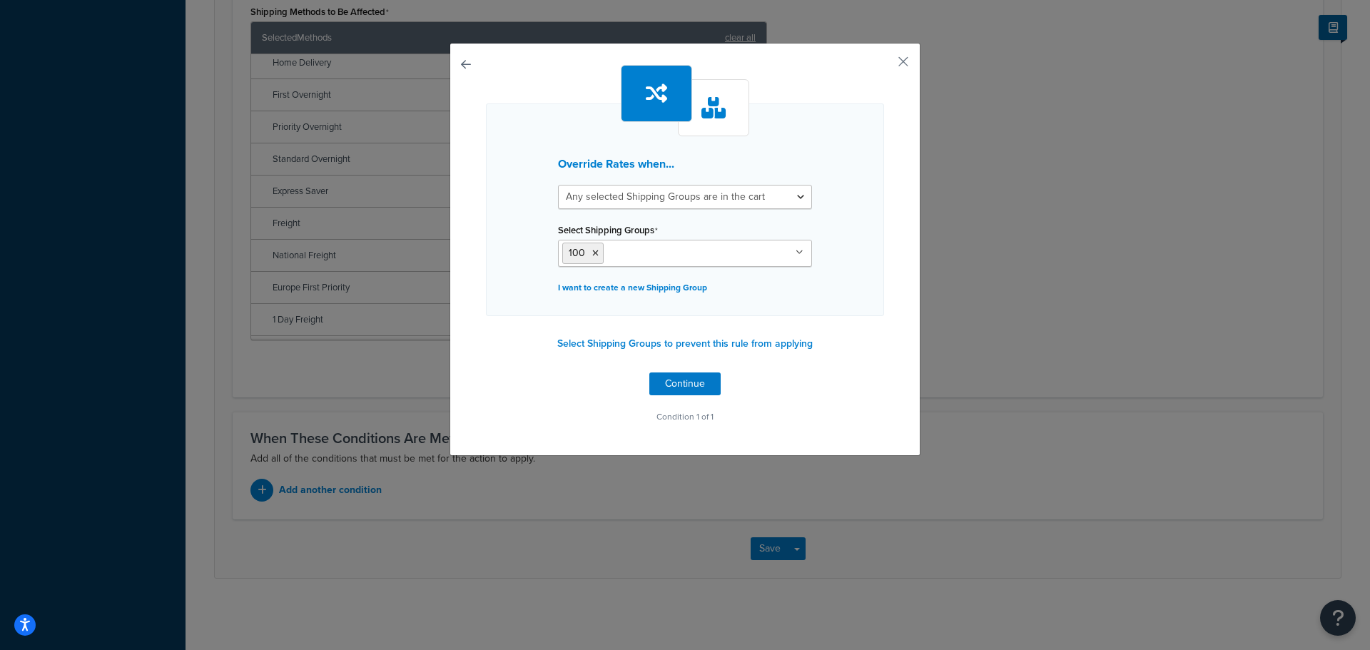
click at [865, 292] on div "Override Rates when... All selected Shipping Groups are in the cart Any selecte…" at bounding box center [685, 209] width 398 height 213
click at [681, 380] on button "Continue" at bounding box center [684, 383] width 71 height 23
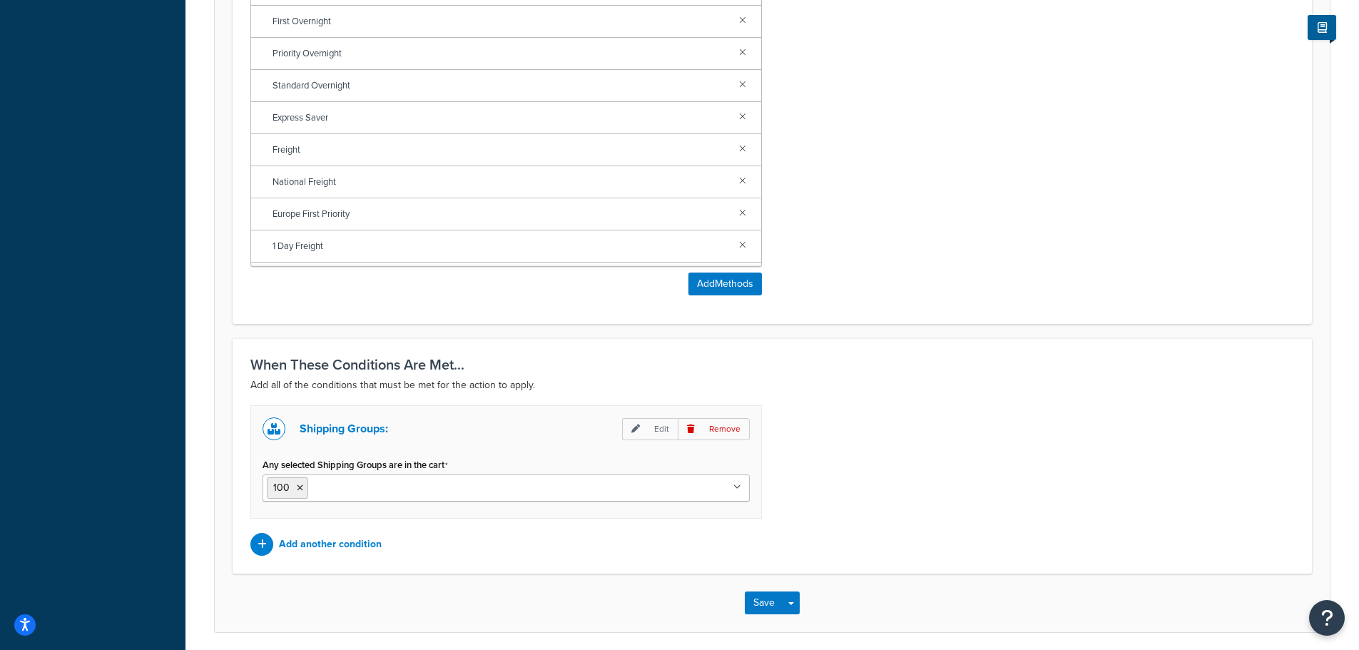
scroll to position [1059, 0]
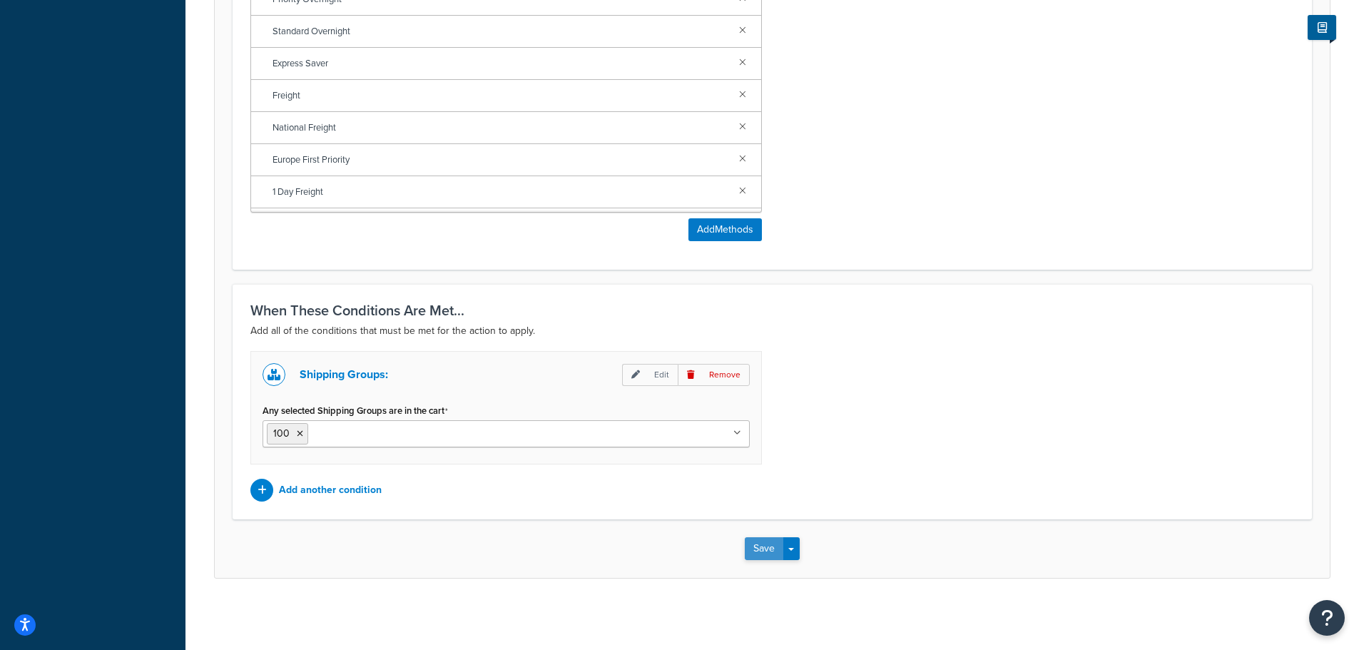
click at [763, 541] on button "Save" at bounding box center [764, 548] width 39 height 23
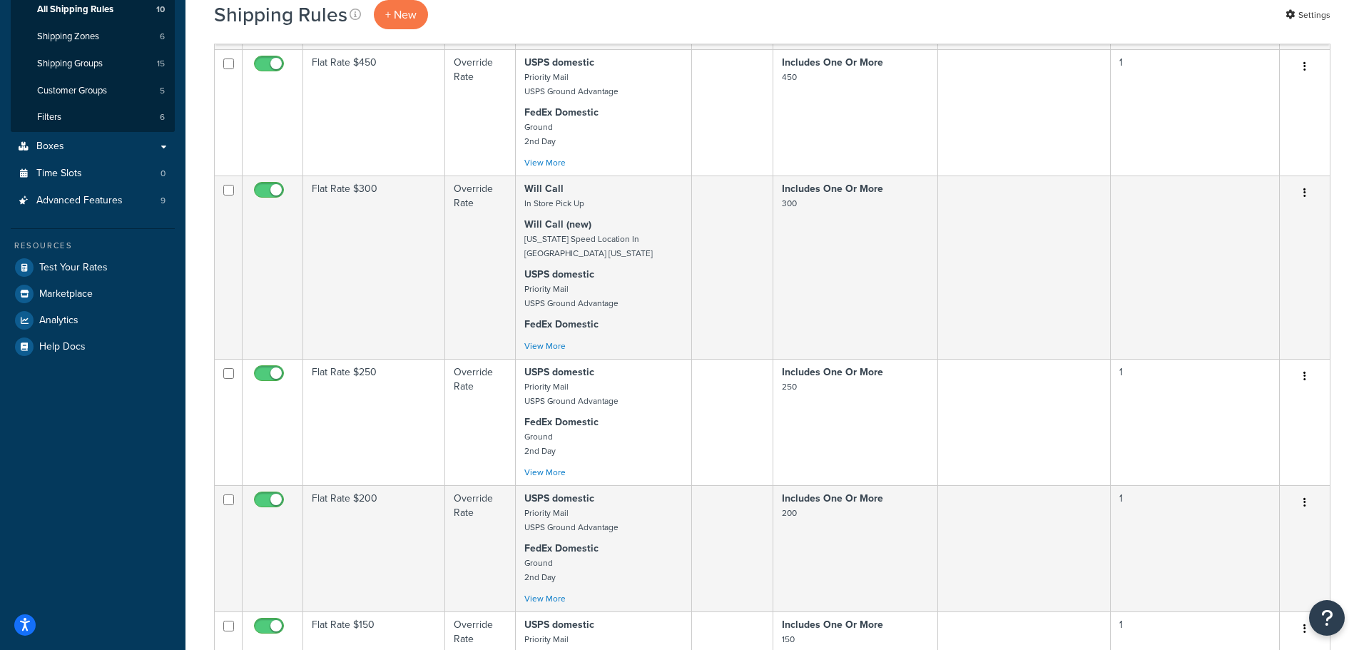
scroll to position [285, 0]
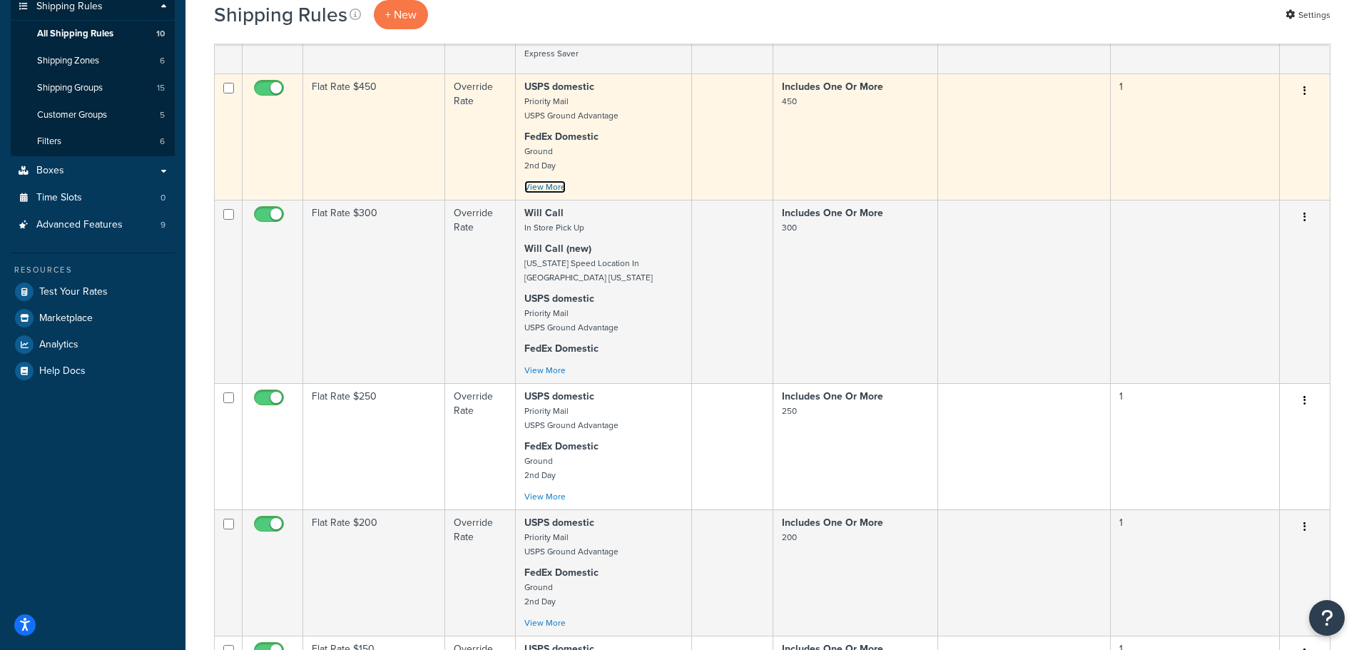
click at [552, 188] on link "View More" at bounding box center [544, 186] width 41 height 13
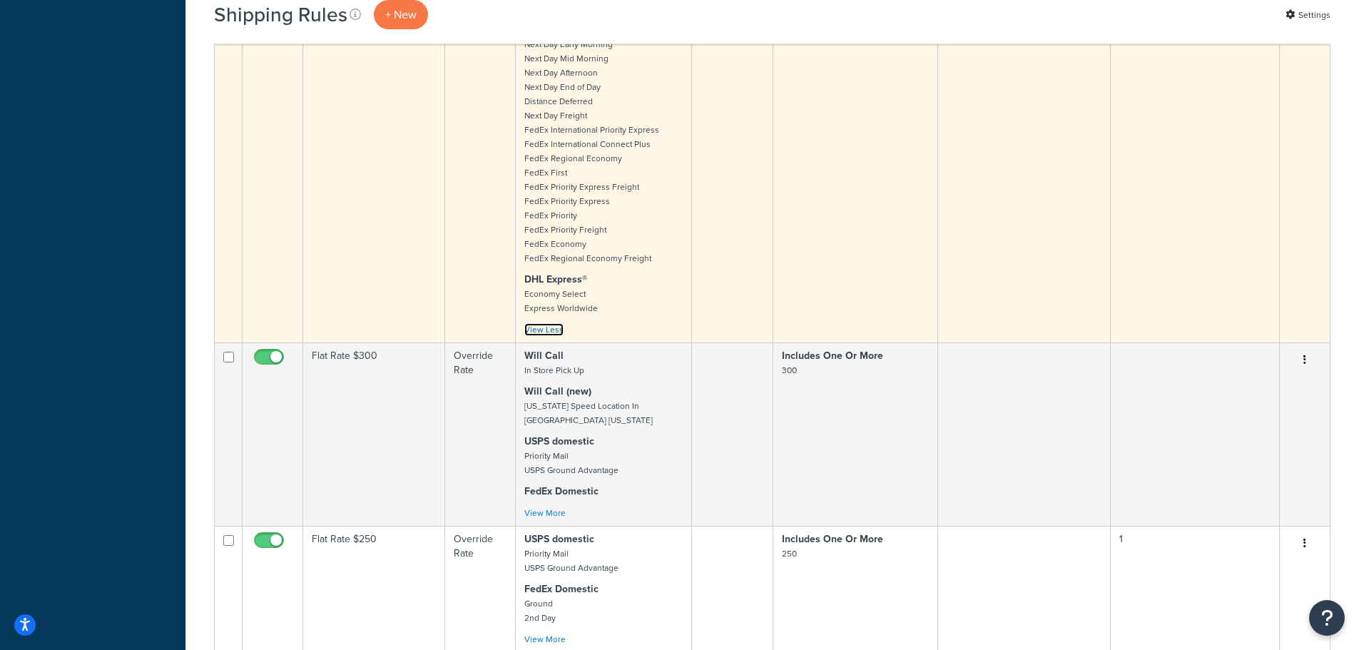
click at [543, 326] on link "View Less" at bounding box center [543, 329] width 39 height 13
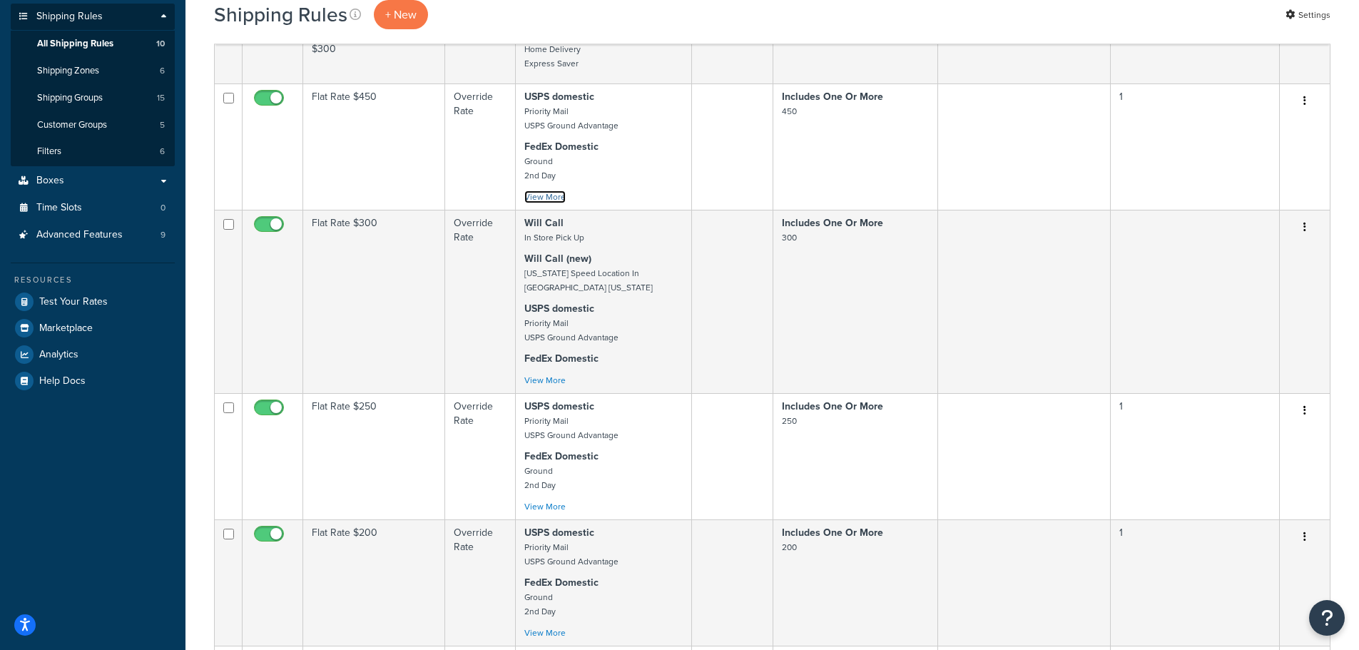
scroll to position [146, 0]
